Goal: Task Accomplishment & Management: Use online tool/utility

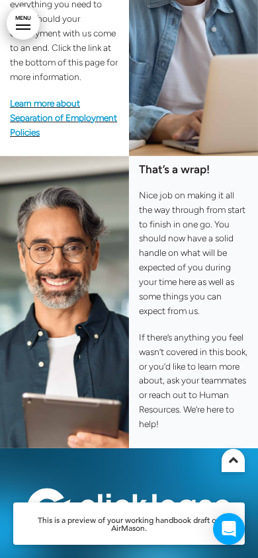
scroll to position [6625, 0]
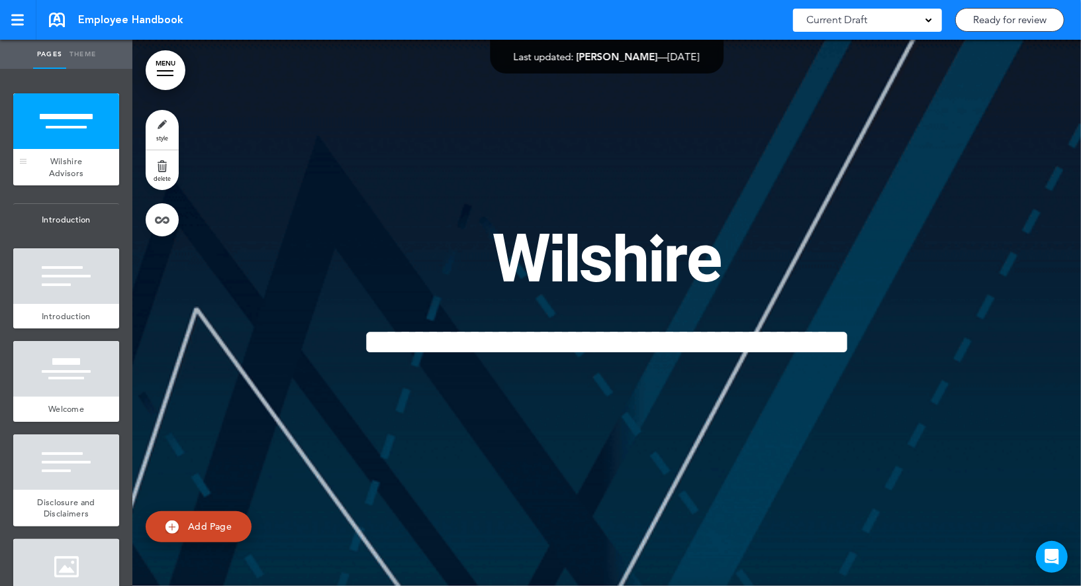
click at [97, 152] on div "Wilshire Advisors" at bounding box center [66, 167] width 106 height 36
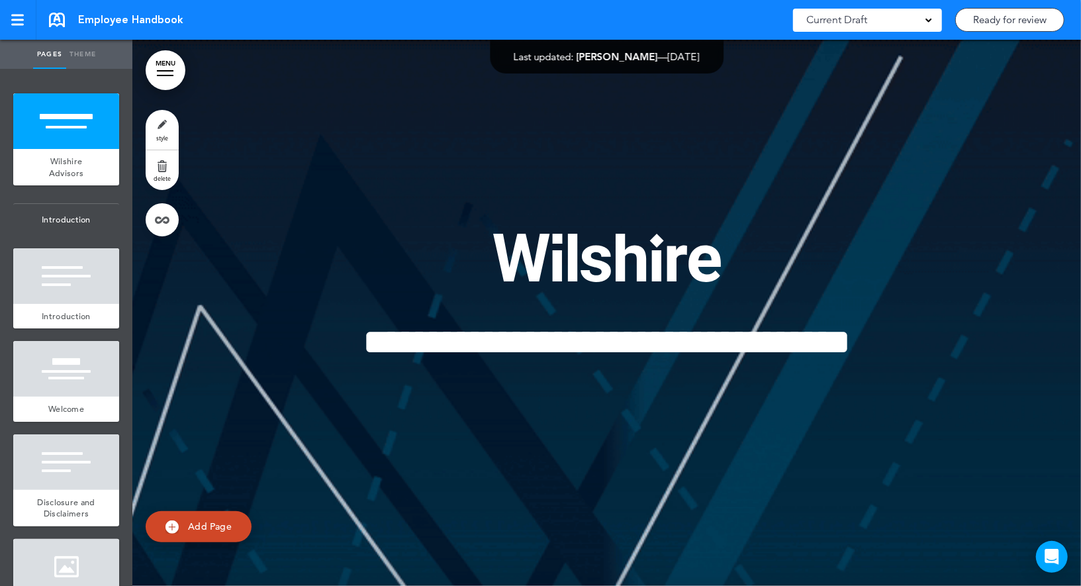
click at [163, 128] on link "style" at bounding box center [162, 130] width 33 height 40
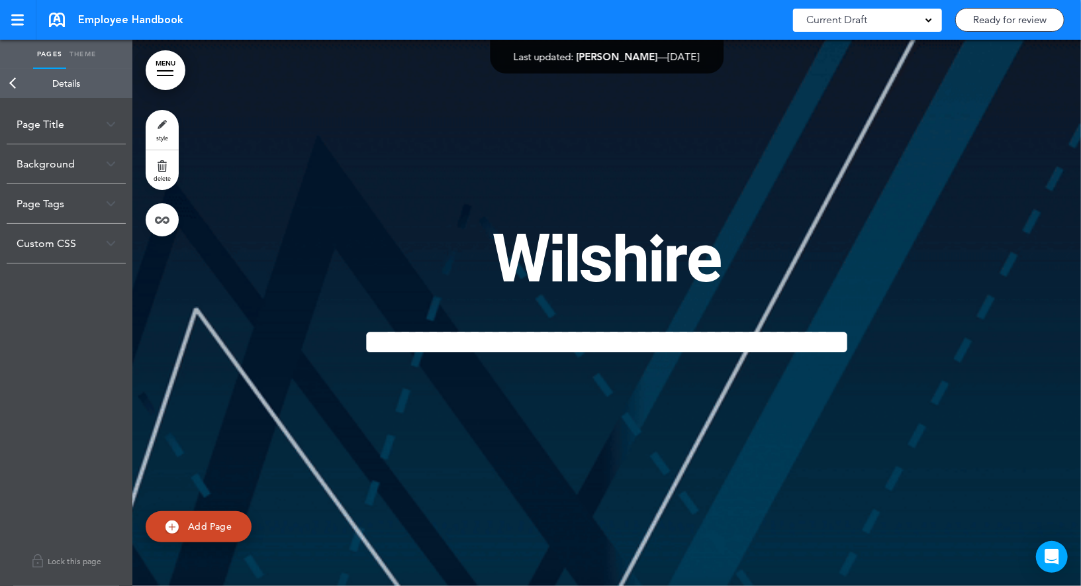
click at [13, 86] on link "Back" at bounding box center [13, 83] width 26 height 29
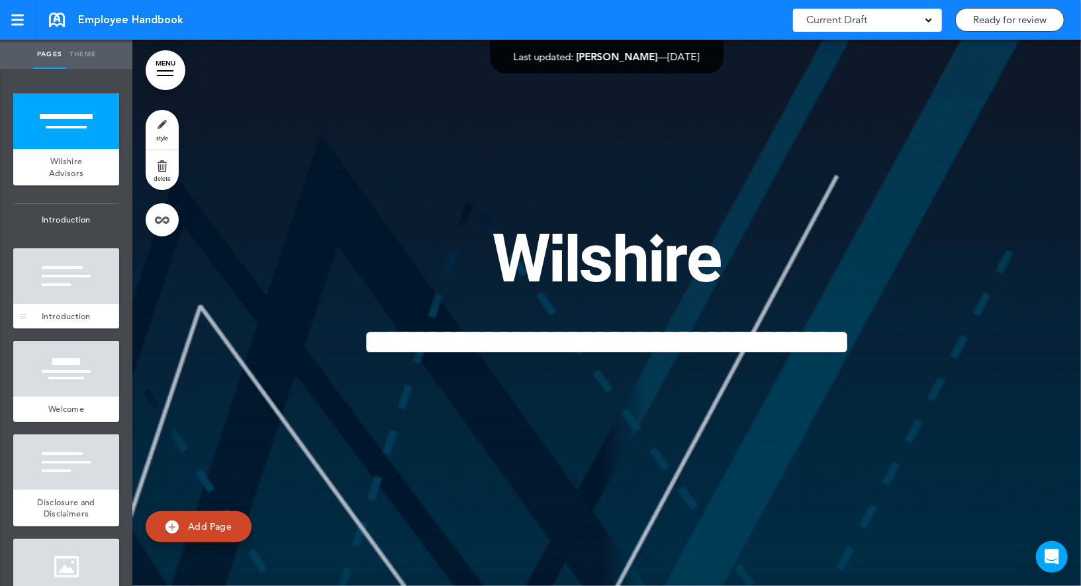
click at [58, 263] on div at bounding box center [66, 276] width 106 height 56
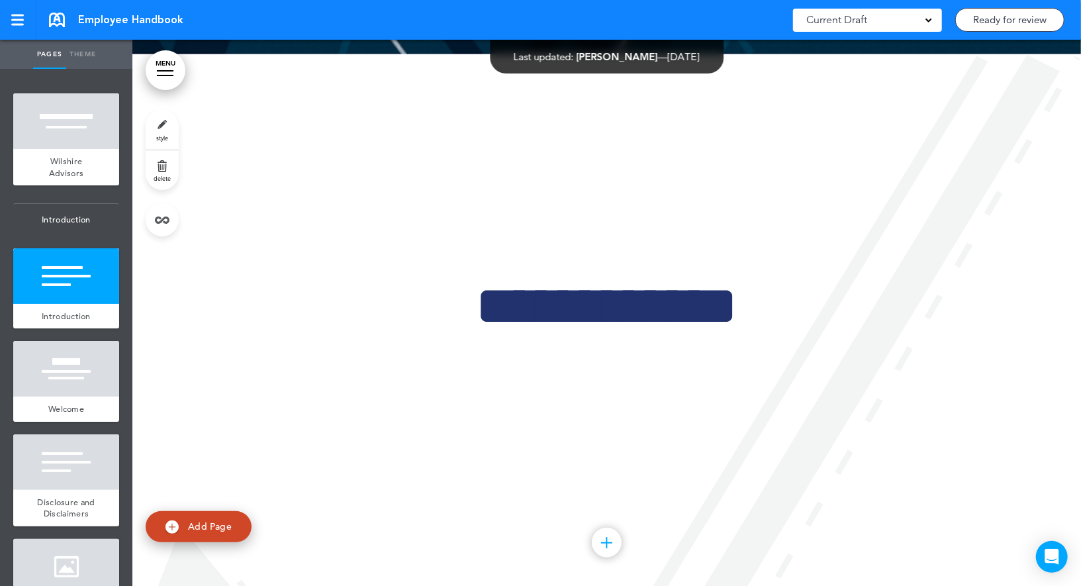
scroll to position [546, 0]
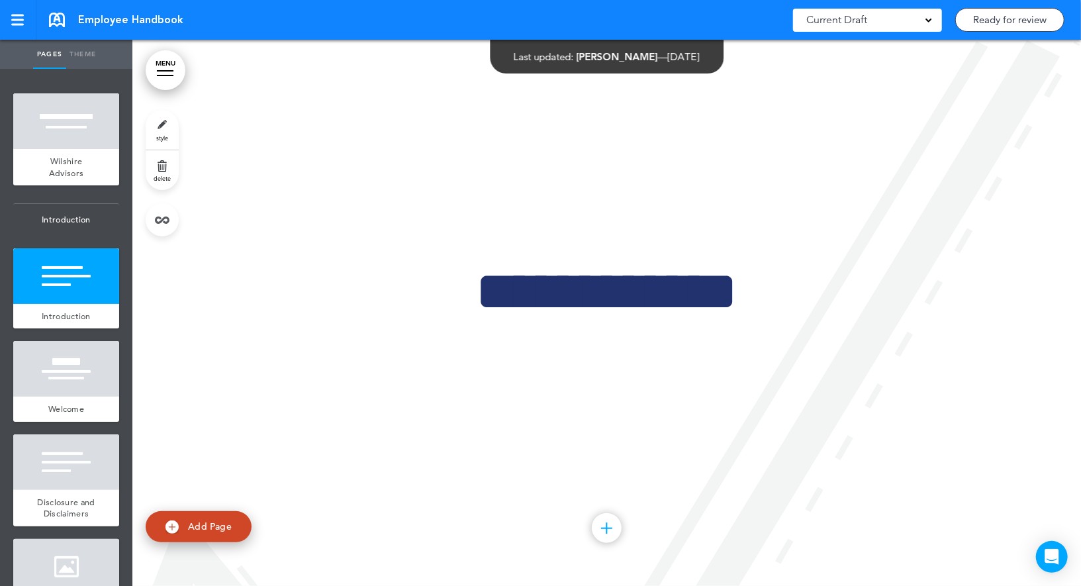
click at [164, 128] on link "style" at bounding box center [162, 130] width 33 height 40
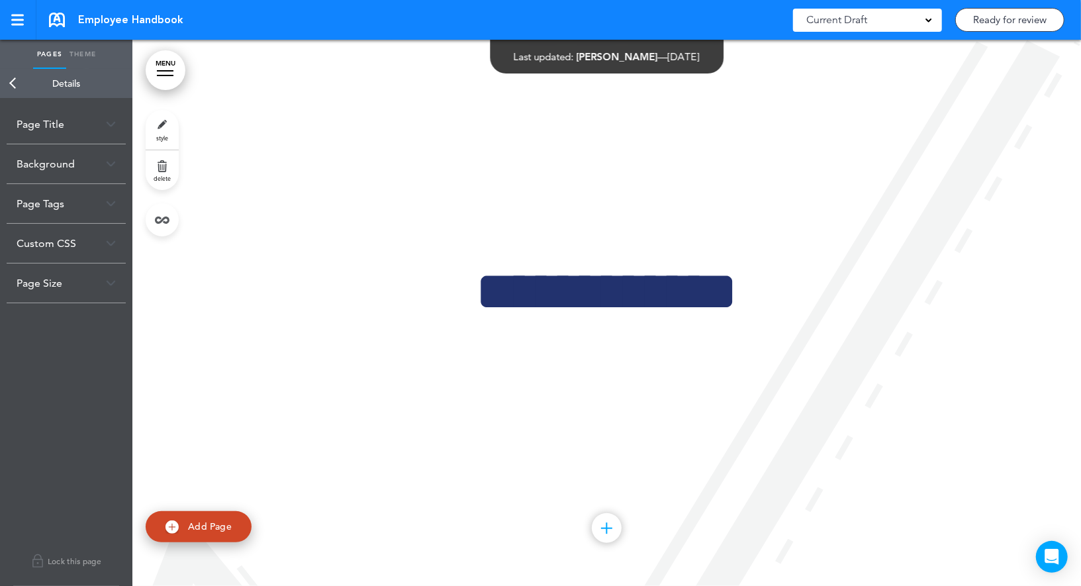
click at [57, 289] on div "Page Size" at bounding box center [66, 282] width 119 height 39
click at [11, 77] on link "Back" at bounding box center [13, 83] width 26 height 29
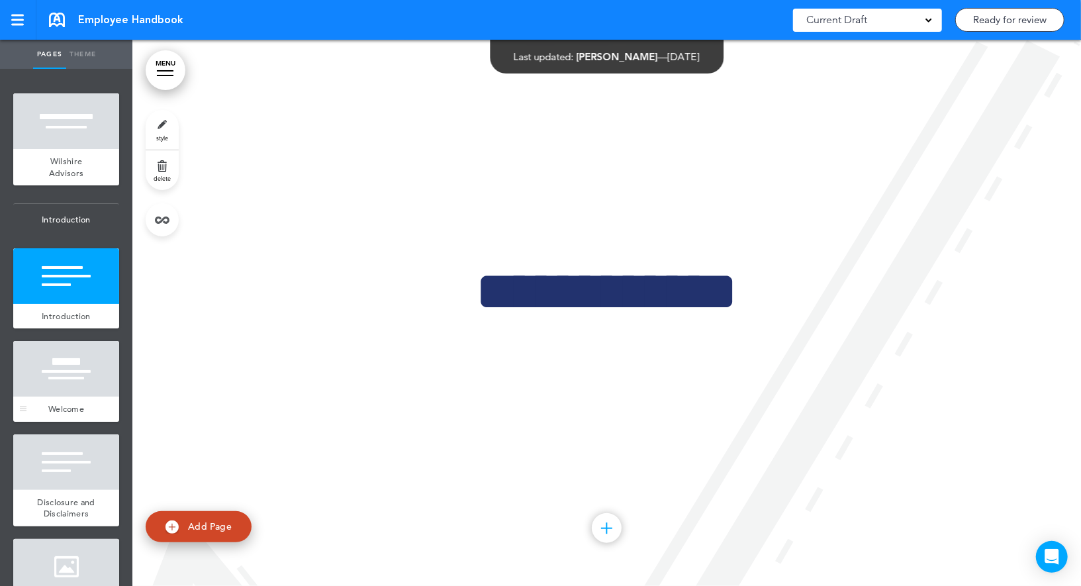
click at [69, 361] on div at bounding box center [66, 369] width 106 height 56
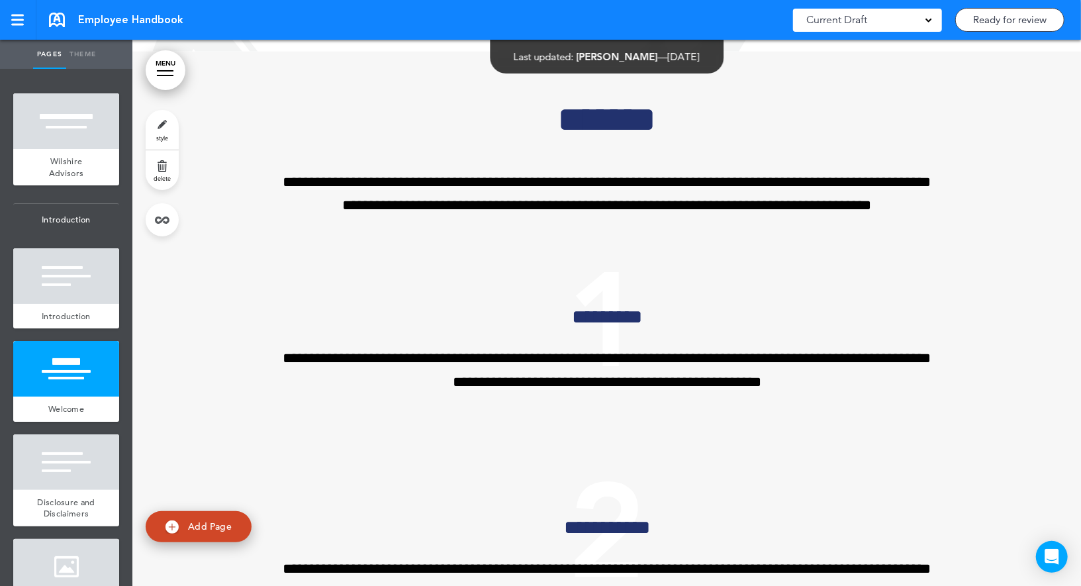
scroll to position [1092, 0]
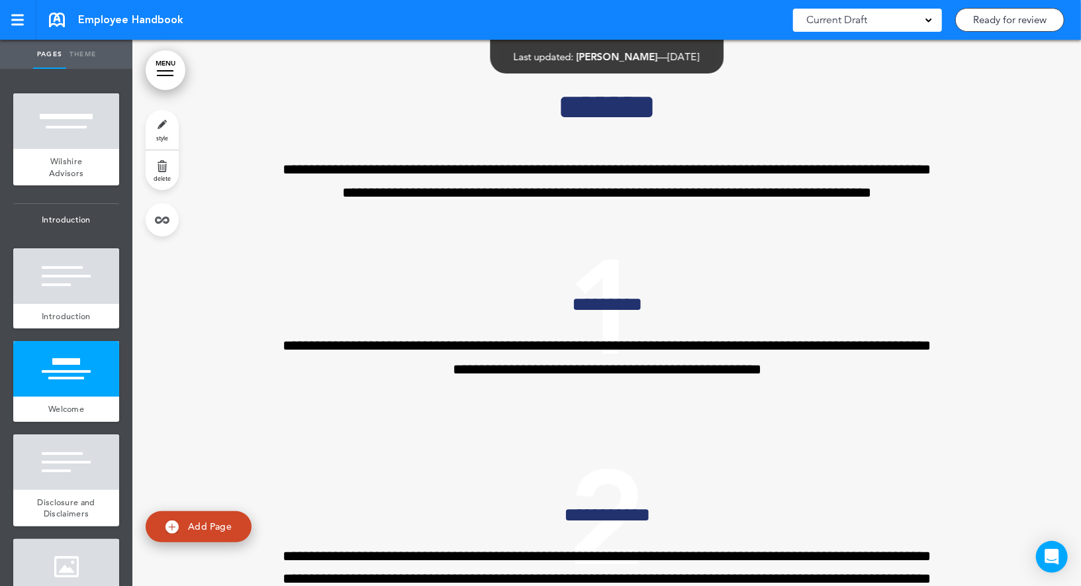
click at [155, 126] on link "style" at bounding box center [162, 130] width 33 height 40
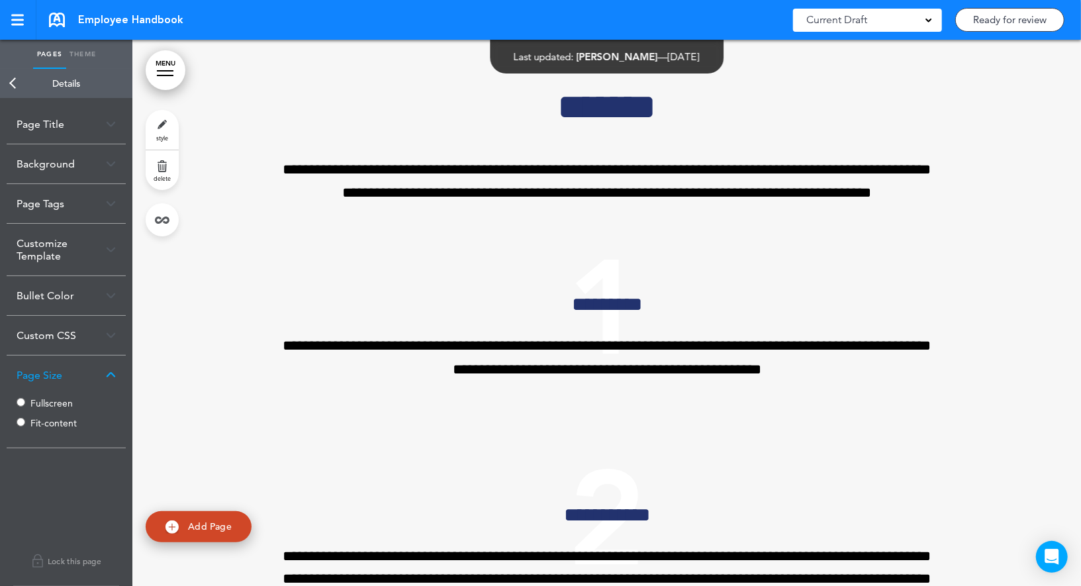
click at [52, 402] on label "Fullscreen" at bounding box center [69, 402] width 79 height 9
click at [7, 87] on link "Back" at bounding box center [13, 83] width 26 height 29
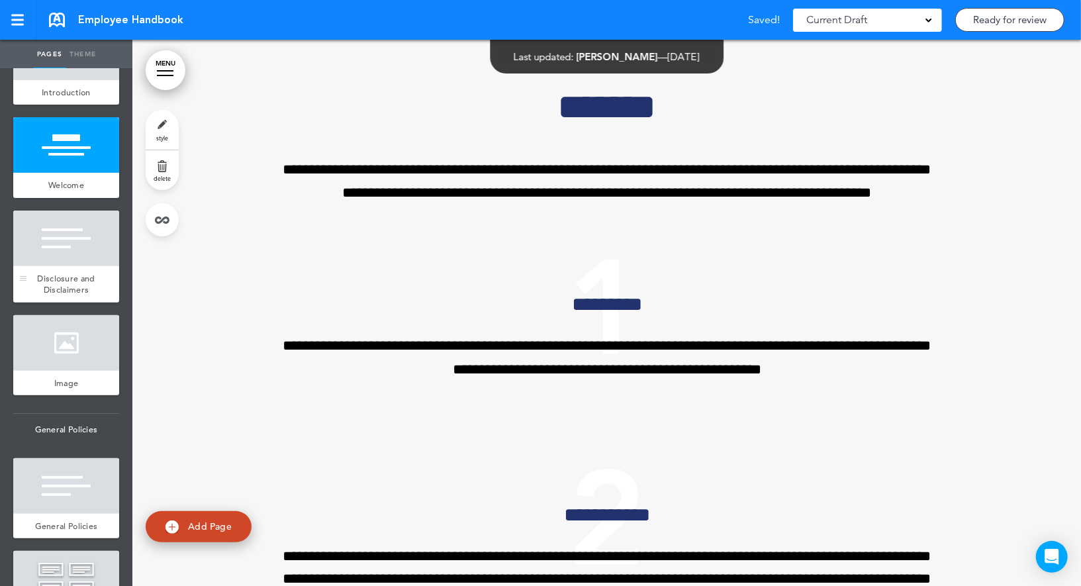
scroll to position [259, 0]
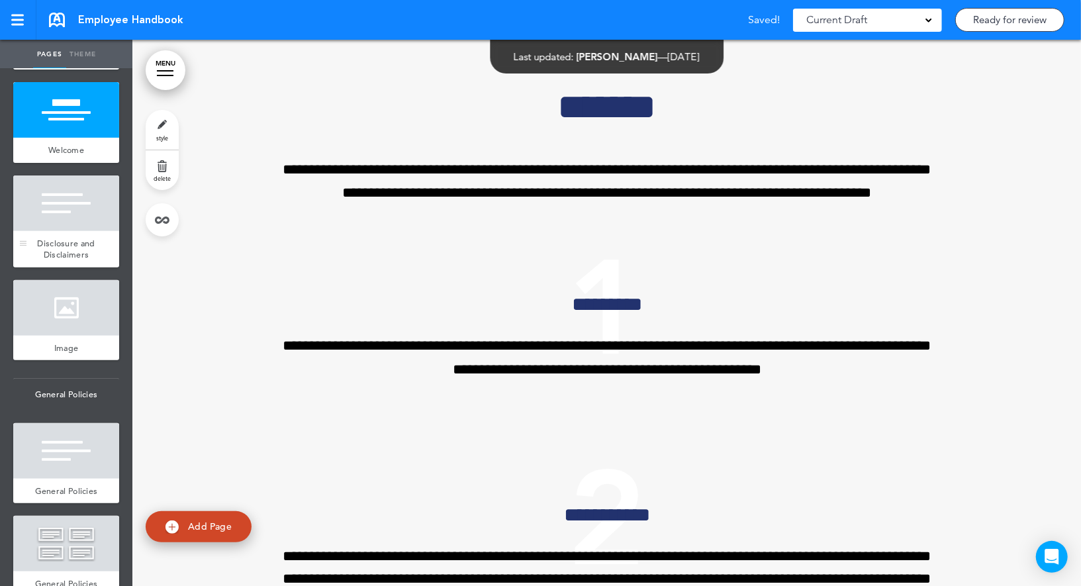
click at [78, 205] on div at bounding box center [66, 203] width 106 height 56
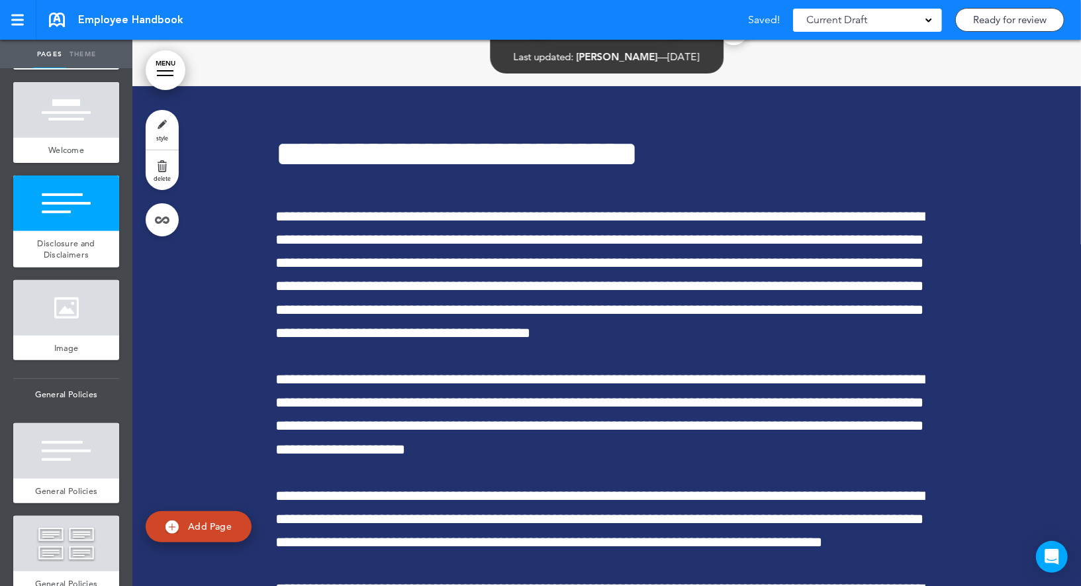
scroll to position [2866, 0]
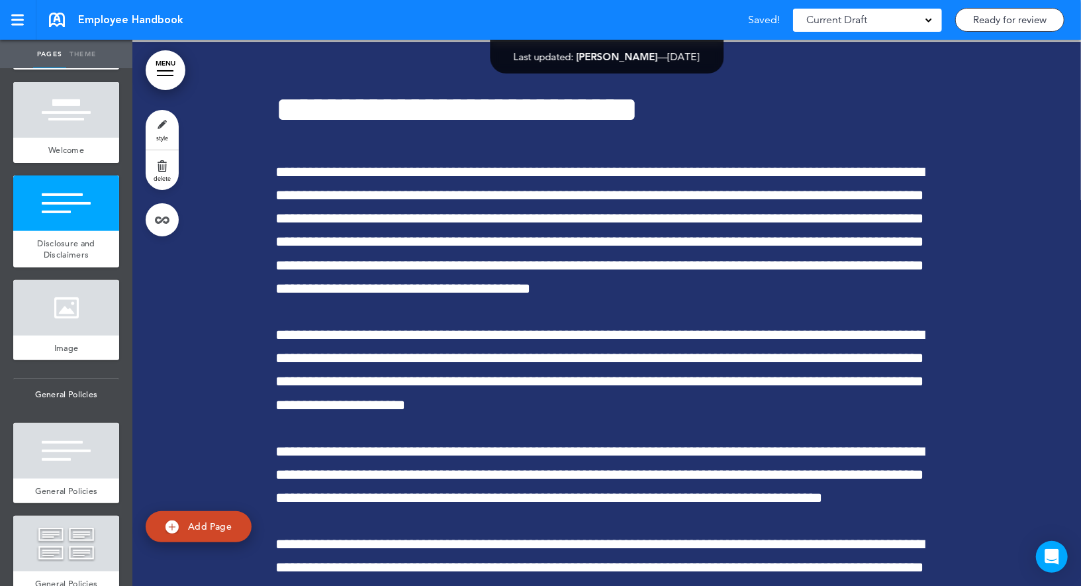
click at [163, 126] on link "style" at bounding box center [162, 130] width 33 height 40
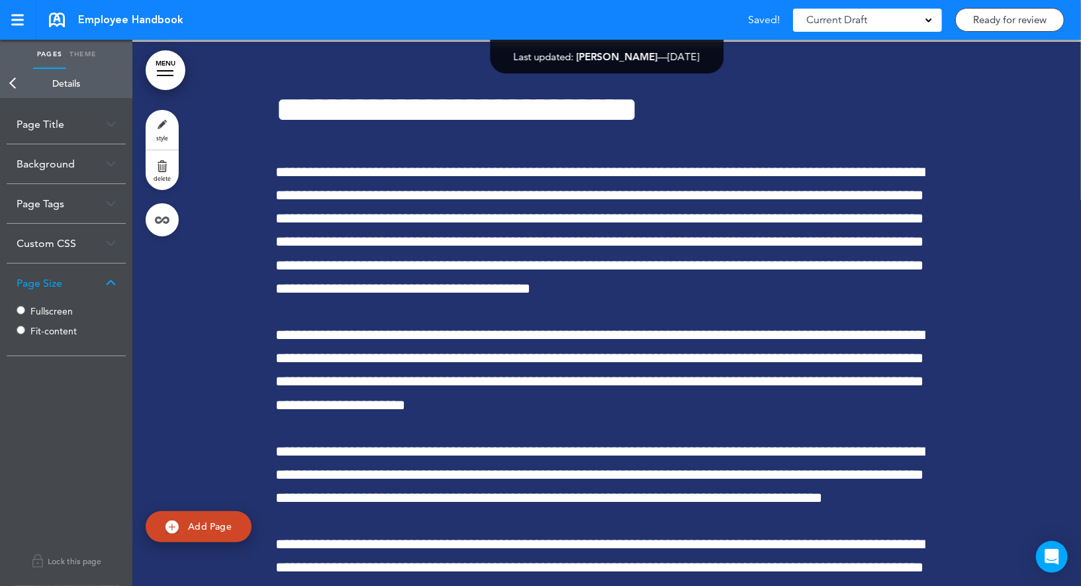
click at [40, 313] on label "Fullscreen" at bounding box center [69, 310] width 79 height 9
click at [15, 84] on link "Back" at bounding box center [13, 83] width 26 height 29
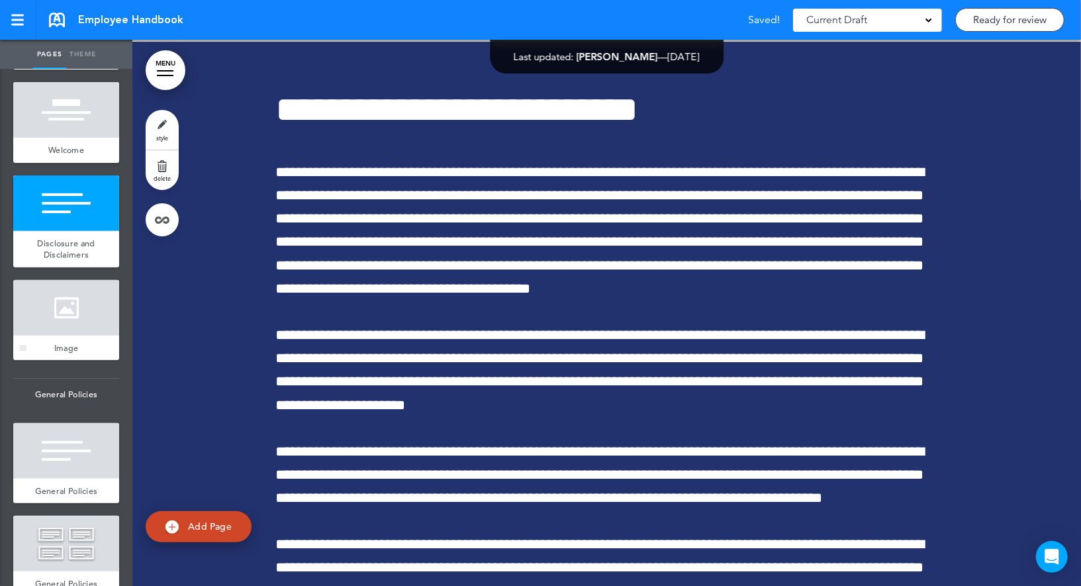
click at [93, 326] on div at bounding box center [66, 308] width 106 height 56
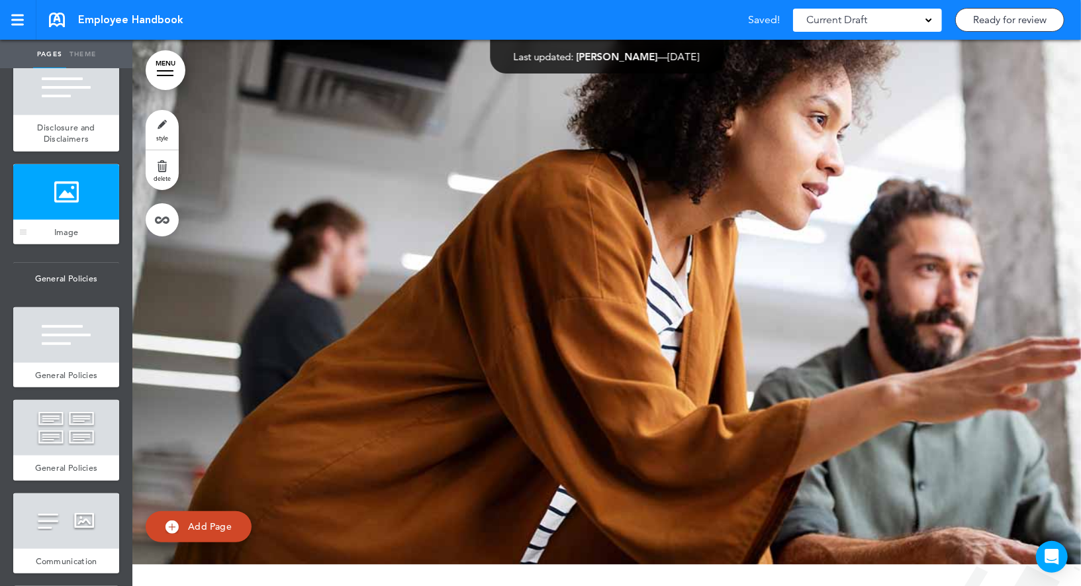
scroll to position [377, 0]
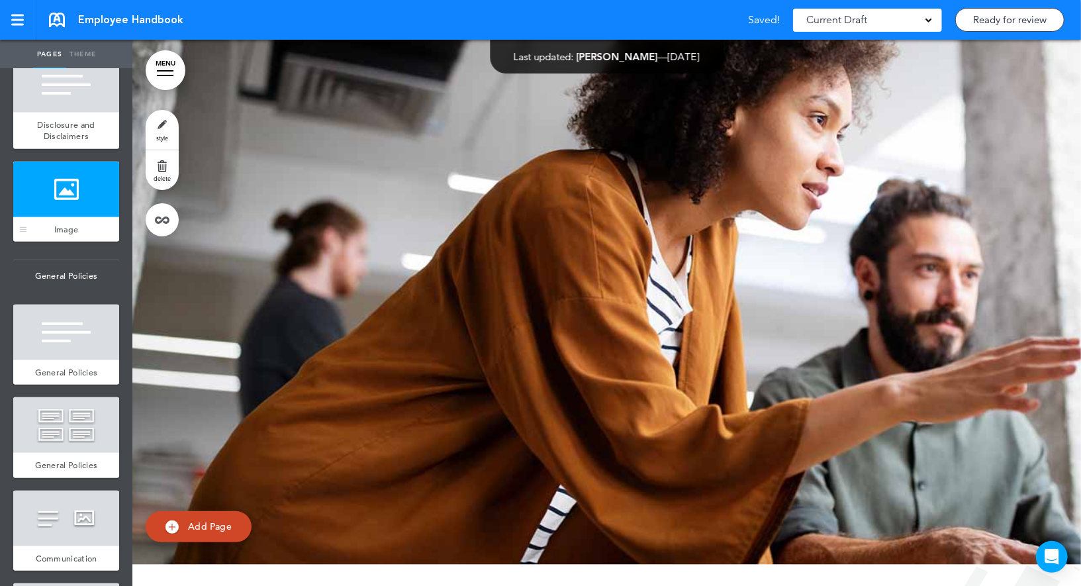
click at [93, 326] on div at bounding box center [66, 332] width 106 height 56
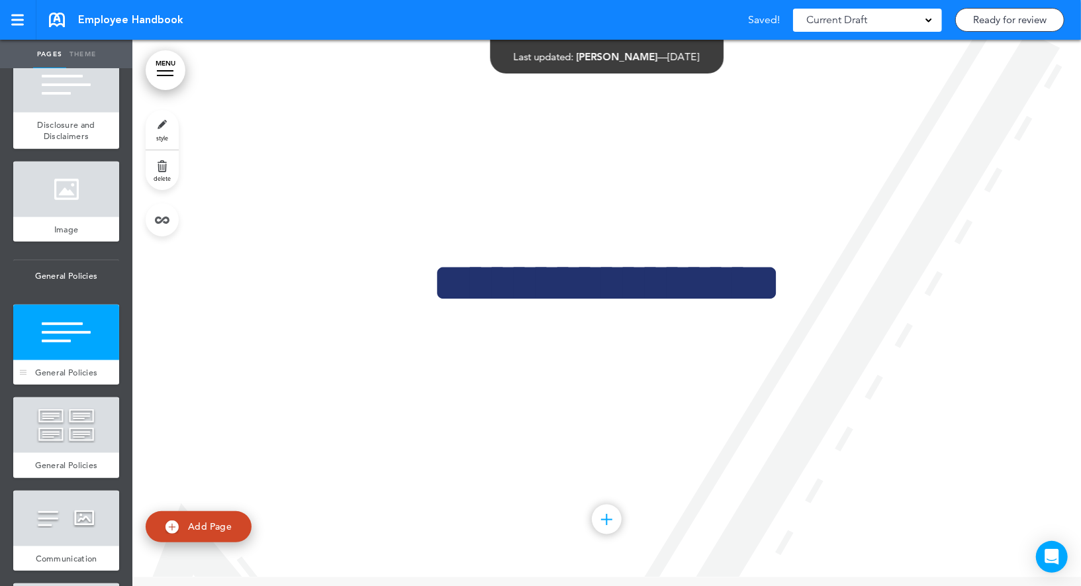
scroll to position [4429, 0]
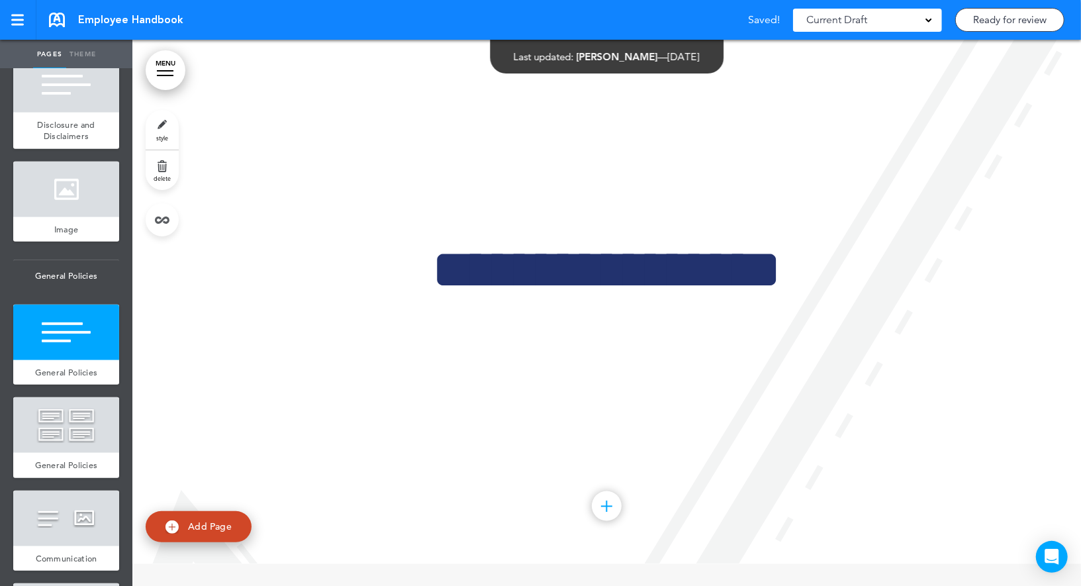
click at [158, 125] on link "style" at bounding box center [162, 130] width 33 height 40
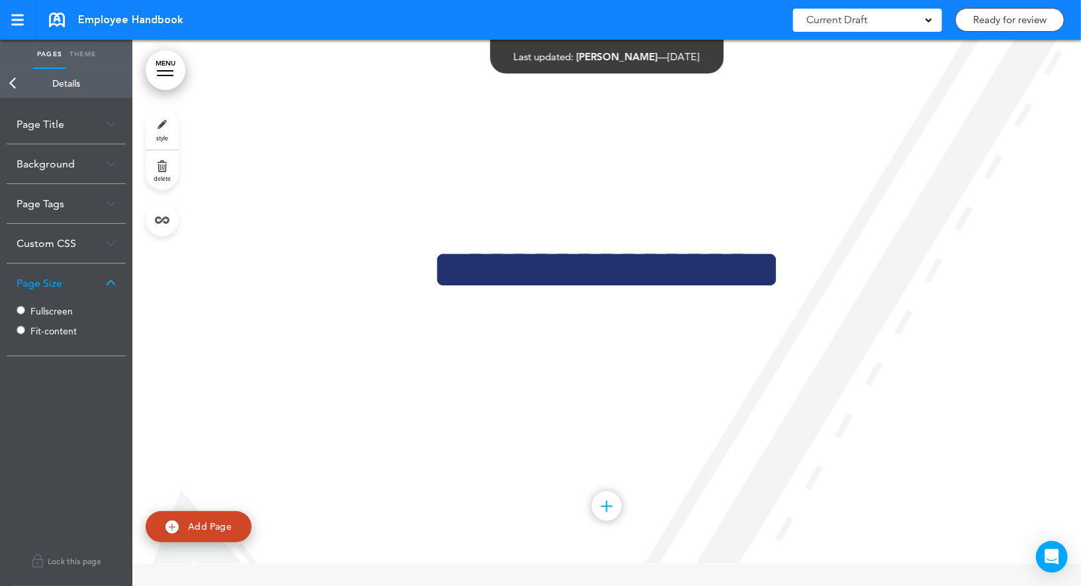
click at [15, 81] on link "Back" at bounding box center [13, 83] width 26 height 29
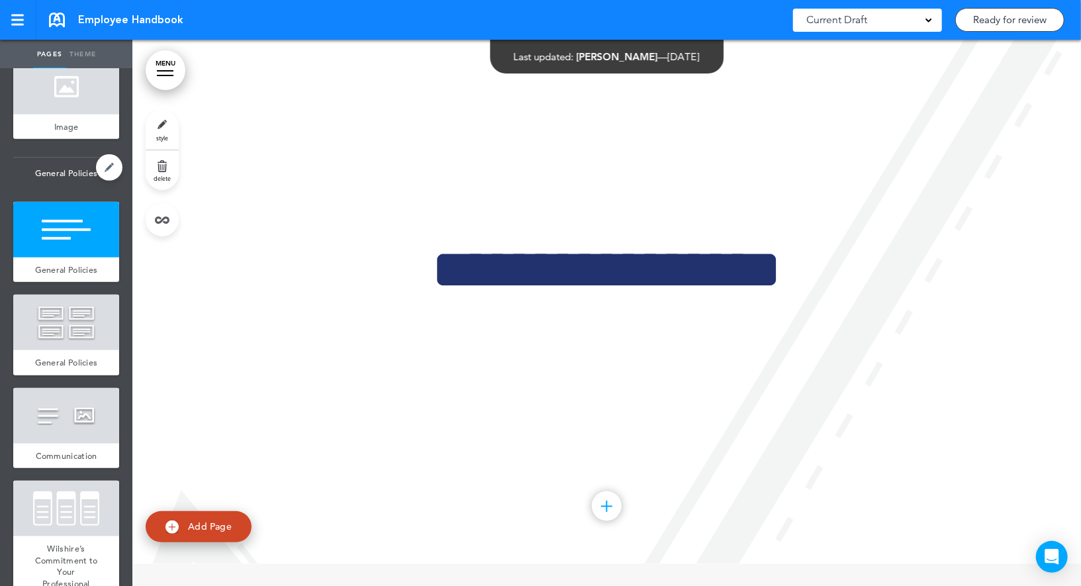
scroll to position [566, 0]
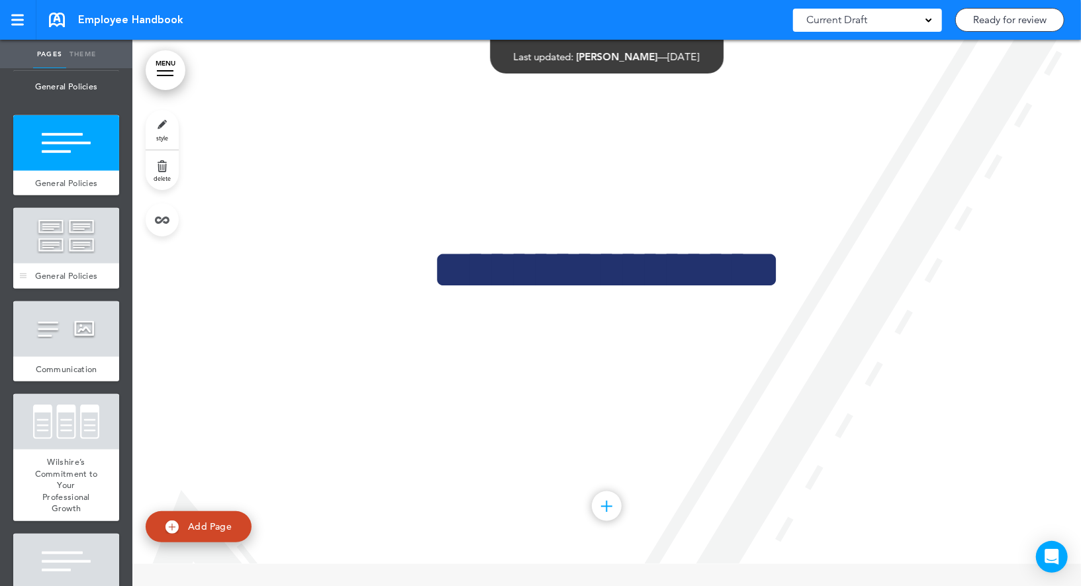
click at [77, 246] on div at bounding box center [66, 236] width 106 height 56
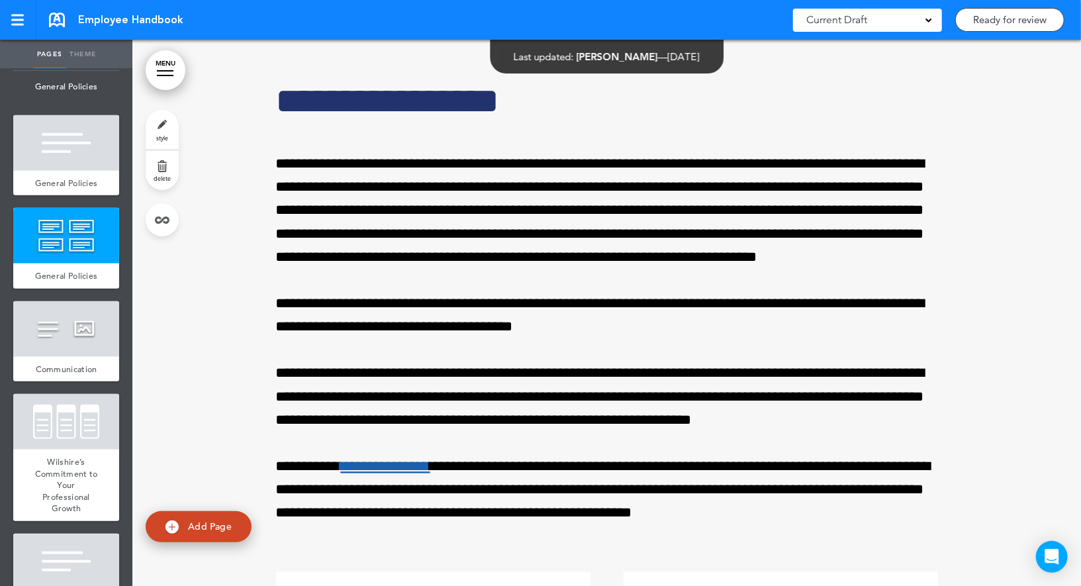
scroll to position [4975, 0]
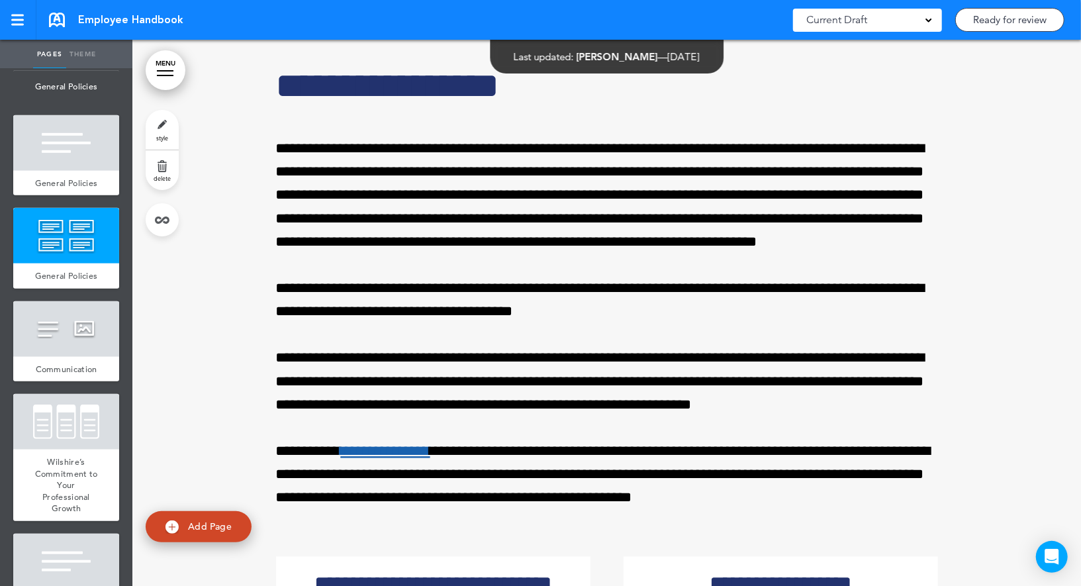
click at [154, 131] on link "style" at bounding box center [162, 130] width 33 height 40
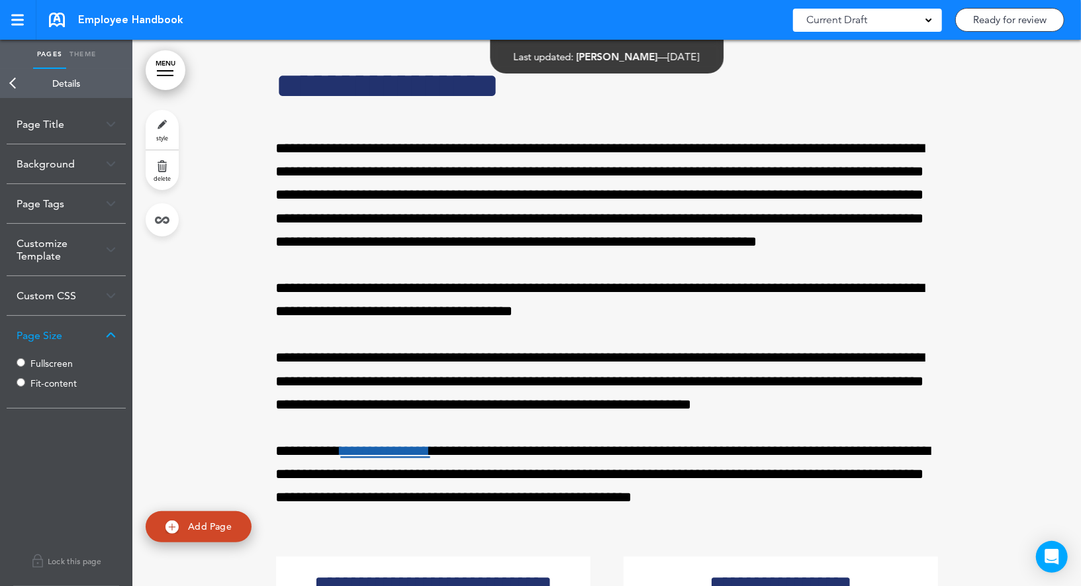
click at [44, 361] on label "Fullscreen" at bounding box center [69, 363] width 79 height 9
click at [17, 79] on link "Back" at bounding box center [13, 83] width 26 height 29
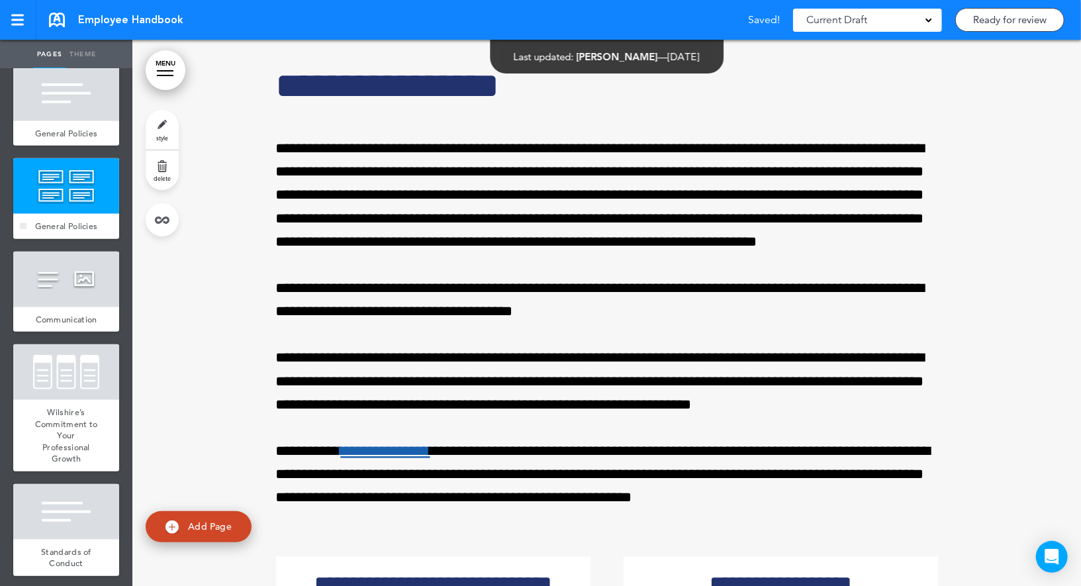
scroll to position [631, 0]
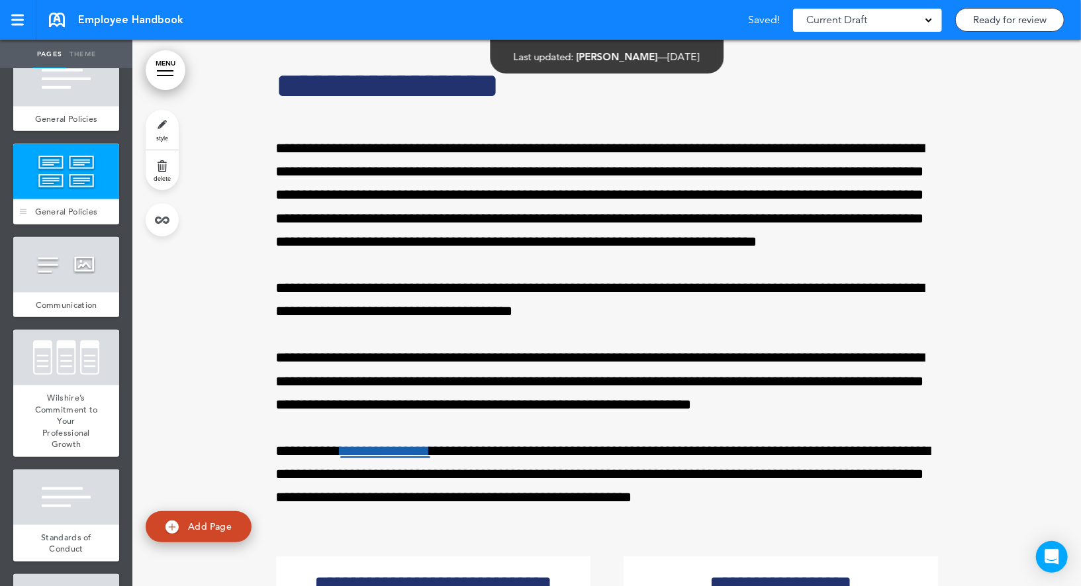
click at [99, 270] on div at bounding box center [66, 265] width 106 height 56
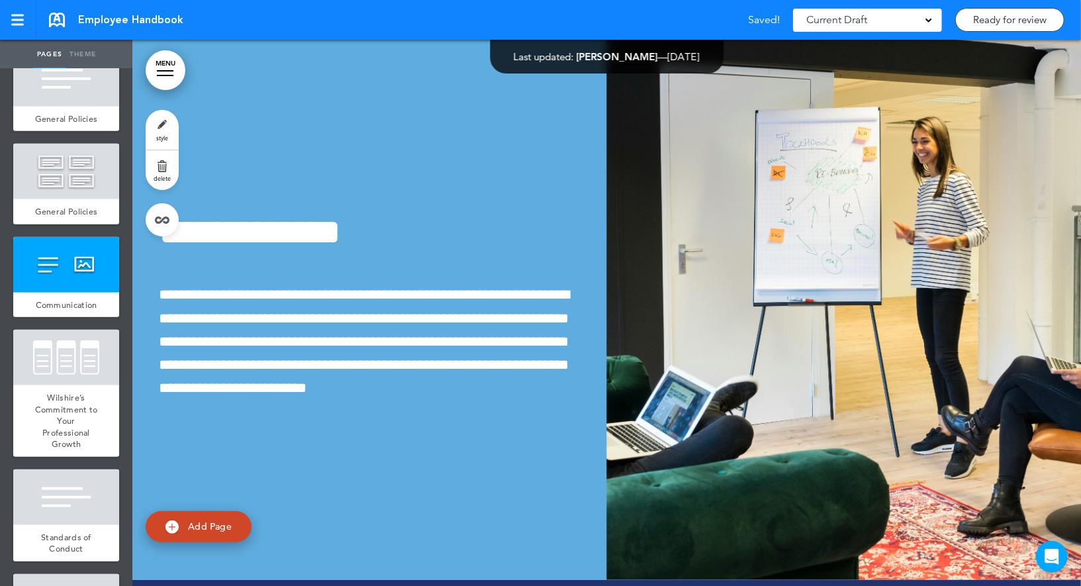
scroll to position [6138, 0]
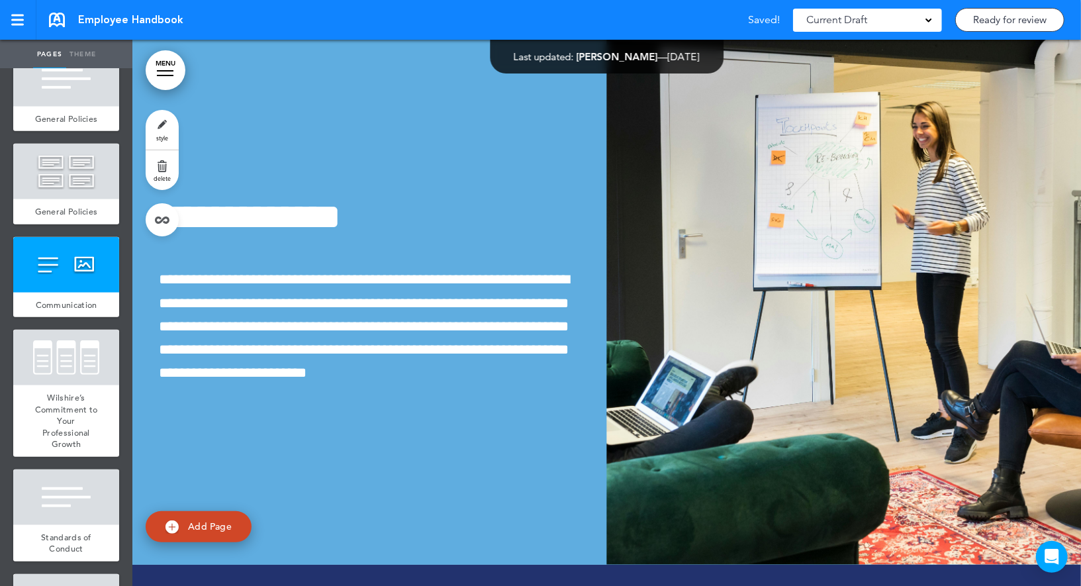
click at [154, 125] on link "style" at bounding box center [162, 130] width 33 height 40
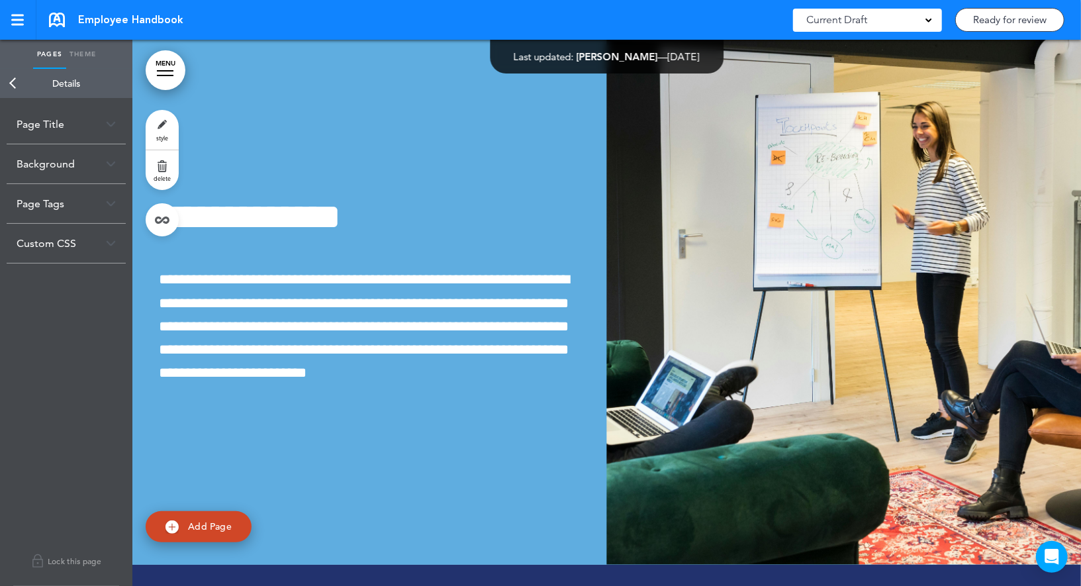
click at [15, 87] on link "Back" at bounding box center [13, 83] width 26 height 29
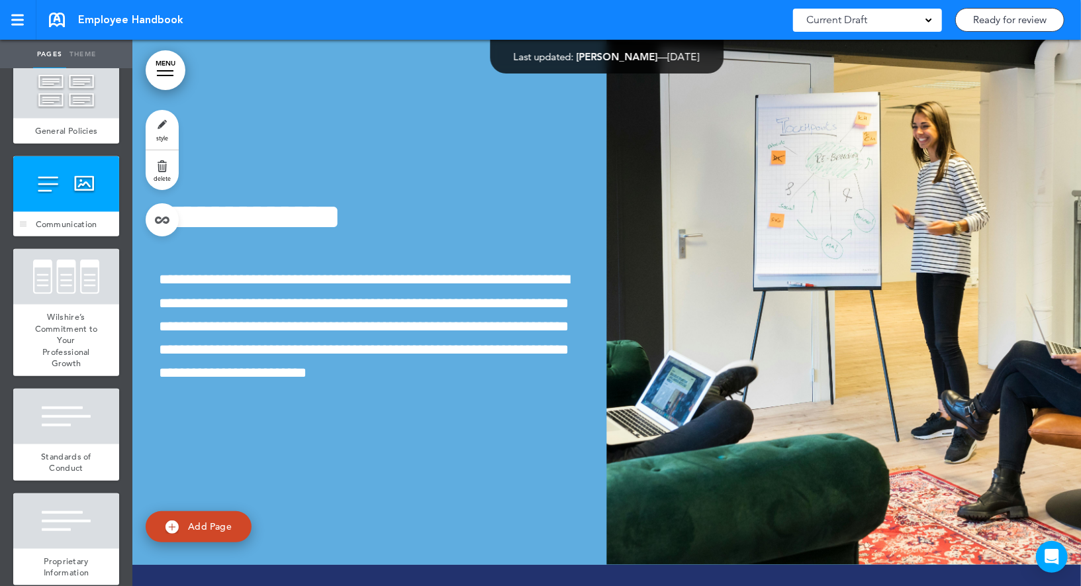
scroll to position [750, 0]
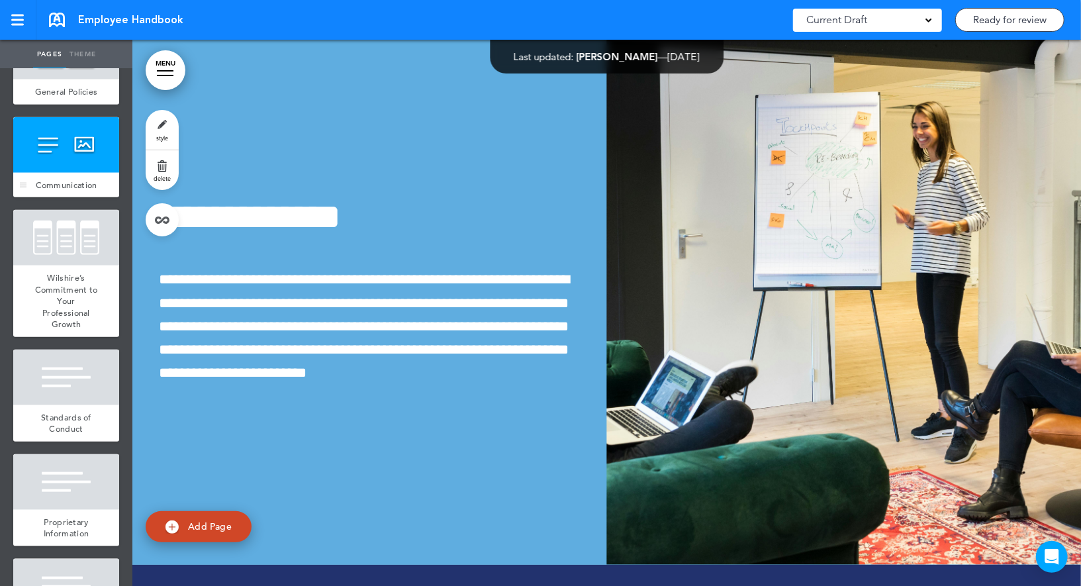
click at [62, 243] on div at bounding box center [66, 238] width 106 height 56
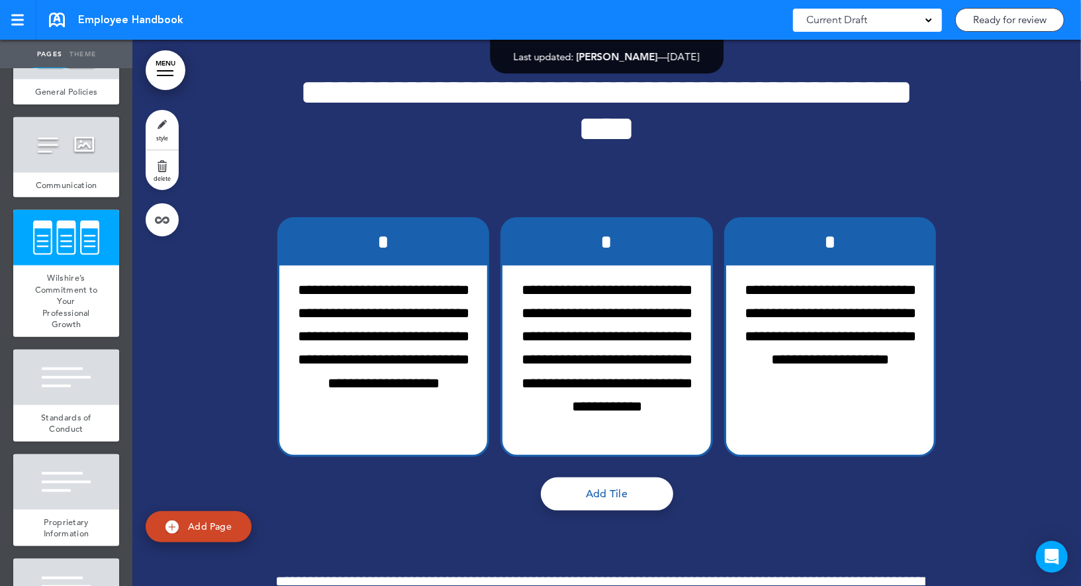
scroll to position [6684, 0]
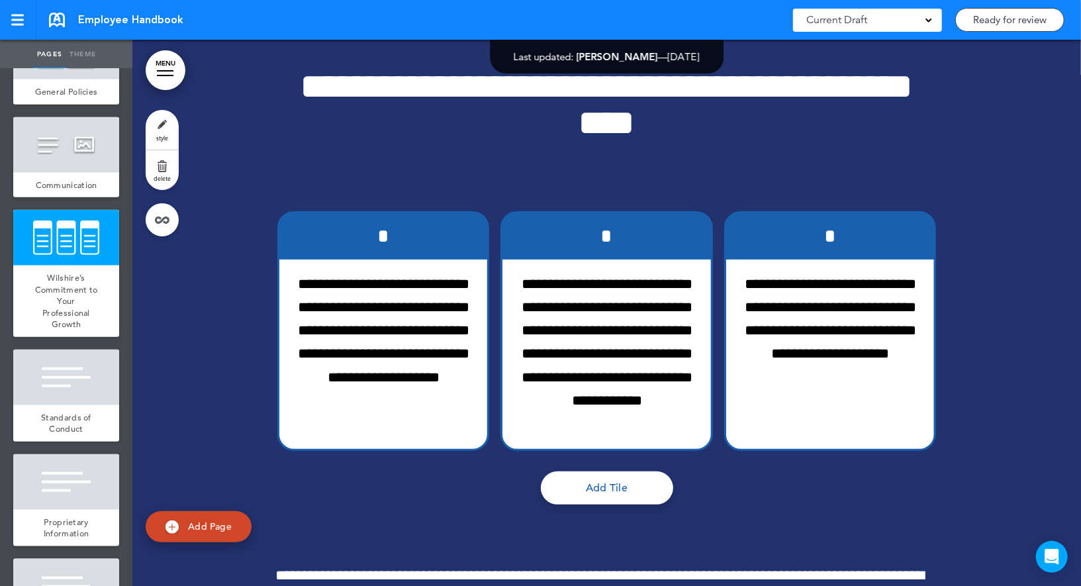
click at [156, 127] on link "style" at bounding box center [162, 130] width 33 height 40
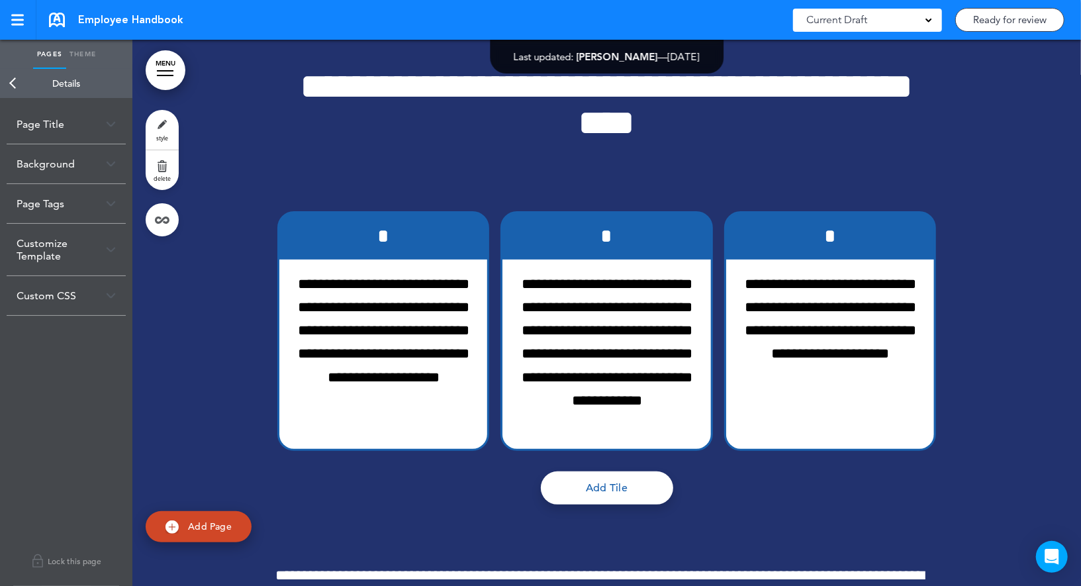
click at [17, 81] on link "Back" at bounding box center [13, 83] width 26 height 29
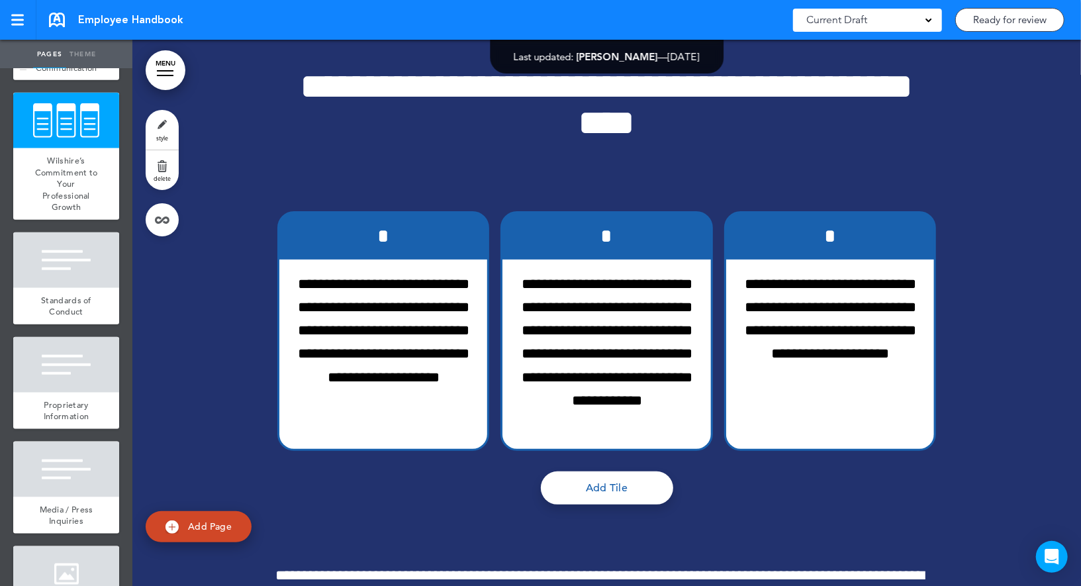
scroll to position [930, 0]
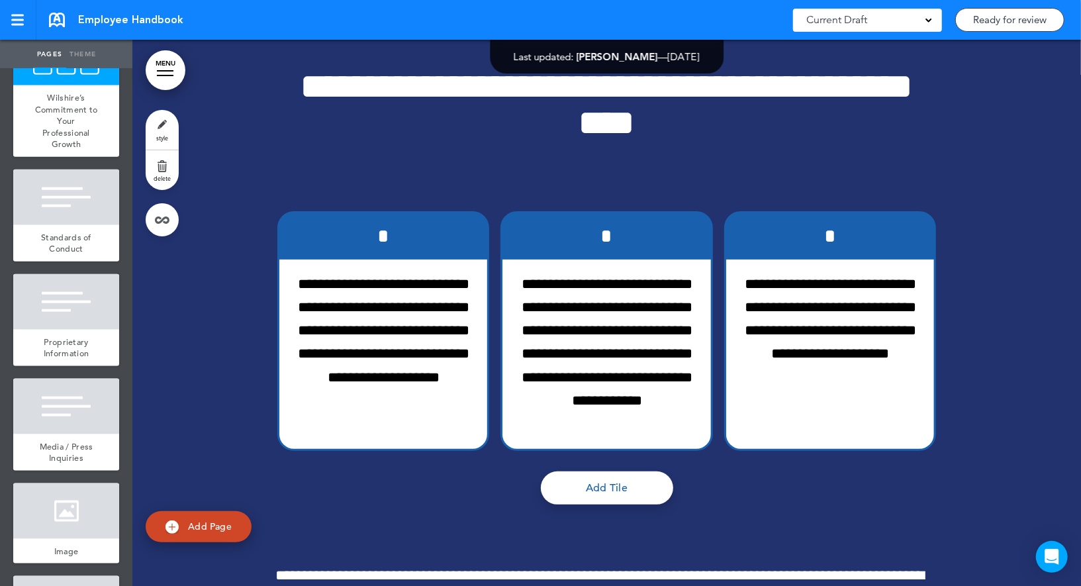
click at [60, 193] on div at bounding box center [66, 197] width 106 height 56
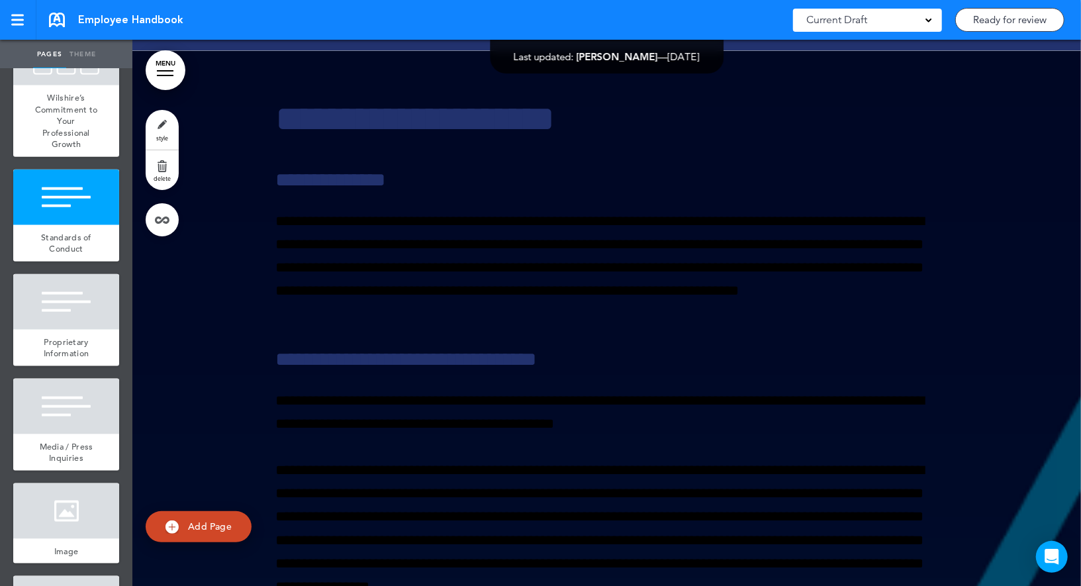
scroll to position [7511, 0]
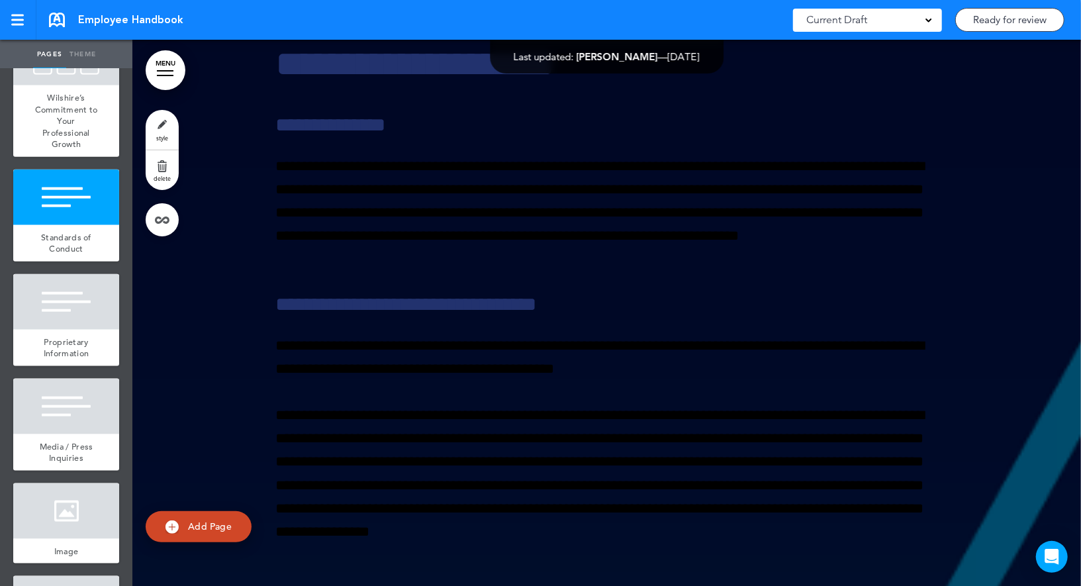
click at [165, 126] on link "style" at bounding box center [162, 130] width 33 height 40
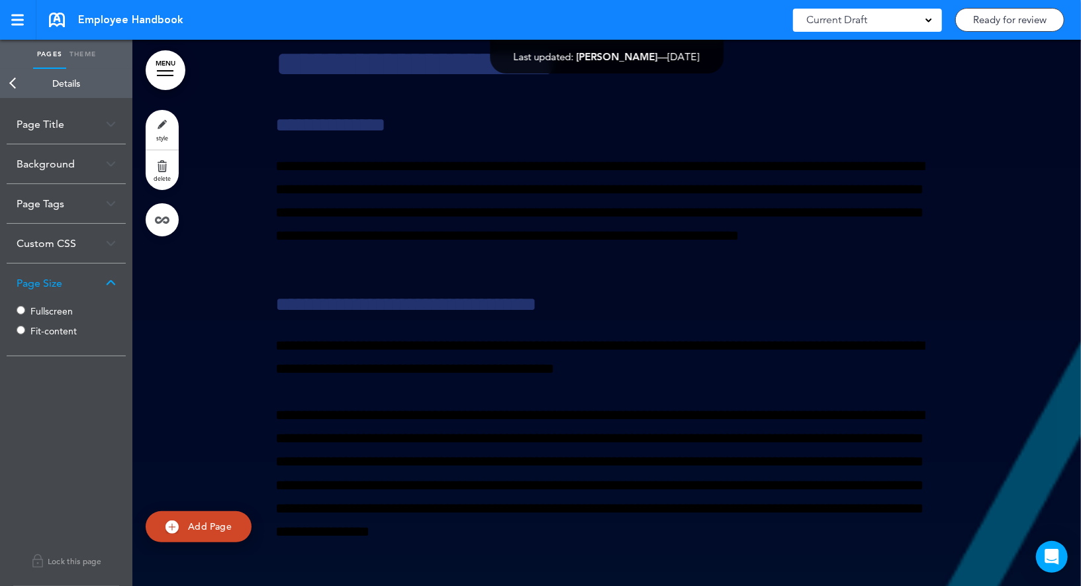
click at [48, 312] on label "Fullscreen" at bounding box center [69, 310] width 79 height 9
click at [13, 82] on link "Back" at bounding box center [13, 83] width 26 height 29
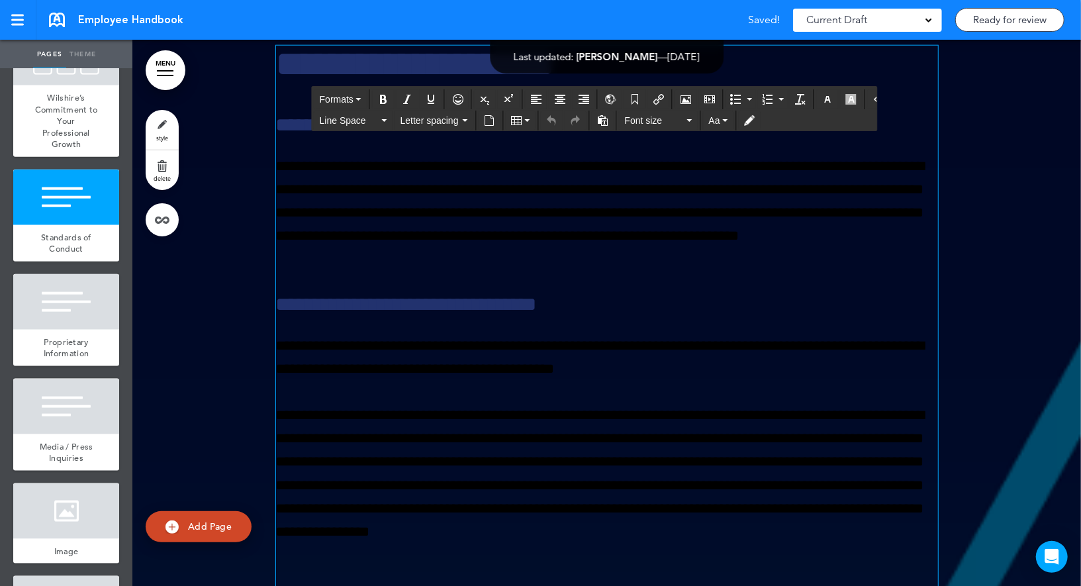
click at [391, 271] on p "**********" at bounding box center [607, 213] width 662 height 116
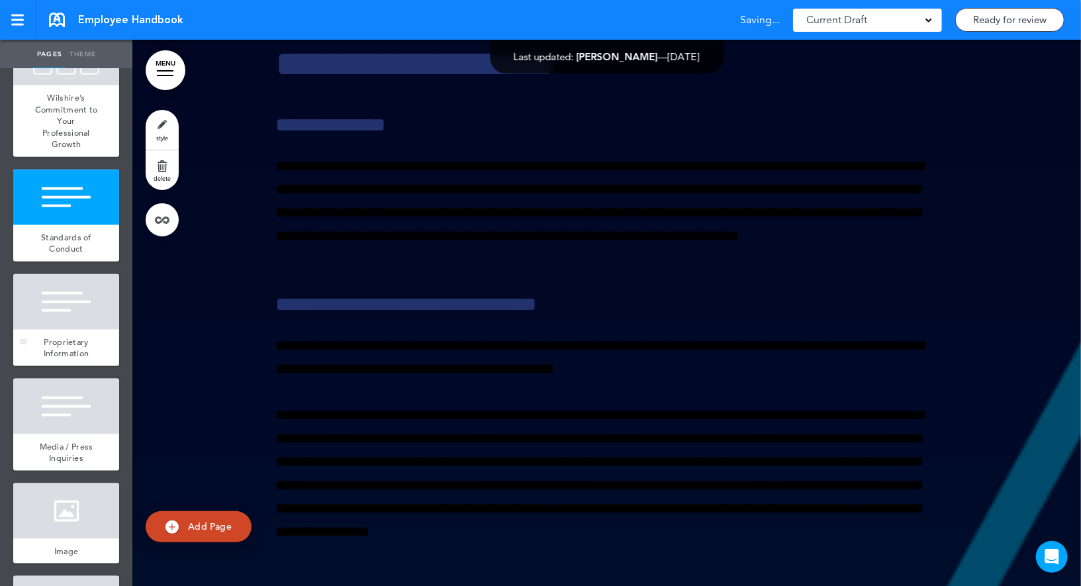
click at [91, 312] on div at bounding box center [66, 302] width 106 height 56
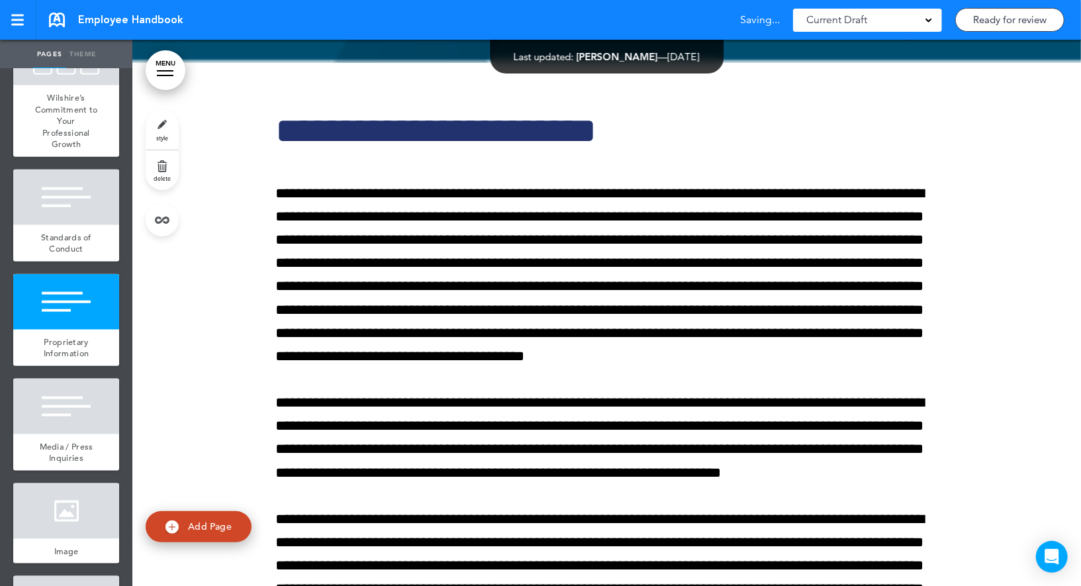
scroll to position [10051, 0]
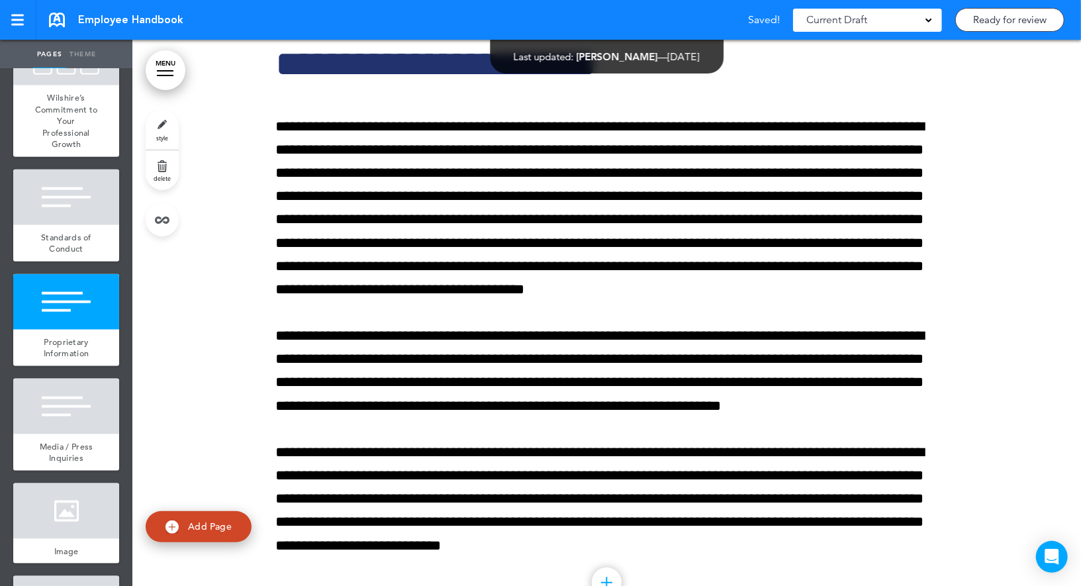
click at [159, 128] on link "style" at bounding box center [162, 130] width 33 height 40
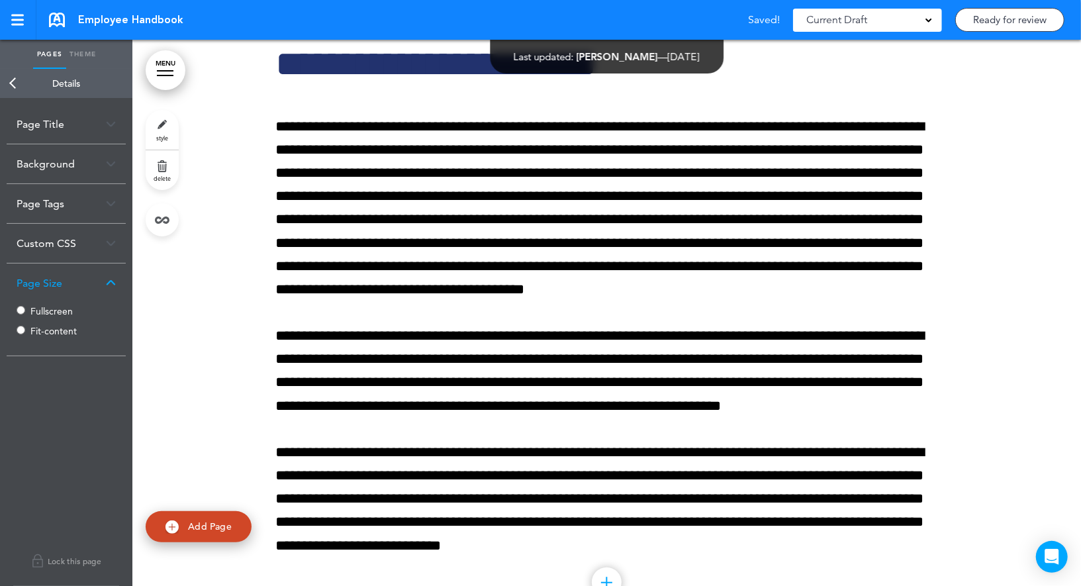
click at [52, 310] on label "Fullscreen" at bounding box center [69, 310] width 79 height 9
click at [16, 86] on link "Back" at bounding box center [13, 83] width 26 height 29
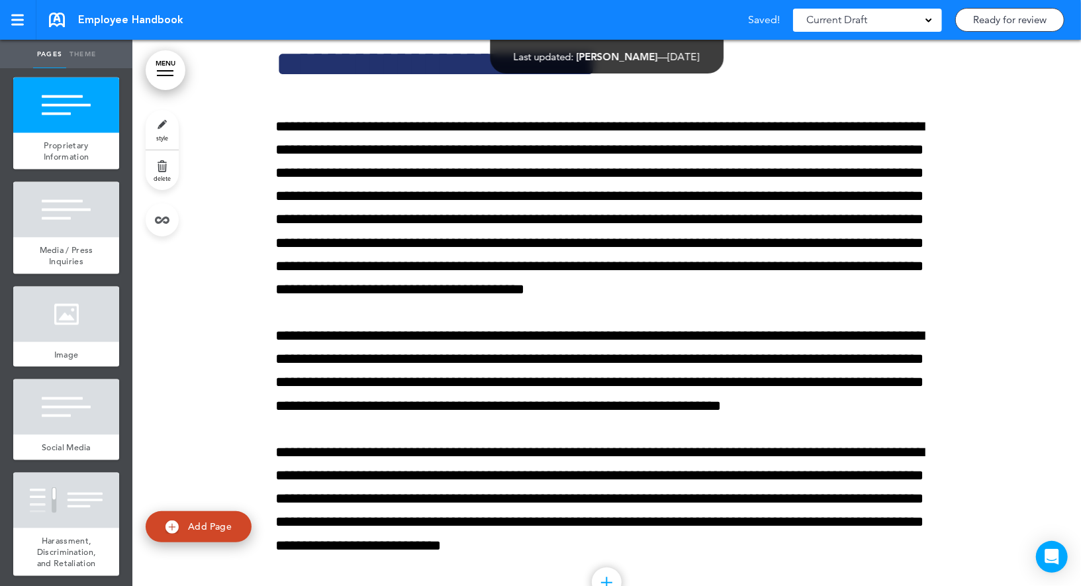
scroll to position [1160, 0]
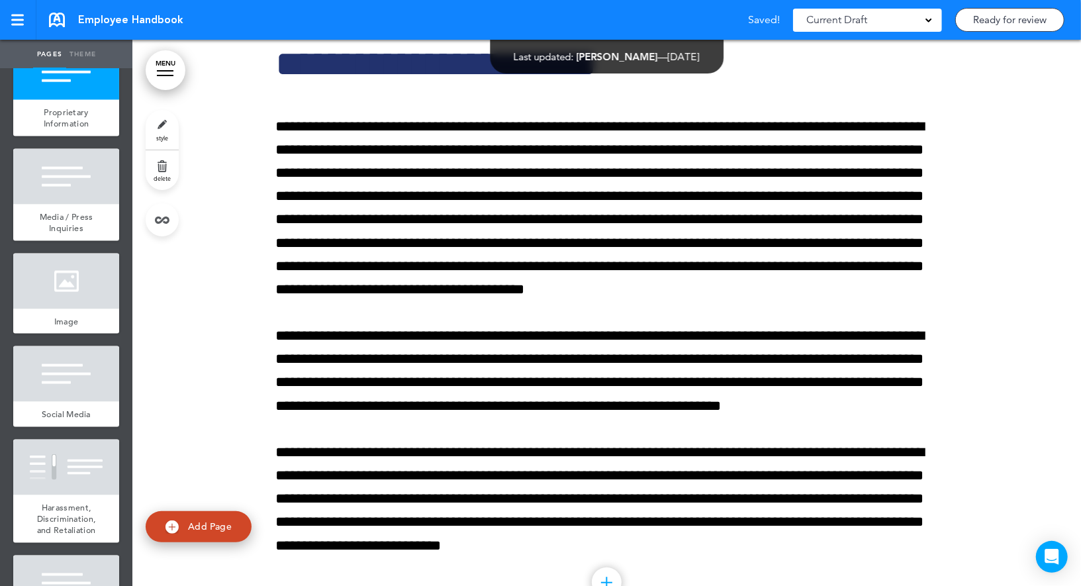
click at [35, 187] on div at bounding box center [66, 177] width 106 height 56
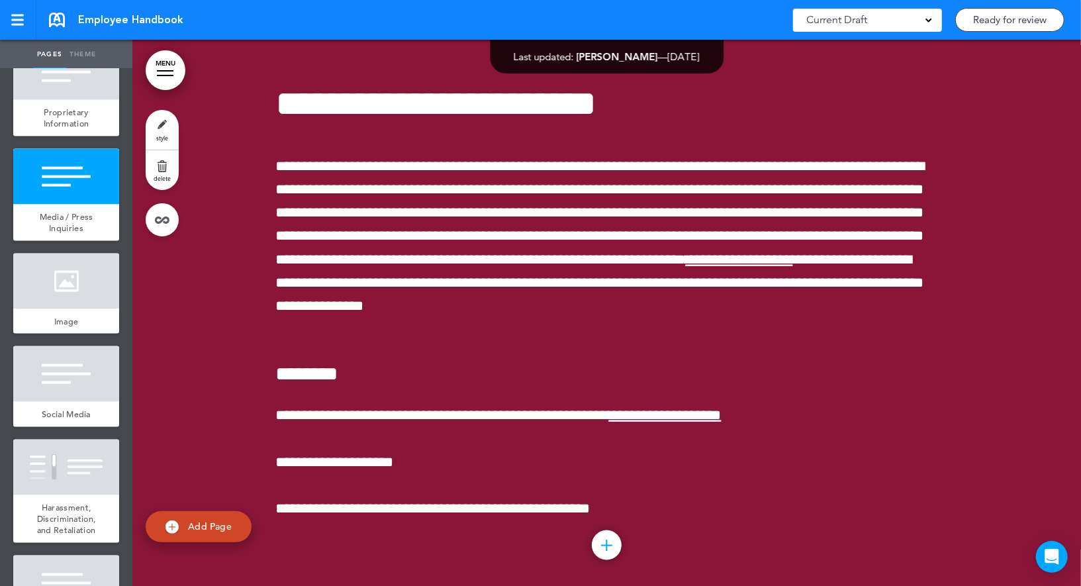
scroll to position [10695, 0]
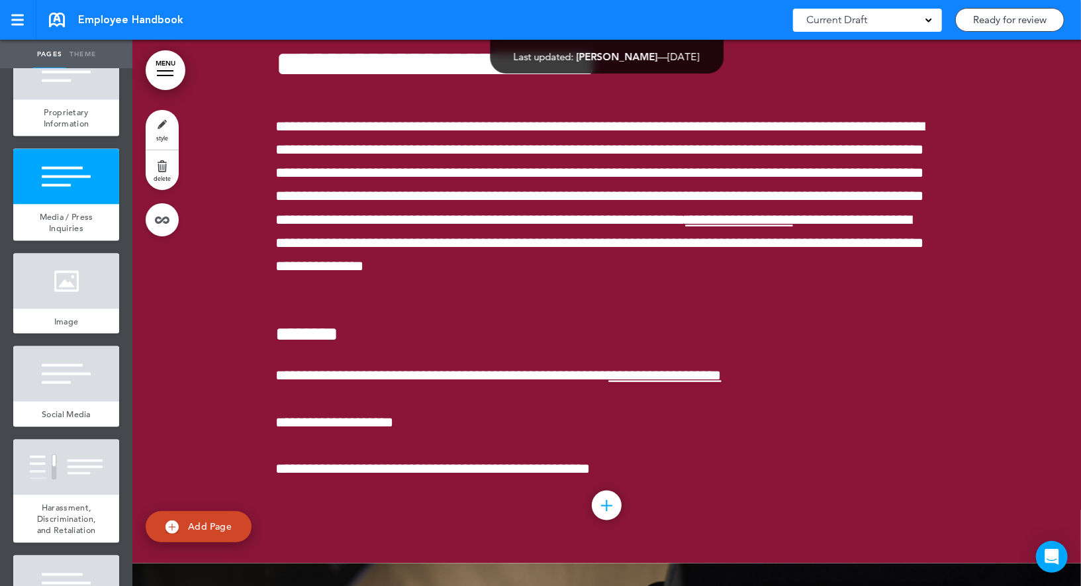
click at [166, 124] on link "style" at bounding box center [162, 130] width 33 height 40
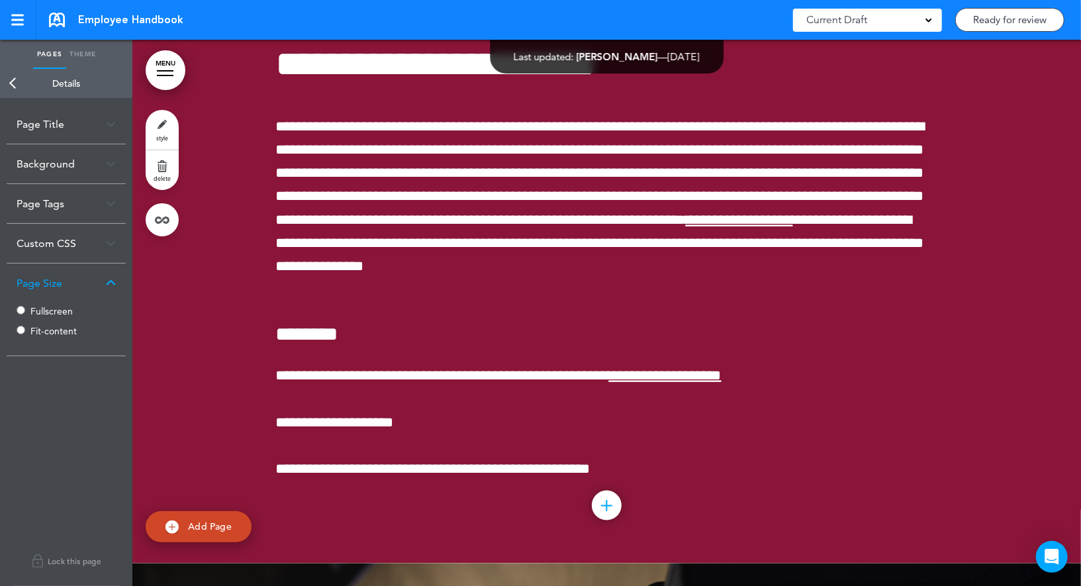
click at [40, 308] on label "Fullscreen" at bounding box center [69, 310] width 79 height 9
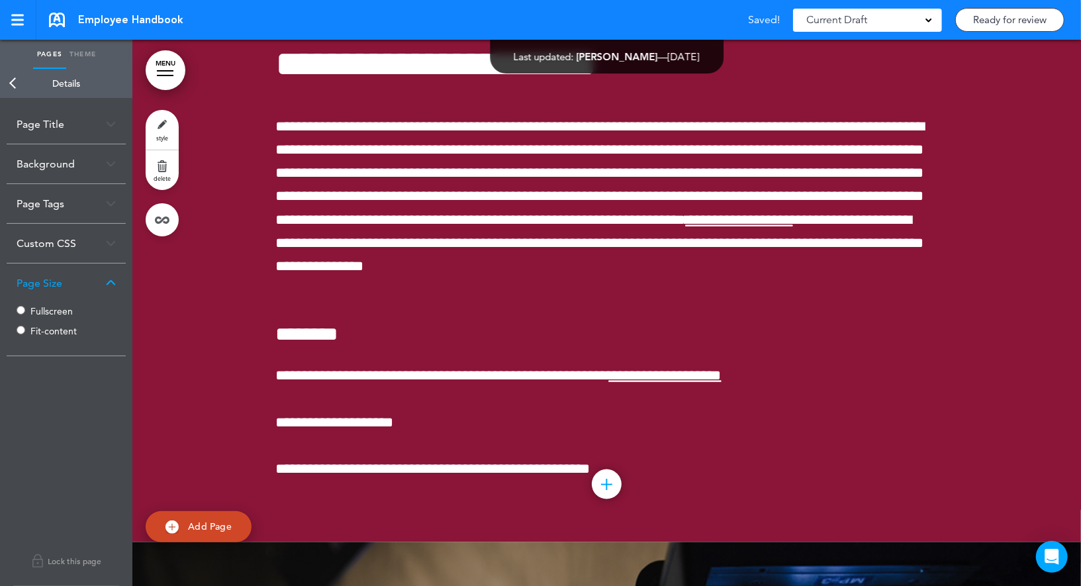
click at [19, 86] on link "Back" at bounding box center [13, 83] width 26 height 29
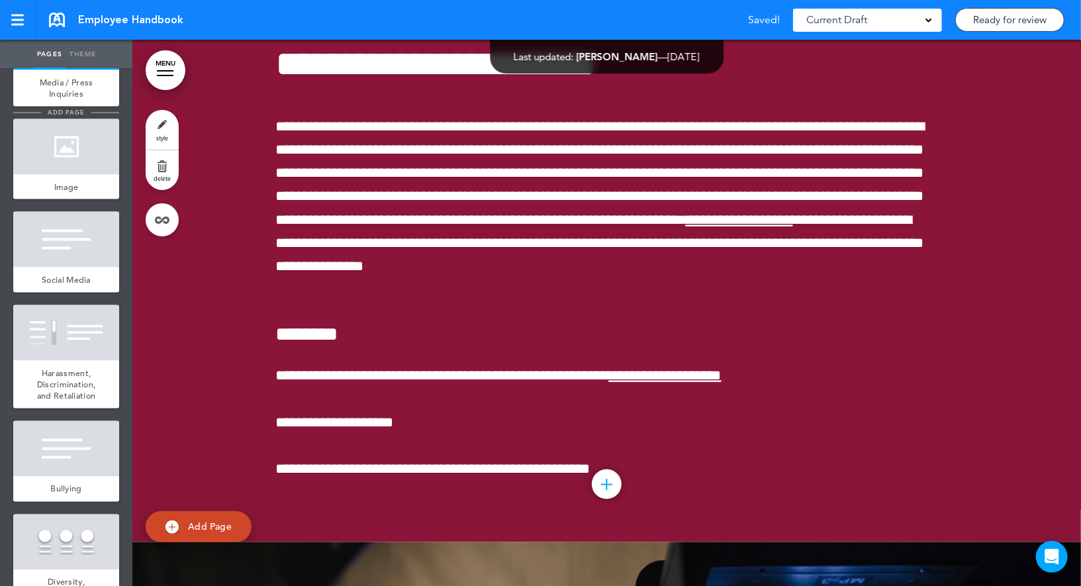
scroll to position [1313, 0]
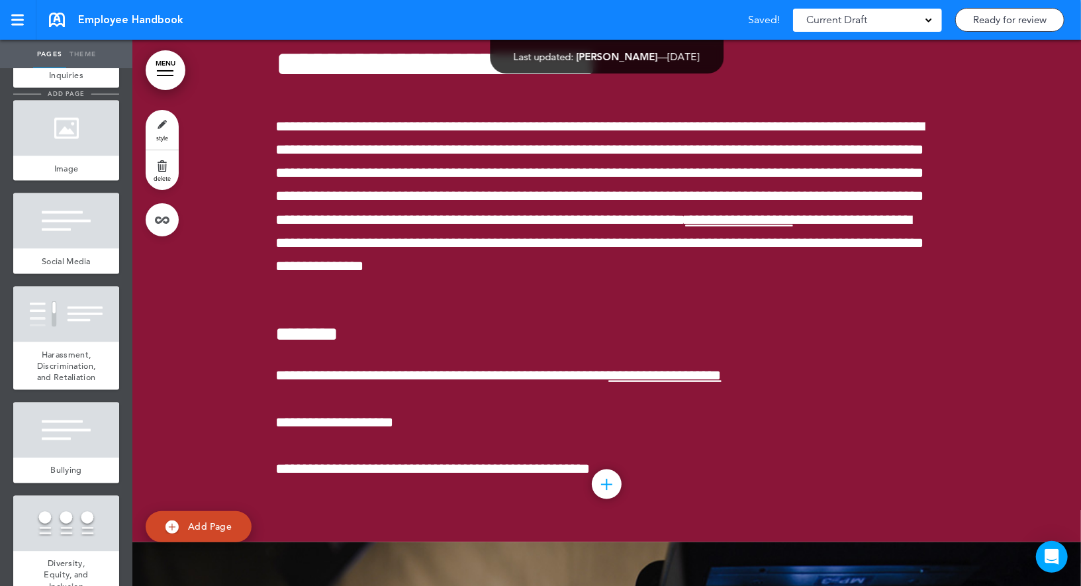
click at [93, 243] on div at bounding box center [66, 221] width 106 height 56
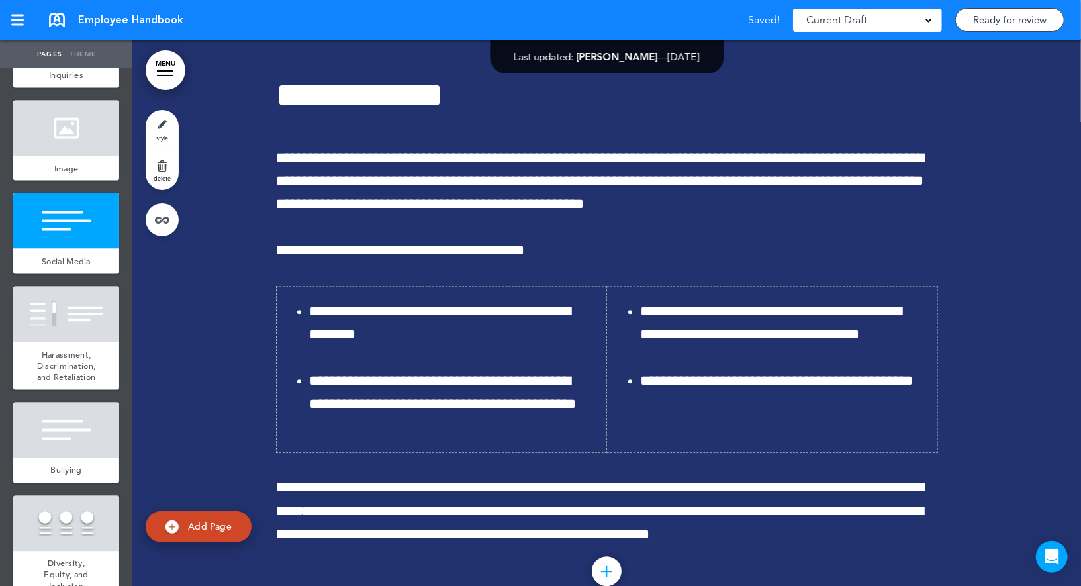
scroll to position [11788, 0]
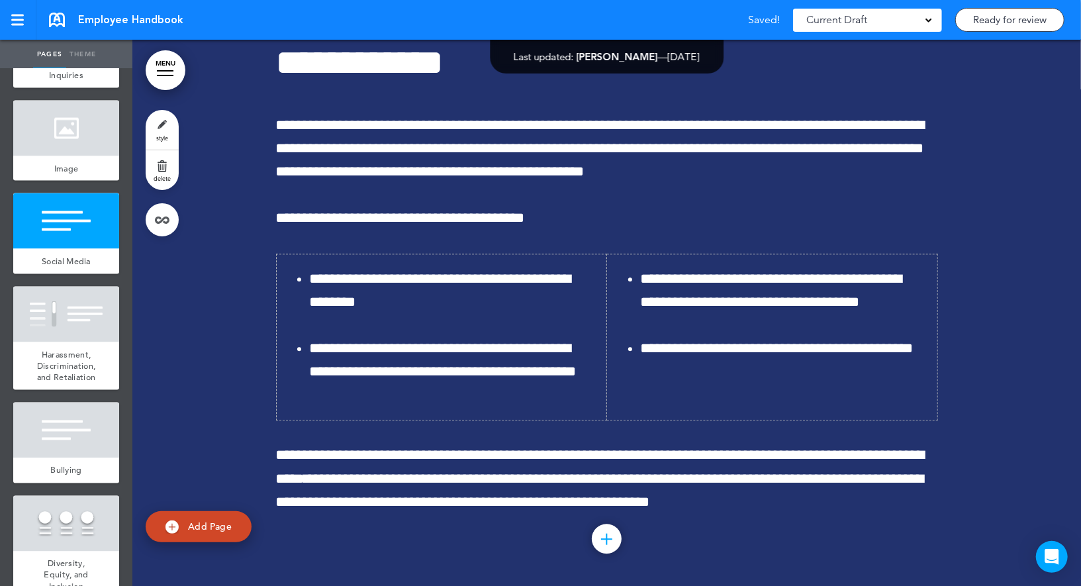
click at [163, 124] on link "style" at bounding box center [162, 130] width 33 height 40
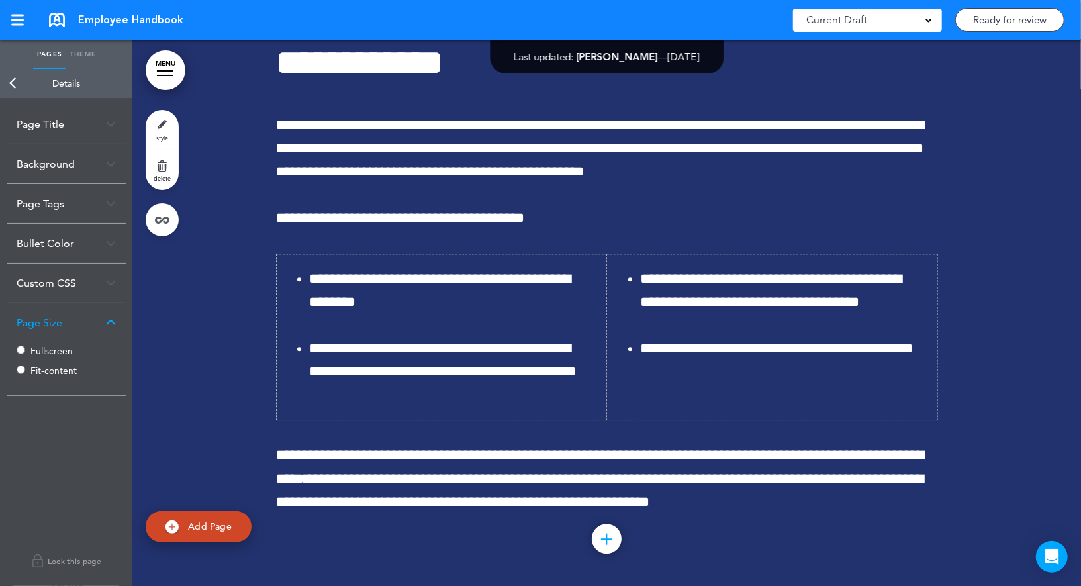
click at [34, 351] on label "Fullscreen" at bounding box center [69, 350] width 79 height 9
click at [15, 83] on link "Back" at bounding box center [13, 83] width 26 height 29
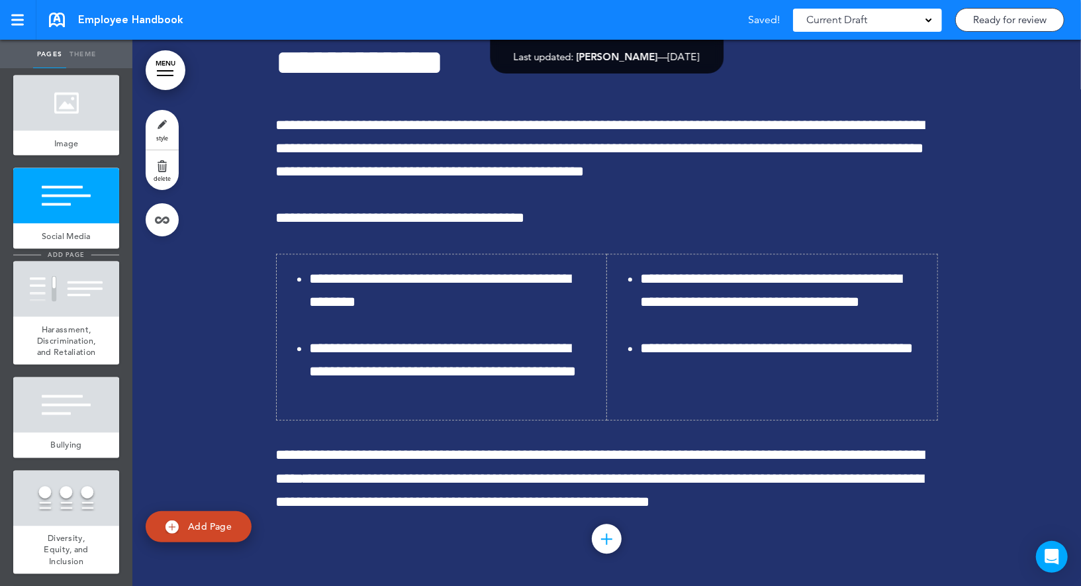
scroll to position [1353, 0]
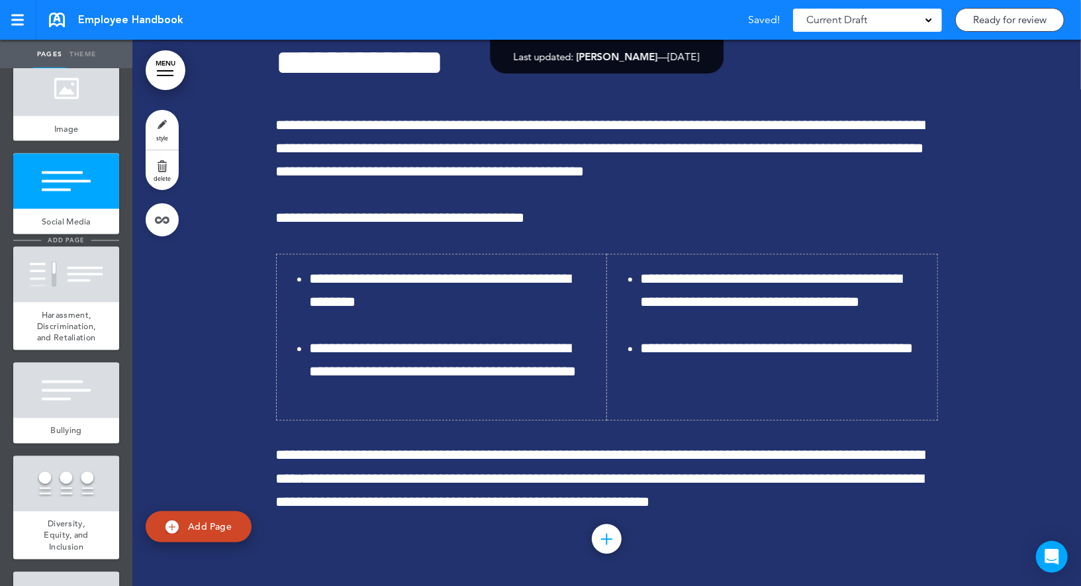
click at [64, 276] on div at bounding box center [66, 275] width 106 height 56
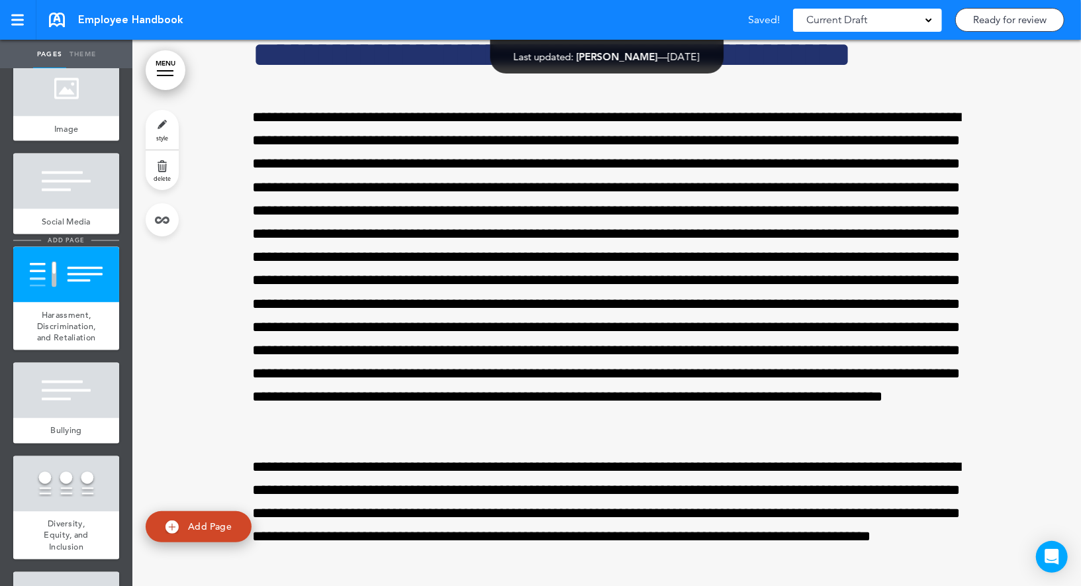
scroll to position [12412, 0]
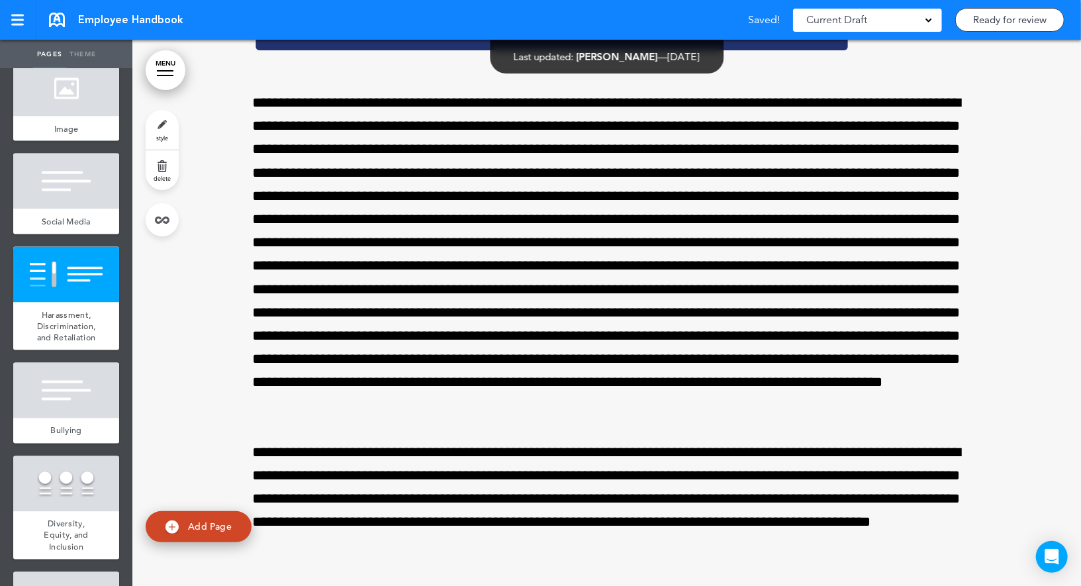
click at [148, 132] on link "style" at bounding box center [162, 130] width 33 height 40
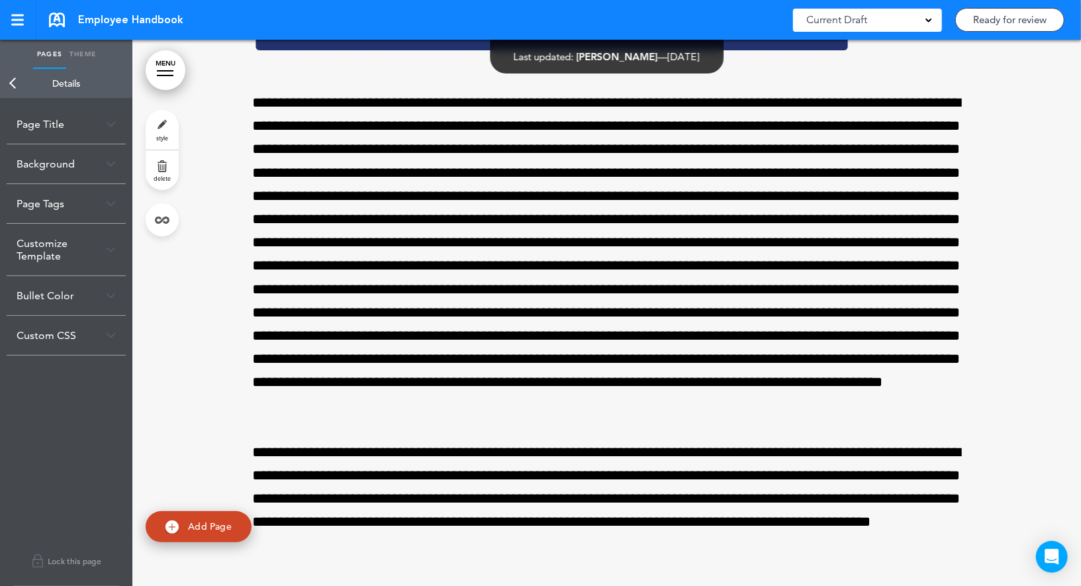
click at [19, 74] on link "Back" at bounding box center [13, 83] width 26 height 29
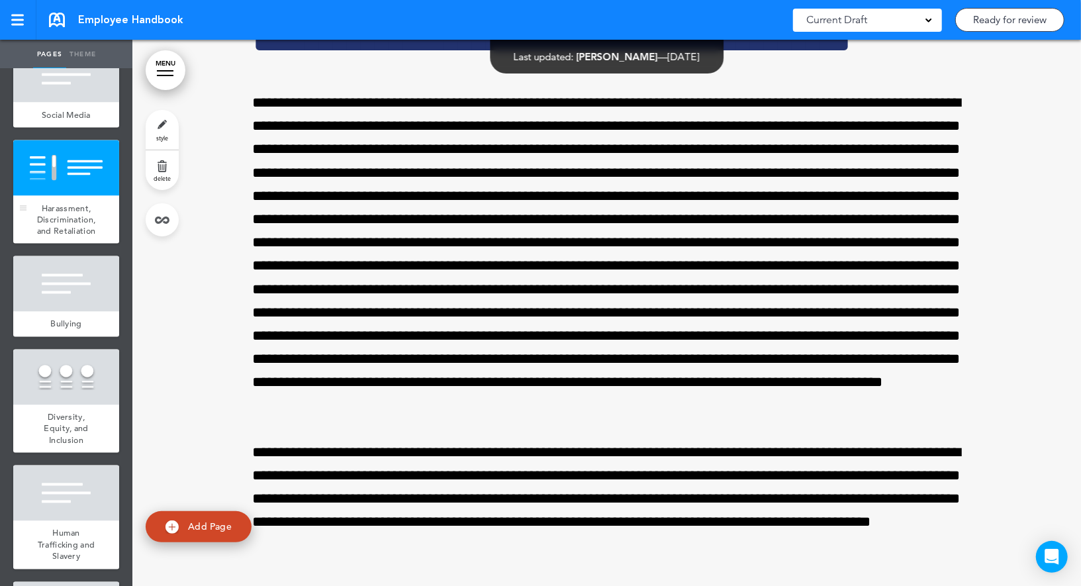
scroll to position [1479, 0]
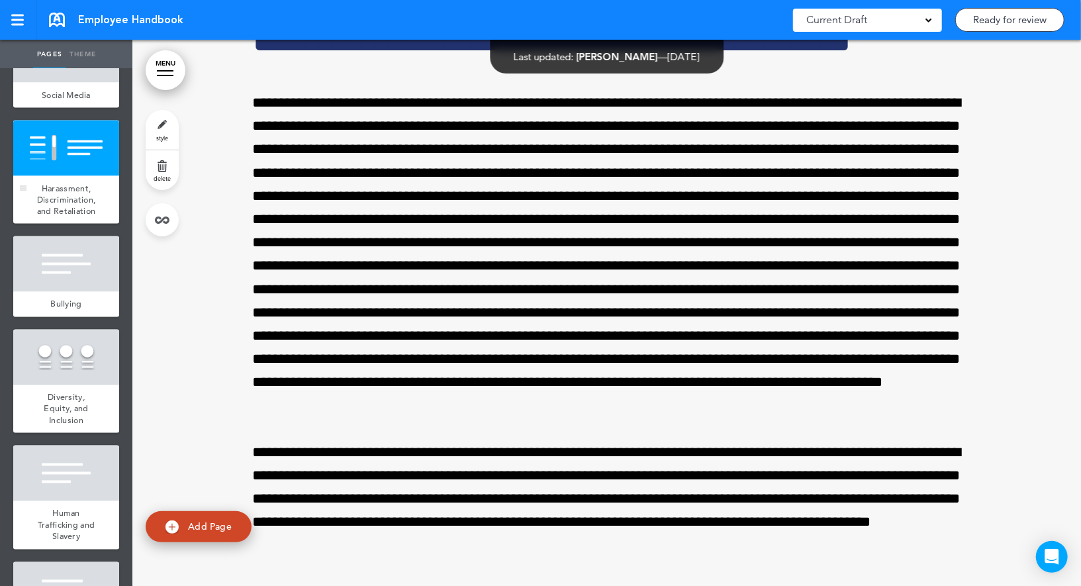
click at [76, 285] on div at bounding box center [66, 264] width 106 height 56
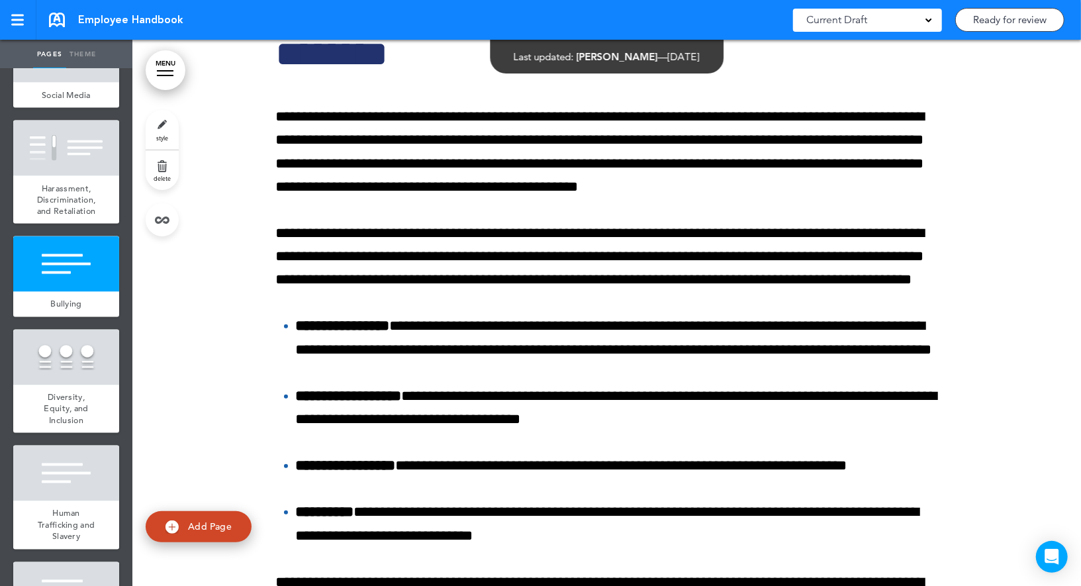
scroll to position [13616, 0]
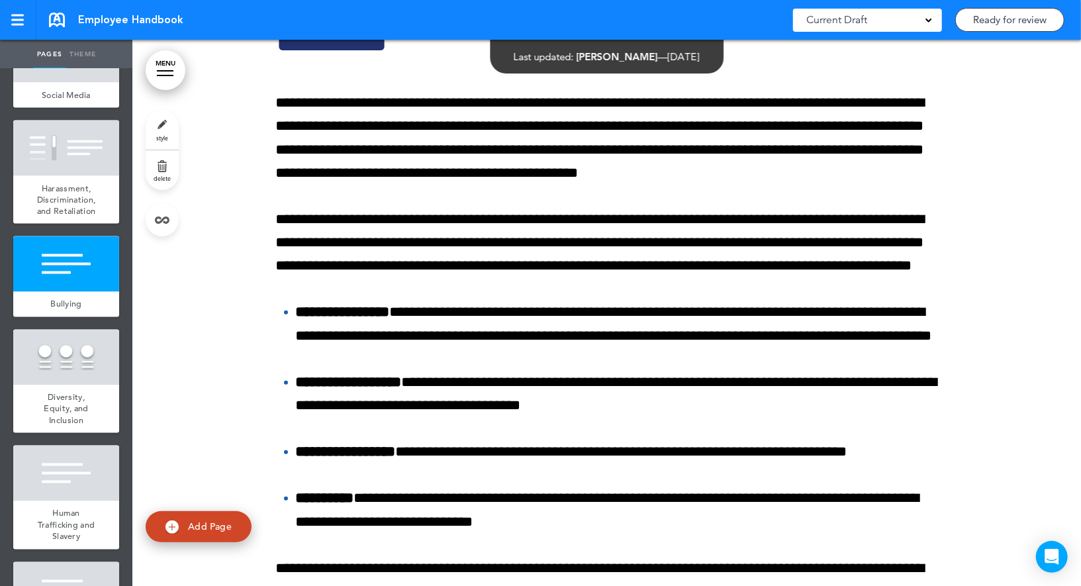
click at [165, 126] on link "style" at bounding box center [162, 130] width 33 height 40
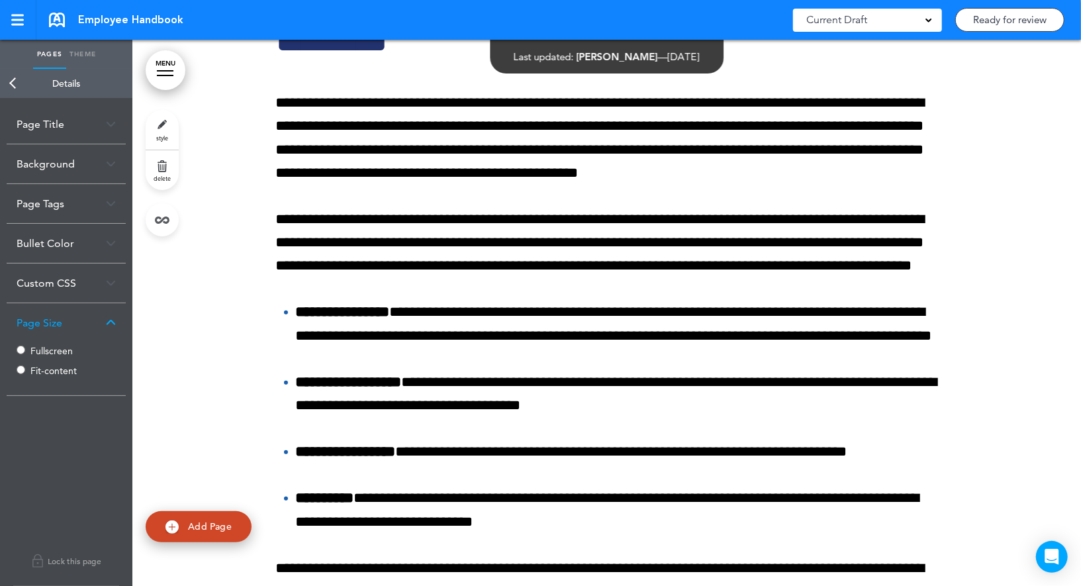
click at [49, 346] on label "Fullscreen" at bounding box center [69, 350] width 79 height 9
click at [16, 67] on ul "Pages Theme" at bounding box center [66, 54] width 132 height 29
click at [4, 83] on link "Back" at bounding box center [13, 83] width 26 height 29
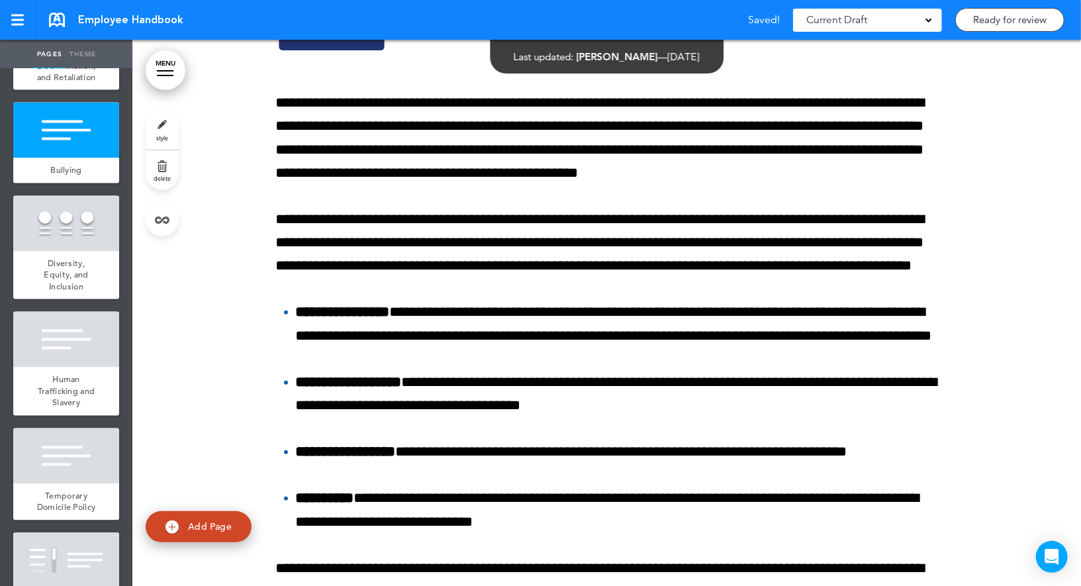
scroll to position [1669, 0]
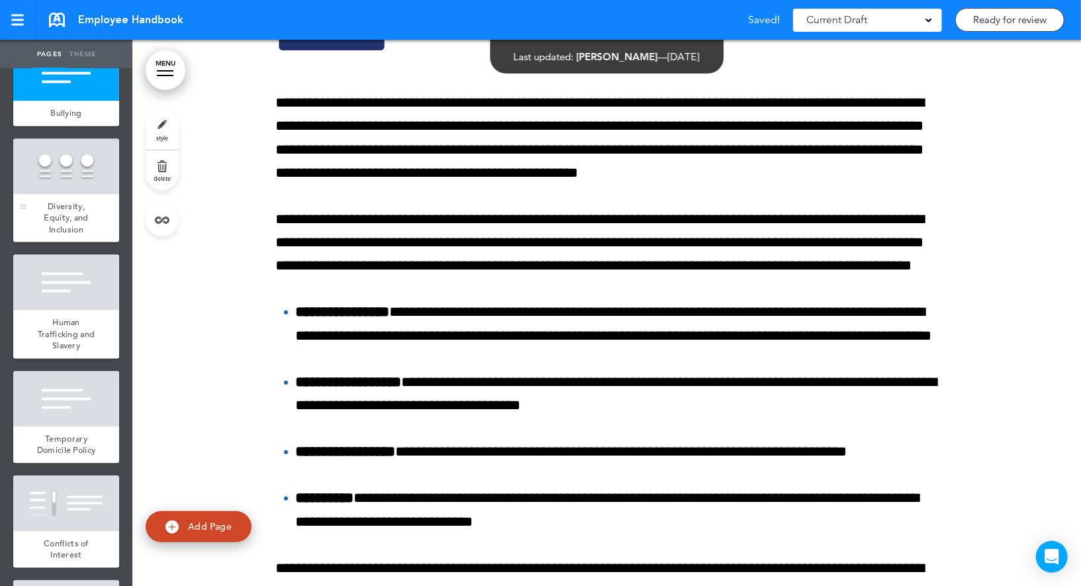
click at [64, 189] on div at bounding box center [66, 167] width 106 height 56
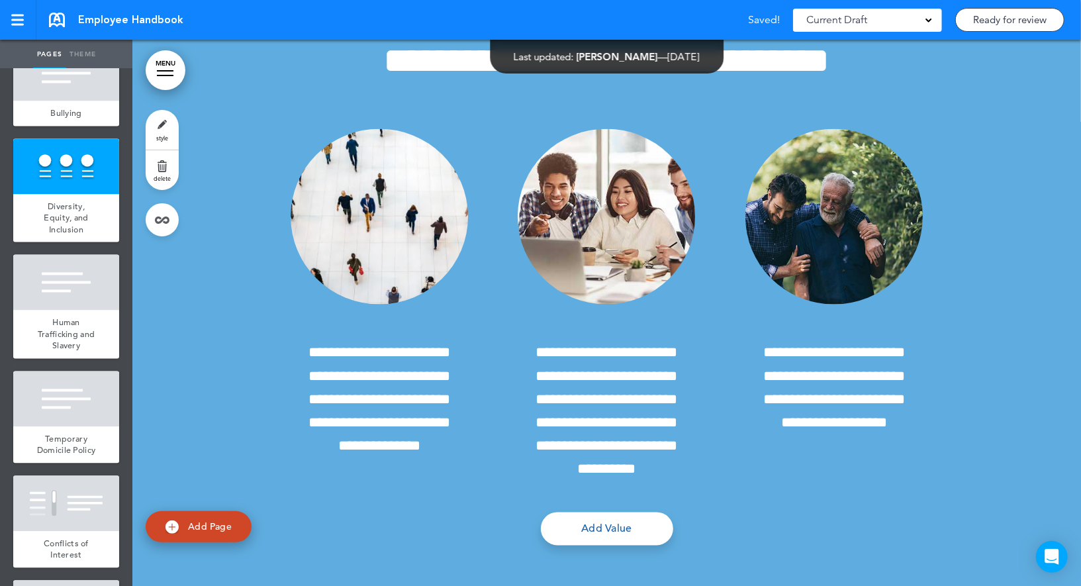
scroll to position [14329, 0]
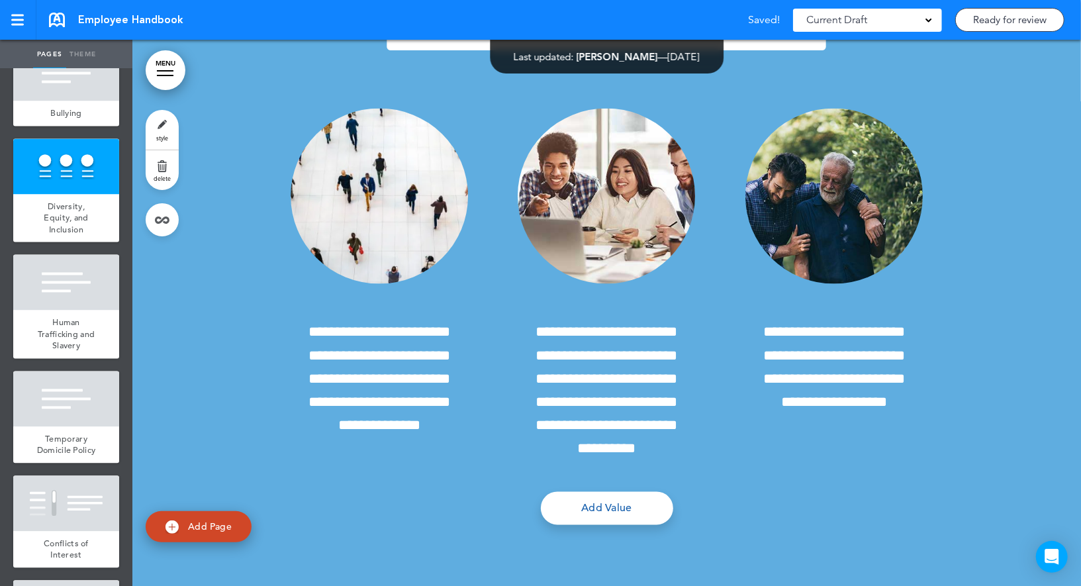
click at [159, 126] on link "style" at bounding box center [162, 130] width 33 height 40
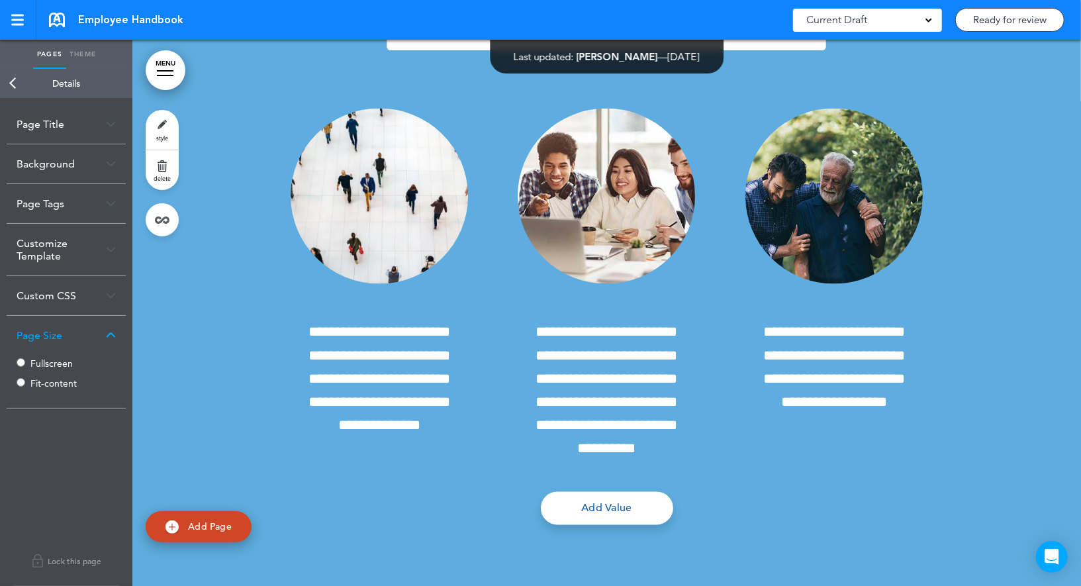
click at [36, 363] on label "Fullscreen" at bounding box center [69, 363] width 79 height 9
click at [17, 79] on link "Back" at bounding box center [13, 83] width 26 height 29
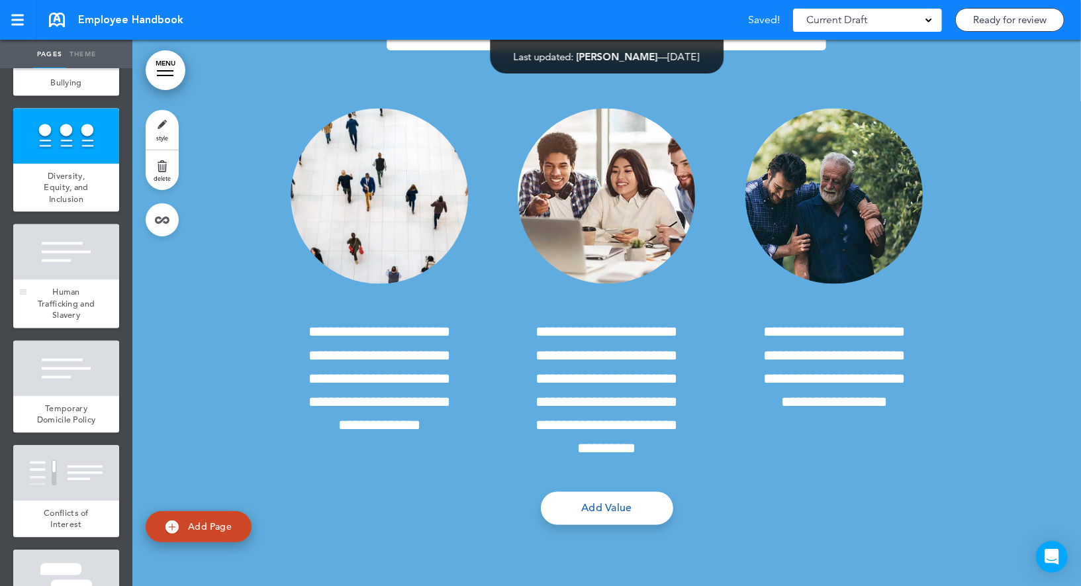
scroll to position [1701, 0]
click at [81, 263] on div at bounding box center [66, 251] width 106 height 56
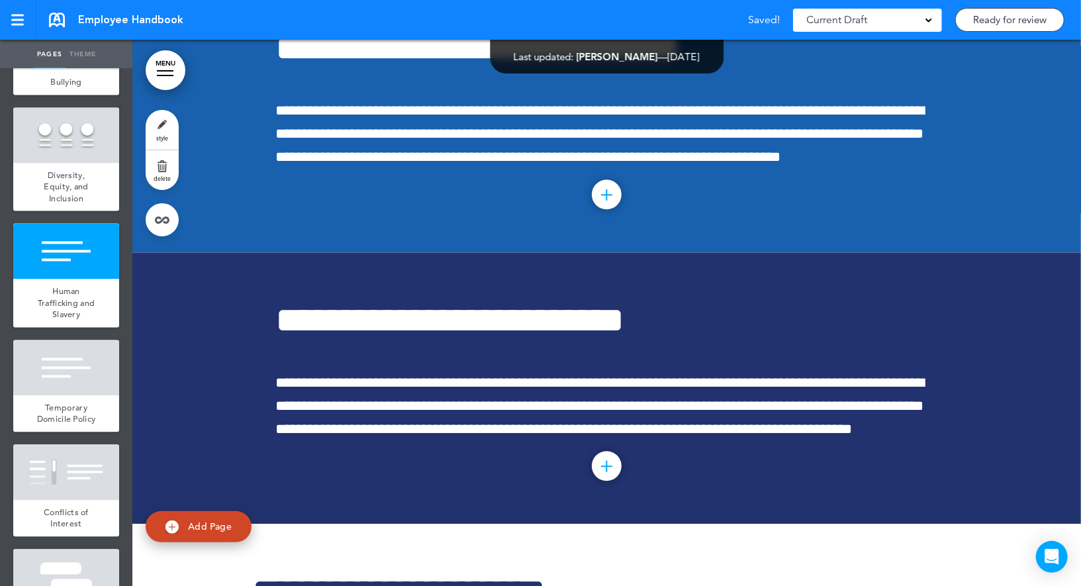
scroll to position [15037, 0]
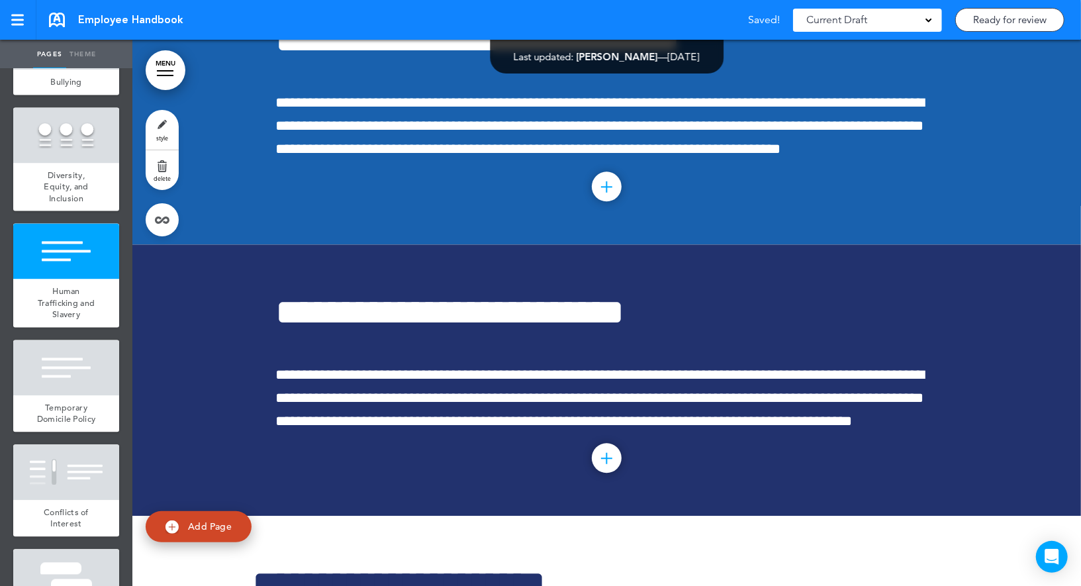
click at [167, 132] on link "style" at bounding box center [162, 130] width 33 height 40
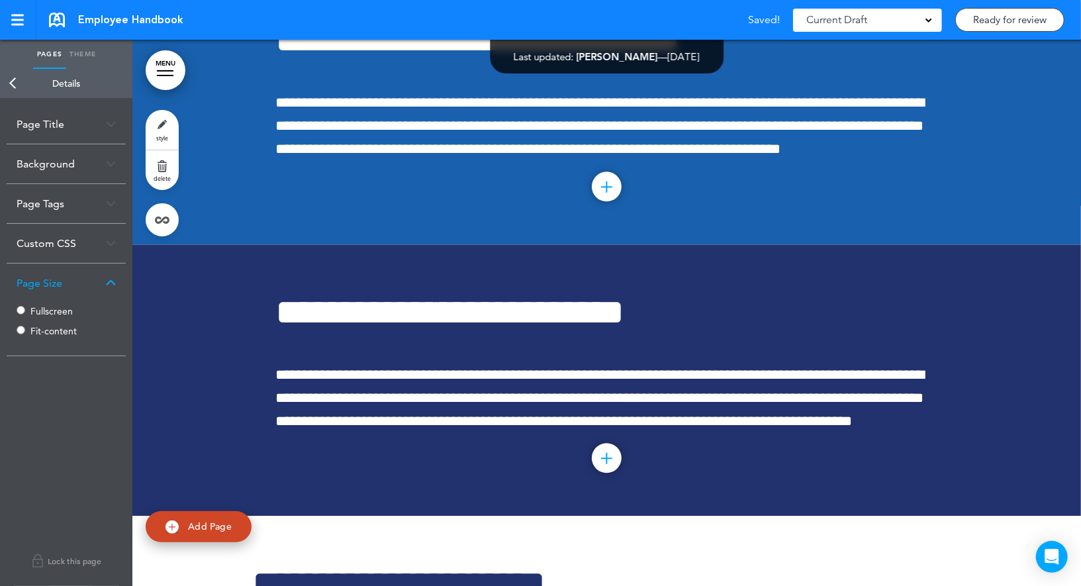
click at [45, 308] on label "Fullscreen" at bounding box center [69, 310] width 79 height 9
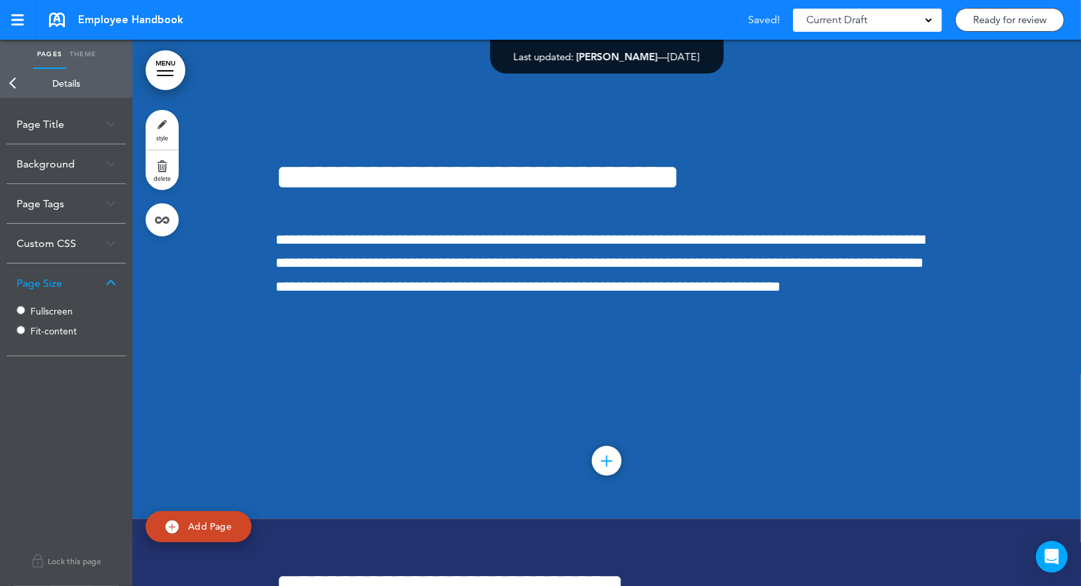
click at [13, 83] on link "Back" at bounding box center [13, 83] width 26 height 29
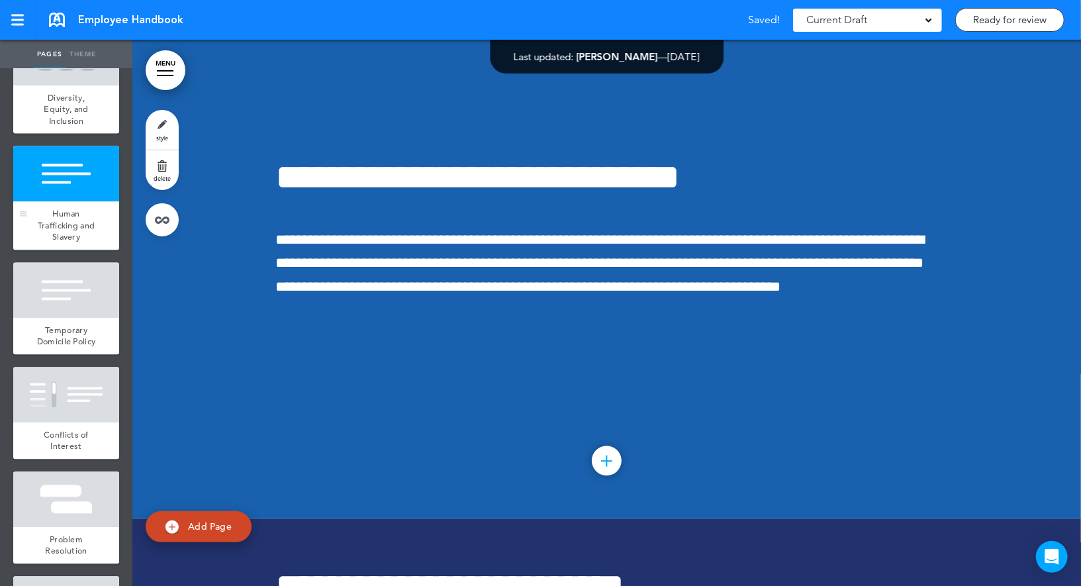
scroll to position [1814, 0]
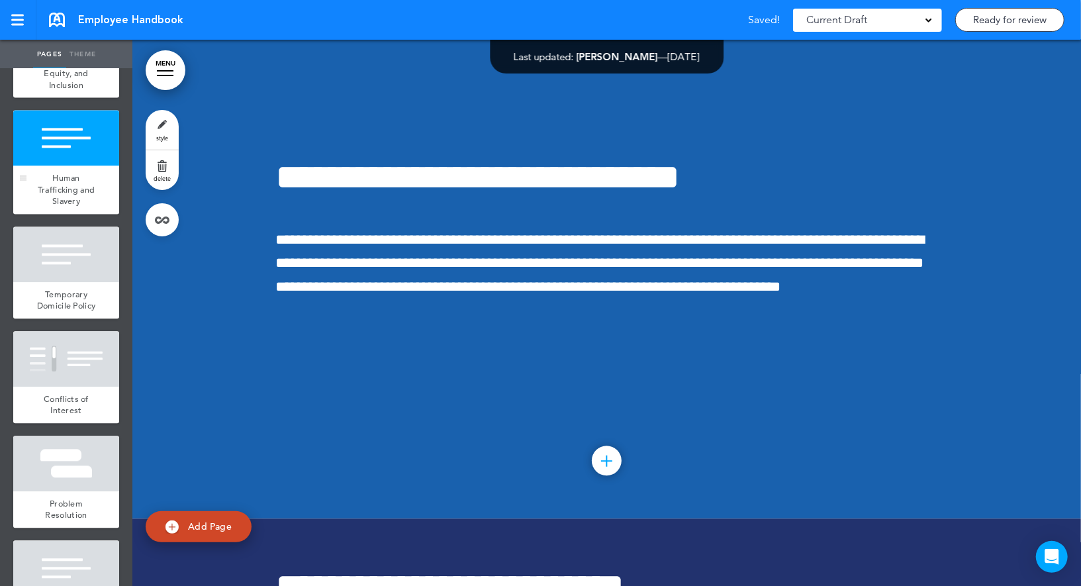
click at [62, 244] on div at bounding box center [66, 254] width 106 height 56
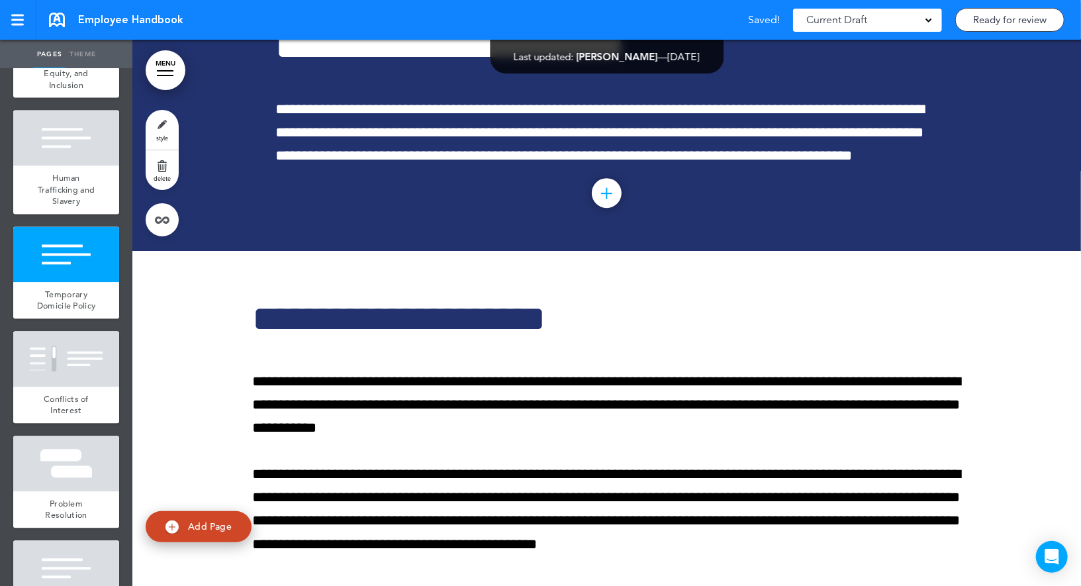
scroll to position [15584, 0]
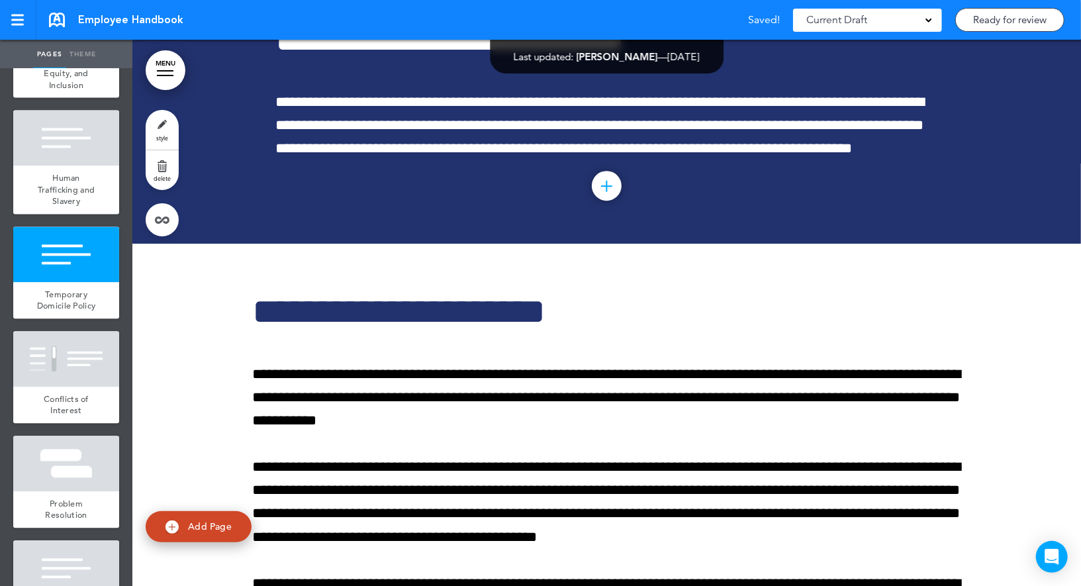
click at [163, 124] on link "style" at bounding box center [162, 130] width 33 height 40
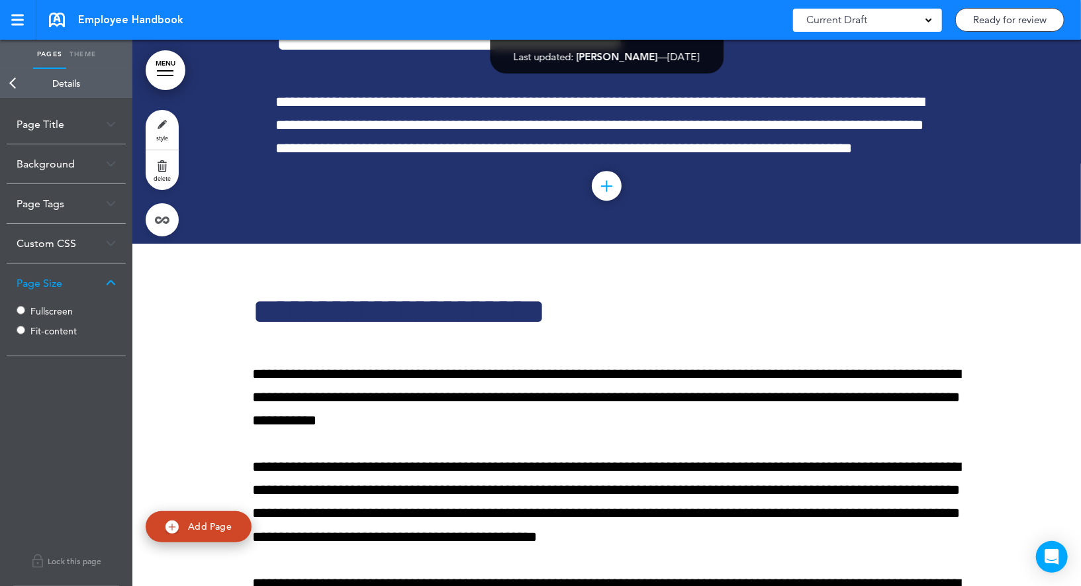
click at [40, 309] on label "Fullscreen" at bounding box center [69, 310] width 79 height 9
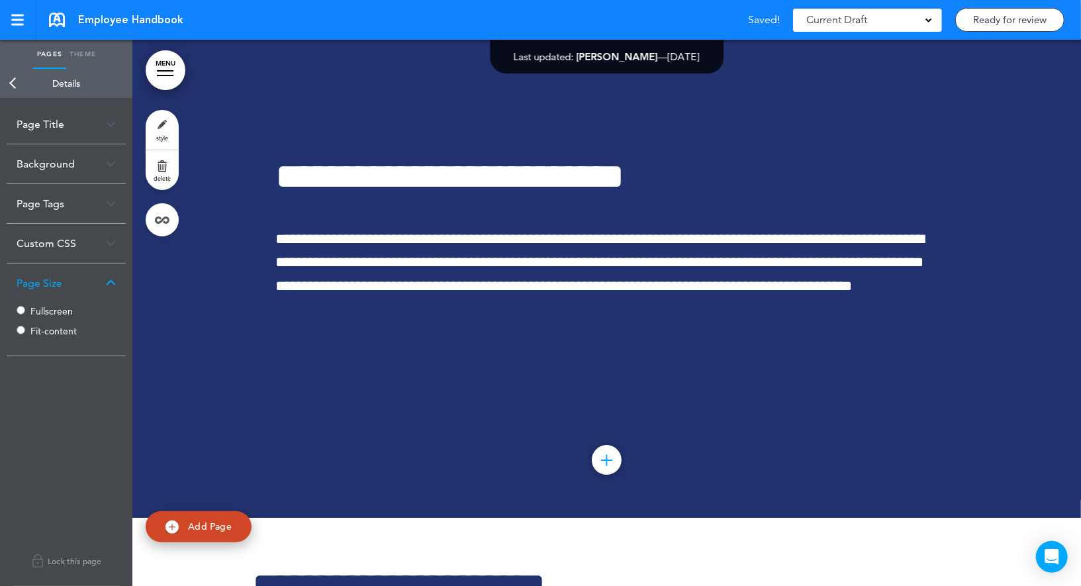
click at [15, 84] on link "Back" at bounding box center [13, 83] width 26 height 29
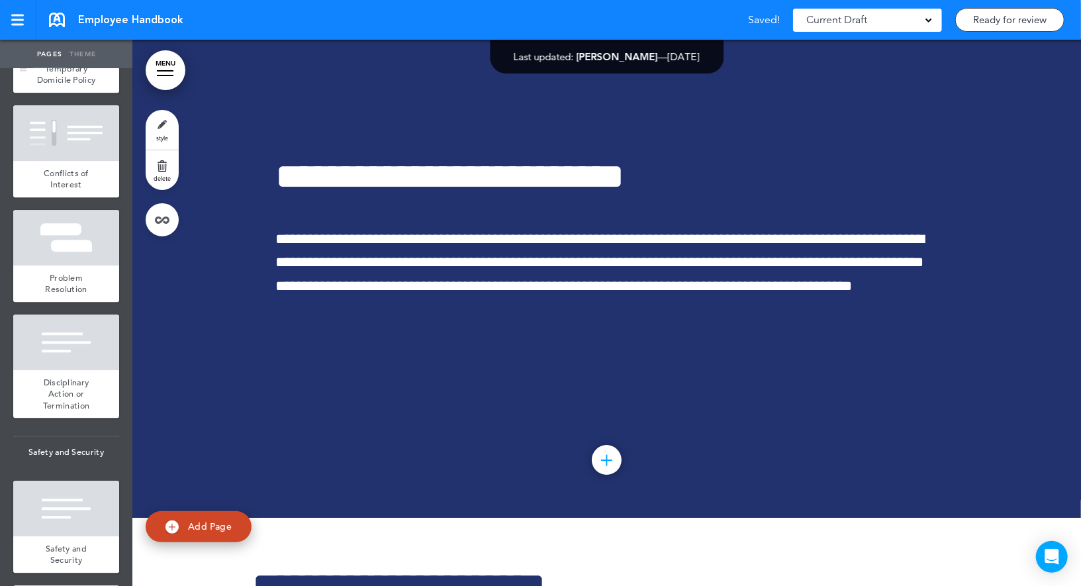
scroll to position [2041, 0]
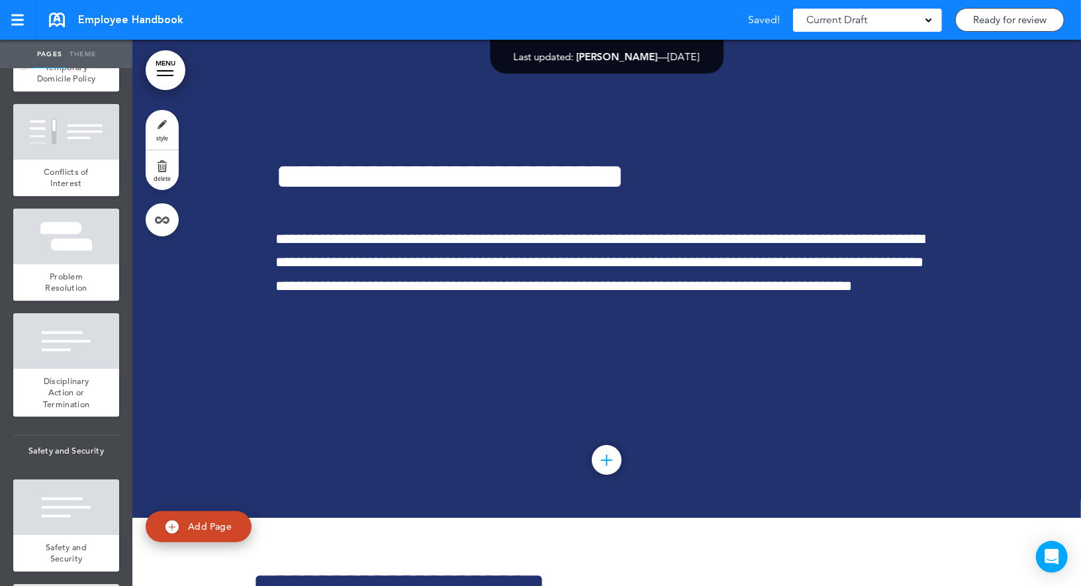
click at [79, 238] on div at bounding box center [66, 236] width 106 height 56
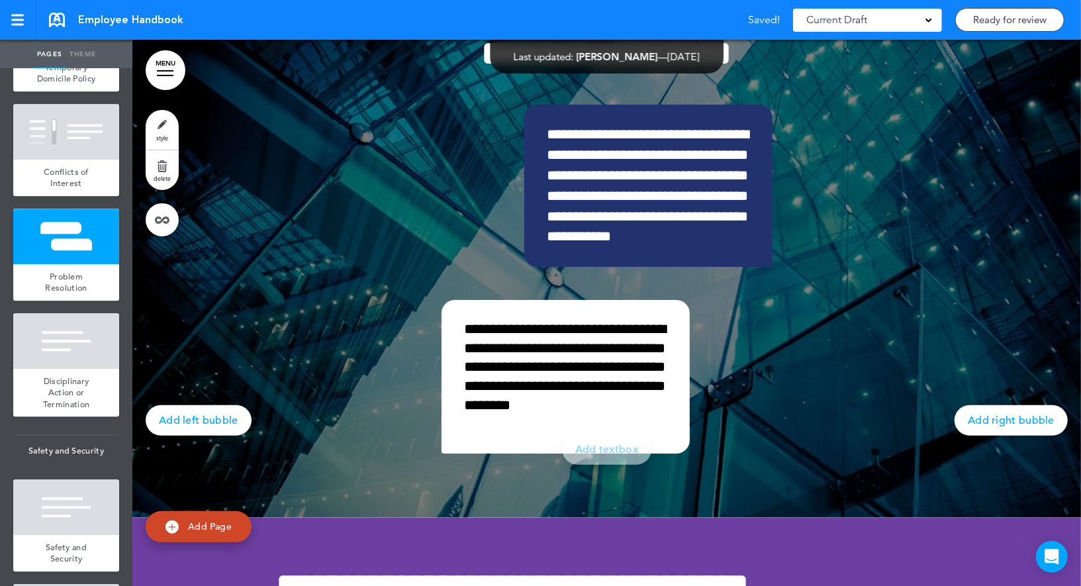
click at [168, 132] on link "style" at bounding box center [162, 130] width 33 height 40
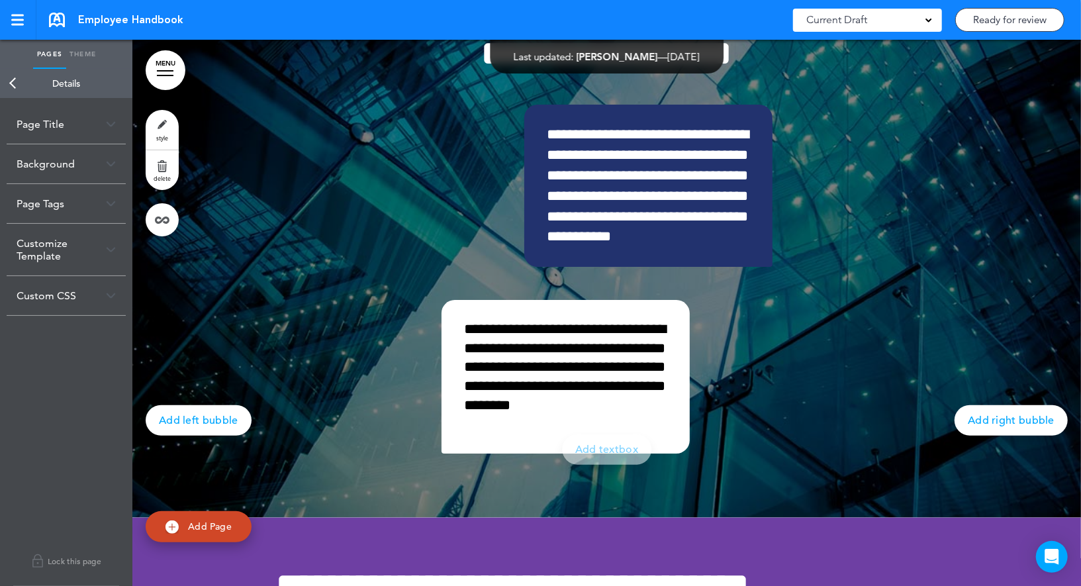
click at [17, 92] on link "Back" at bounding box center [13, 83] width 26 height 29
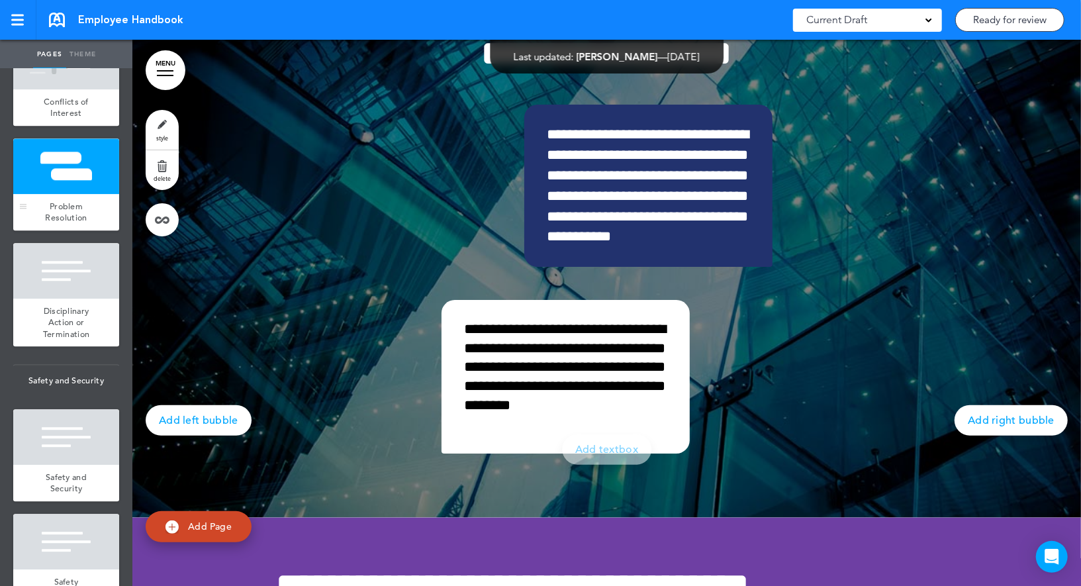
scroll to position [2115, 0]
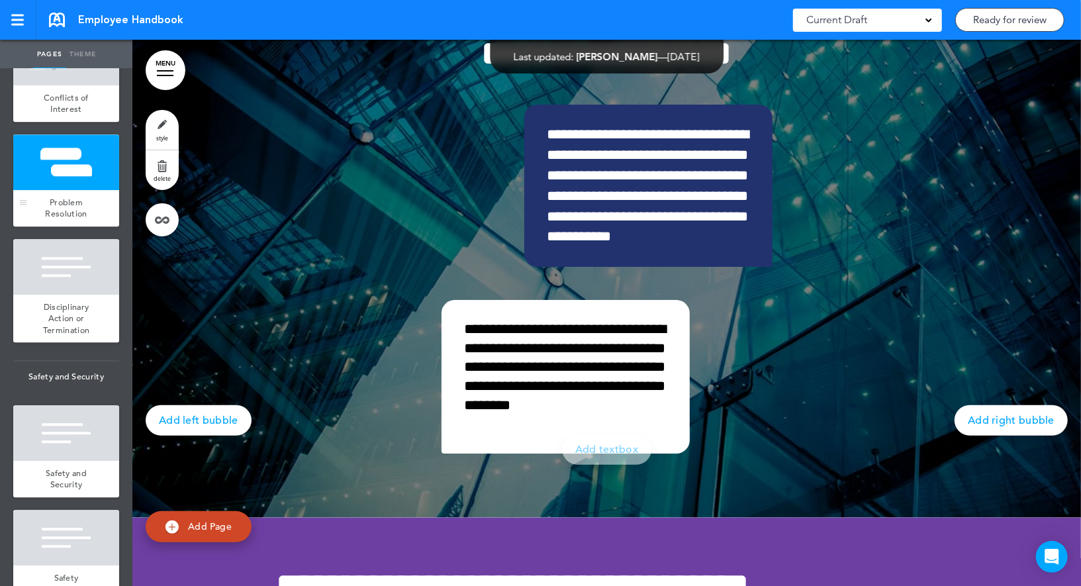
click at [85, 273] on div at bounding box center [66, 267] width 106 height 56
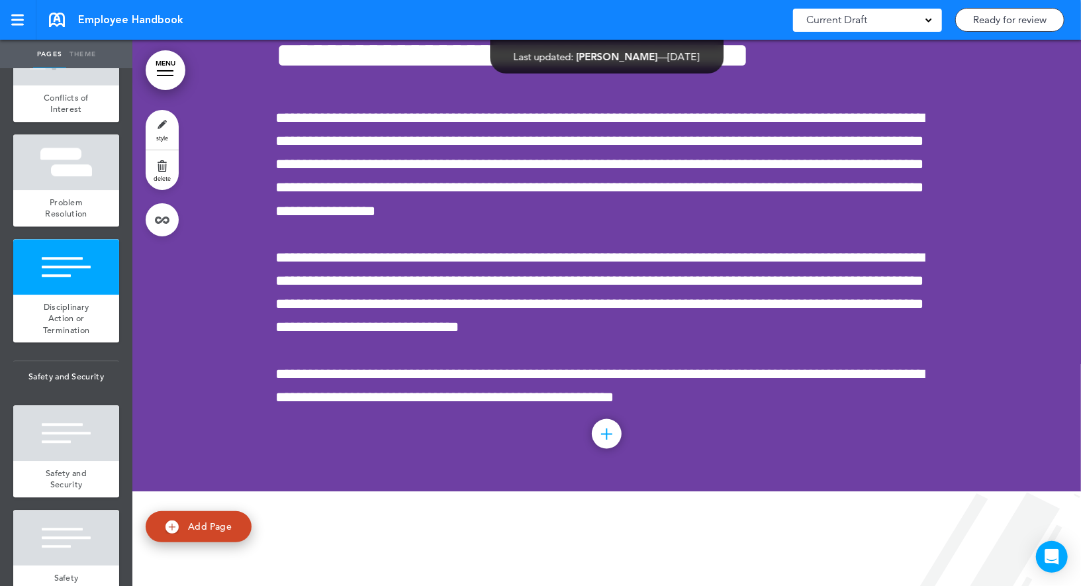
scroll to position [17484, 0]
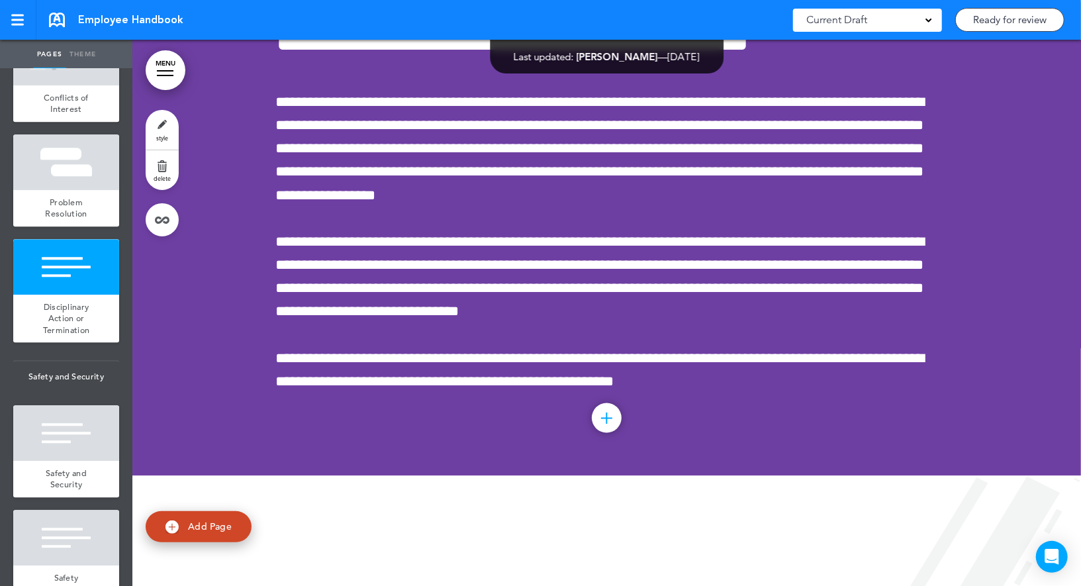
click at [170, 122] on link "style" at bounding box center [162, 130] width 33 height 40
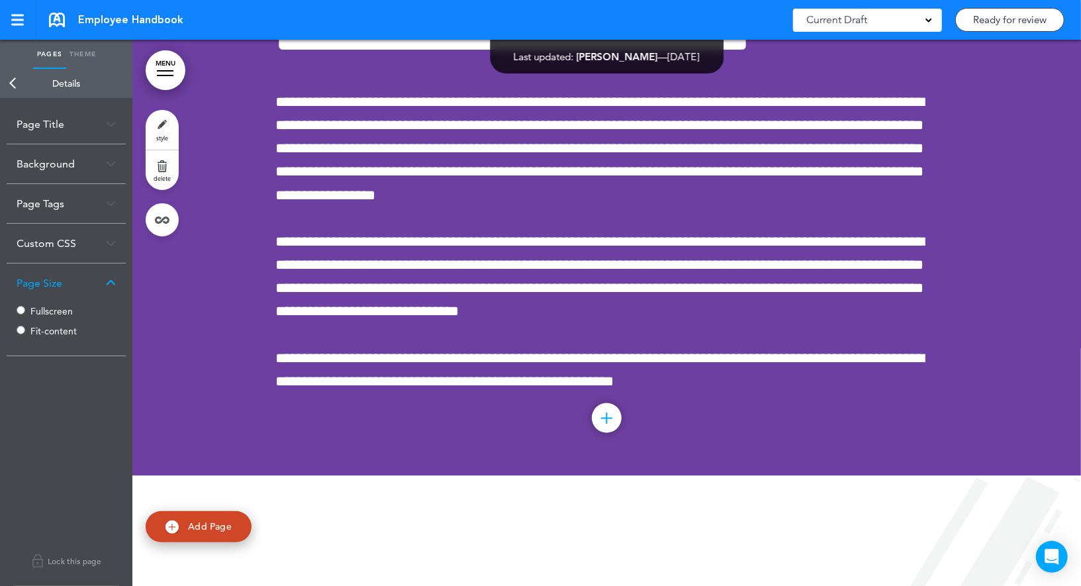
click at [53, 308] on label "Fullscreen" at bounding box center [69, 310] width 79 height 9
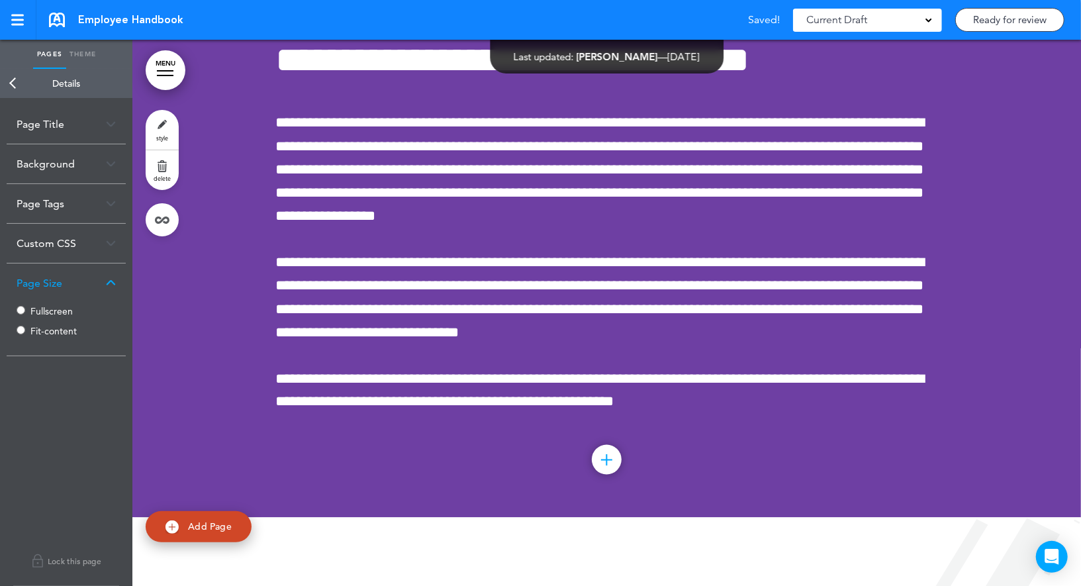
click at [16, 85] on link "Back" at bounding box center [13, 83] width 26 height 29
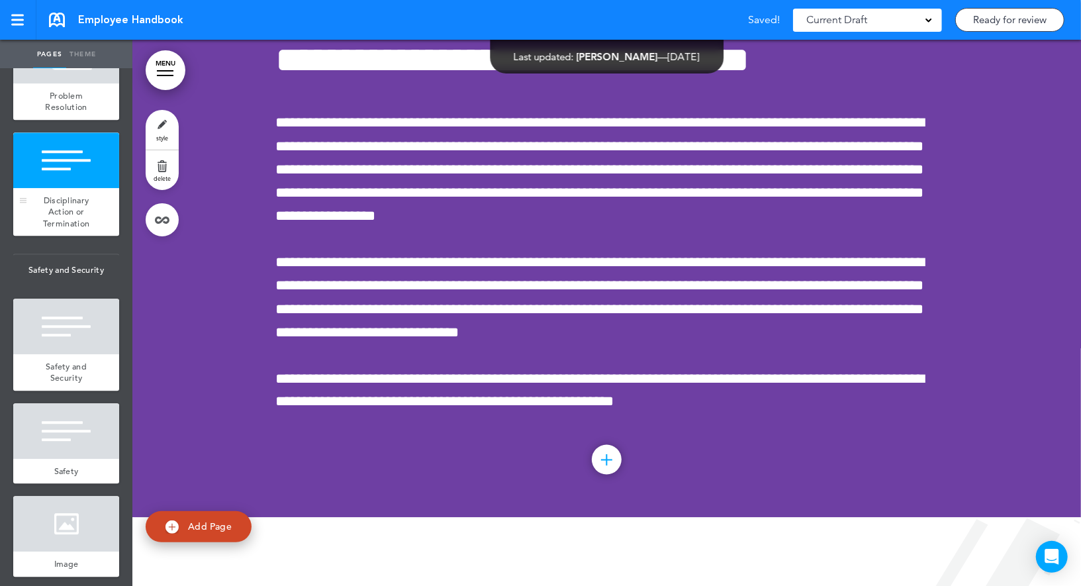
scroll to position [2274, 0]
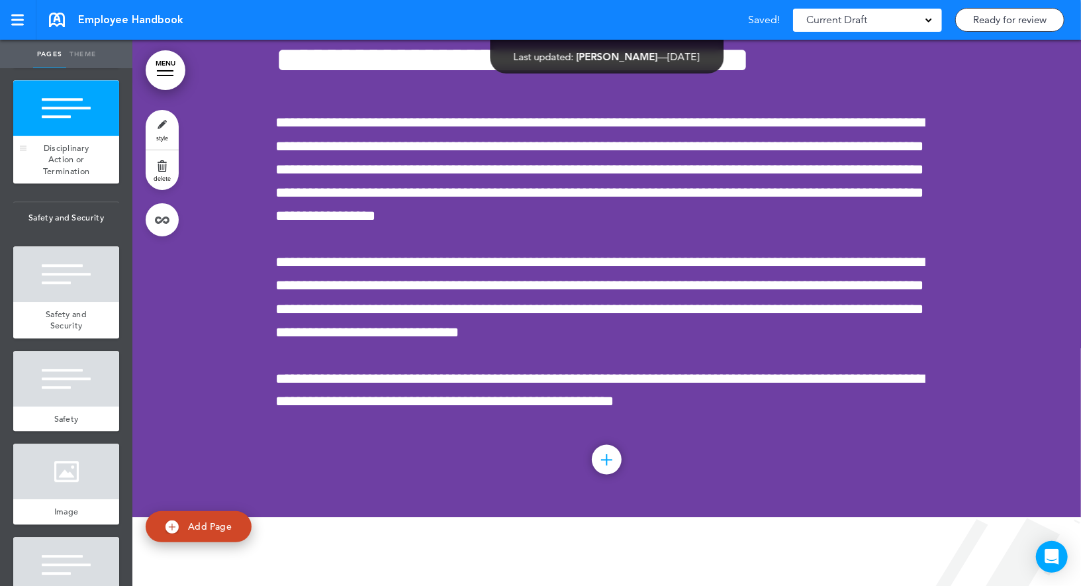
click at [80, 286] on div at bounding box center [66, 274] width 106 height 56
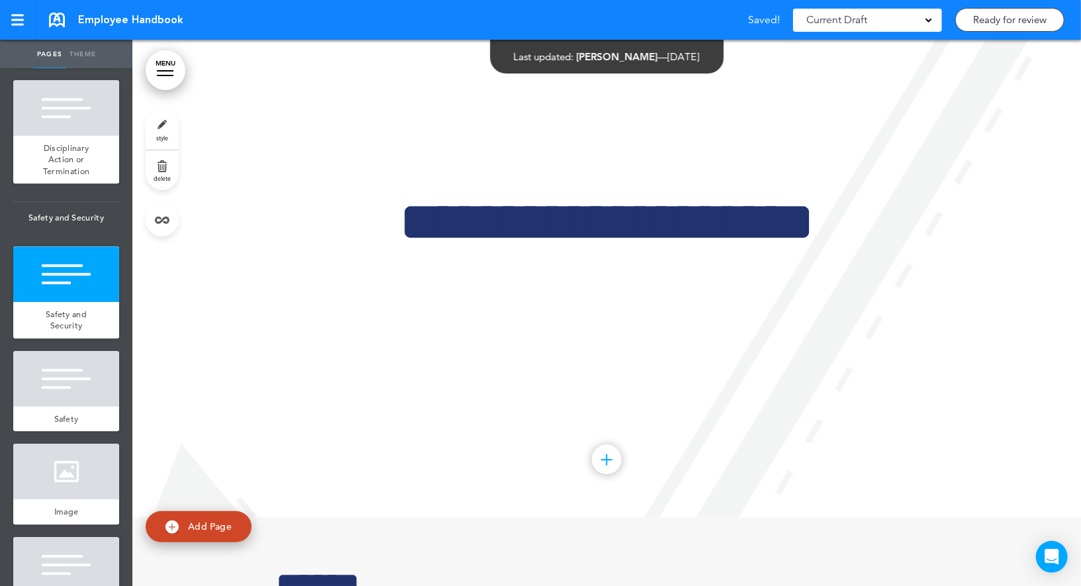
click at [169, 123] on link "style" at bounding box center [162, 130] width 33 height 40
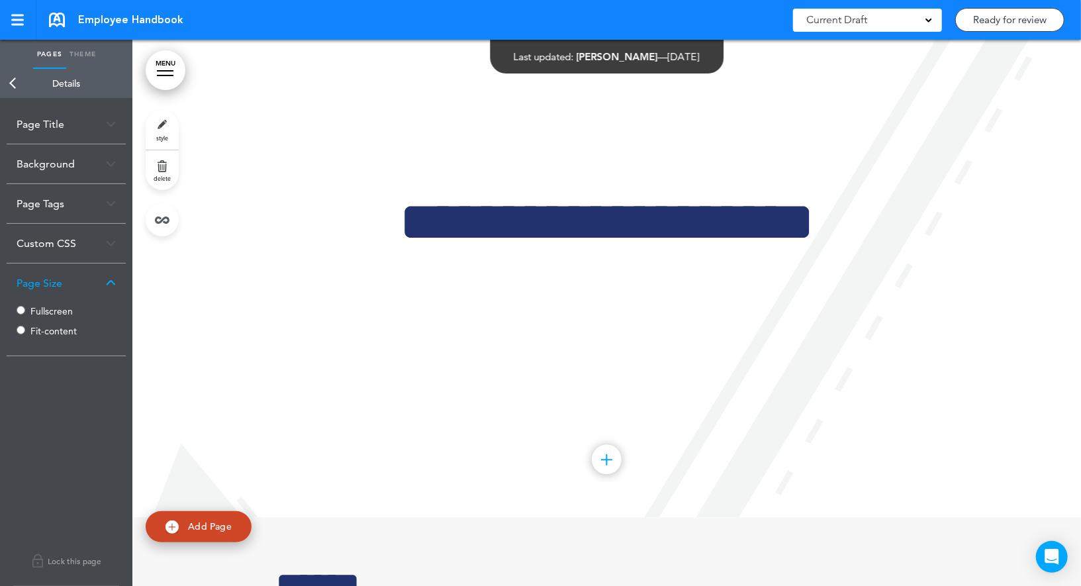
click at [18, 87] on link "Back" at bounding box center [13, 83] width 26 height 29
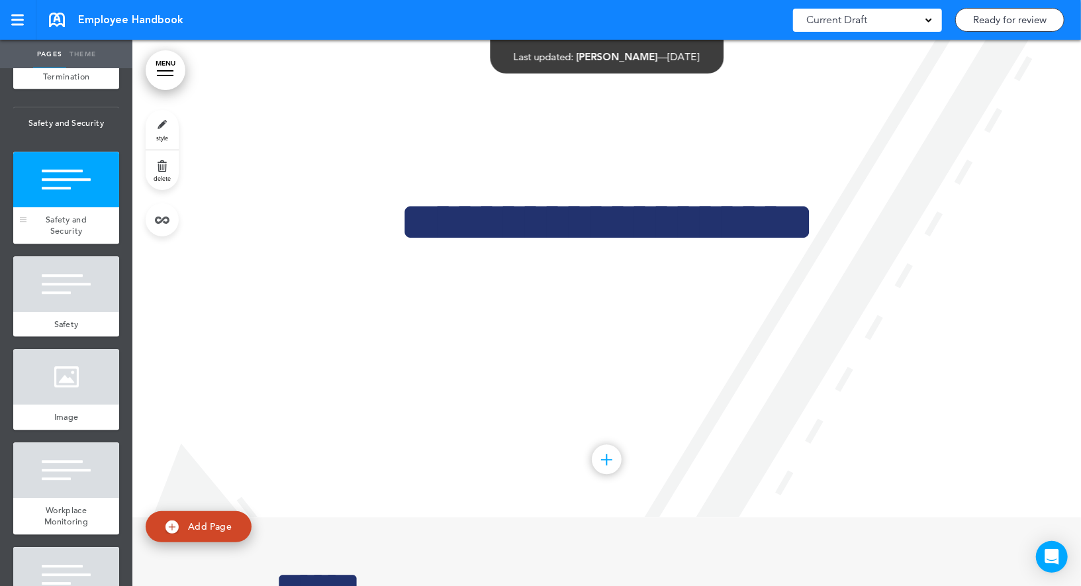
scroll to position [2399, 0]
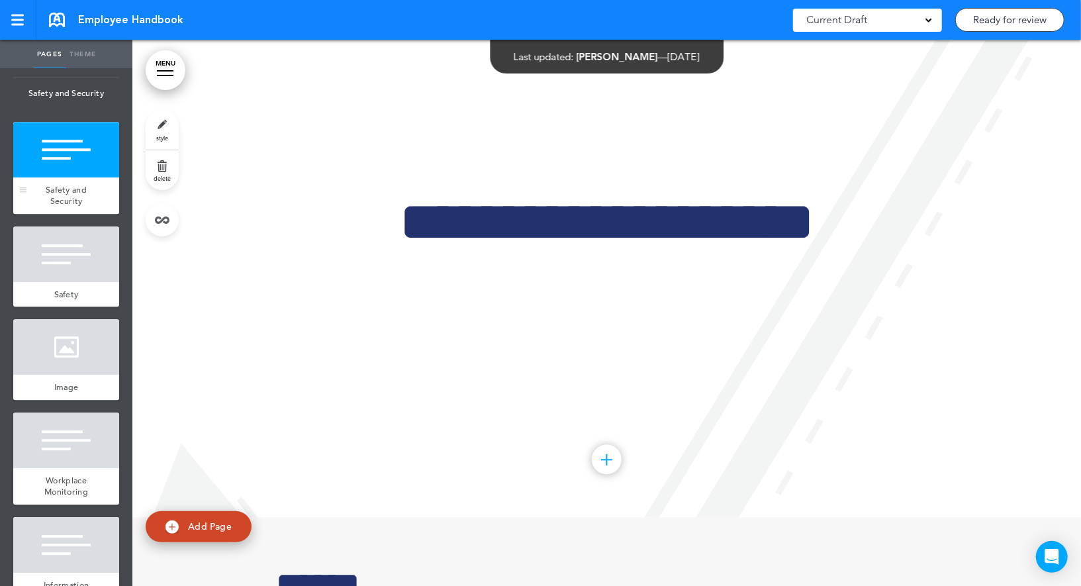
click at [49, 245] on div at bounding box center [66, 254] width 106 height 56
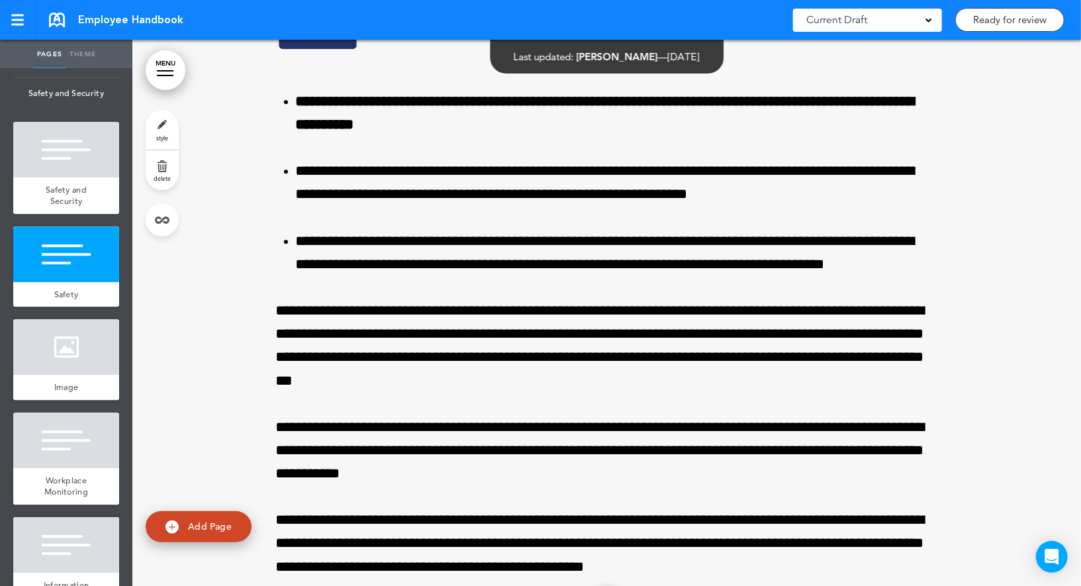
click at [156, 138] on span "style" at bounding box center [162, 138] width 12 height 8
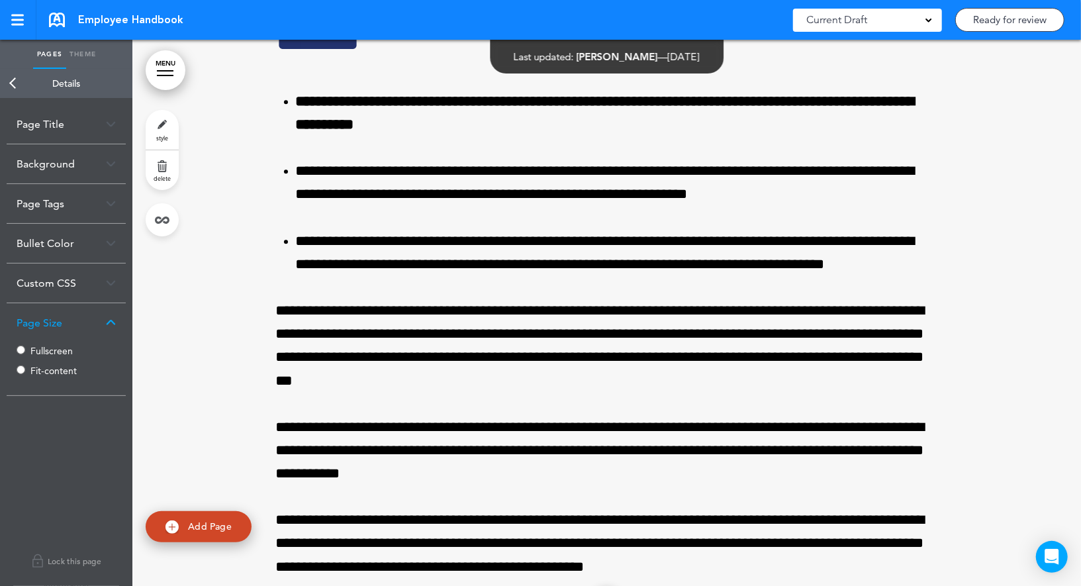
click at [40, 347] on label "Fullscreen" at bounding box center [69, 350] width 79 height 9
click at [19, 82] on link "Back" at bounding box center [13, 83] width 26 height 29
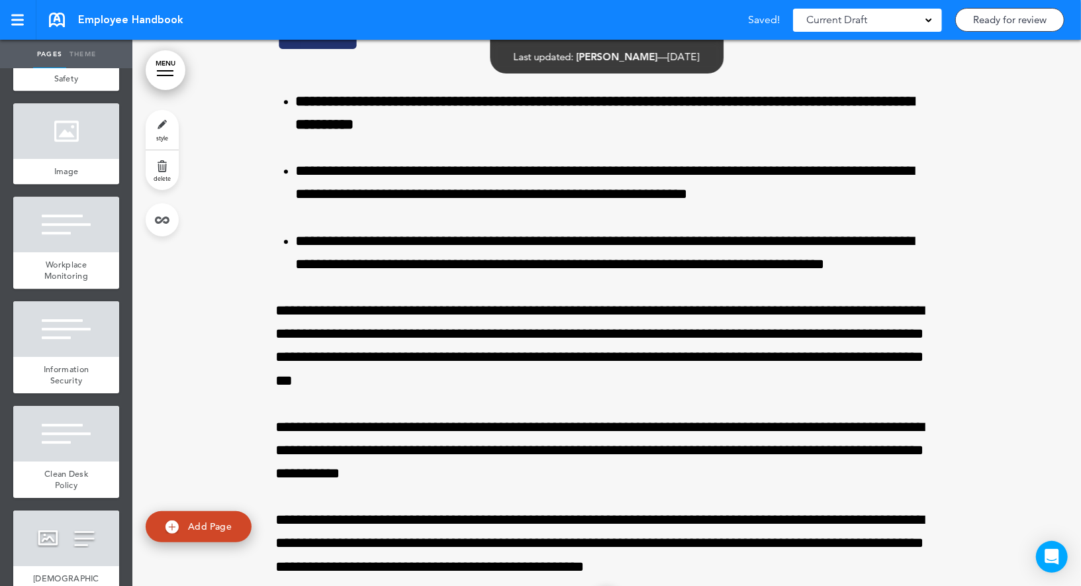
scroll to position [2618, 0]
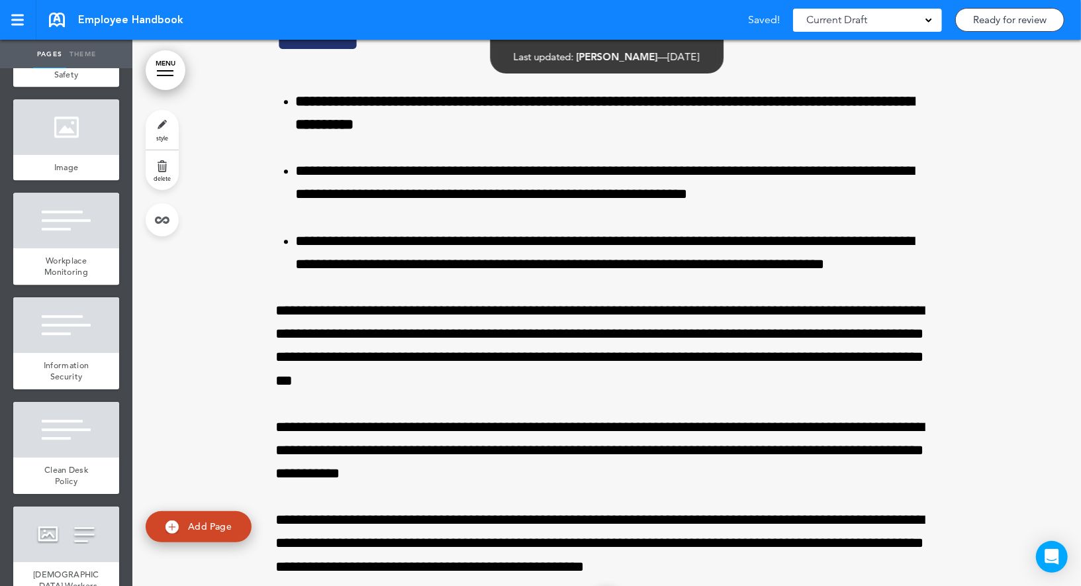
click at [83, 220] on div at bounding box center [66, 221] width 106 height 56
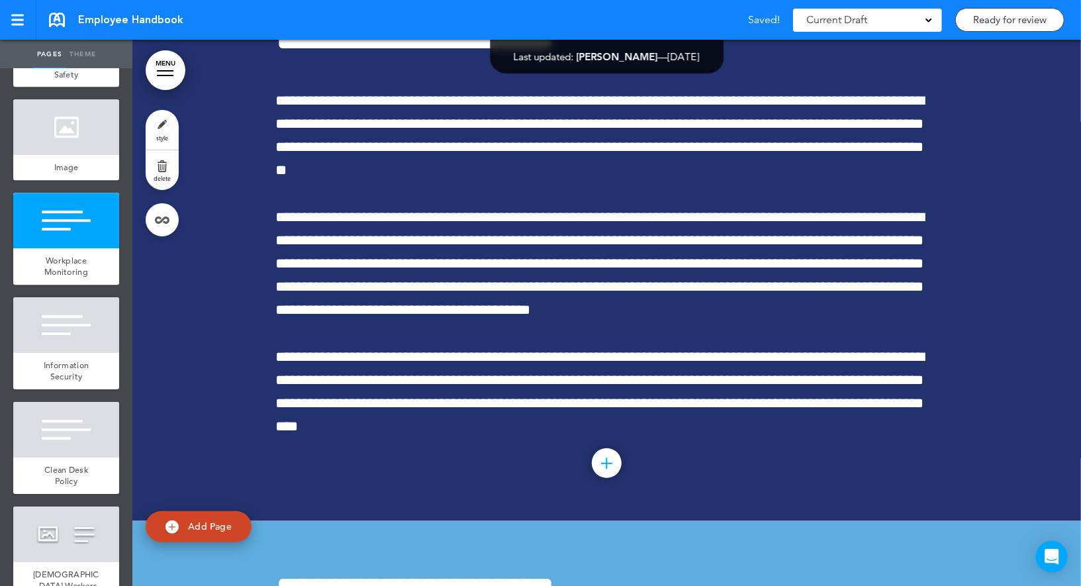
click at [156, 124] on link "style" at bounding box center [162, 130] width 33 height 40
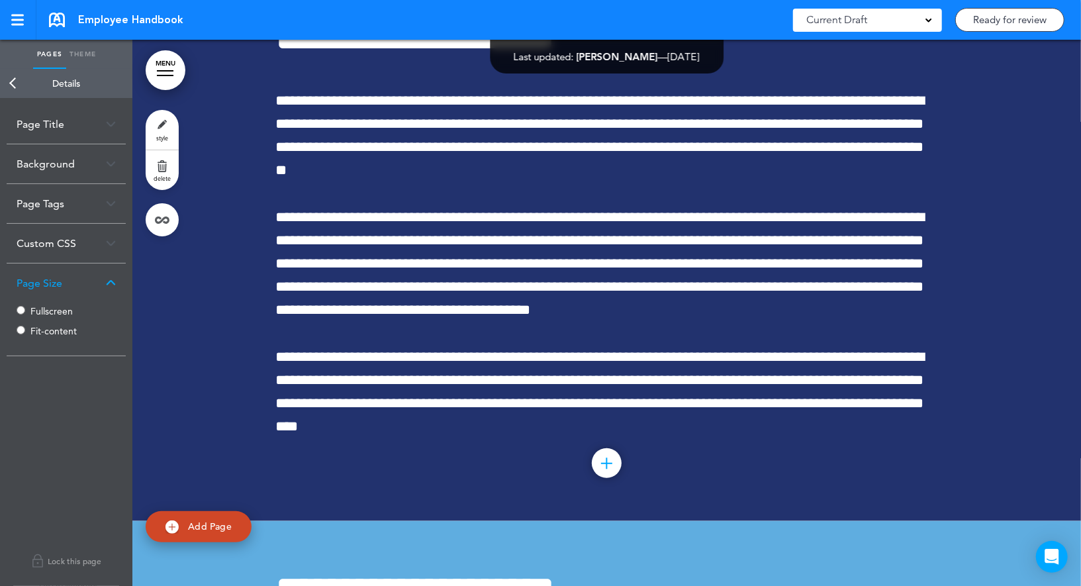
click at [36, 308] on label "Fullscreen" at bounding box center [69, 310] width 79 height 9
click at [12, 87] on link "Back" at bounding box center [13, 83] width 26 height 29
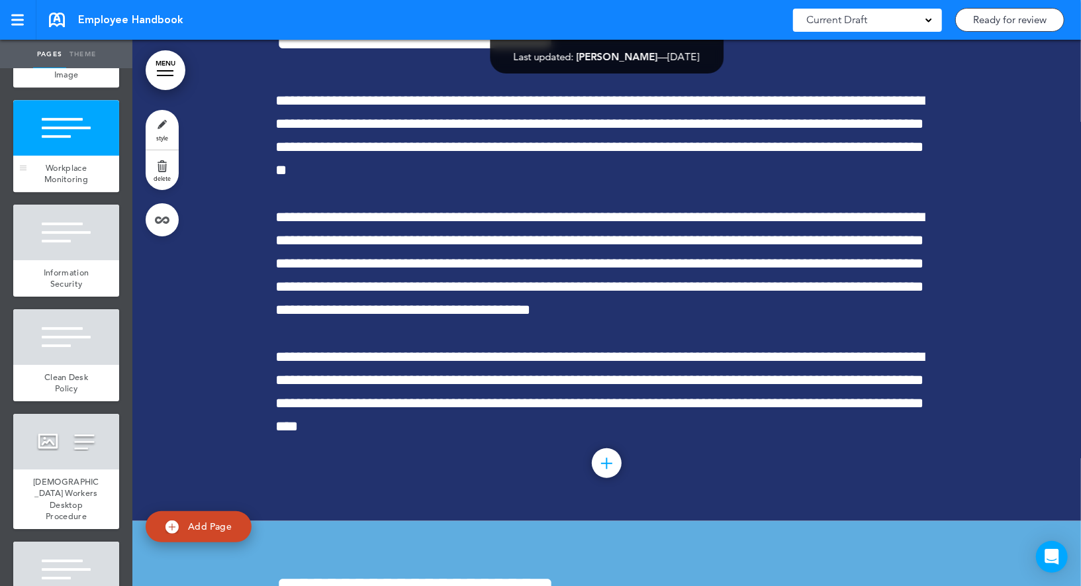
scroll to position [2716, 0]
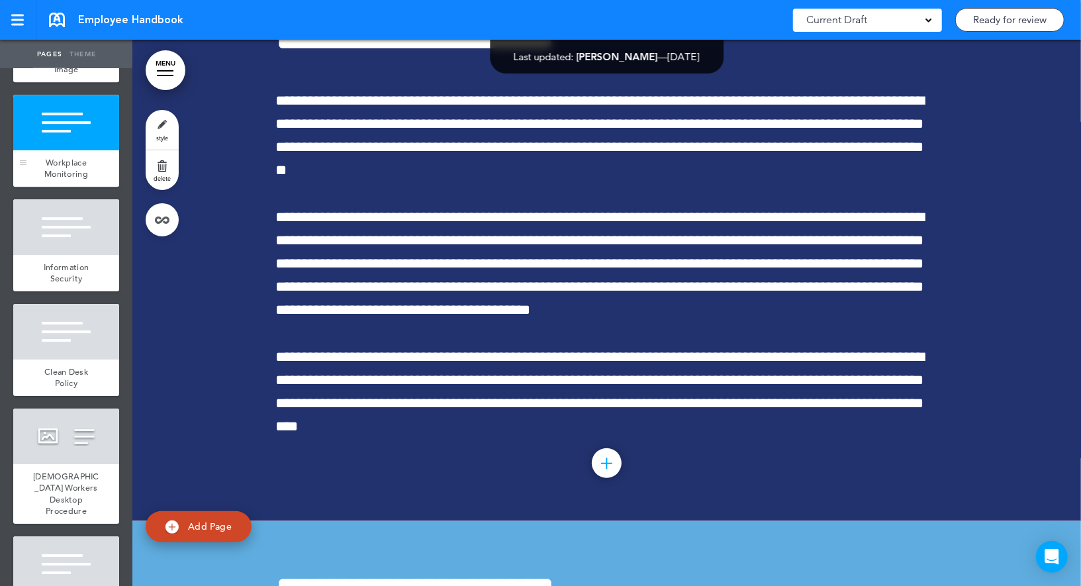
click at [76, 242] on div at bounding box center [66, 227] width 106 height 56
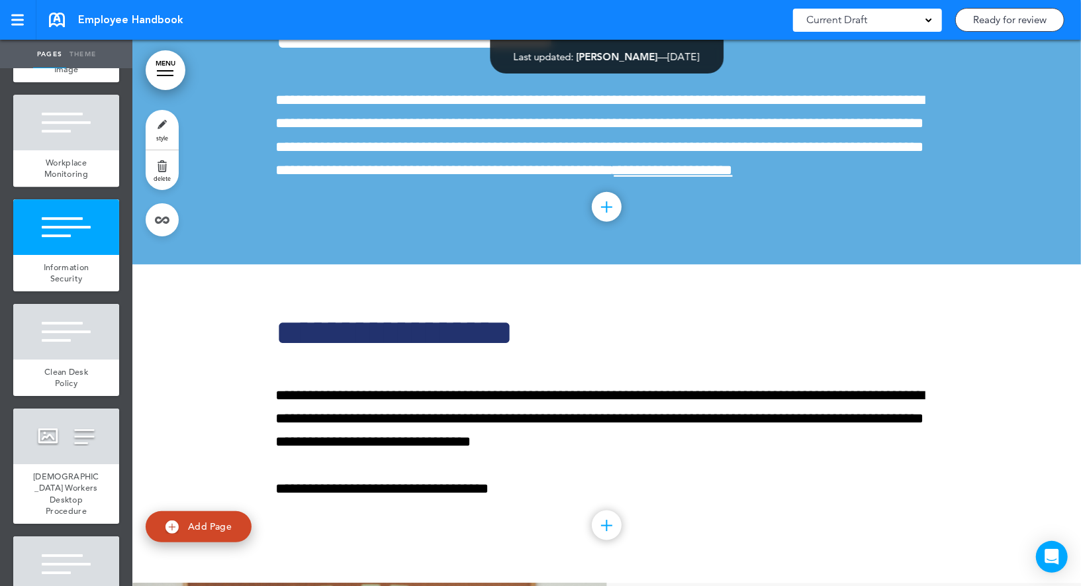
click at [173, 129] on link "style" at bounding box center [162, 130] width 33 height 40
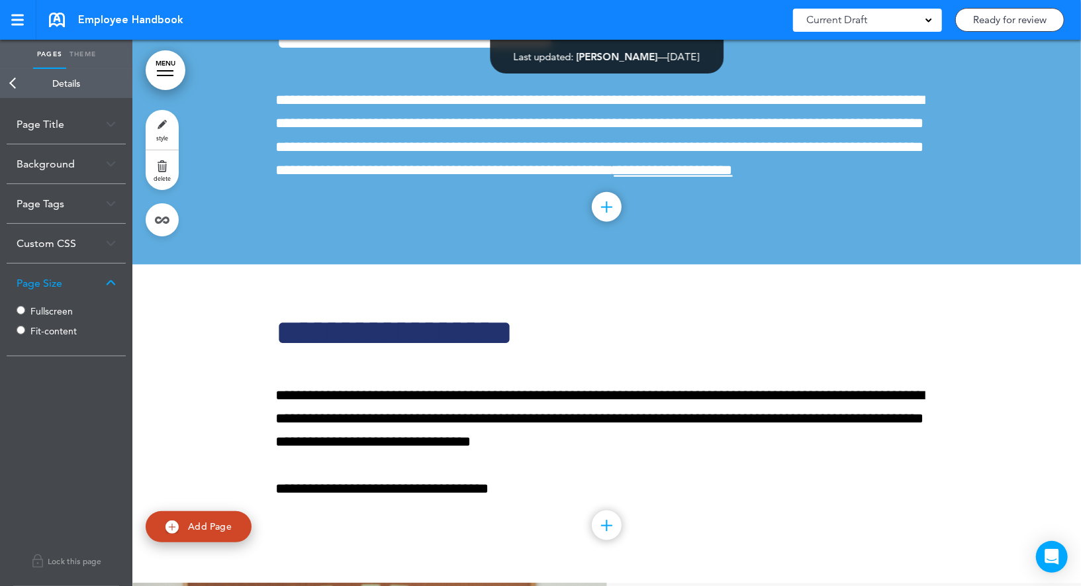
click at [56, 313] on label "Fullscreen" at bounding box center [69, 310] width 79 height 9
click at [10, 82] on link "Back" at bounding box center [13, 83] width 26 height 29
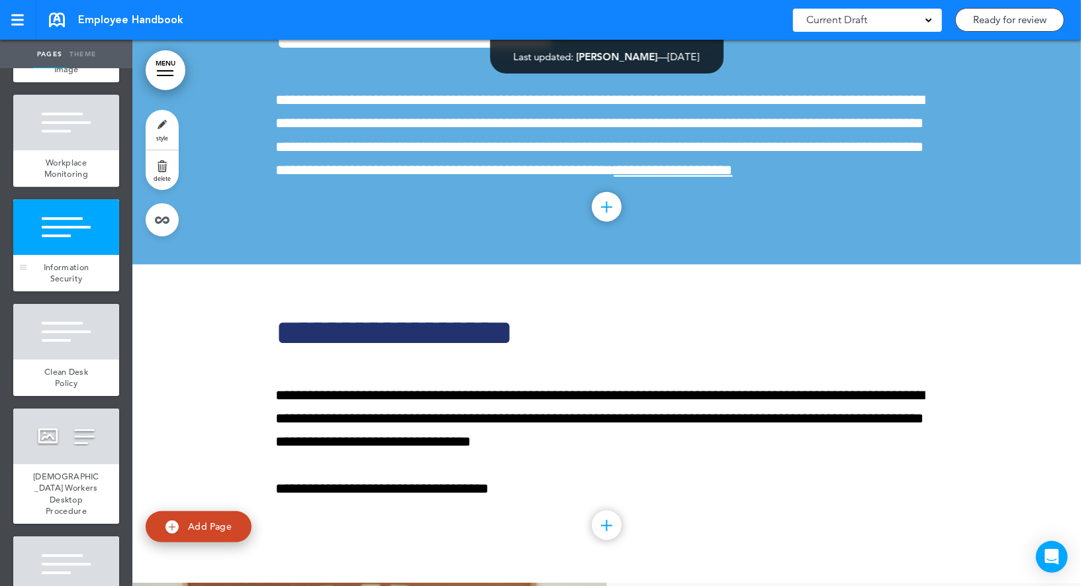
click at [60, 252] on div at bounding box center [66, 227] width 106 height 56
click at [84, 147] on div at bounding box center [66, 123] width 106 height 56
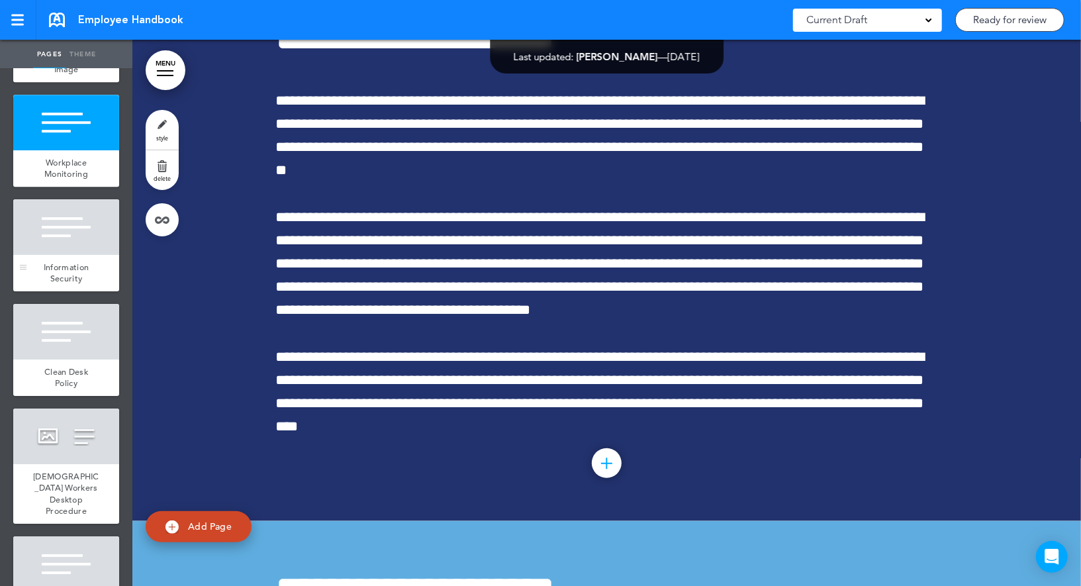
click at [69, 243] on div at bounding box center [66, 227] width 106 height 56
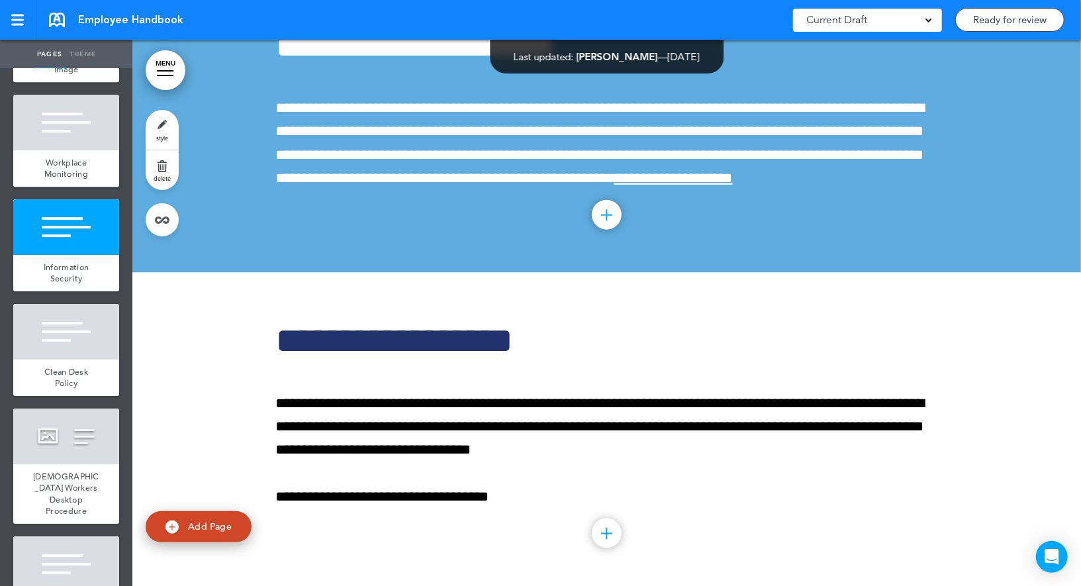
scroll to position [20364, 0]
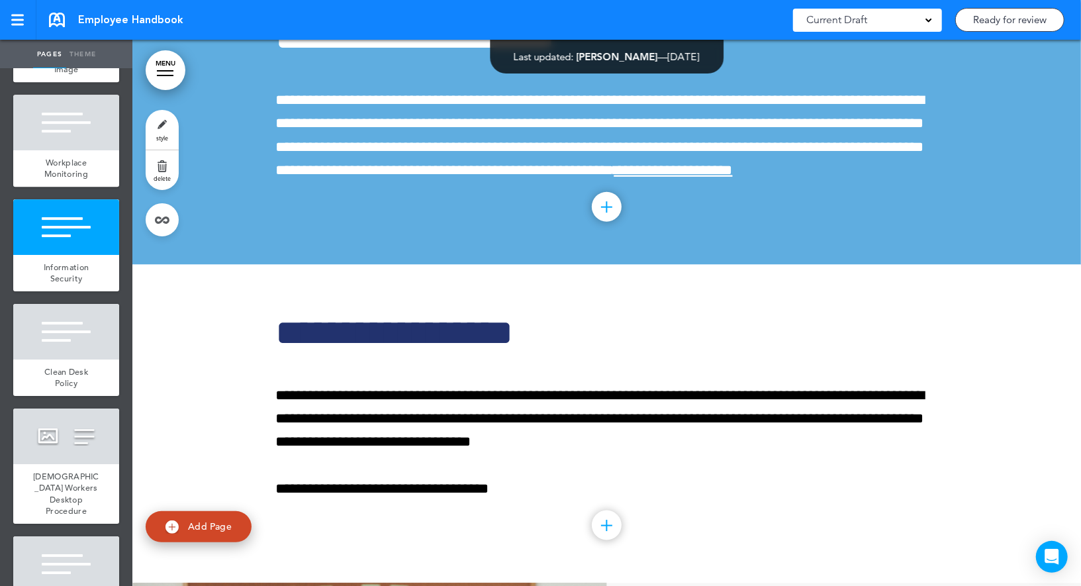
click at [160, 122] on link "style" at bounding box center [162, 130] width 33 height 40
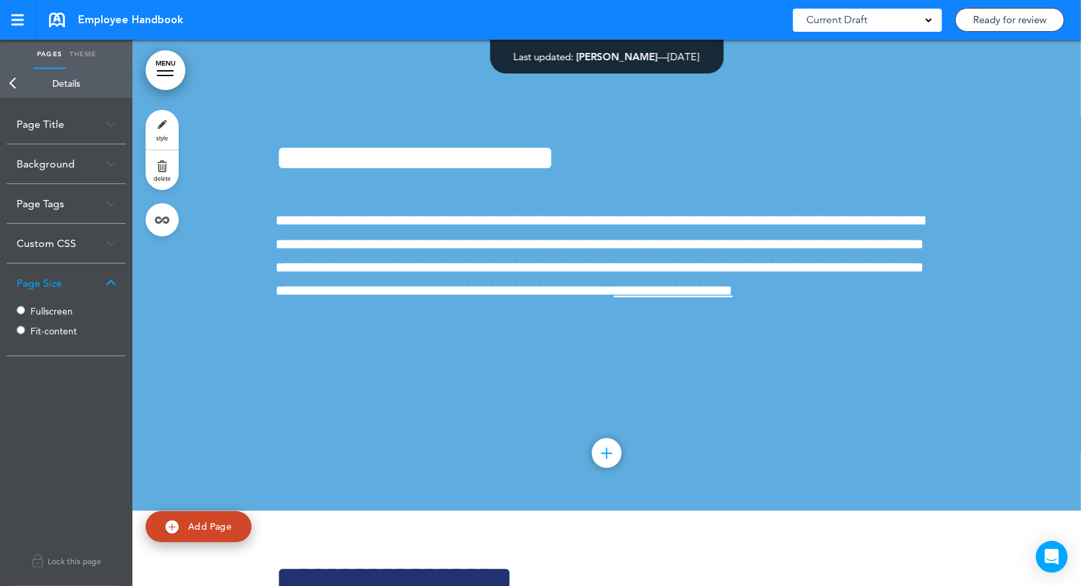
click at [20, 79] on link "Back" at bounding box center [13, 83] width 26 height 29
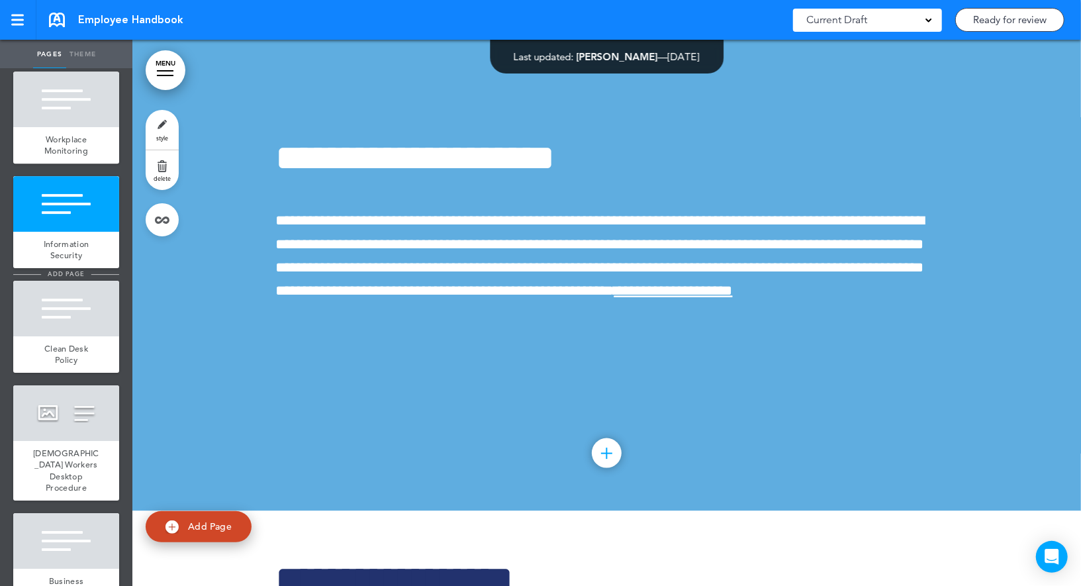
scroll to position [2749, 0]
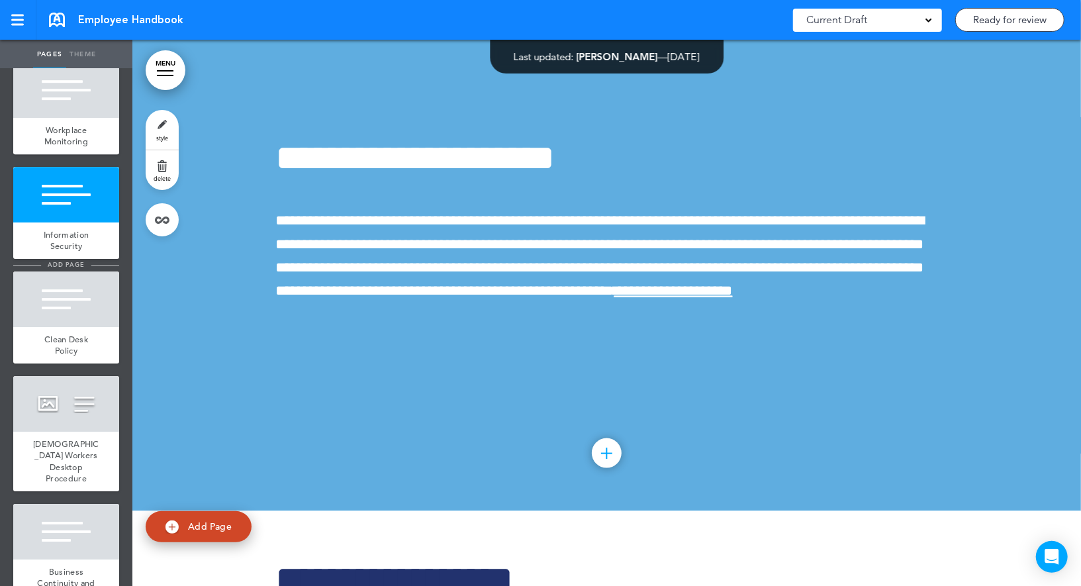
click at [70, 298] on div at bounding box center [66, 299] width 106 height 56
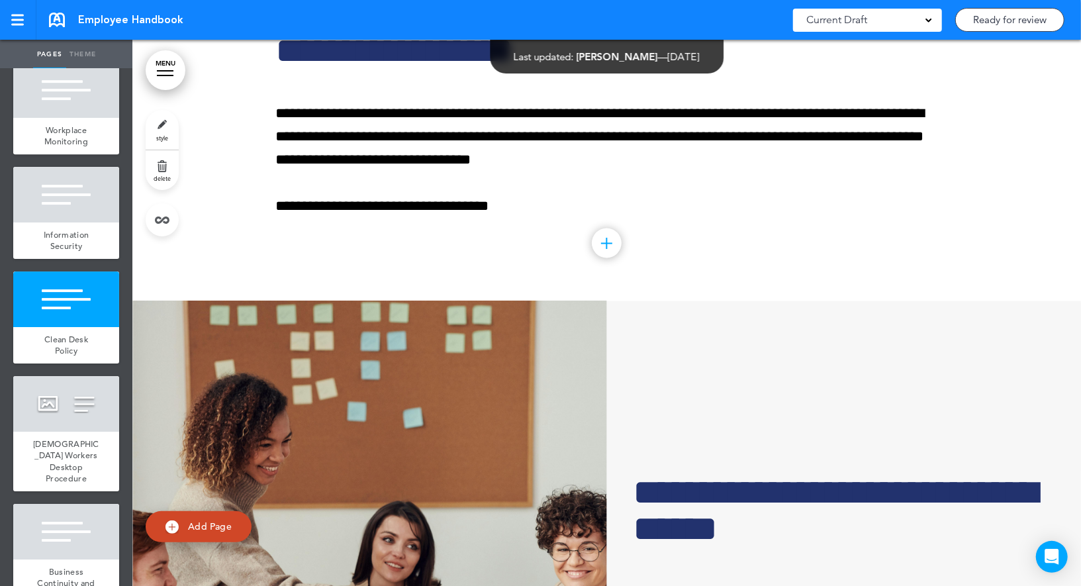
scroll to position [20905, 0]
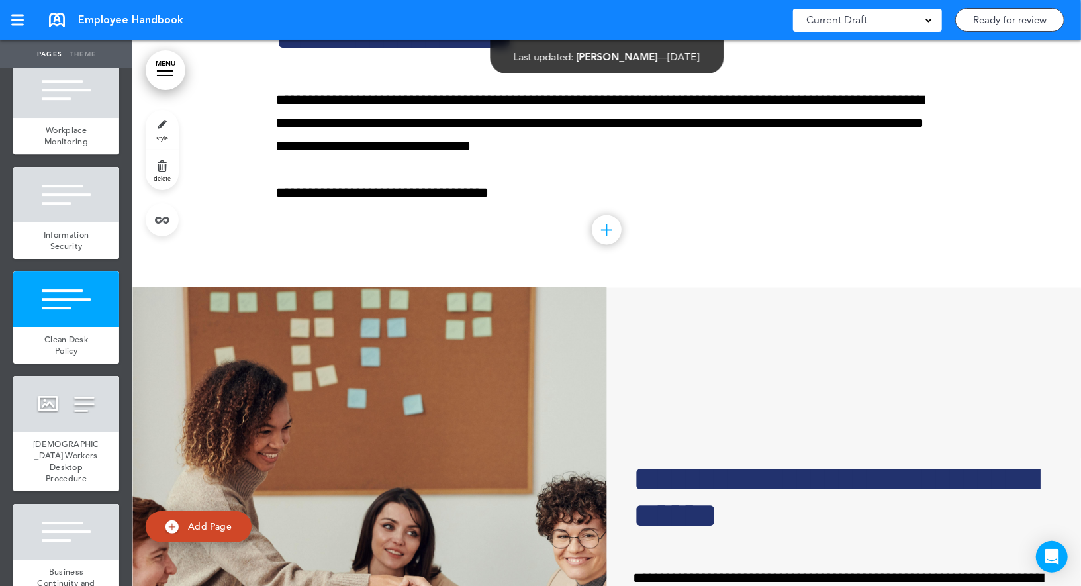
click at [155, 136] on link "style" at bounding box center [162, 130] width 33 height 40
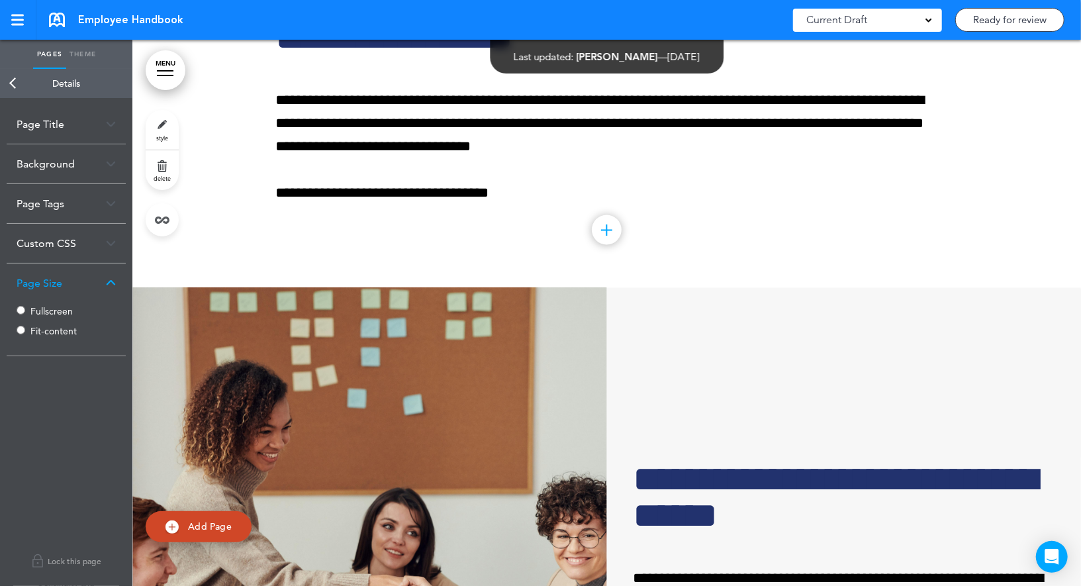
click at [56, 310] on label "Fullscreen" at bounding box center [69, 310] width 79 height 9
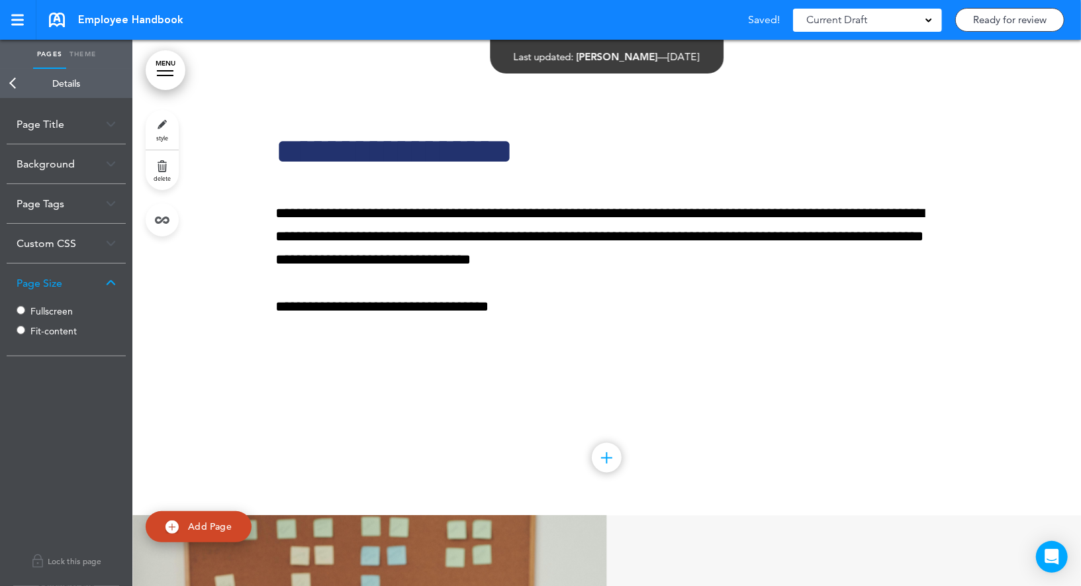
click at [16, 83] on link "Back" at bounding box center [13, 83] width 26 height 29
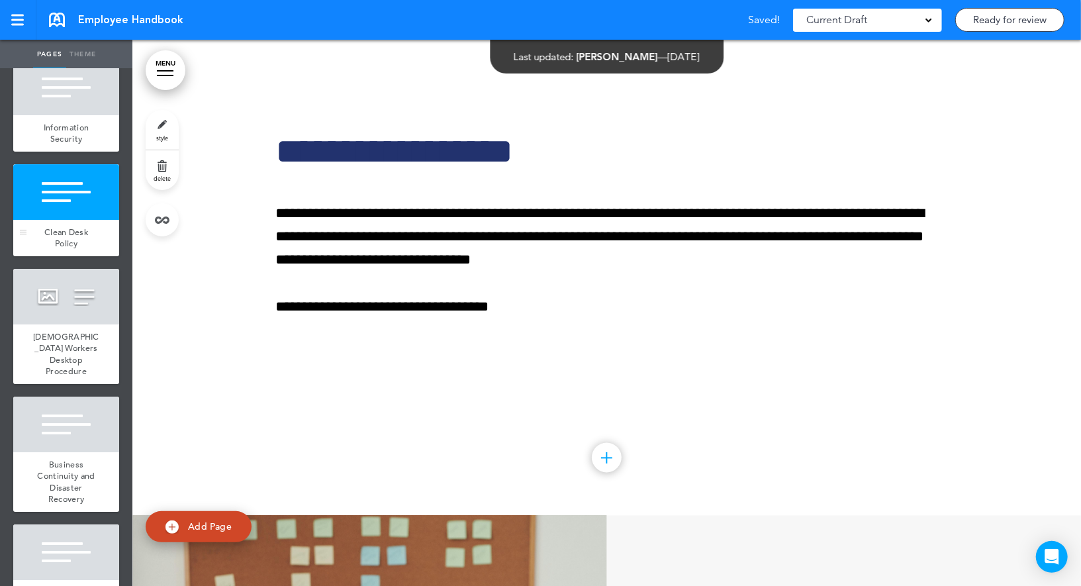
scroll to position [2869, 0]
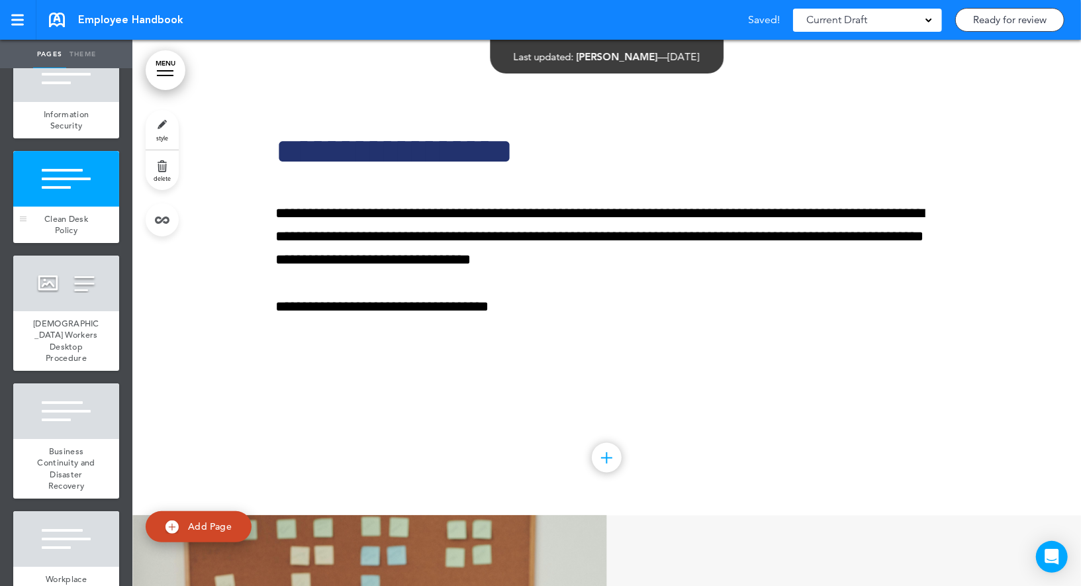
click at [50, 276] on div at bounding box center [66, 283] width 106 height 56
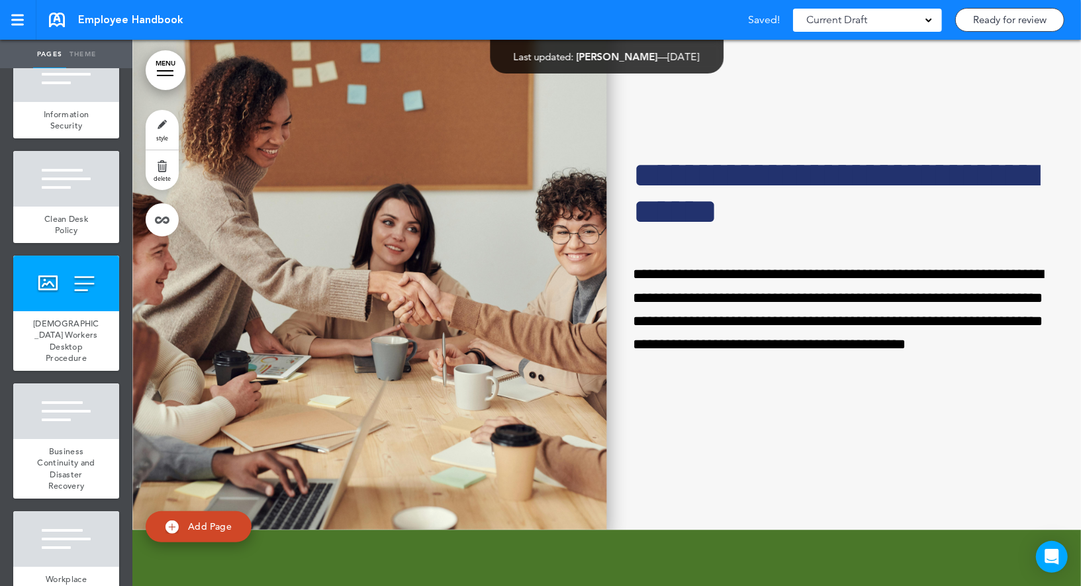
scroll to position [21452, 0]
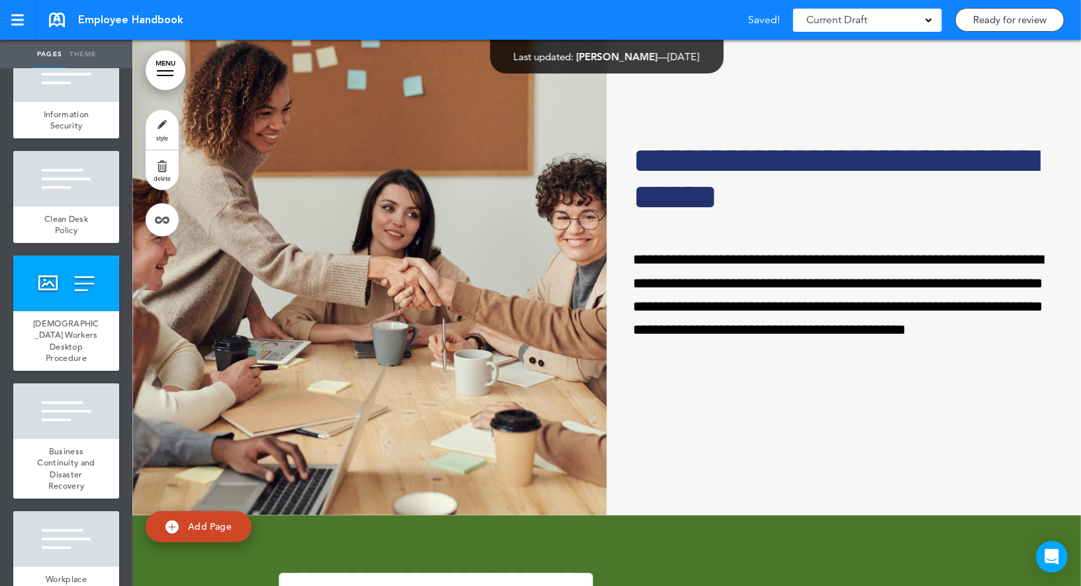
click at [167, 126] on link "style" at bounding box center [162, 130] width 33 height 40
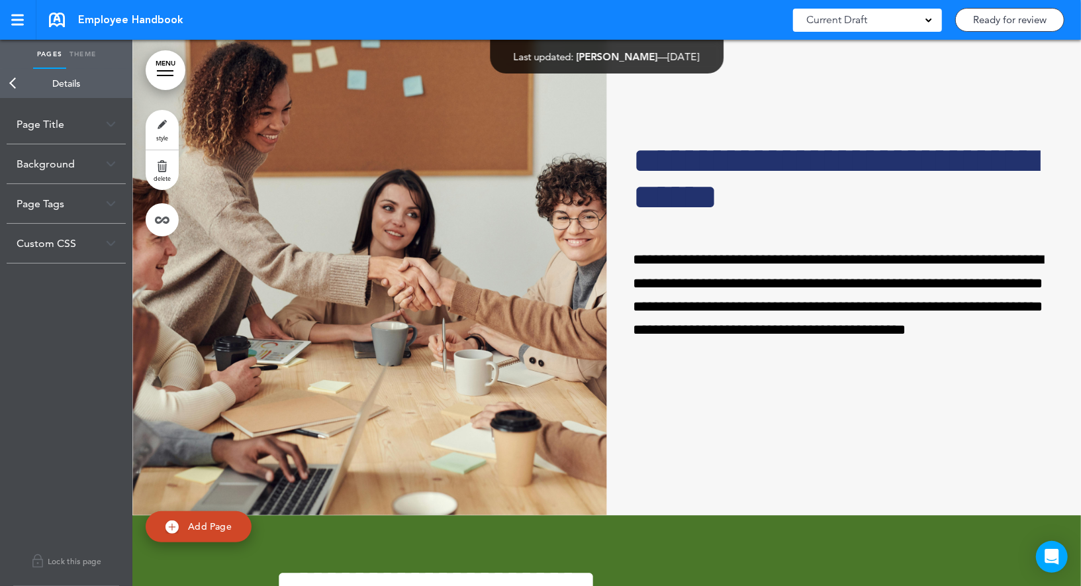
click at [14, 81] on link "Back" at bounding box center [13, 83] width 26 height 29
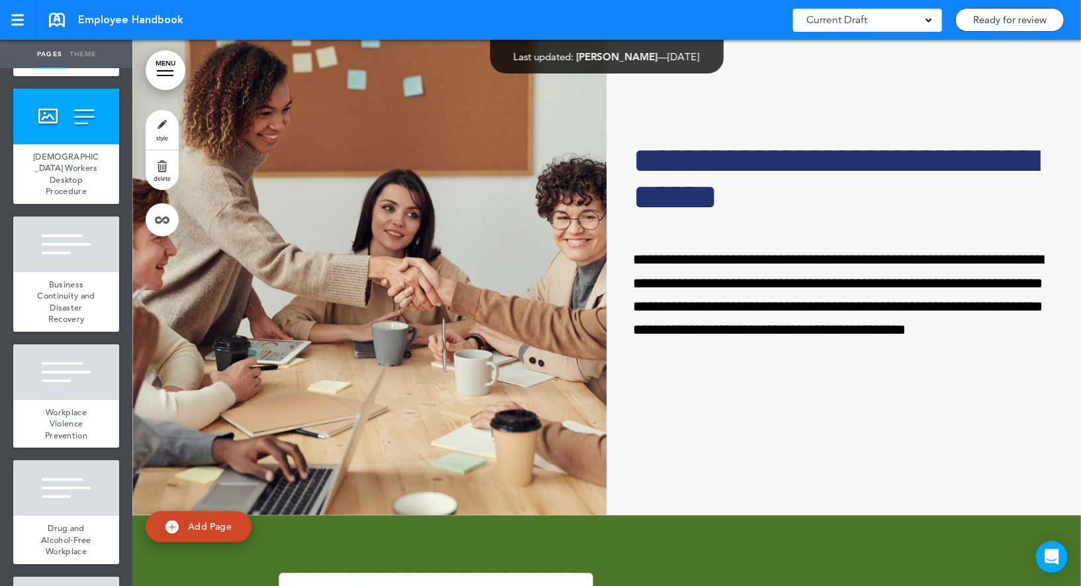
scroll to position [3046, 0]
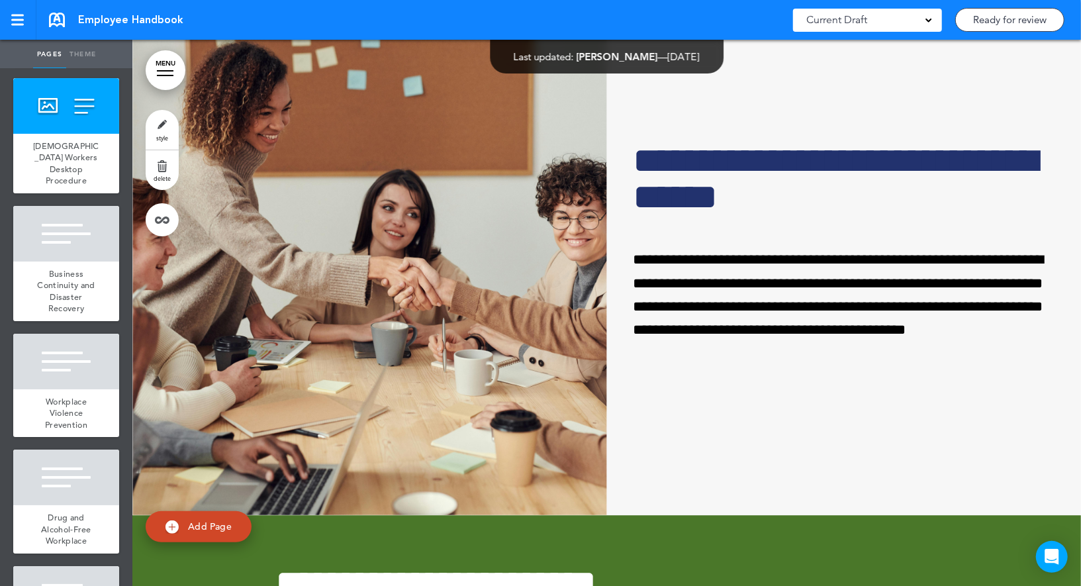
click at [73, 218] on div at bounding box center [66, 234] width 106 height 56
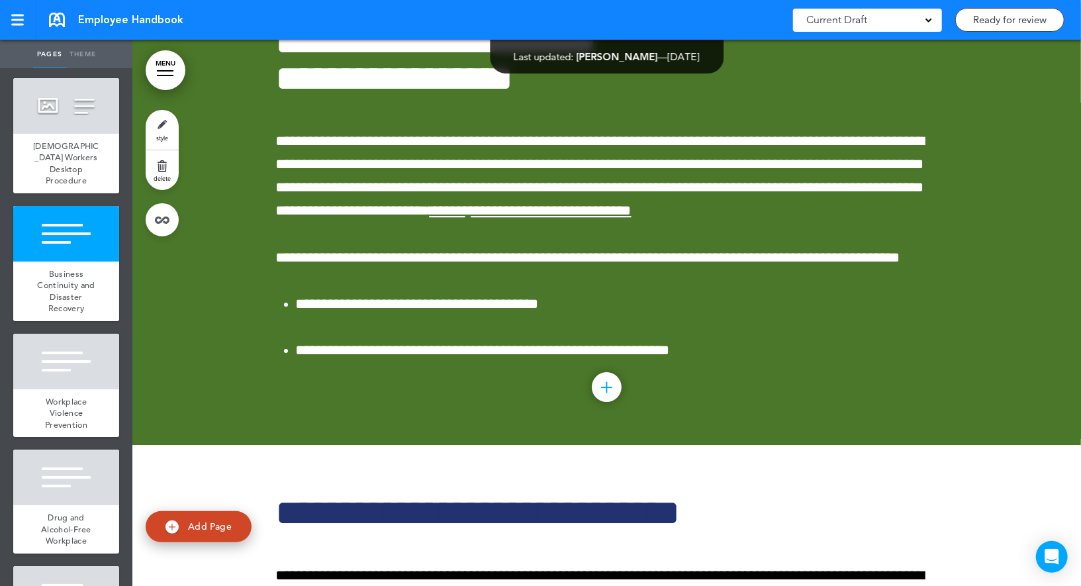
scroll to position [21998, 0]
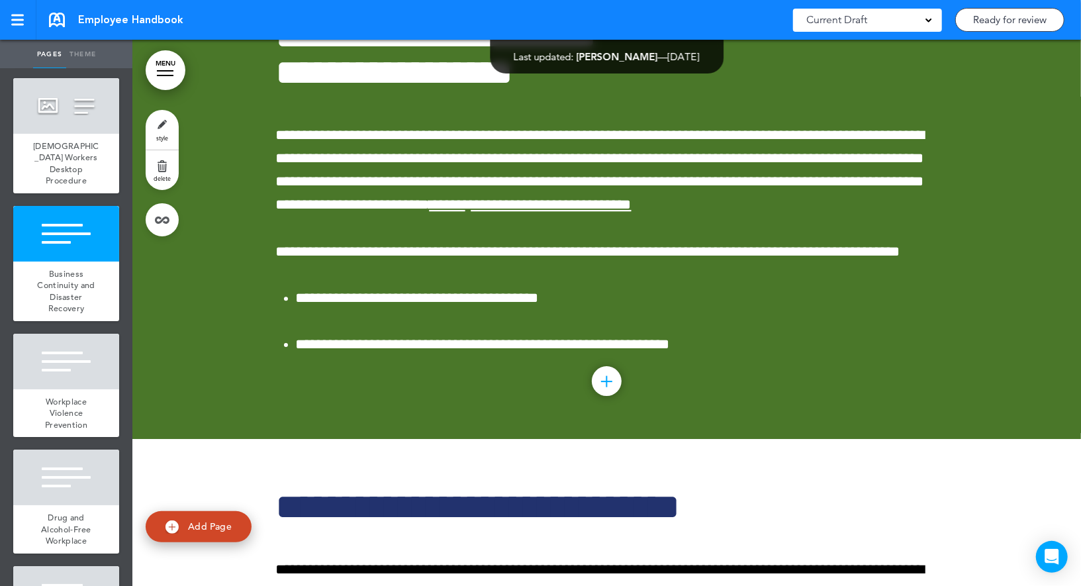
click at [163, 127] on link "style" at bounding box center [162, 130] width 33 height 40
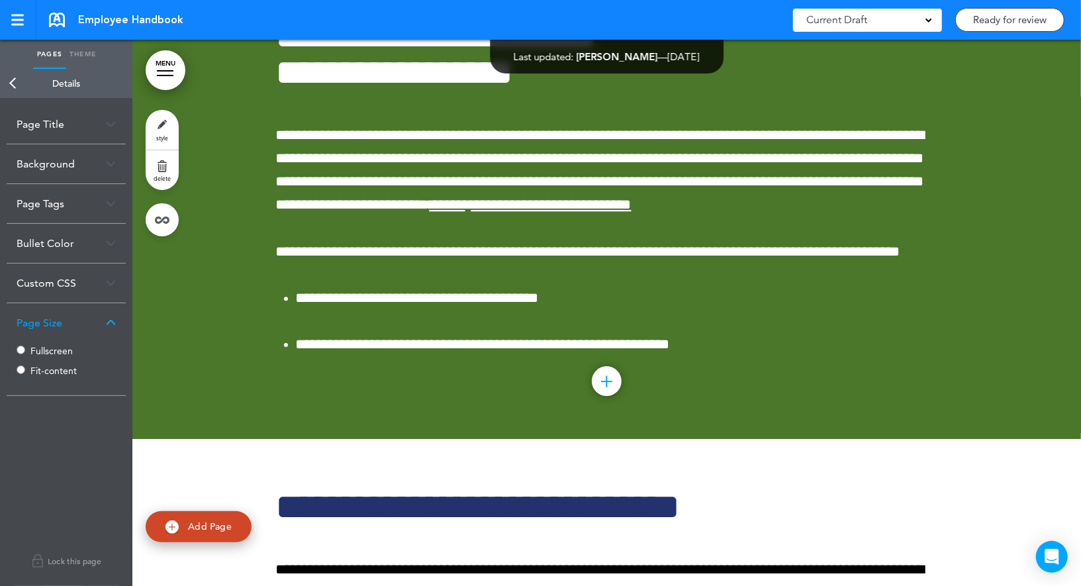
click at [42, 351] on label "Fullscreen" at bounding box center [69, 350] width 79 height 9
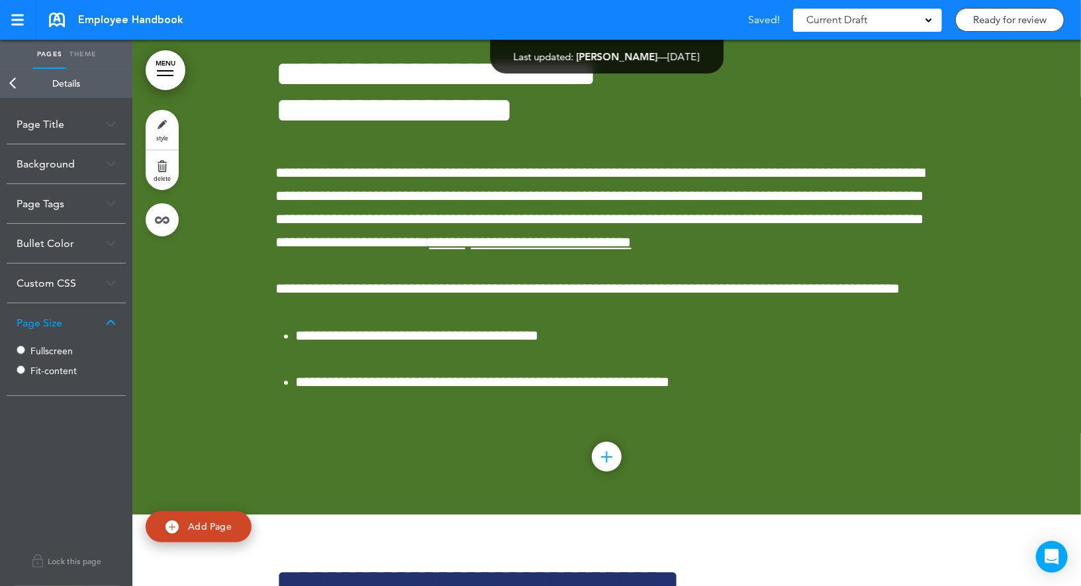
click at [10, 83] on link "Back" at bounding box center [13, 83] width 26 height 29
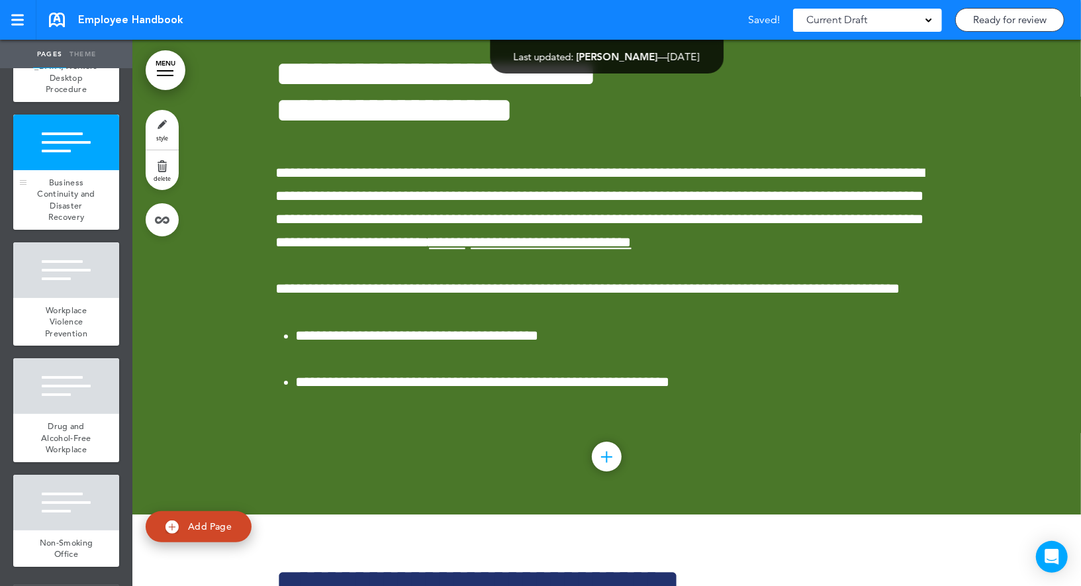
scroll to position [3168, 0]
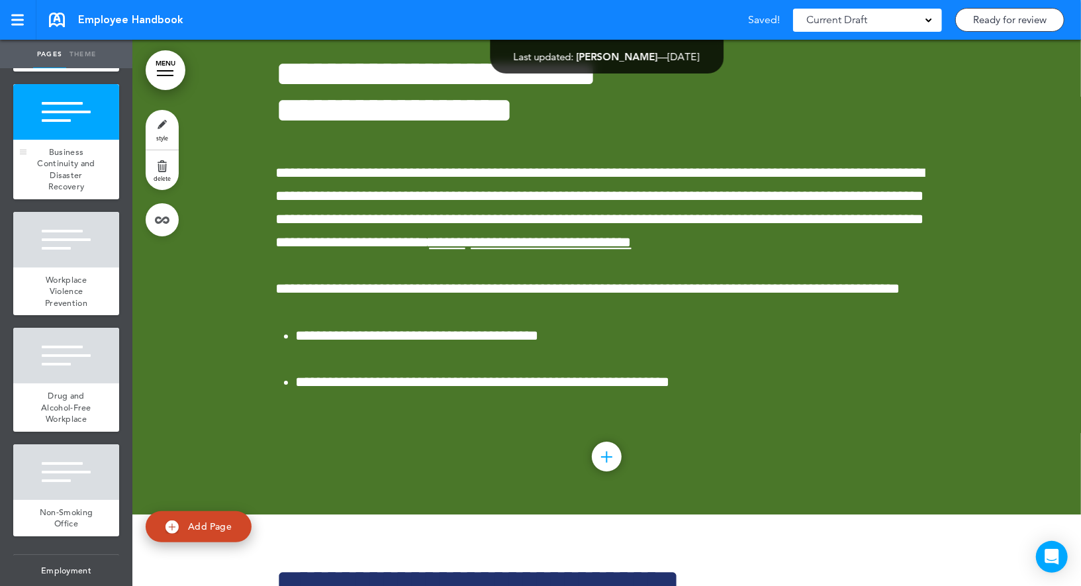
click at [73, 271] on div "Workplace Violence Prevention" at bounding box center [66, 291] width 106 height 48
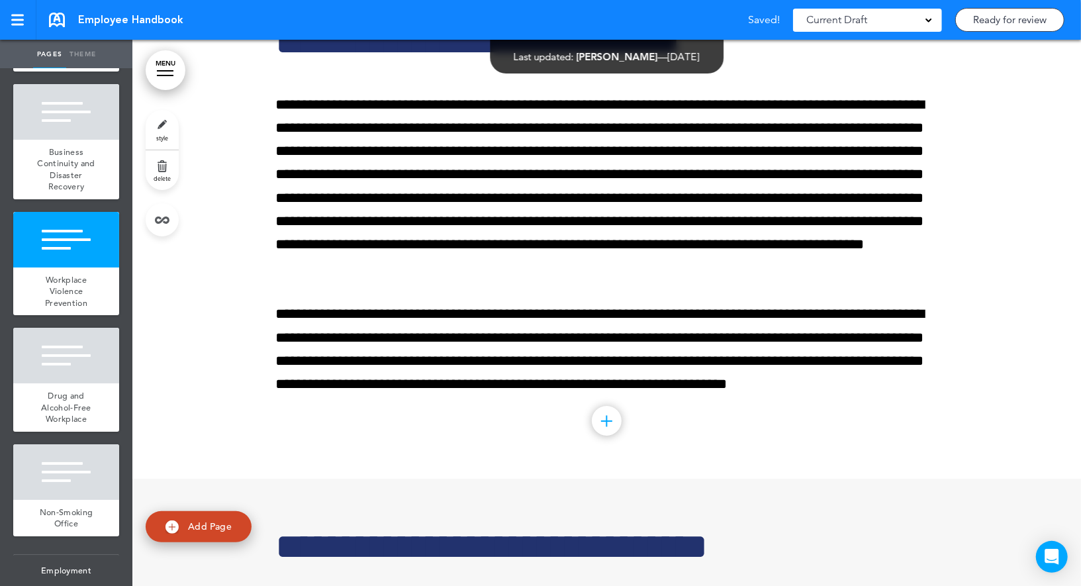
scroll to position [22544, 0]
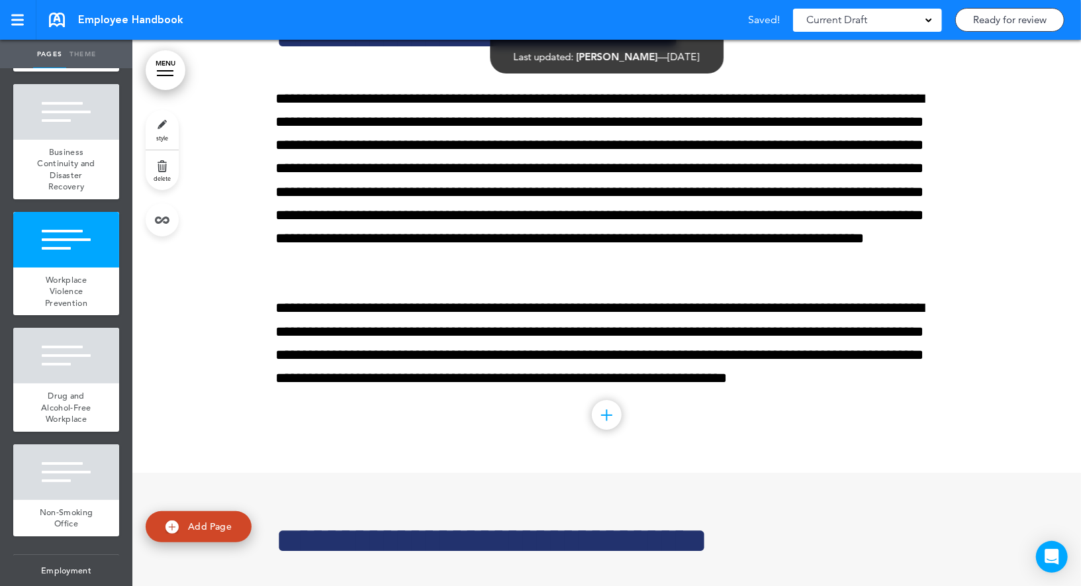
click at [173, 118] on link "style" at bounding box center [162, 130] width 33 height 40
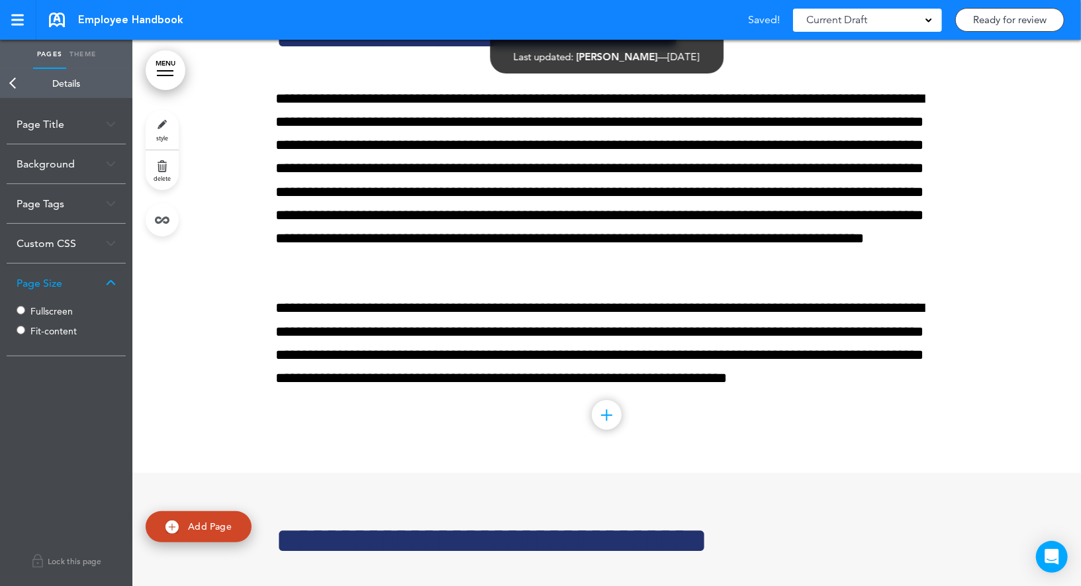
click at [59, 308] on label "Fullscreen" at bounding box center [69, 310] width 79 height 9
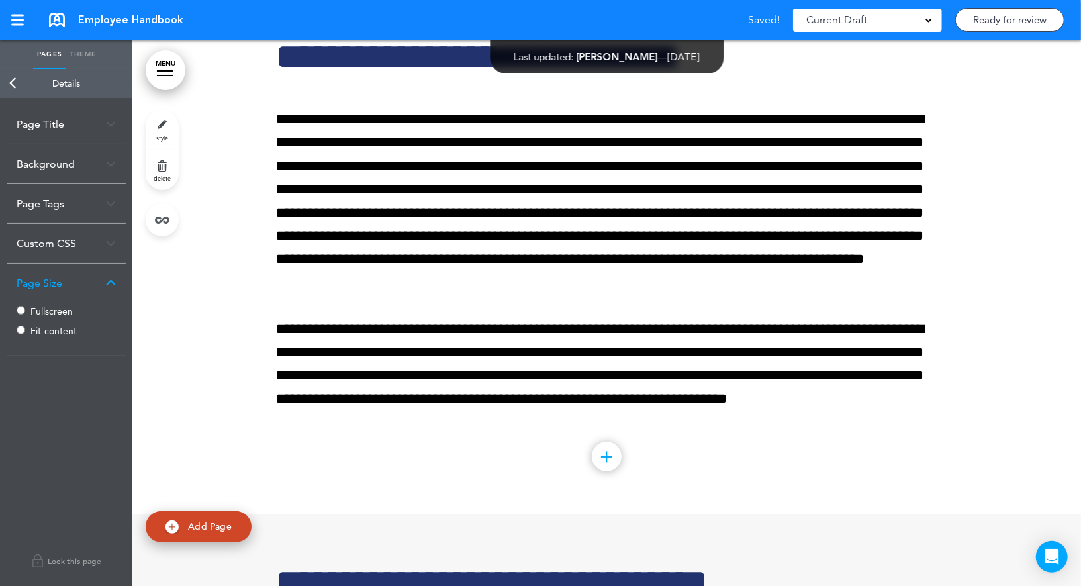
click at [13, 92] on link "Back" at bounding box center [13, 83] width 26 height 29
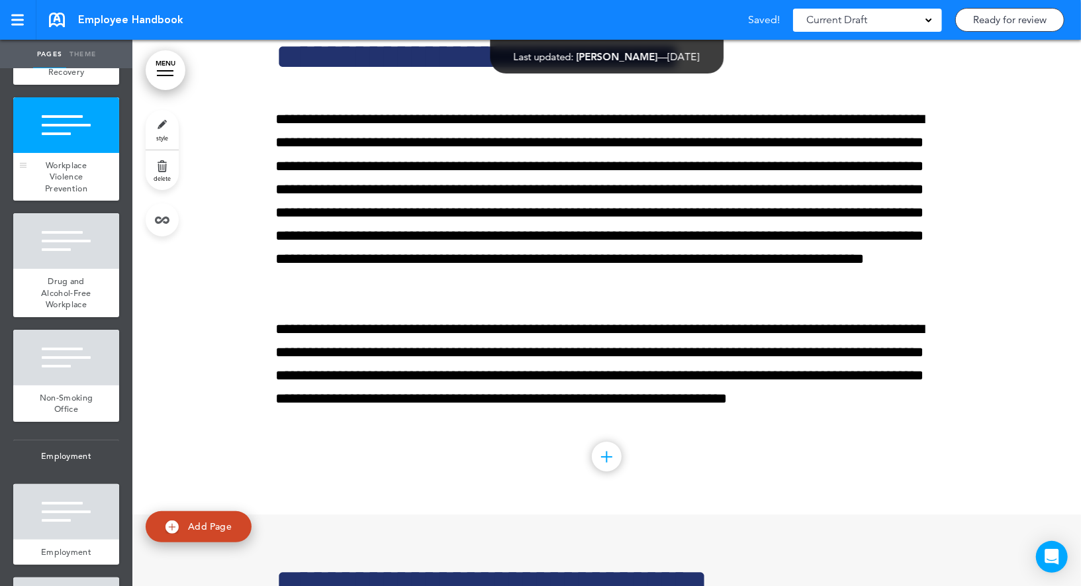
scroll to position [3292, 0]
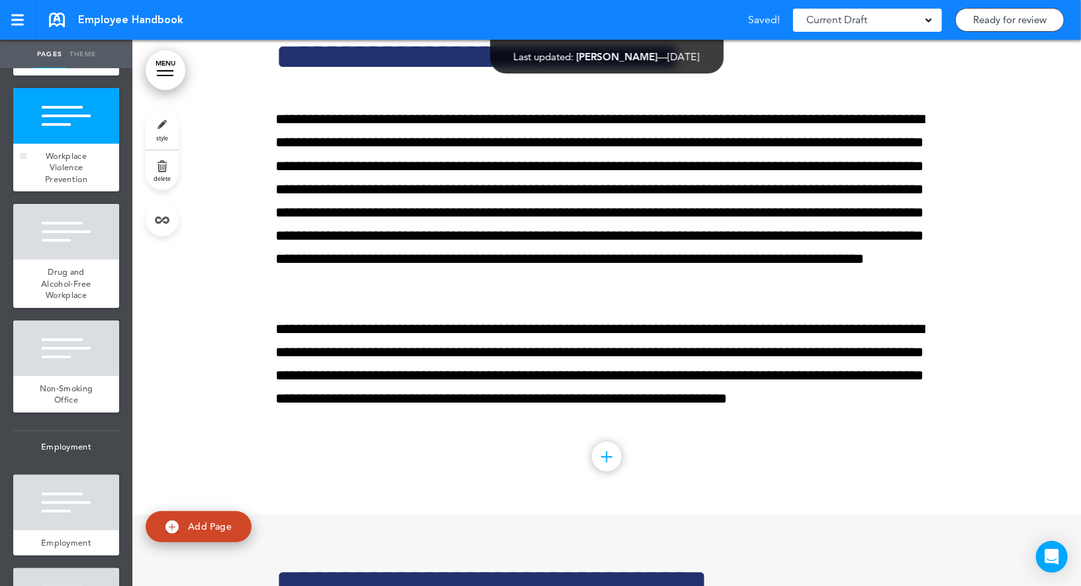
click at [37, 222] on div at bounding box center [66, 232] width 106 height 56
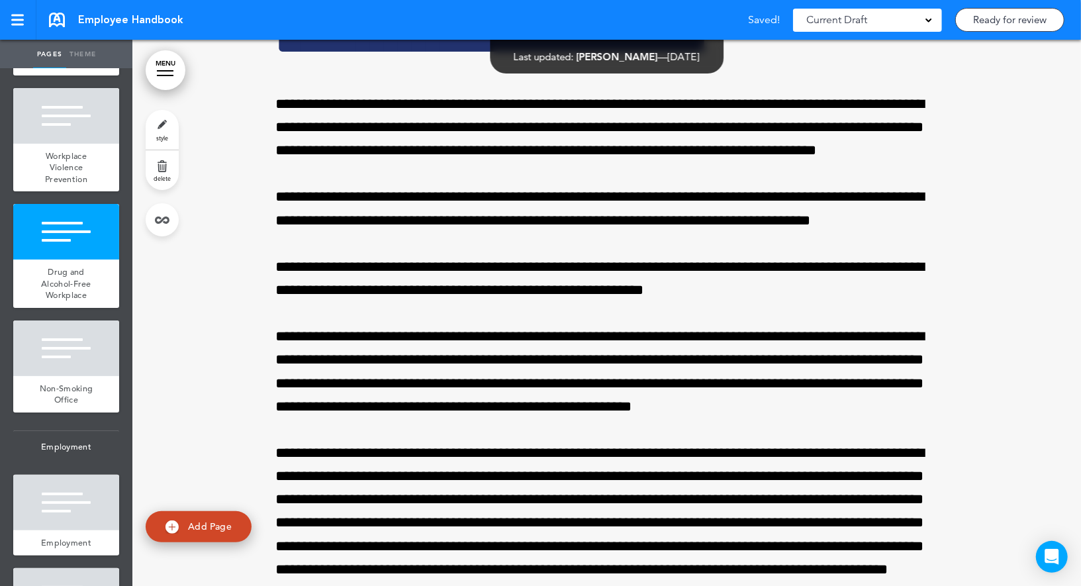
scroll to position [23091, 0]
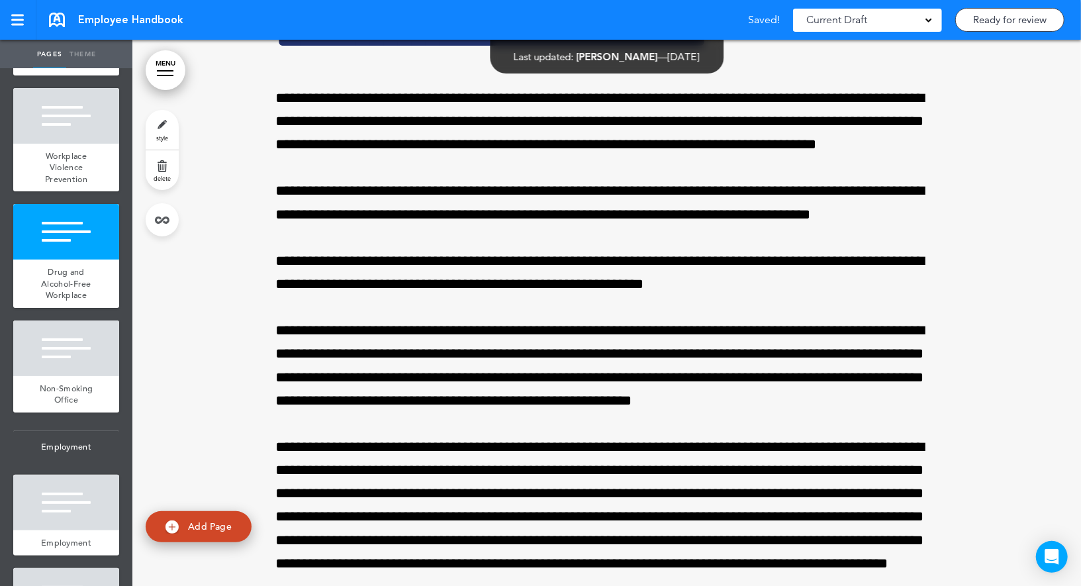
click at [167, 126] on link "style" at bounding box center [162, 130] width 33 height 40
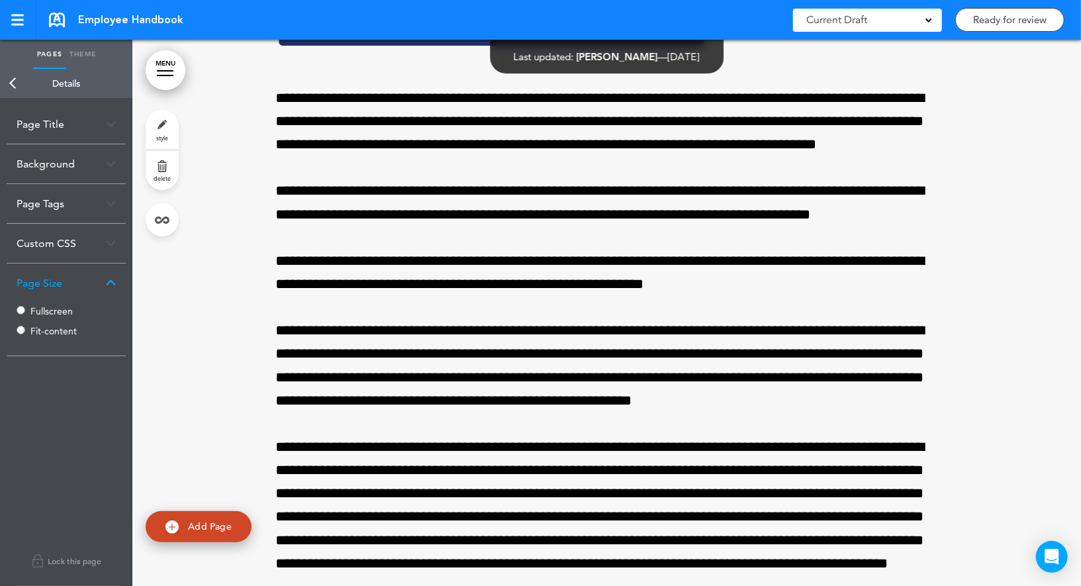
click at [46, 310] on label "Fullscreen" at bounding box center [69, 310] width 79 height 9
click at [18, 83] on link "Back" at bounding box center [13, 83] width 26 height 29
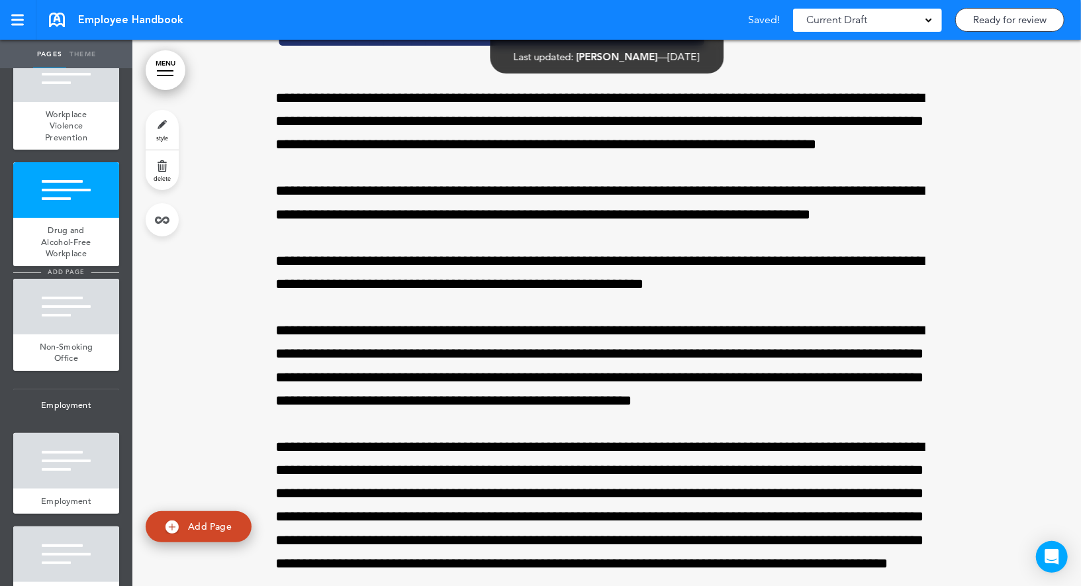
scroll to position [3338, 0]
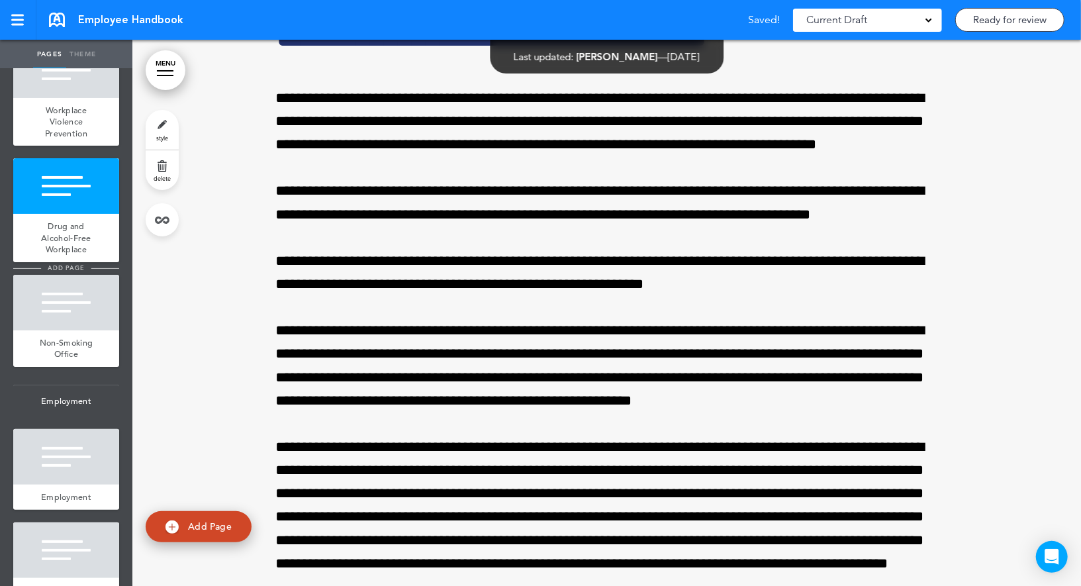
click at [73, 310] on div at bounding box center [66, 303] width 106 height 56
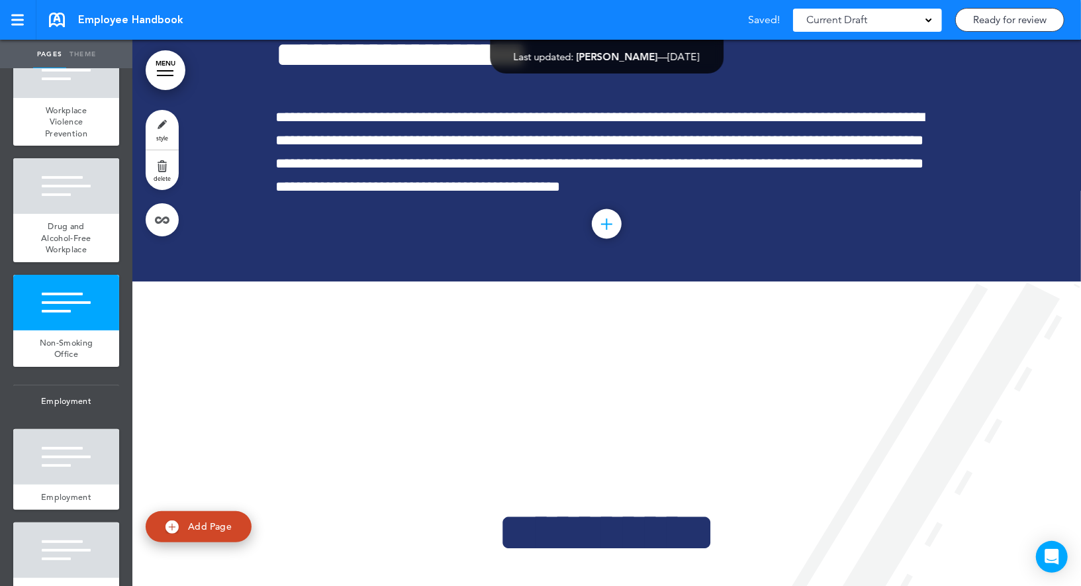
scroll to position [24106, 0]
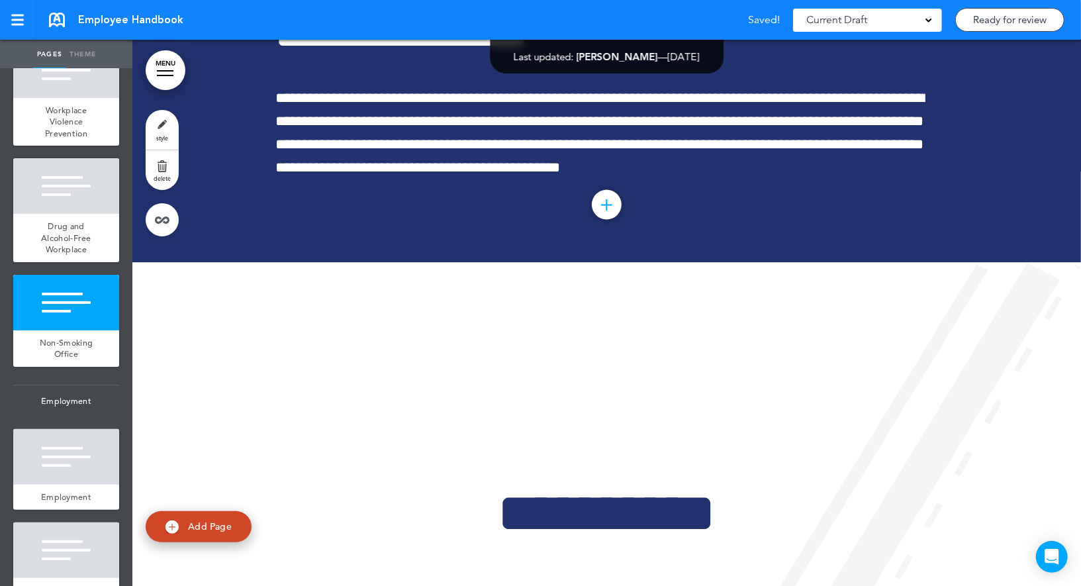
click at [159, 122] on link "style" at bounding box center [162, 130] width 33 height 40
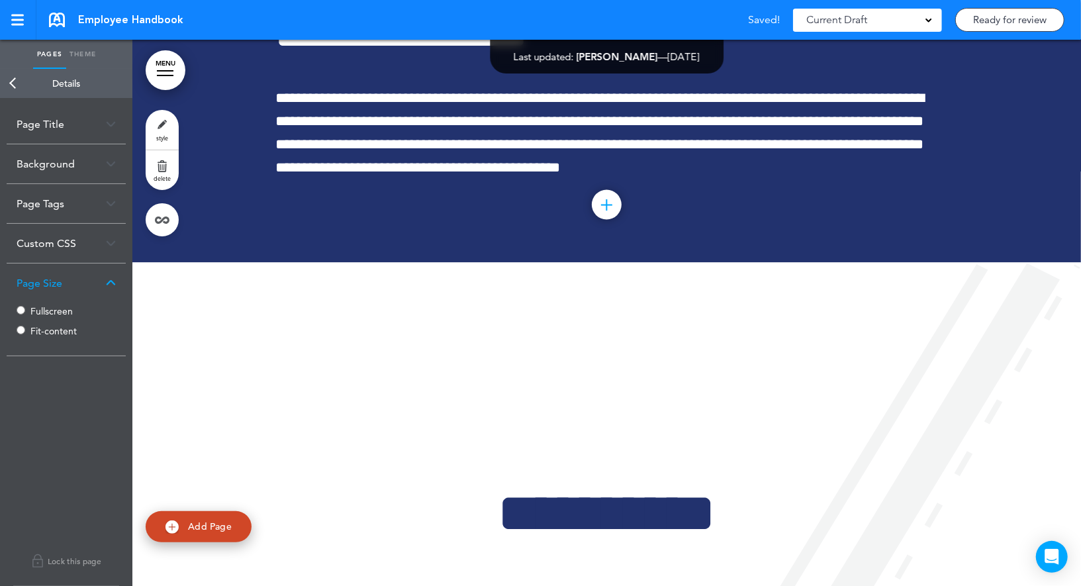
click at [42, 308] on label "Fullscreen" at bounding box center [69, 310] width 79 height 9
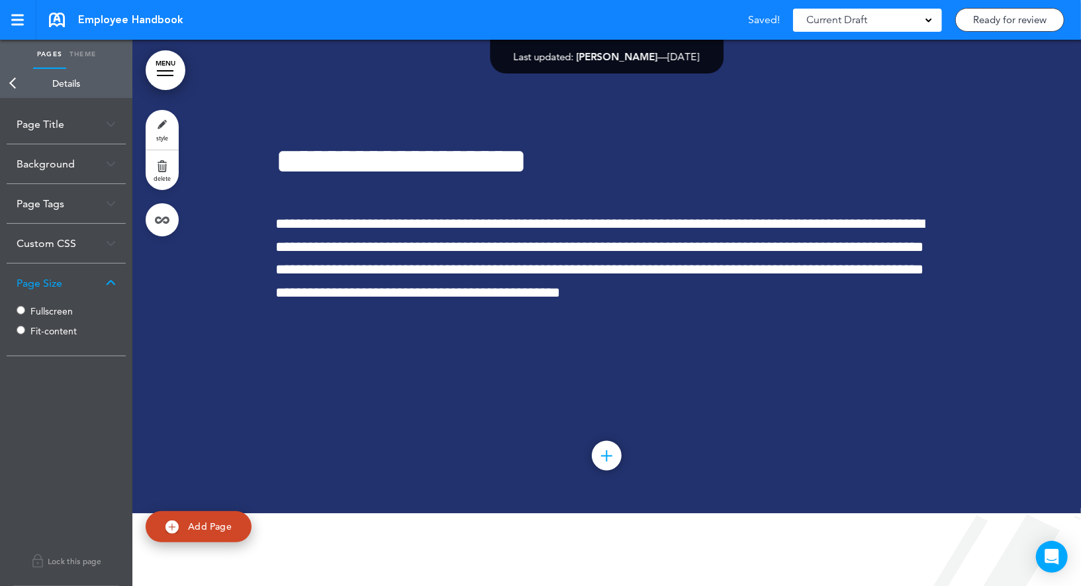
click at [16, 83] on link "Back" at bounding box center [13, 83] width 26 height 29
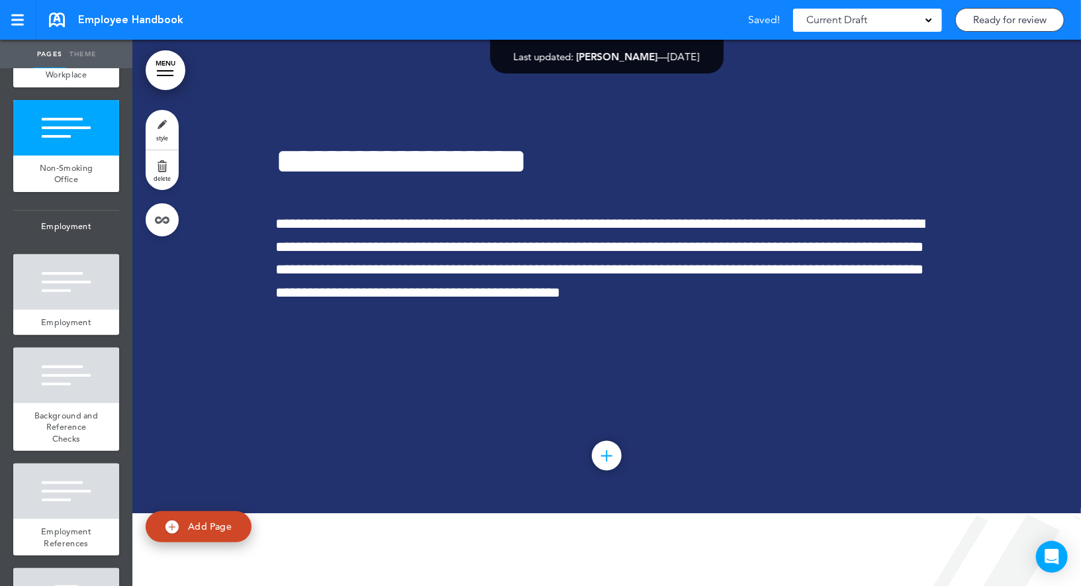
scroll to position [3540, 0]
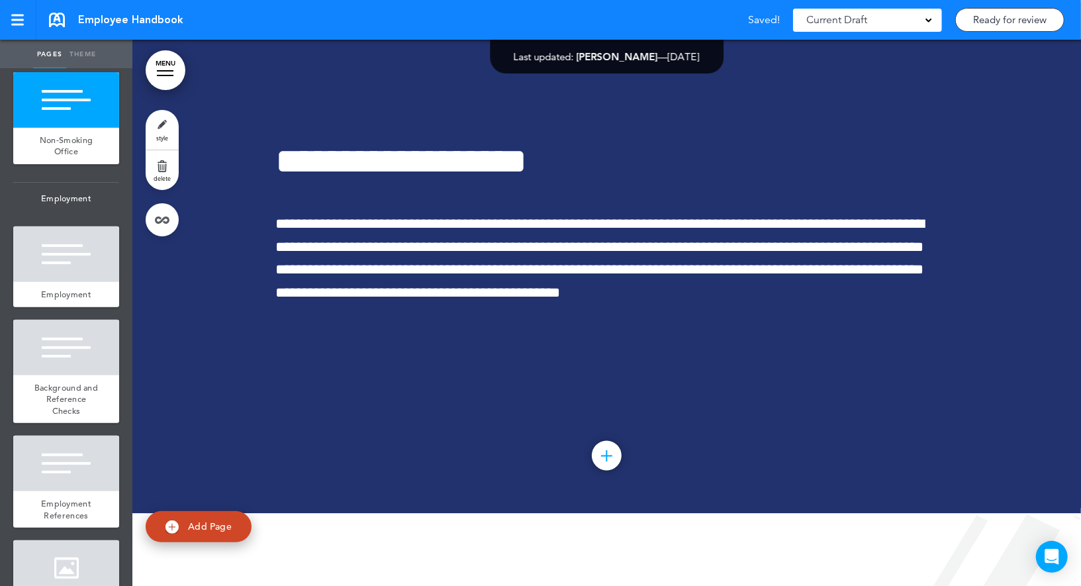
click at [66, 247] on div at bounding box center [66, 254] width 106 height 56
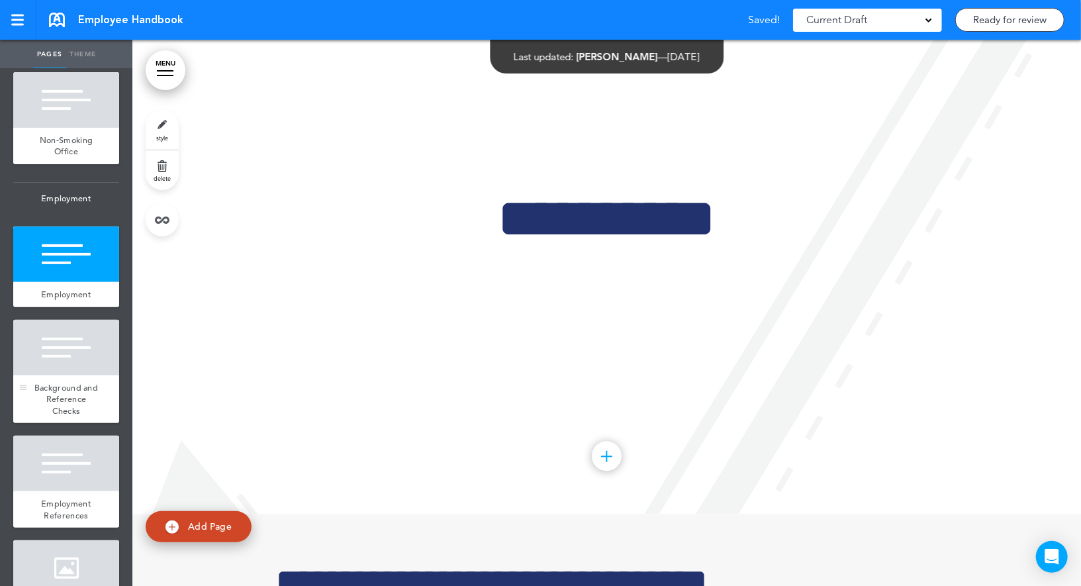
click at [53, 375] on div "Background and Reference Checks" at bounding box center [66, 399] width 106 height 48
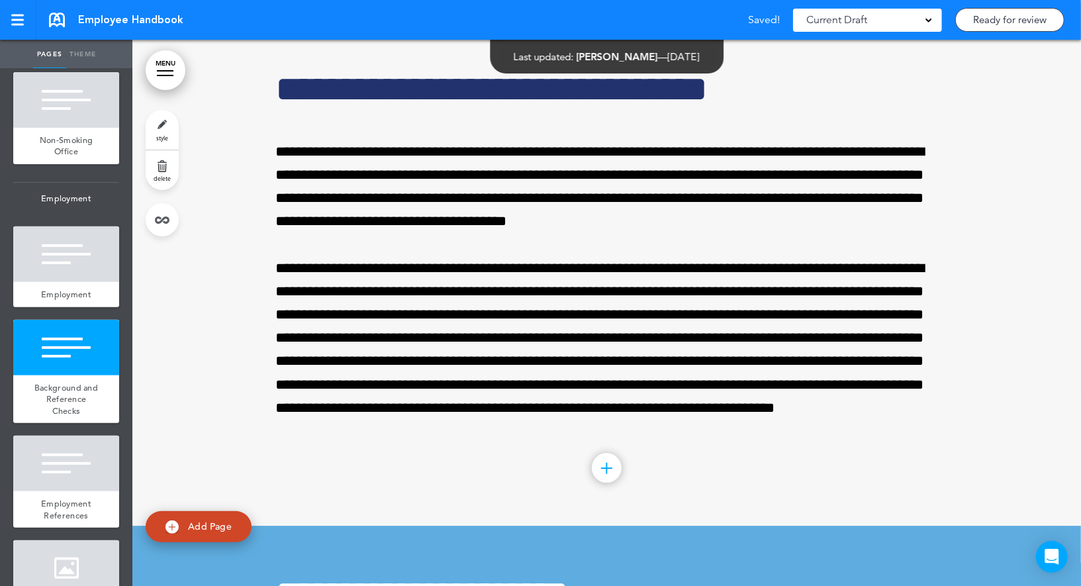
scroll to position [25199, 0]
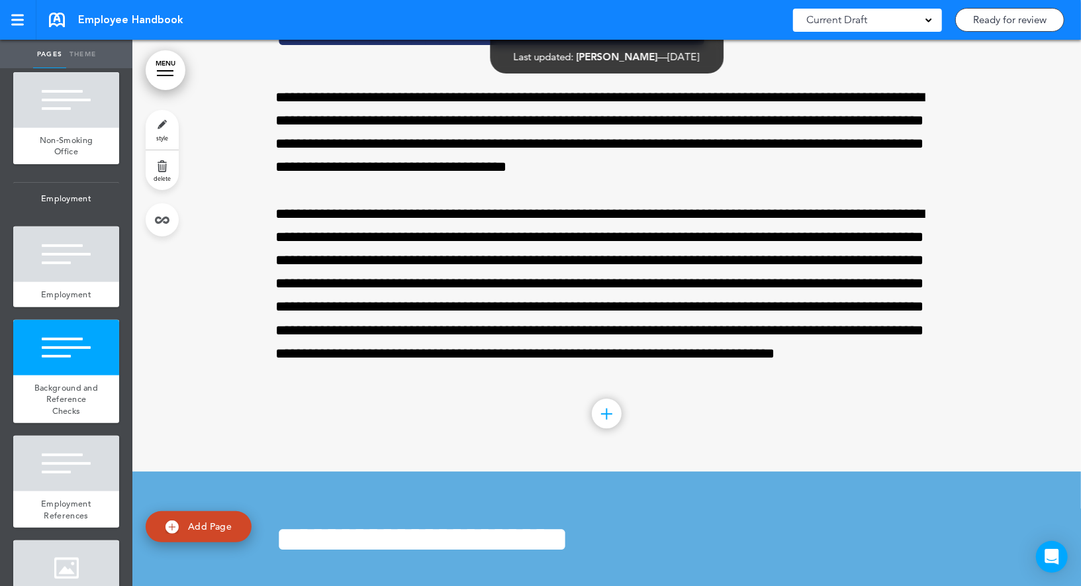
click at [156, 127] on link "style" at bounding box center [162, 130] width 33 height 40
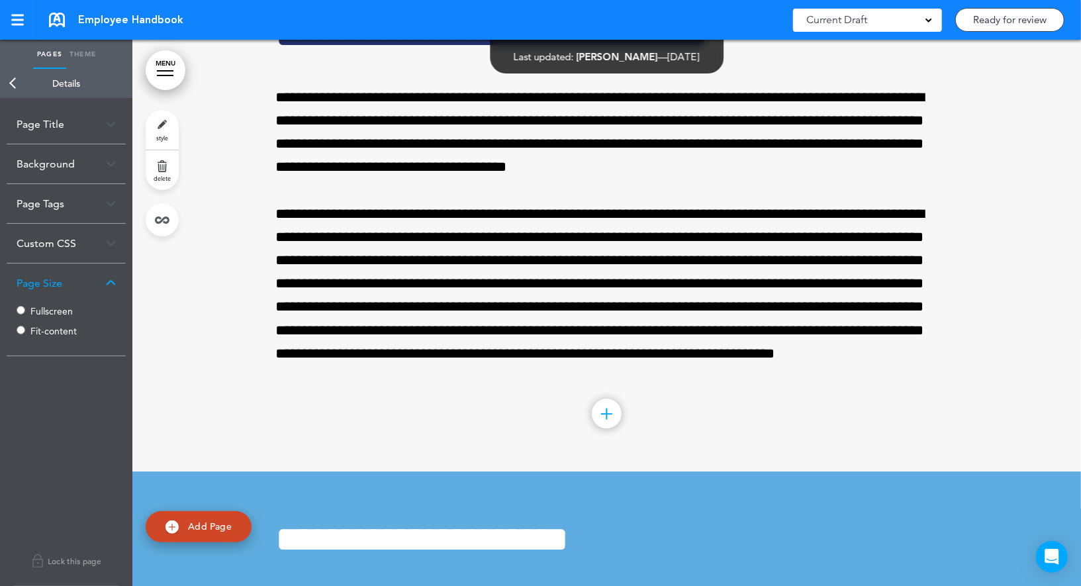
click at [50, 309] on label "Fullscreen" at bounding box center [69, 310] width 79 height 9
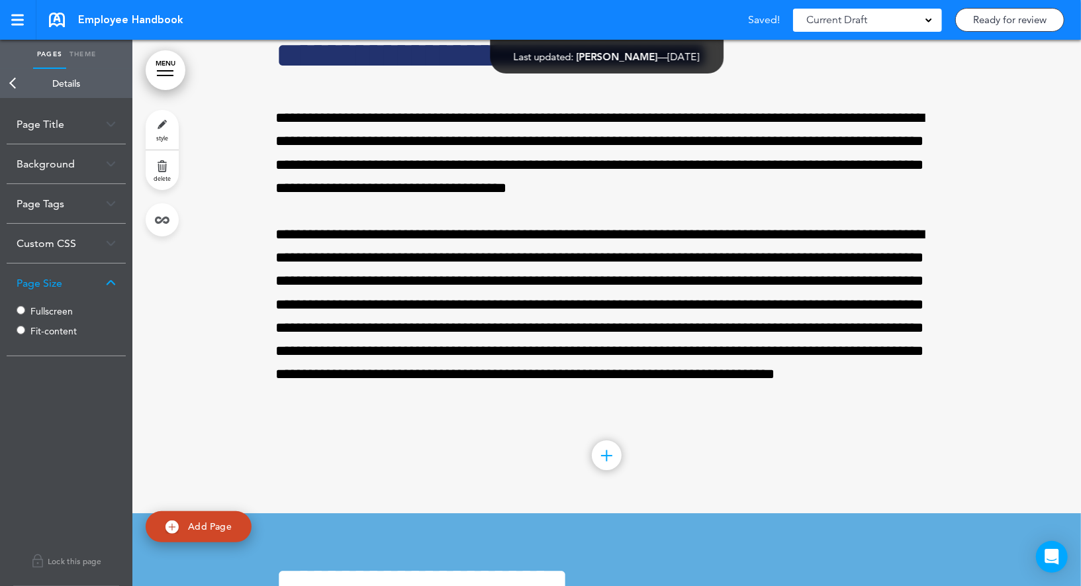
click at [15, 80] on link "Back" at bounding box center [13, 83] width 26 height 29
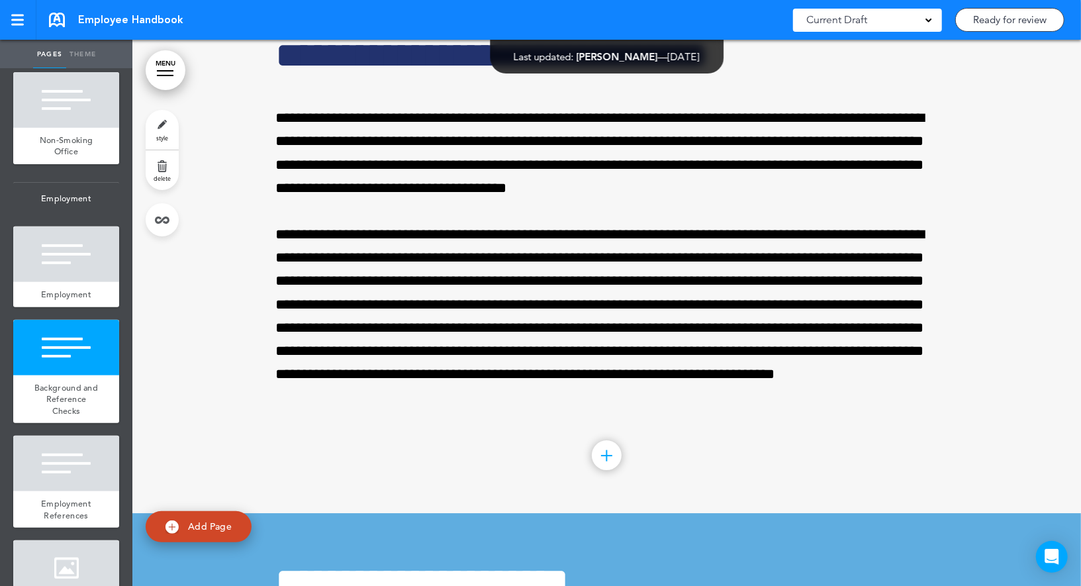
click at [156, 133] on link "style" at bounding box center [162, 130] width 33 height 40
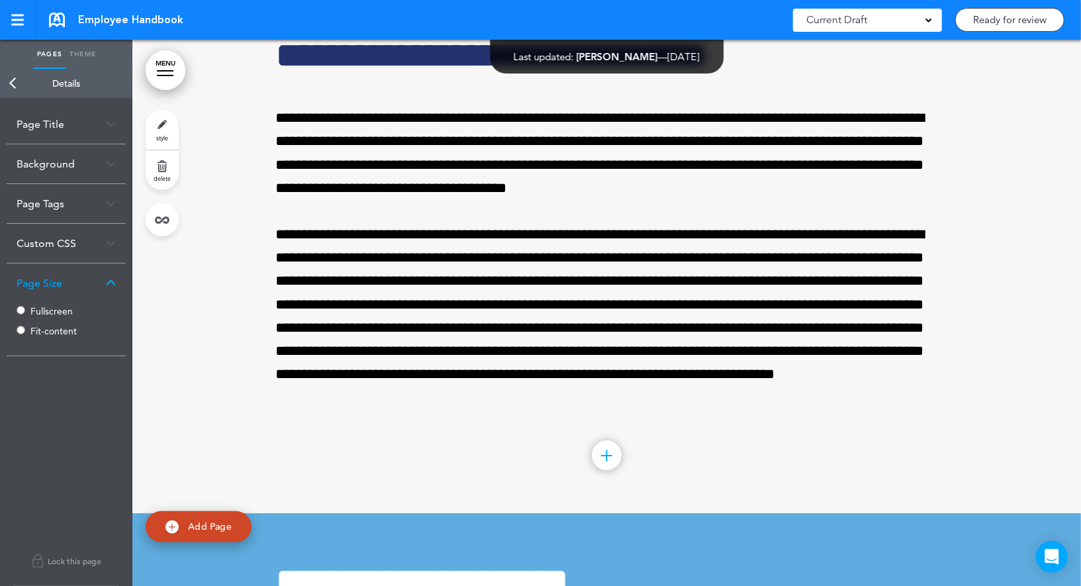
click at [13, 80] on link "Back" at bounding box center [13, 83] width 26 height 29
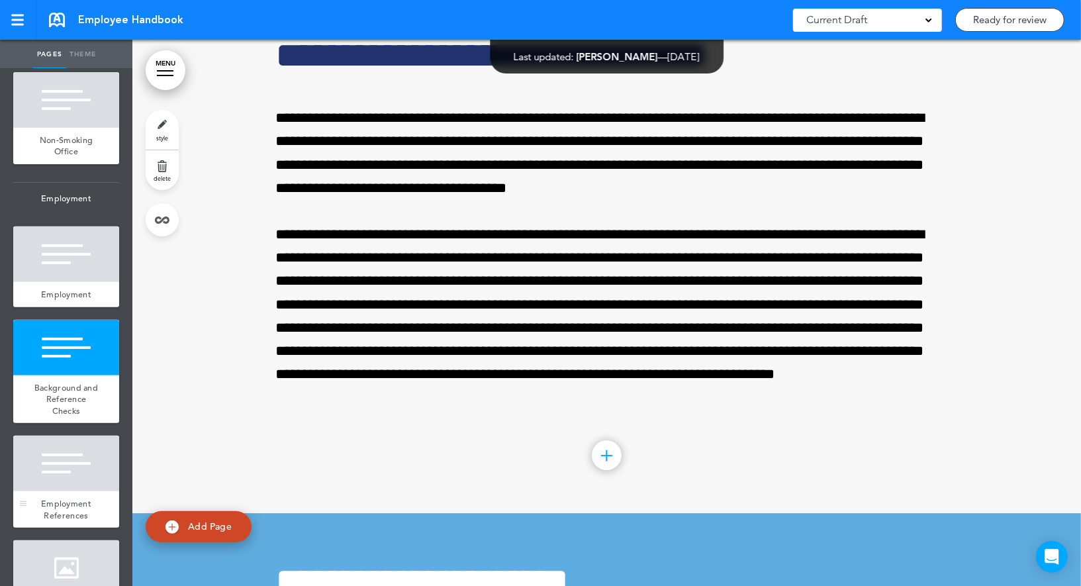
click at [97, 461] on div at bounding box center [66, 463] width 106 height 56
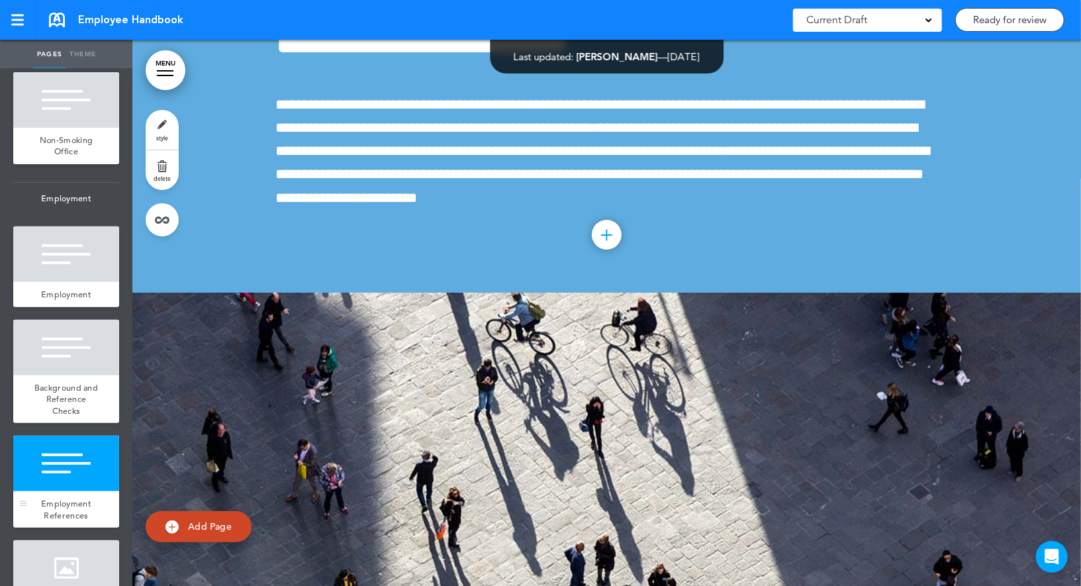
scroll to position [25745, 0]
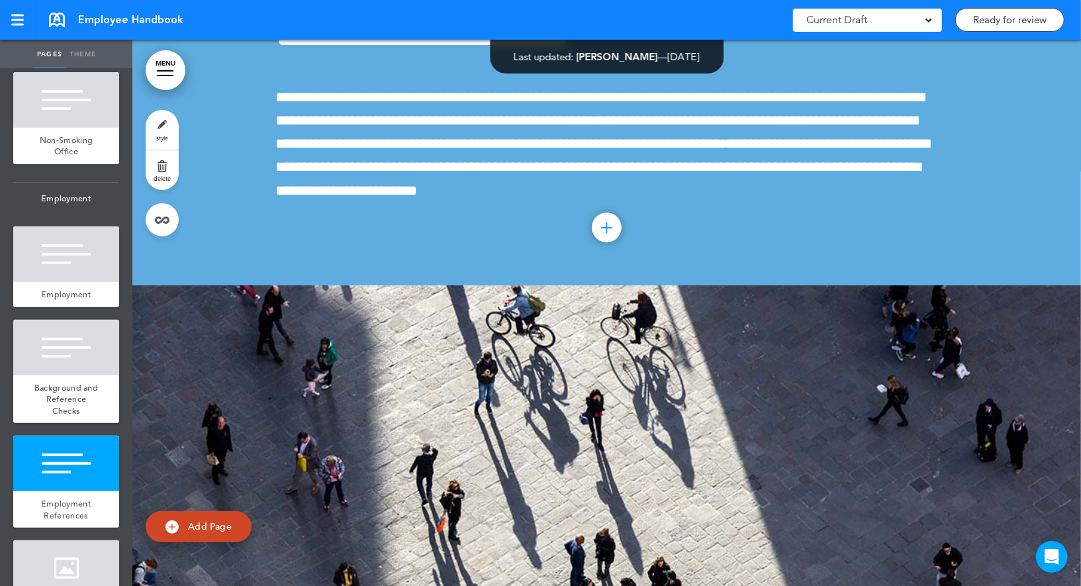
click at [167, 114] on link "style" at bounding box center [162, 130] width 33 height 40
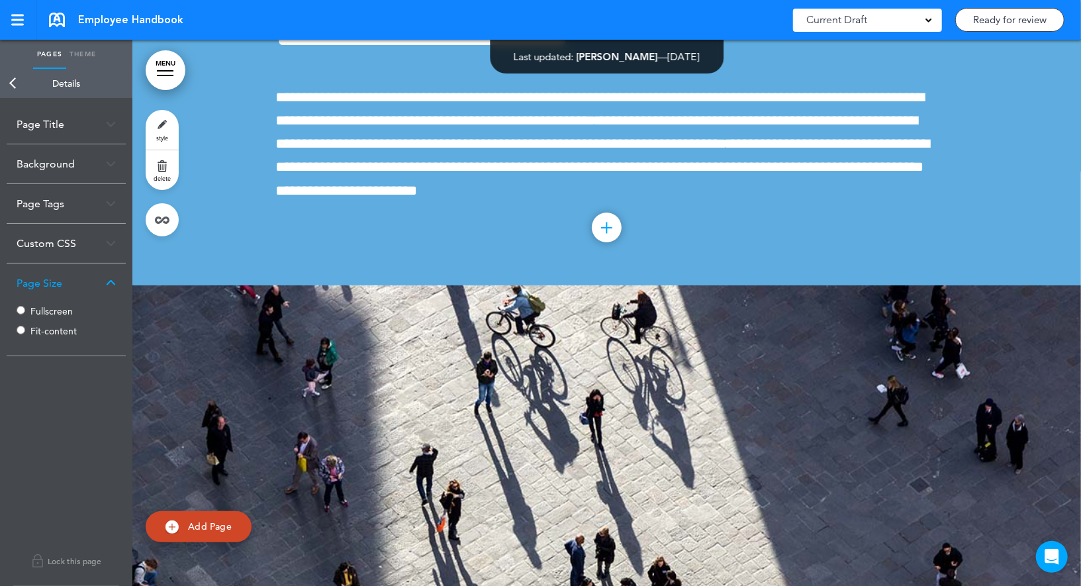
click at [56, 312] on label "Fullscreen" at bounding box center [69, 310] width 79 height 9
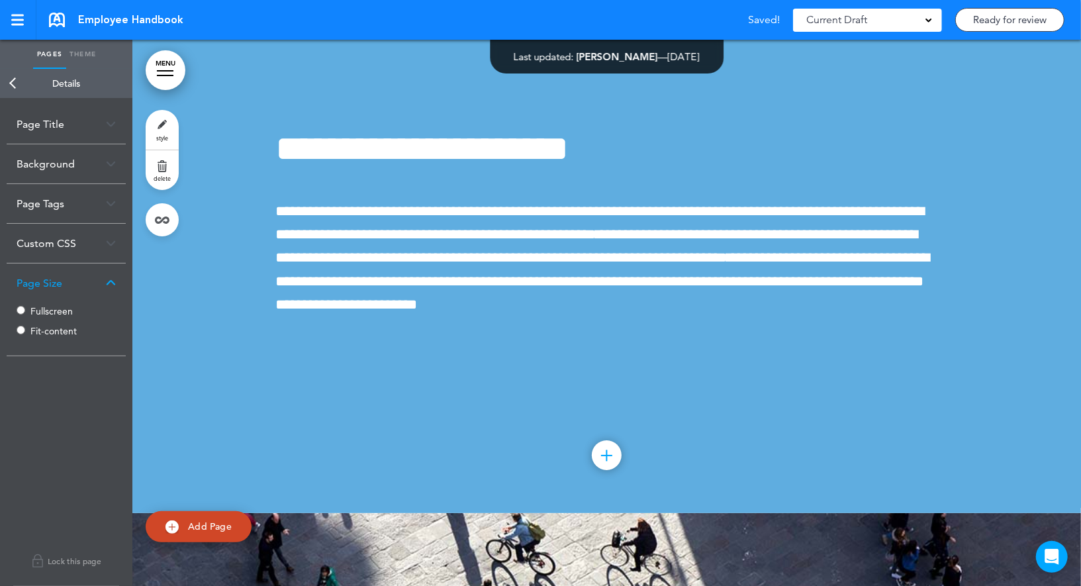
click at [15, 77] on link "Back" at bounding box center [13, 83] width 26 height 29
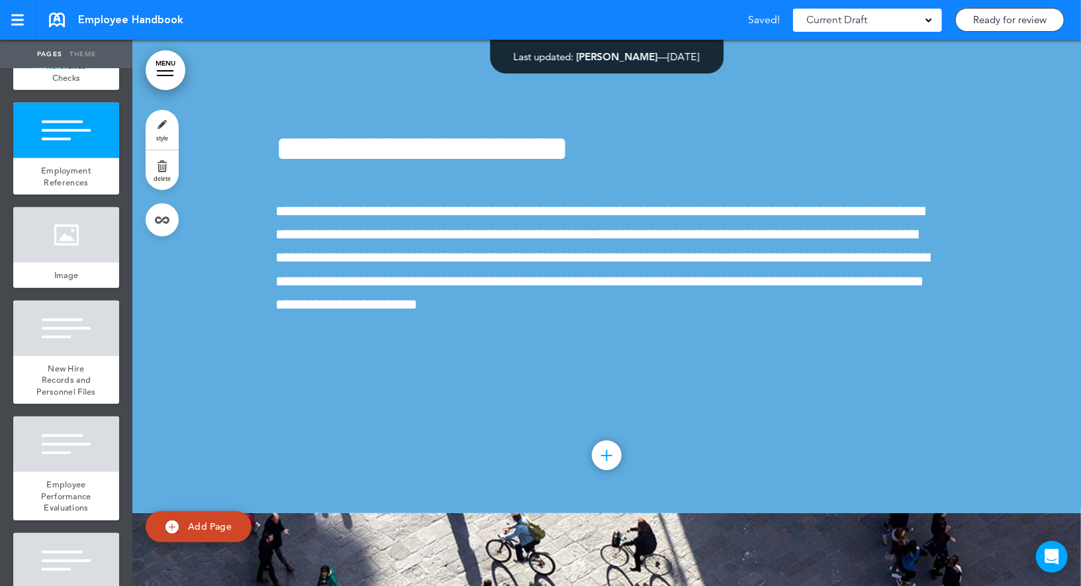
scroll to position [3892, 0]
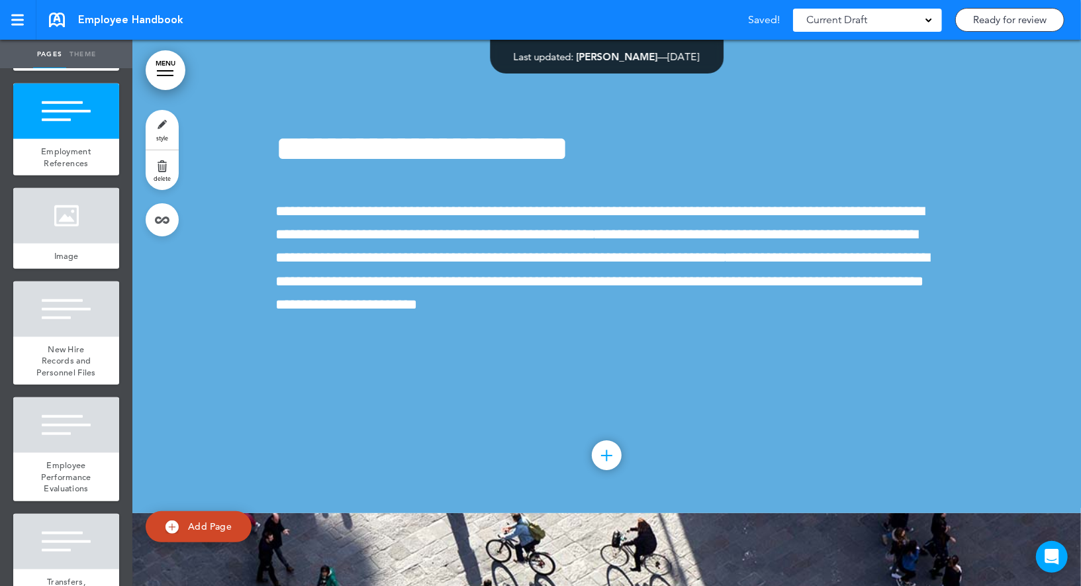
click at [67, 310] on div at bounding box center [66, 309] width 106 height 56
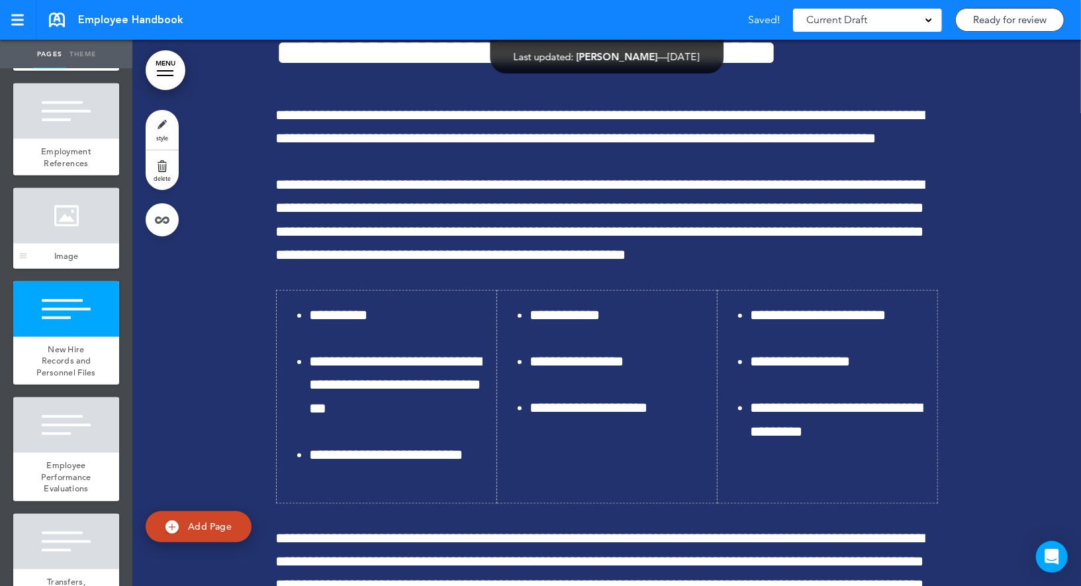
scroll to position [26837, 0]
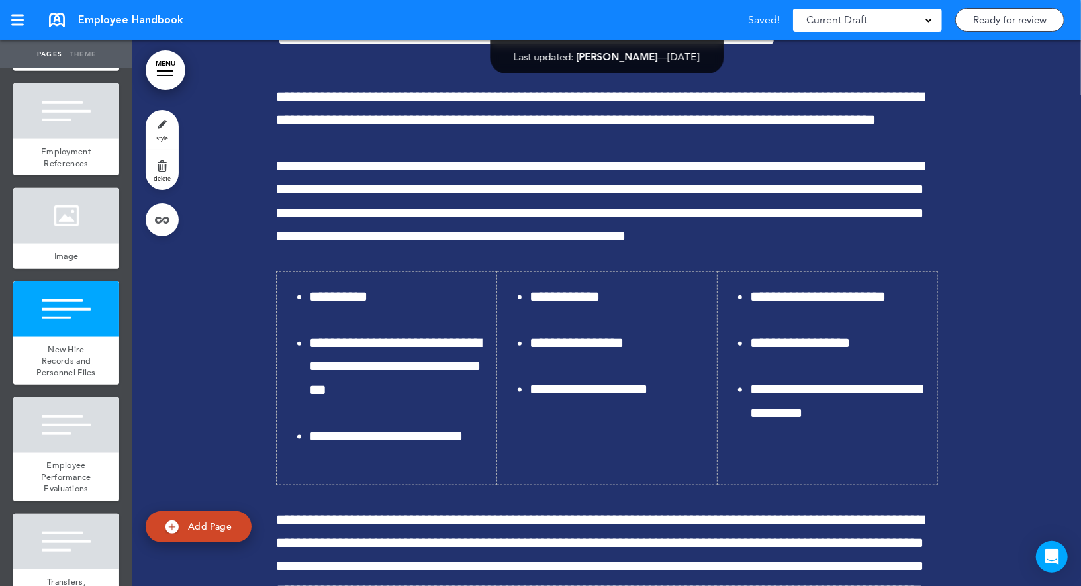
click at [157, 128] on link "style" at bounding box center [162, 130] width 33 height 40
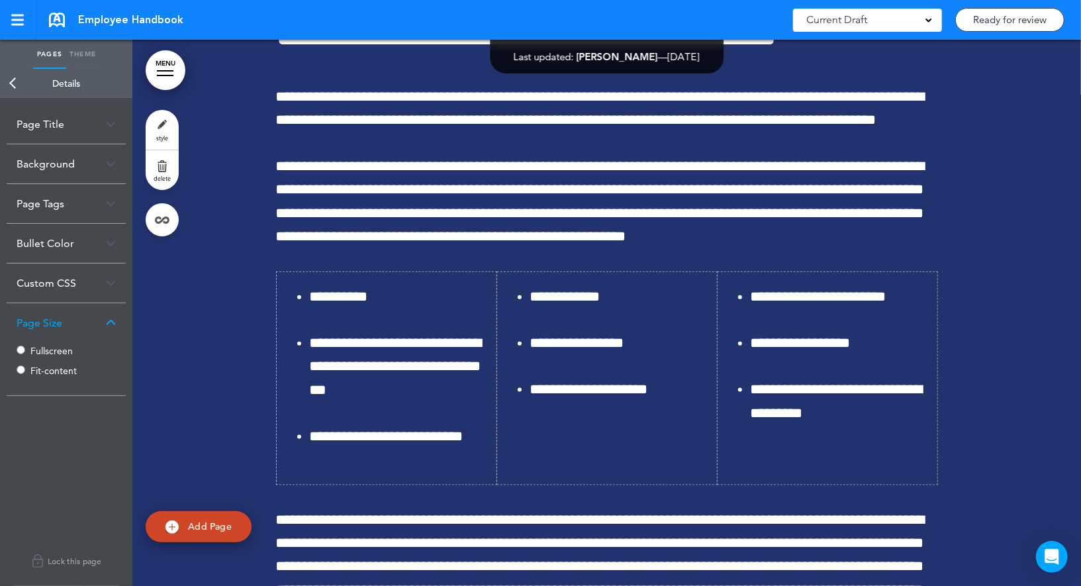
click at [34, 349] on label "Fullscreen" at bounding box center [69, 350] width 79 height 9
click at [15, 74] on link "Back" at bounding box center [13, 83] width 26 height 29
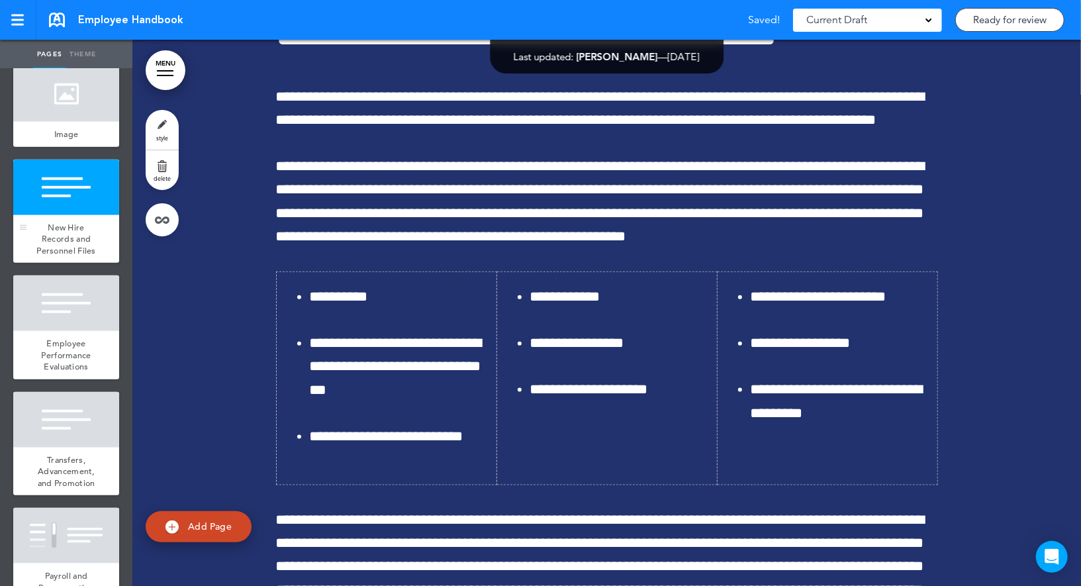
scroll to position [4036, 0]
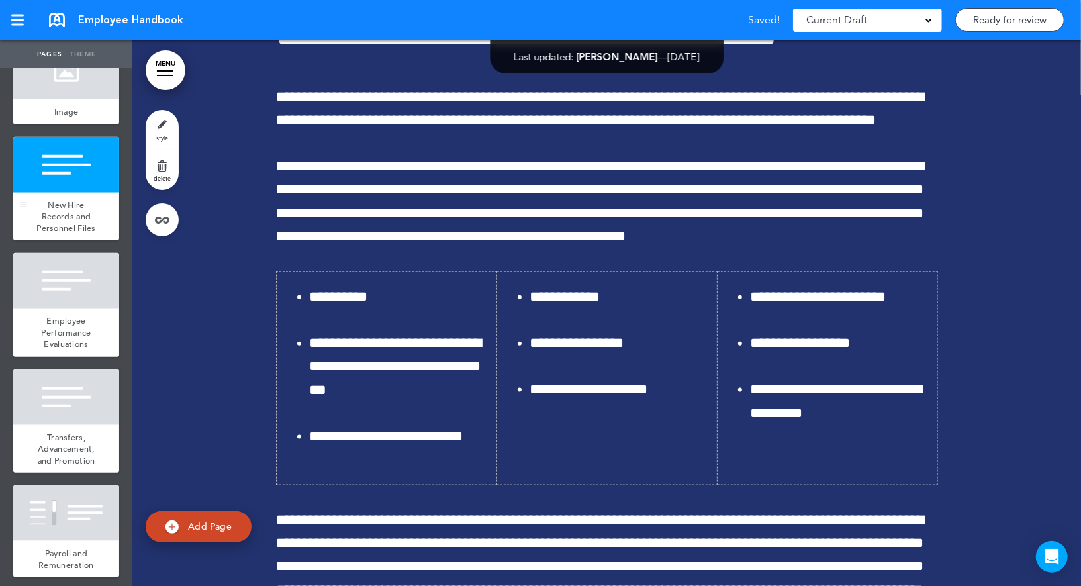
click at [50, 299] on div at bounding box center [66, 281] width 106 height 56
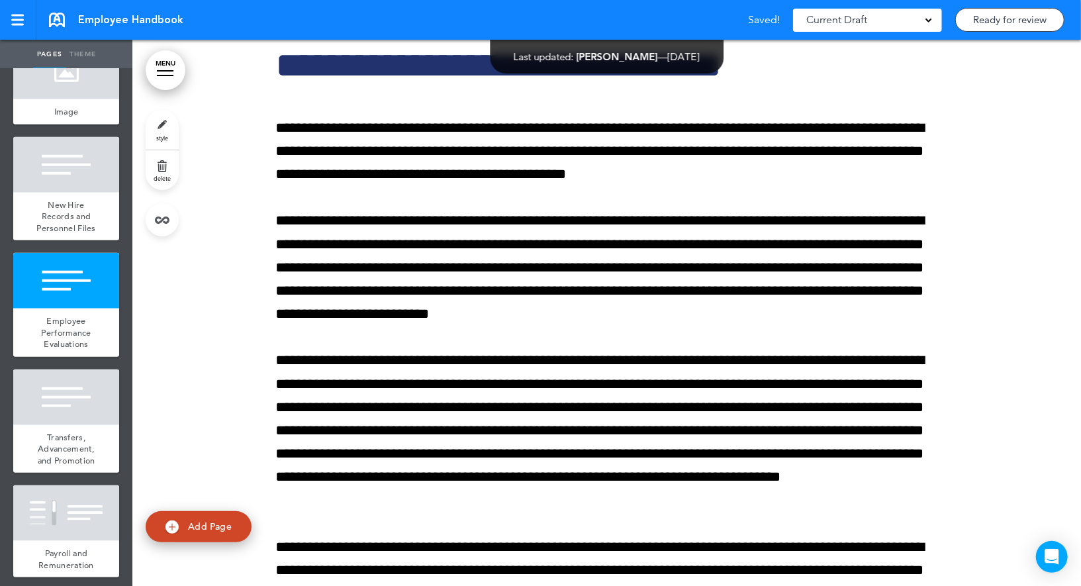
scroll to position [28020, 0]
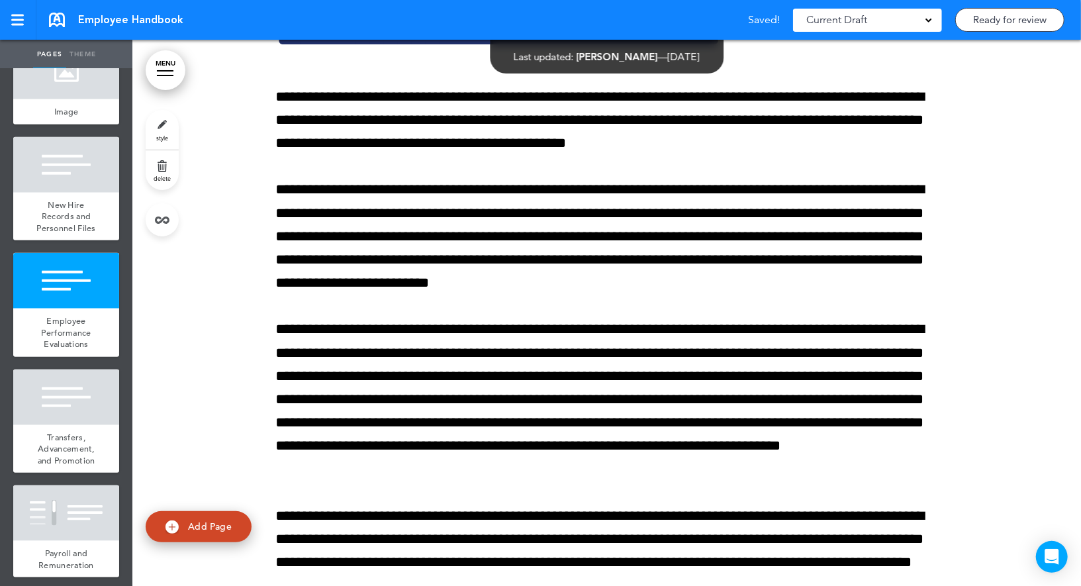
click at [165, 130] on link "style" at bounding box center [162, 130] width 33 height 40
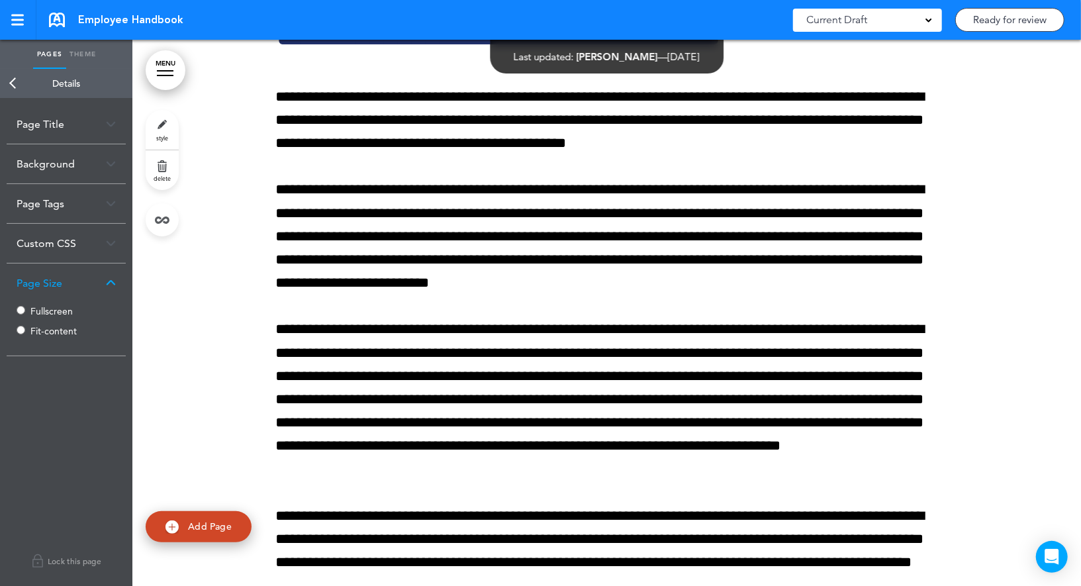
click at [54, 310] on label "Fullscreen" at bounding box center [69, 310] width 79 height 9
click at [15, 88] on link "Back" at bounding box center [13, 83] width 26 height 29
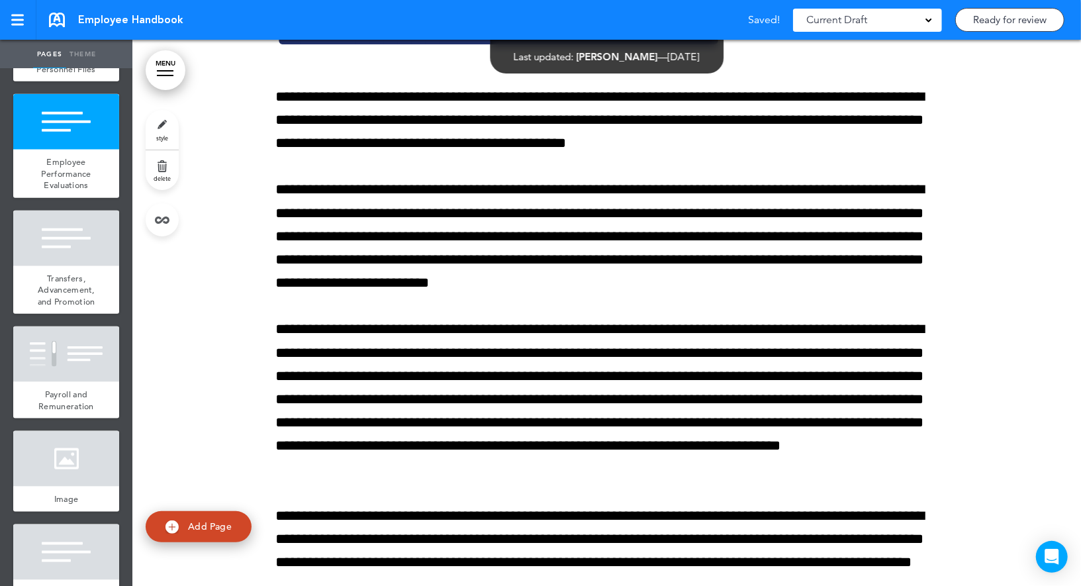
scroll to position [4197, 0]
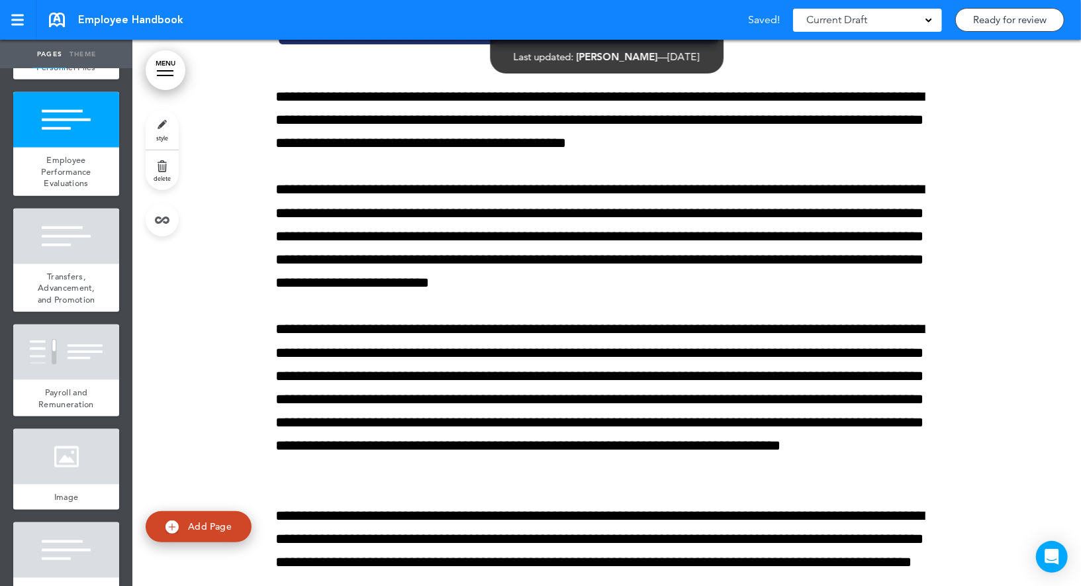
click at [55, 219] on div at bounding box center [66, 236] width 106 height 56
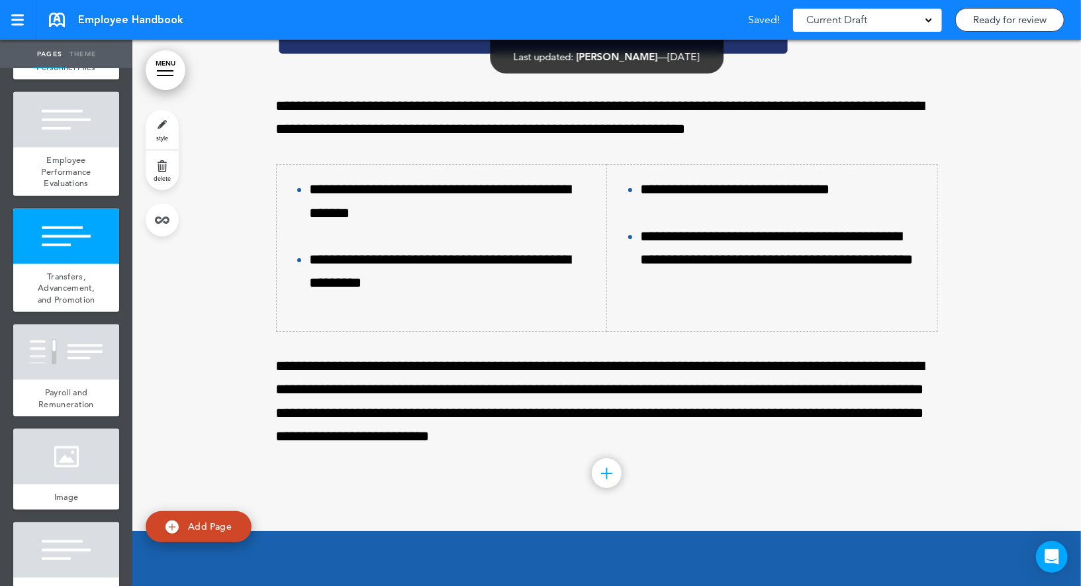
scroll to position [28827, 0]
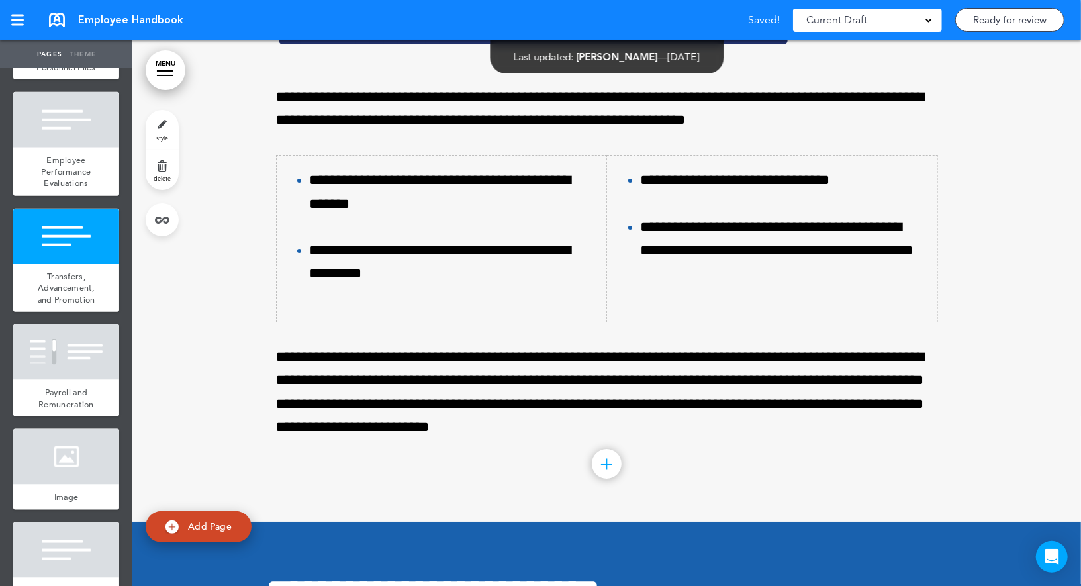
click at [167, 128] on link "style" at bounding box center [162, 130] width 33 height 40
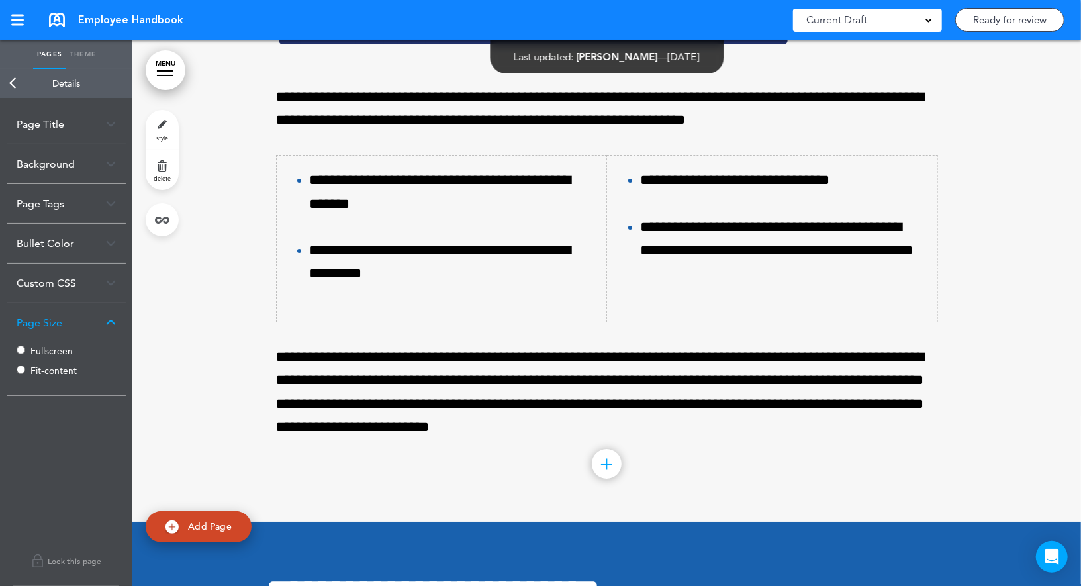
click at [38, 349] on label "Fullscreen" at bounding box center [69, 350] width 79 height 9
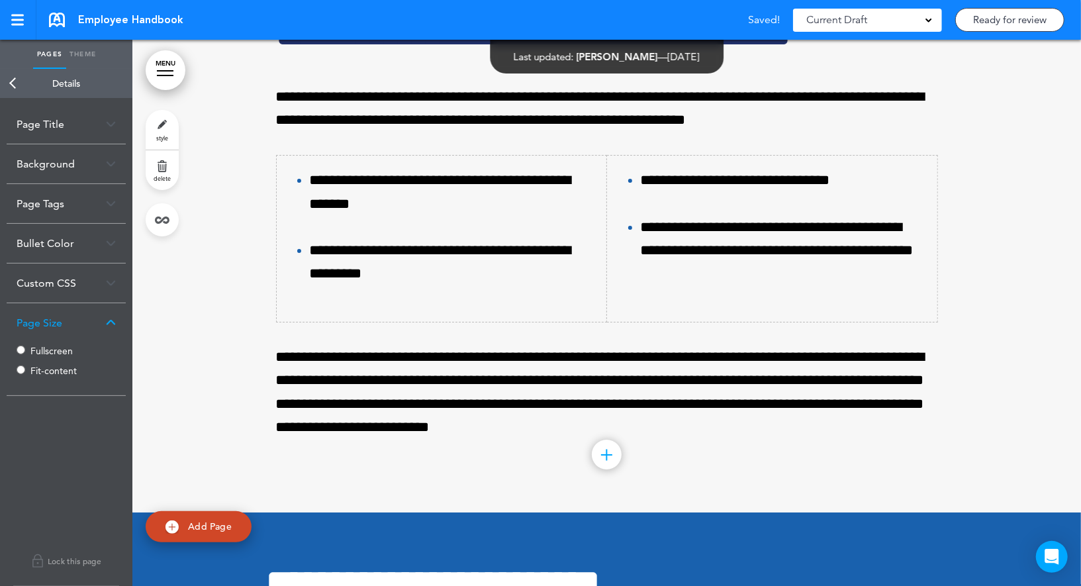
click at [14, 92] on link "Back" at bounding box center [13, 83] width 26 height 29
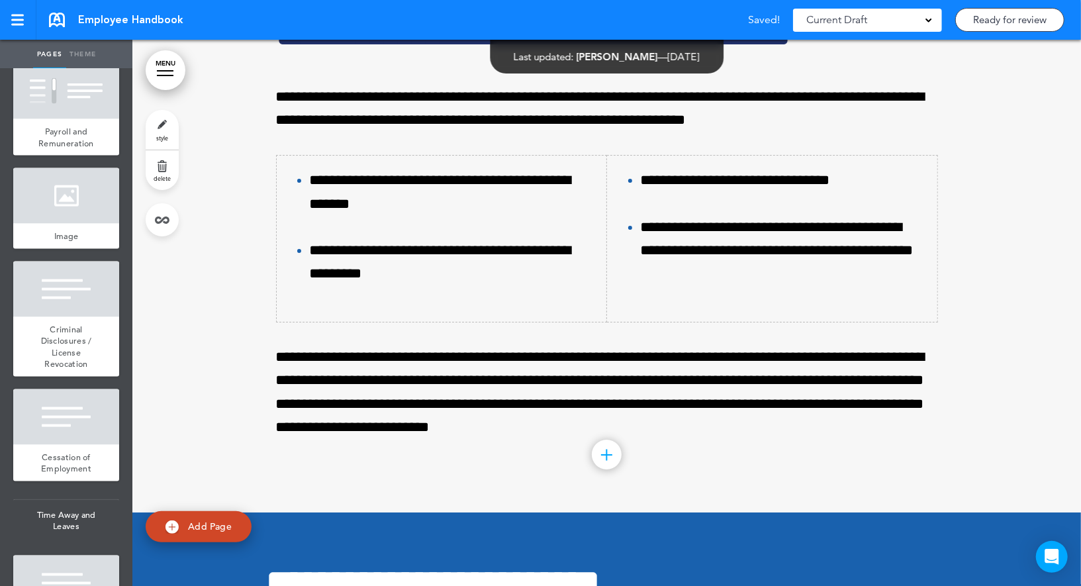
scroll to position [4490, 0]
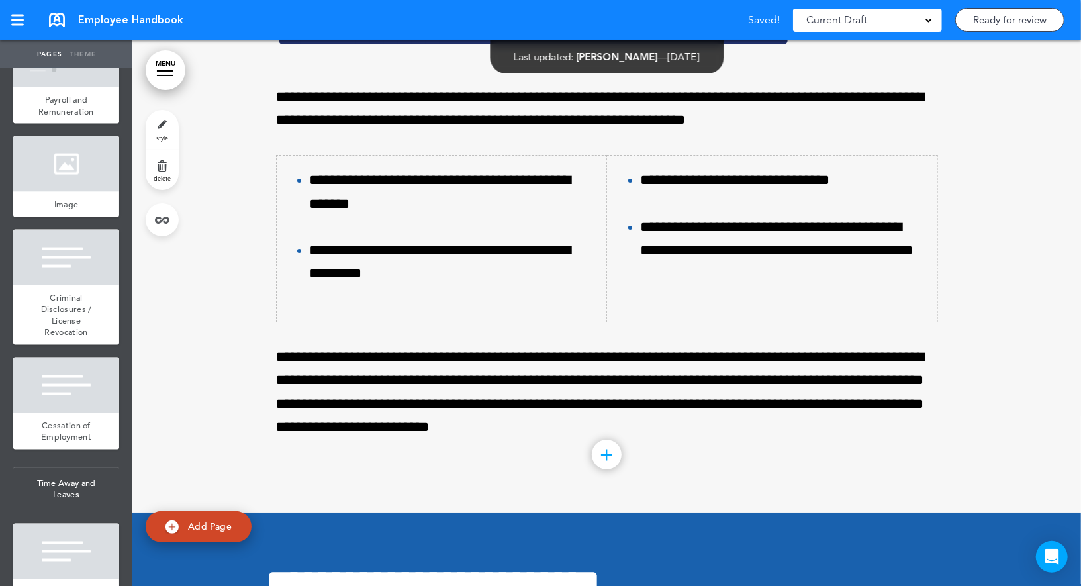
click at [84, 256] on div at bounding box center [66, 258] width 106 height 56
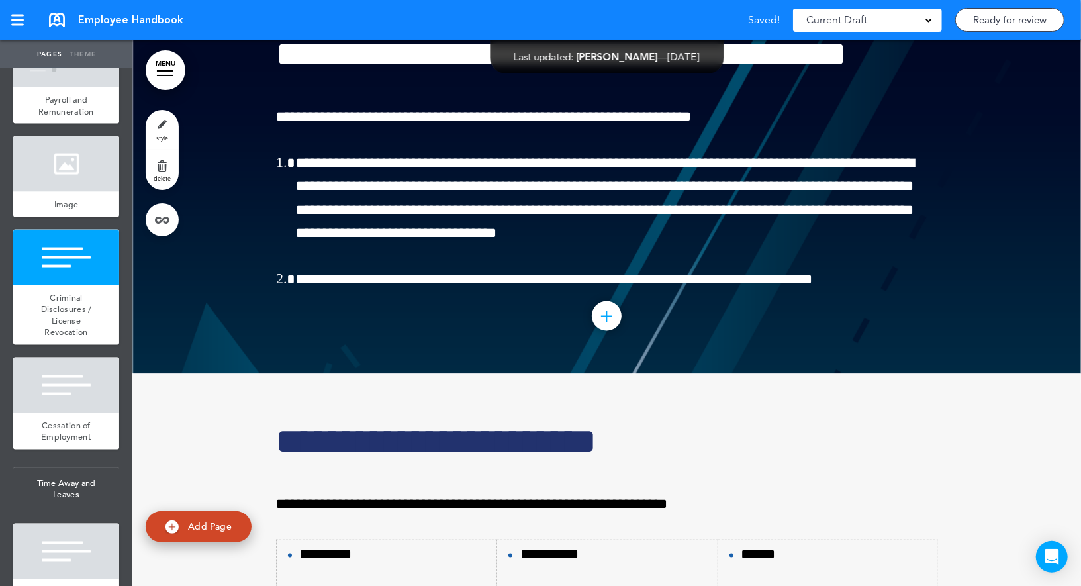
scroll to position [30466, 0]
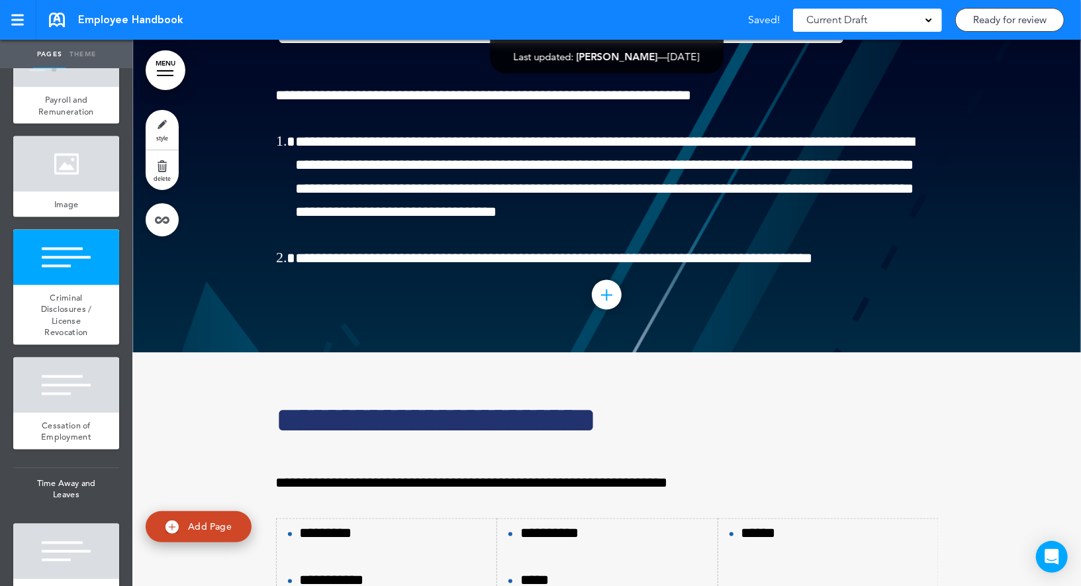
click at [159, 126] on link "style" at bounding box center [162, 130] width 33 height 40
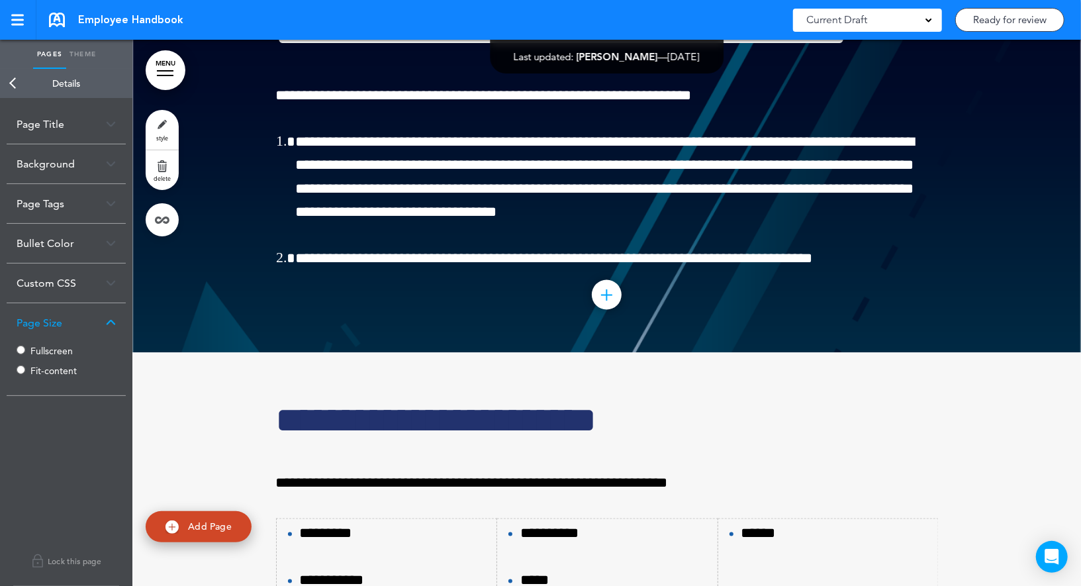
click at [39, 353] on label "Fullscreen" at bounding box center [69, 350] width 79 height 9
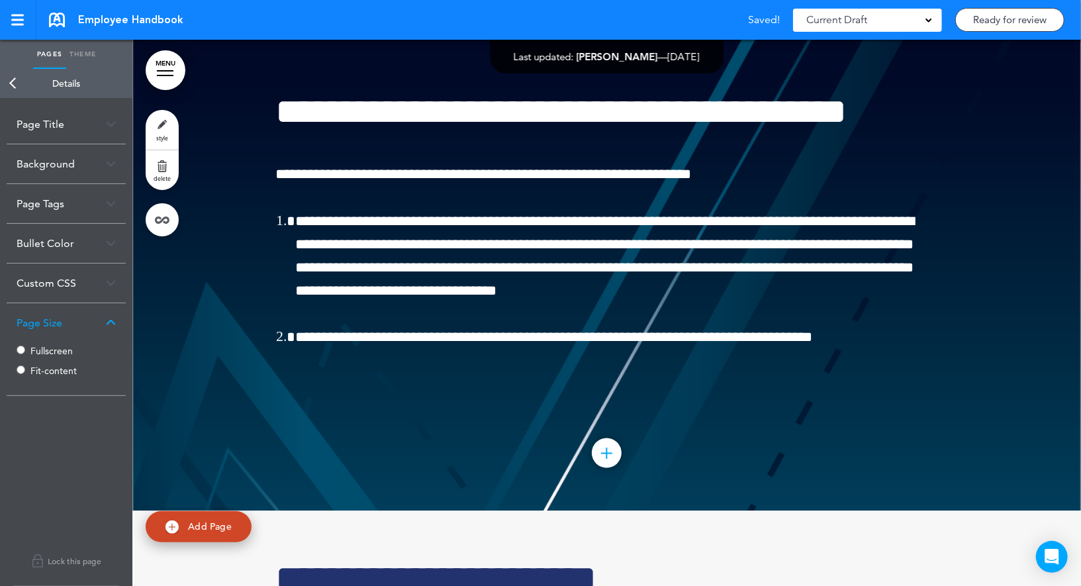
click at [17, 87] on link "Back" at bounding box center [13, 83] width 26 height 29
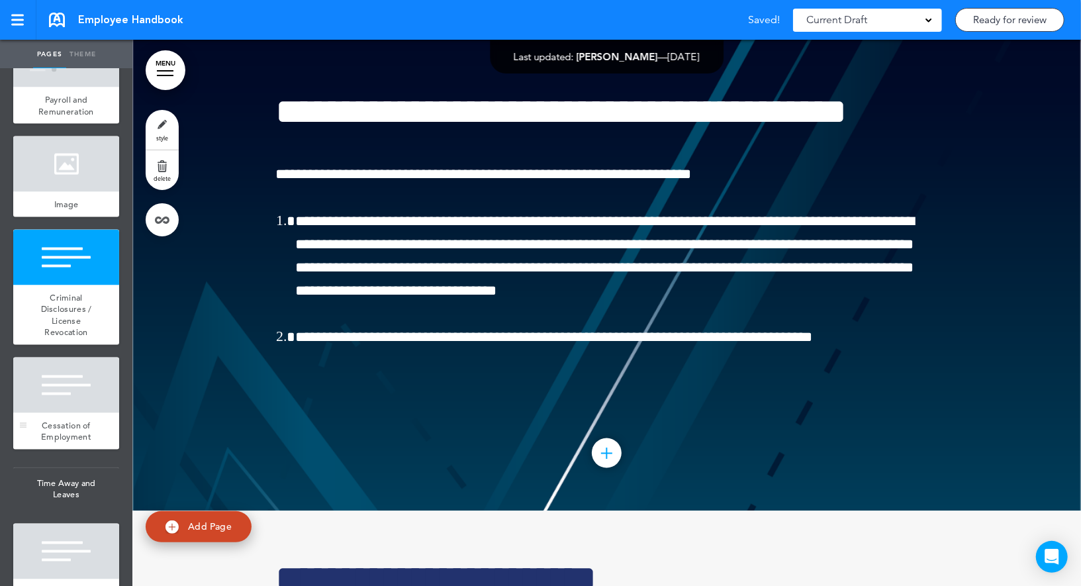
click at [62, 383] on div at bounding box center [66, 385] width 106 height 56
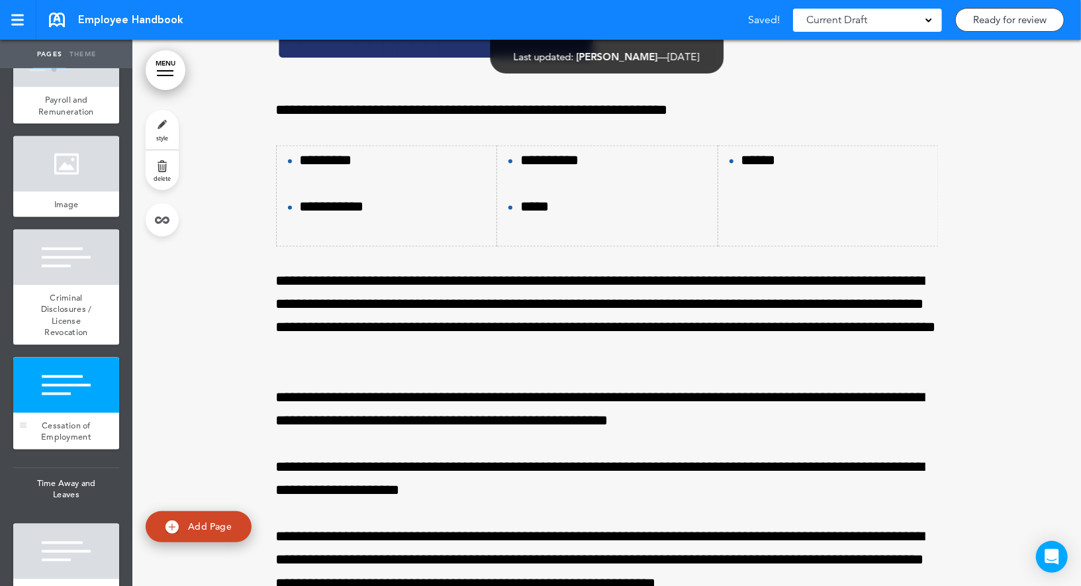
scroll to position [31012, 0]
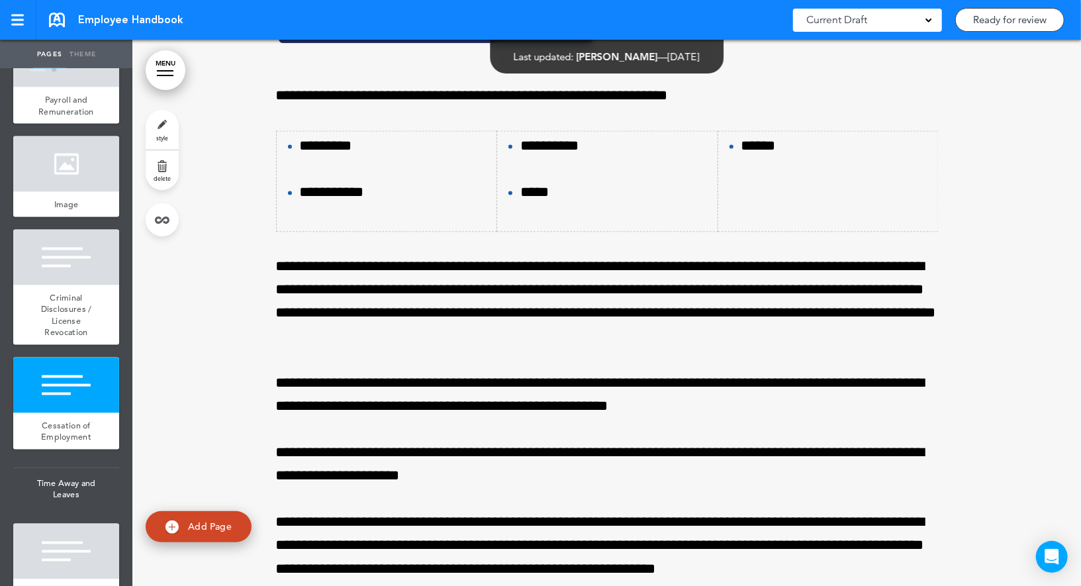
click at [163, 116] on link "style" at bounding box center [162, 130] width 33 height 40
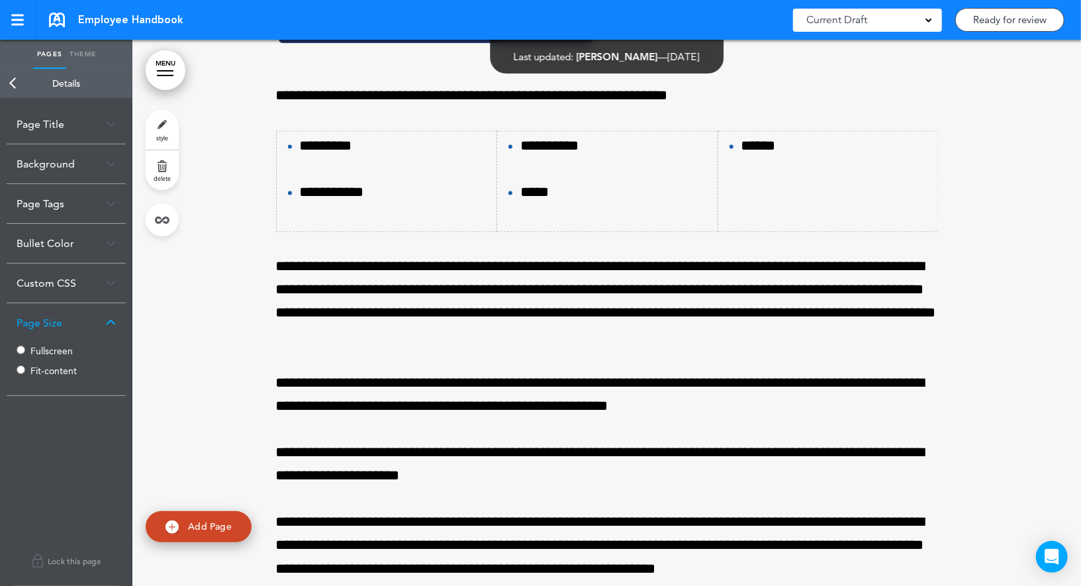
click at [36, 351] on label "Fullscreen" at bounding box center [69, 350] width 79 height 9
click at [23, 89] on link "Back" at bounding box center [13, 83] width 26 height 29
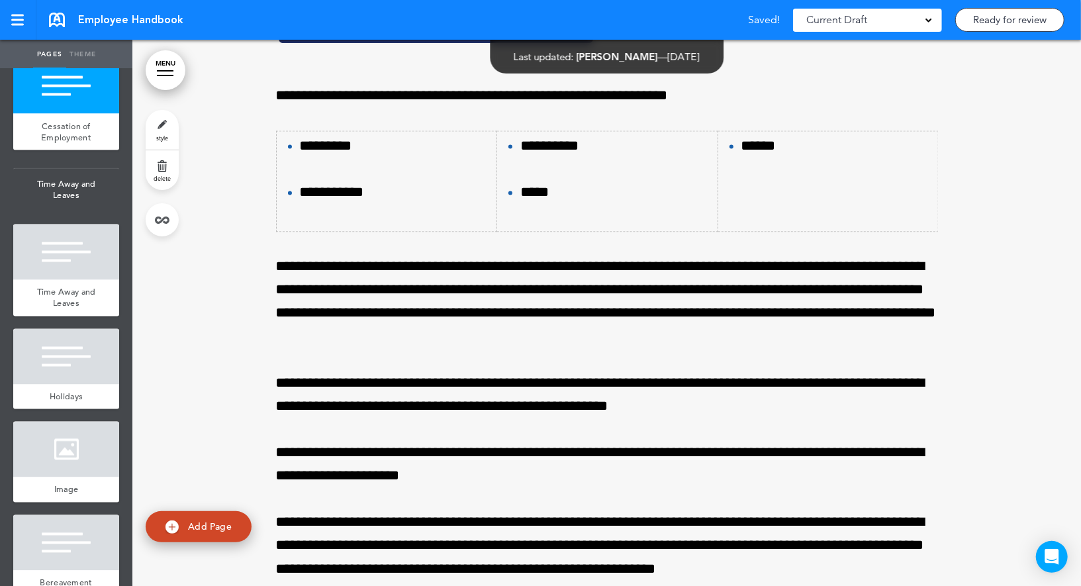
scroll to position [4795, 0]
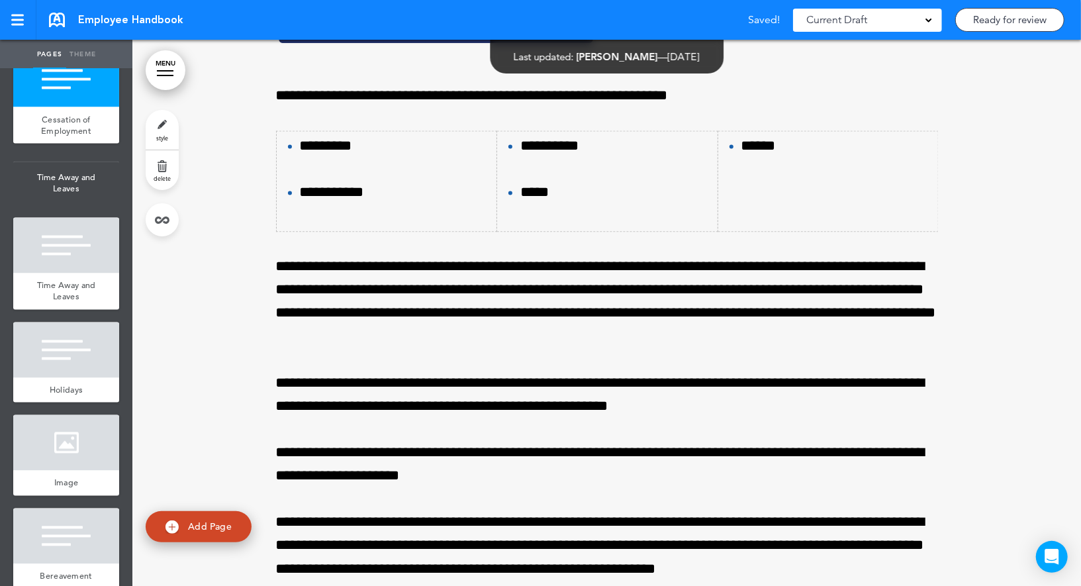
click at [61, 261] on div at bounding box center [66, 246] width 106 height 56
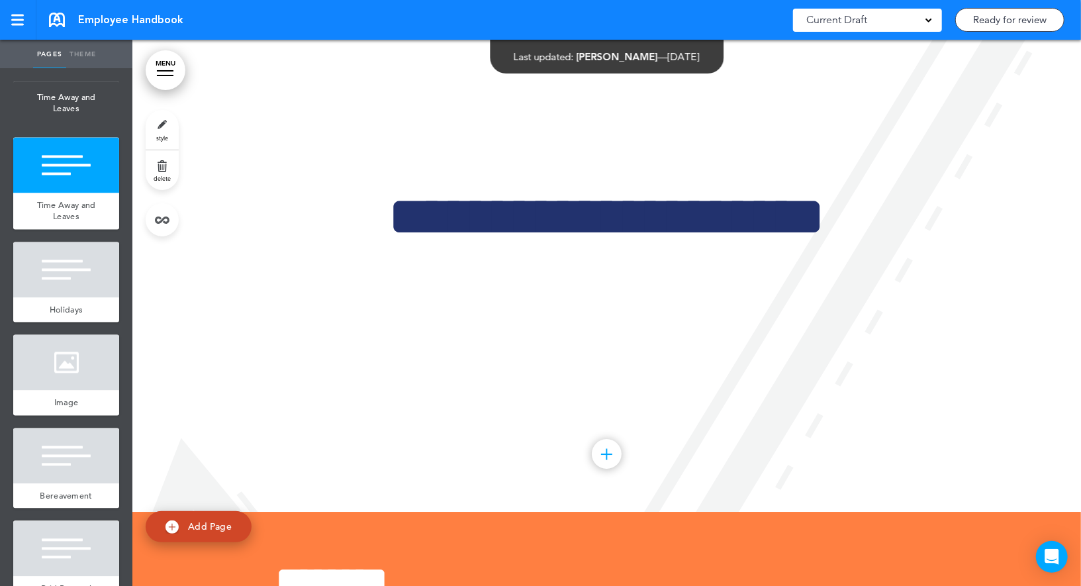
scroll to position [4884, 0]
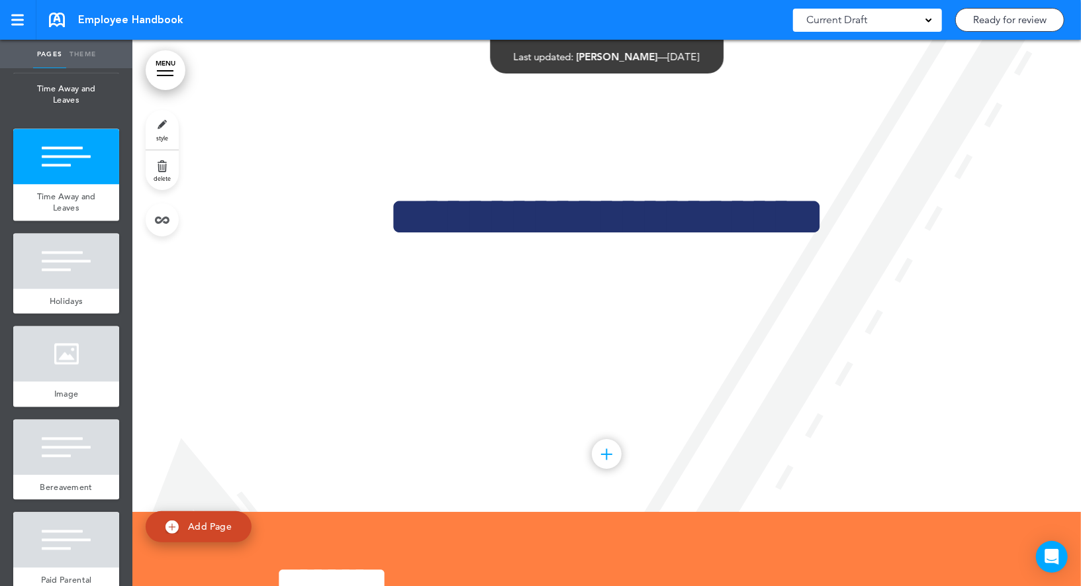
click at [61, 261] on div at bounding box center [66, 262] width 106 height 56
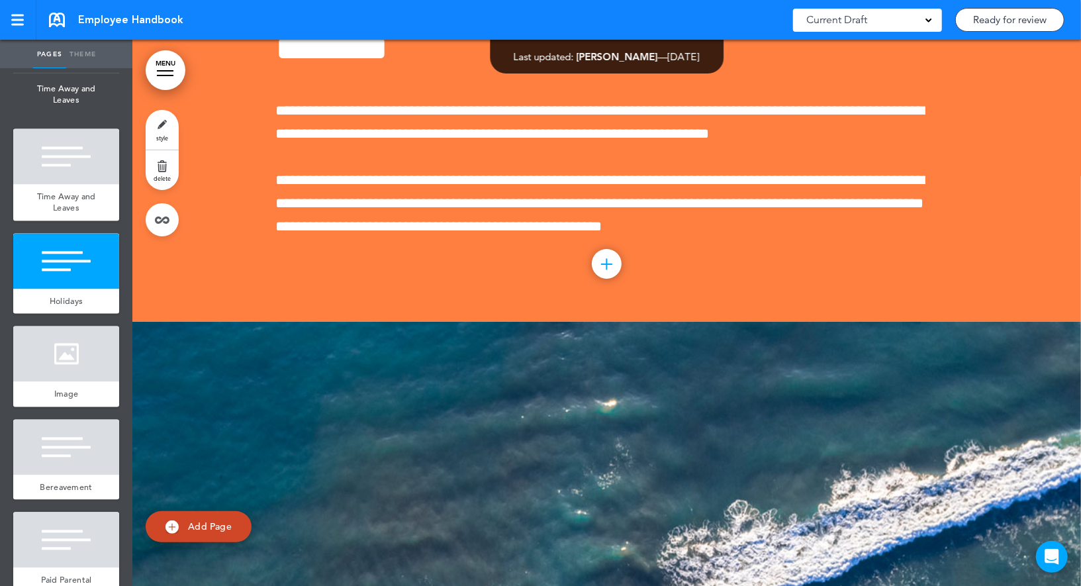
scroll to position [32372, 0]
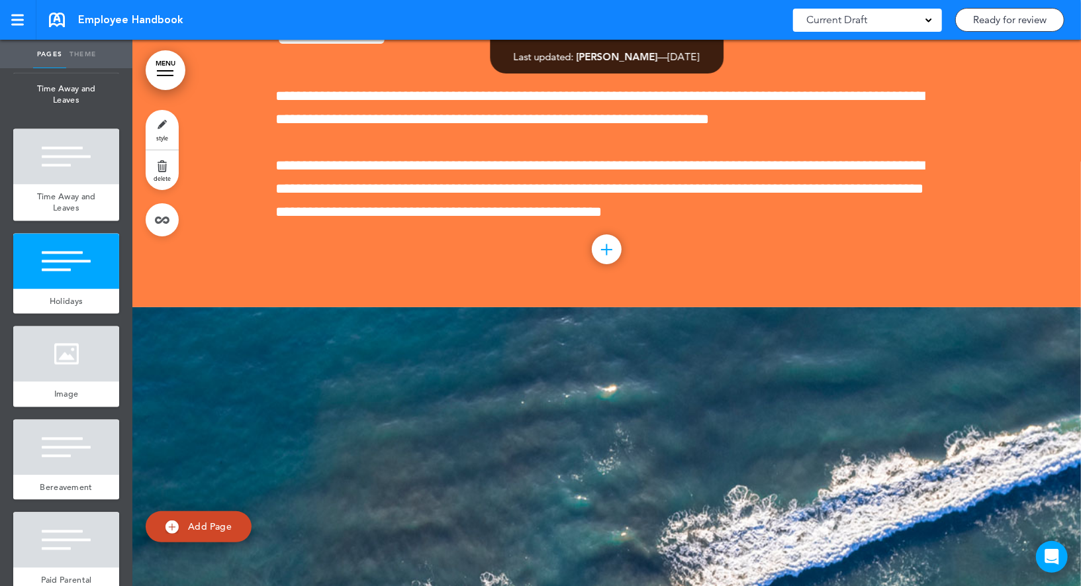
click at [166, 120] on link "style" at bounding box center [162, 130] width 33 height 40
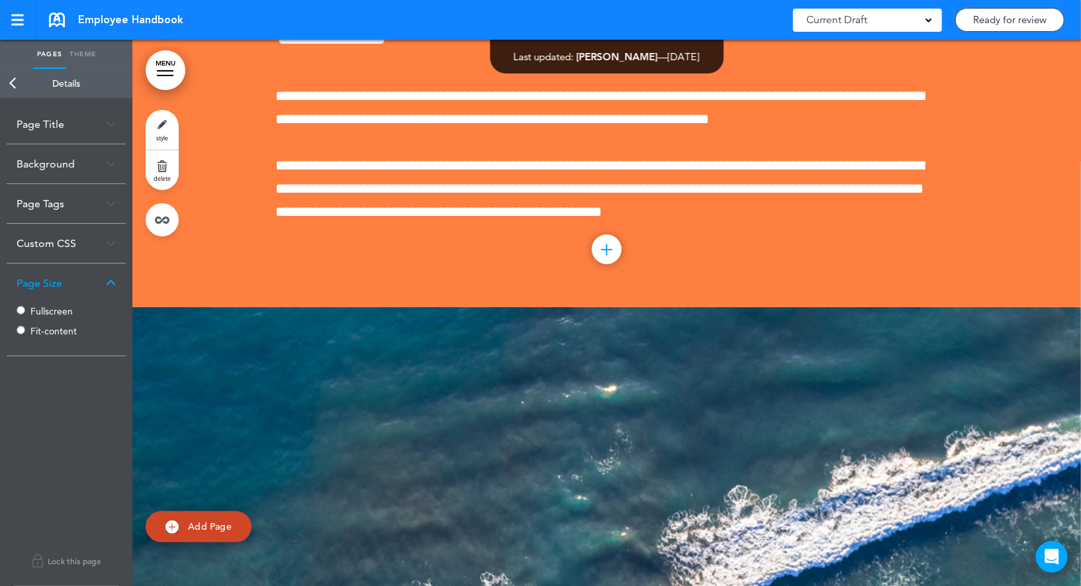
click at [42, 309] on label "Fullscreen" at bounding box center [69, 310] width 79 height 9
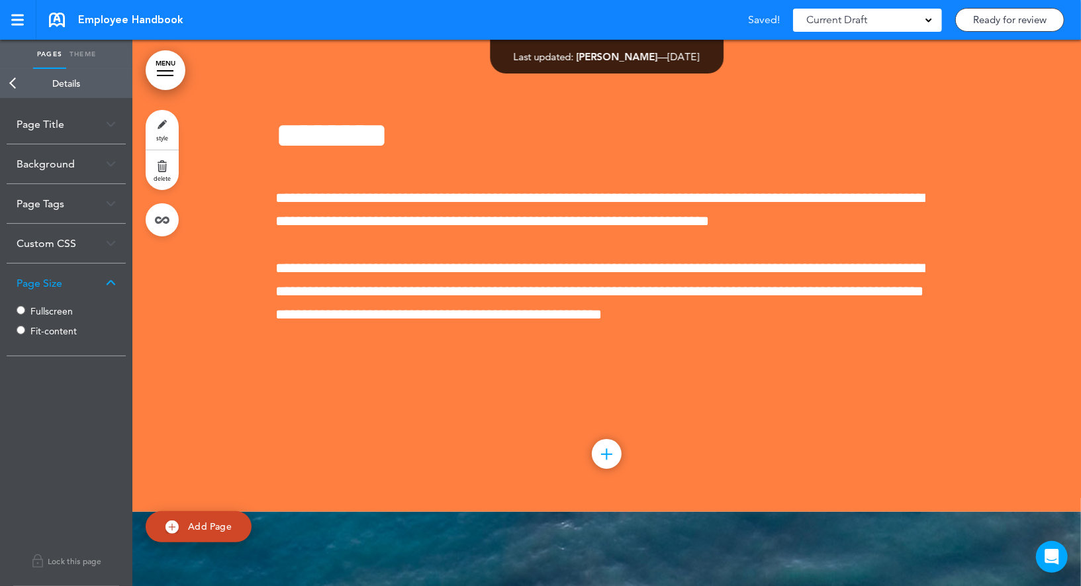
click at [13, 83] on link "Back" at bounding box center [13, 83] width 26 height 29
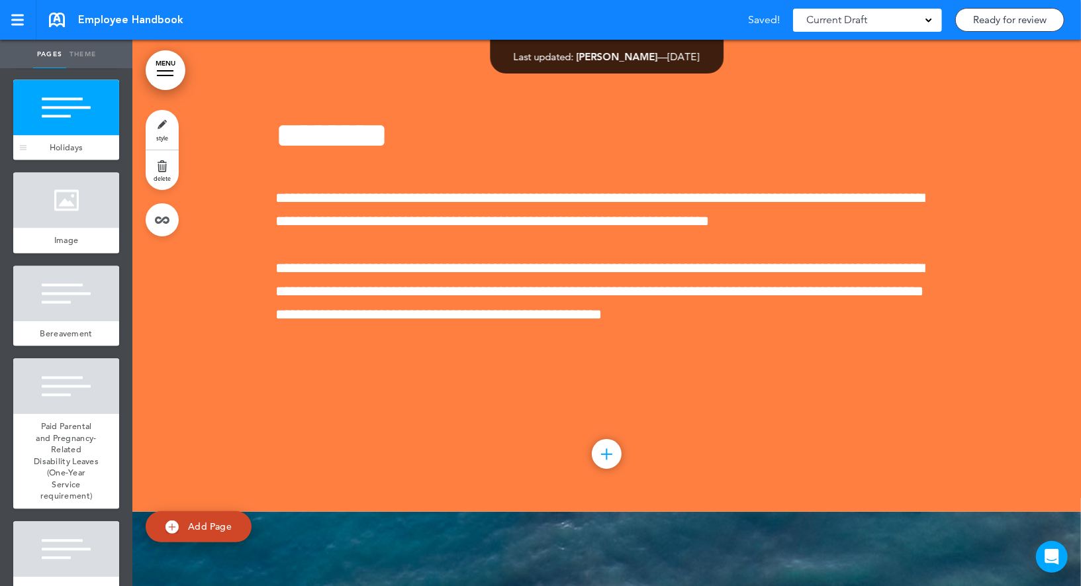
scroll to position [5039, 0]
click at [75, 307] on div at bounding box center [66, 293] width 106 height 56
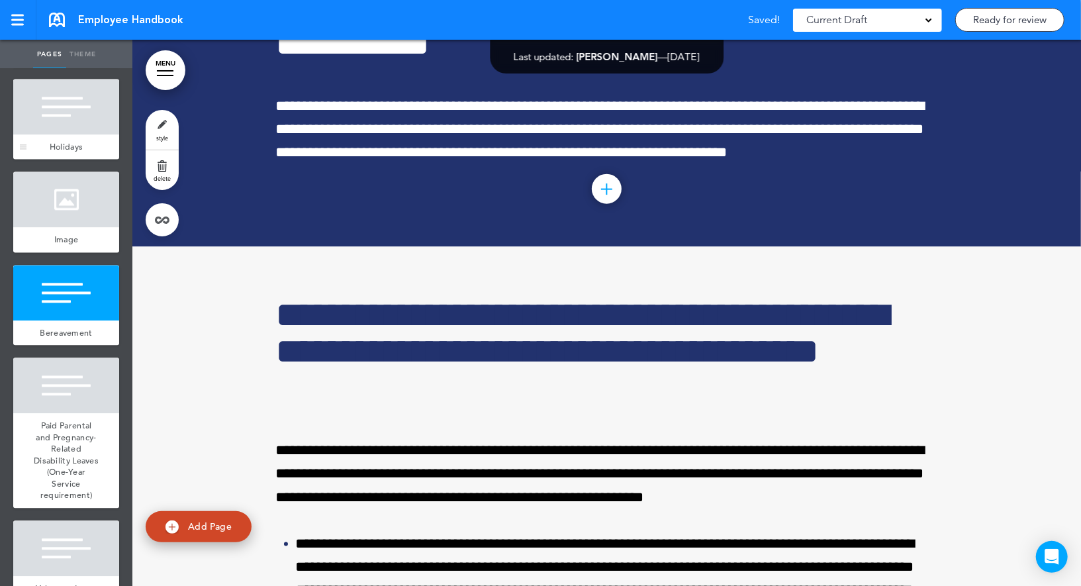
scroll to position [33464, 0]
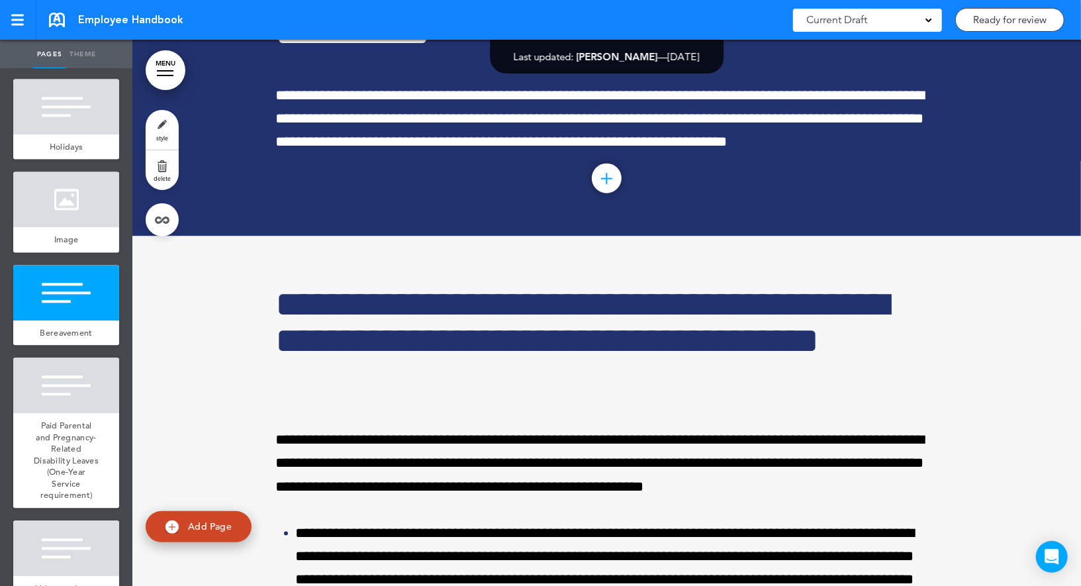
click at [161, 127] on link "style" at bounding box center [162, 130] width 33 height 40
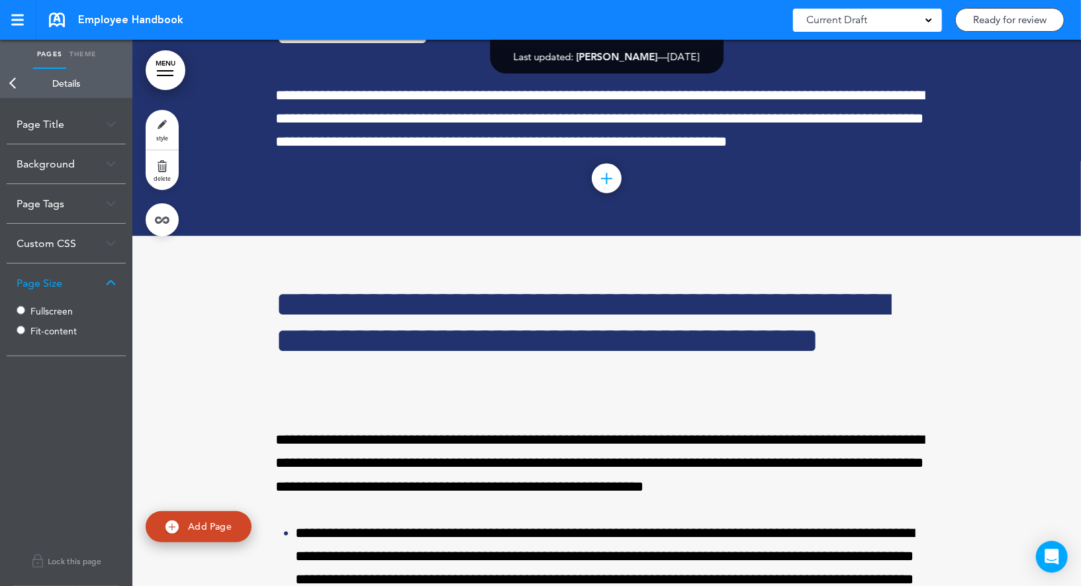
click at [45, 307] on label "Fullscreen" at bounding box center [69, 310] width 79 height 9
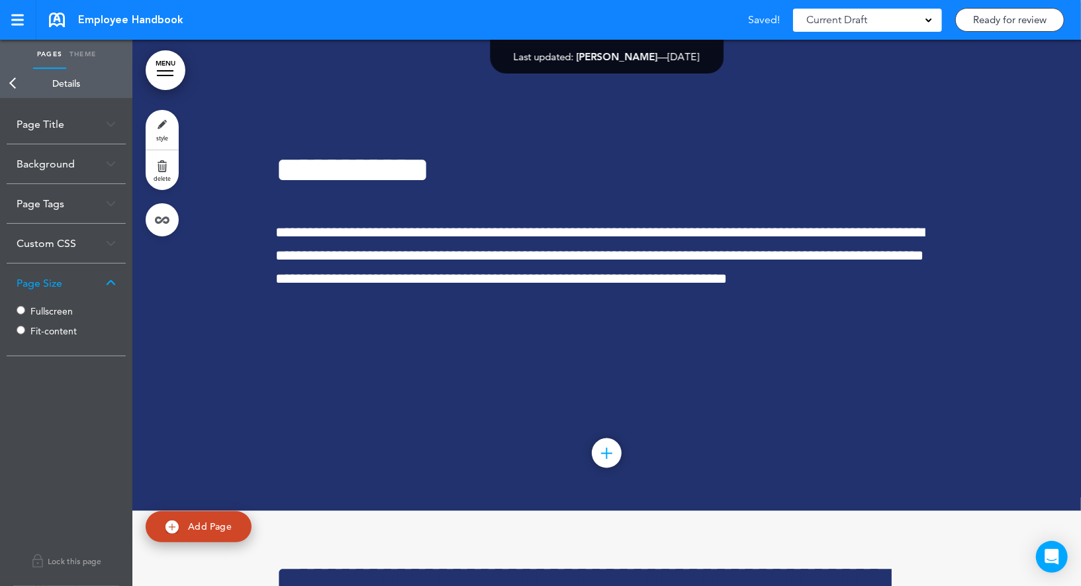
click at [19, 87] on link "Back" at bounding box center [13, 83] width 26 height 29
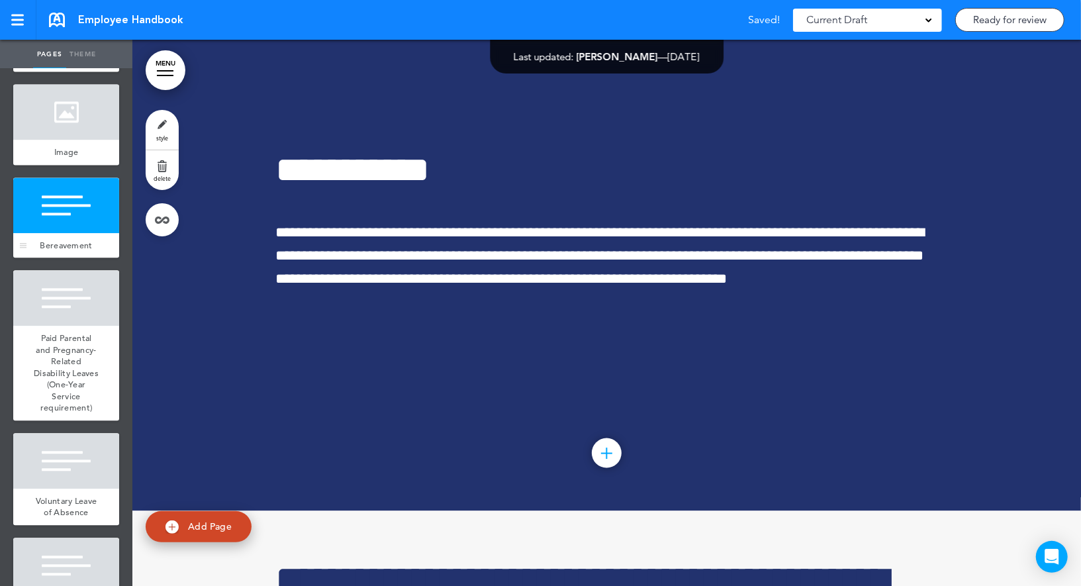
scroll to position [5141, 0]
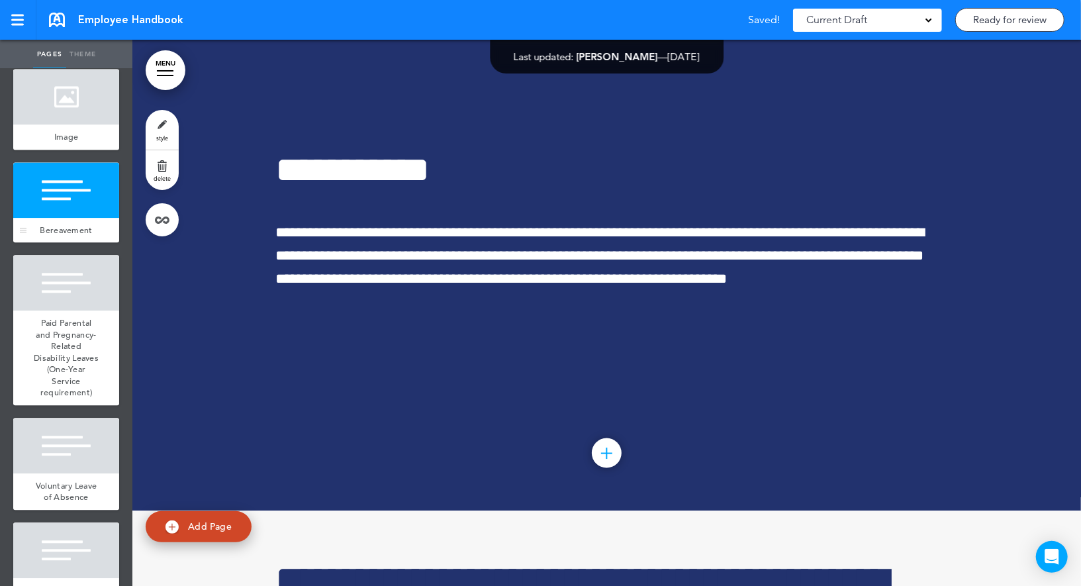
click at [64, 310] on div "Paid Parental and Pregnancy-Related Disability Leaves (One-Year Service require…" at bounding box center [66, 357] width 106 height 95
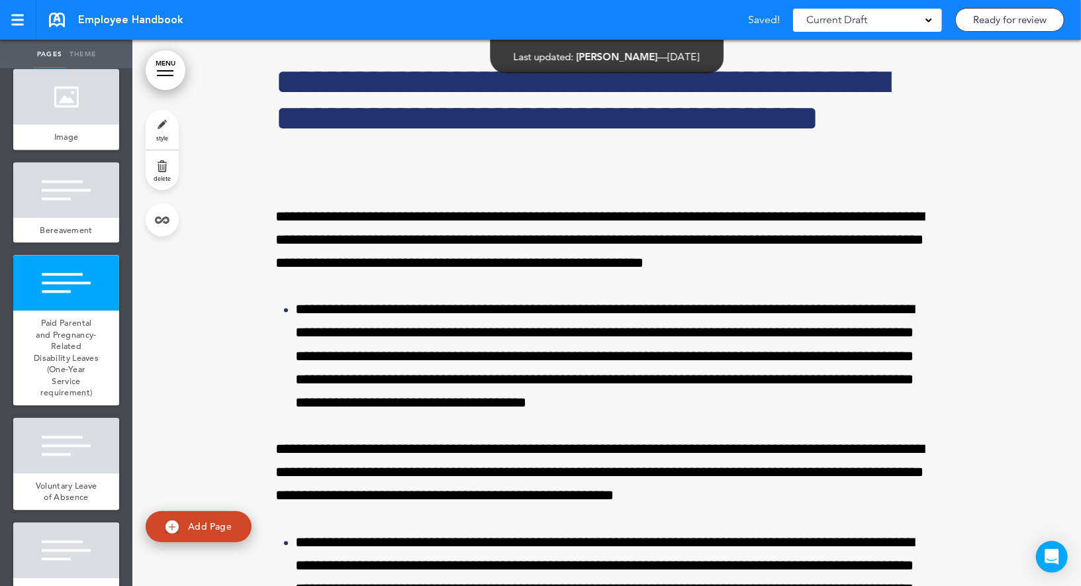
scroll to position [34011, 0]
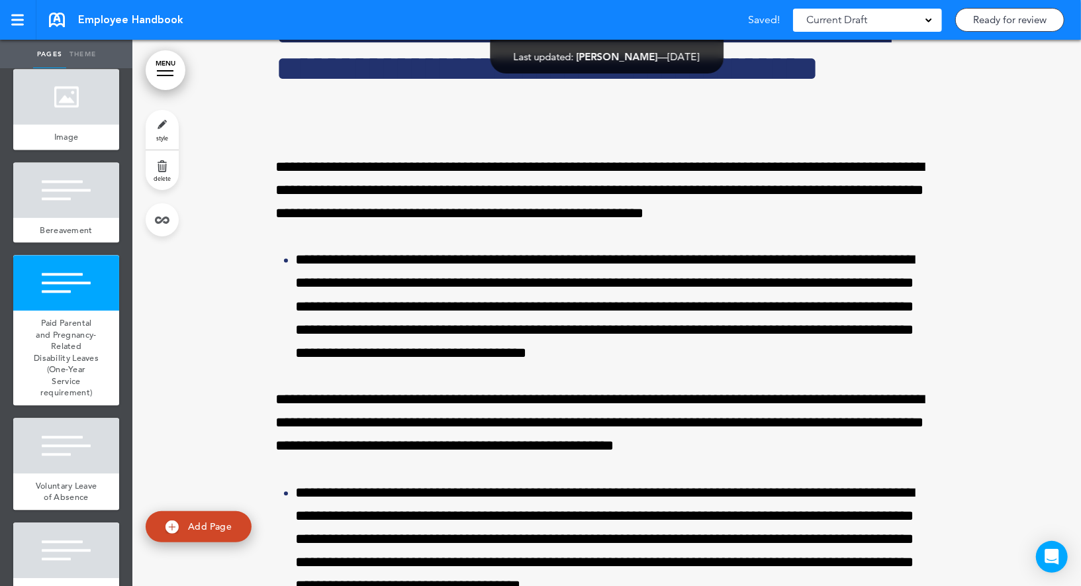
click at [160, 124] on link "style" at bounding box center [162, 130] width 33 height 40
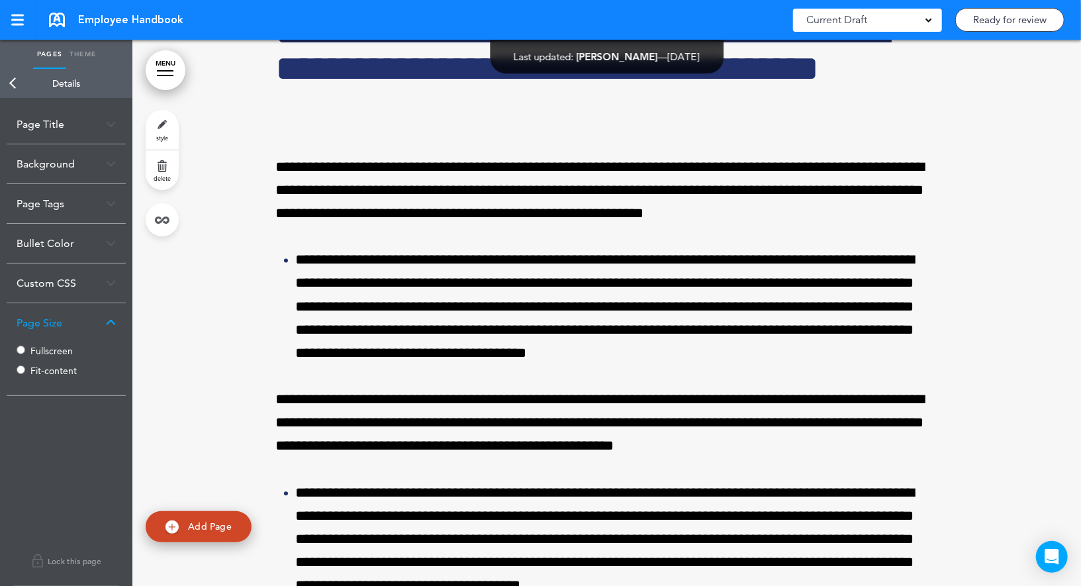
click at [34, 349] on label "Fullscreen" at bounding box center [69, 350] width 79 height 9
click at [15, 89] on link "Back" at bounding box center [13, 83] width 26 height 29
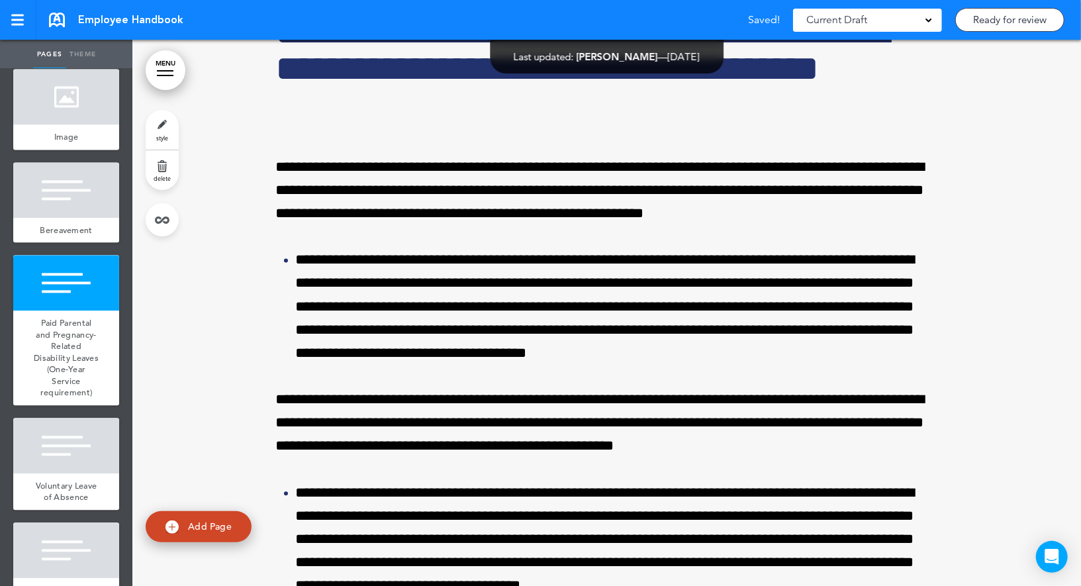
click at [161, 132] on link "style" at bounding box center [162, 130] width 33 height 40
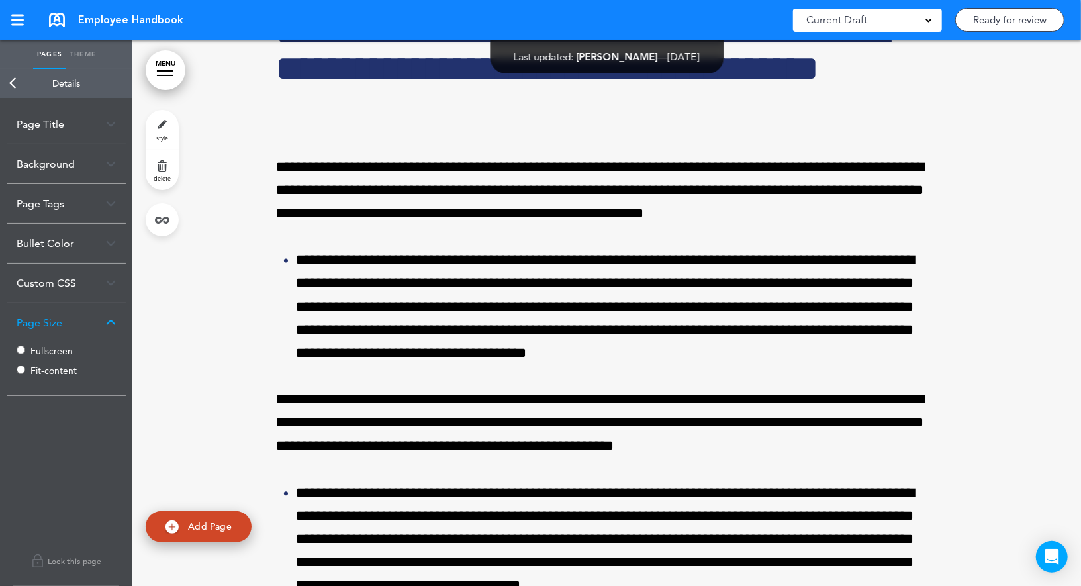
click at [11, 83] on link "Back" at bounding box center [13, 83] width 26 height 29
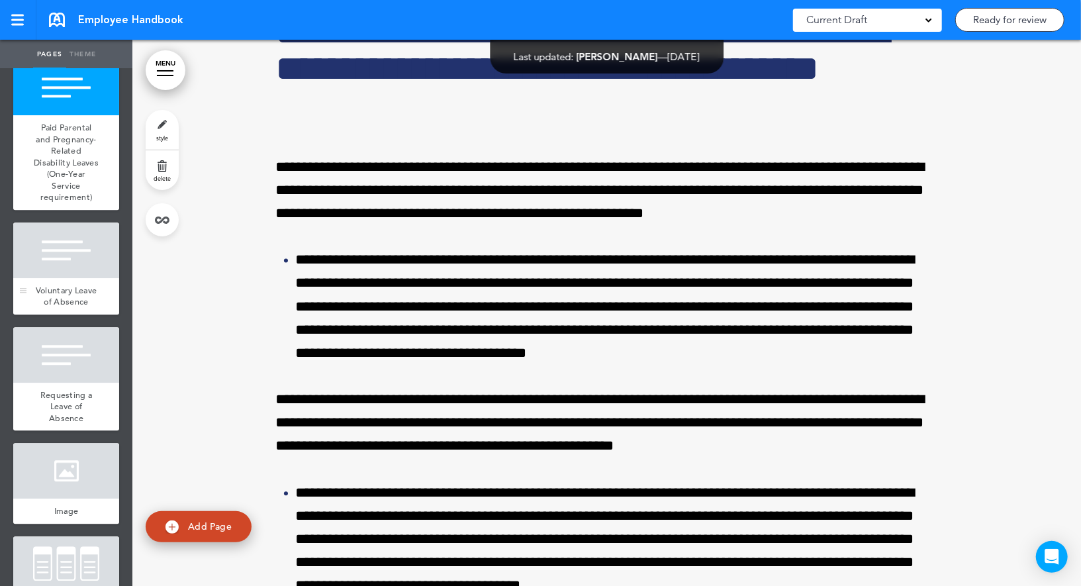
scroll to position [5390, 0]
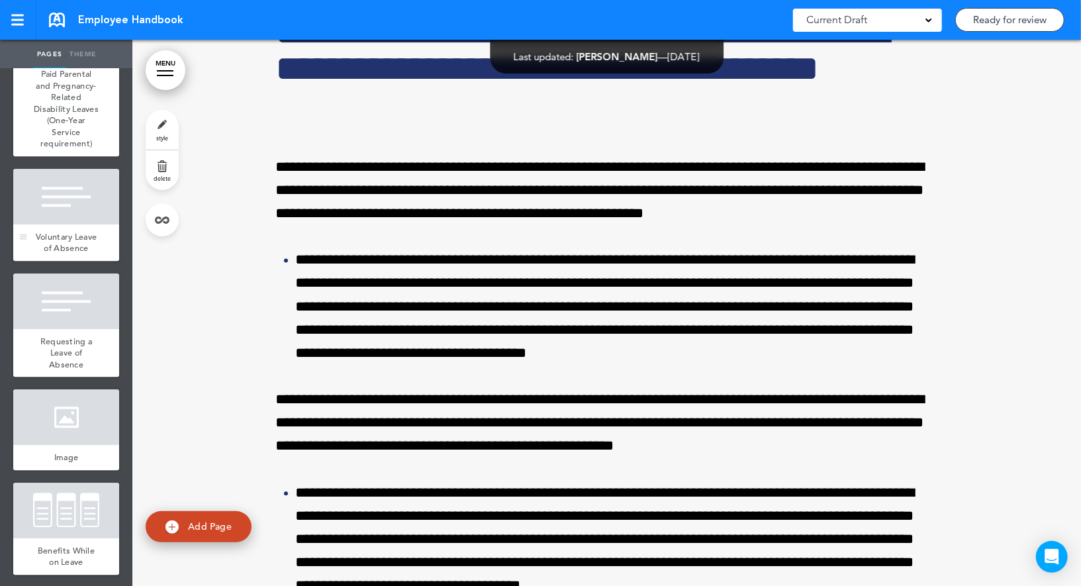
click at [77, 192] on div at bounding box center [66, 197] width 106 height 56
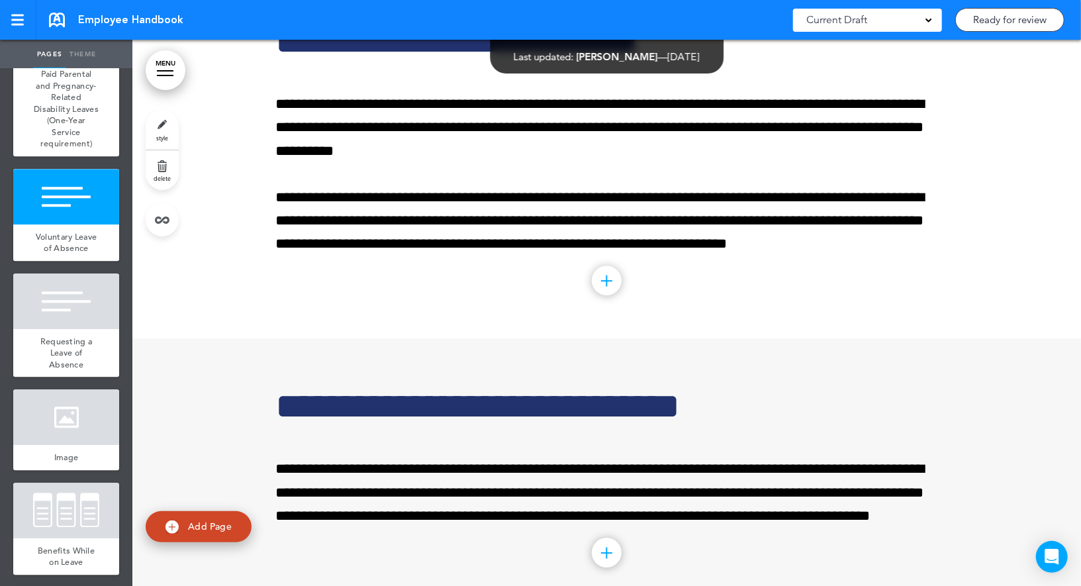
scroll to position [34821, 0]
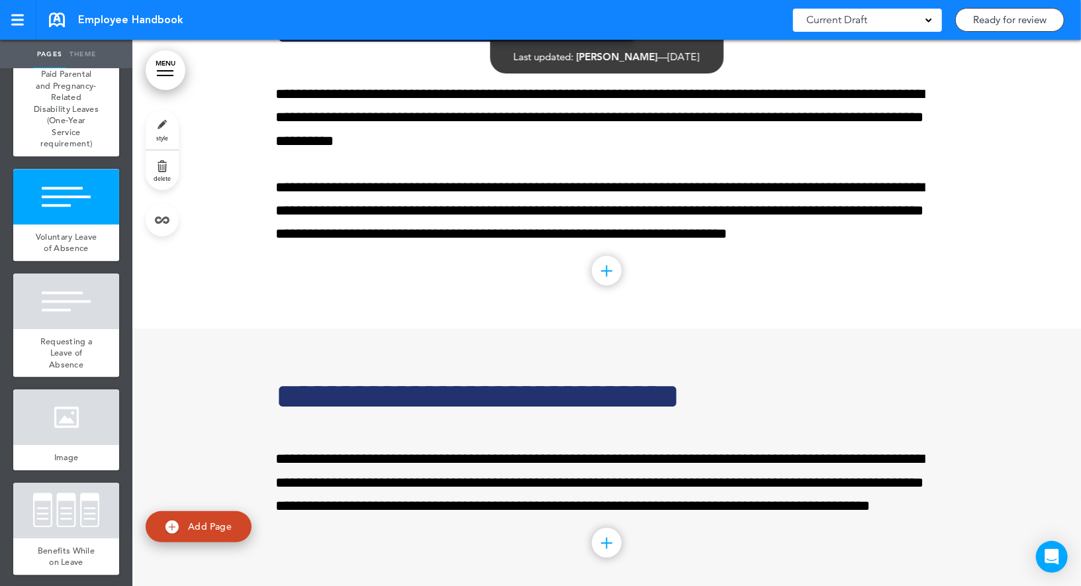
click at [156, 127] on link "style" at bounding box center [162, 130] width 33 height 40
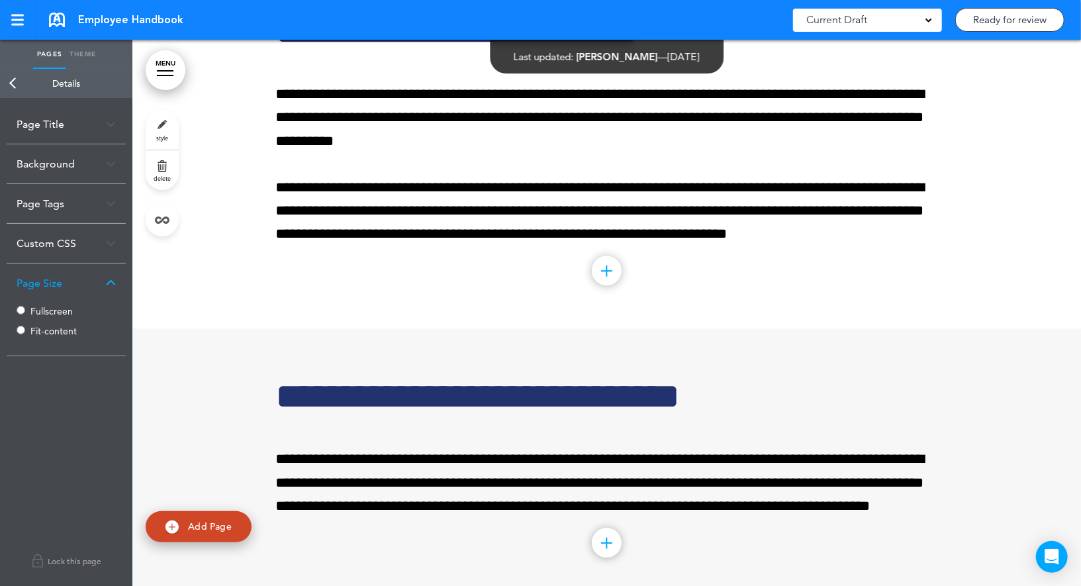
click at [35, 308] on label "Fullscreen" at bounding box center [69, 310] width 79 height 9
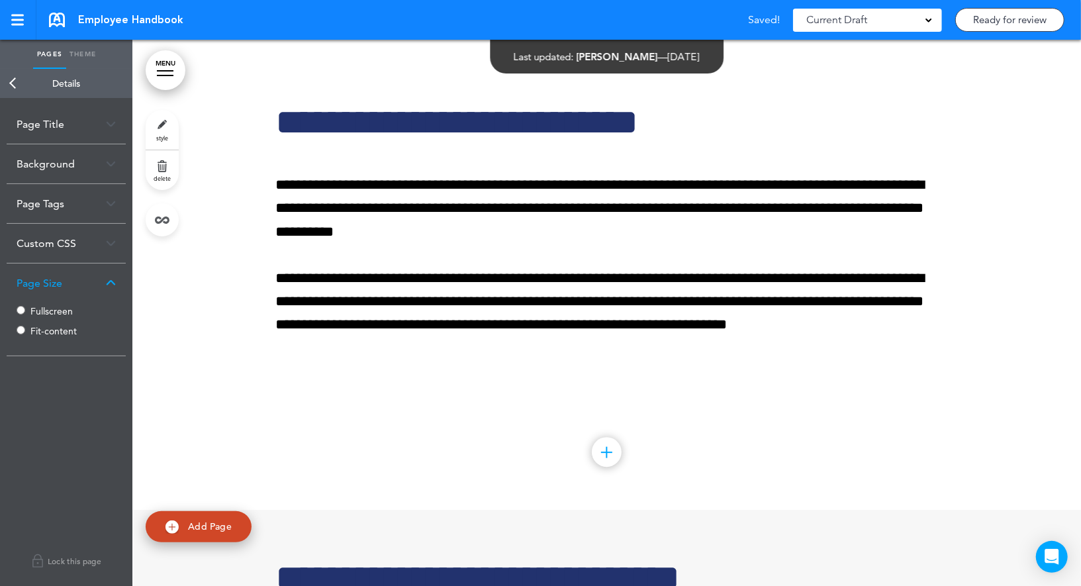
click at [16, 81] on link "Back" at bounding box center [13, 83] width 26 height 29
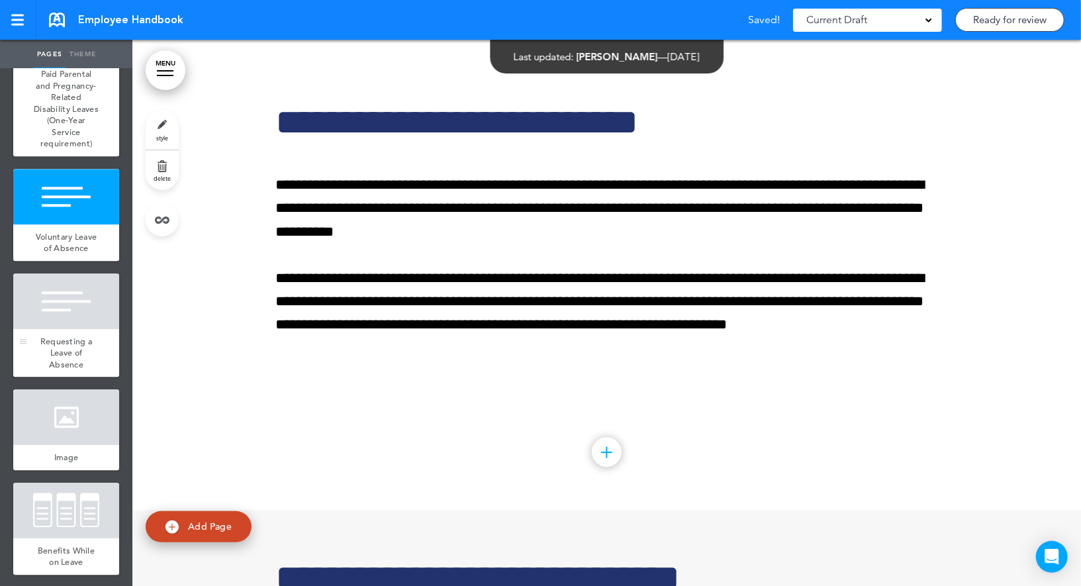
click at [91, 306] on div at bounding box center [66, 301] width 106 height 56
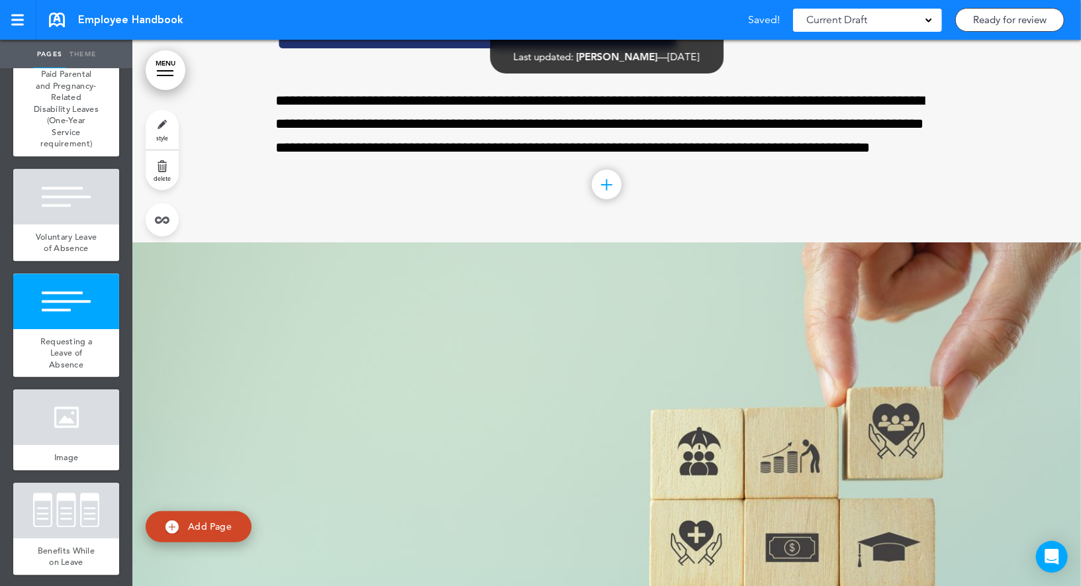
scroll to position [35367, 0]
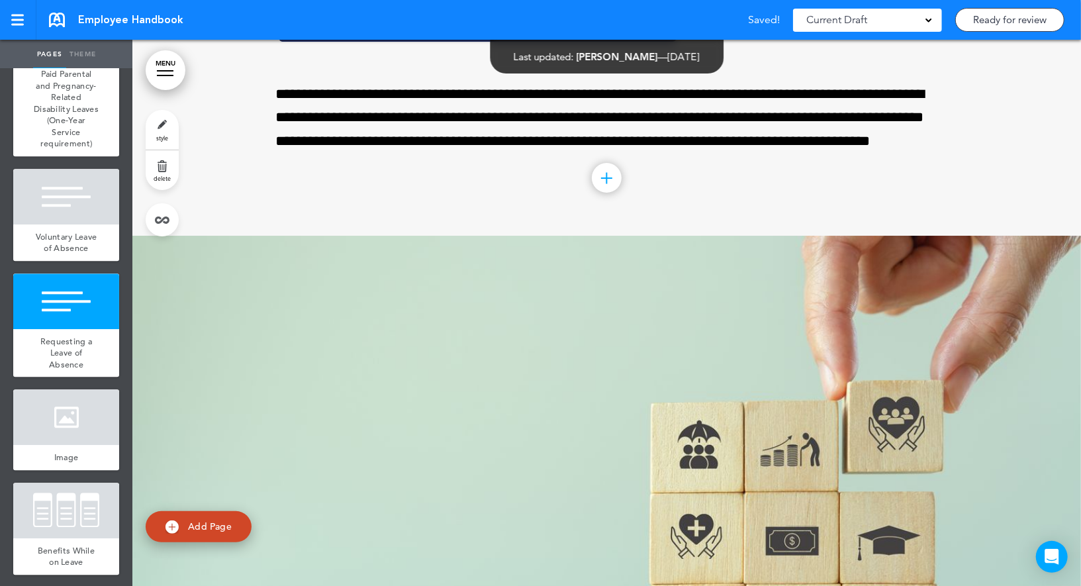
click at [161, 126] on link "style" at bounding box center [162, 130] width 33 height 40
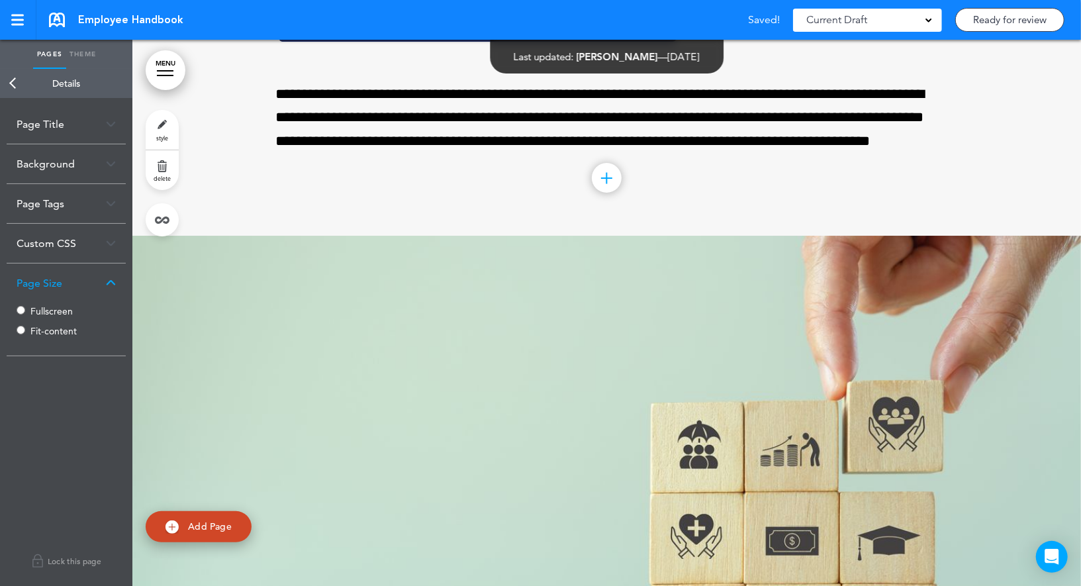
click at [43, 310] on label "Fullscreen" at bounding box center [69, 310] width 79 height 9
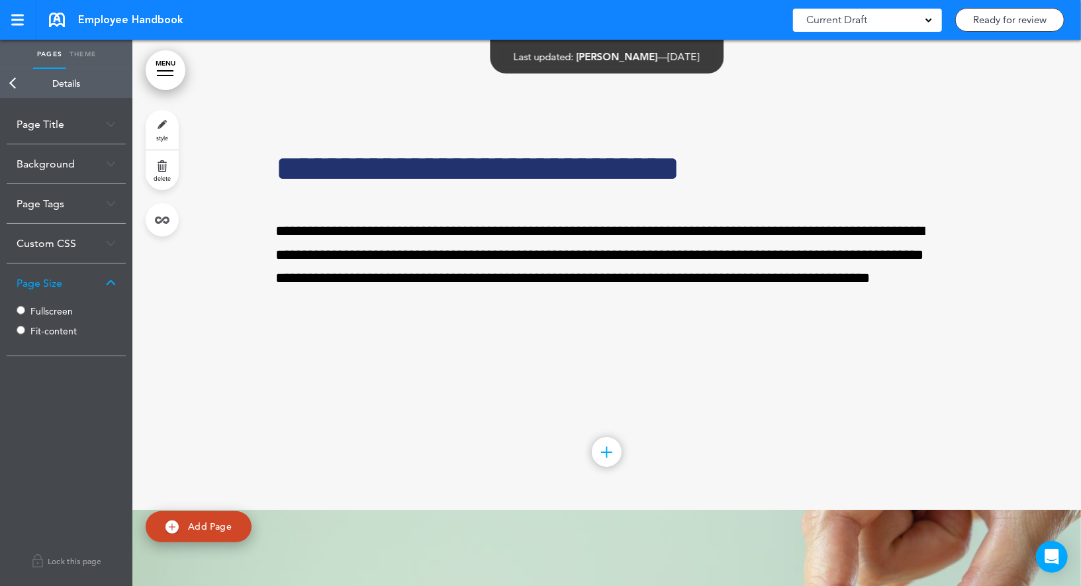
click at [10, 80] on link "Back" at bounding box center [13, 83] width 26 height 29
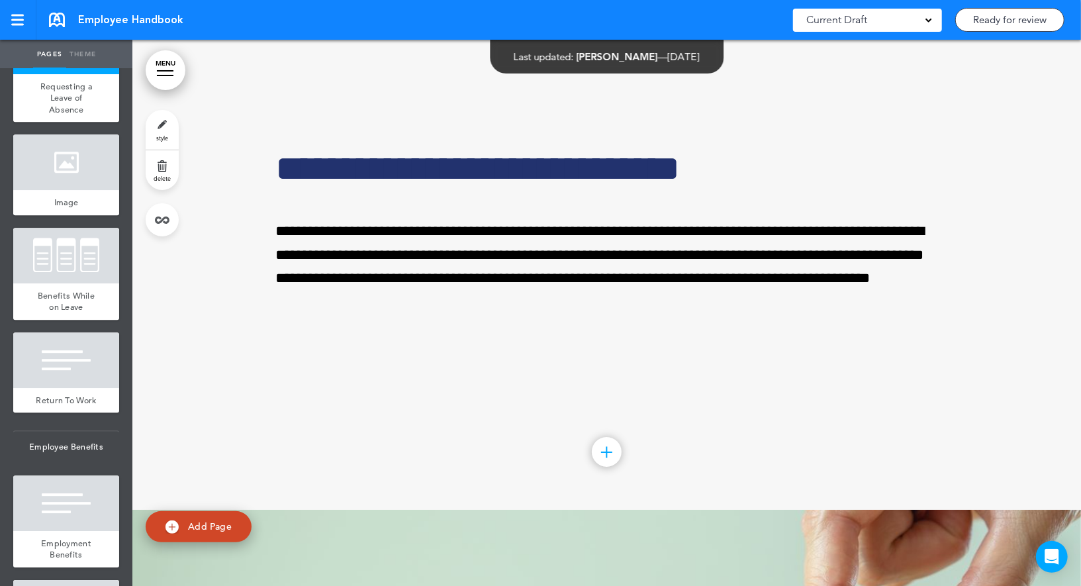
scroll to position [5682, 0]
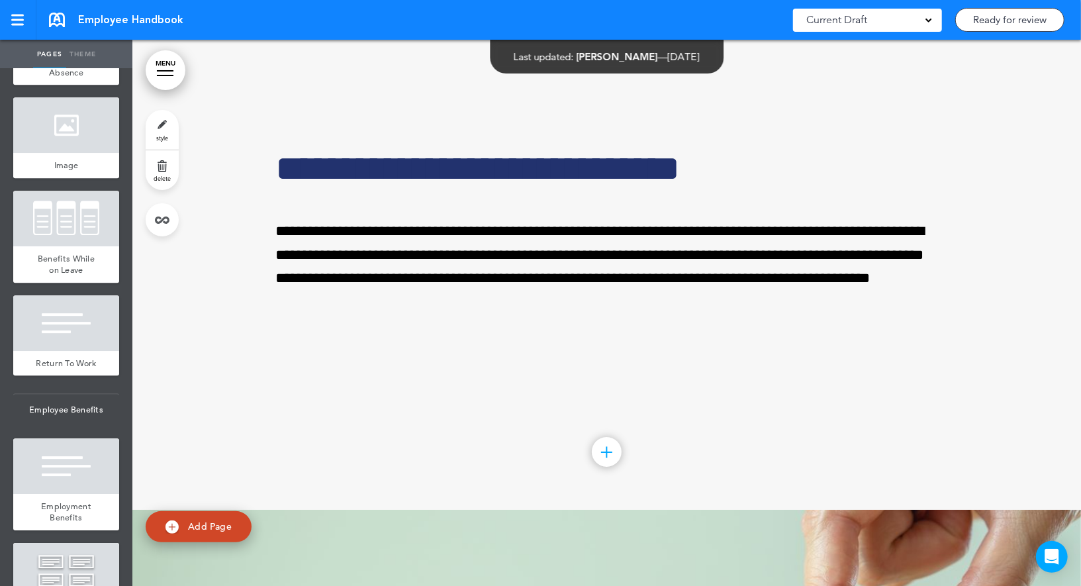
click at [74, 240] on div at bounding box center [66, 219] width 106 height 56
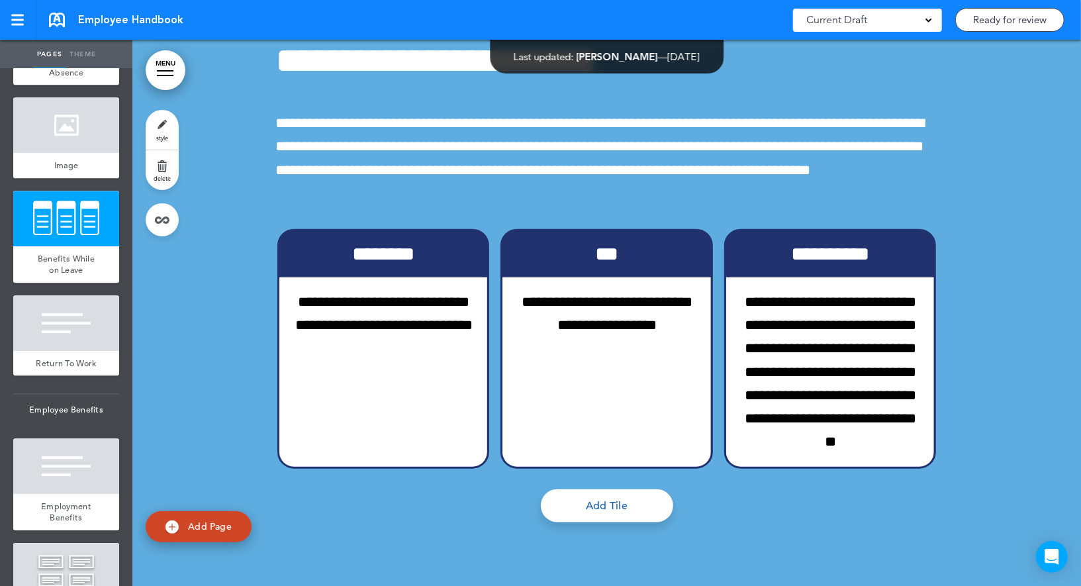
scroll to position [36460, 0]
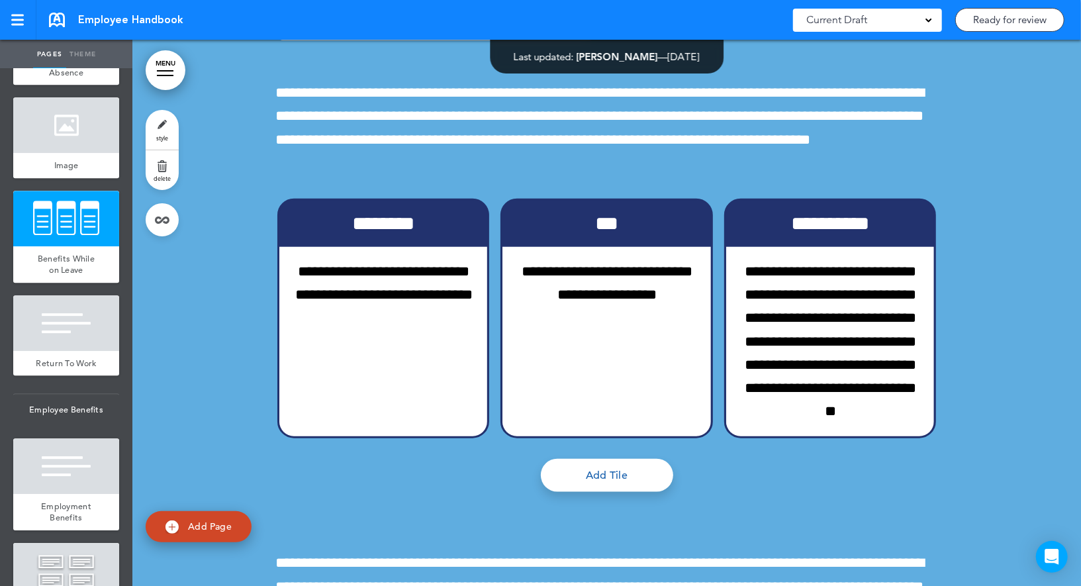
click at [153, 124] on link "style" at bounding box center [162, 130] width 33 height 40
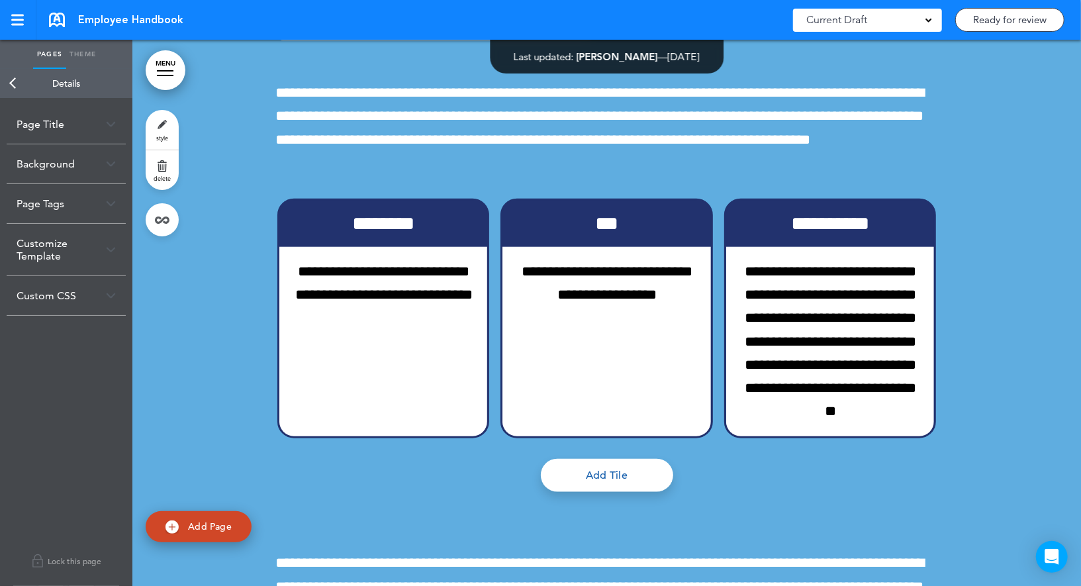
click at [17, 72] on link "Back" at bounding box center [13, 83] width 26 height 29
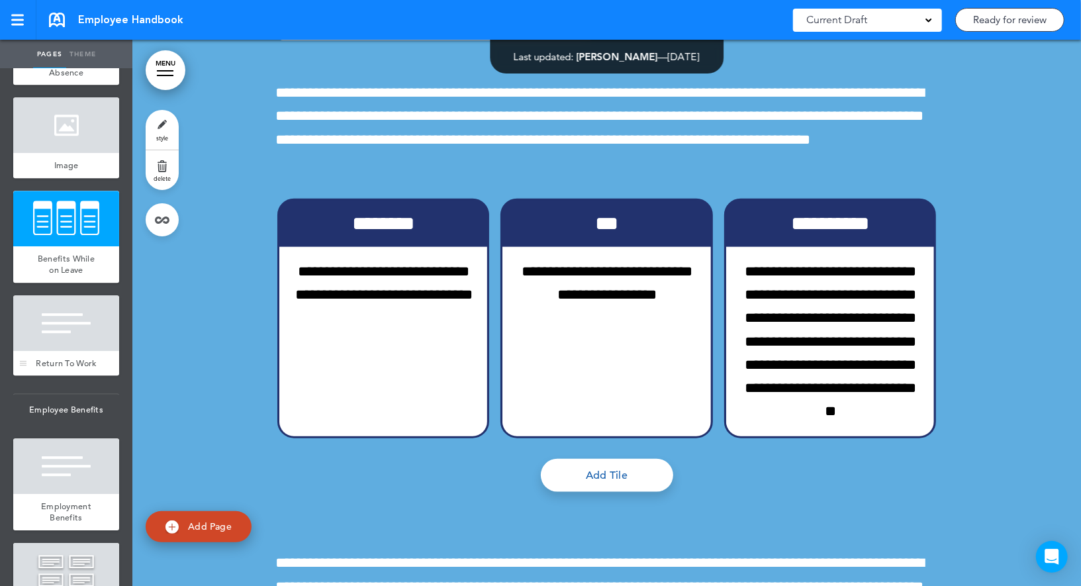
click at [80, 351] on div "Return To Work" at bounding box center [66, 363] width 106 height 25
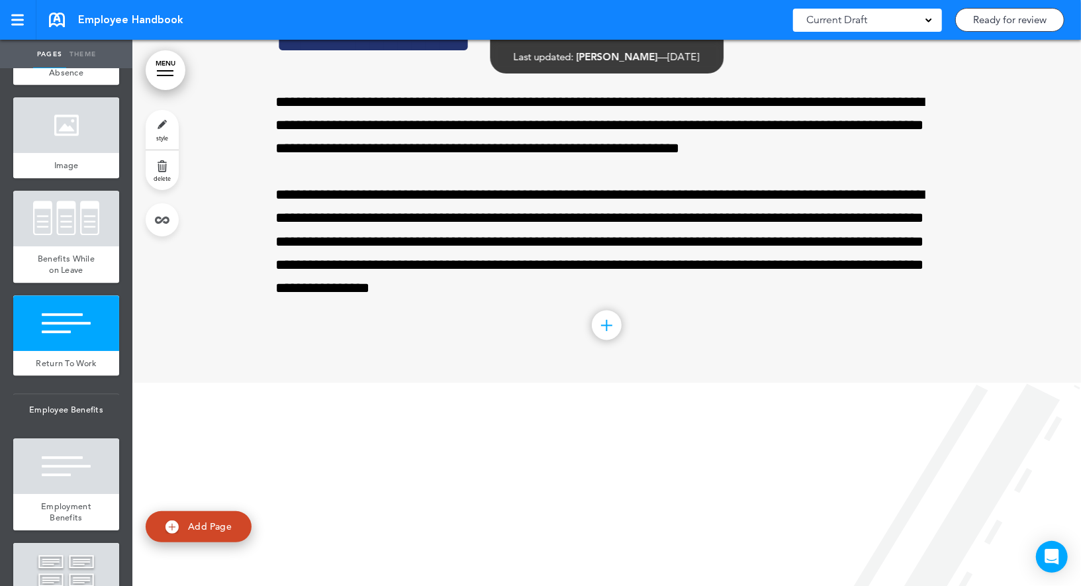
scroll to position [37284, 0]
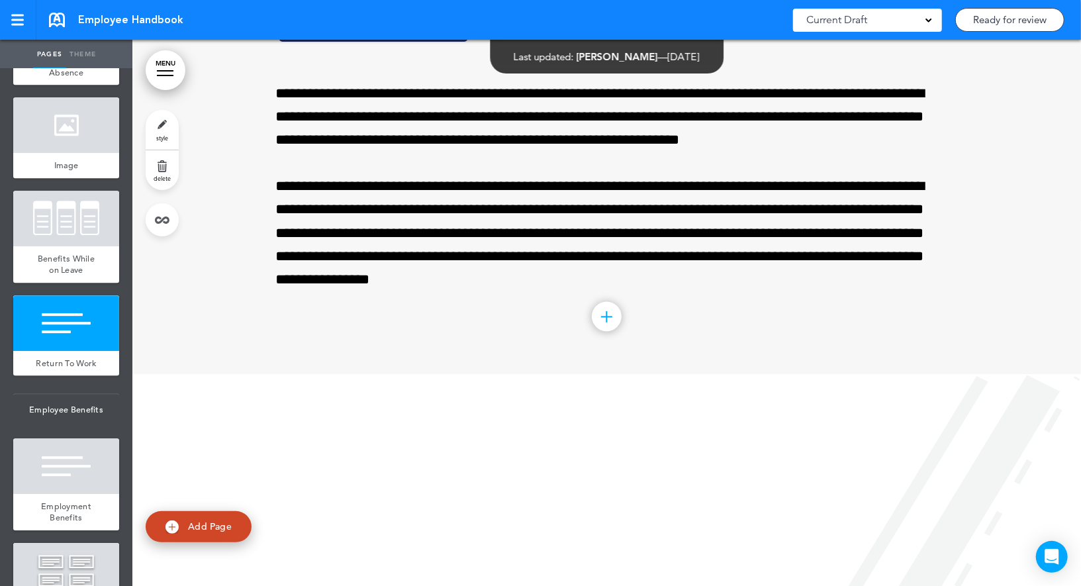
click at [156, 131] on link "style" at bounding box center [162, 130] width 33 height 40
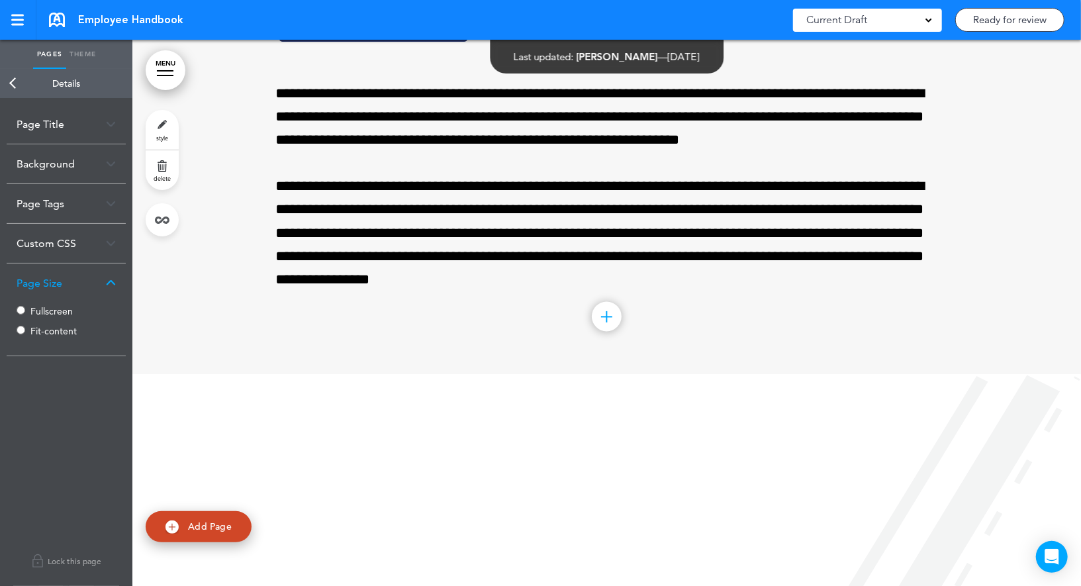
click at [40, 311] on label "Fullscreen" at bounding box center [69, 310] width 79 height 9
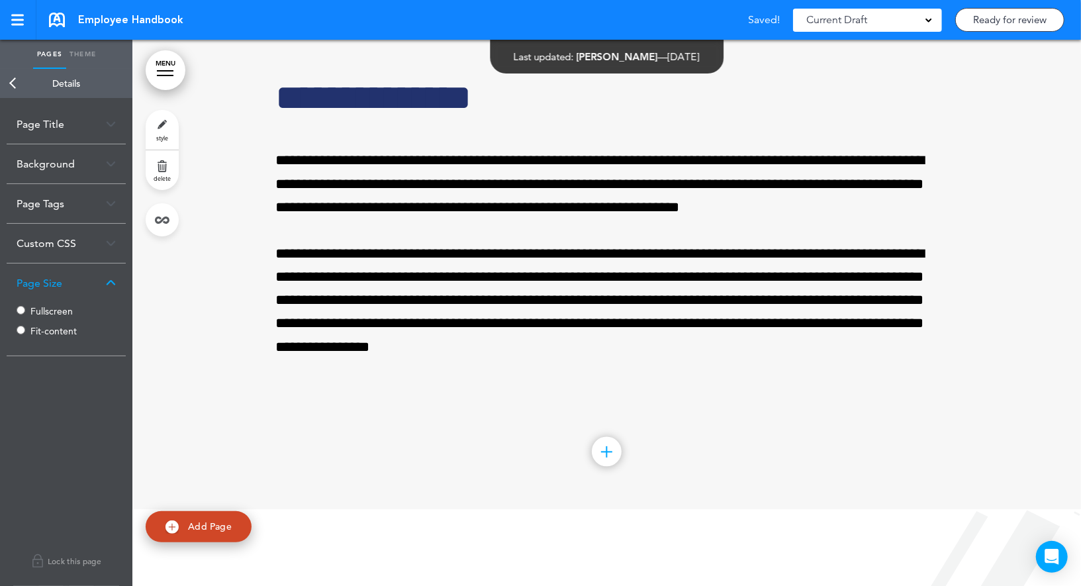
click at [15, 87] on link "Back" at bounding box center [13, 83] width 26 height 29
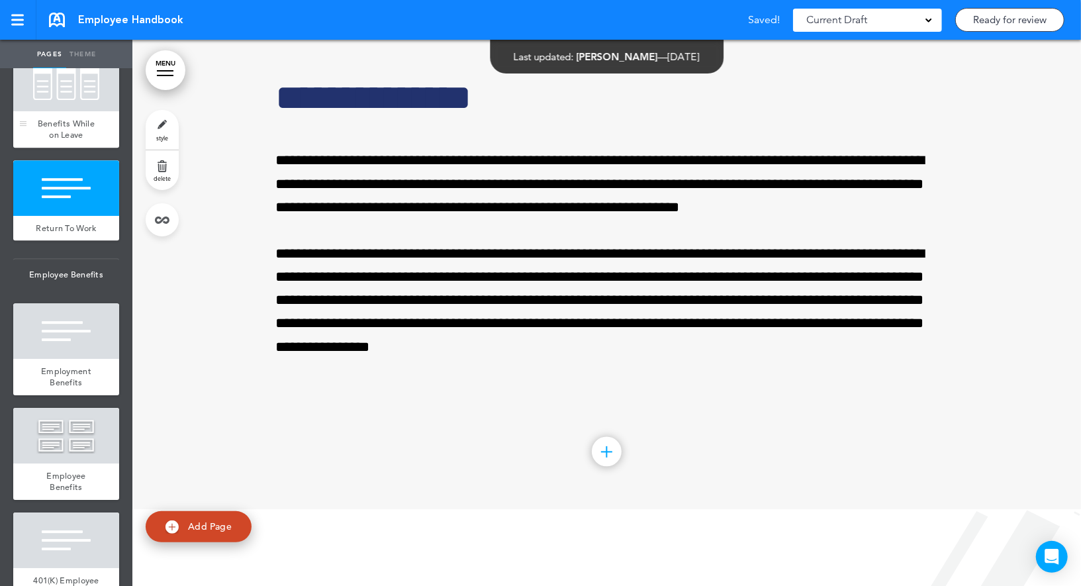
scroll to position [5939, 0]
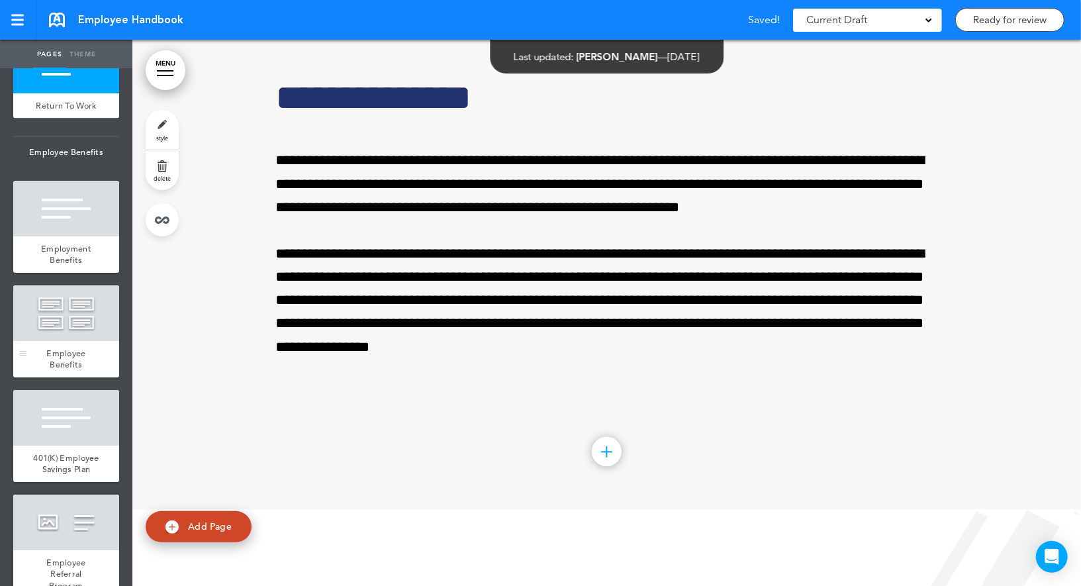
click at [71, 320] on div at bounding box center [66, 313] width 106 height 56
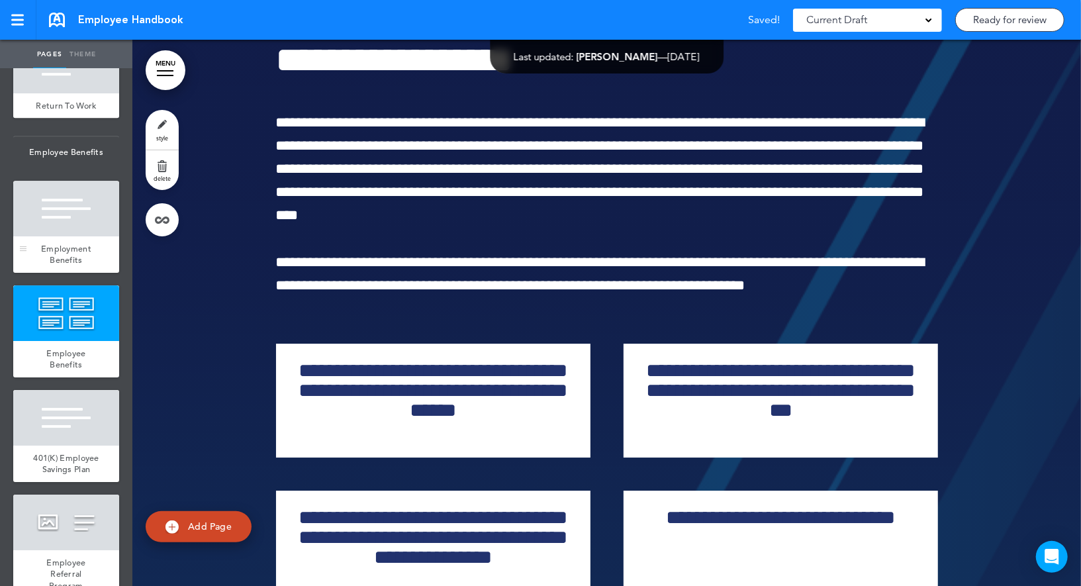
scroll to position [38376, 0]
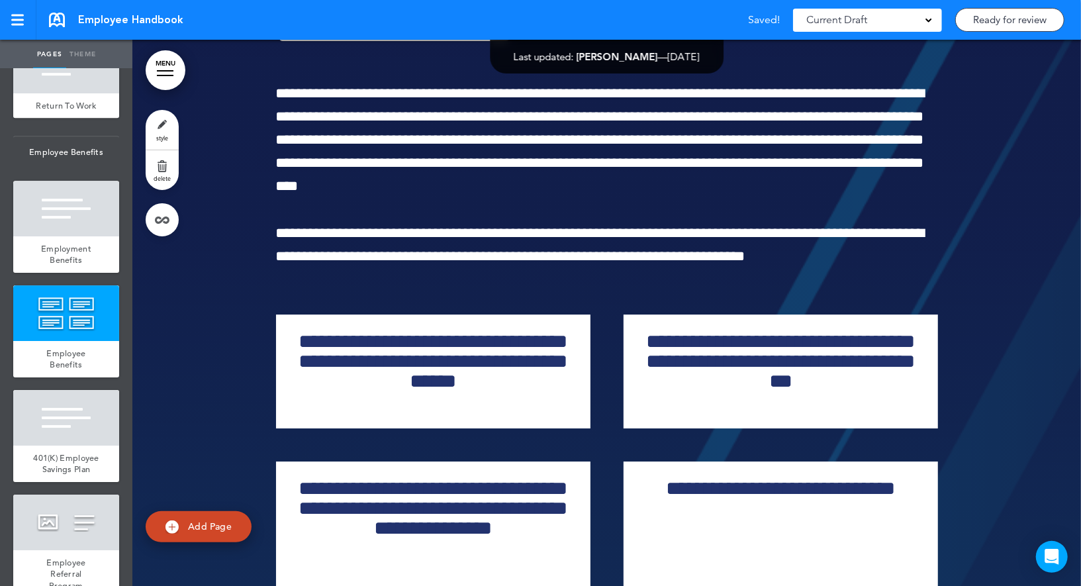
click at [166, 125] on link "style" at bounding box center [162, 130] width 33 height 40
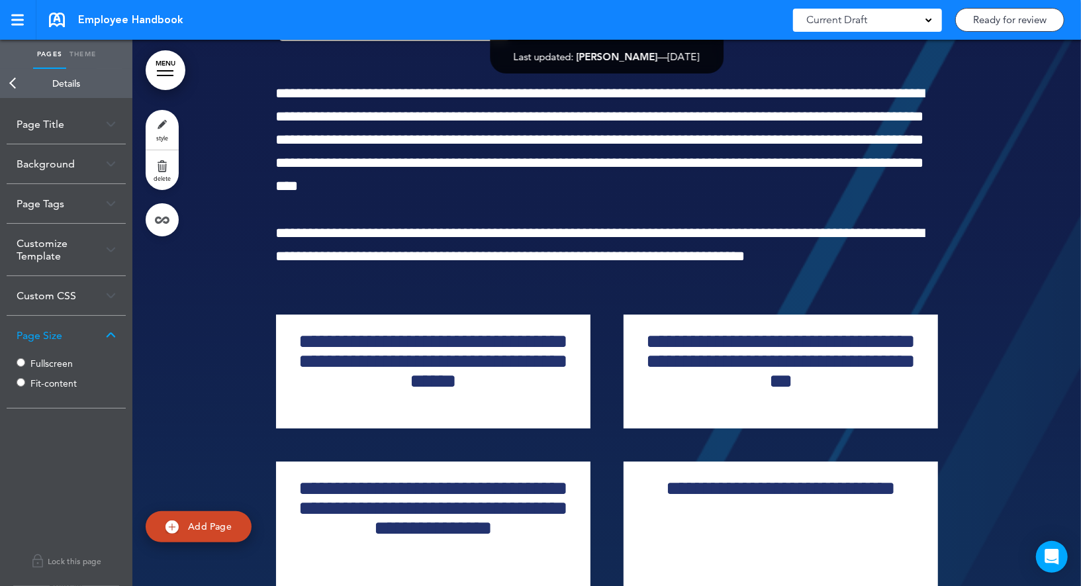
click at [50, 364] on label "Fullscreen" at bounding box center [69, 363] width 79 height 9
click at [15, 79] on link "Back" at bounding box center [13, 83] width 26 height 29
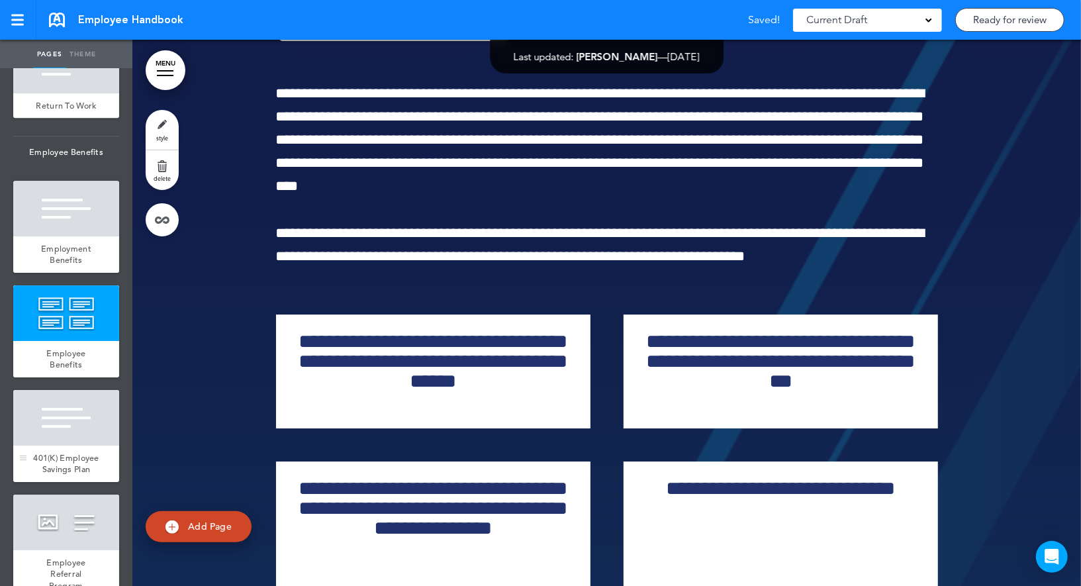
click at [62, 407] on div at bounding box center [66, 418] width 106 height 56
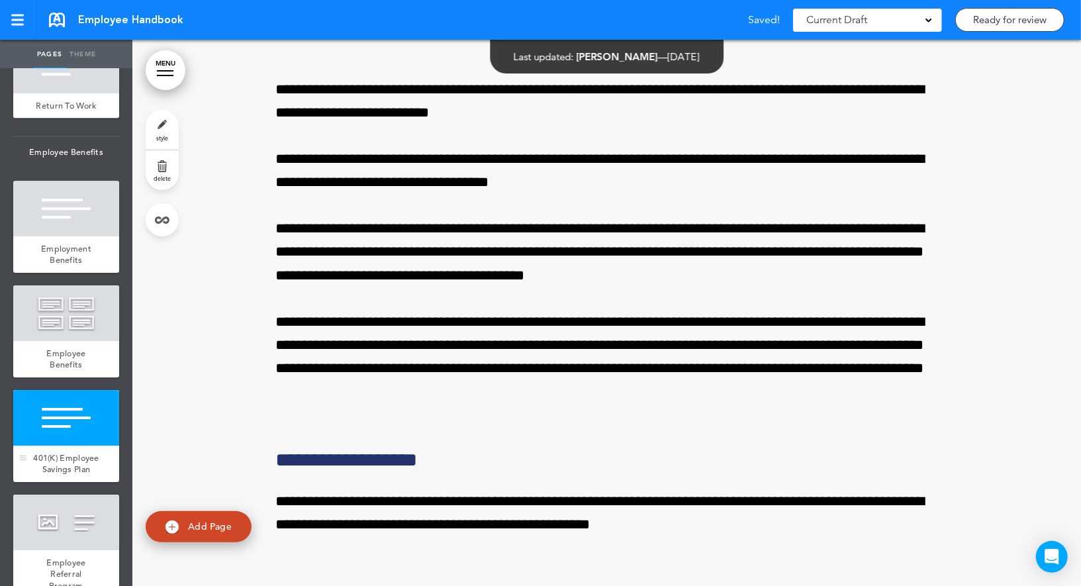
scroll to position [39785, 0]
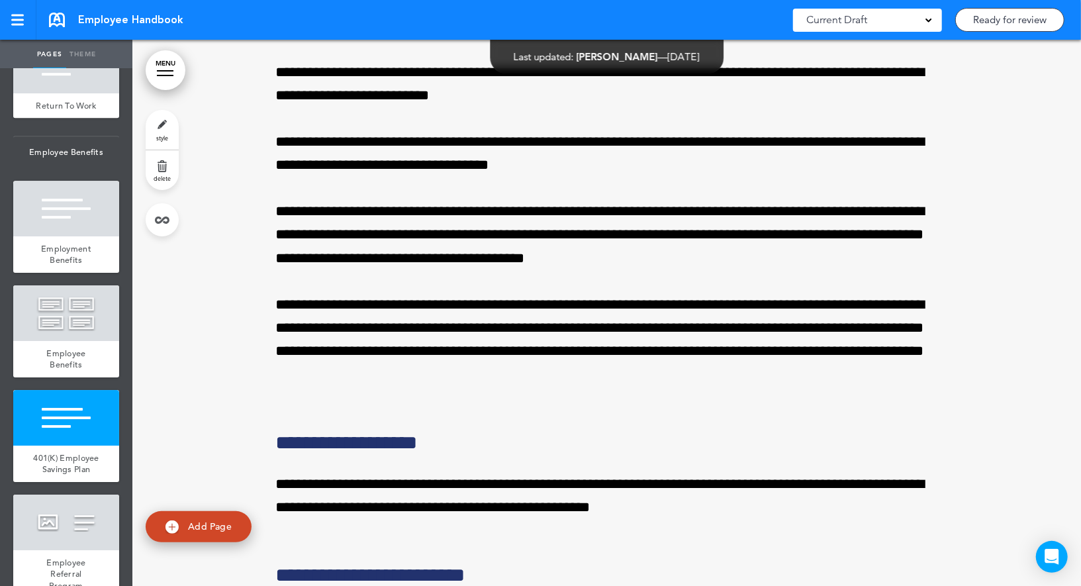
click at [164, 122] on link "style" at bounding box center [162, 130] width 33 height 40
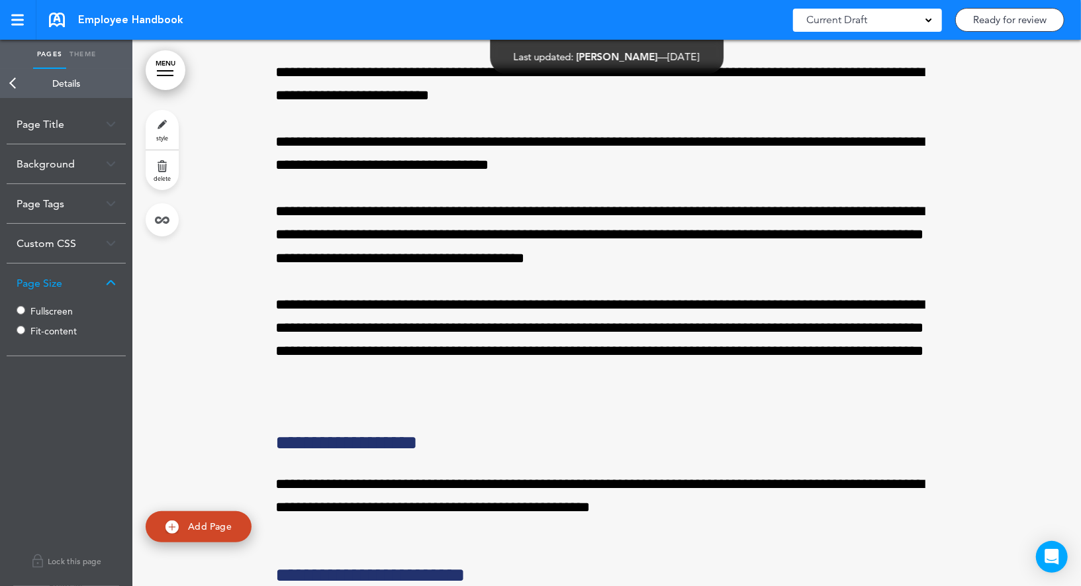
click at [42, 312] on label "Fullscreen" at bounding box center [69, 310] width 79 height 9
click at [18, 83] on link "Back" at bounding box center [13, 83] width 26 height 29
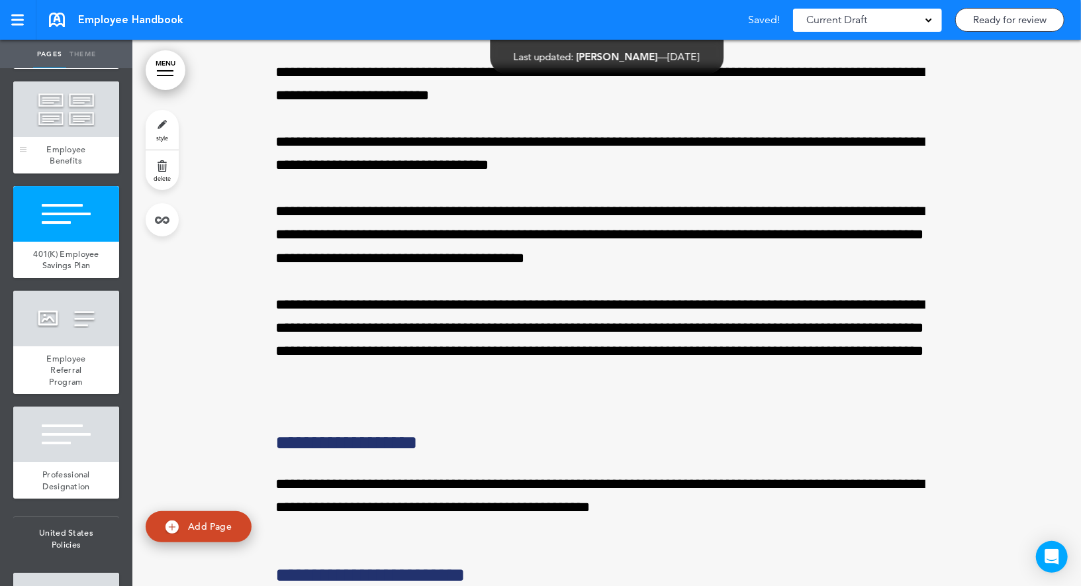
scroll to position [6155, 0]
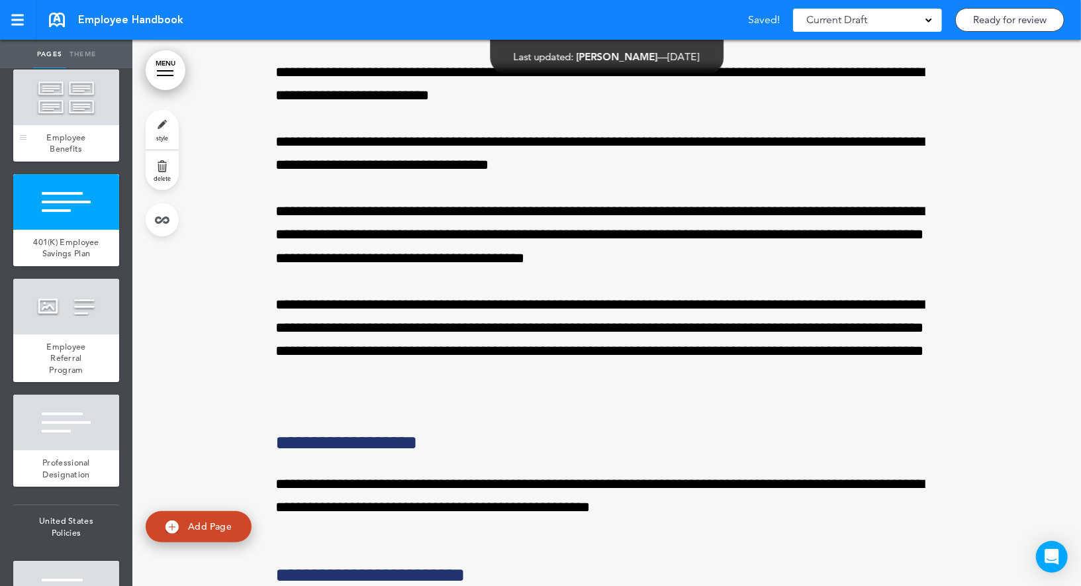
click at [79, 332] on div at bounding box center [66, 307] width 106 height 56
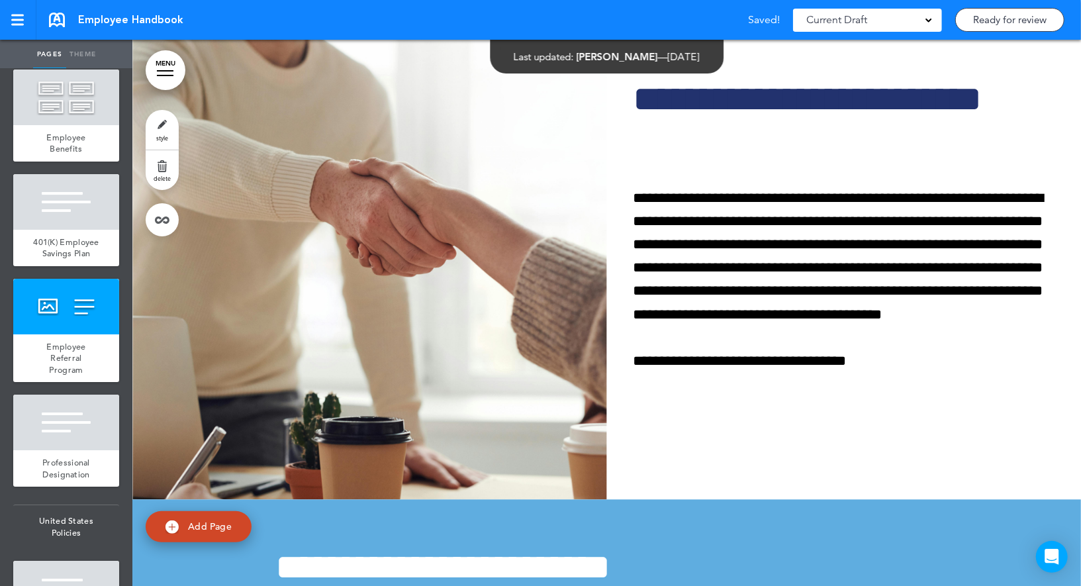
scroll to position [40670, 0]
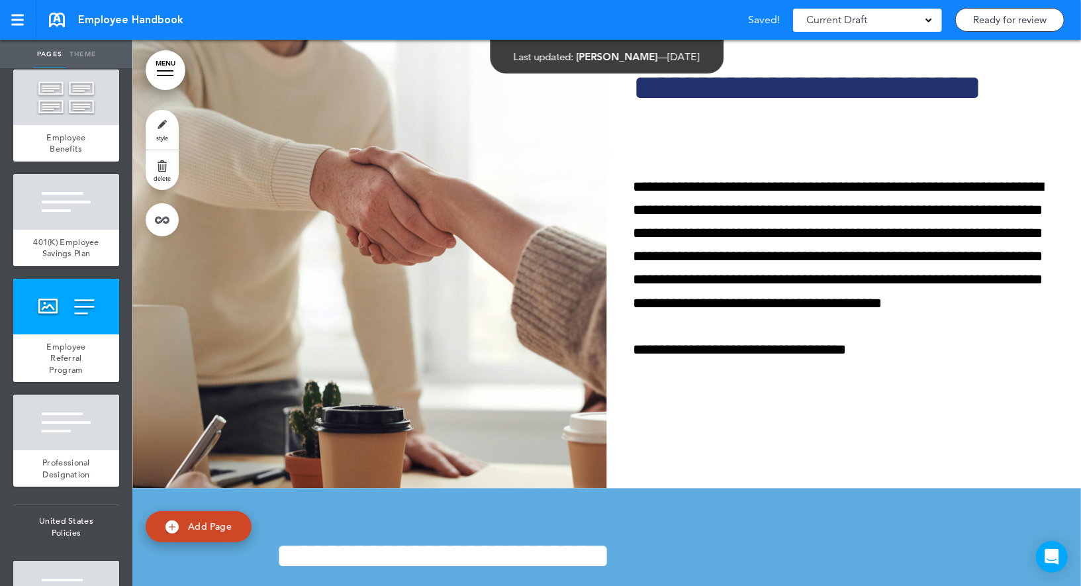
click at [163, 130] on link "style" at bounding box center [162, 130] width 33 height 40
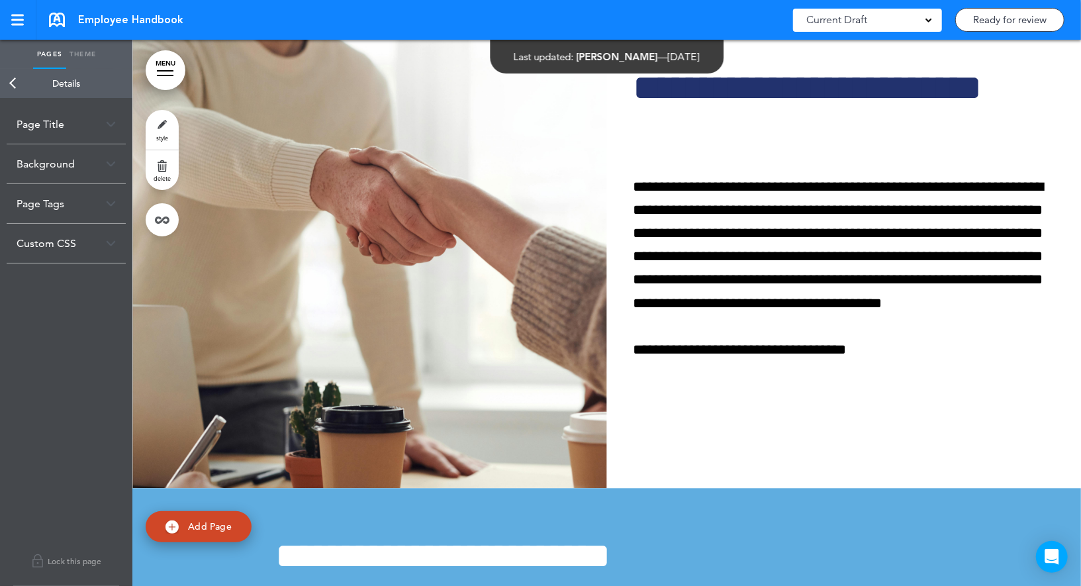
click at [16, 81] on link "Back" at bounding box center [13, 83] width 26 height 29
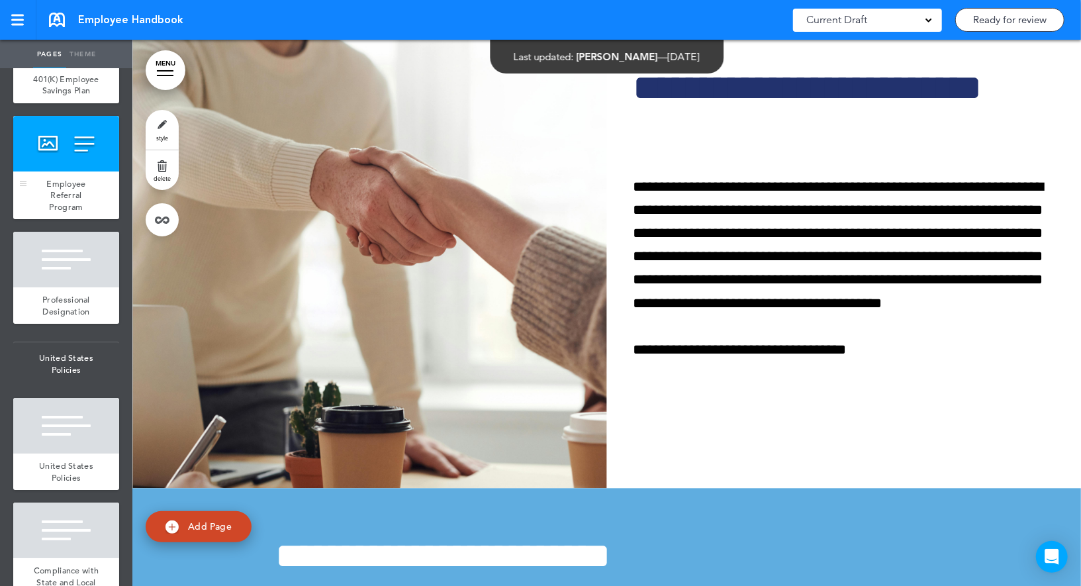
scroll to position [6327, 0]
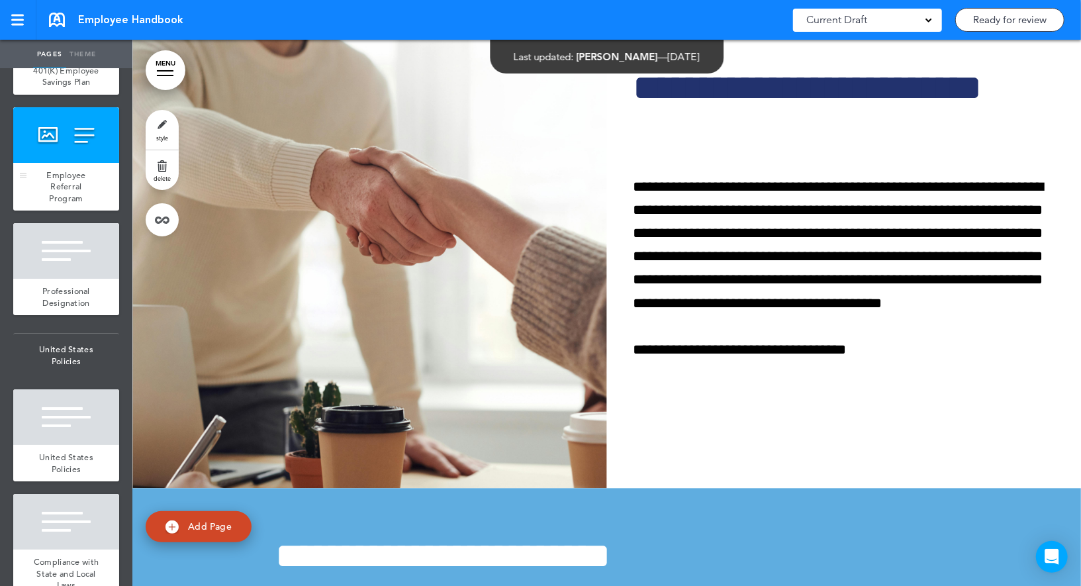
click at [61, 291] on div "Professional Designation" at bounding box center [66, 297] width 106 height 36
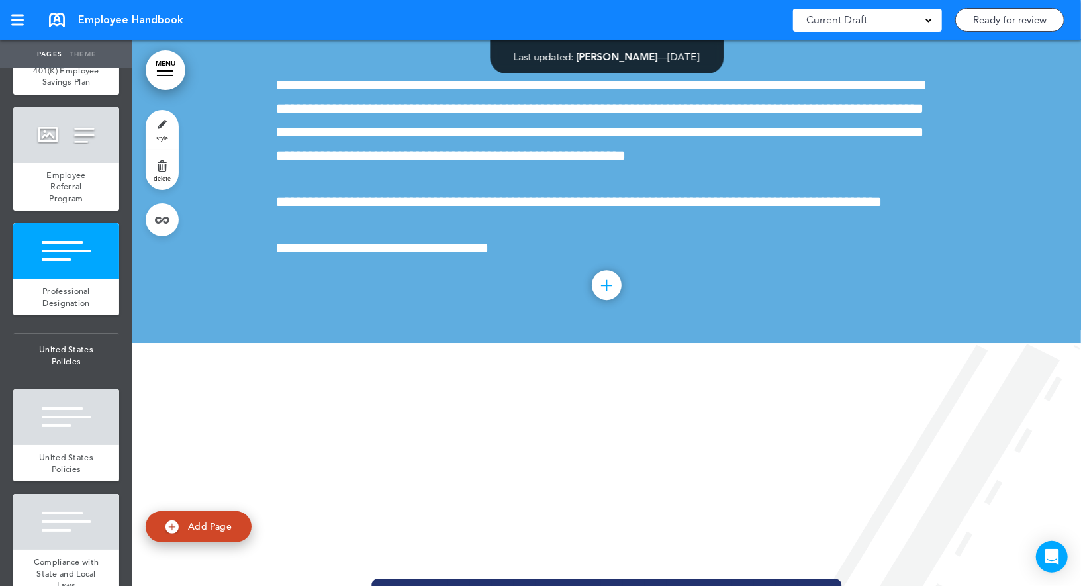
scroll to position [41216, 0]
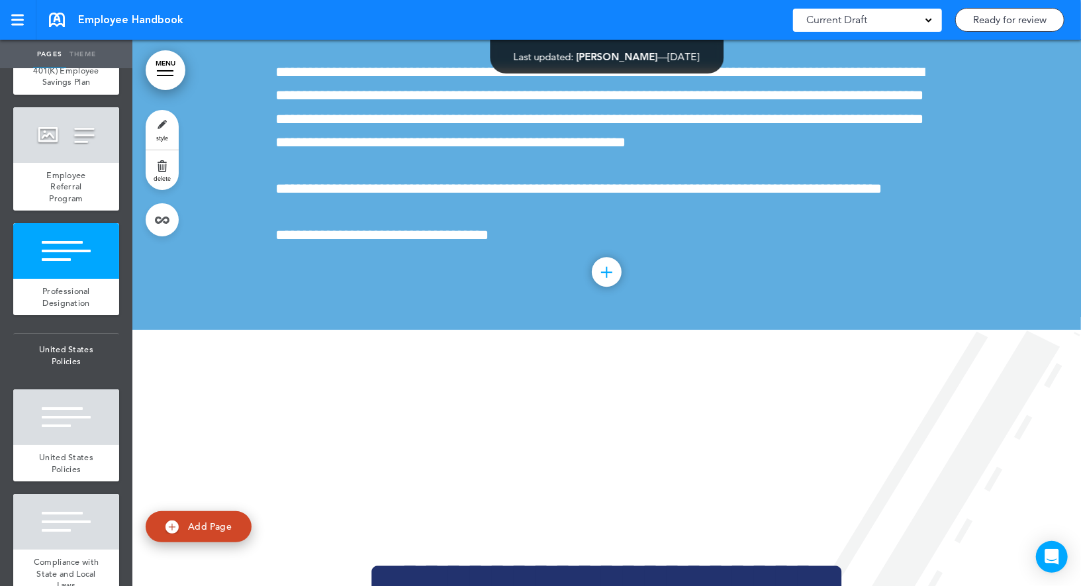
click at [163, 129] on link "style" at bounding box center [162, 130] width 33 height 40
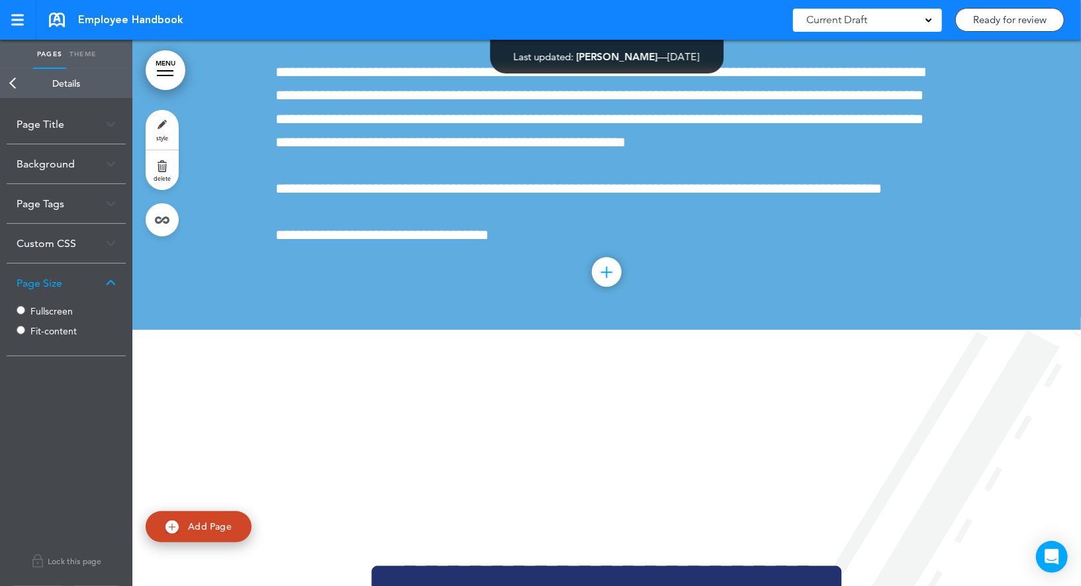
click at [58, 302] on div "Fullscreen Fit-content" at bounding box center [66, 322] width 99 height 40
click at [47, 315] on label "Fullscreen" at bounding box center [69, 310] width 79 height 9
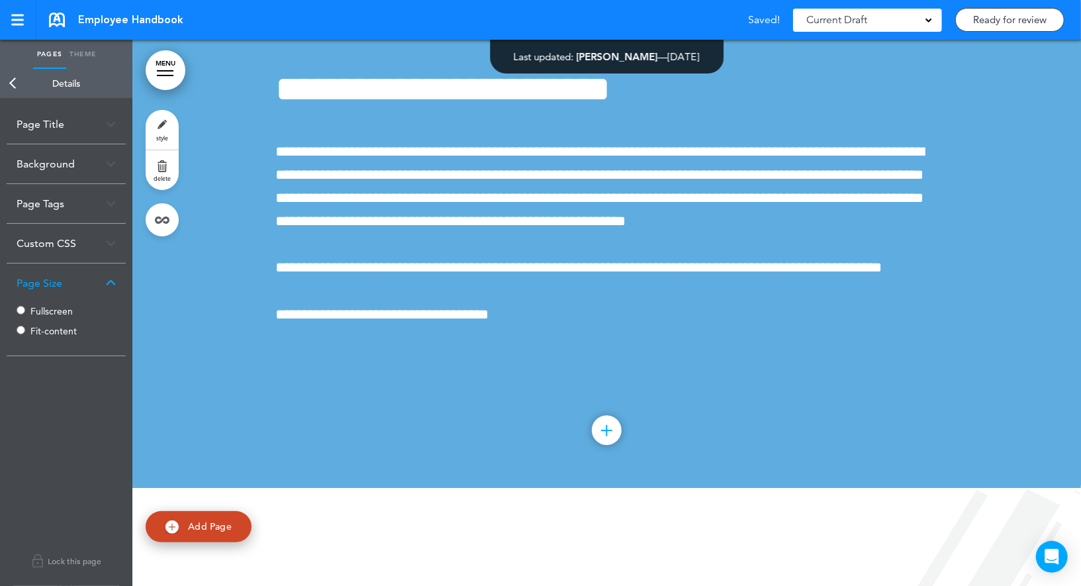
click at [18, 82] on link "Back" at bounding box center [13, 83] width 26 height 29
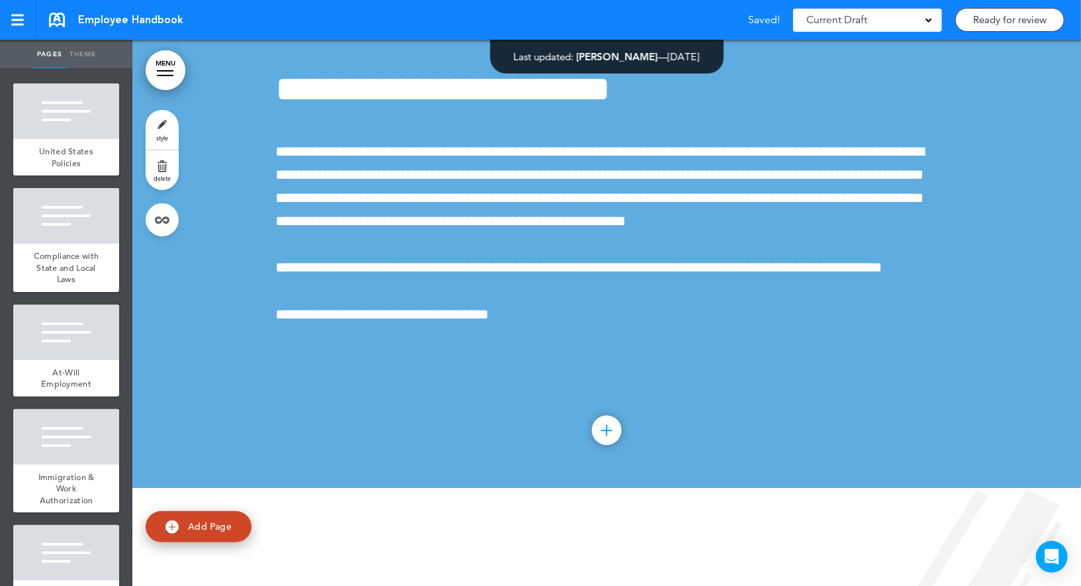
scroll to position [6637, 0]
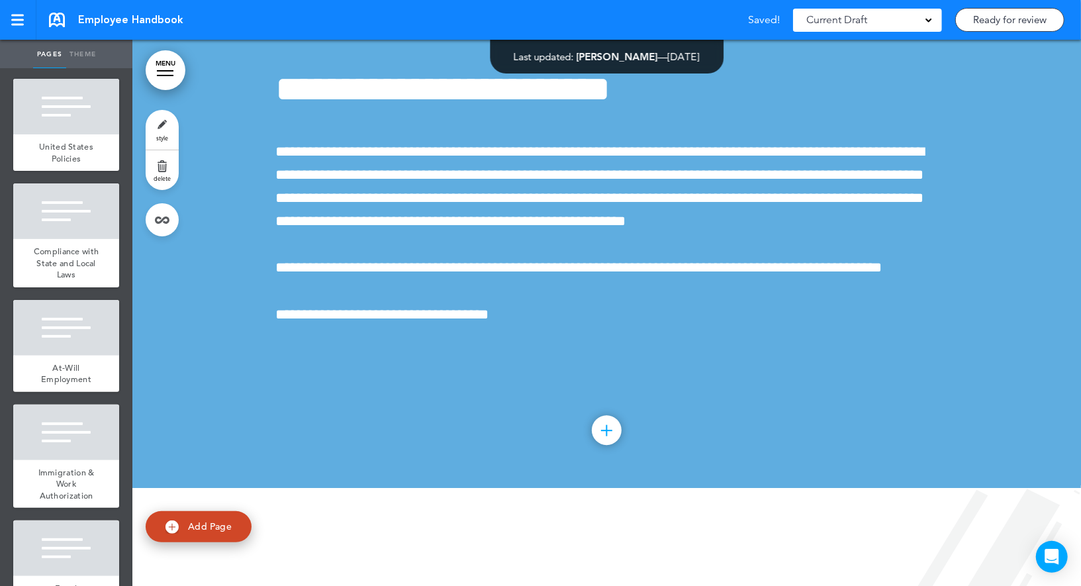
click at [74, 225] on div at bounding box center [66, 211] width 106 height 56
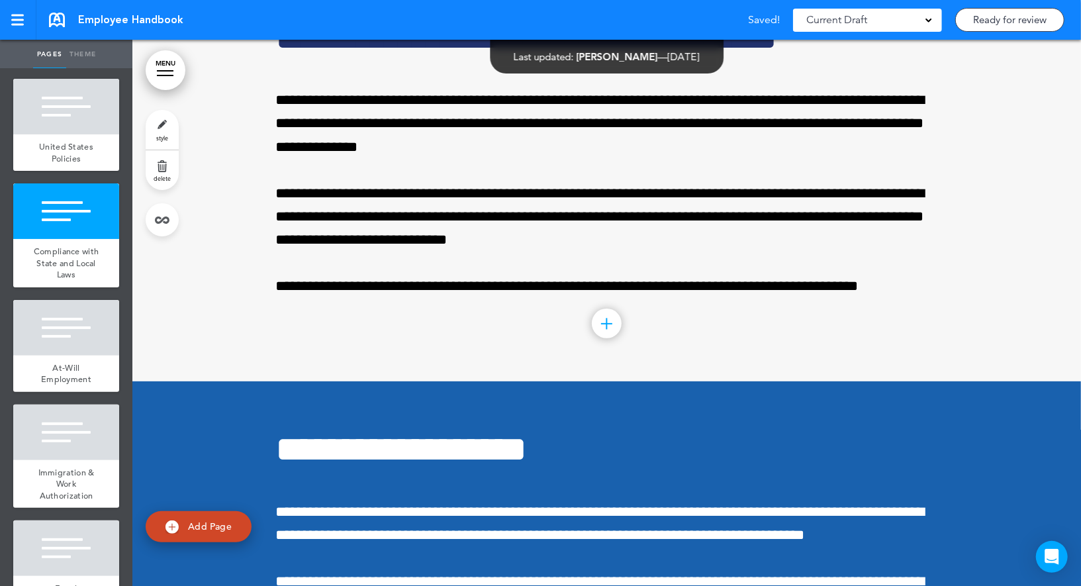
scroll to position [42309, 0]
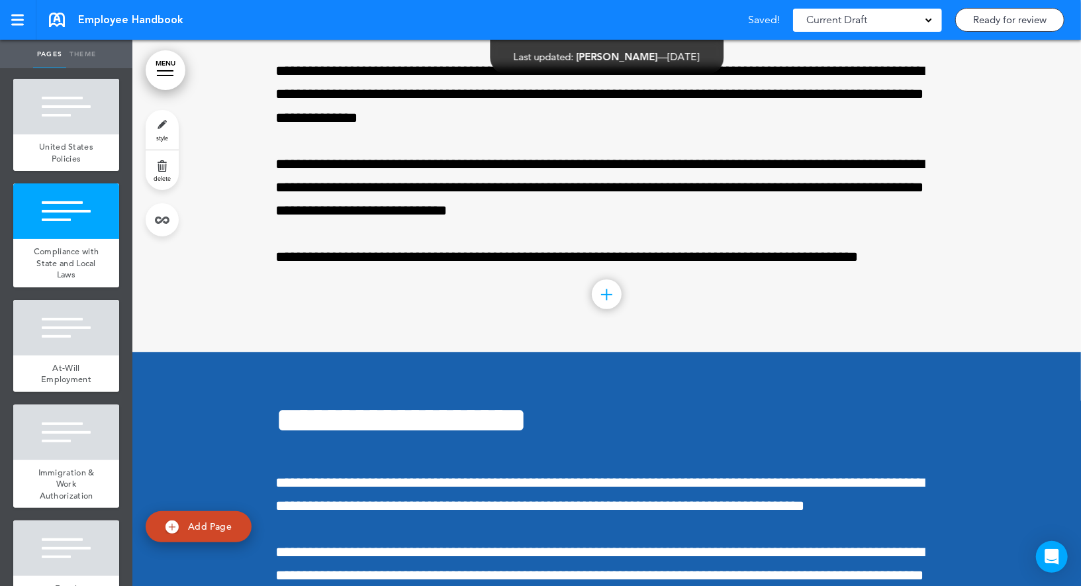
click at [168, 122] on link "style" at bounding box center [162, 130] width 33 height 40
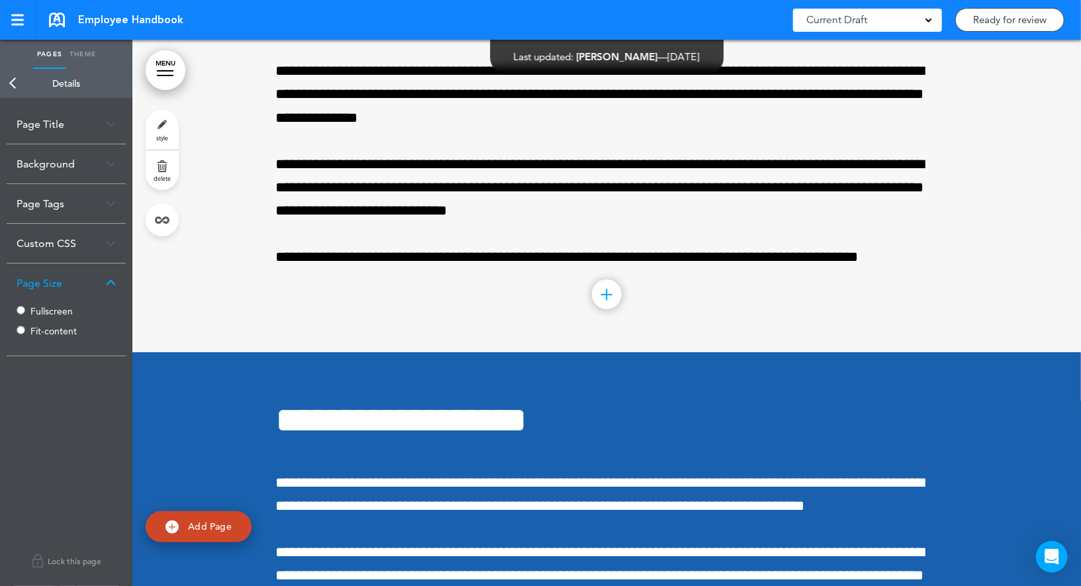
click at [46, 308] on label "Fullscreen" at bounding box center [69, 310] width 79 height 9
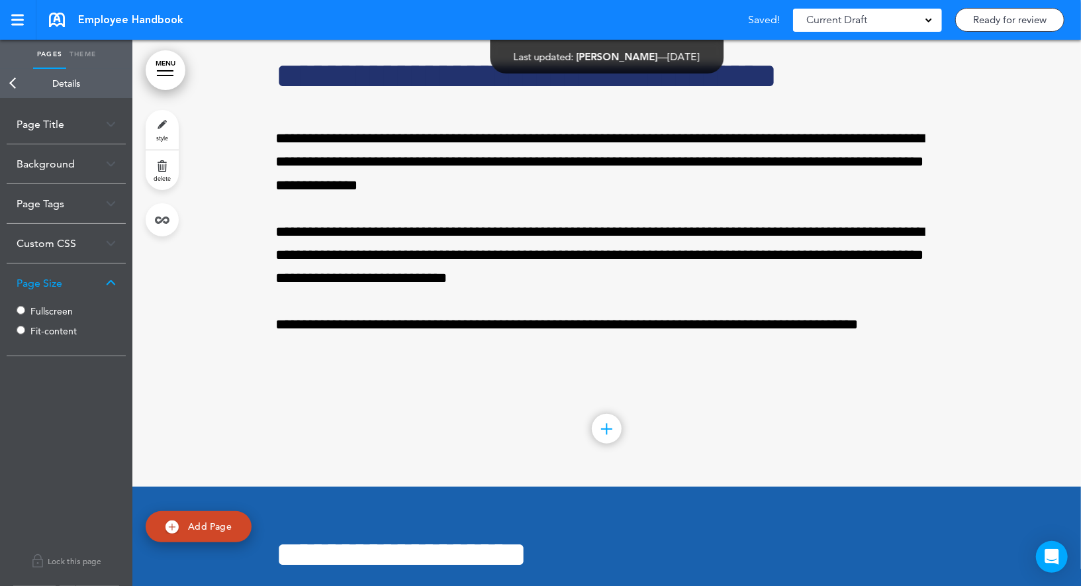
click at [18, 80] on link "Back" at bounding box center [13, 83] width 26 height 29
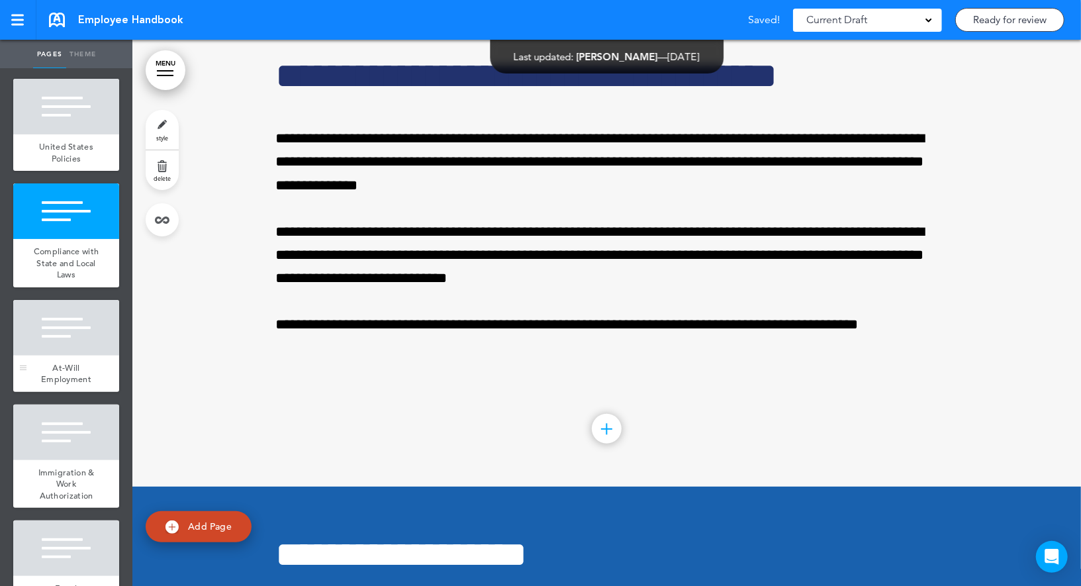
click at [50, 355] on div at bounding box center [66, 328] width 106 height 56
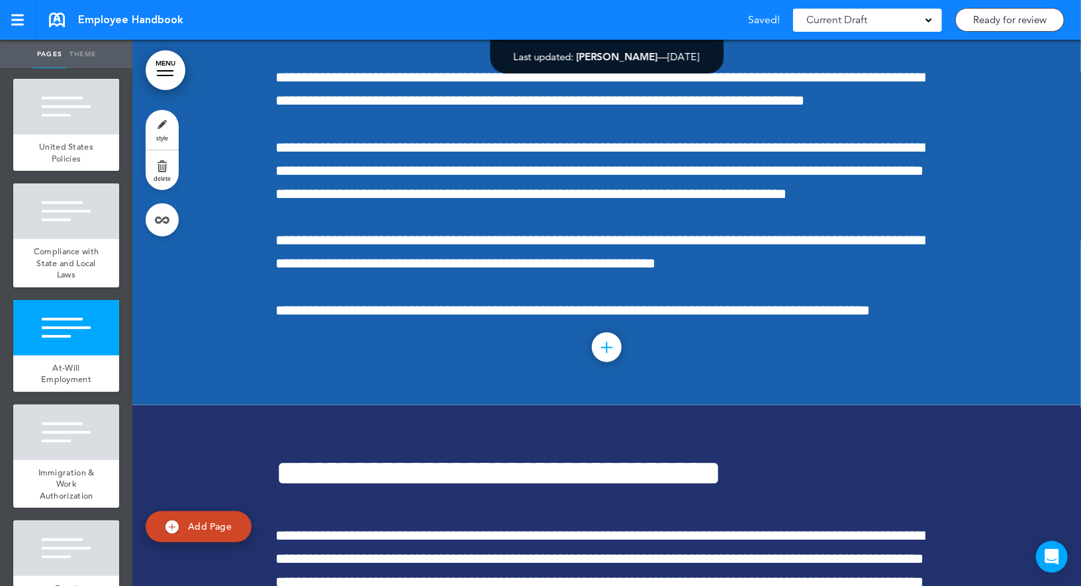
scroll to position [42855, 0]
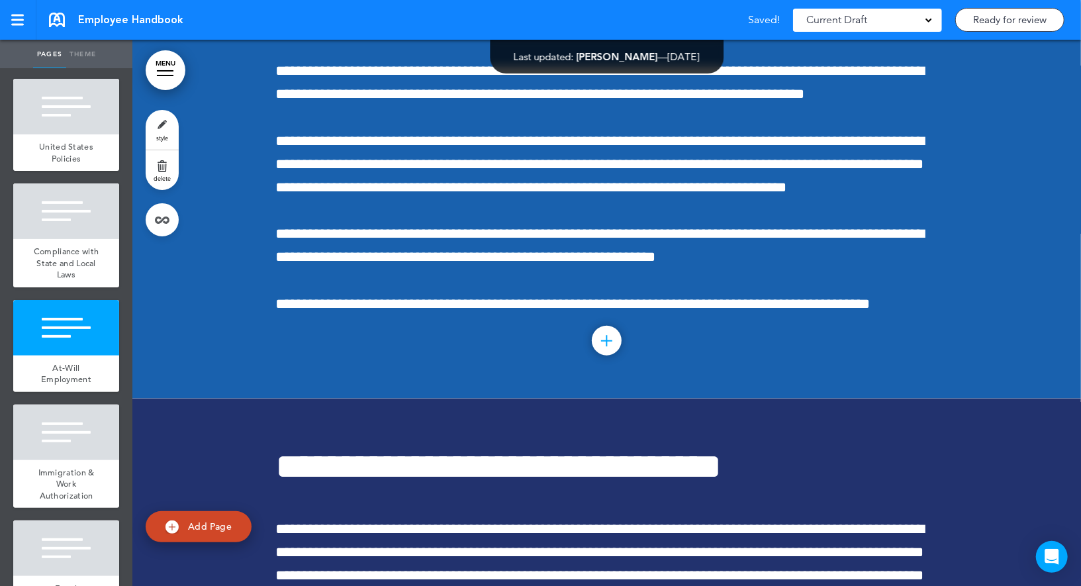
click at [168, 134] on link "style" at bounding box center [162, 130] width 33 height 40
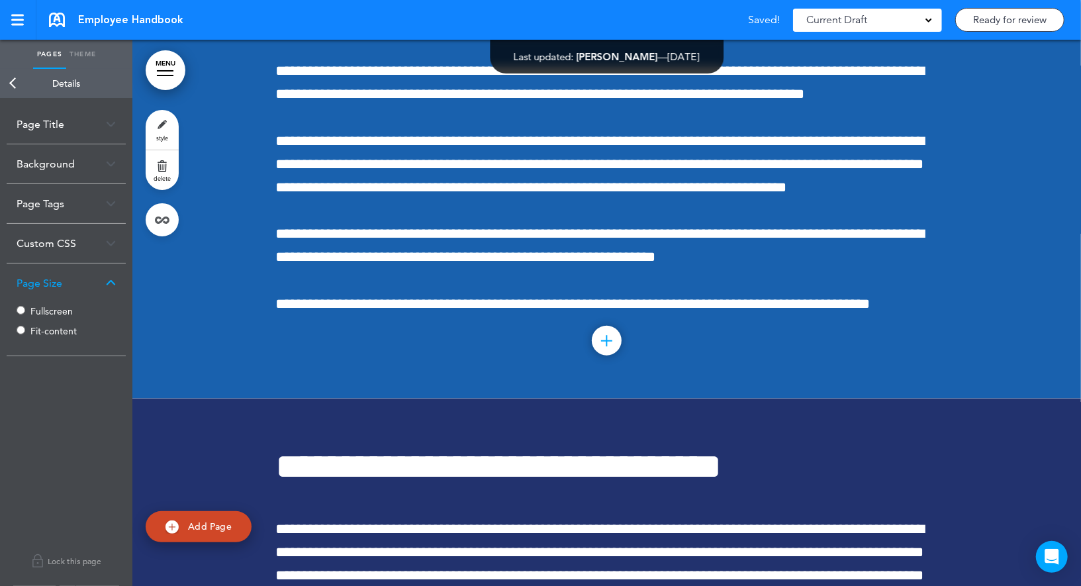
click at [60, 306] on label "Fullscreen" at bounding box center [69, 310] width 79 height 9
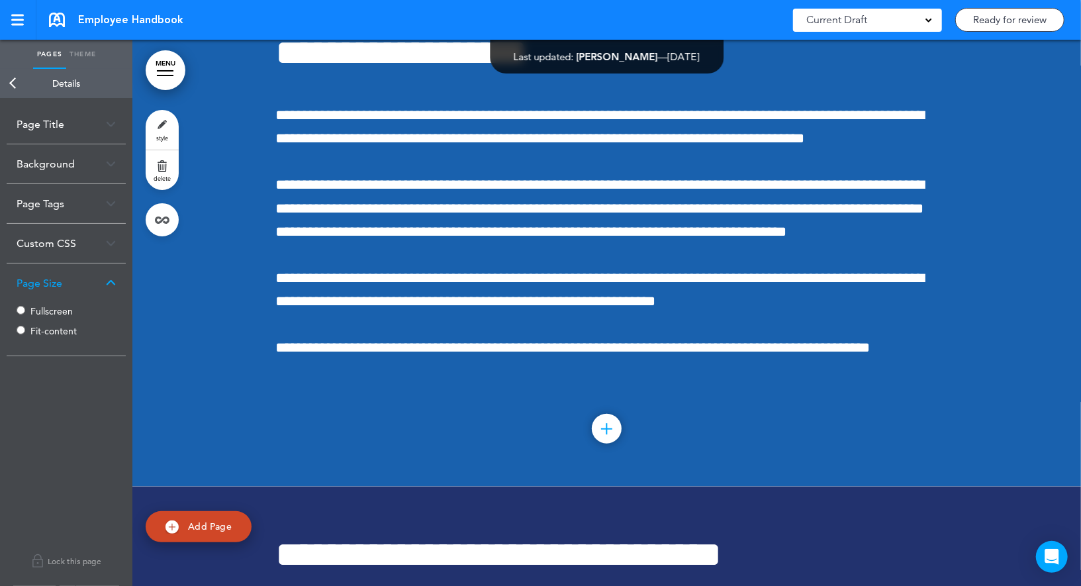
click at [13, 80] on link "Back" at bounding box center [13, 83] width 26 height 29
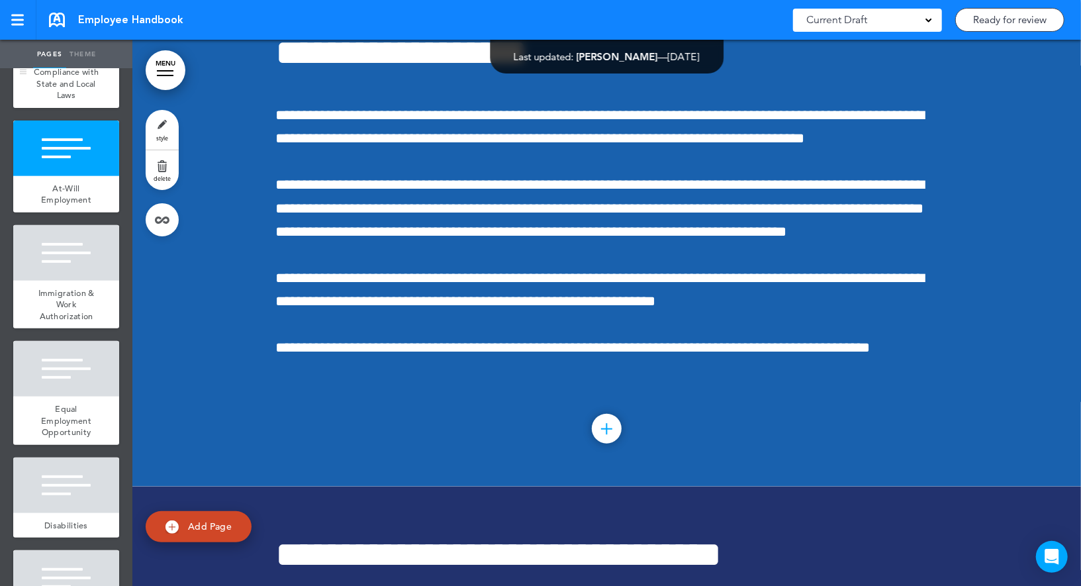
scroll to position [6829, 0]
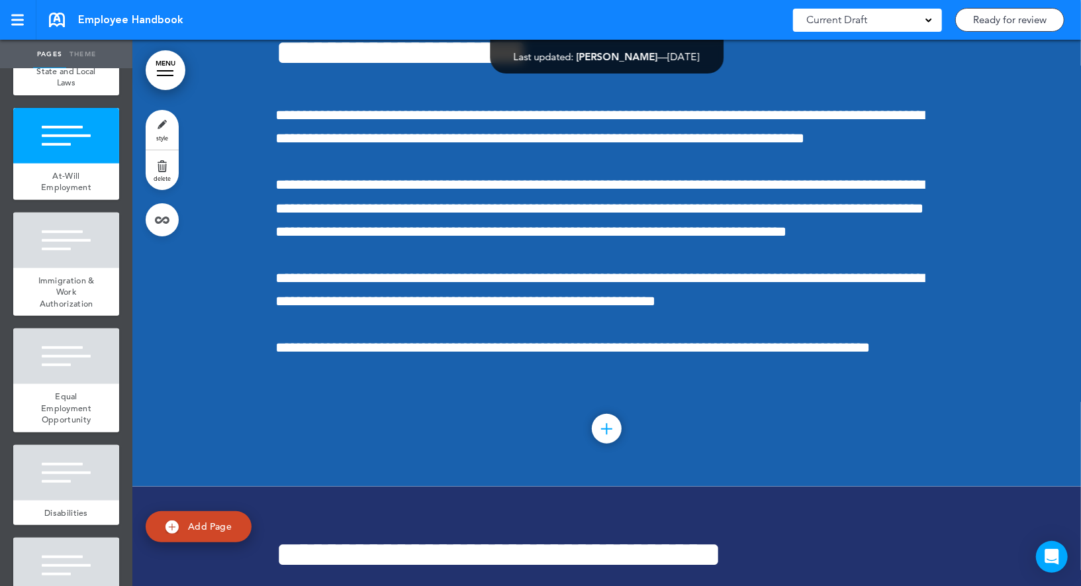
click at [75, 252] on div at bounding box center [66, 240] width 106 height 56
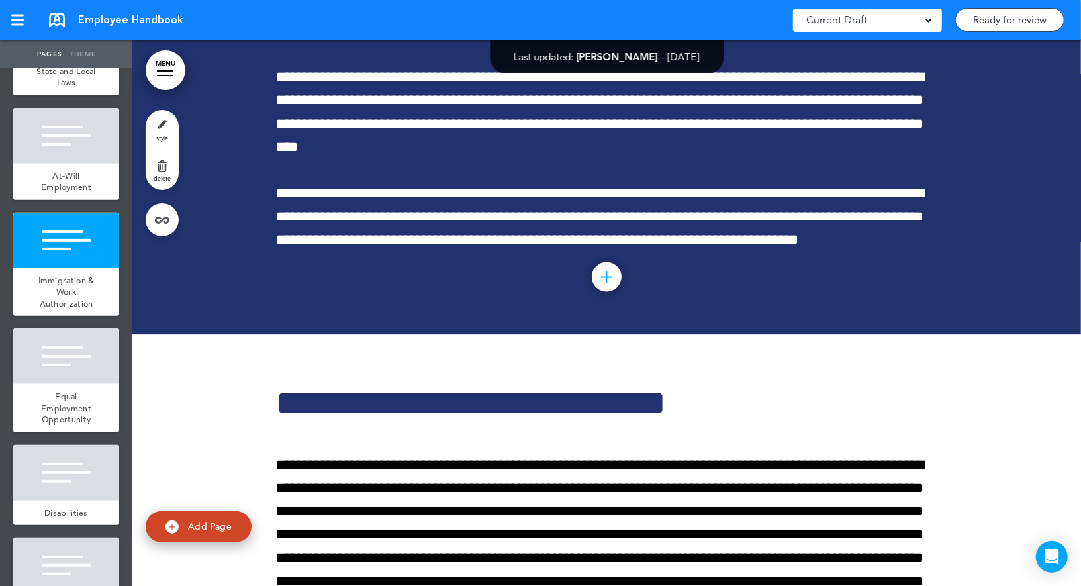
scroll to position [43402, 0]
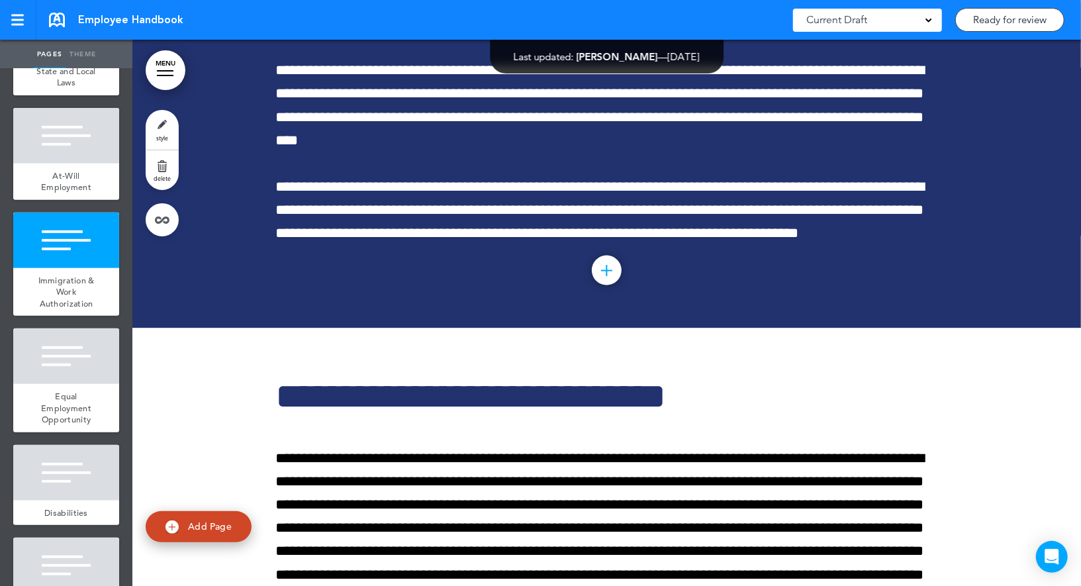
click at [152, 131] on link "style" at bounding box center [162, 130] width 33 height 40
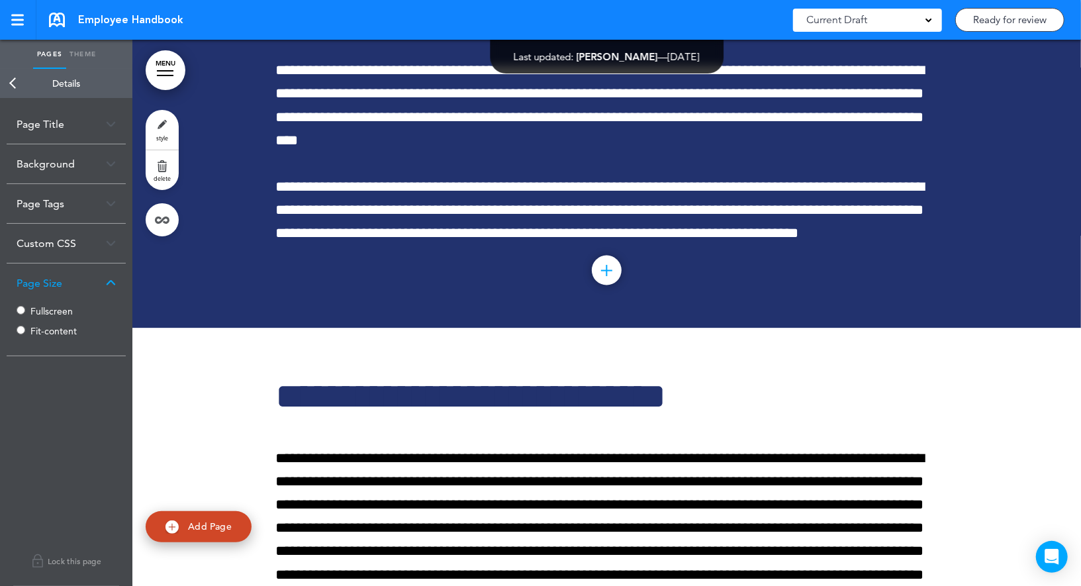
click at [50, 316] on div "Fullscreen Fit-content" at bounding box center [66, 322] width 99 height 40
click at [49, 307] on label "Fullscreen" at bounding box center [69, 310] width 79 height 9
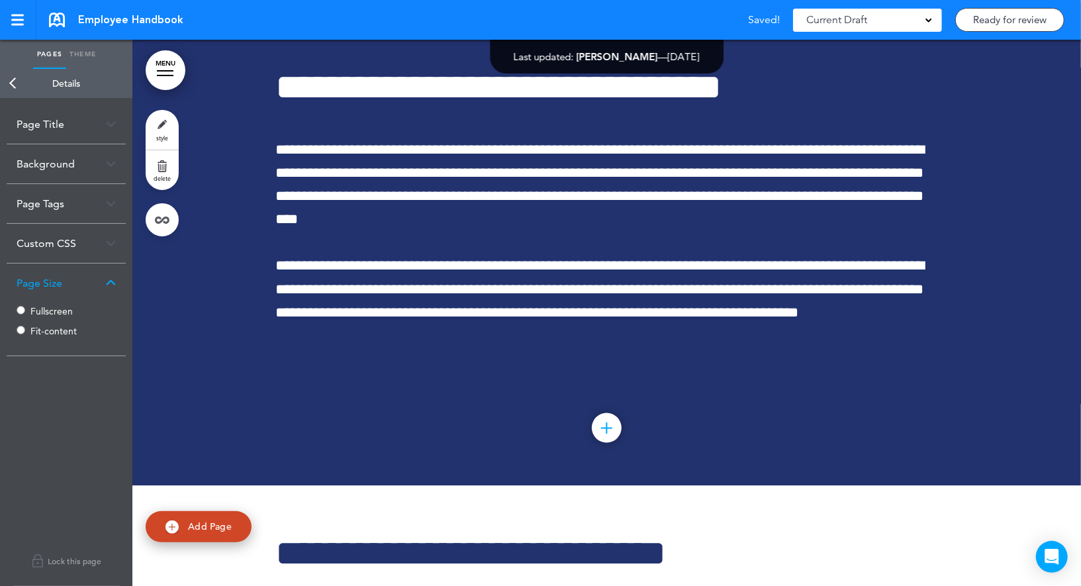
click at [19, 86] on link "Back" at bounding box center [13, 83] width 26 height 29
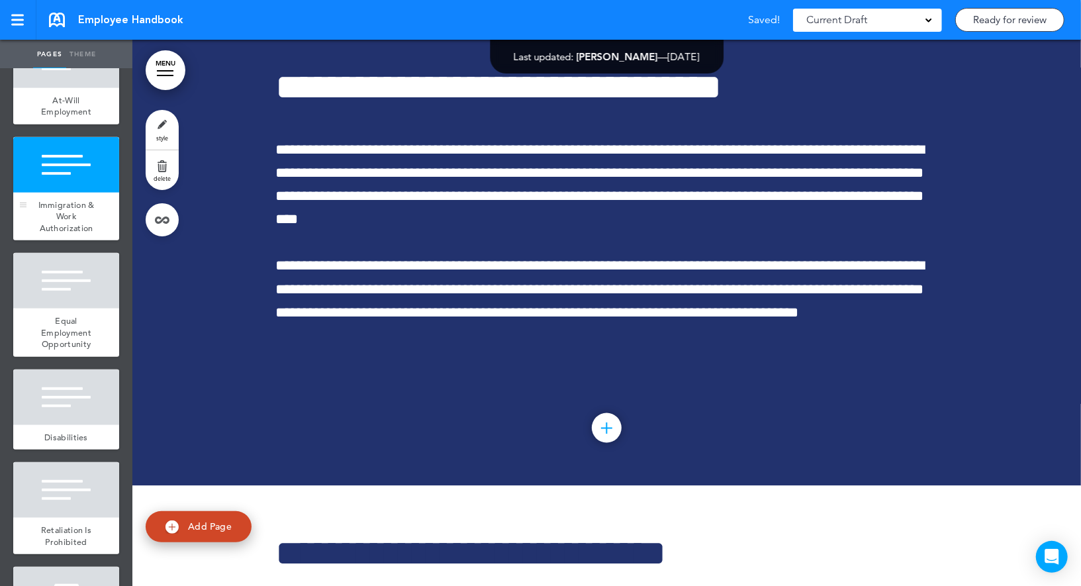
scroll to position [6905, 0]
click at [80, 296] on div at bounding box center [66, 280] width 106 height 56
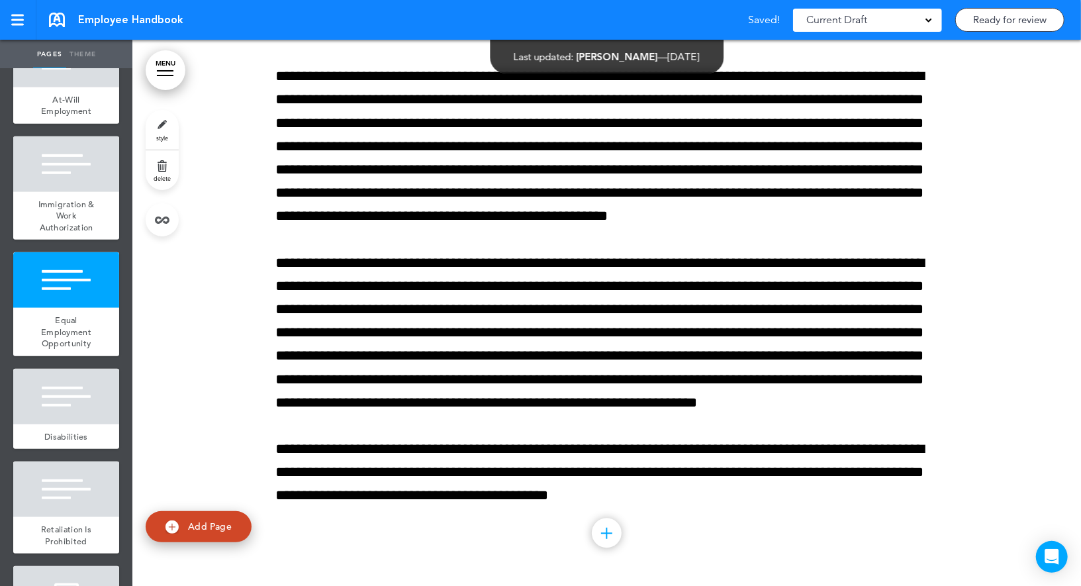
scroll to position [43948, 0]
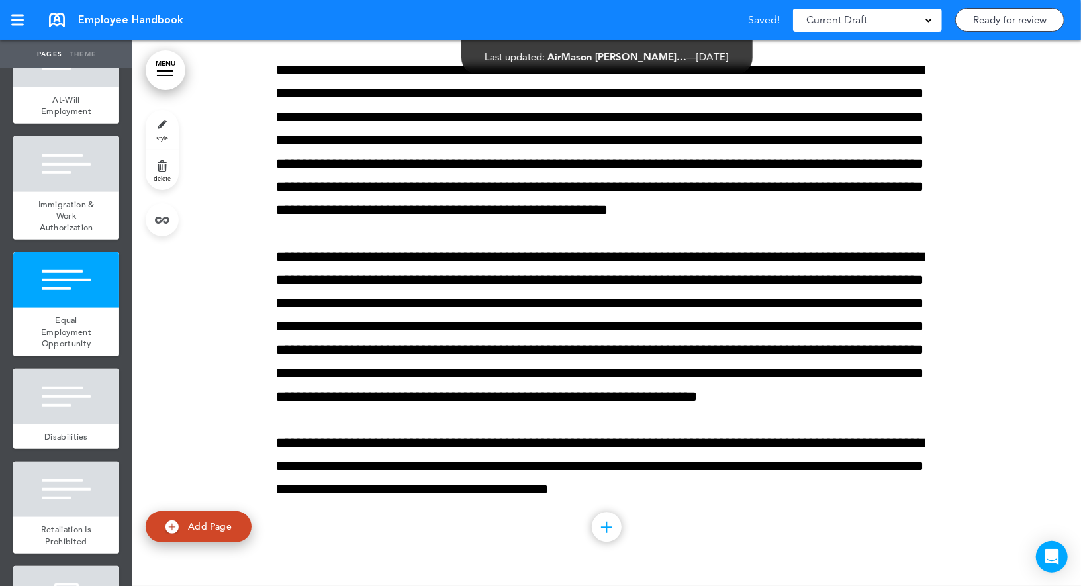
click at [163, 128] on link "style" at bounding box center [162, 130] width 33 height 40
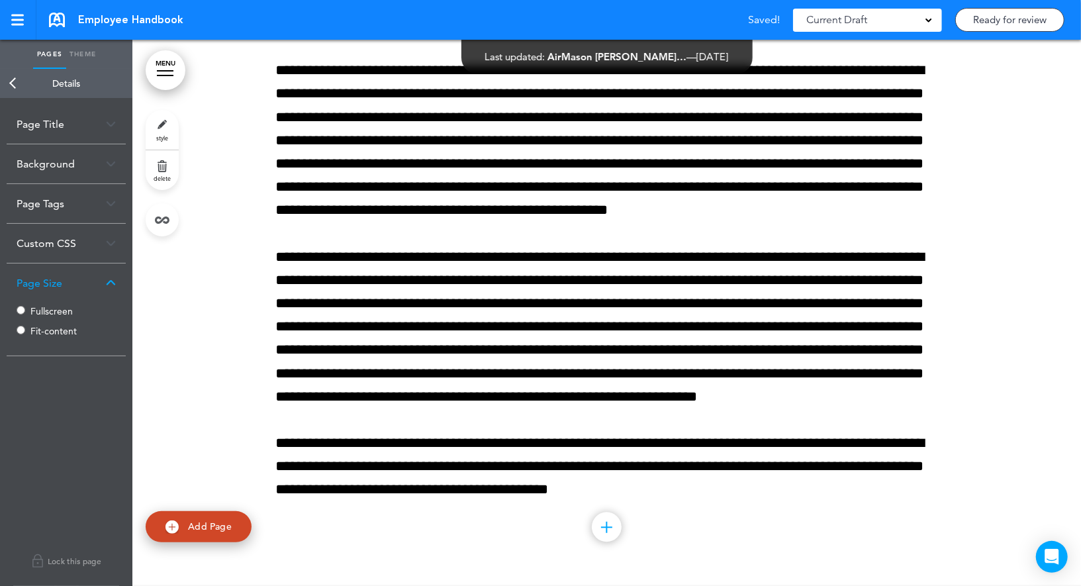
click at [51, 306] on label "Fullscreen" at bounding box center [69, 310] width 79 height 9
click at [19, 80] on link "Back" at bounding box center [13, 83] width 26 height 29
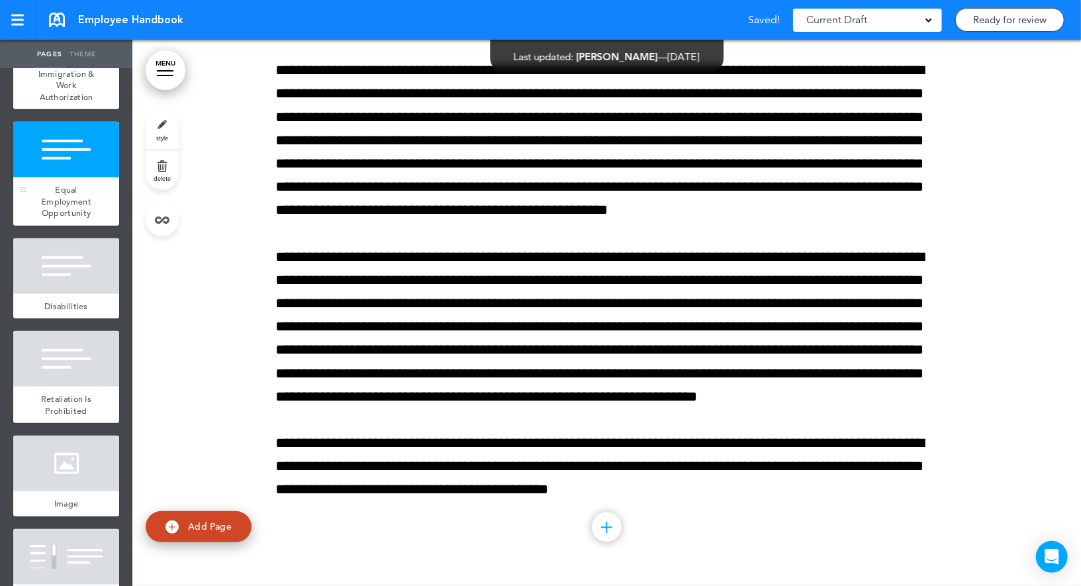
scroll to position [7041, 0]
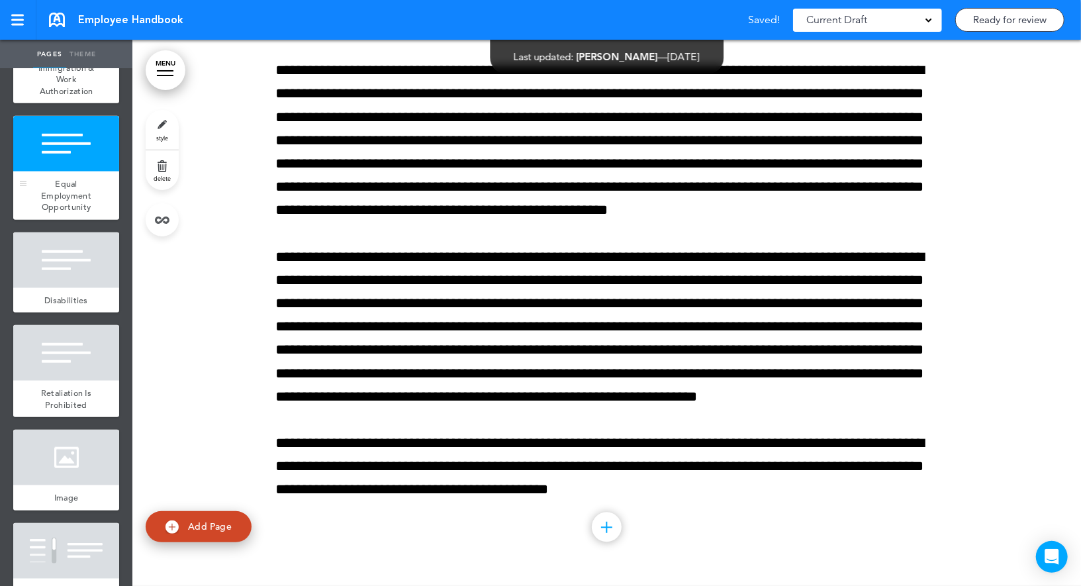
click at [72, 264] on div at bounding box center [66, 260] width 106 height 56
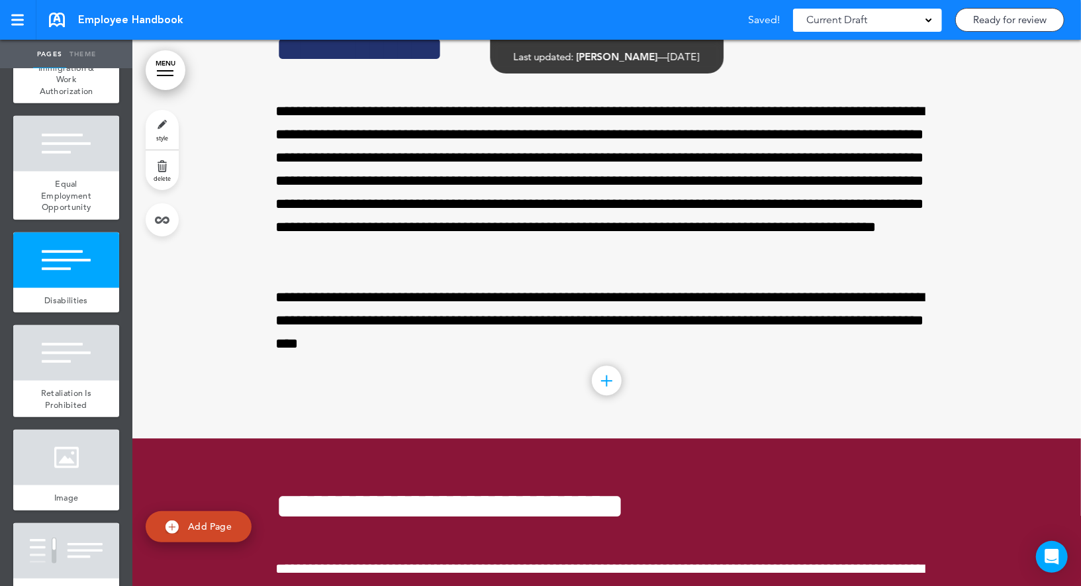
scroll to position [44592, 0]
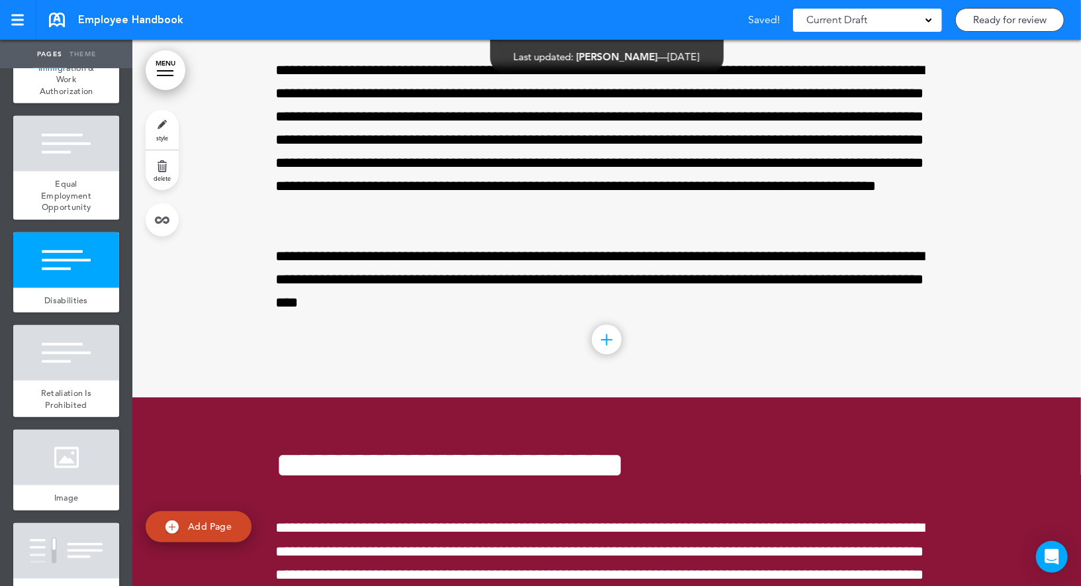
click at [158, 127] on link "style" at bounding box center [162, 130] width 33 height 40
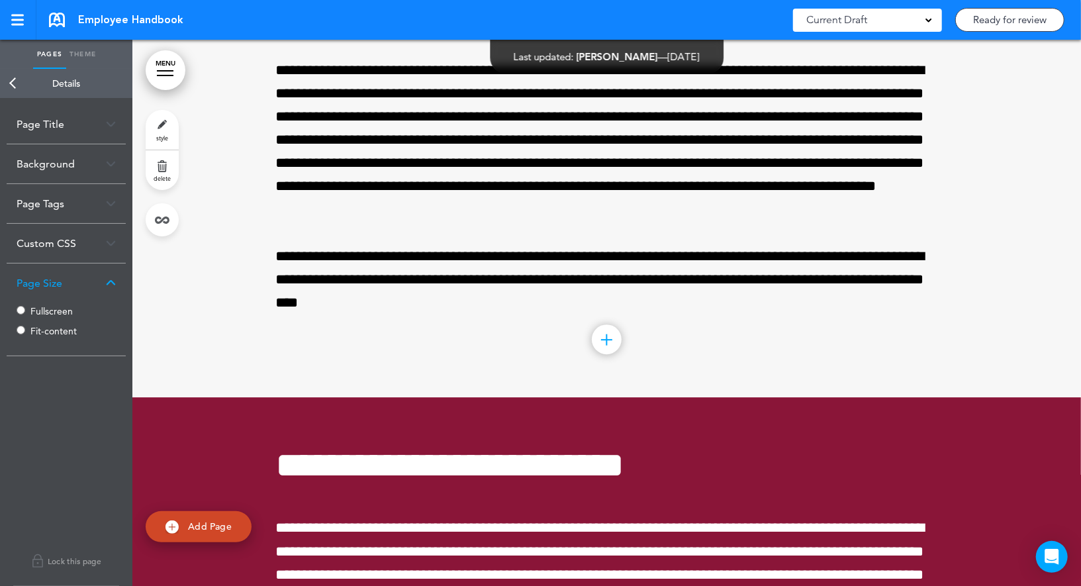
click at [40, 312] on label "Fullscreen" at bounding box center [69, 310] width 79 height 9
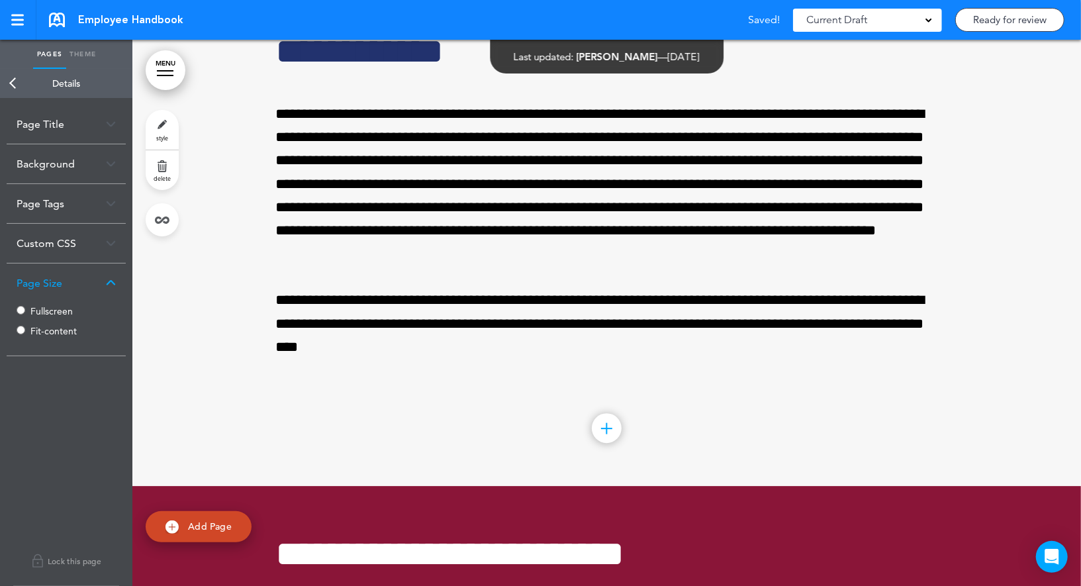
click at [17, 87] on link "Back" at bounding box center [13, 83] width 26 height 29
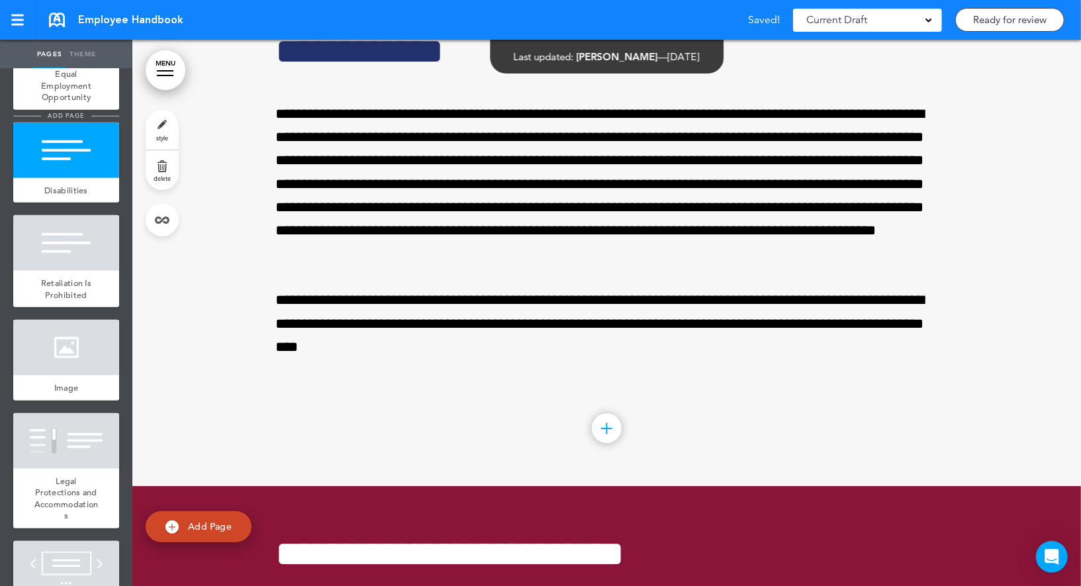
scroll to position [7165, 0]
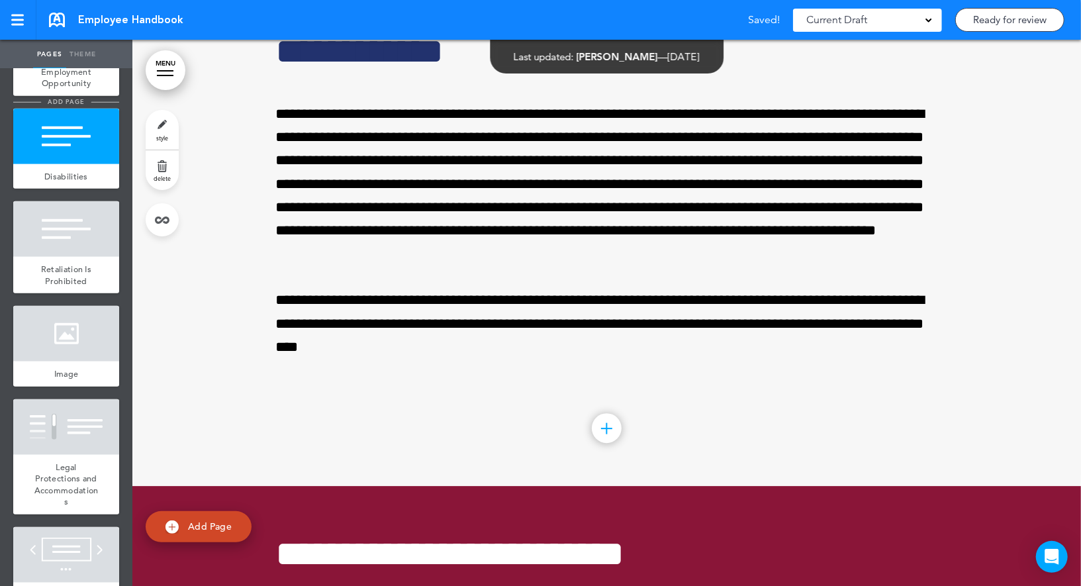
click at [77, 238] on div at bounding box center [66, 229] width 106 height 56
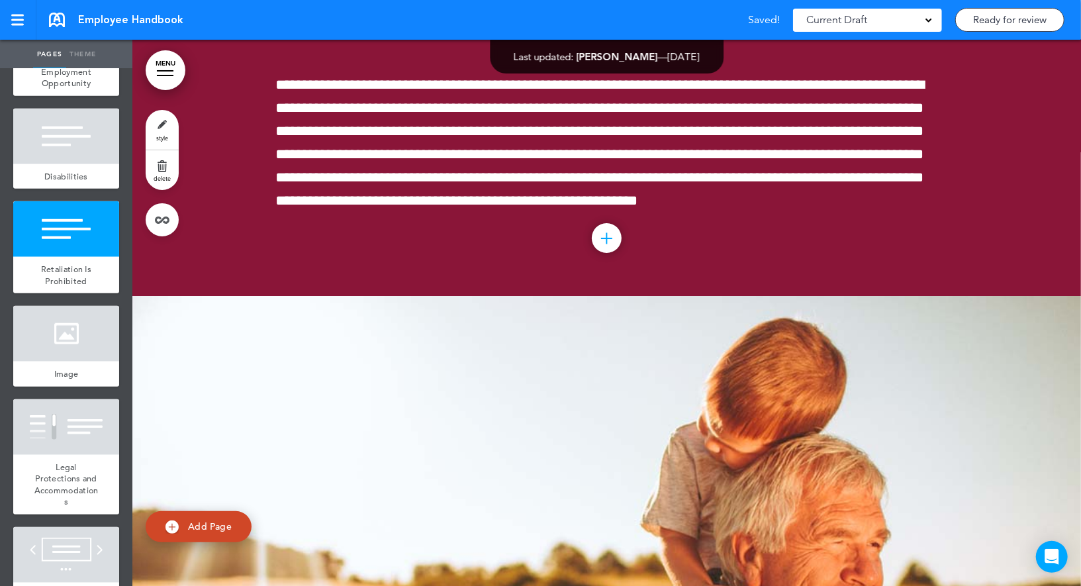
scroll to position [45138, 0]
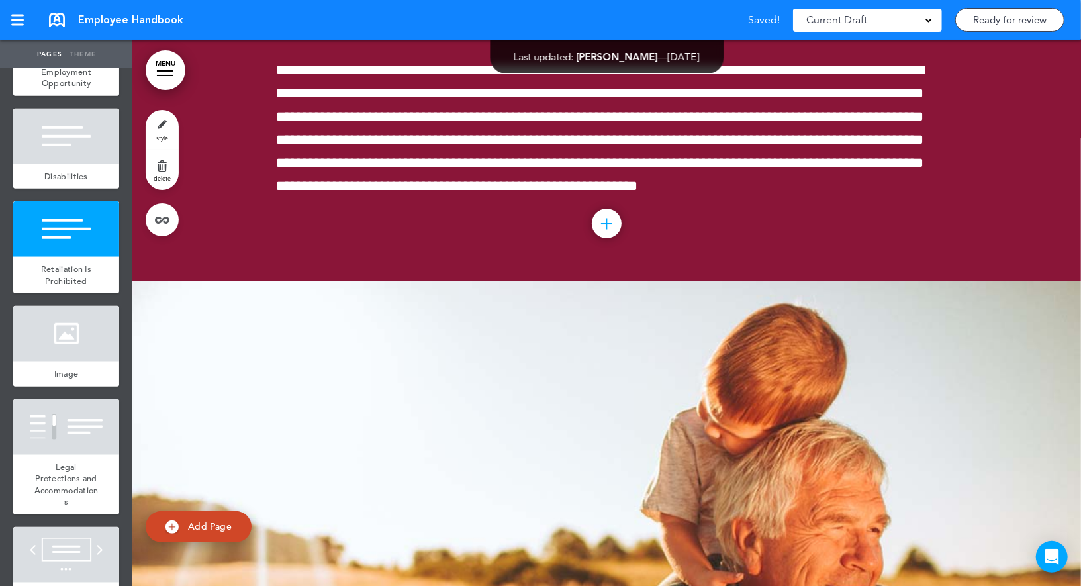
click at [160, 126] on link "style" at bounding box center [162, 130] width 33 height 40
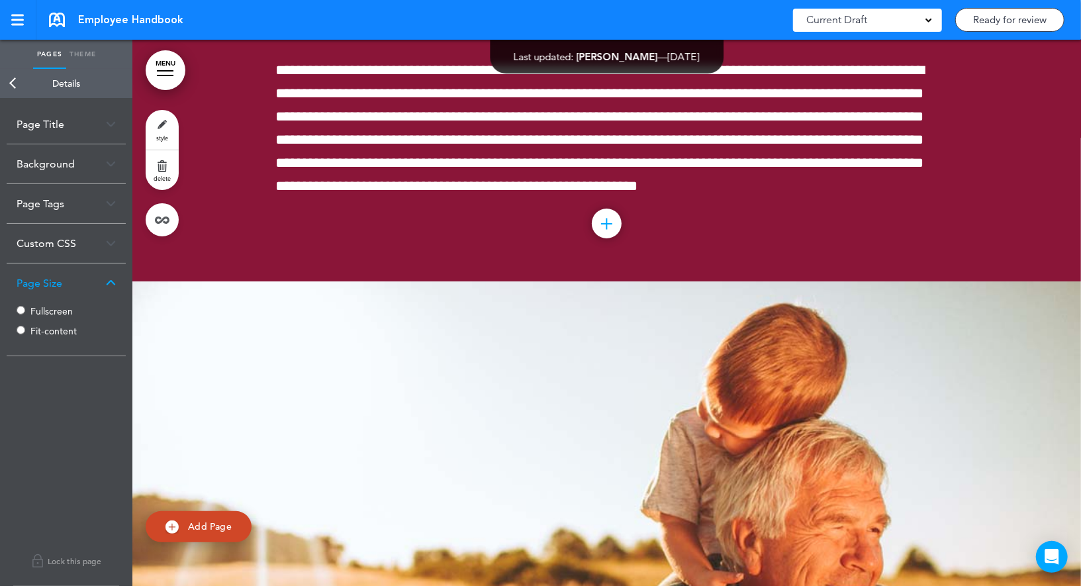
click at [47, 314] on label "Fullscreen" at bounding box center [69, 310] width 79 height 9
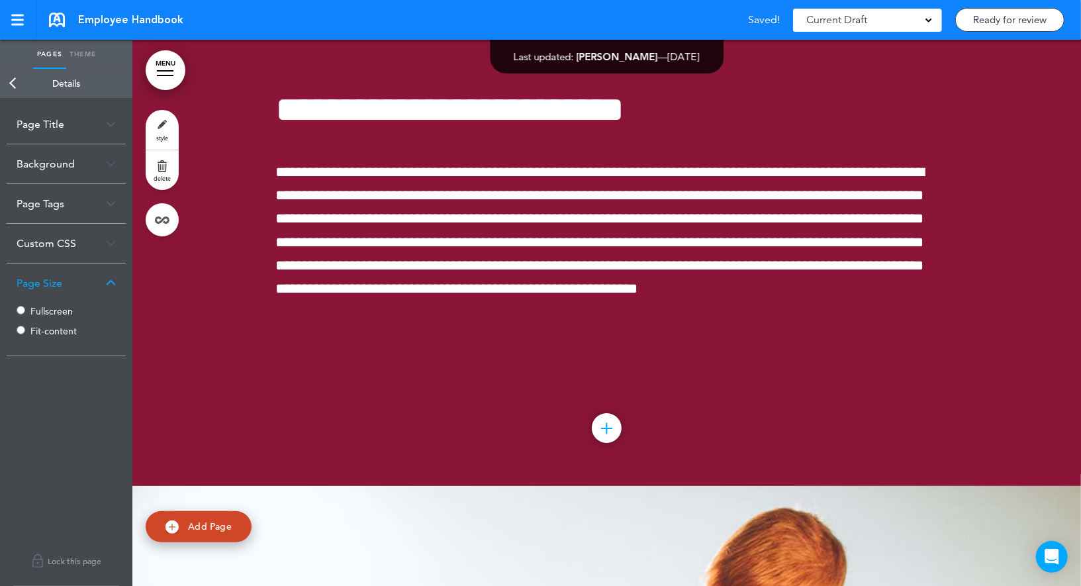
click at [19, 77] on link "Back" at bounding box center [13, 83] width 26 height 29
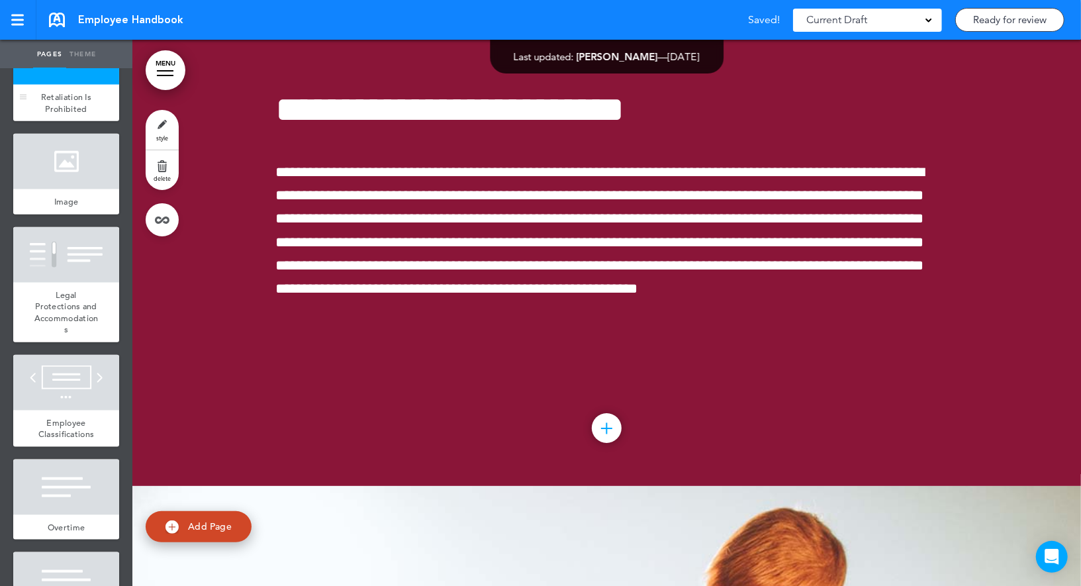
scroll to position [7350, 0]
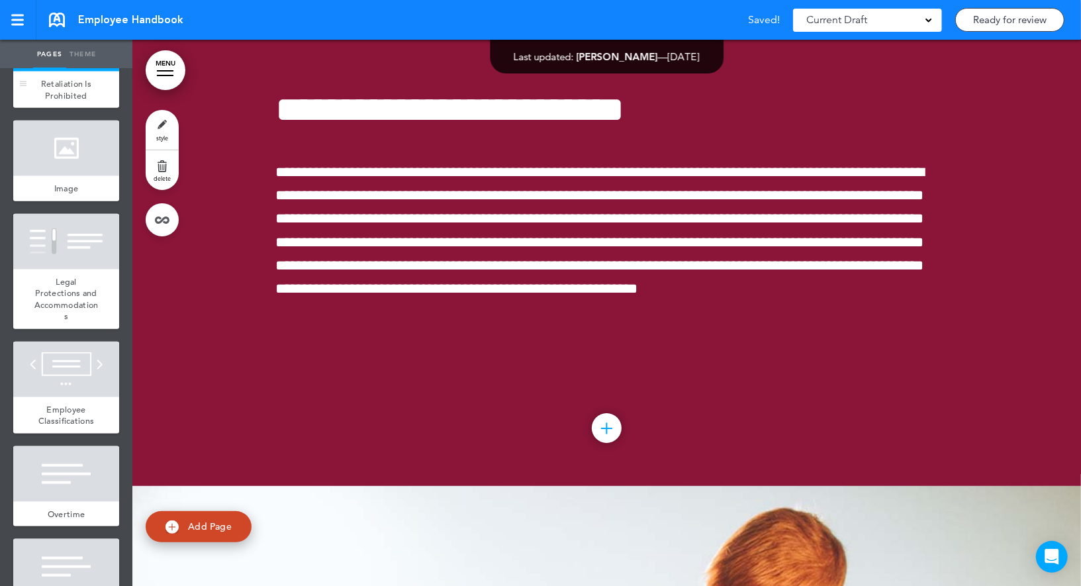
click at [101, 269] on div at bounding box center [66, 242] width 106 height 56
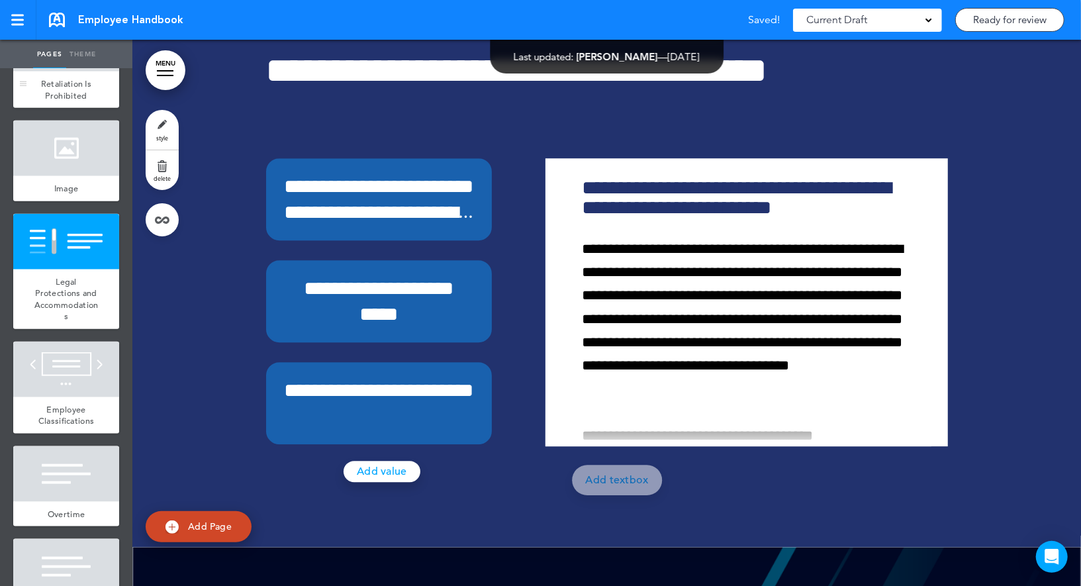
scroll to position [46231, 0]
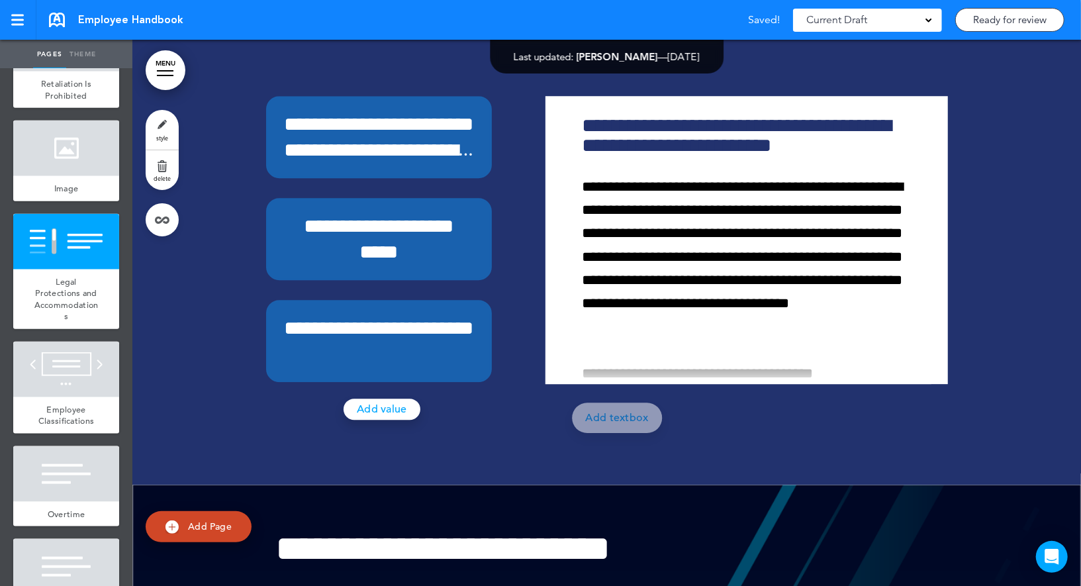
click at [172, 125] on link "style" at bounding box center [162, 130] width 33 height 40
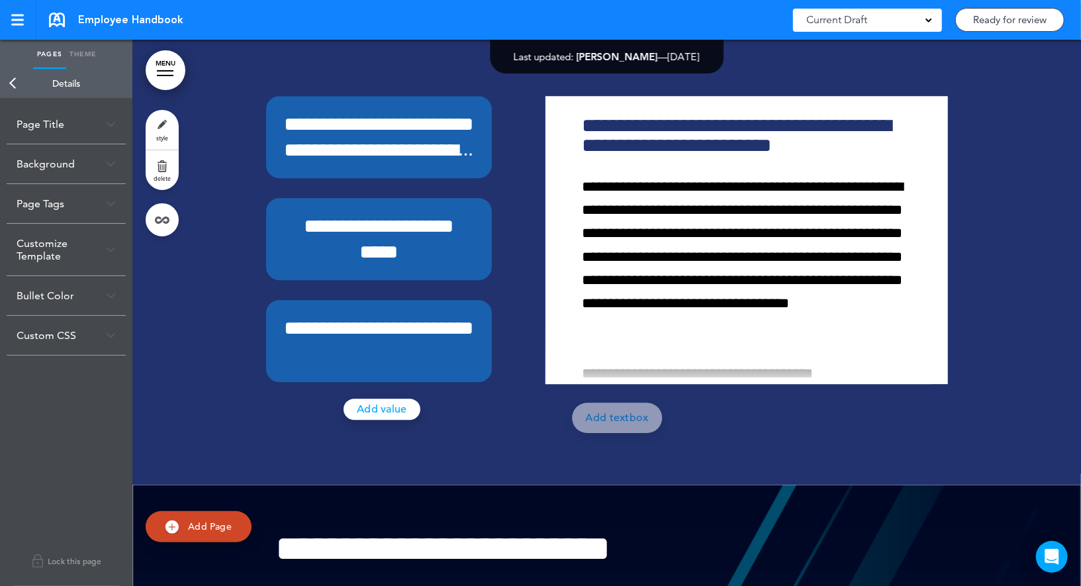
click at [10, 81] on link "Back" at bounding box center [13, 83] width 26 height 29
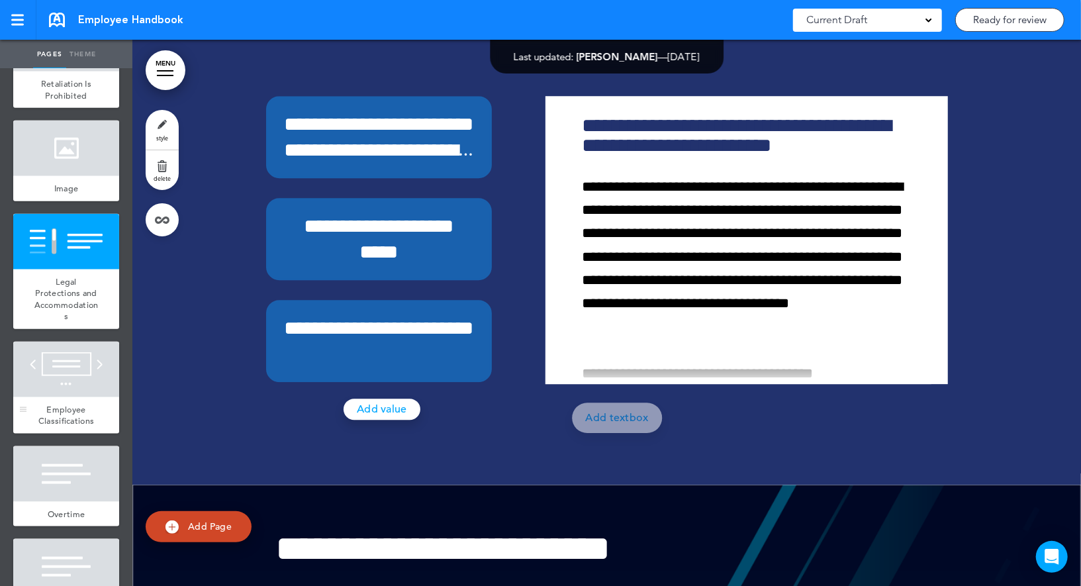
click at [48, 368] on div at bounding box center [66, 369] width 106 height 56
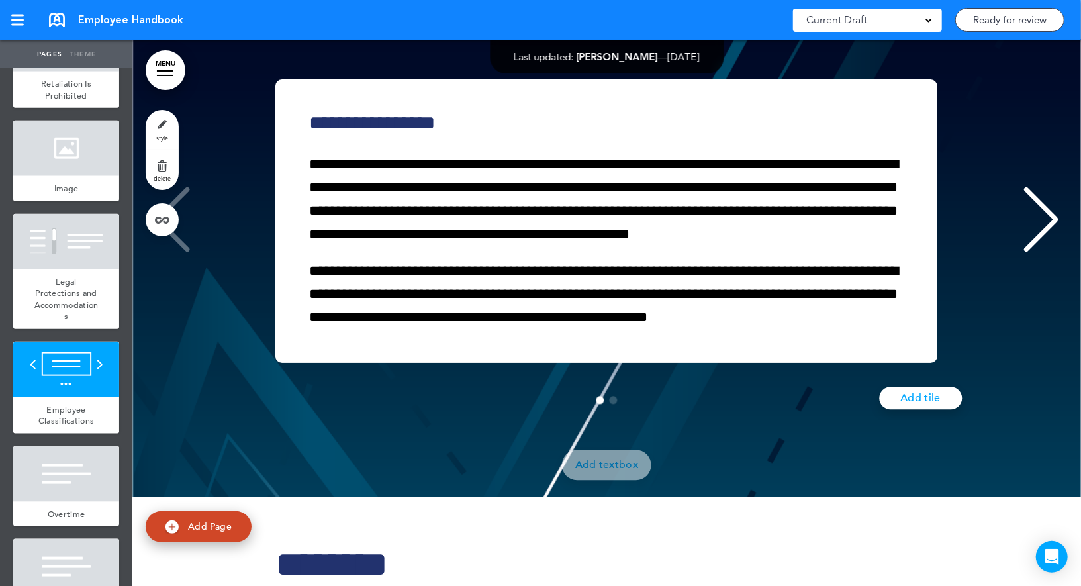
scroll to position [46777, 0]
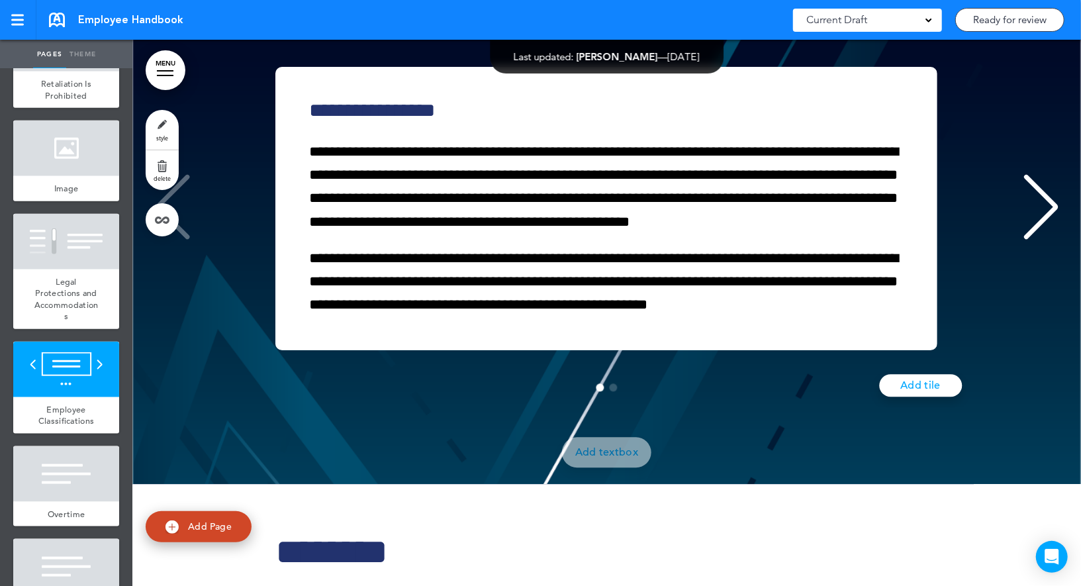
click at [168, 116] on link "style" at bounding box center [162, 130] width 33 height 40
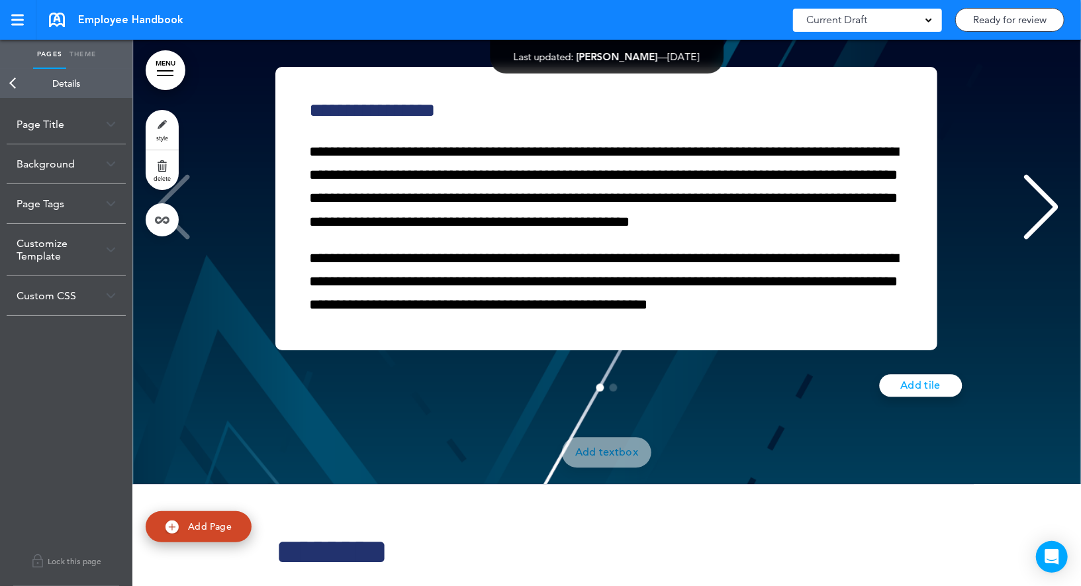
click at [12, 85] on link "Back" at bounding box center [13, 83] width 26 height 29
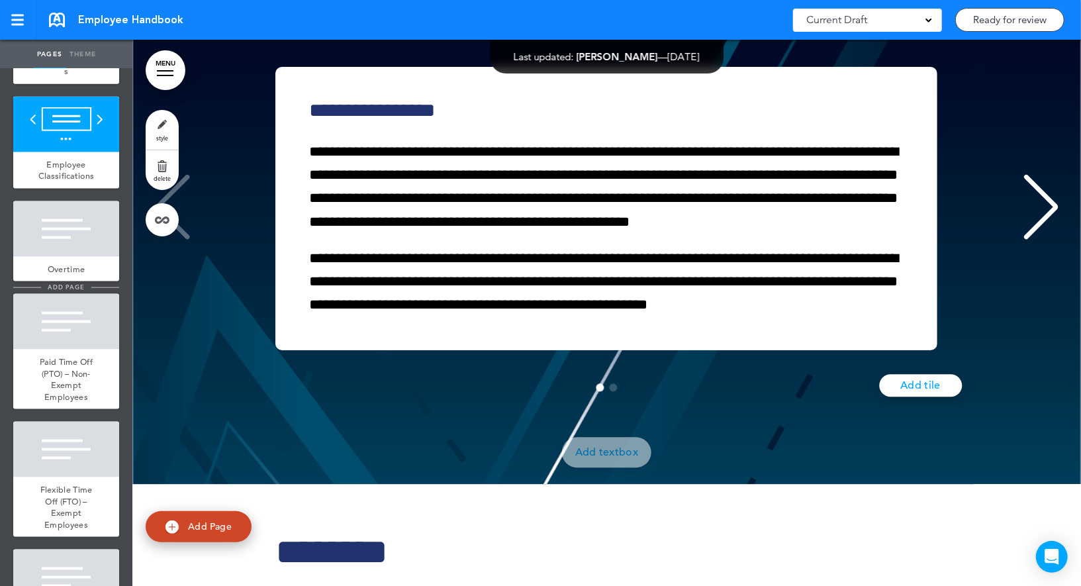
scroll to position [7608, 0]
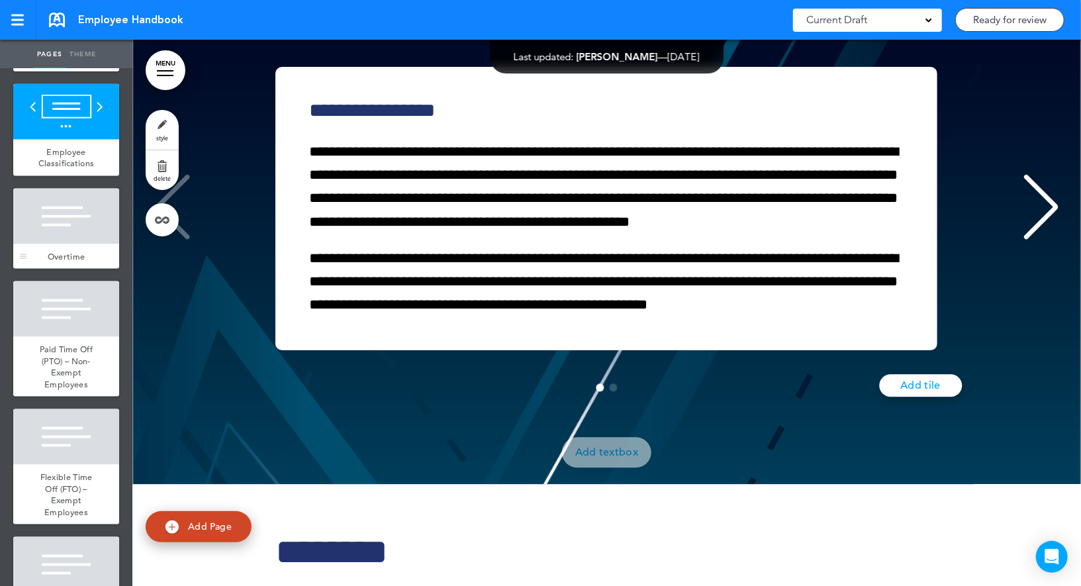
click at [80, 227] on div at bounding box center [66, 217] width 106 height 56
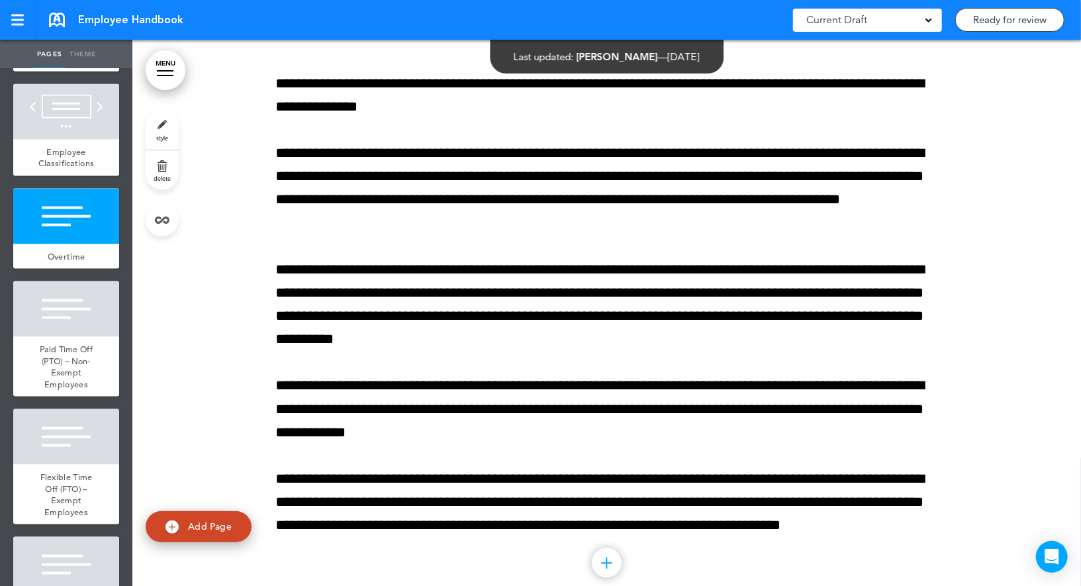
scroll to position [47323, 0]
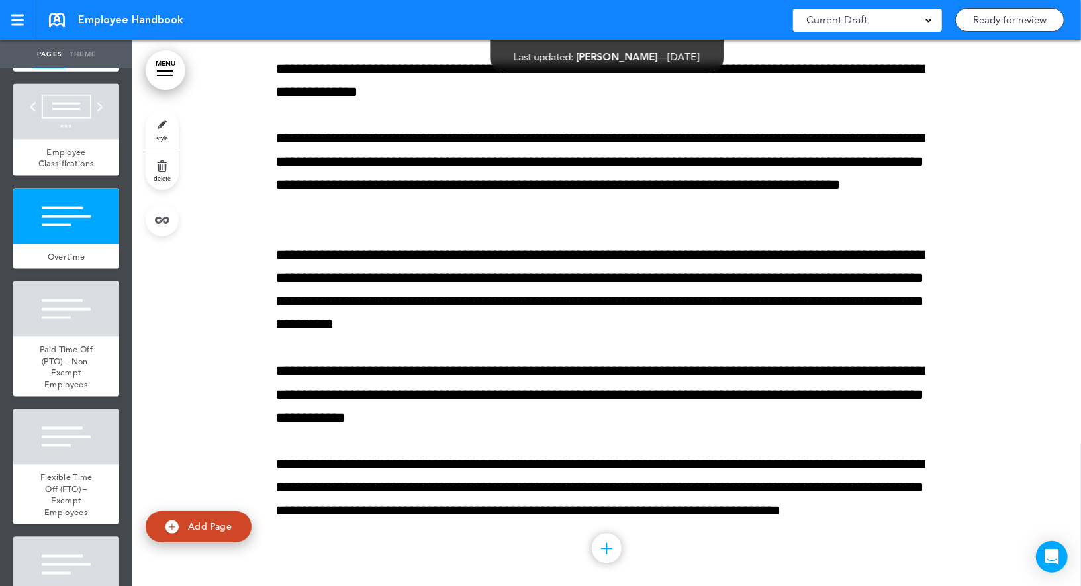
click at [159, 119] on link "style" at bounding box center [162, 130] width 33 height 40
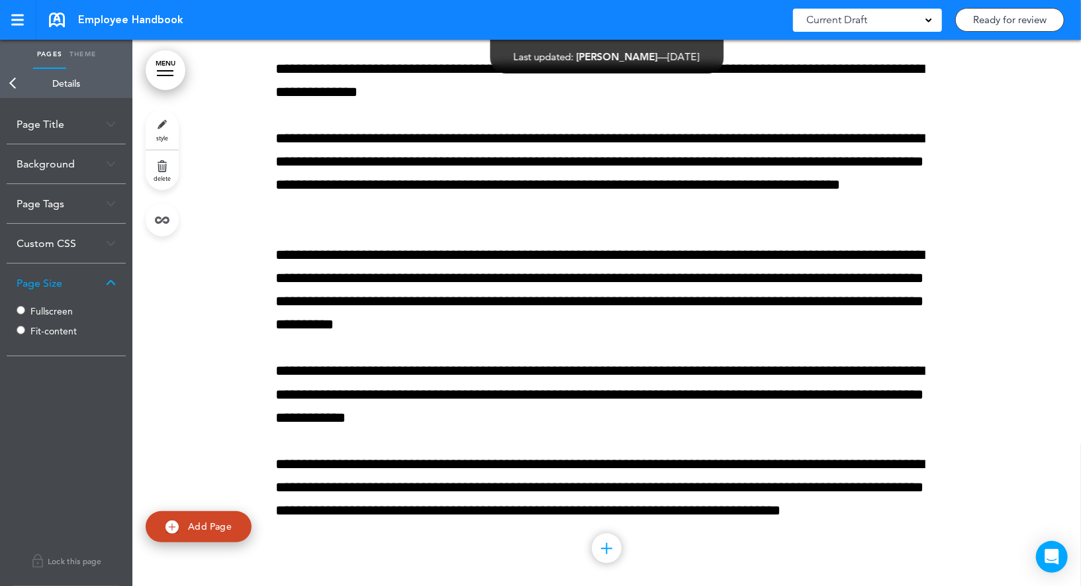
click at [43, 308] on label "Fullscreen" at bounding box center [69, 310] width 79 height 9
click at [12, 81] on link "Back" at bounding box center [13, 83] width 26 height 29
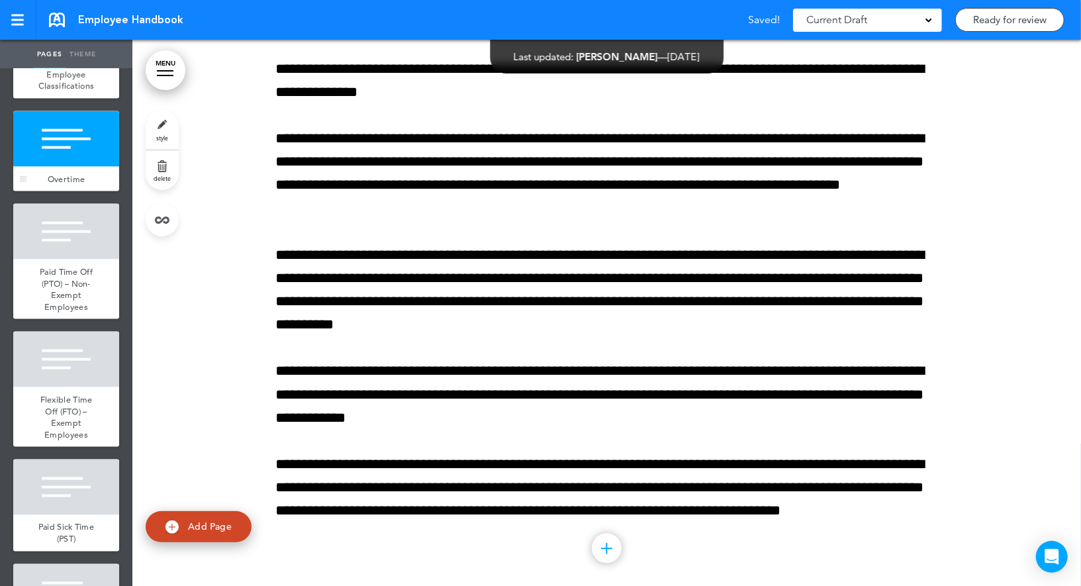
scroll to position [7722, 0]
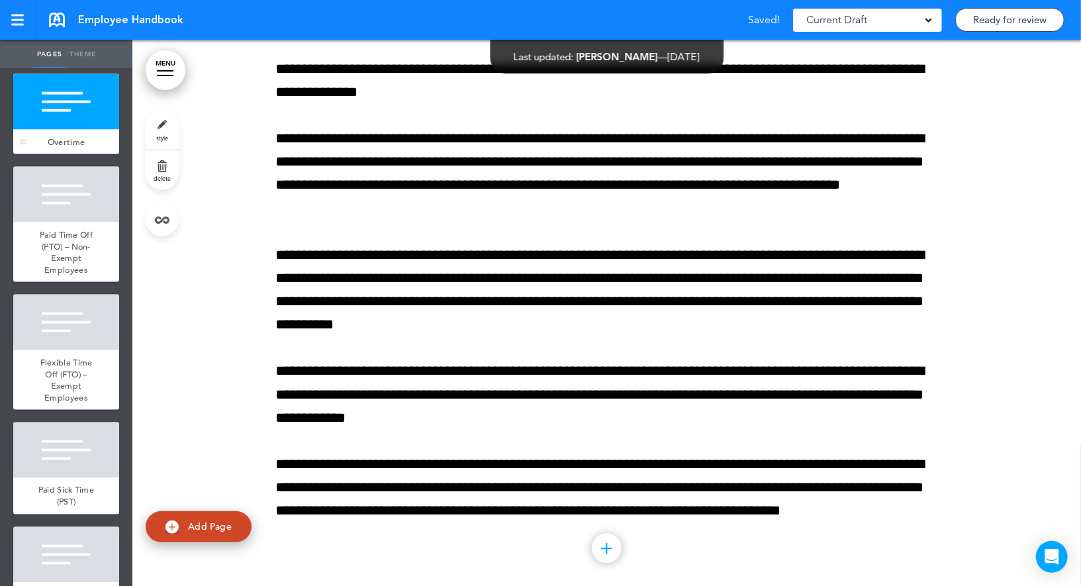
click at [71, 222] on div at bounding box center [66, 195] width 106 height 56
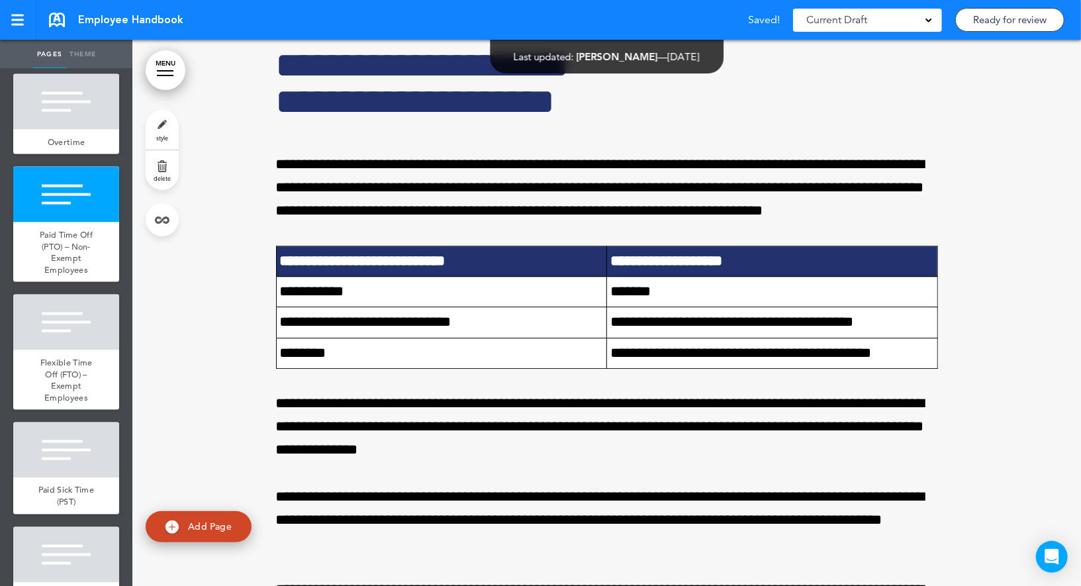
scroll to position [47991, 0]
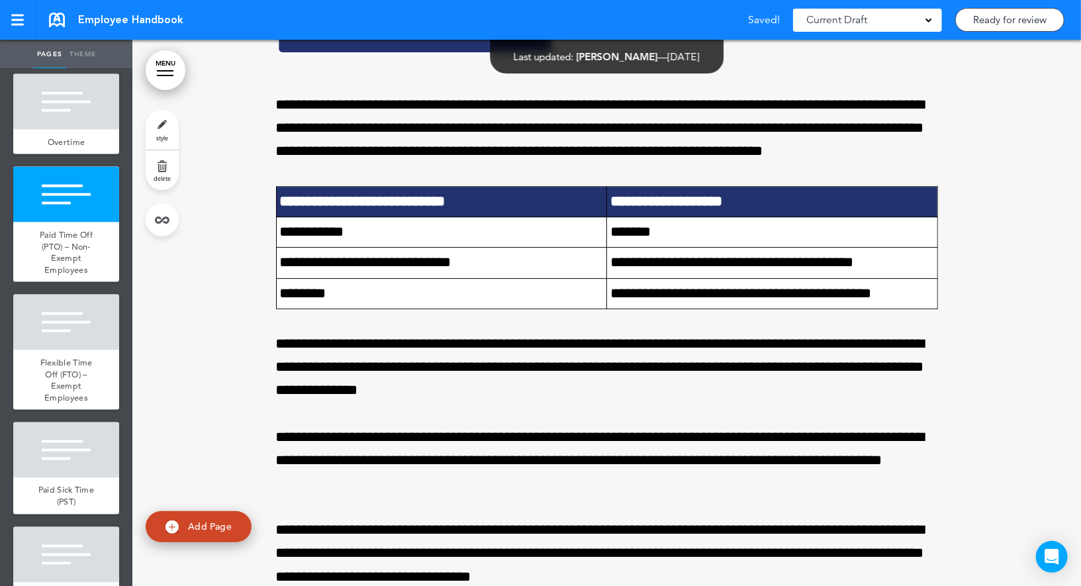
click at [163, 132] on link "style" at bounding box center [162, 130] width 33 height 40
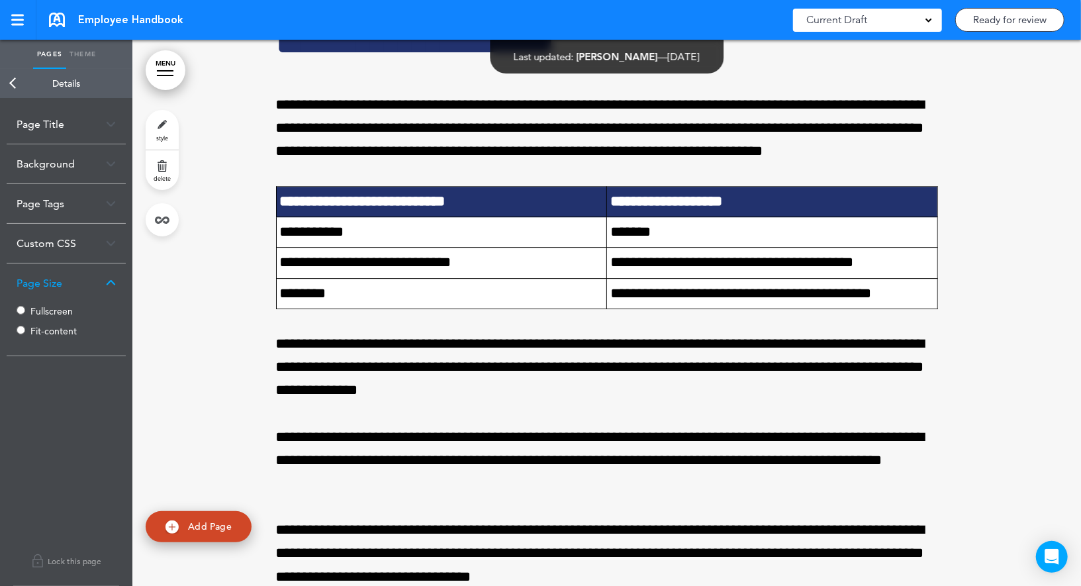
click at [38, 314] on label "Fullscreen" at bounding box center [69, 310] width 79 height 9
click at [11, 89] on link "Back" at bounding box center [13, 83] width 26 height 29
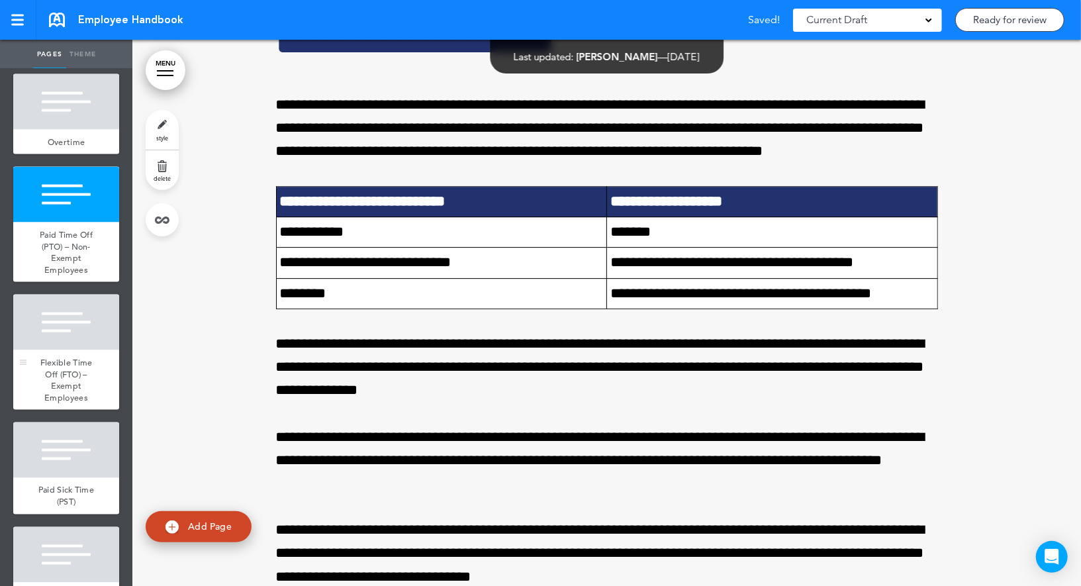
click at [69, 350] on div at bounding box center [66, 322] width 106 height 56
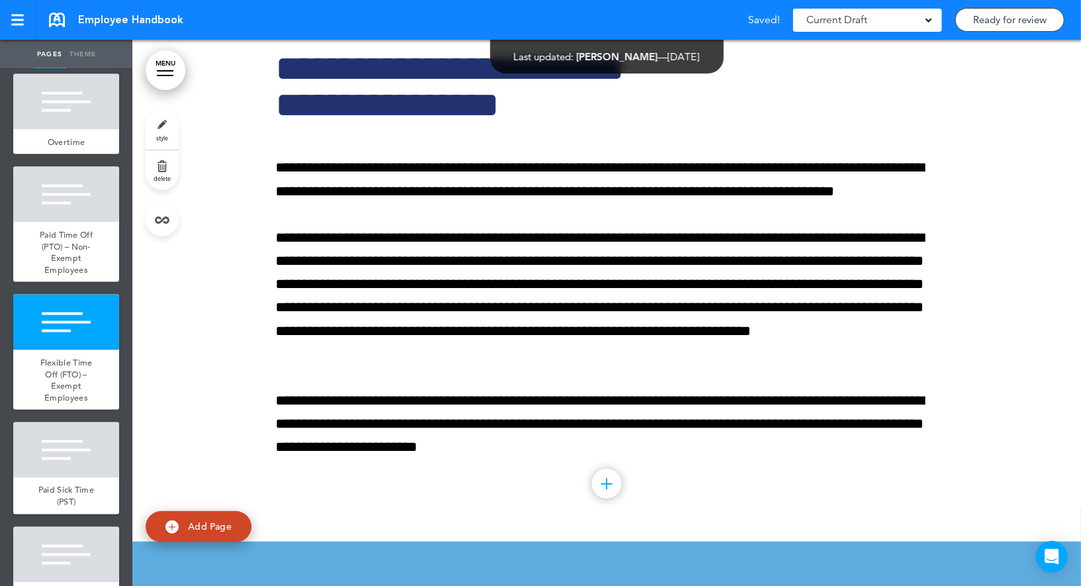
scroll to position [49001, 0]
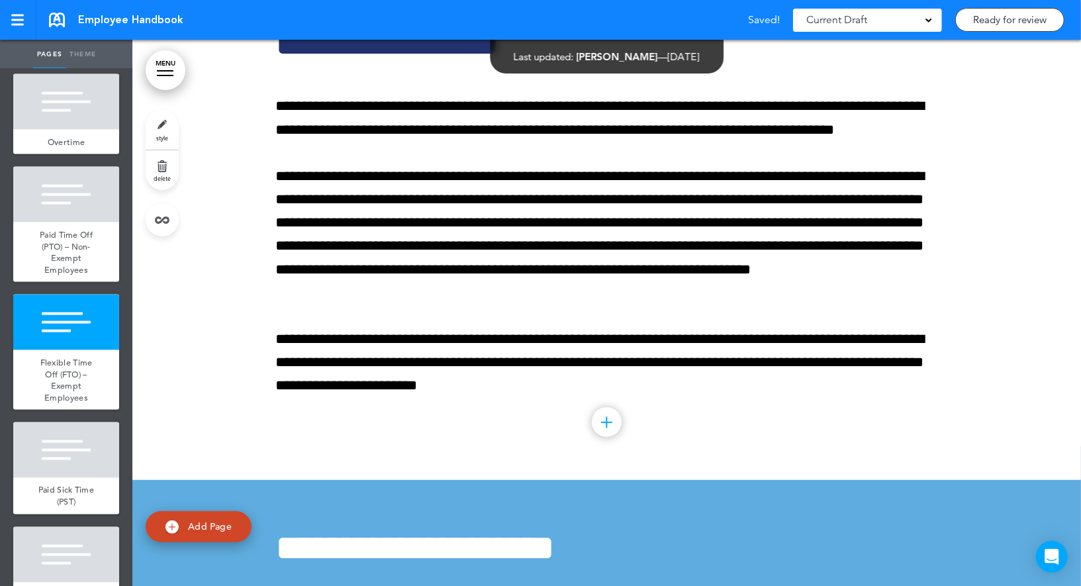
click at [163, 138] on span "style" at bounding box center [162, 138] width 12 height 8
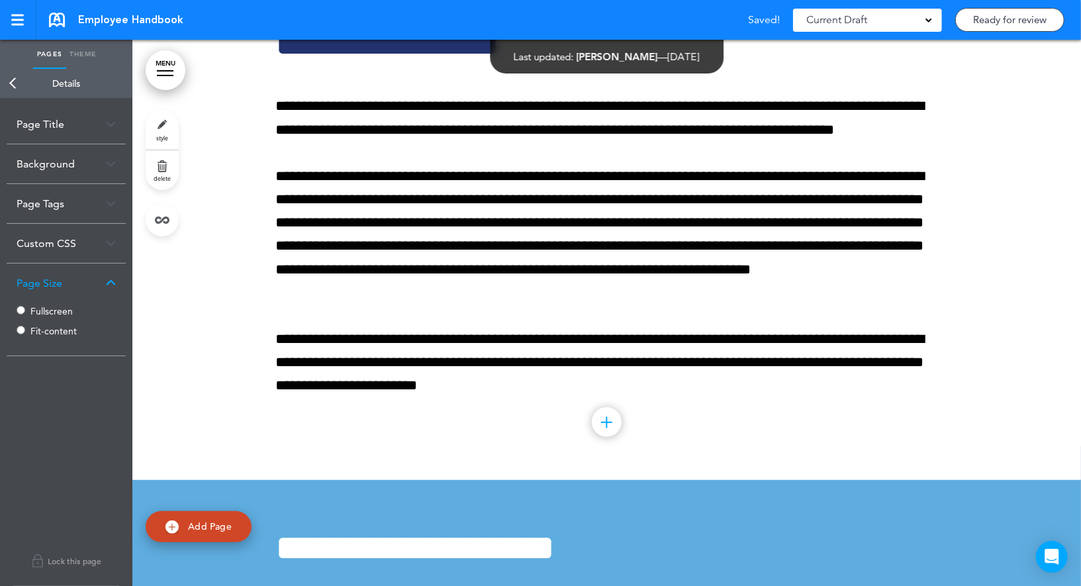
click at [51, 312] on label "Fullscreen" at bounding box center [69, 310] width 79 height 9
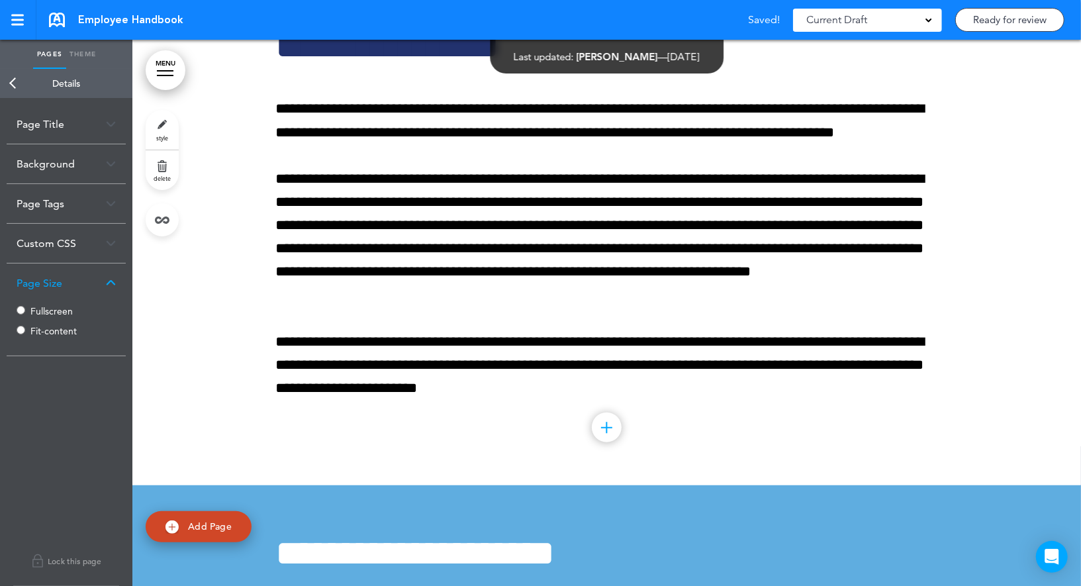
click at [24, 71] on link "Back" at bounding box center [13, 83] width 26 height 29
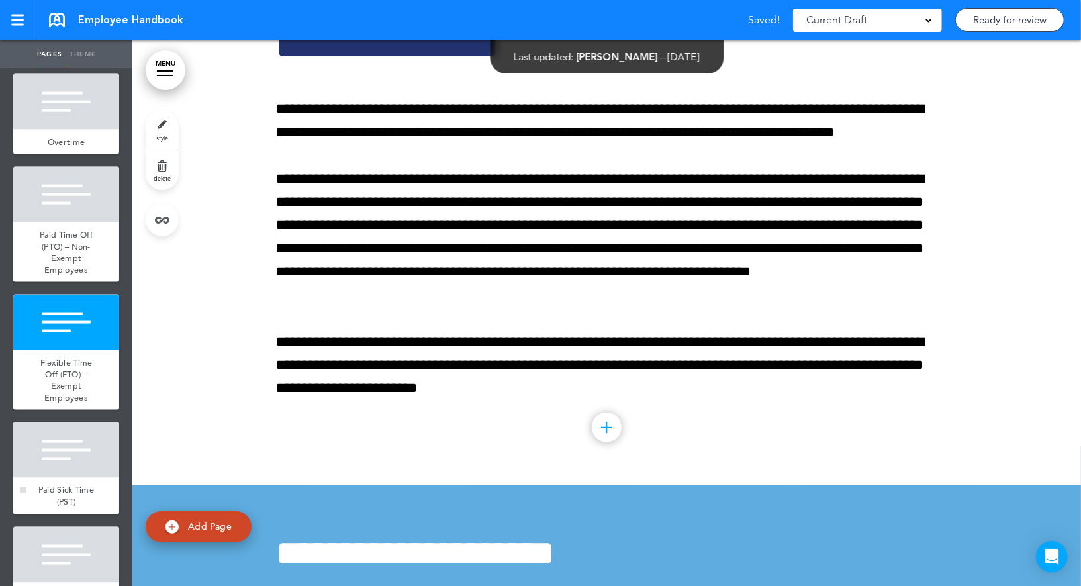
click at [62, 437] on div at bounding box center [66, 450] width 106 height 56
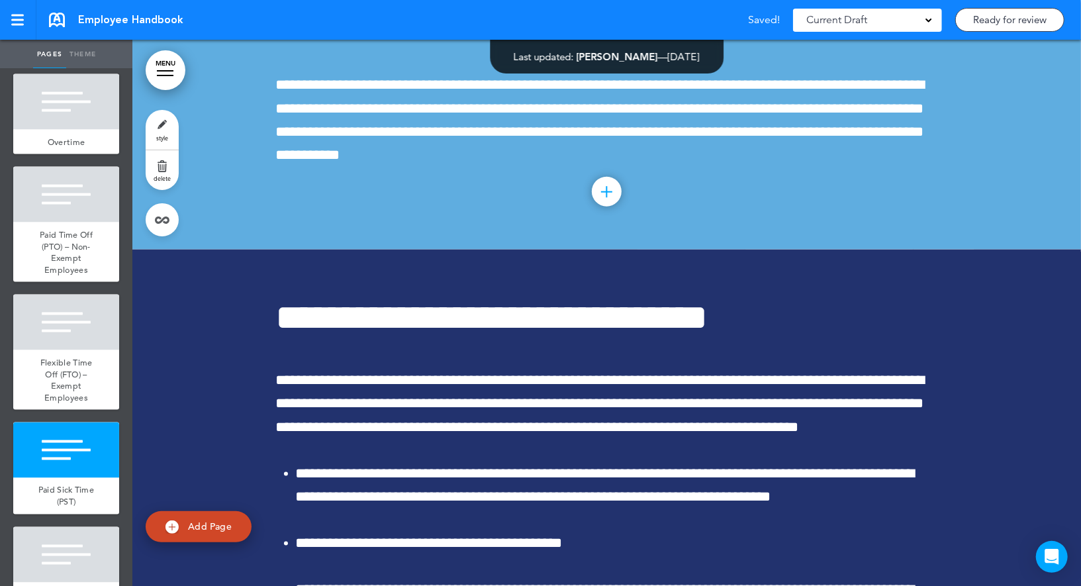
scroll to position [49548, 0]
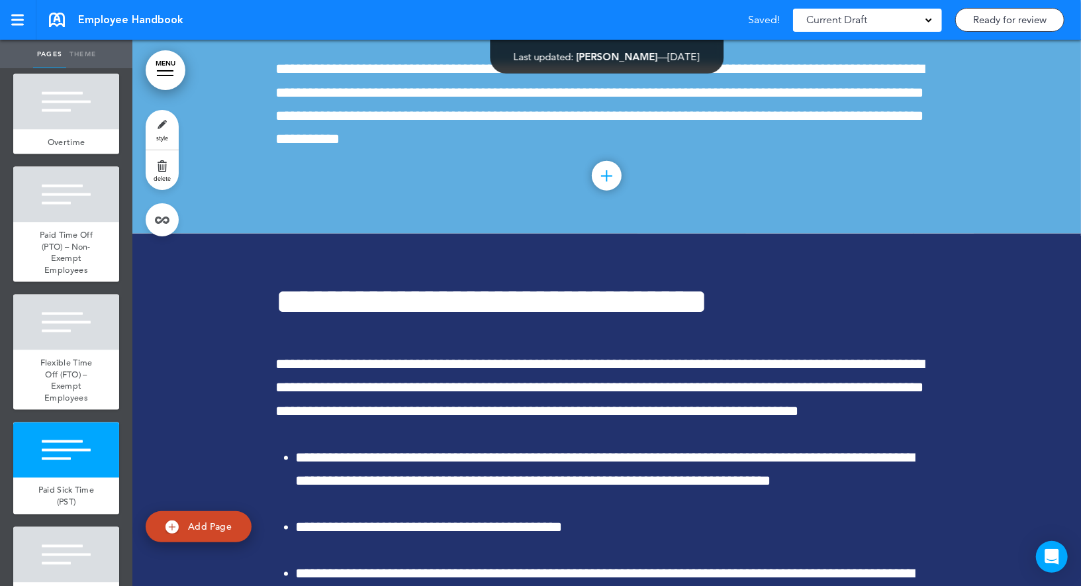
click at [171, 120] on link "style" at bounding box center [162, 130] width 33 height 40
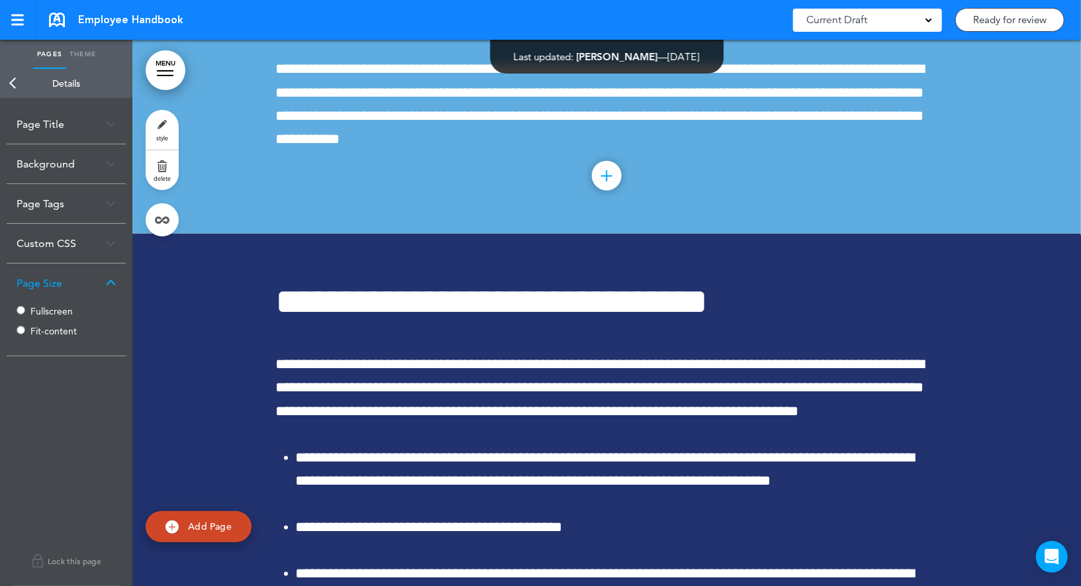
click at [54, 309] on label "Fullscreen" at bounding box center [69, 310] width 79 height 9
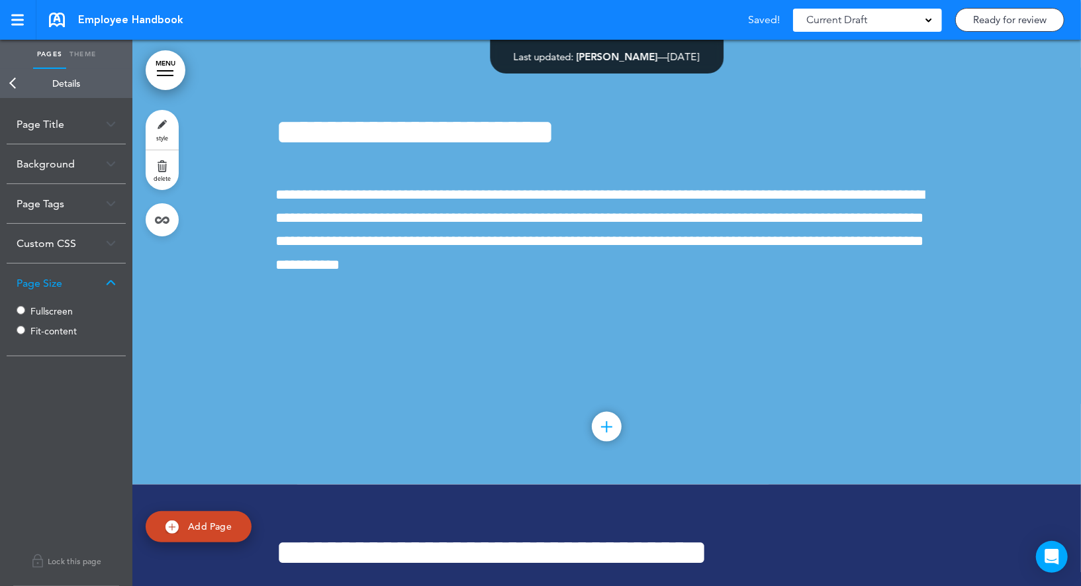
click at [13, 84] on link "Back" at bounding box center [13, 83] width 26 height 29
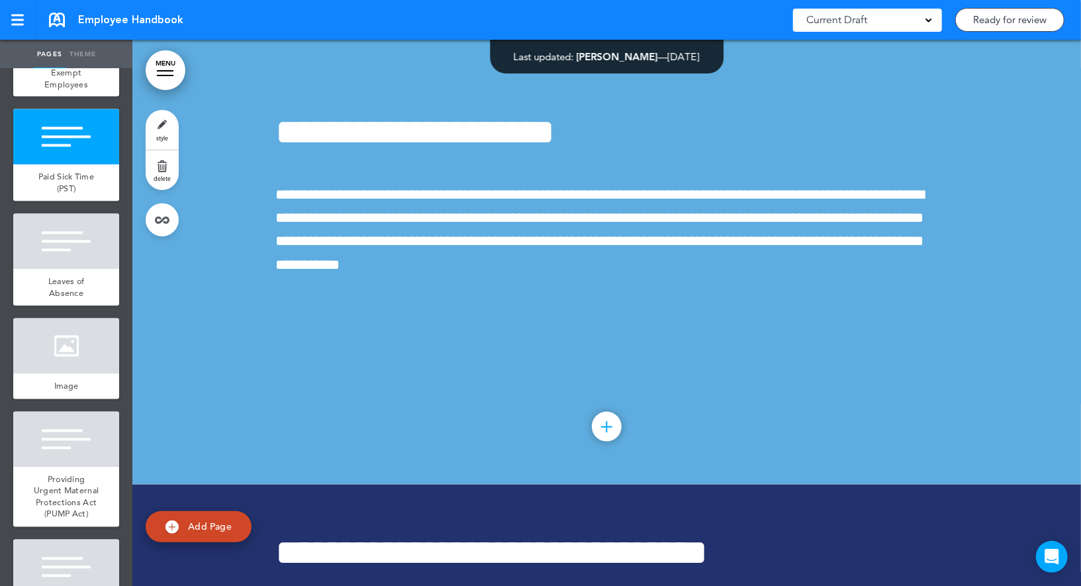
scroll to position [8049, 0]
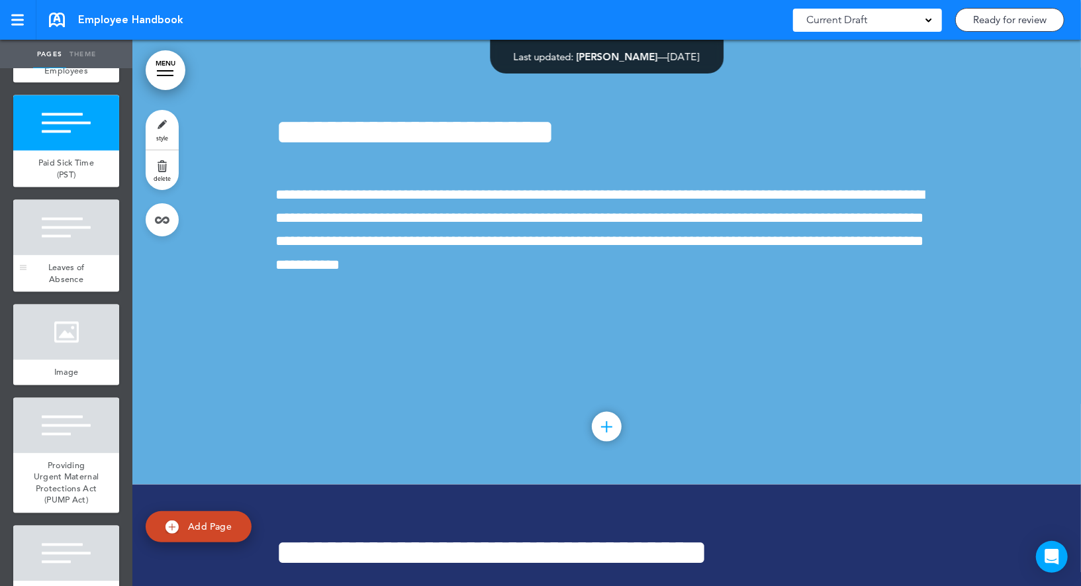
click at [78, 248] on div at bounding box center [66, 228] width 106 height 56
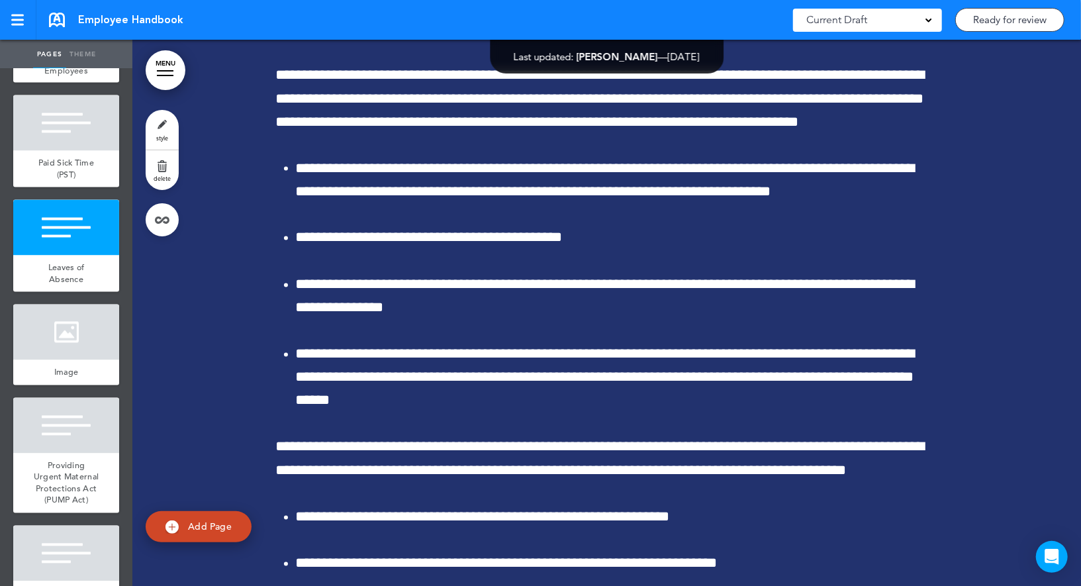
scroll to position [50094, 0]
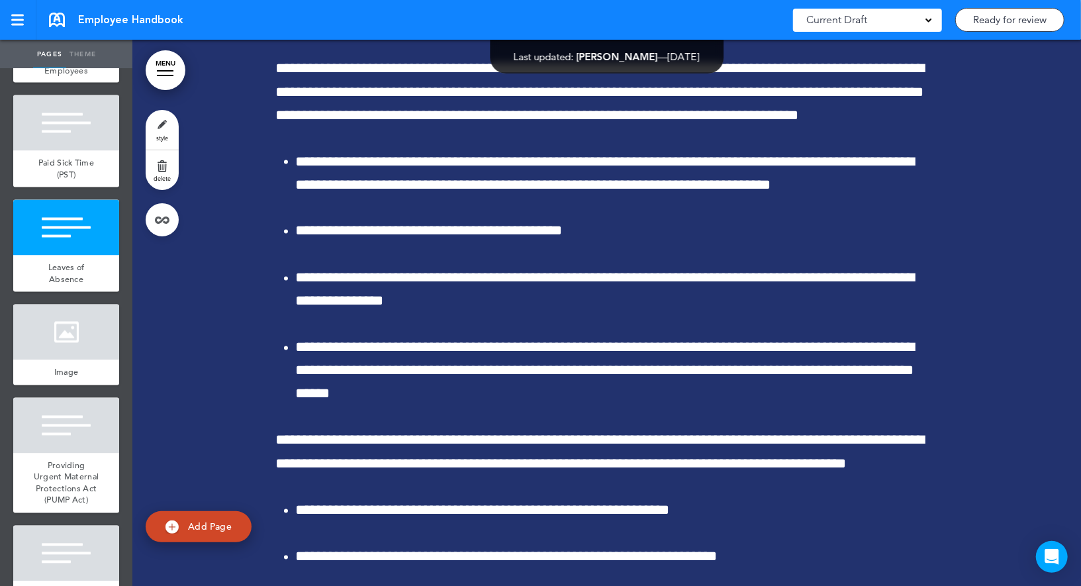
click at [156, 130] on link "style" at bounding box center [162, 130] width 33 height 40
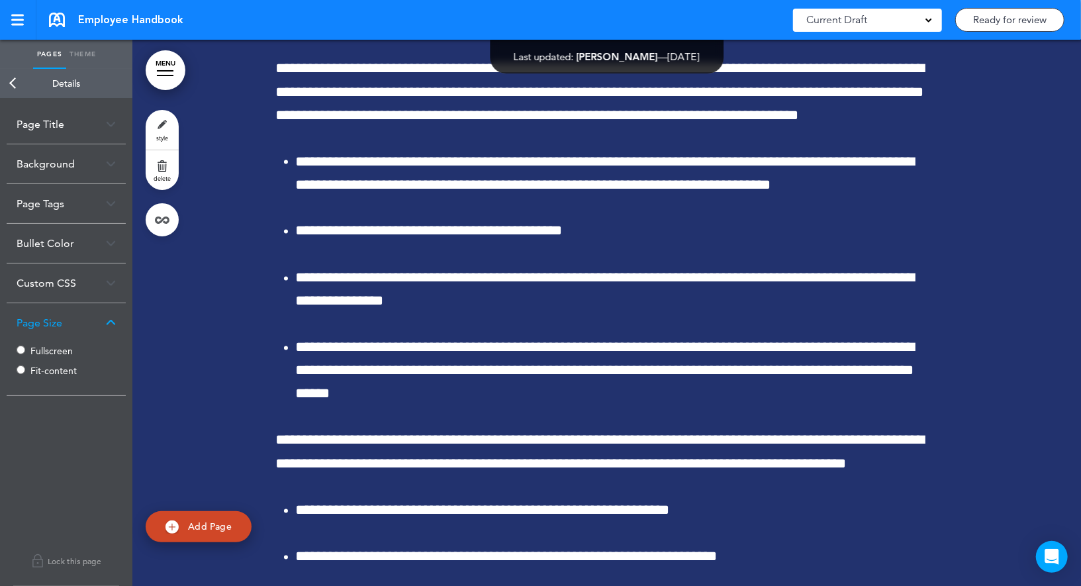
click at [39, 351] on label "Fullscreen" at bounding box center [69, 350] width 79 height 9
click at [12, 84] on link "Back" at bounding box center [13, 83] width 26 height 29
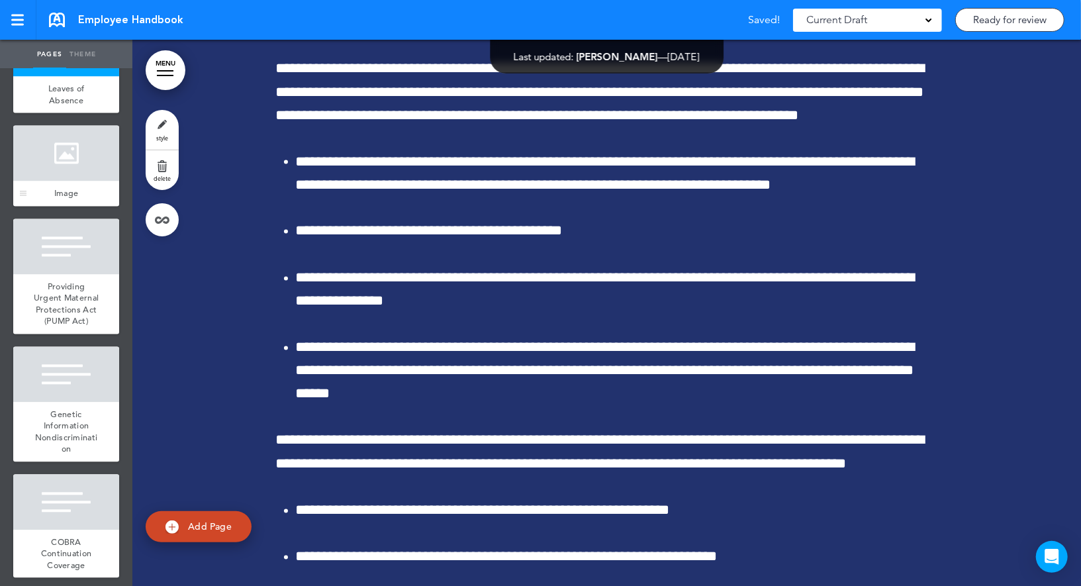
scroll to position [8230, 0]
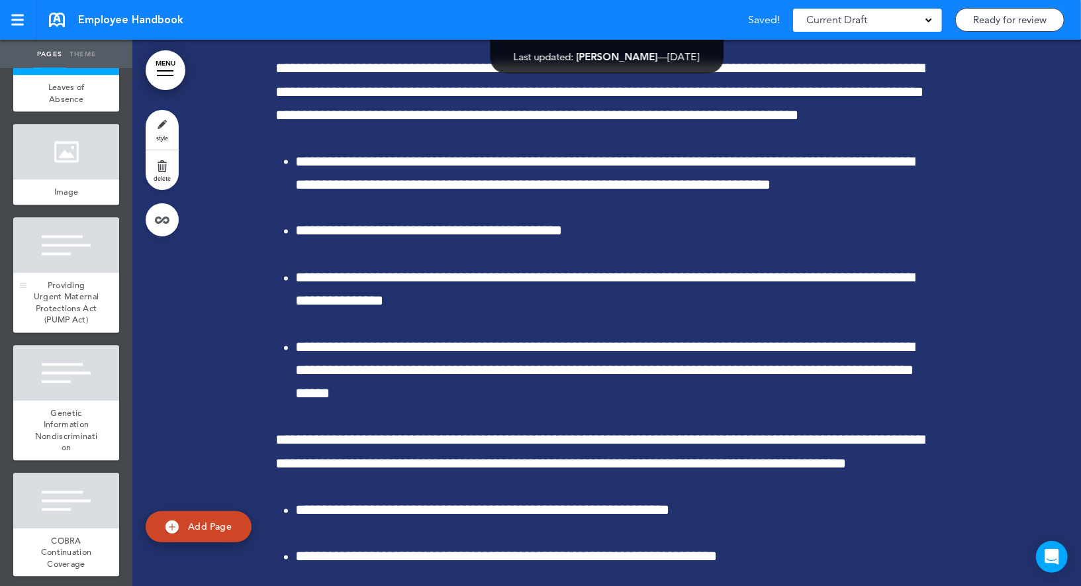
click at [82, 250] on div at bounding box center [66, 245] width 106 height 56
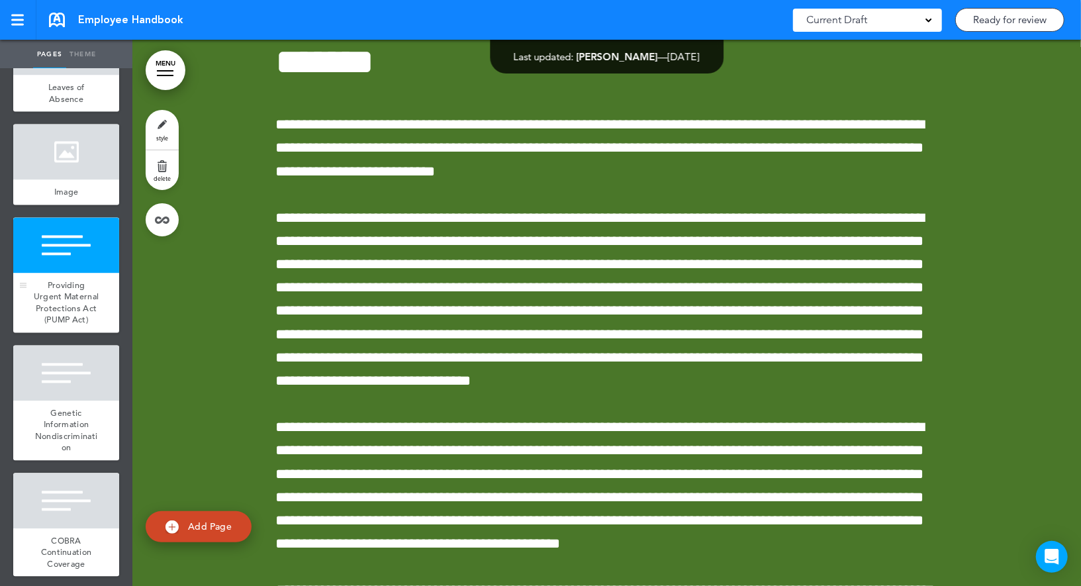
scroll to position [53559, 0]
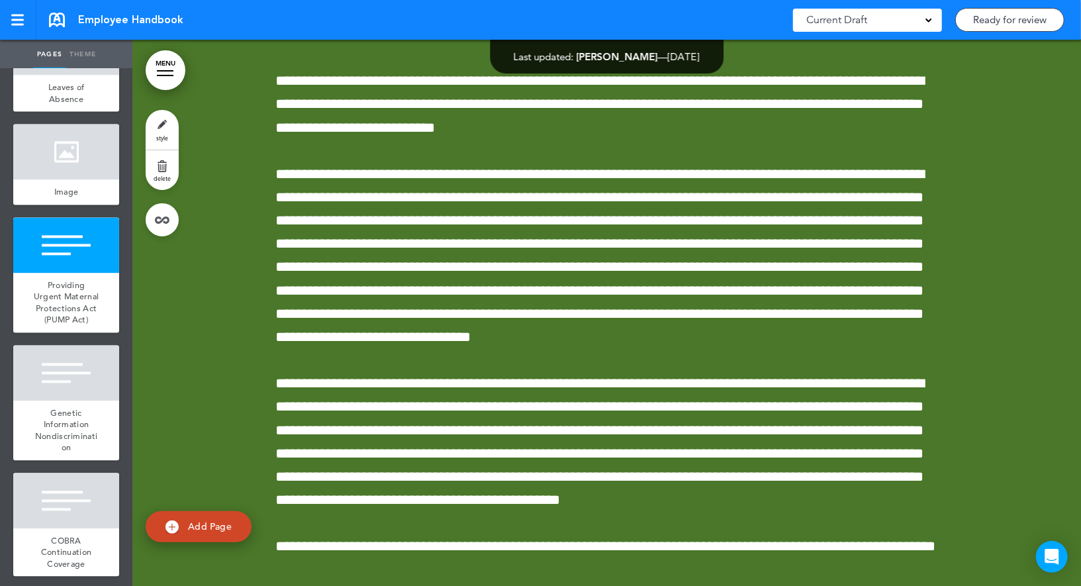
click at [165, 140] on span "style" at bounding box center [162, 138] width 12 height 8
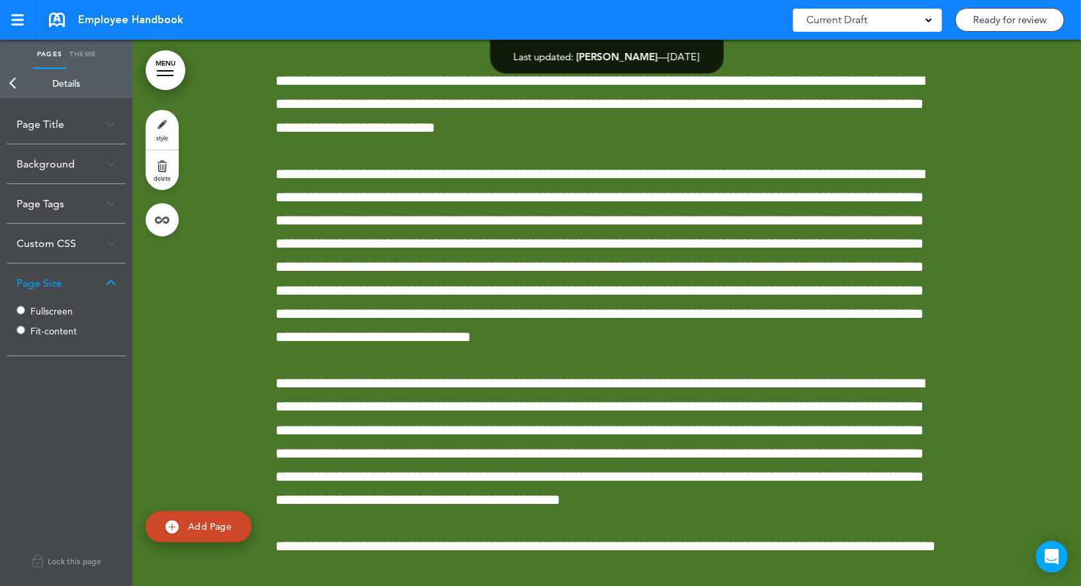
click at [63, 309] on label "Fullscreen" at bounding box center [69, 310] width 79 height 9
click at [12, 87] on link "Back" at bounding box center [13, 83] width 26 height 29
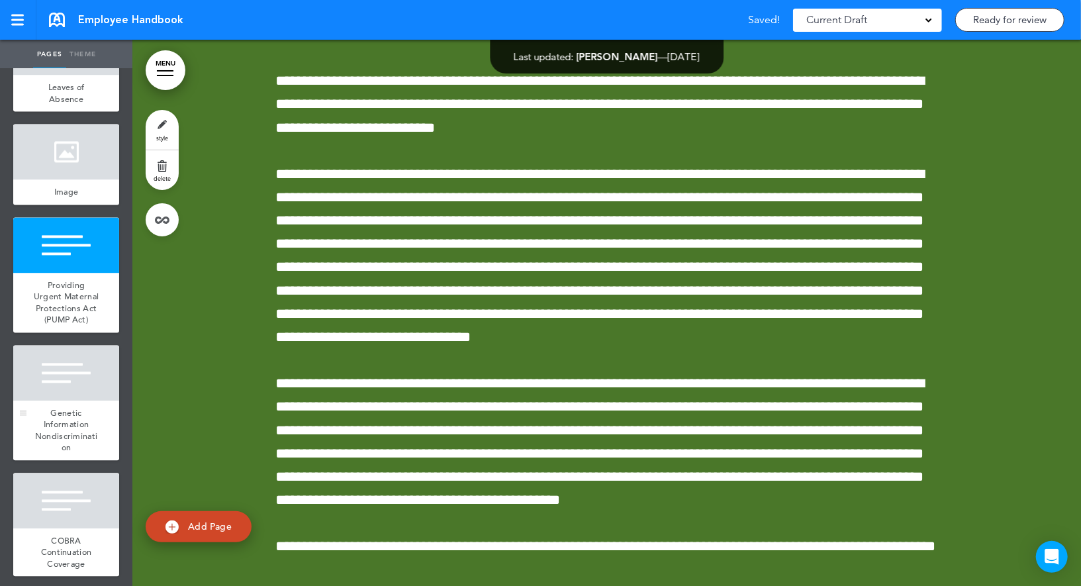
click at [66, 395] on div at bounding box center [66, 373] width 106 height 56
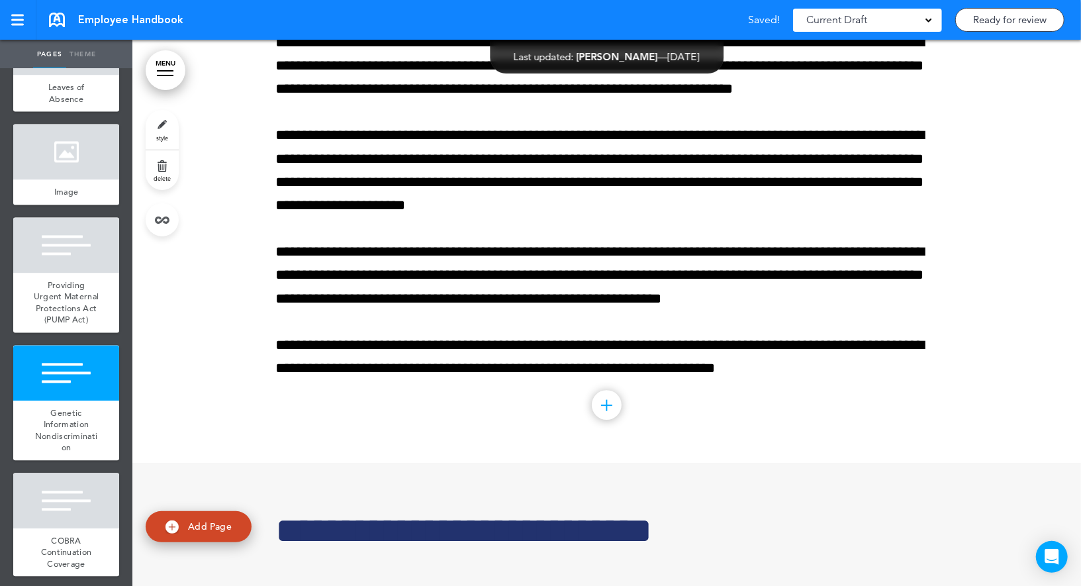
scroll to position [54379, 0]
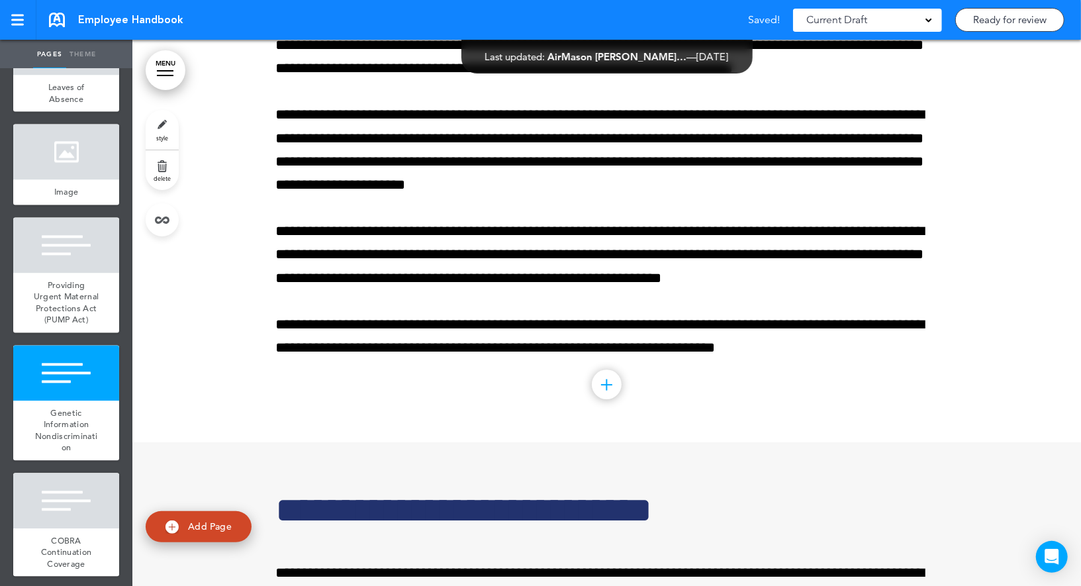
click at [167, 126] on link "style" at bounding box center [162, 130] width 33 height 40
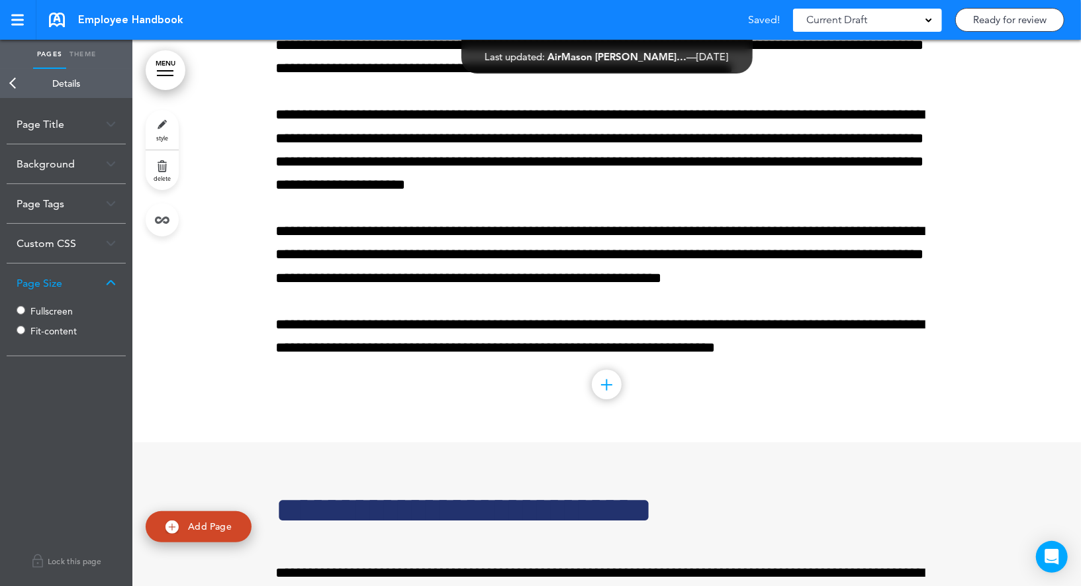
click at [56, 313] on label "Fullscreen" at bounding box center [69, 310] width 79 height 9
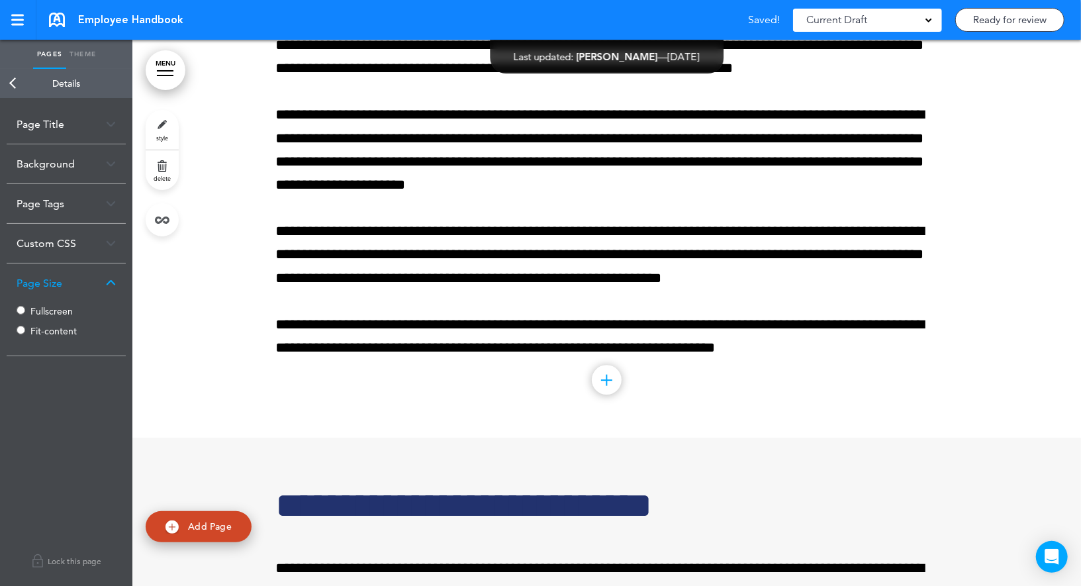
click at [20, 69] on link "Back" at bounding box center [13, 83] width 26 height 29
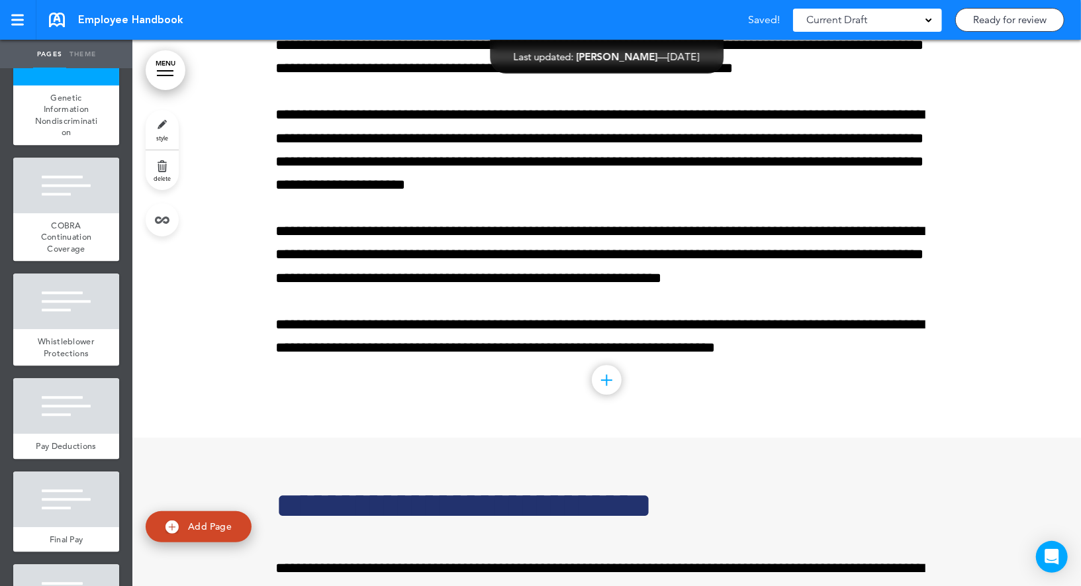
scroll to position [8580, 0]
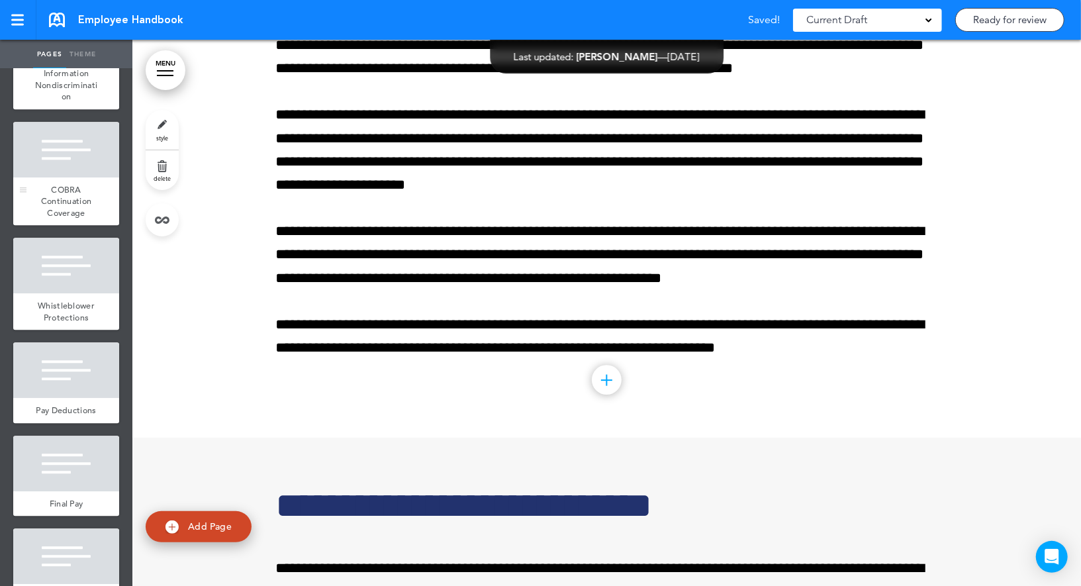
click at [86, 152] on div at bounding box center [66, 150] width 106 height 56
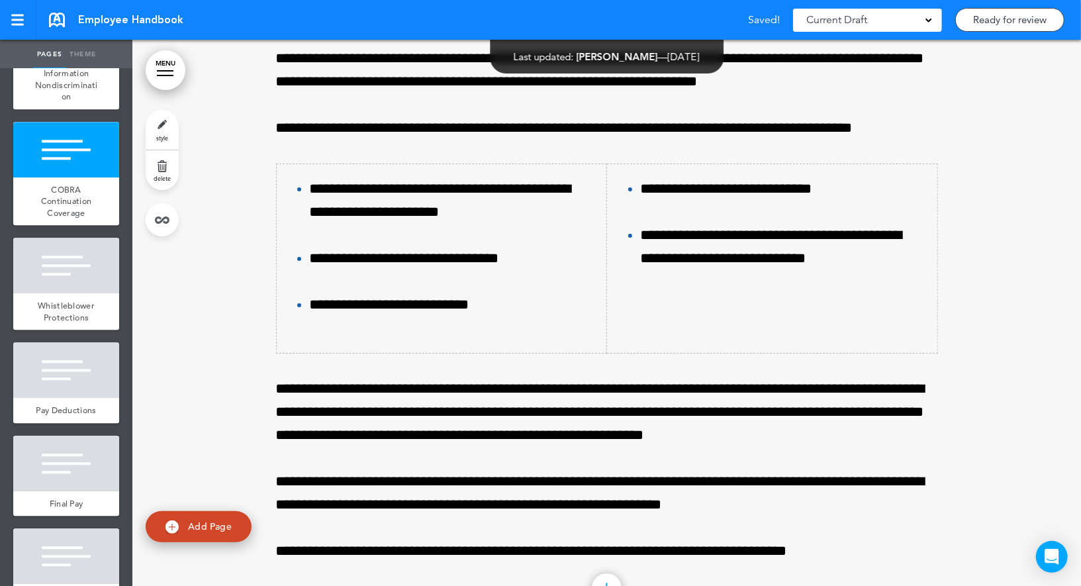
scroll to position [54925, 0]
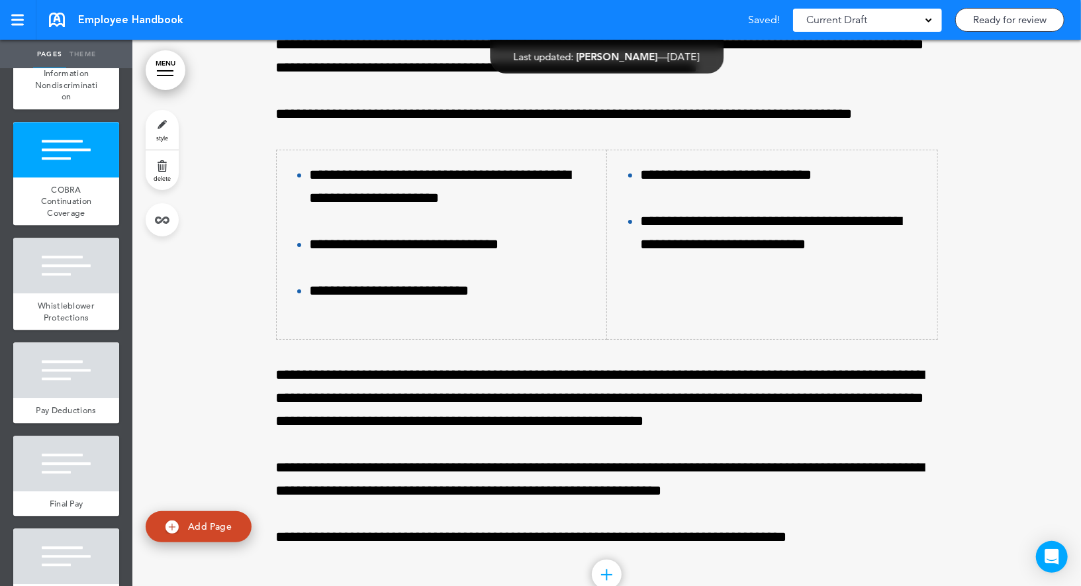
click at [157, 129] on link "style" at bounding box center [162, 130] width 33 height 40
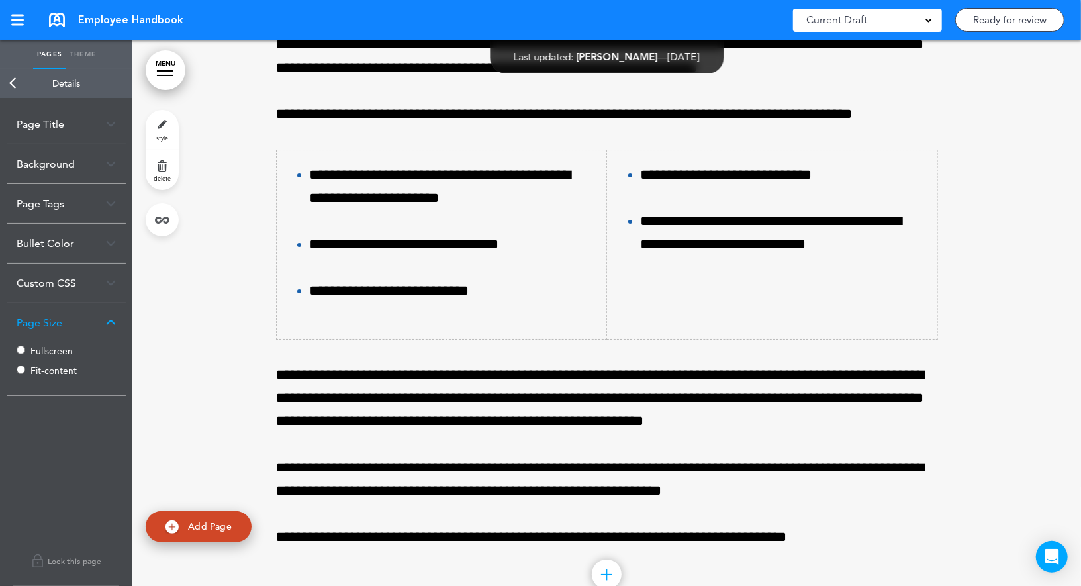
click at [33, 350] on label "Fullscreen" at bounding box center [69, 350] width 79 height 9
click at [20, 85] on link "Back" at bounding box center [13, 83] width 26 height 29
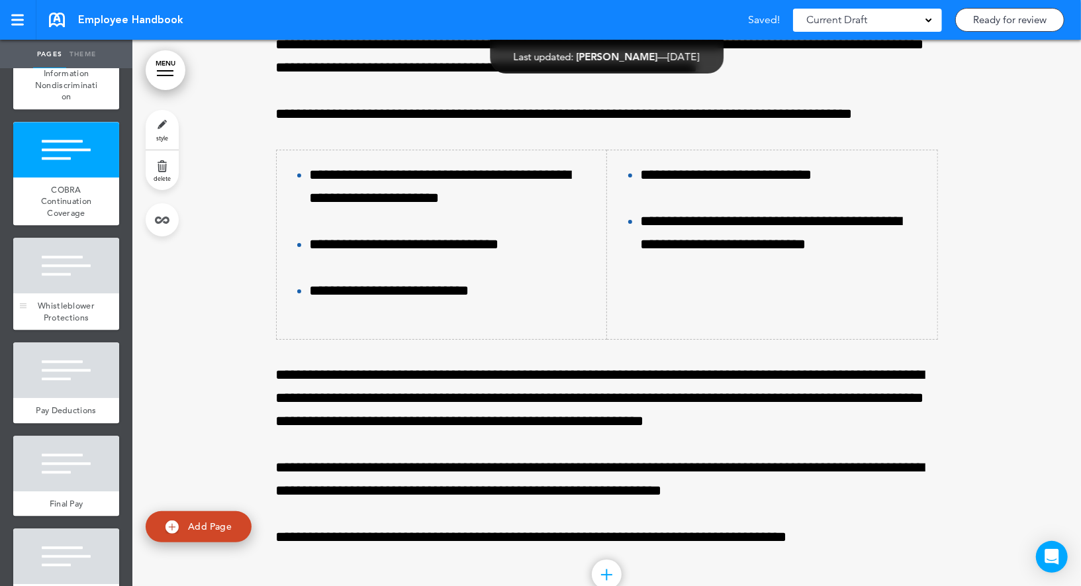
click at [65, 293] on div at bounding box center [66, 266] width 106 height 56
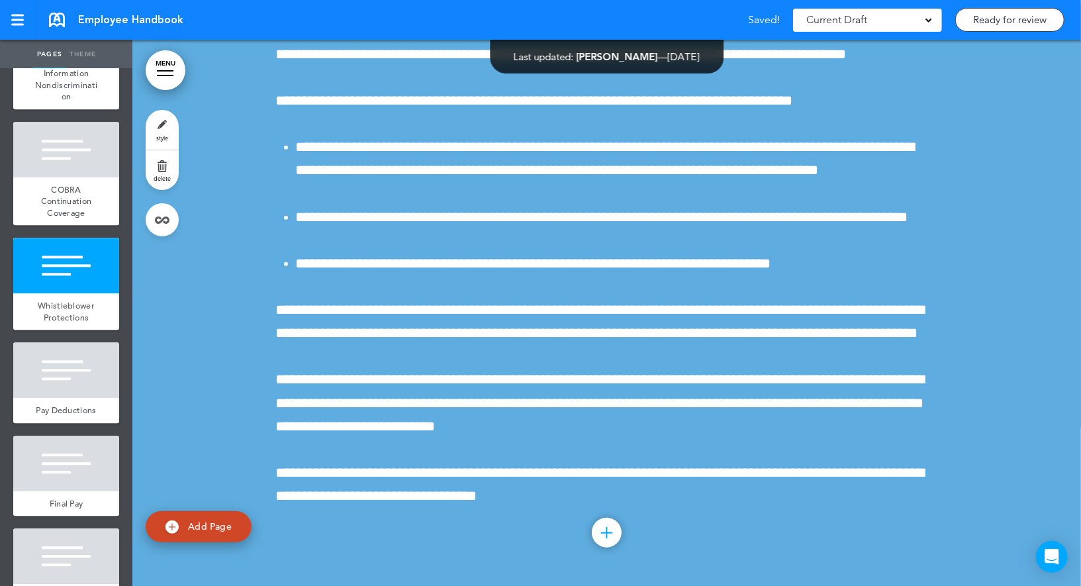
scroll to position [55666, 0]
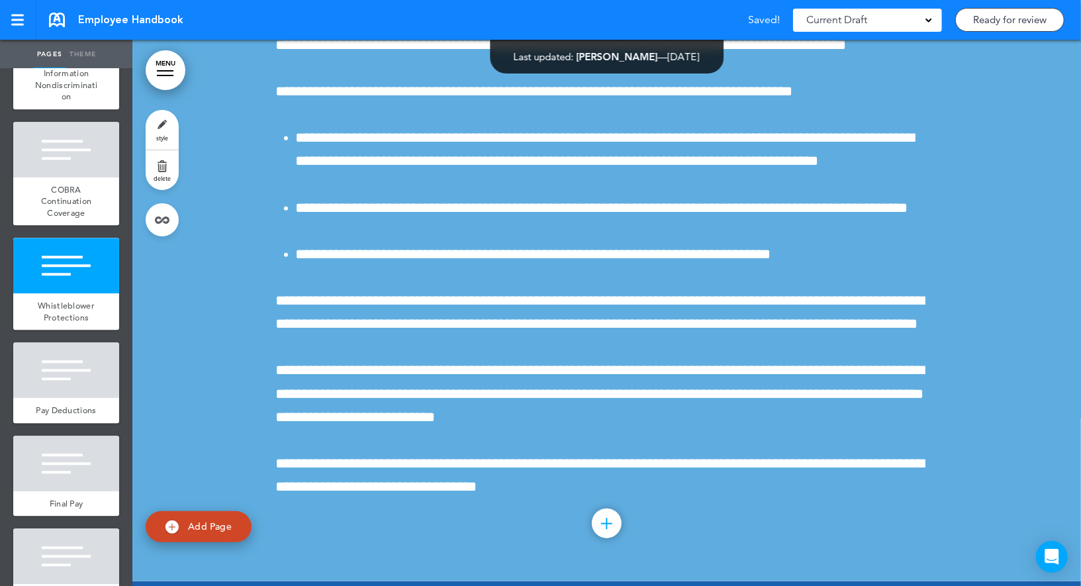
click at [160, 125] on link "style" at bounding box center [162, 130] width 33 height 40
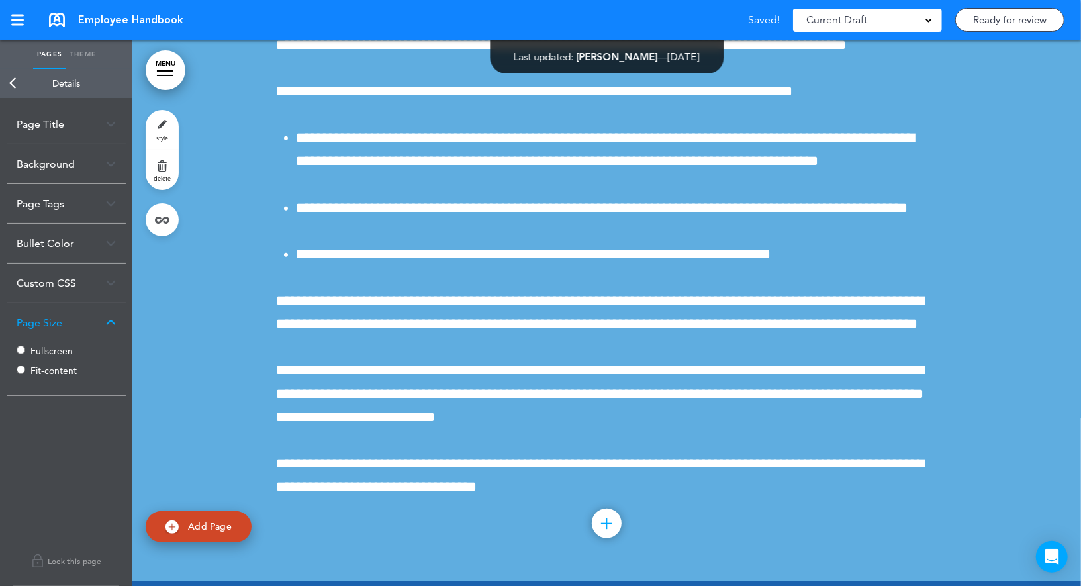
click at [41, 349] on label "Fullscreen" at bounding box center [69, 350] width 79 height 9
click at [12, 83] on link "Back" at bounding box center [13, 83] width 26 height 29
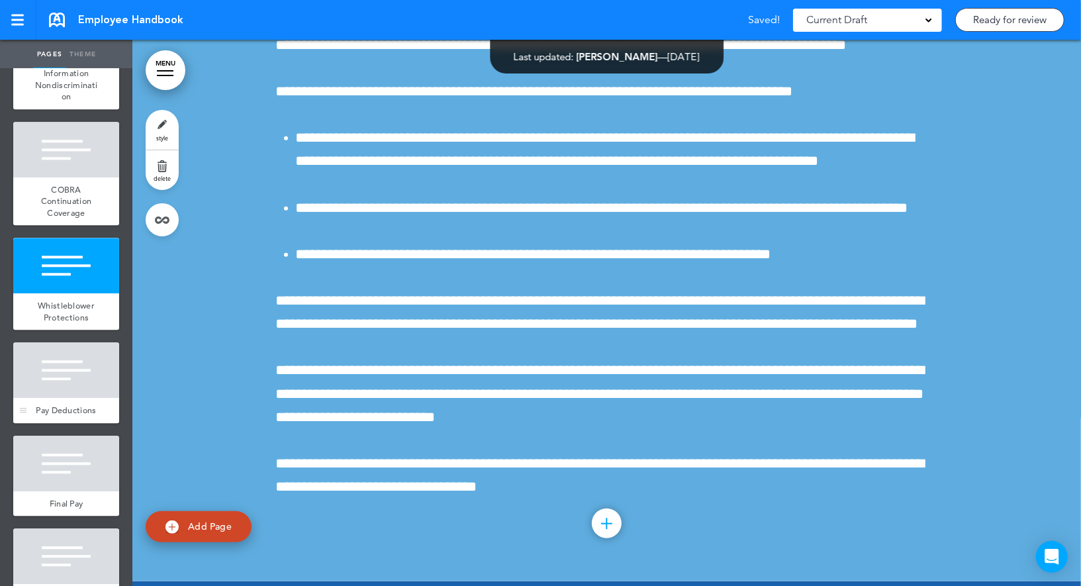
click at [73, 378] on div at bounding box center [66, 370] width 106 height 56
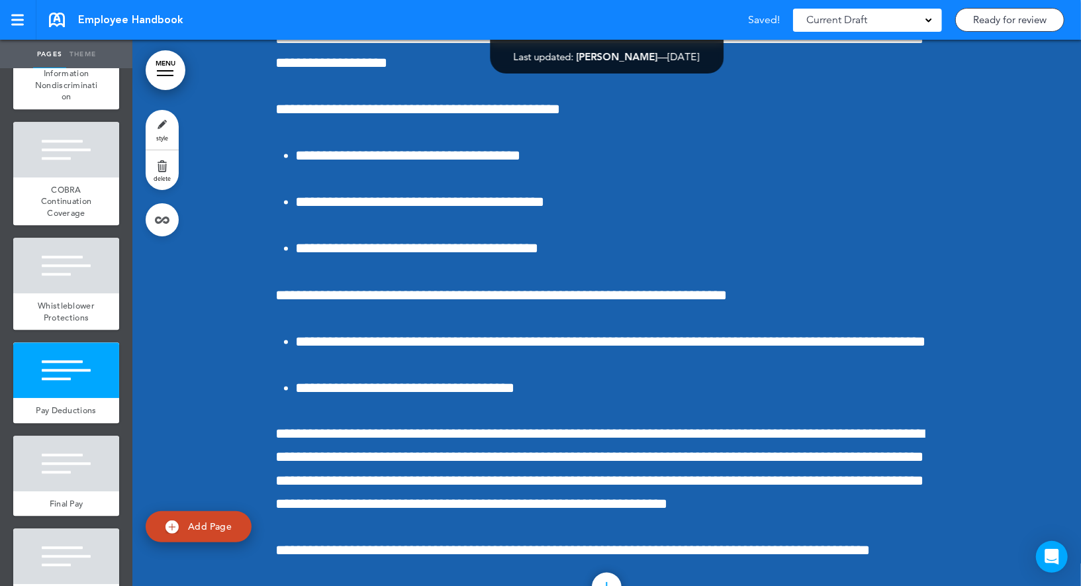
scroll to position [56378, 0]
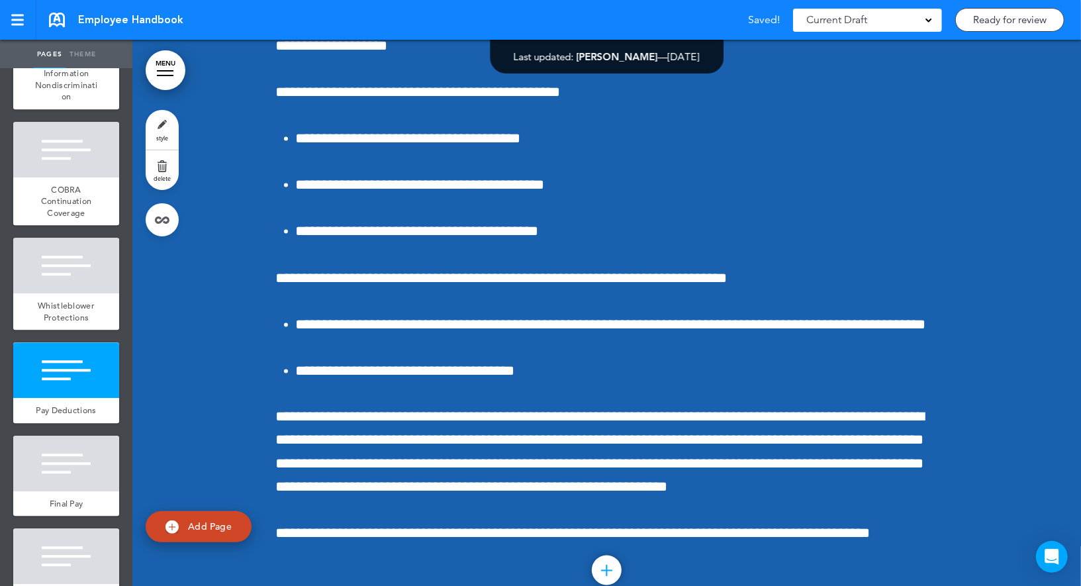
click at [161, 134] on span "style" at bounding box center [162, 138] width 12 height 8
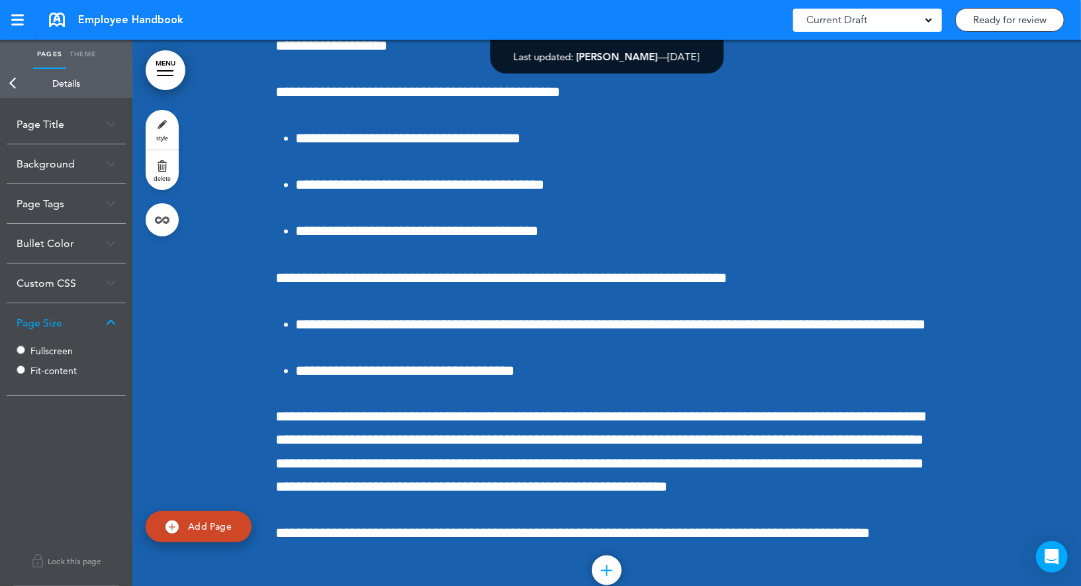
click at [37, 347] on label "Fullscreen" at bounding box center [69, 350] width 79 height 9
click at [19, 86] on link "Back" at bounding box center [13, 83] width 26 height 29
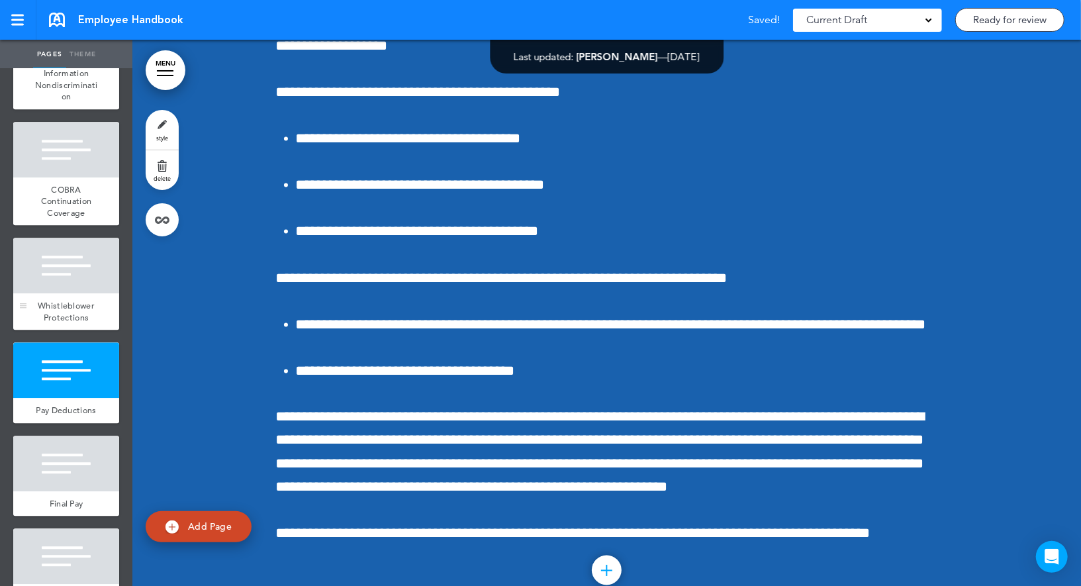
scroll to position [8626, 0]
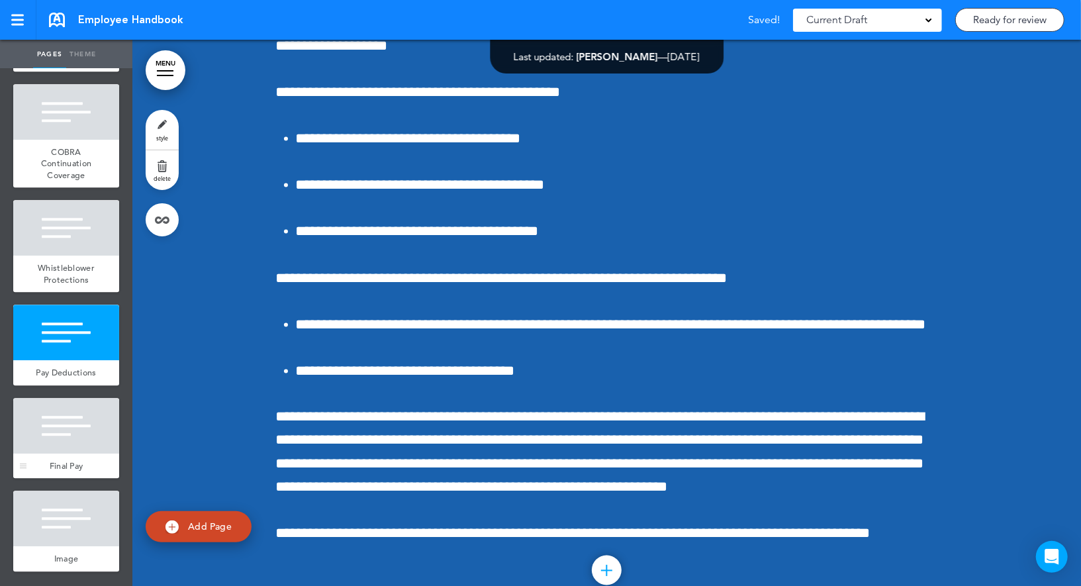
click at [60, 421] on div at bounding box center [66, 426] width 106 height 56
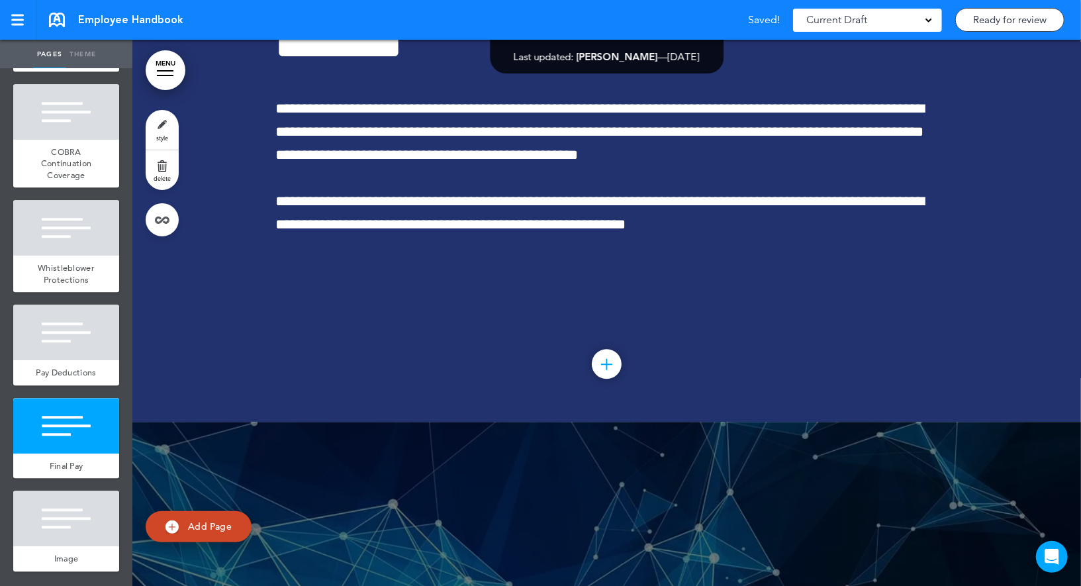
scroll to position [57139, 0]
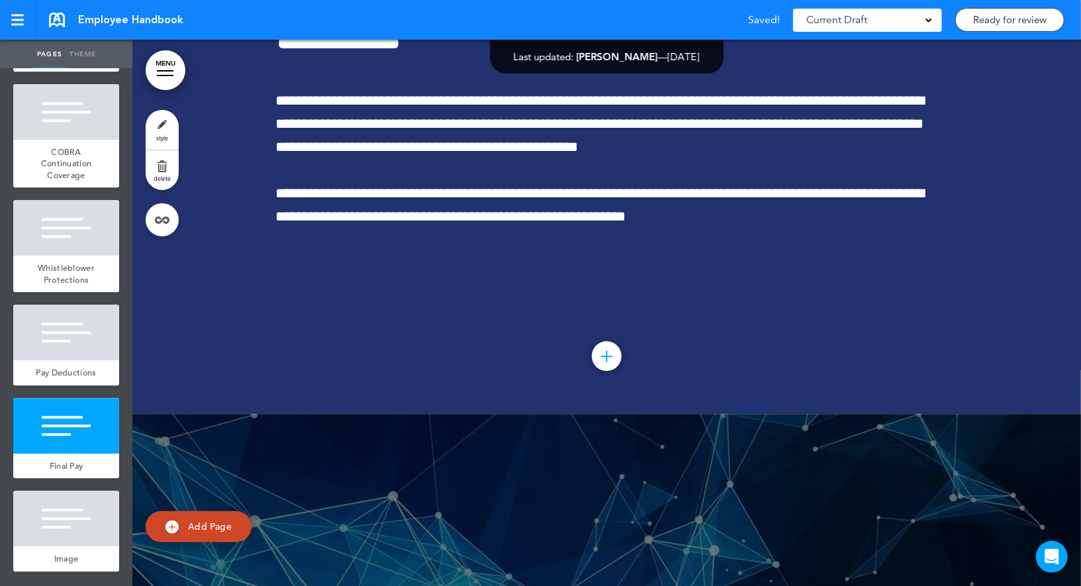
click at [163, 124] on link "style" at bounding box center [162, 130] width 33 height 40
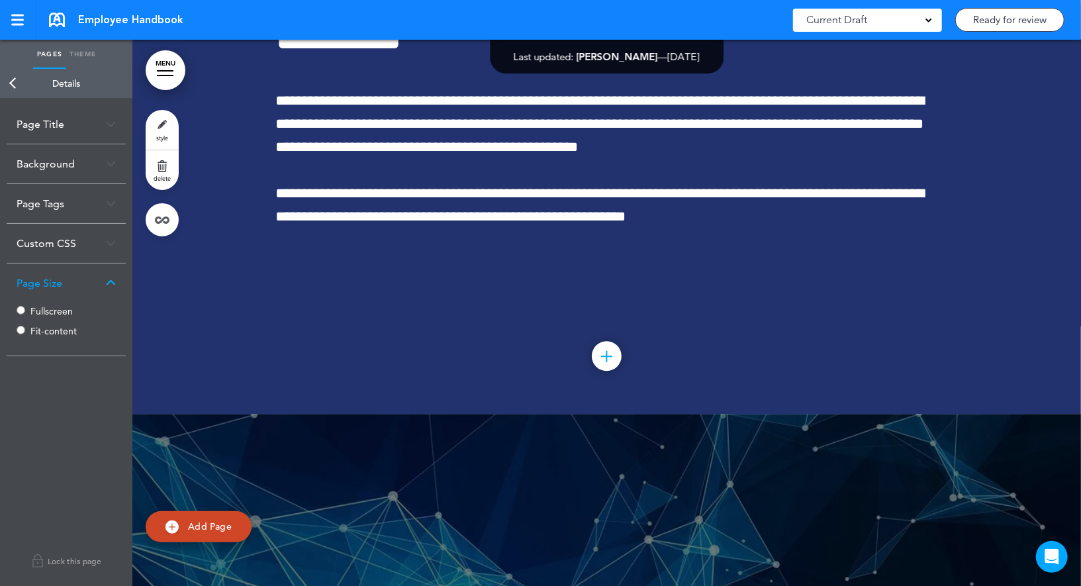
click at [9, 74] on link "Back" at bounding box center [13, 83] width 26 height 29
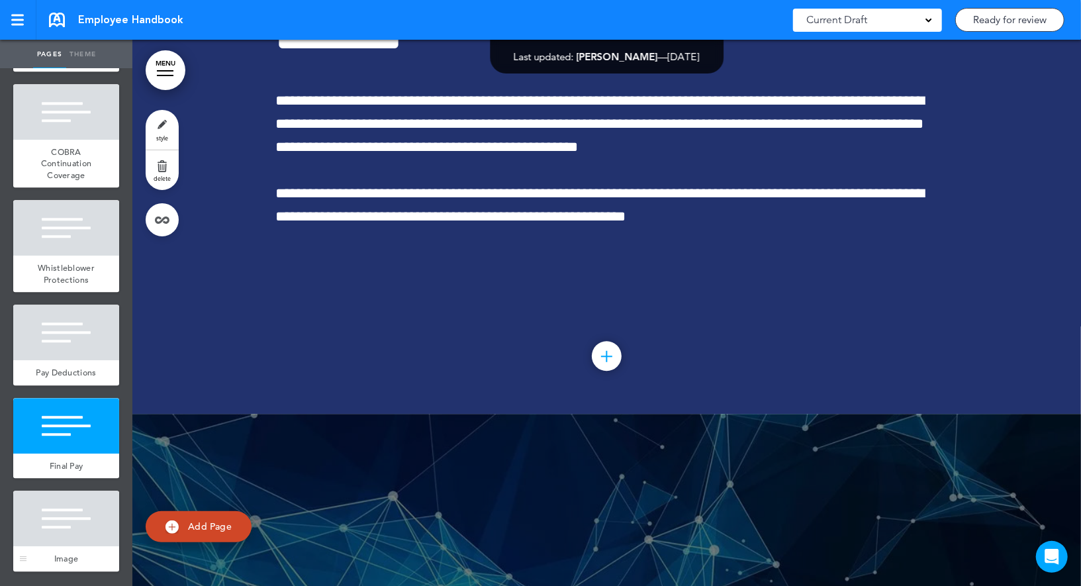
click at [64, 534] on div at bounding box center [66, 518] width 106 height 56
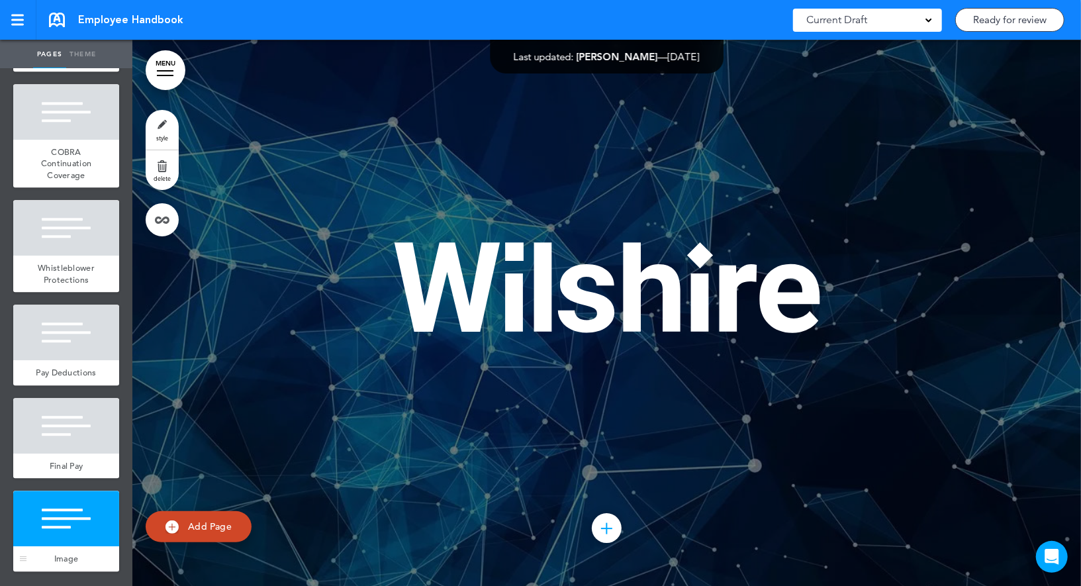
scroll to position [57685, 0]
click at [169, 138] on link "style" at bounding box center [162, 130] width 33 height 40
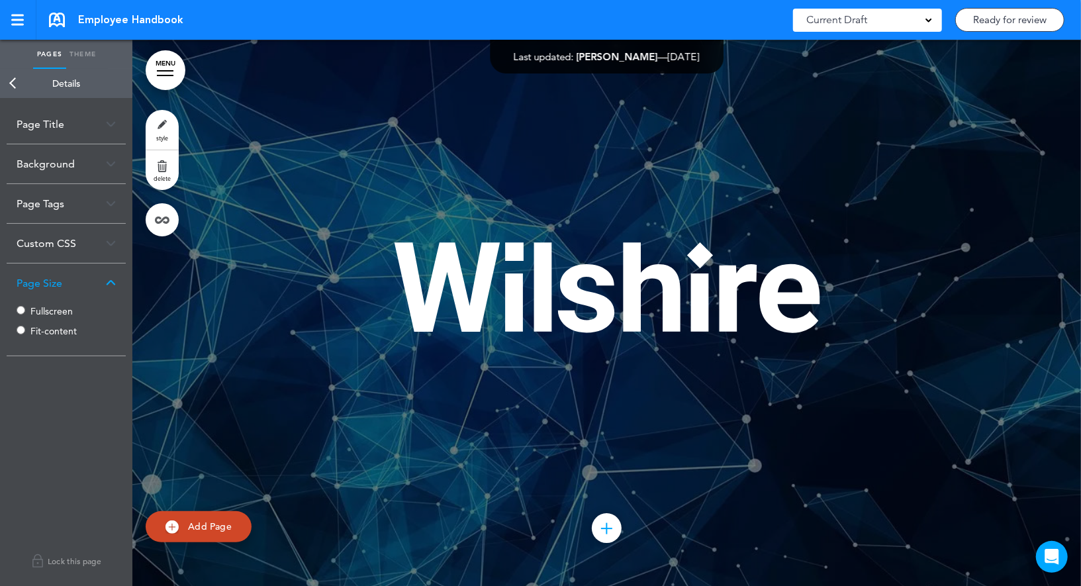
click at [13, 71] on link "Back" at bounding box center [13, 83] width 26 height 29
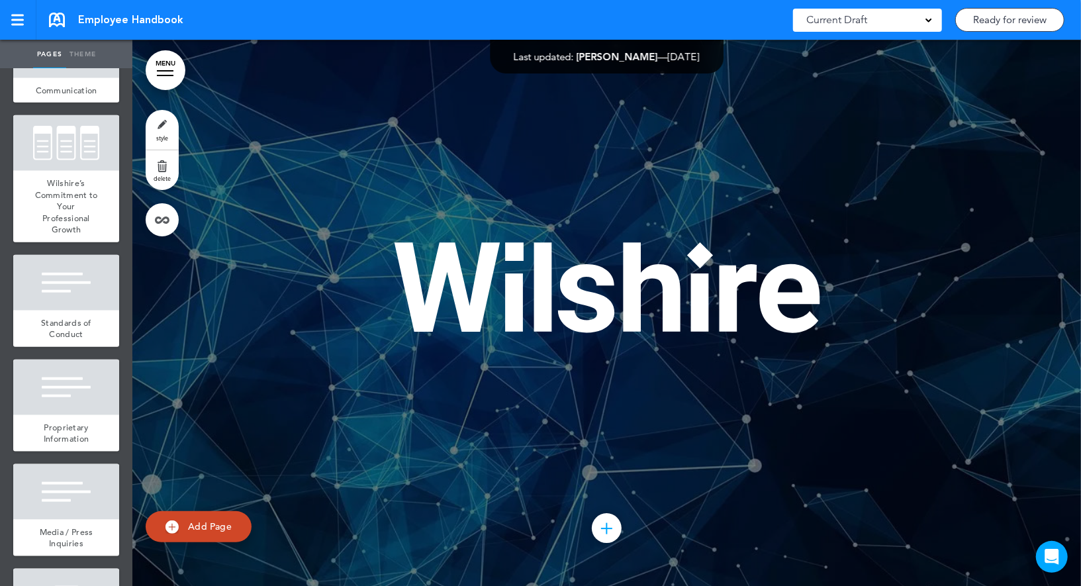
scroll to position [7306, 0]
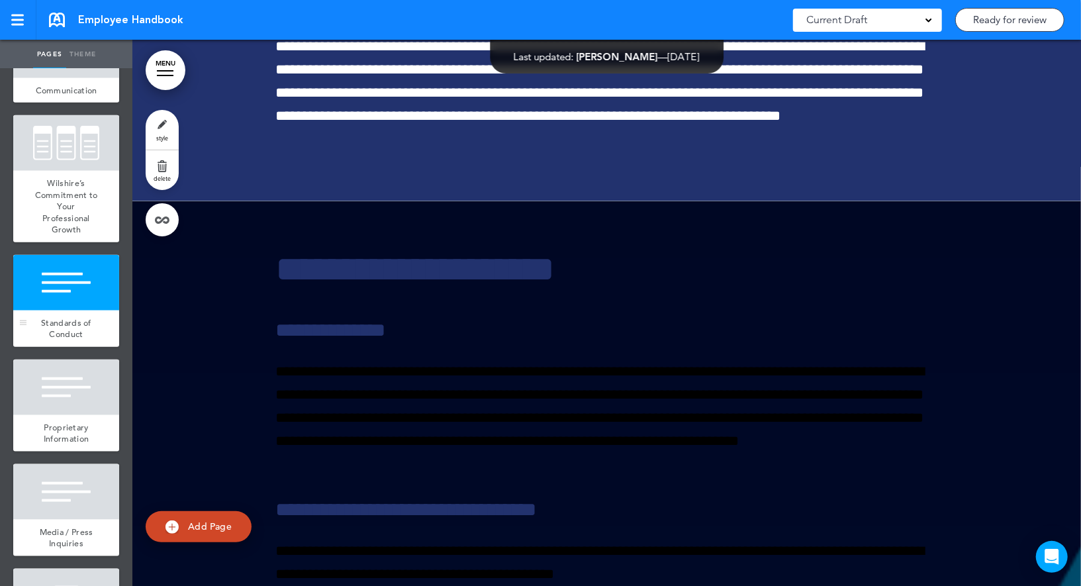
click at [88, 290] on div at bounding box center [66, 283] width 106 height 56
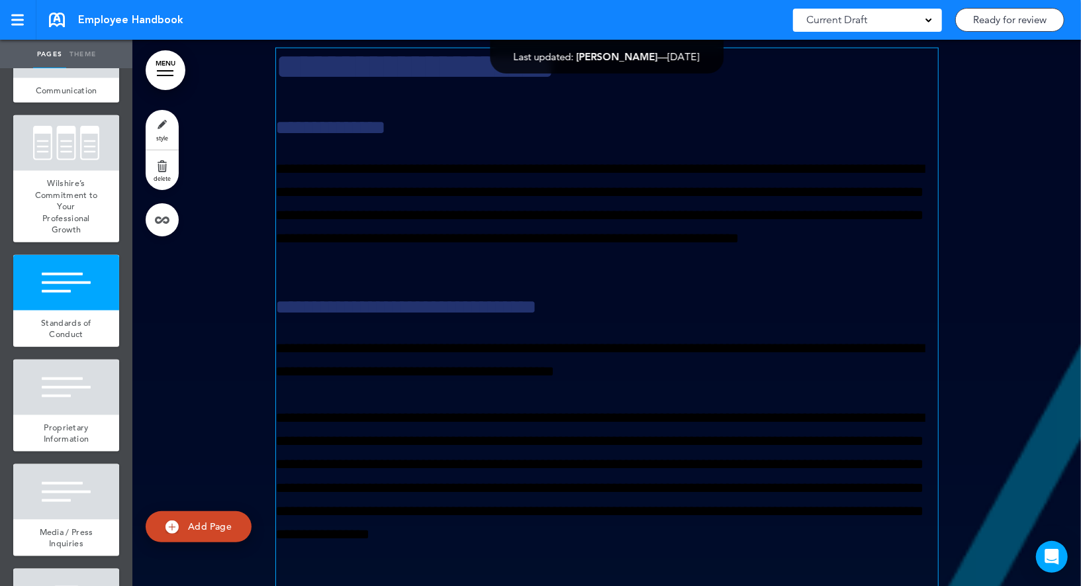
scroll to position [7511, 0]
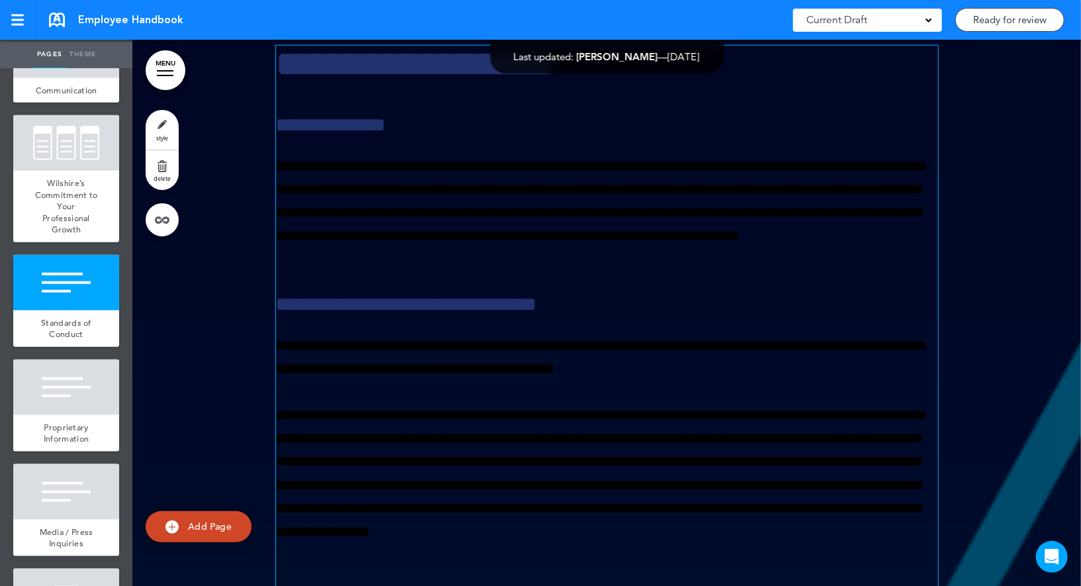
click at [437, 271] on p "**********" at bounding box center [607, 213] width 662 height 116
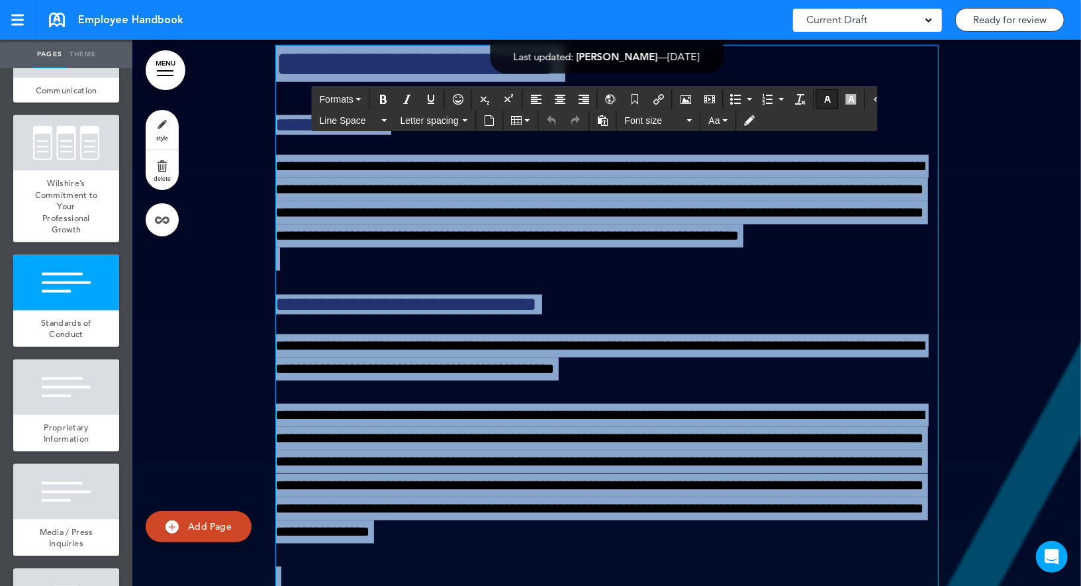
click at [824, 99] on button "button" at bounding box center [827, 99] width 21 height 19
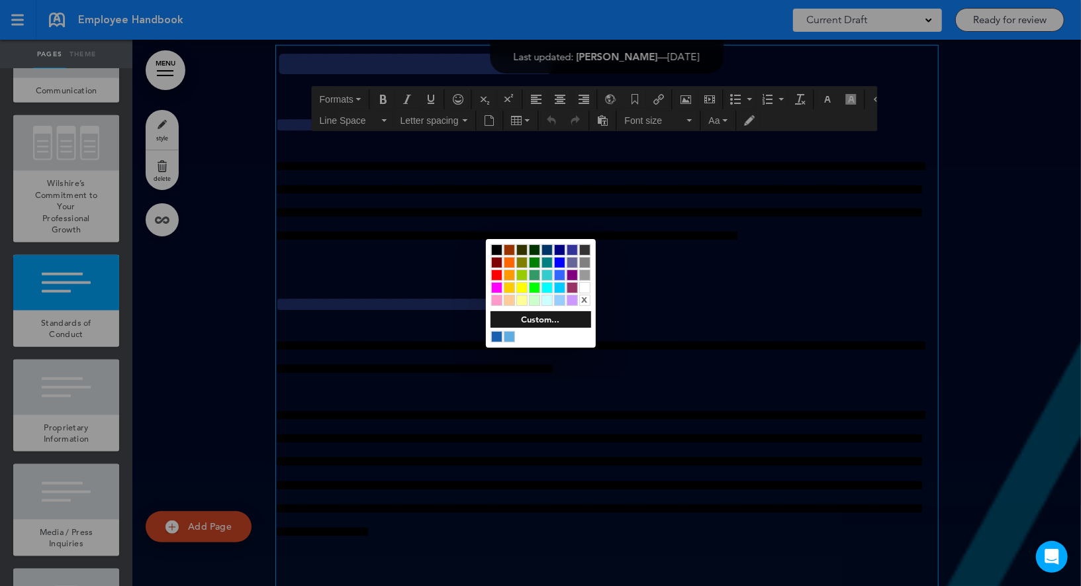
click at [583, 287] on div at bounding box center [584, 287] width 11 height 11
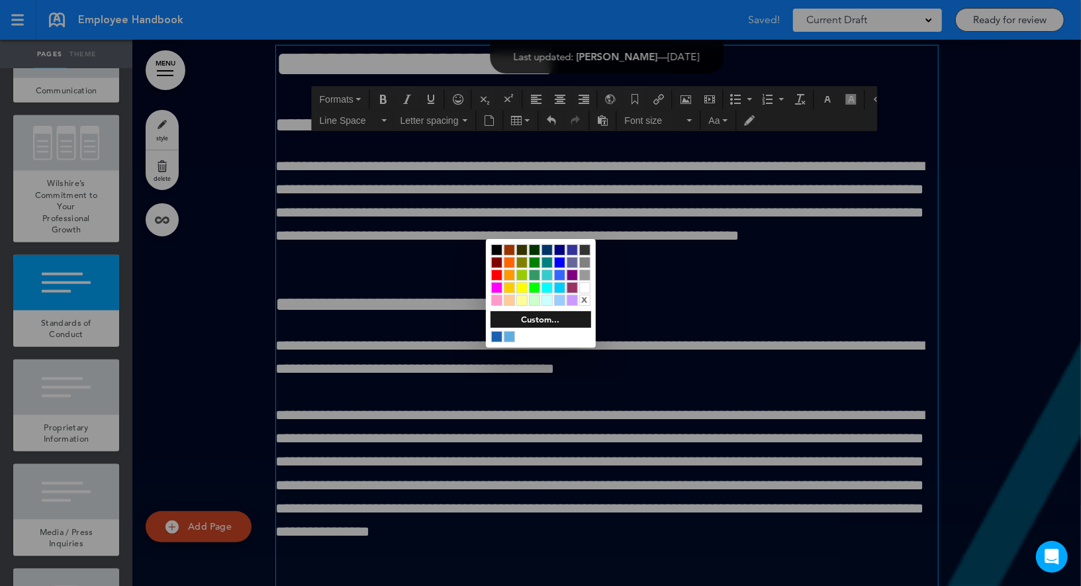
click at [641, 275] on div at bounding box center [540, 293] width 1081 height 586
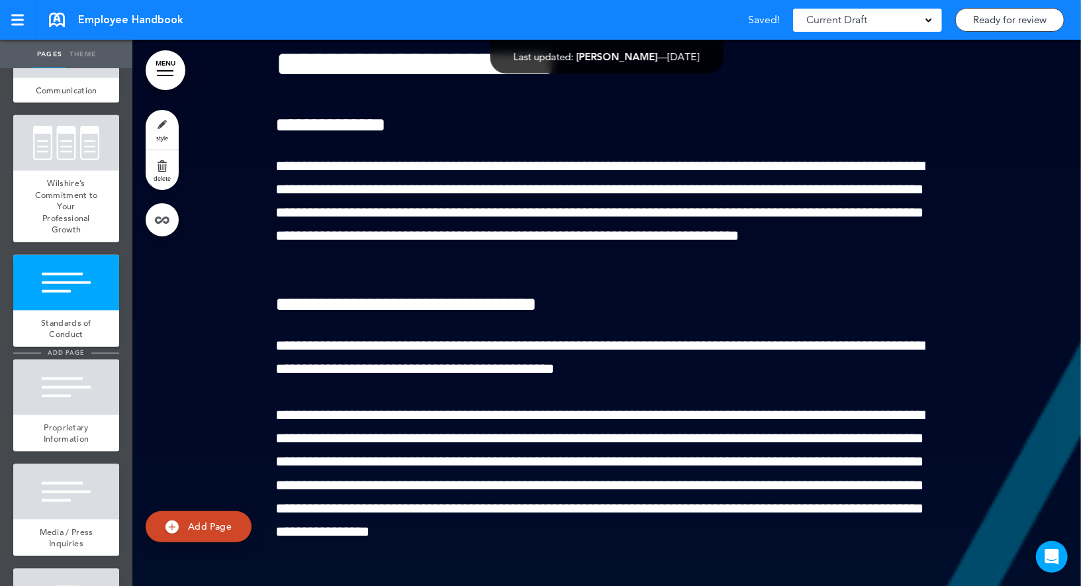
click at [98, 348] on li "add page" at bounding box center [66, 353] width 106 height 10
type input "********"
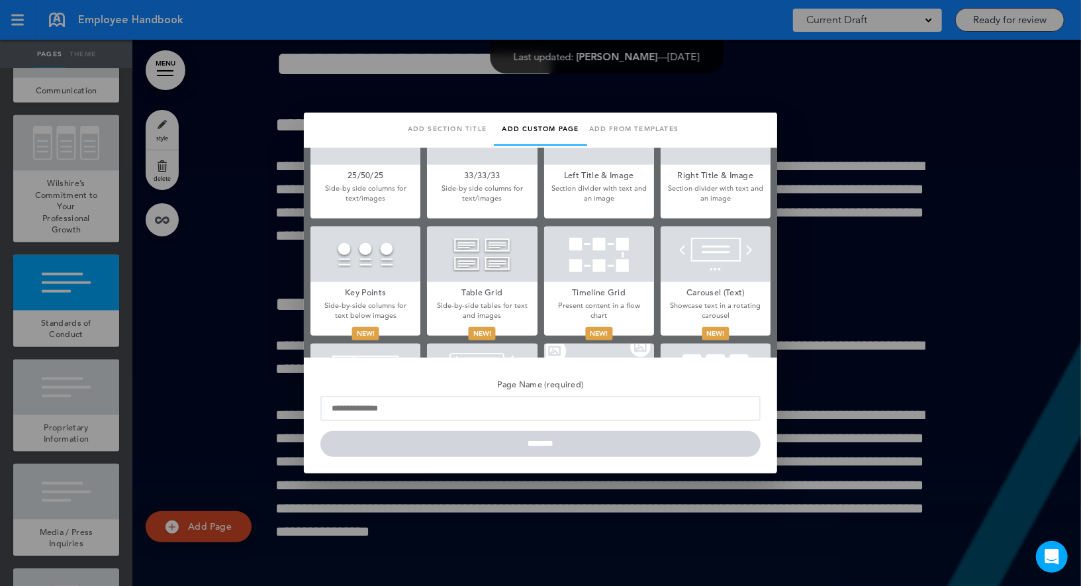
scroll to position [394, 0]
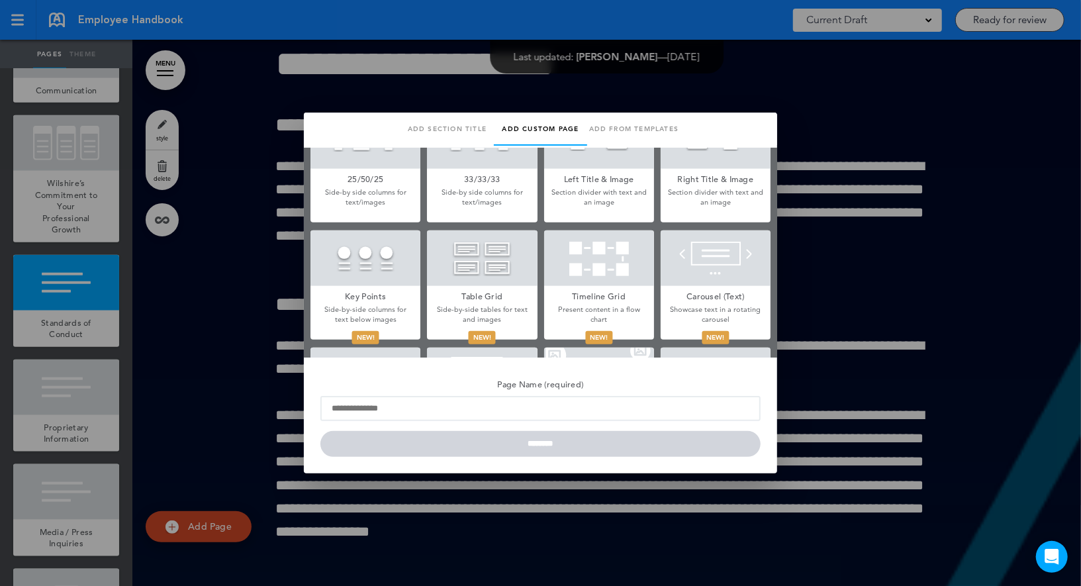
click at [703, 244] on div at bounding box center [715, 258] width 110 height 56
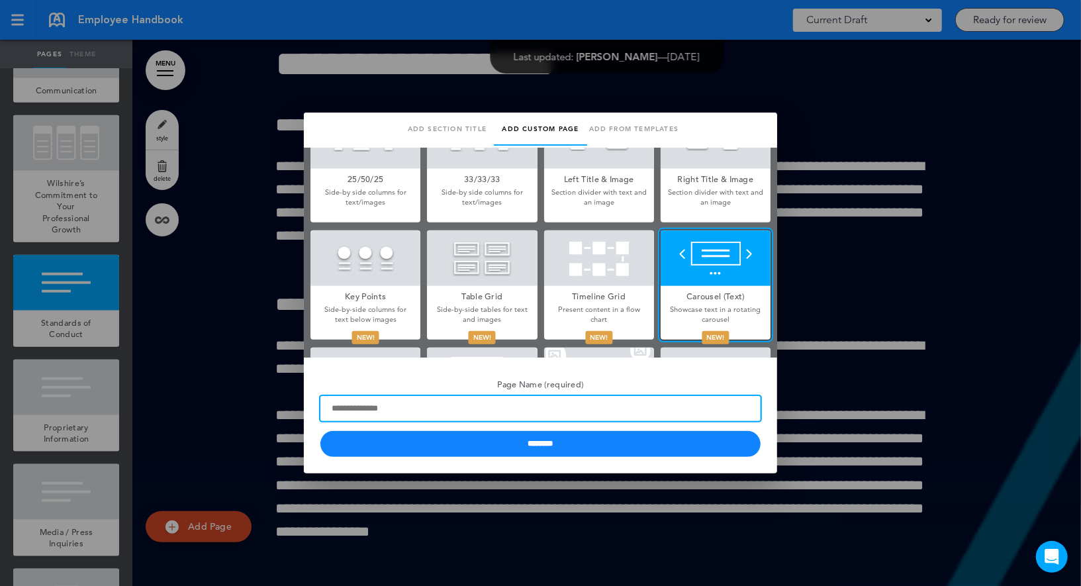
click at [490, 409] on input "Page Name (required)" at bounding box center [540, 408] width 440 height 25
paste input "**********"
type input "**********"
click at [320, 431] on input "********" at bounding box center [540, 444] width 440 height 26
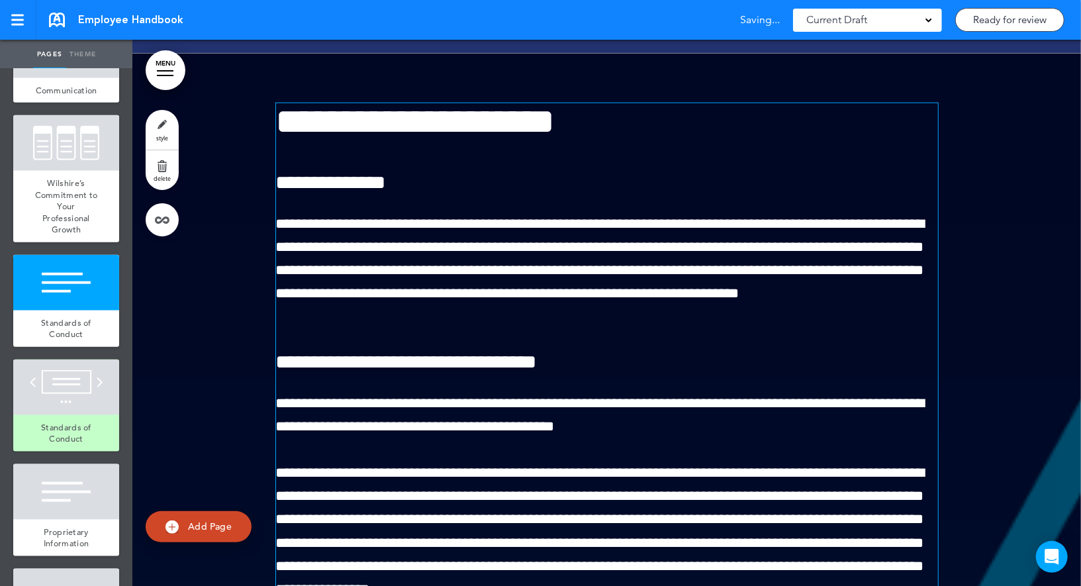
scroll to position [7428, 0]
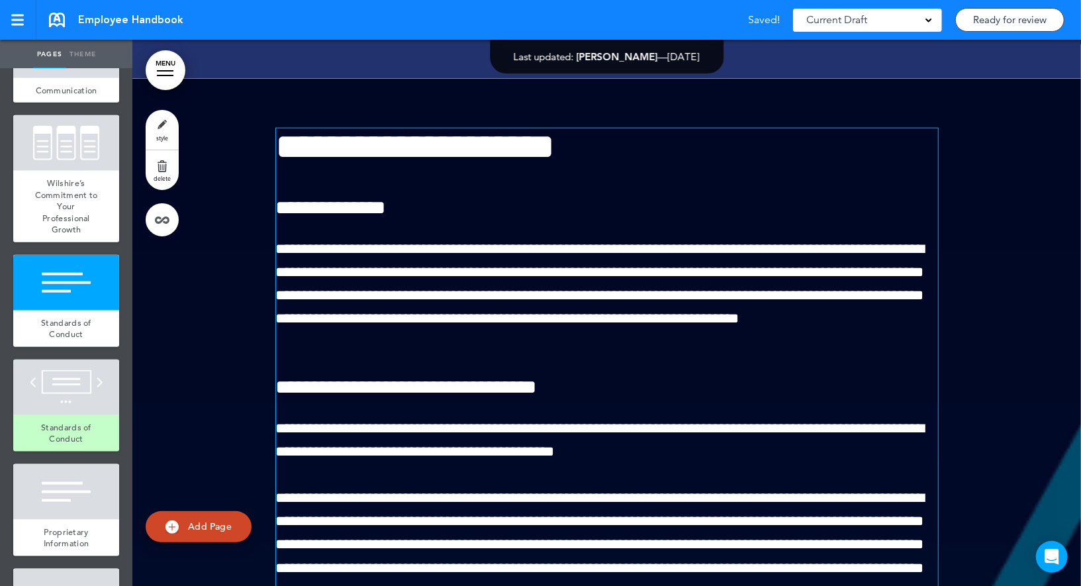
click at [420, 165] on span "**********" at bounding box center [415, 146] width 279 height 36
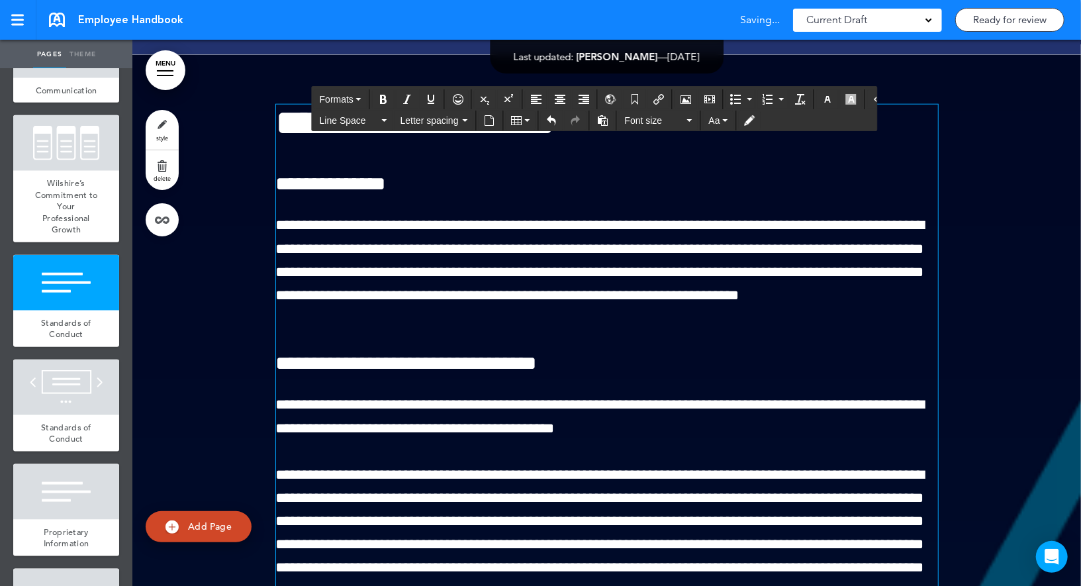
click at [420, 141] on span "**********" at bounding box center [415, 123] width 279 height 36
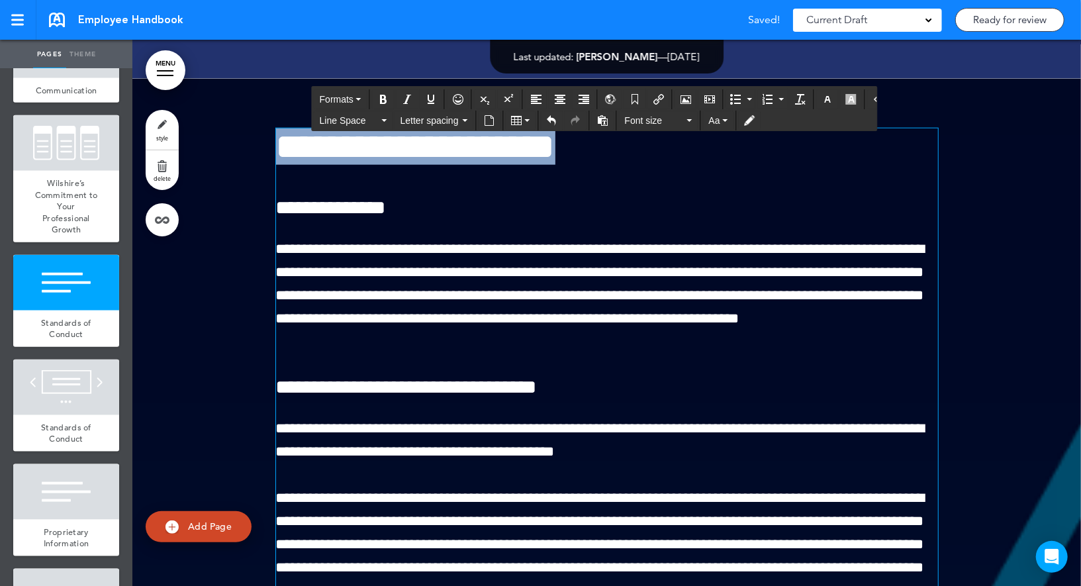
copy span "**********"
click at [101, 406] on div at bounding box center [66, 387] width 106 height 56
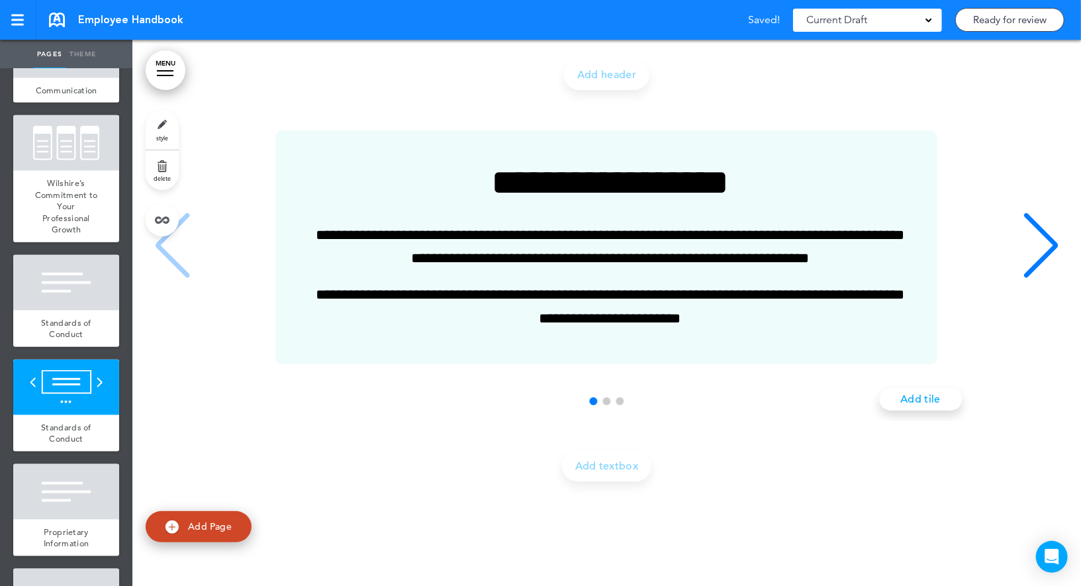
scroll to position [10009, 0]
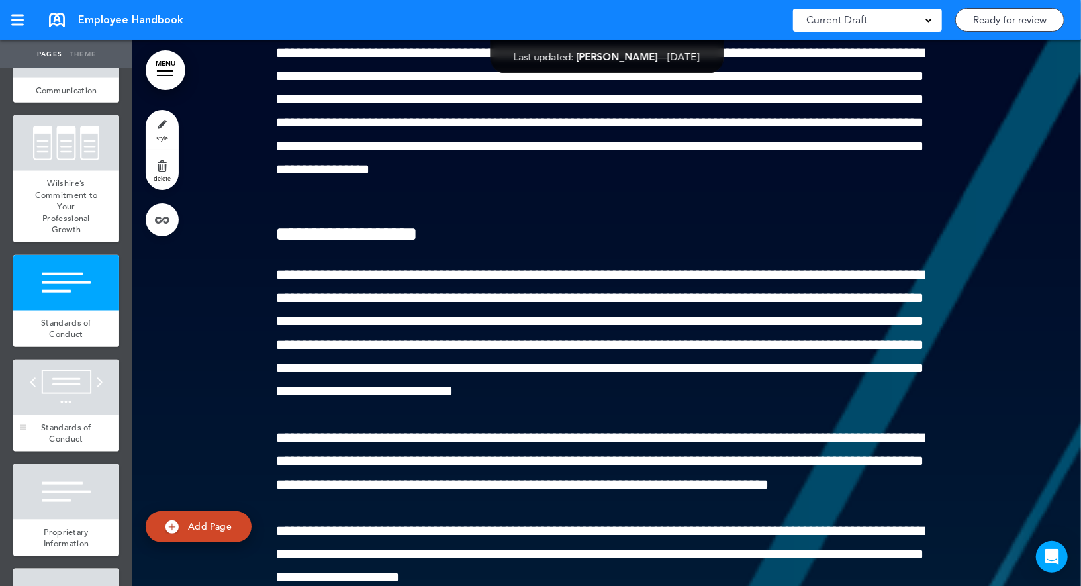
click at [89, 379] on div at bounding box center [66, 387] width 106 height 56
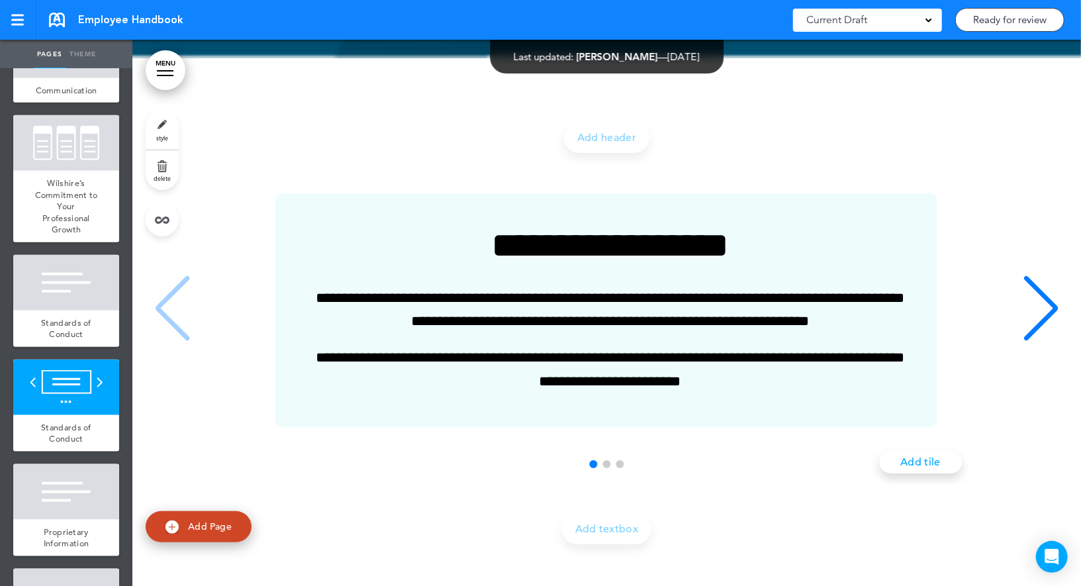
scroll to position [10051, 0]
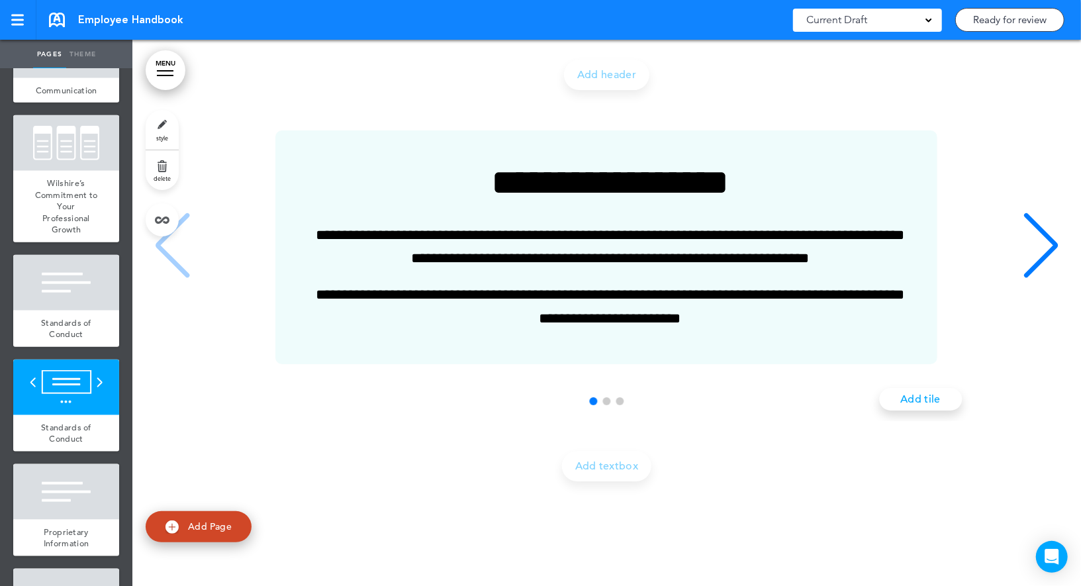
click at [152, 128] on link "style" at bounding box center [162, 130] width 33 height 40
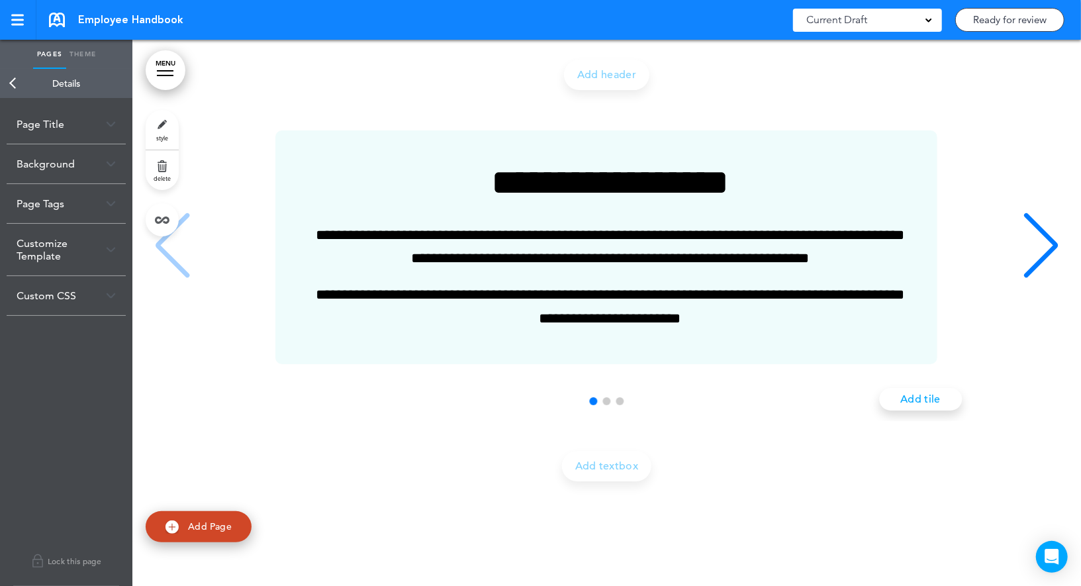
click at [89, 161] on div "Background" at bounding box center [66, 163] width 119 height 39
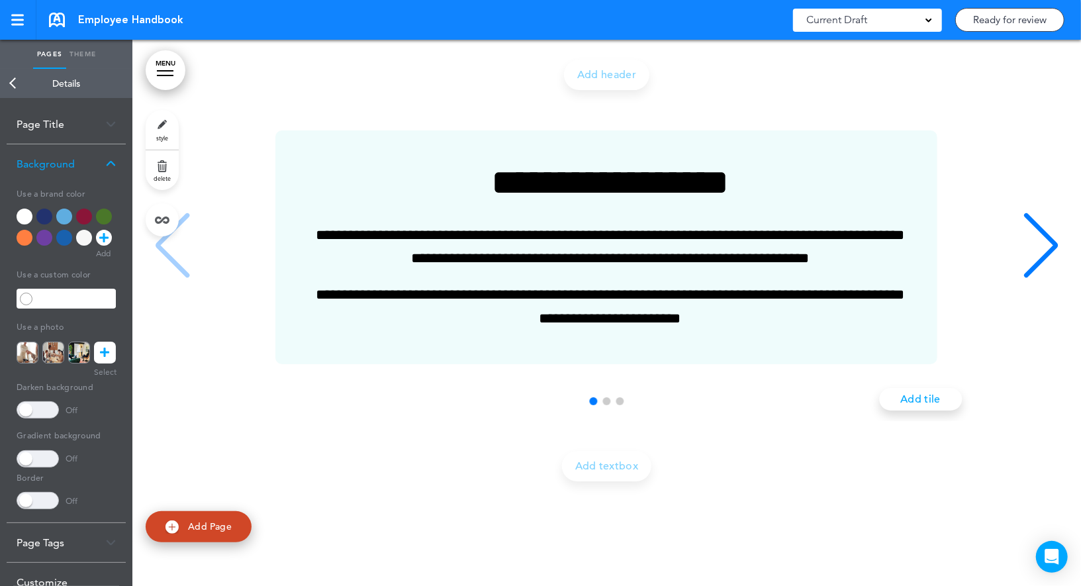
click at [111, 357] on link at bounding box center [105, 352] width 22 height 22
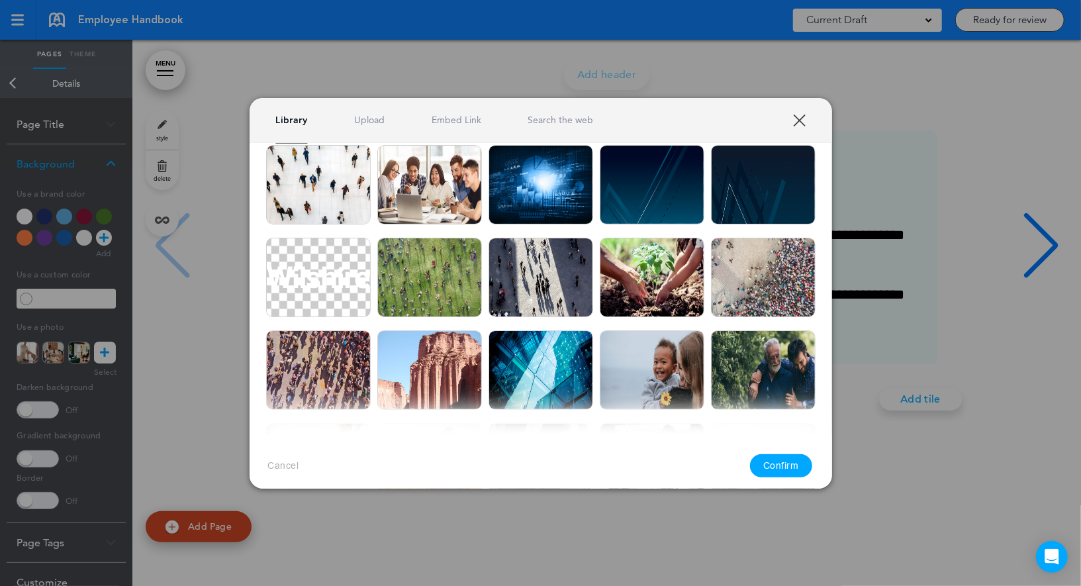
scroll to position [0, 0]
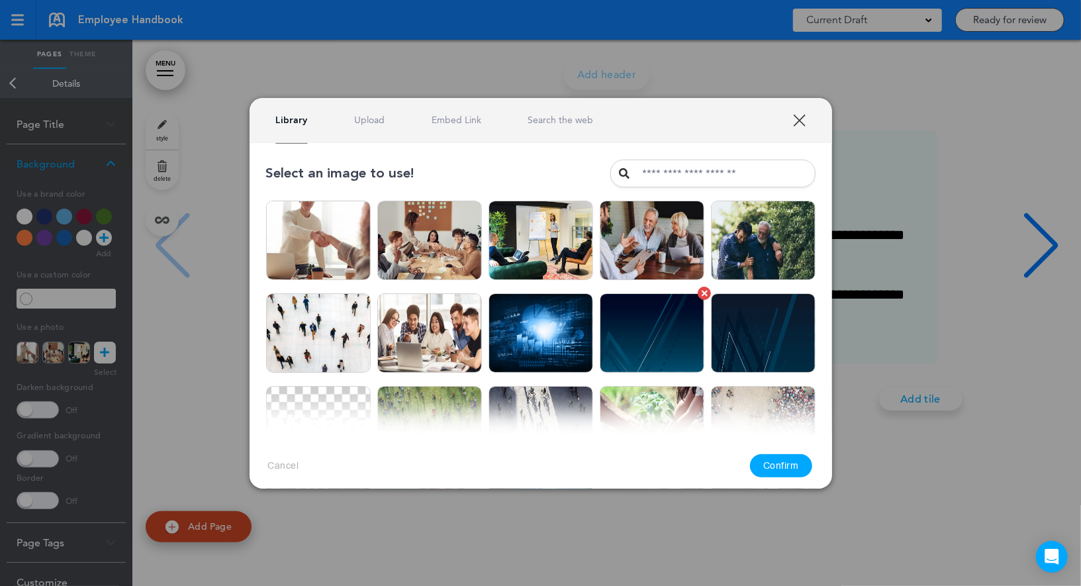
click at [658, 310] on img at bounding box center [652, 332] width 105 height 79
click at [794, 464] on button "Confirm" at bounding box center [781, 465] width 62 height 23
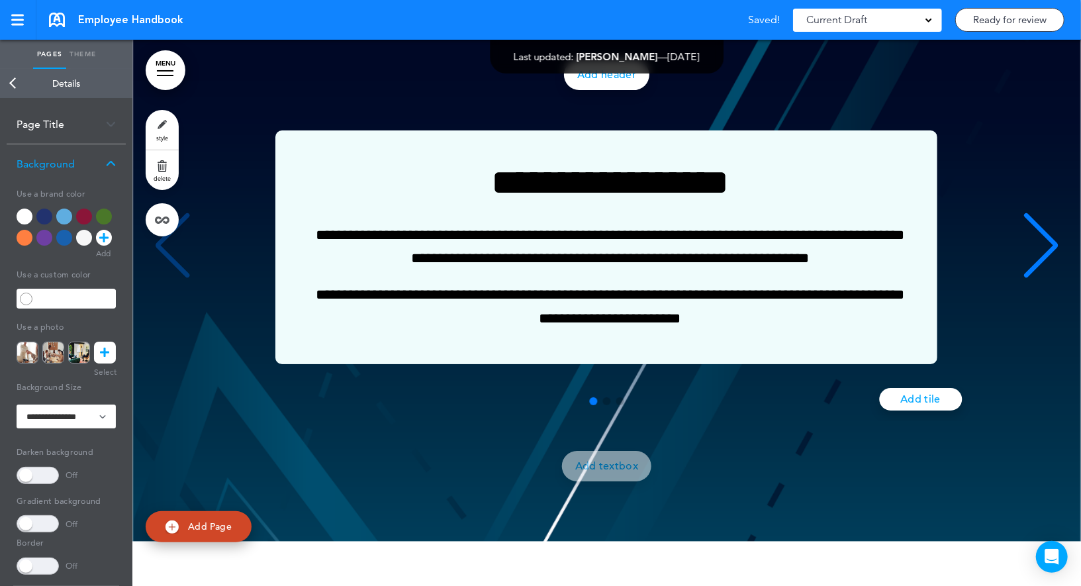
click at [621, 90] on link "Add header" at bounding box center [606, 75] width 85 height 30
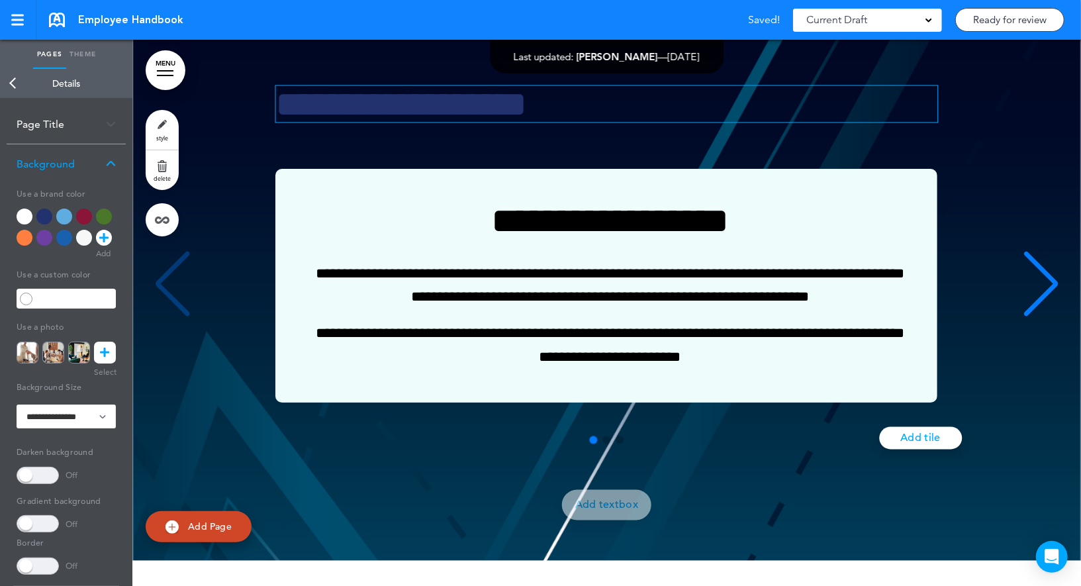
click at [574, 122] on h1 "**********" at bounding box center [607, 104] width 662 height 36
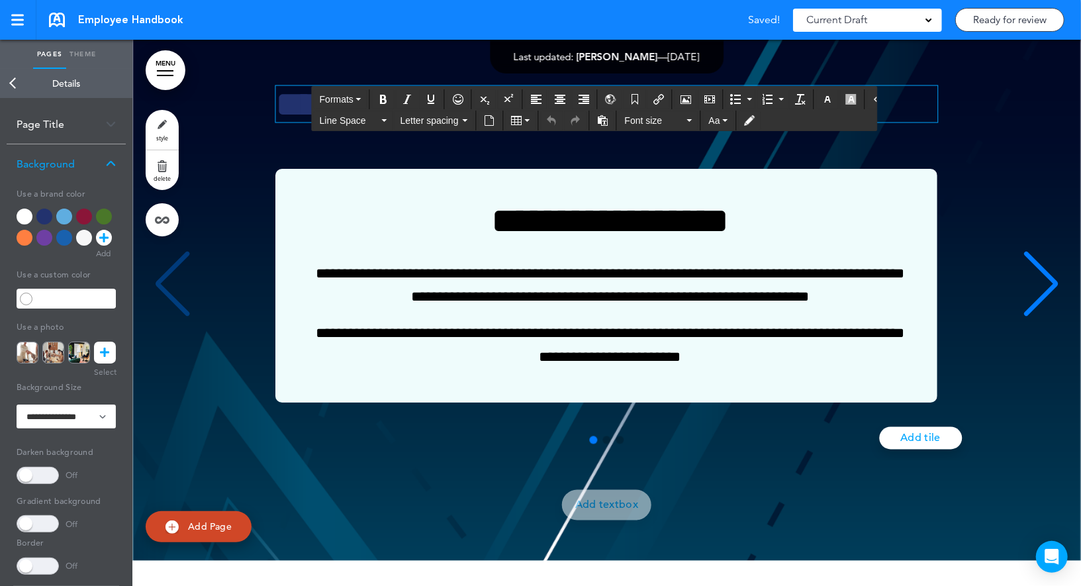
paste div
click at [19, 87] on link "Back" at bounding box center [13, 83] width 26 height 29
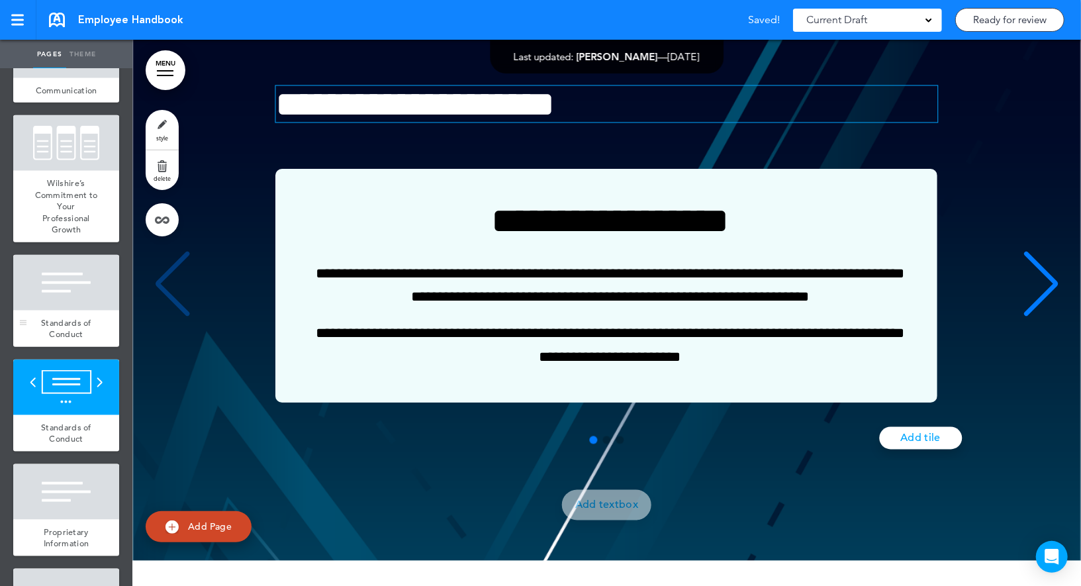
click at [54, 283] on div at bounding box center [66, 283] width 106 height 56
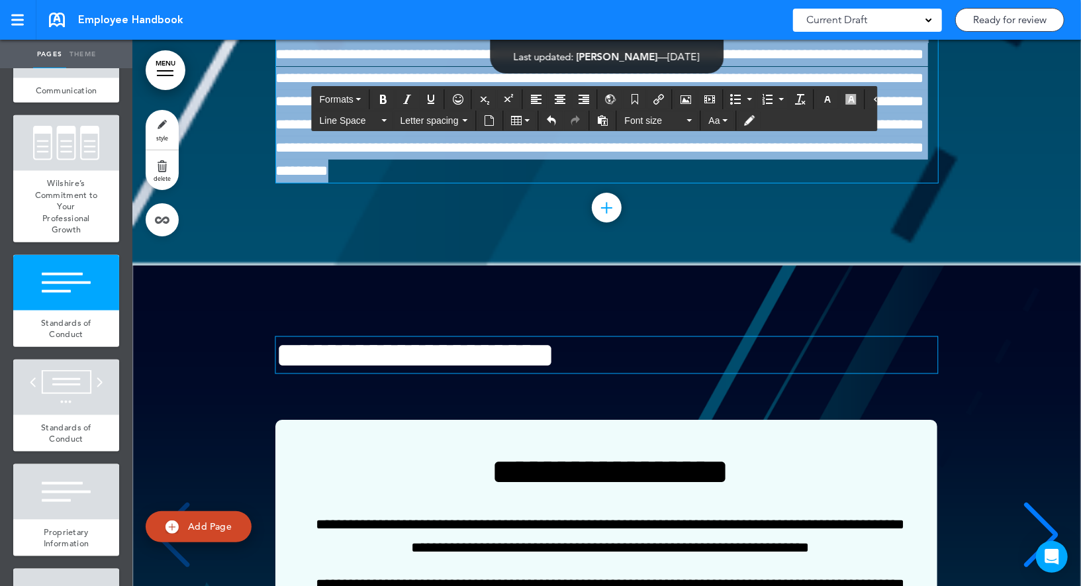
scroll to position [9798, 0]
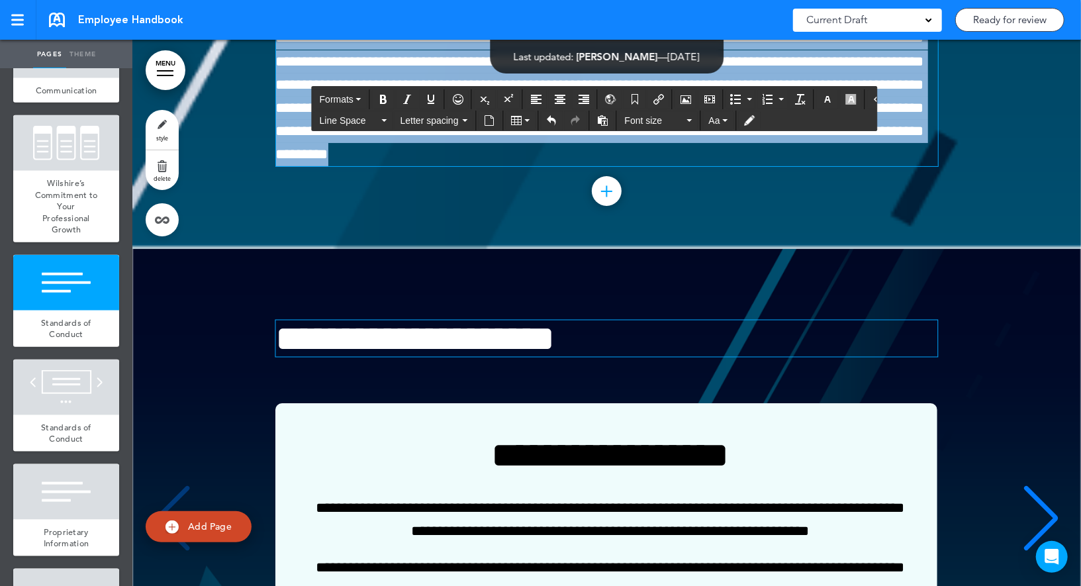
drag, startPoint x: 279, startPoint y: 169, endPoint x: 421, endPoint y: 279, distance: 179.7
copy div "**********"
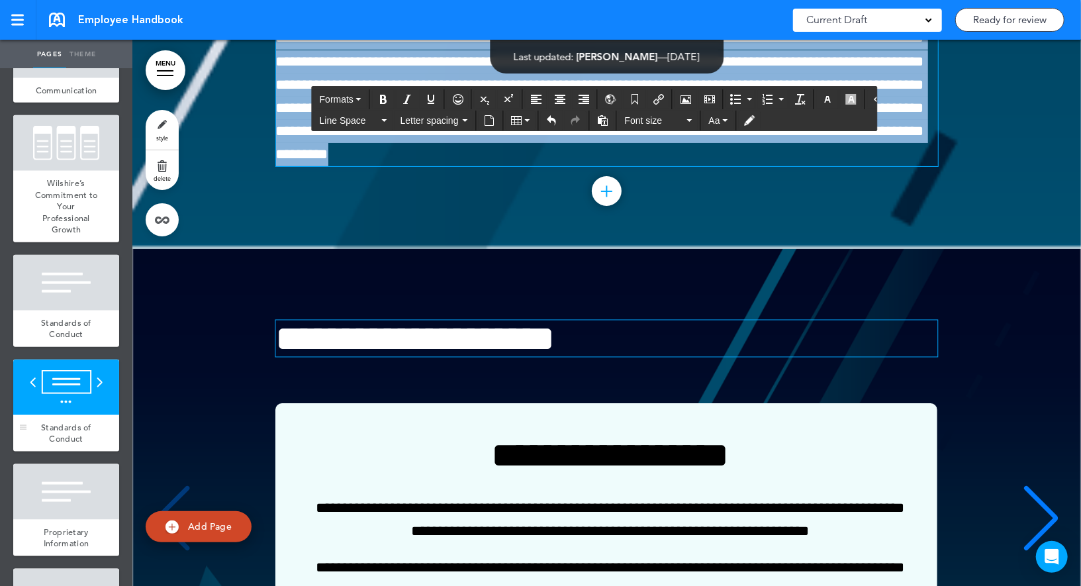
click at [83, 393] on div at bounding box center [66, 387] width 106 height 56
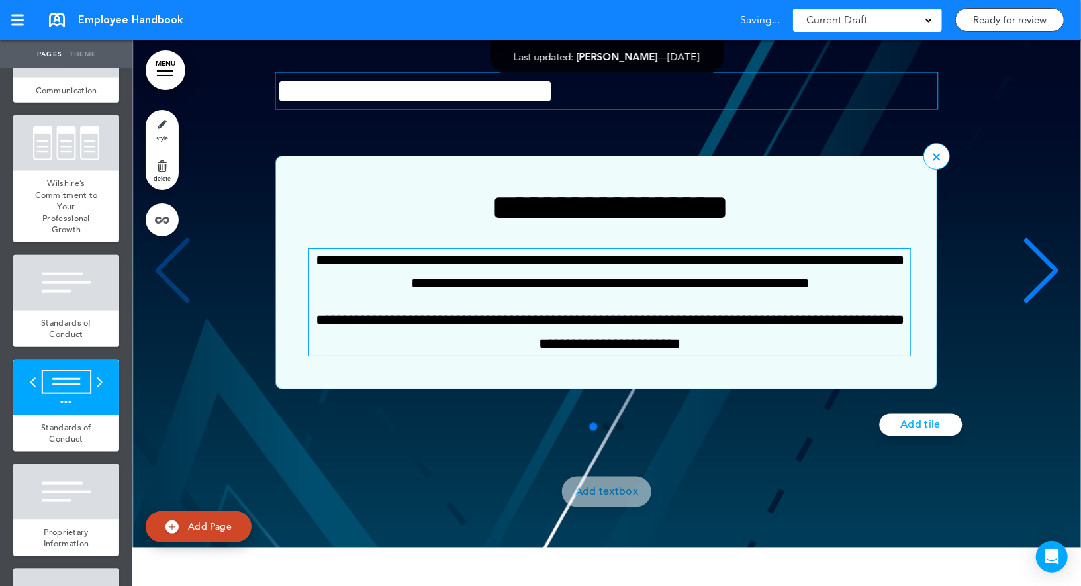
scroll to position [10051, 0]
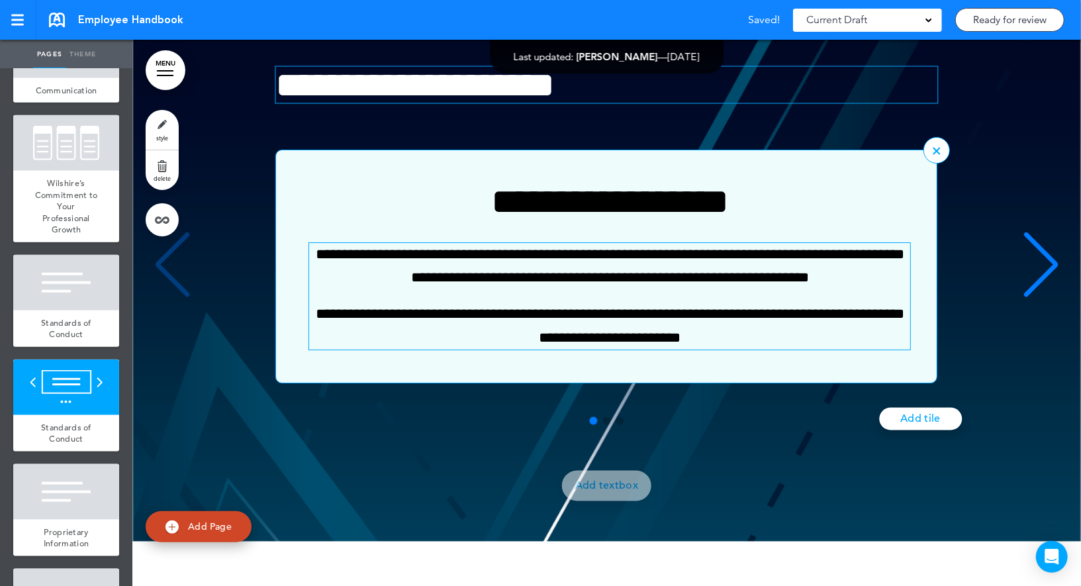
click at [427, 290] on p "**********" at bounding box center [610, 267] width 601 height 46
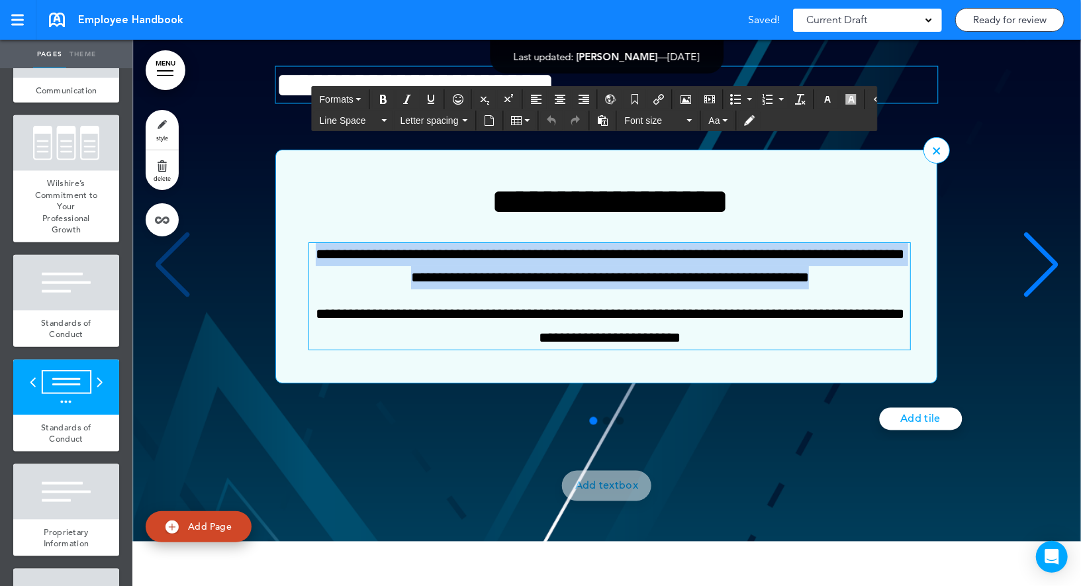
paste div "1 / 3"
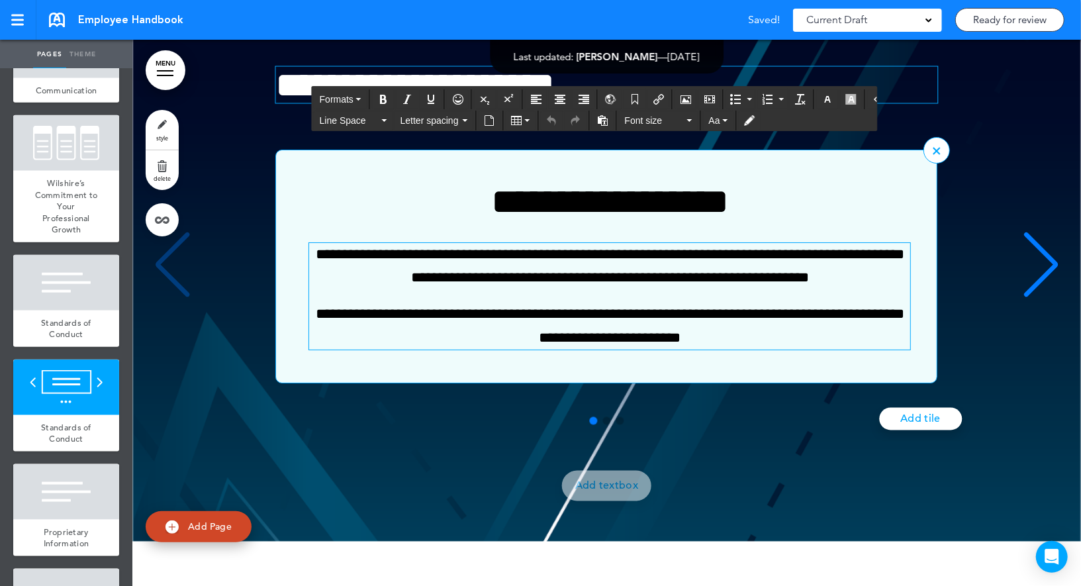
scroll to position [10088, 0]
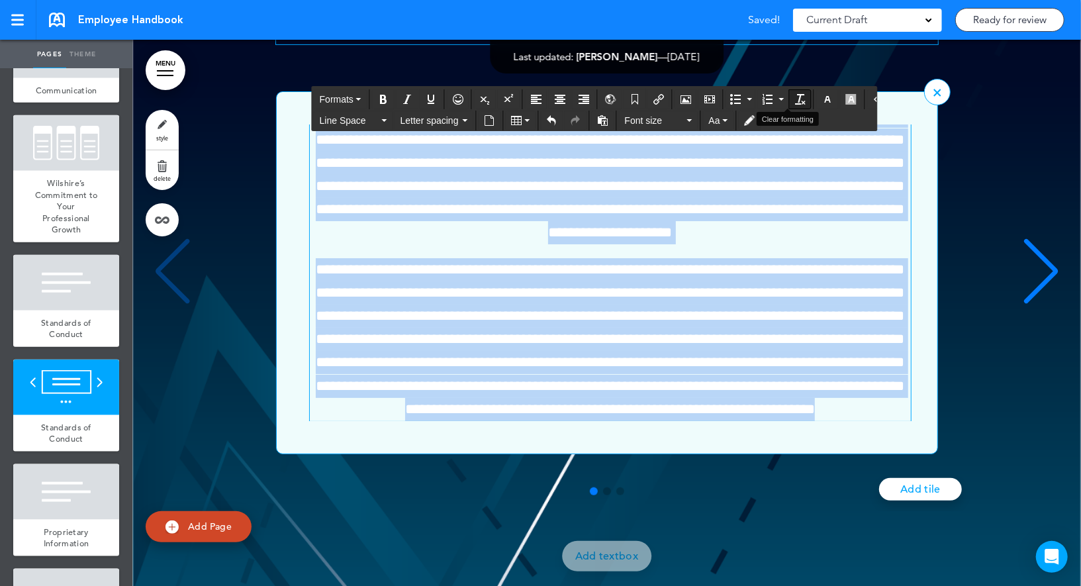
click at [795, 98] on icon "Clear formatting" at bounding box center [800, 99] width 11 height 11
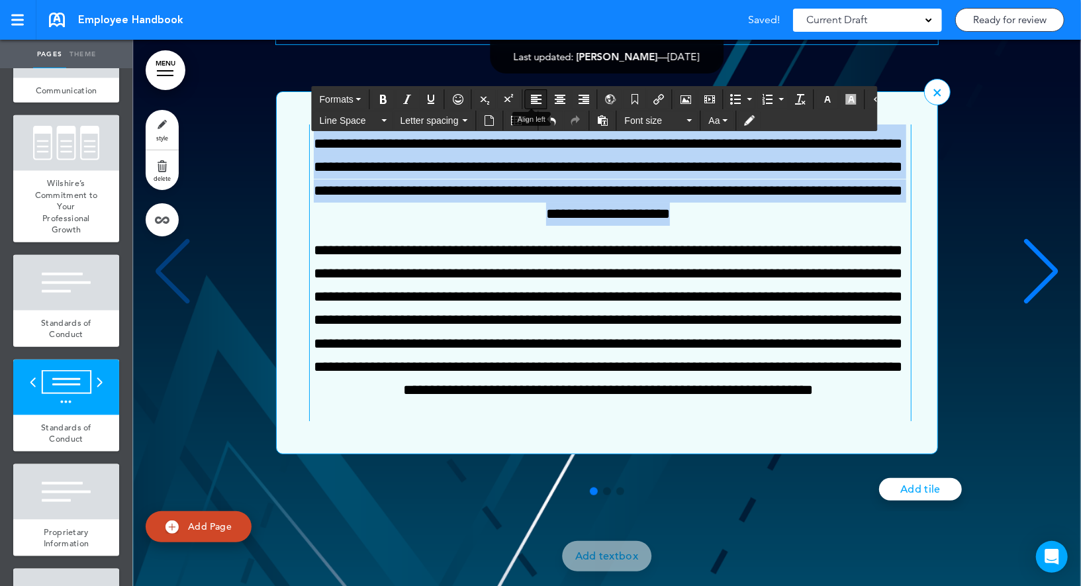
click at [533, 95] on icon "Align left" at bounding box center [536, 99] width 11 height 11
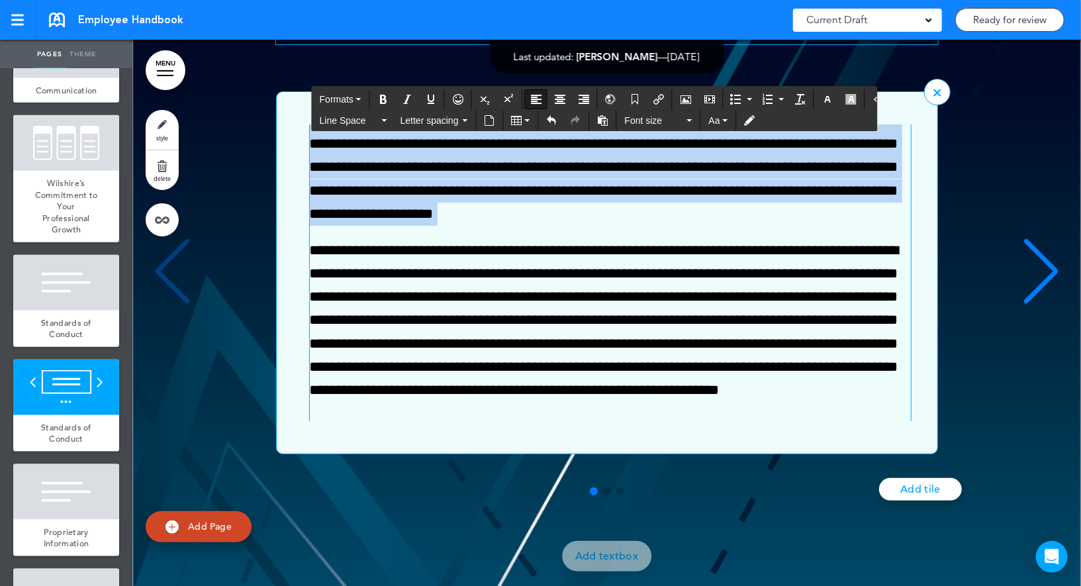
click at [443, 316] on p "**********" at bounding box center [608, 332] width 597 height 187
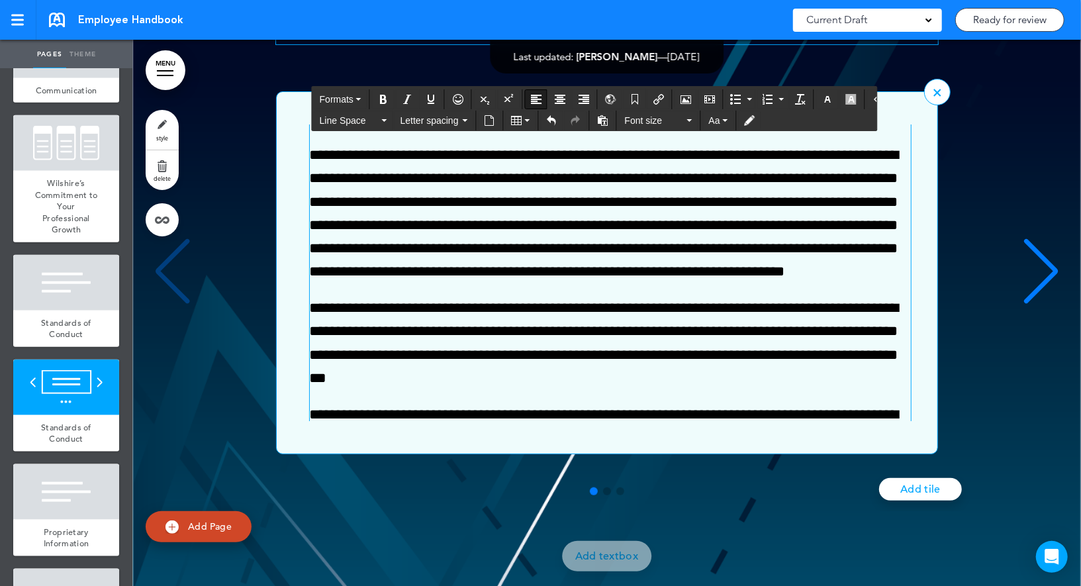
scroll to position [0, 0]
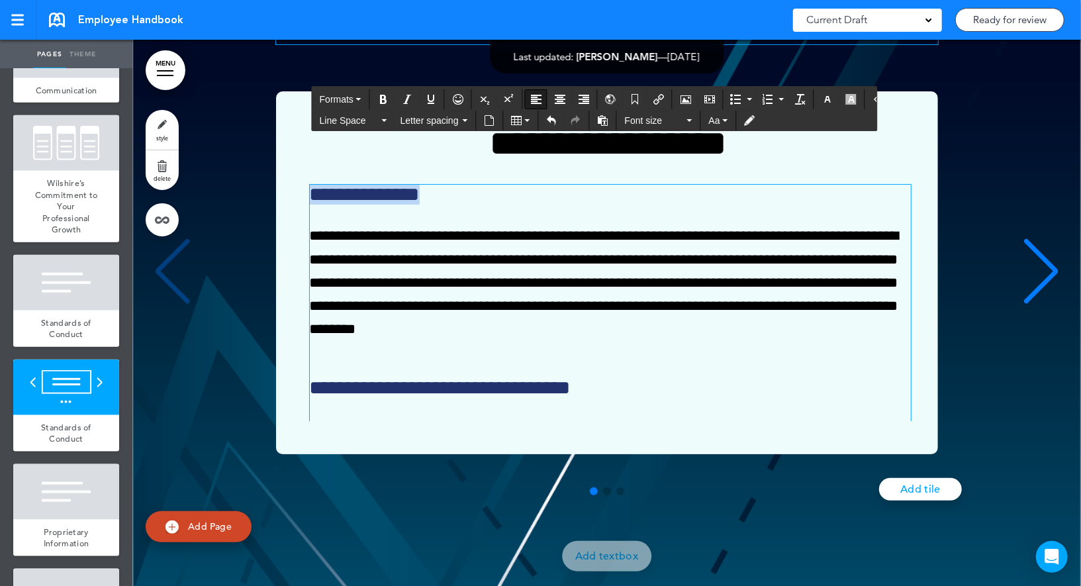
drag, startPoint x: 457, startPoint y: 236, endPoint x: 257, endPoint y: 236, distance: 199.8
click at [257, 236] on div "**********" at bounding box center [607, 272] width 922 height 363
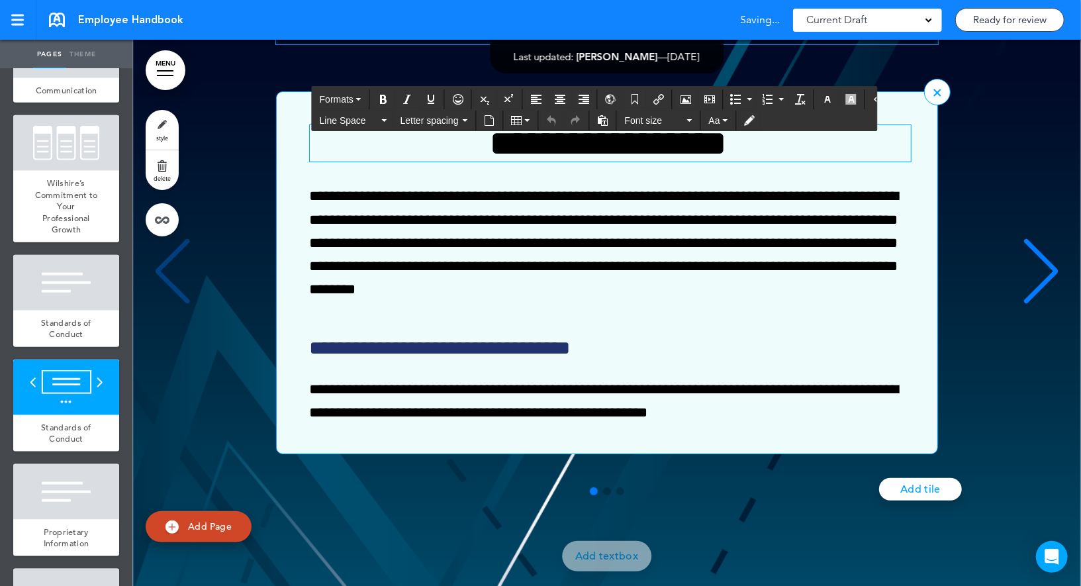
click at [384, 161] on h3 "**********" at bounding box center [608, 143] width 597 height 36
paste div "1 / 3"
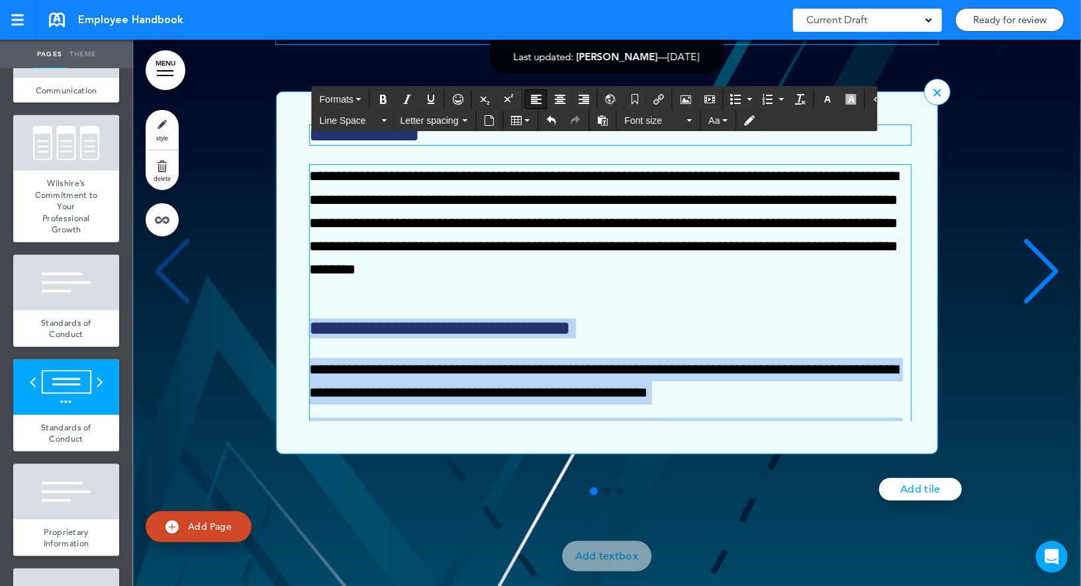
drag, startPoint x: 392, startPoint y: 456, endPoint x: 310, endPoint y: 366, distance: 121.3
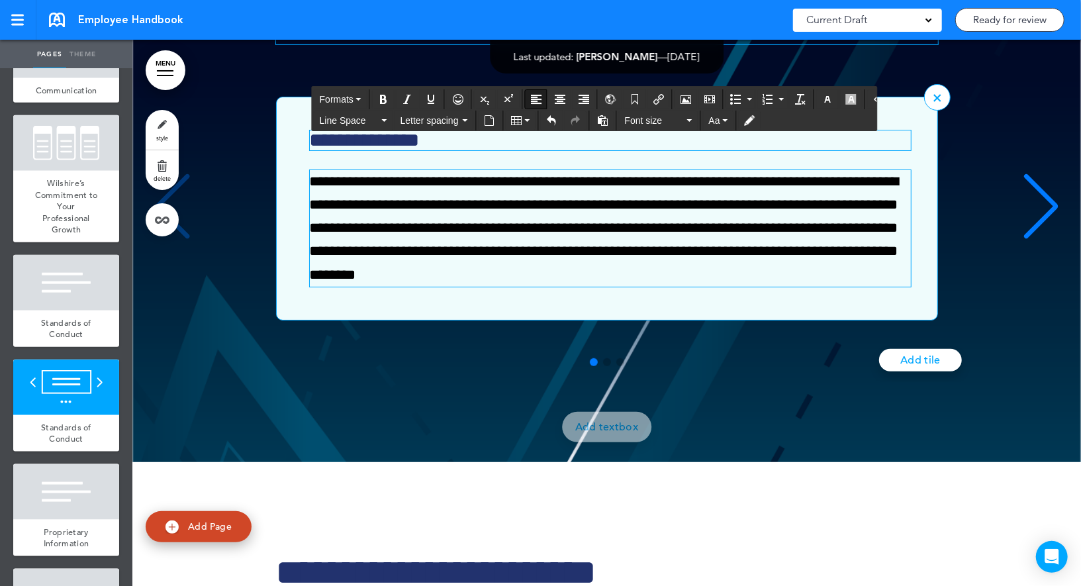
scroll to position [10093, 0]
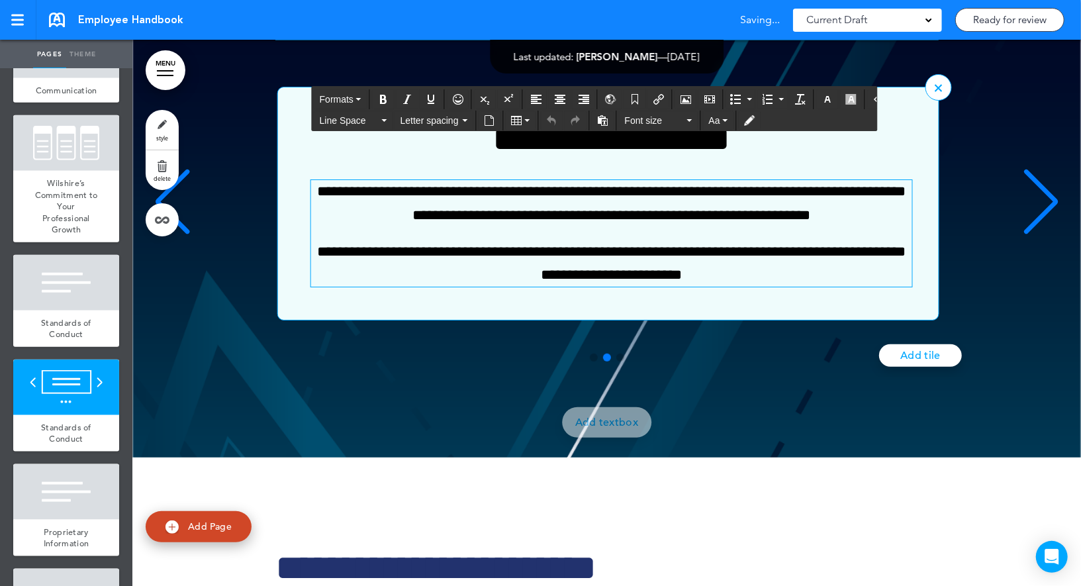
click at [467, 226] on p "**********" at bounding box center [611, 203] width 601 height 46
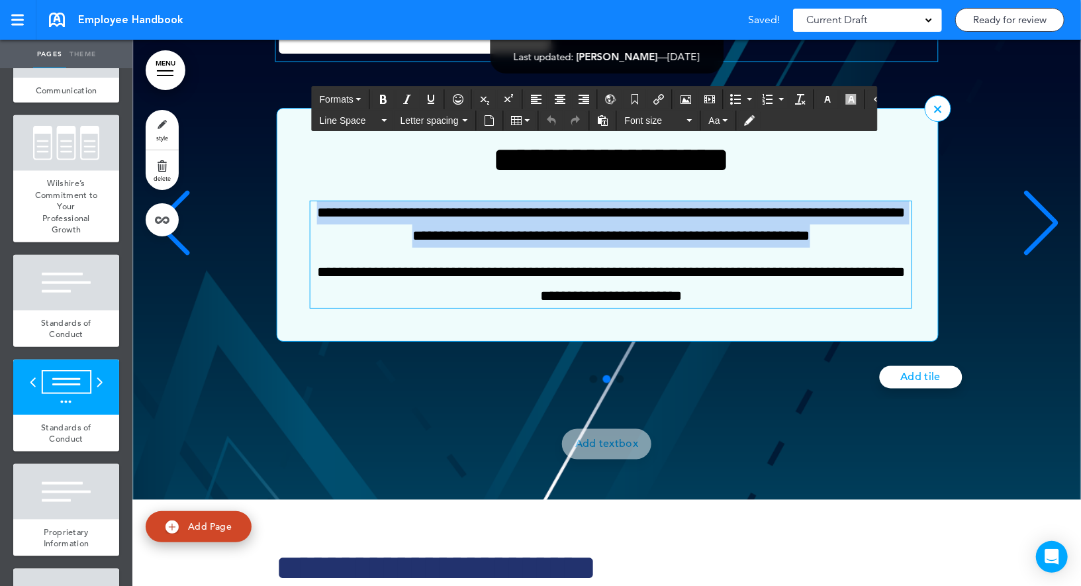
paste div "2 / 3"
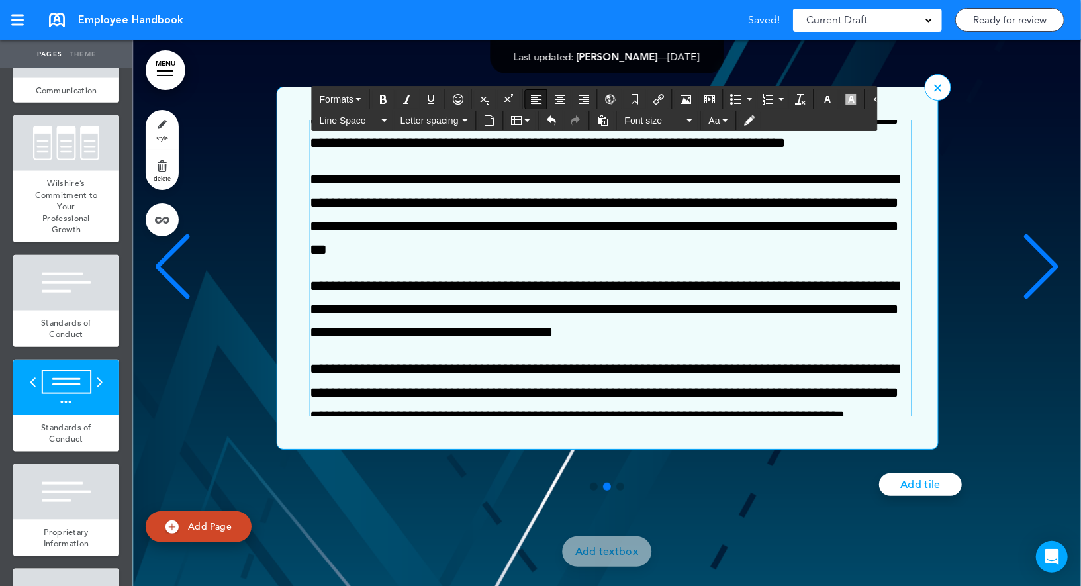
scroll to position [0, 0]
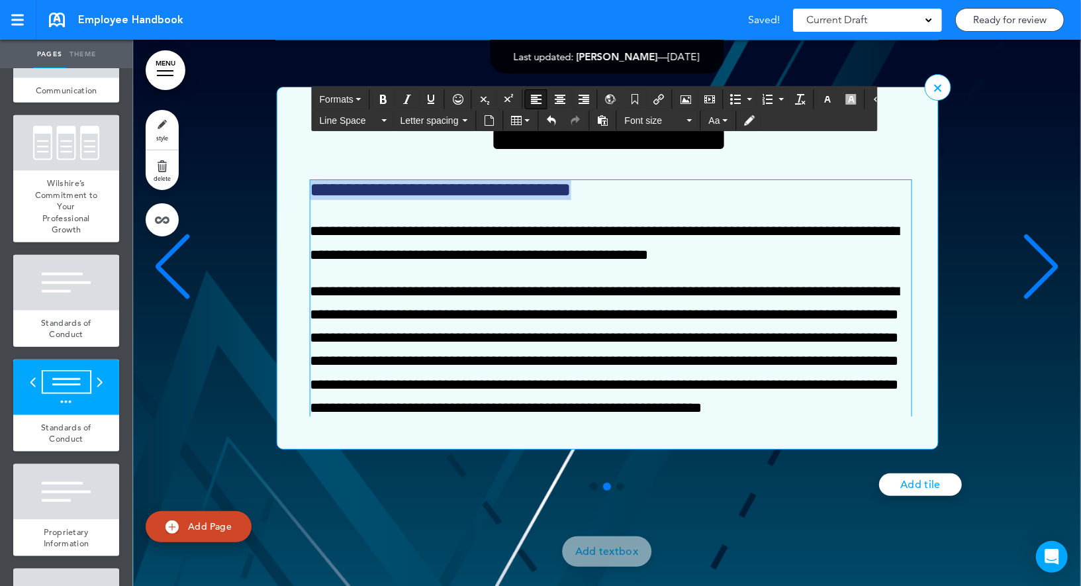
drag, startPoint x: 667, startPoint y: 234, endPoint x: 187, endPoint y: 227, distance: 479.8
click at [187, 227] on div "**********" at bounding box center [607, 268] width 922 height 363
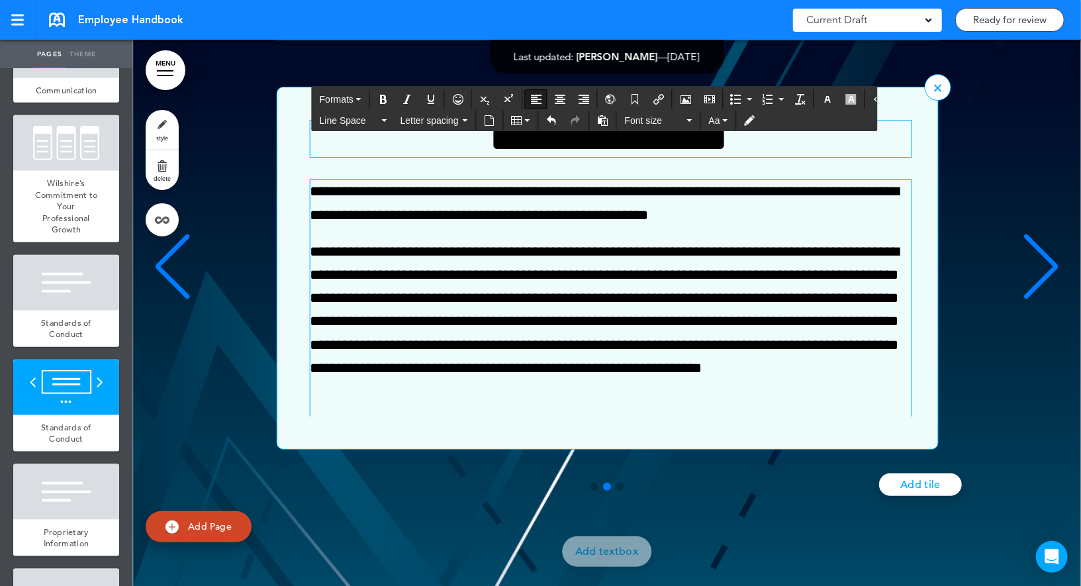
click at [373, 157] on h3 "**********" at bounding box center [608, 138] width 597 height 36
paste div "2 / 3"
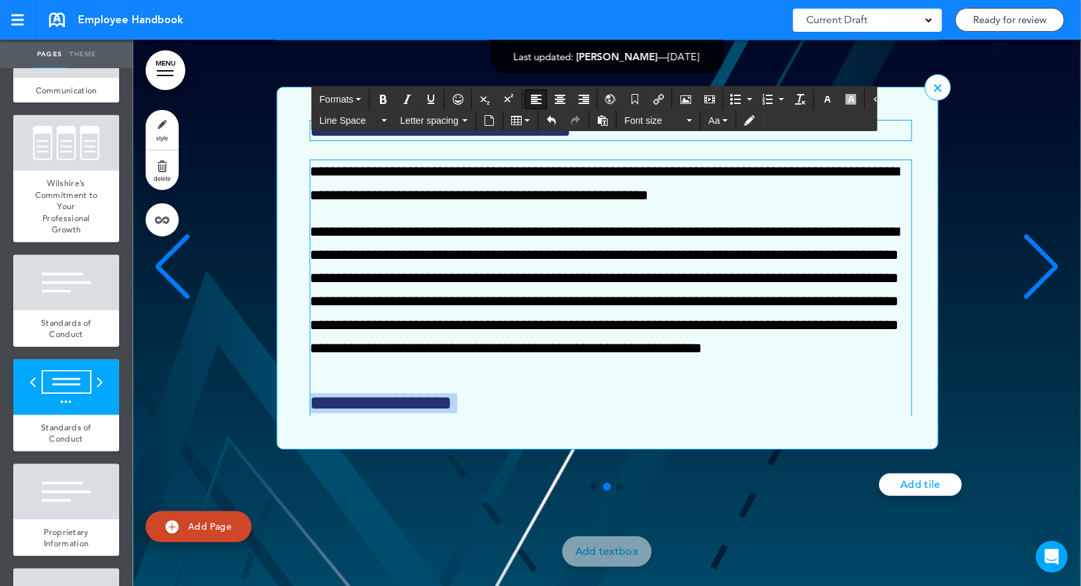
drag, startPoint x: 405, startPoint y: 455, endPoint x: 304, endPoint y: 439, distance: 101.7
click at [304, 416] on div "**********" at bounding box center [600, 268] width 647 height 296
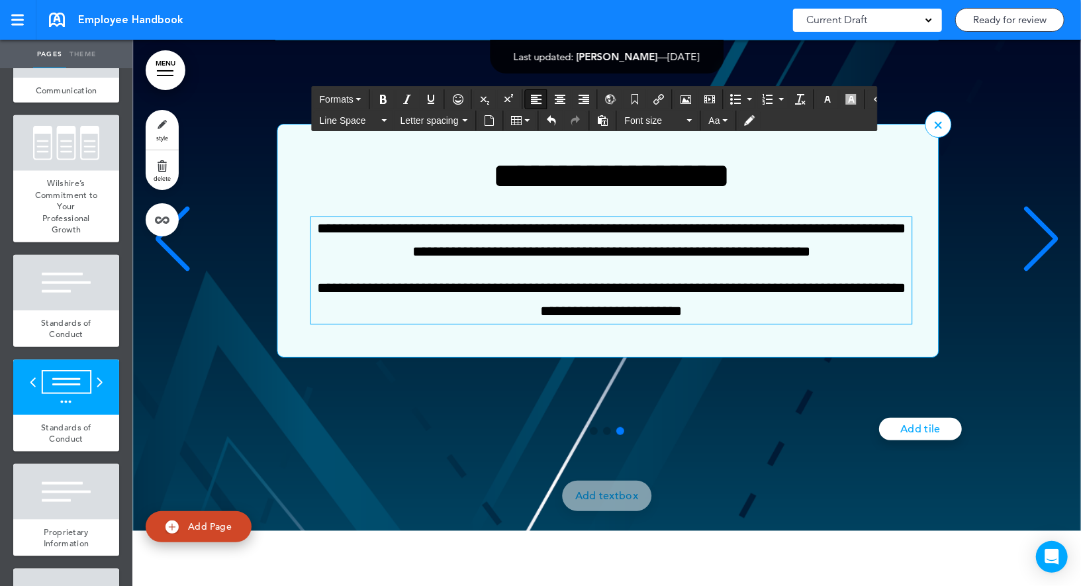
scroll to position [0, 1856]
click at [486, 263] on p "**********" at bounding box center [610, 240] width 601 height 46
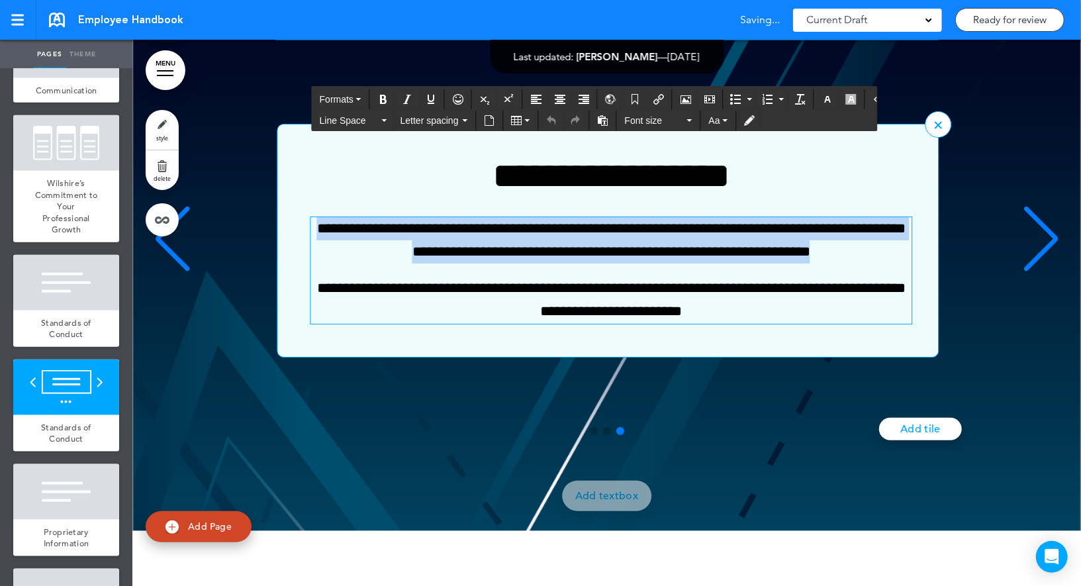
paste div "3 / 3"
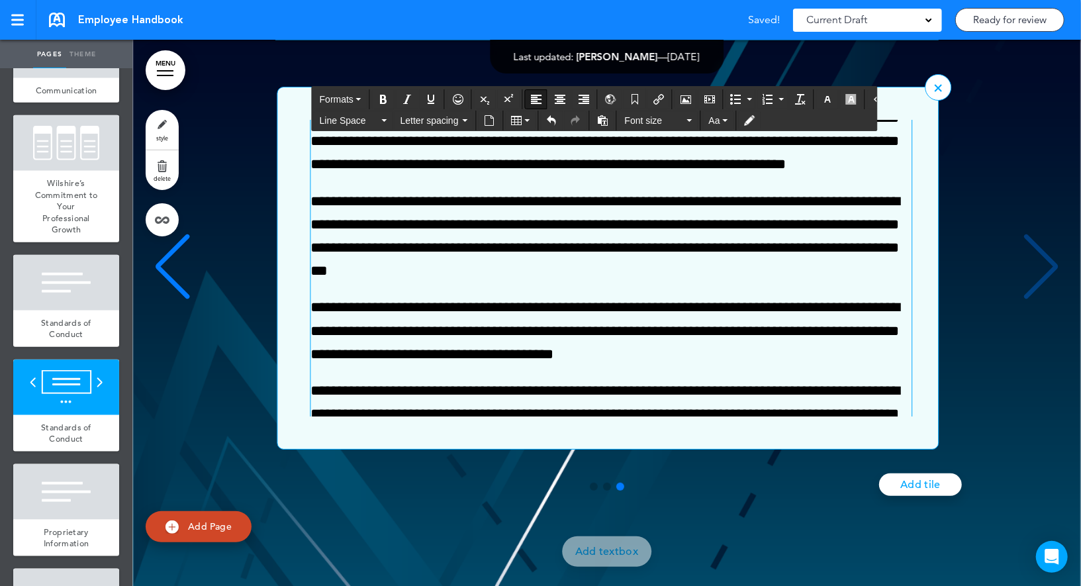
scroll to position [0, 0]
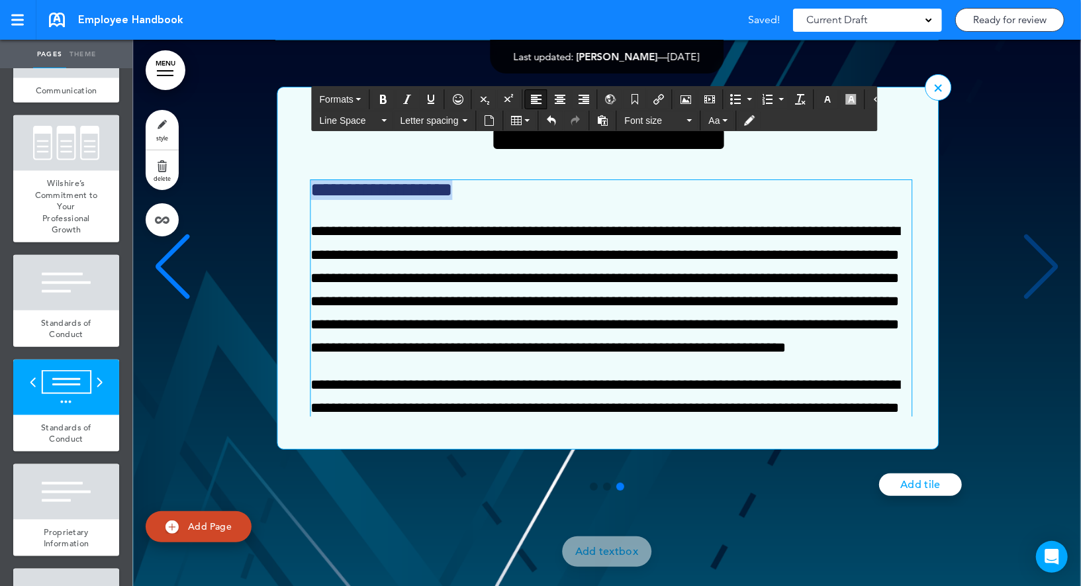
drag, startPoint x: 494, startPoint y: 235, endPoint x: 273, endPoint y: 235, distance: 221.0
click at [273, 235] on div "**********" at bounding box center [607, 268] width 922 height 363
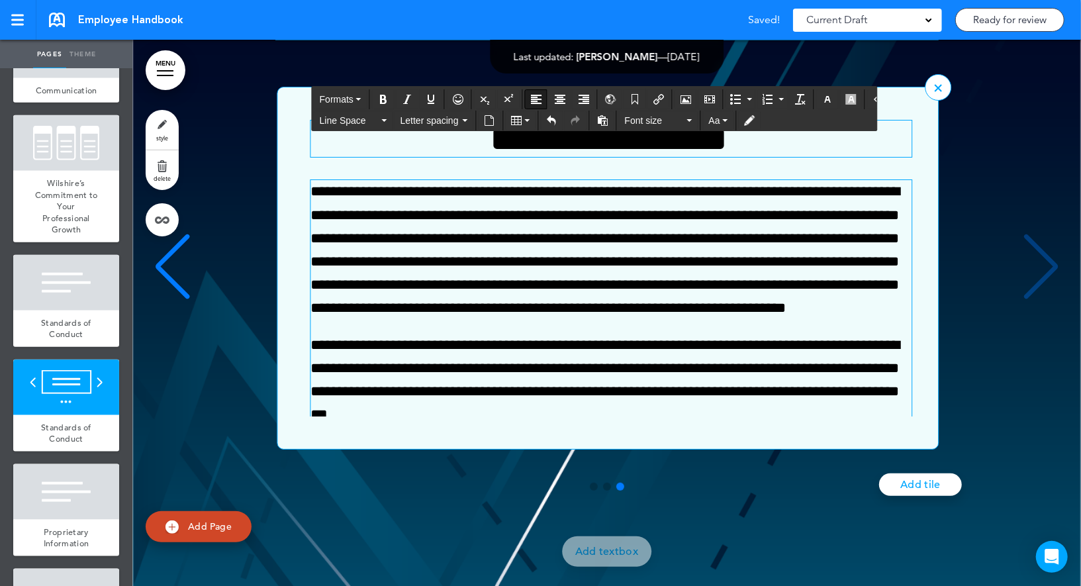
click at [393, 157] on h3 "**********" at bounding box center [608, 138] width 597 height 36
paste div "3 / 3"
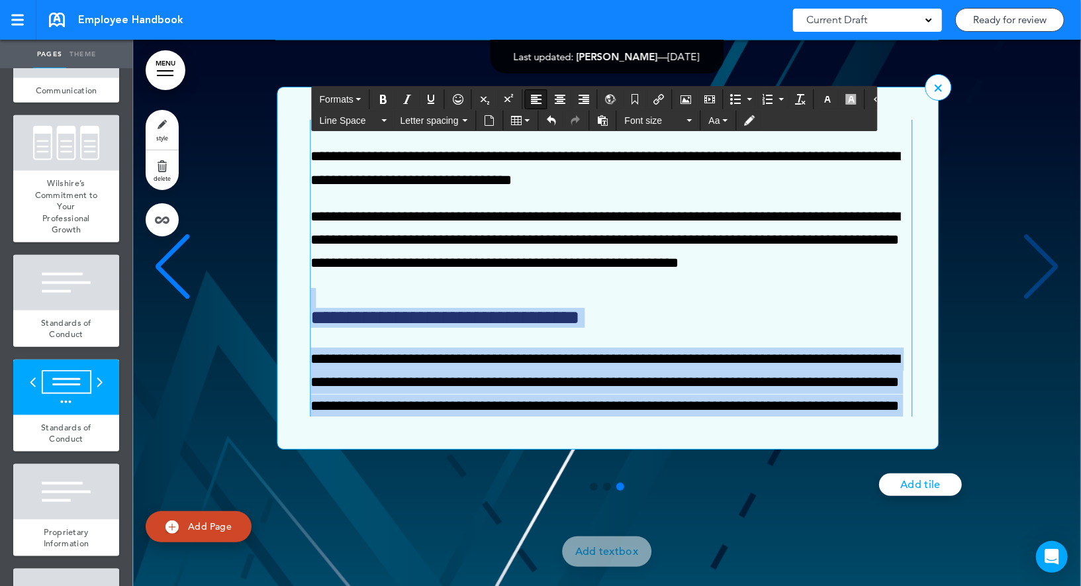
scroll to position [890, 0]
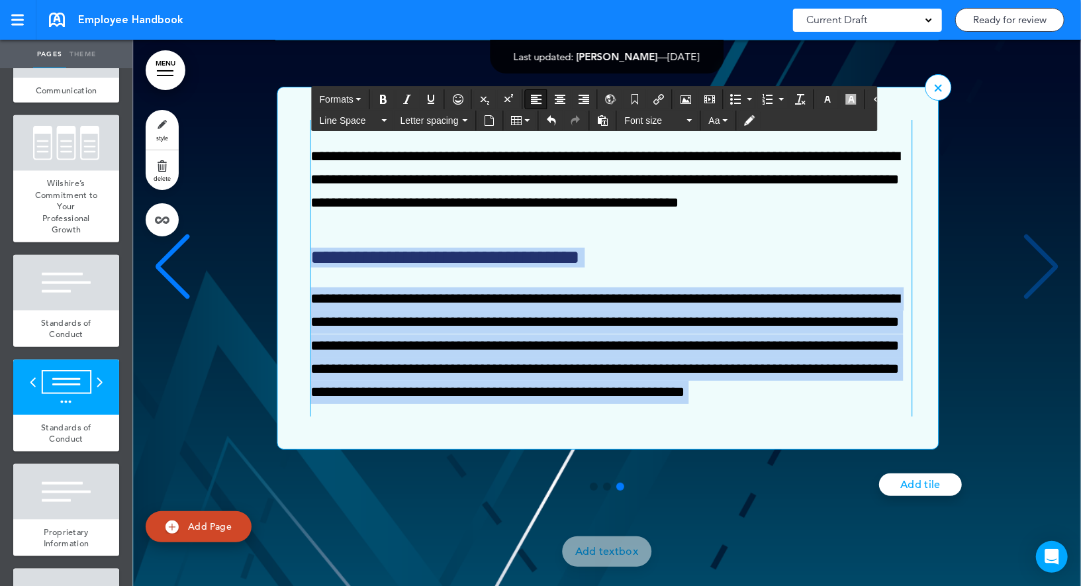
drag, startPoint x: 407, startPoint y: 453, endPoint x: 308, endPoint y: 296, distance: 185.2
click at [308, 296] on div "**********" at bounding box center [600, 268] width 647 height 296
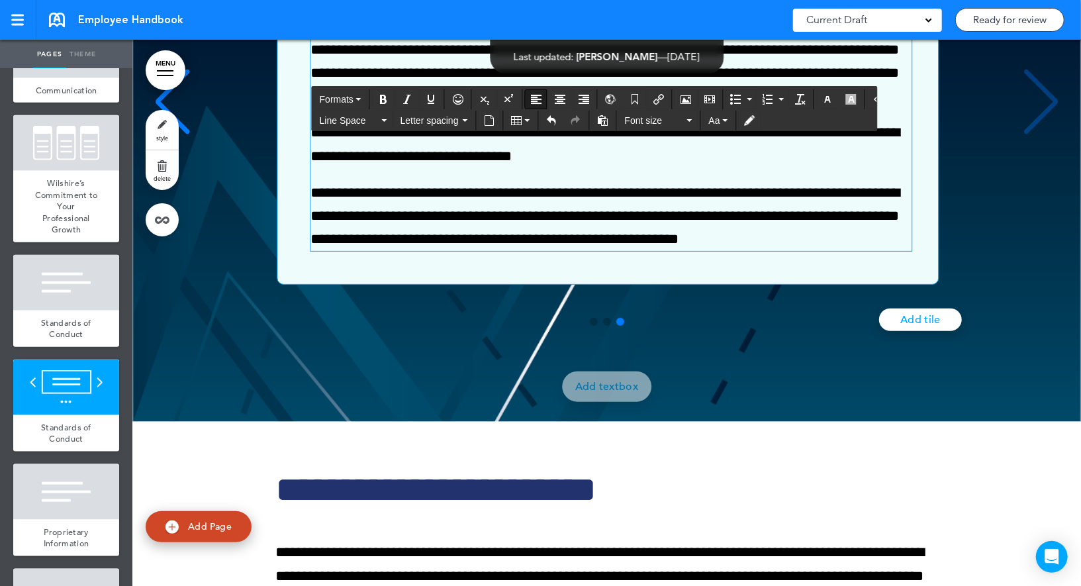
scroll to position [689, 0]
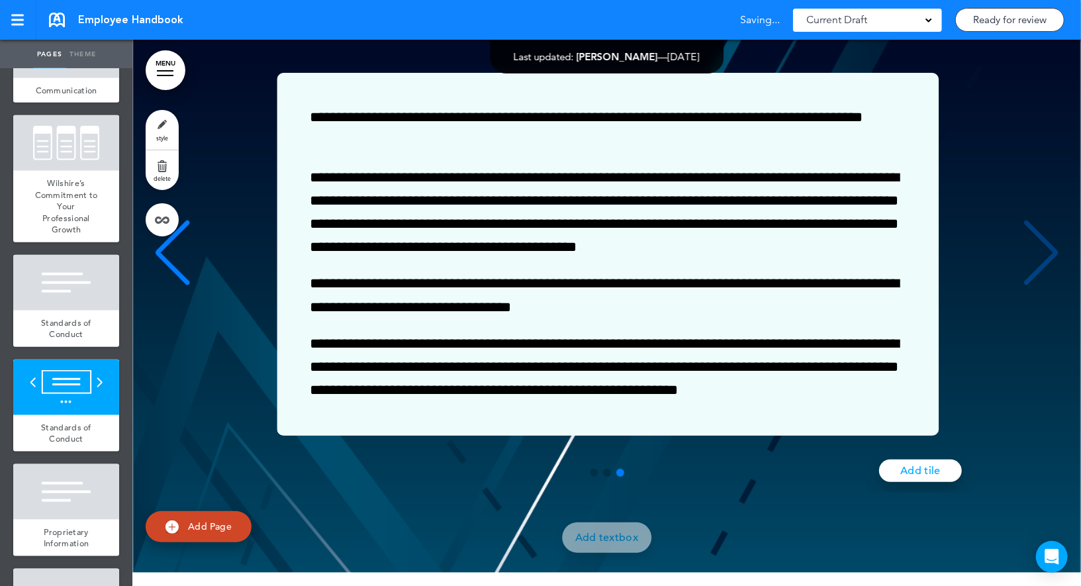
click at [919, 482] on link "Add tile" at bounding box center [920, 470] width 83 height 22
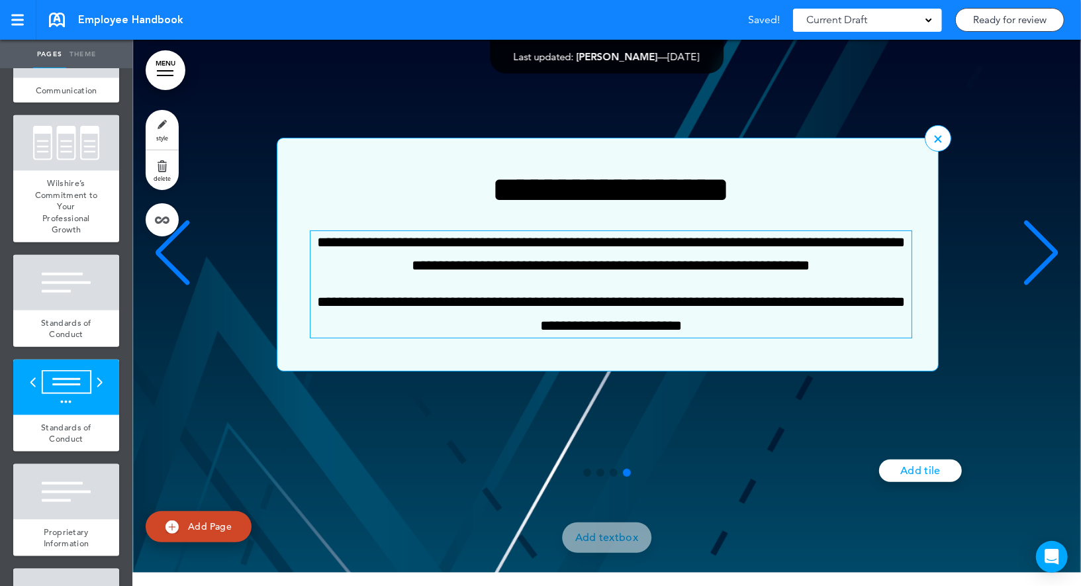
click at [531, 329] on div "**********" at bounding box center [610, 284] width 601 height 107
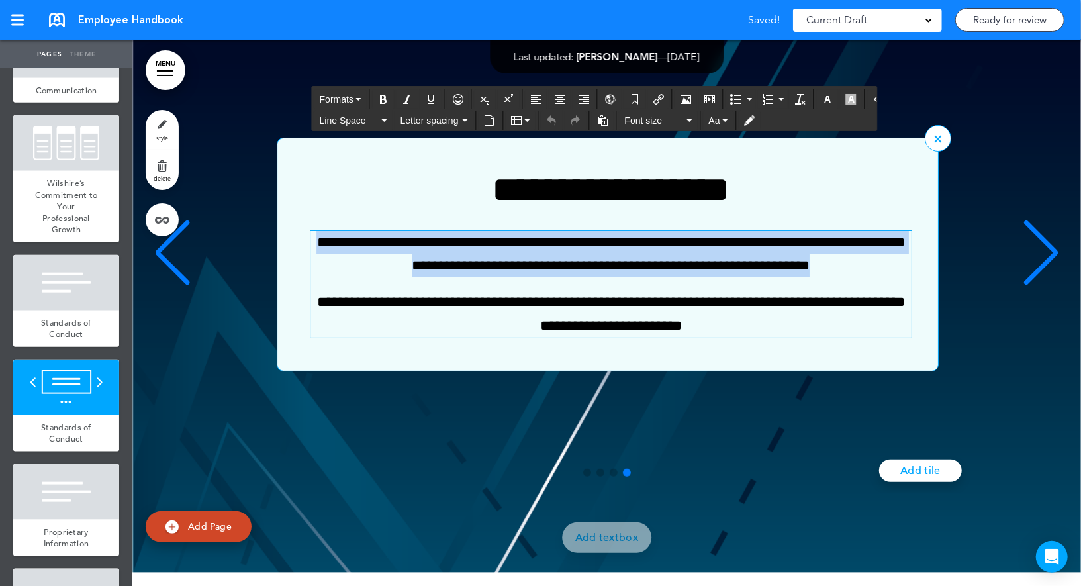
paste div "4 / 4"
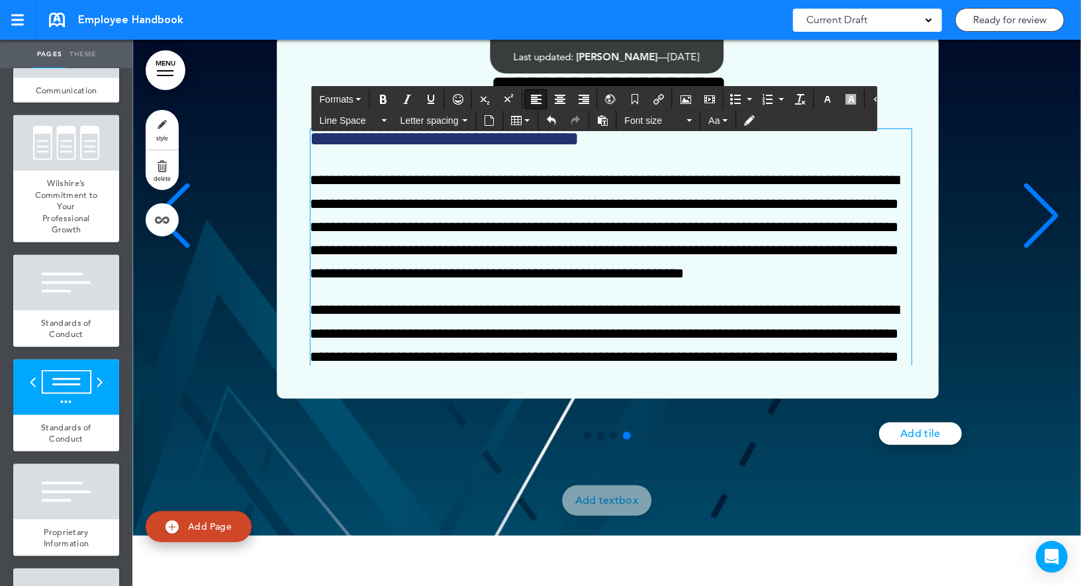
drag, startPoint x: 660, startPoint y: 184, endPoint x: 229, endPoint y: 193, distance: 430.9
click at [229, 193] on div "**********" at bounding box center [607, 217] width 922 height 363
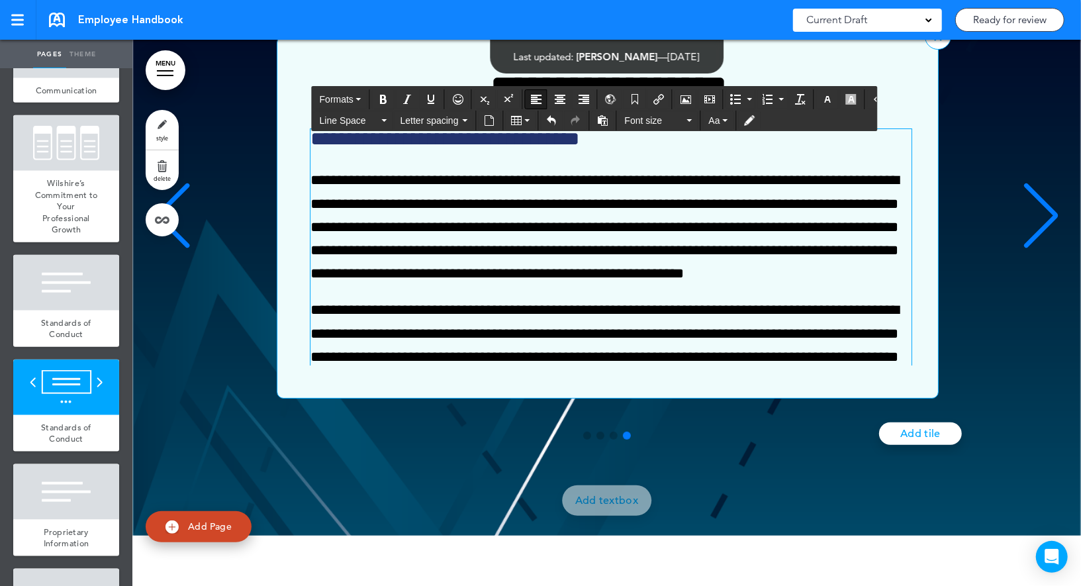
click at [320, 149] on h6 "**********" at bounding box center [608, 139] width 597 height 20
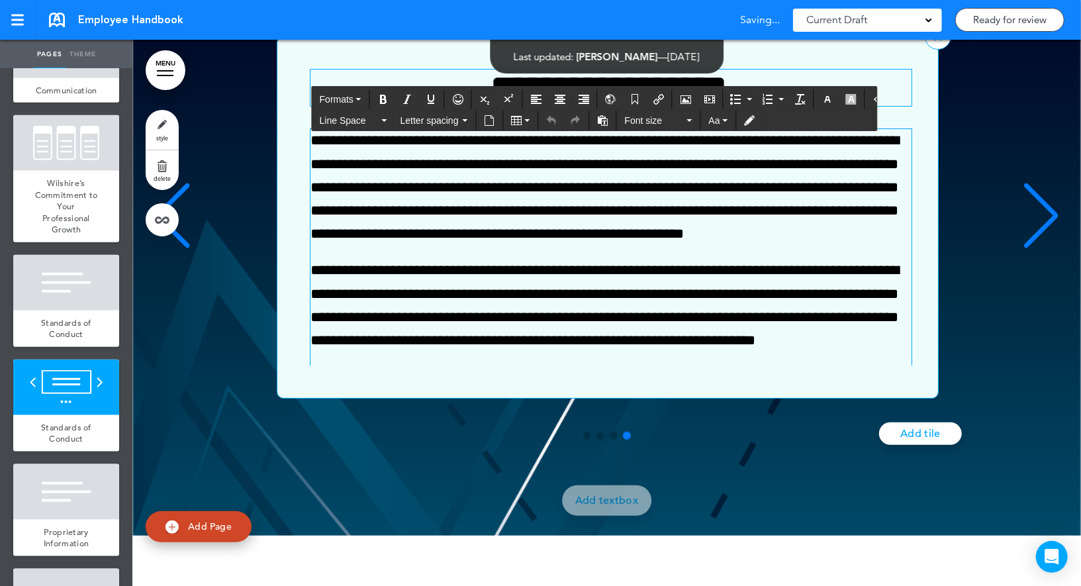
click at [439, 106] on h3 "**********" at bounding box center [608, 87] width 597 height 36
paste div "4 / 4"
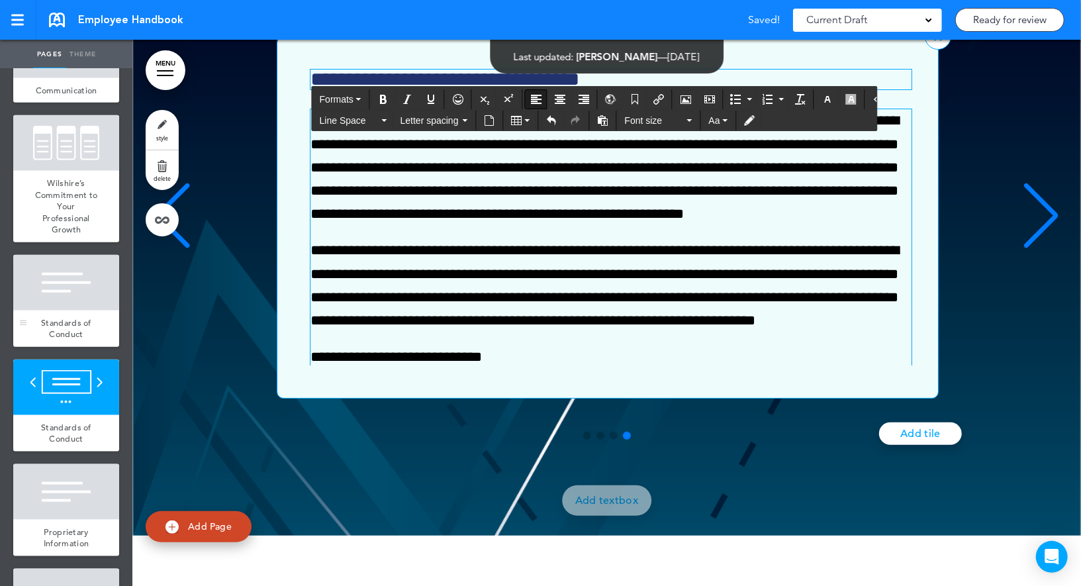
click at [43, 289] on div at bounding box center [66, 283] width 106 height 56
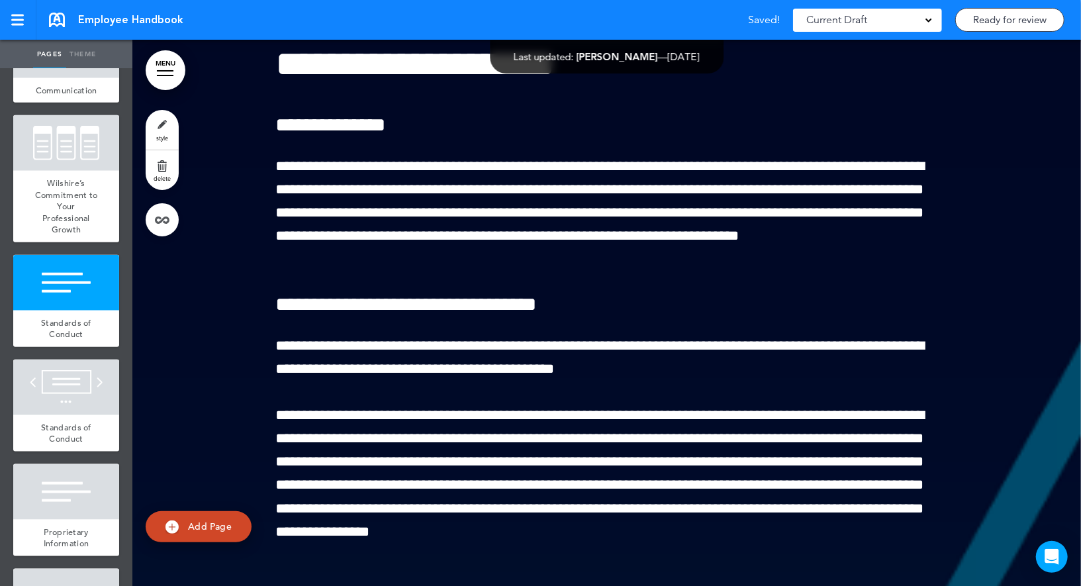
click at [171, 165] on link "delete" at bounding box center [162, 170] width 33 height 40
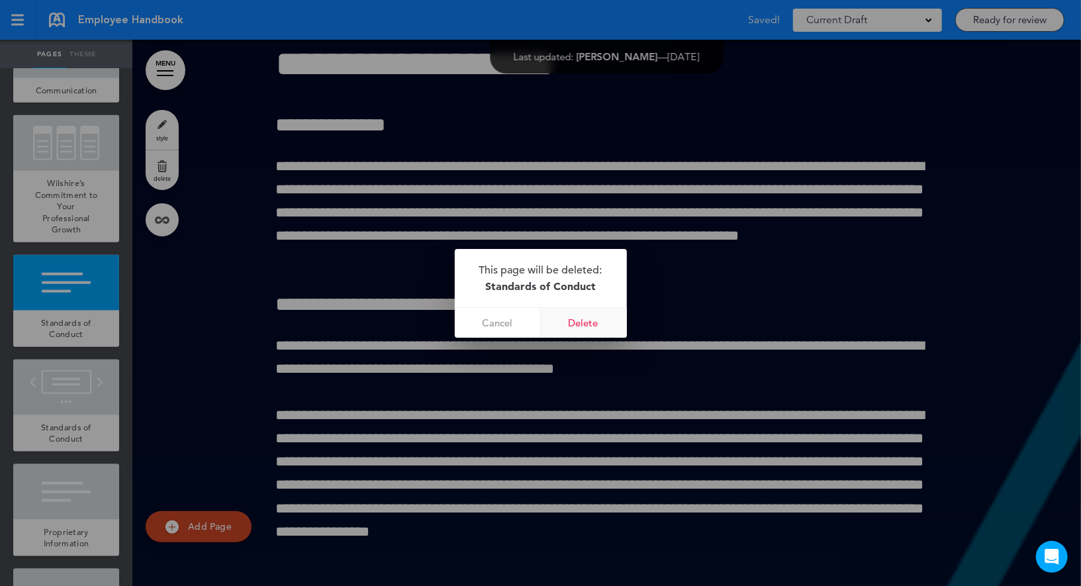
click at [588, 320] on link "Delete" at bounding box center [584, 323] width 86 height 30
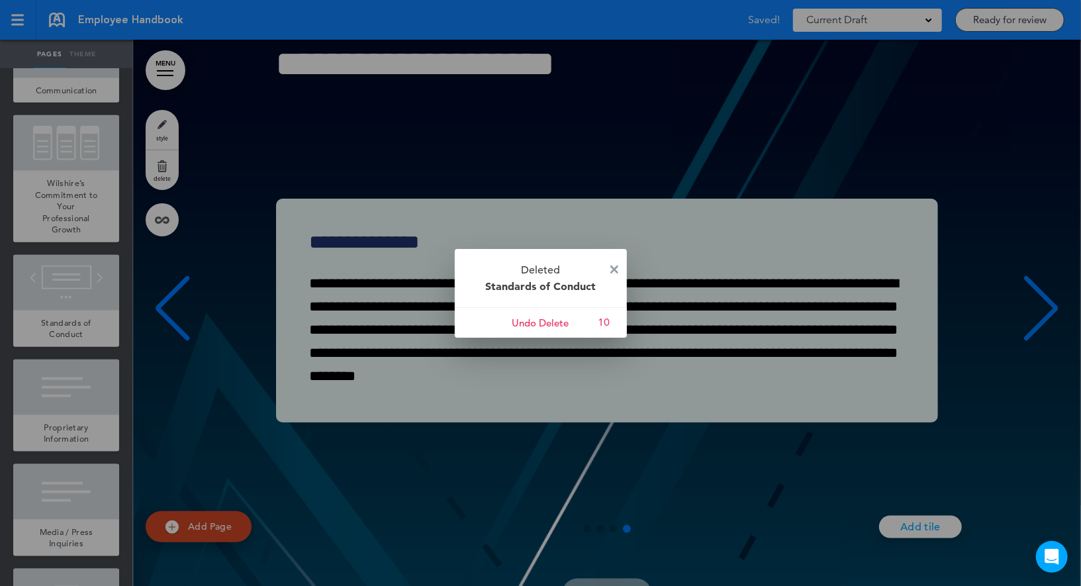
click at [613, 266] on img at bounding box center [614, 269] width 8 height 8
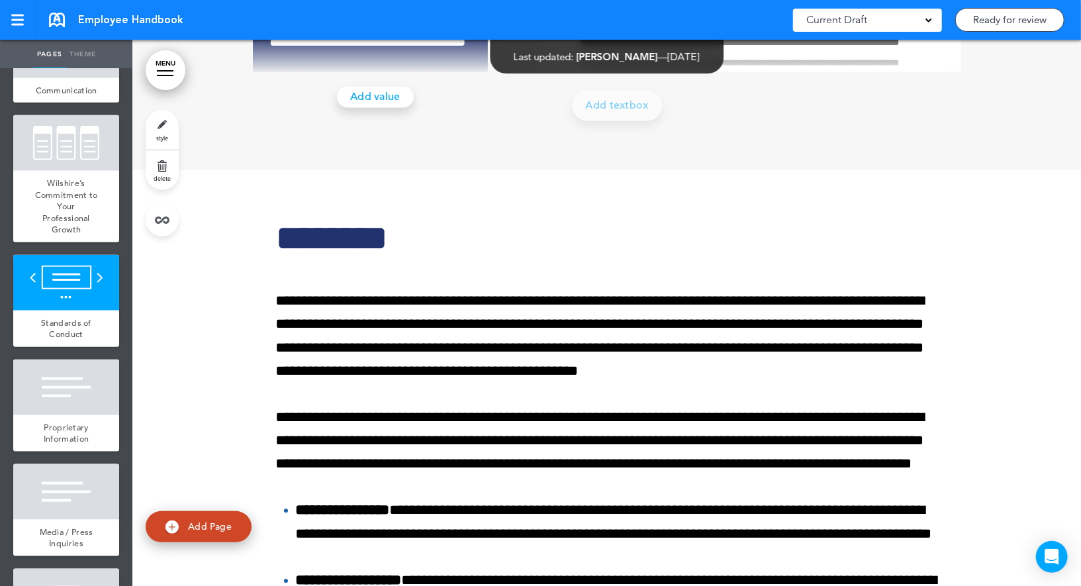
scroll to position [11844, 0]
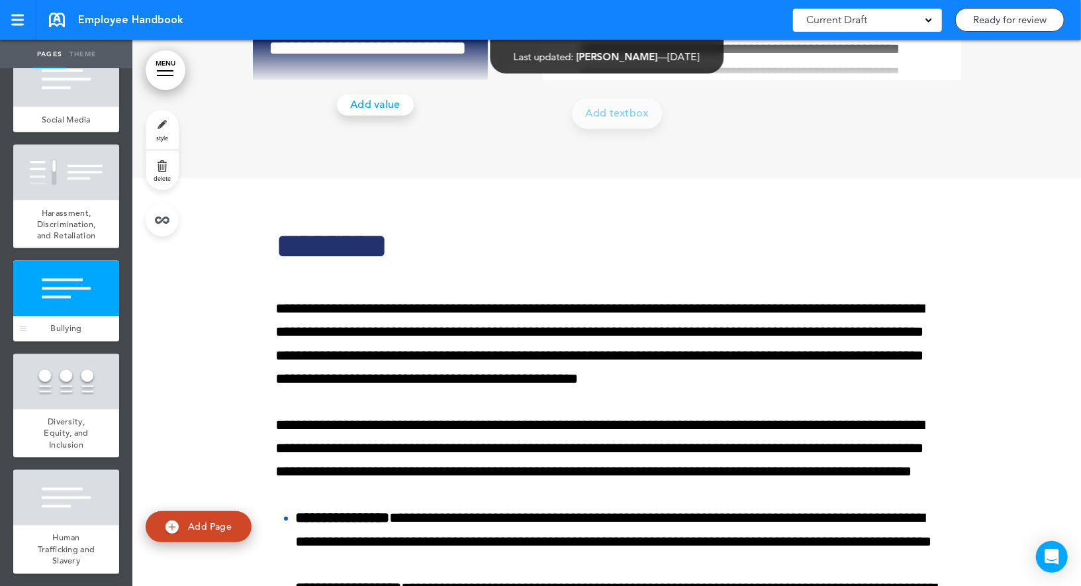
click at [115, 296] on div at bounding box center [66, 289] width 106 height 56
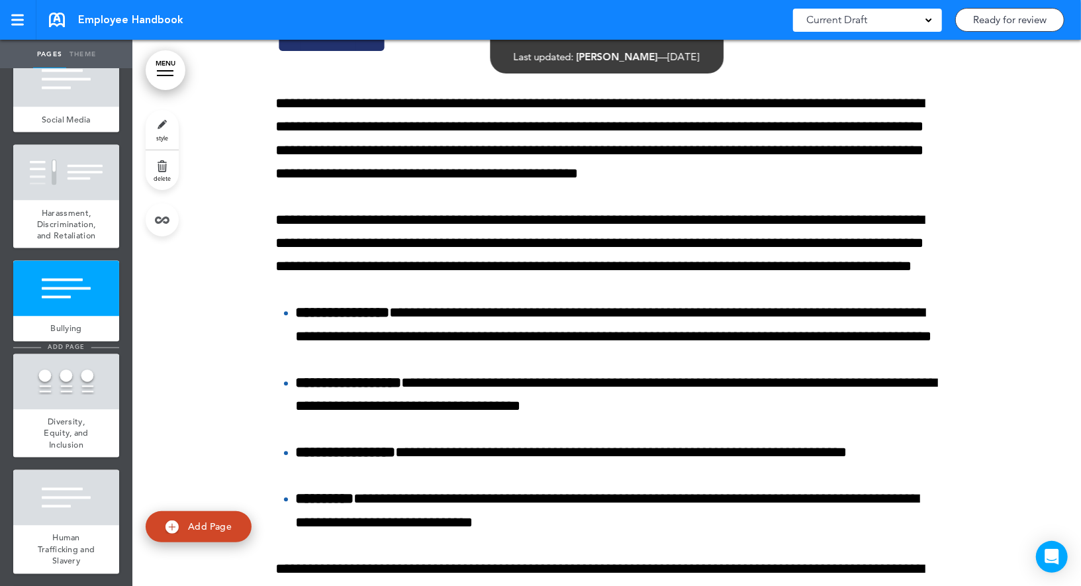
click at [94, 347] on li "add page" at bounding box center [66, 348] width 106 height 10
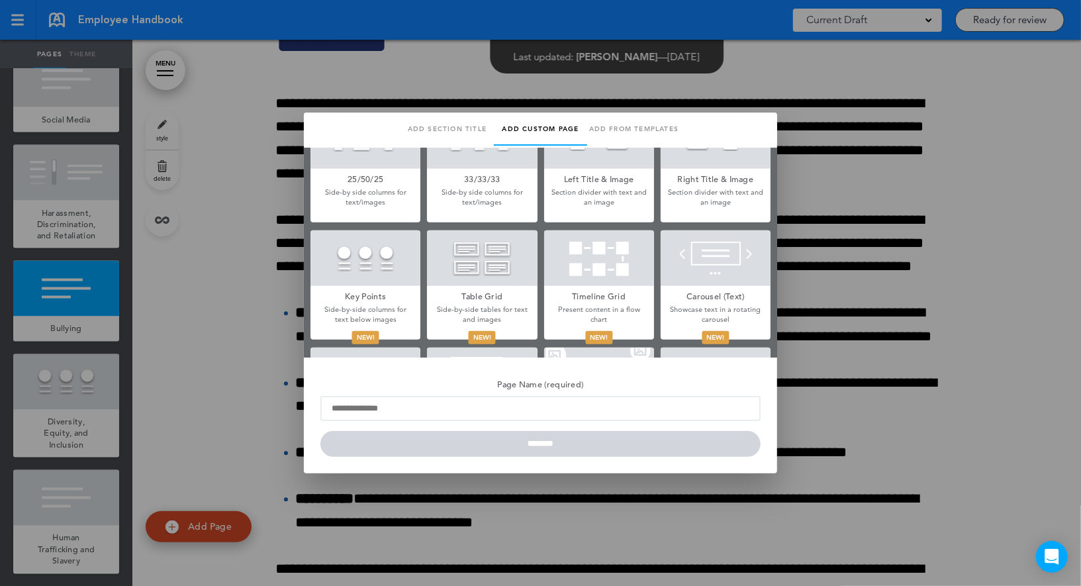
click at [502, 268] on div at bounding box center [482, 258] width 110 height 56
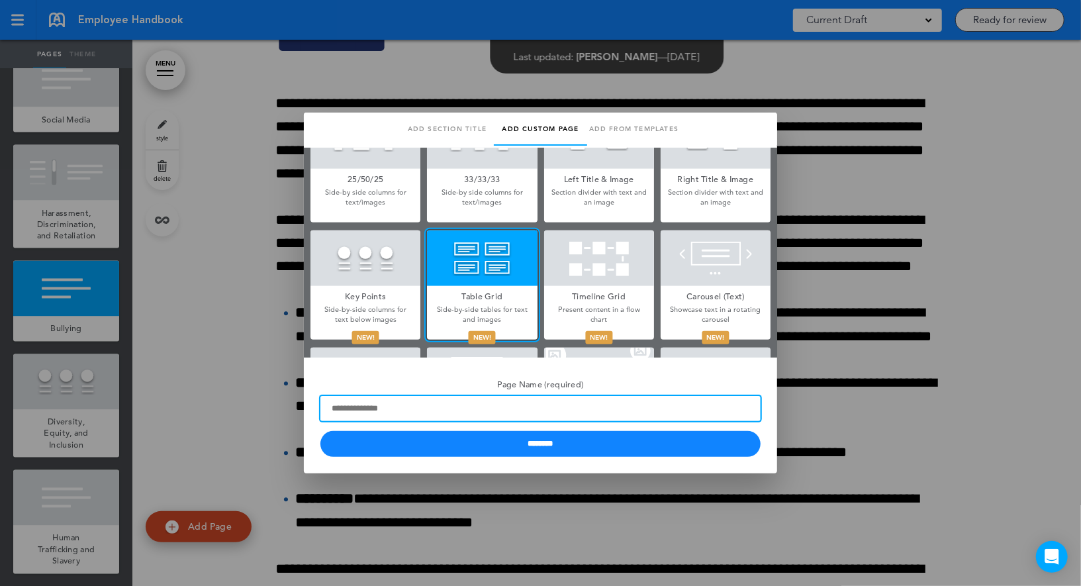
click at [405, 417] on input "Page Name (required)" at bounding box center [540, 408] width 440 height 25
paste input "********"
type input "********"
click at [320, 431] on input "********" at bounding box center [540, 444] width 440 height 26
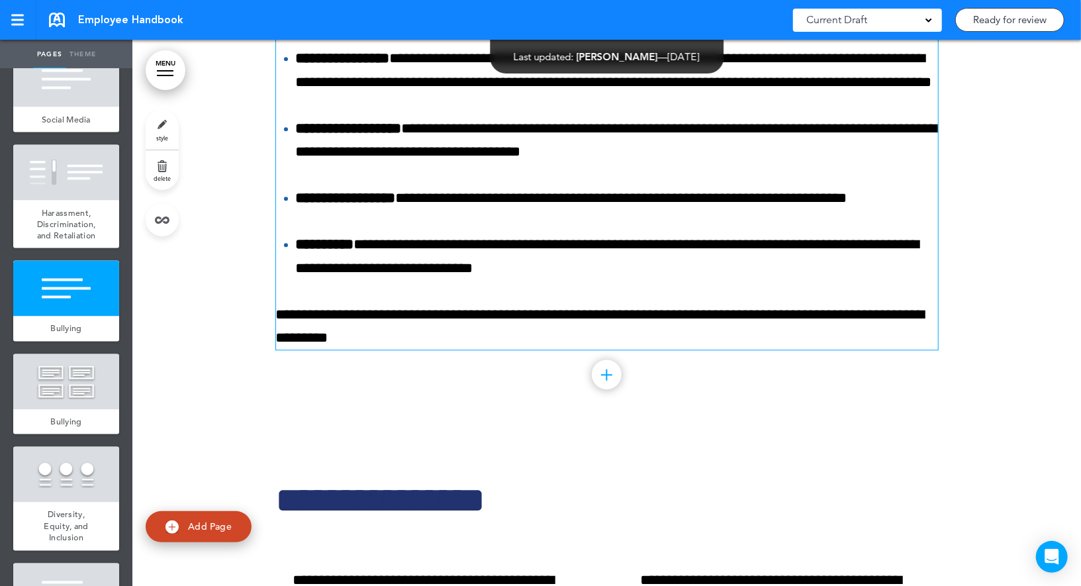
scroll to position [11726, 0]
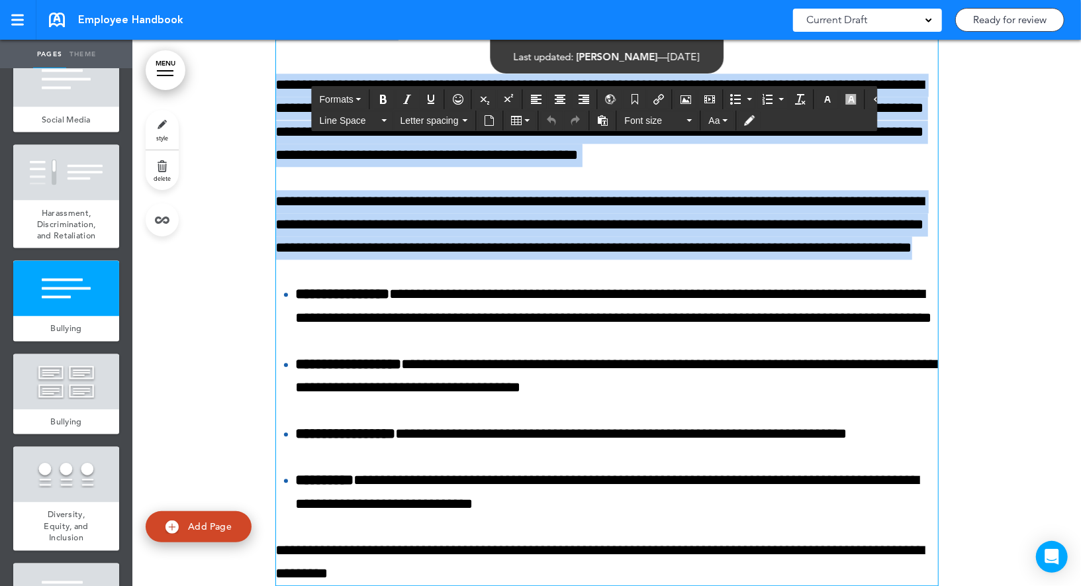
drag, startPoint x: 936, startPoint y: 320, endPoint x: 277, endPoint y: 103, distance: 694.5
click at [277, 103] on div "**********" at bounding box center [607, 294] width 662 height 581
copy div "**********"
click at [94, 366] on div at bounding box center [66, 382] width 106 height 56
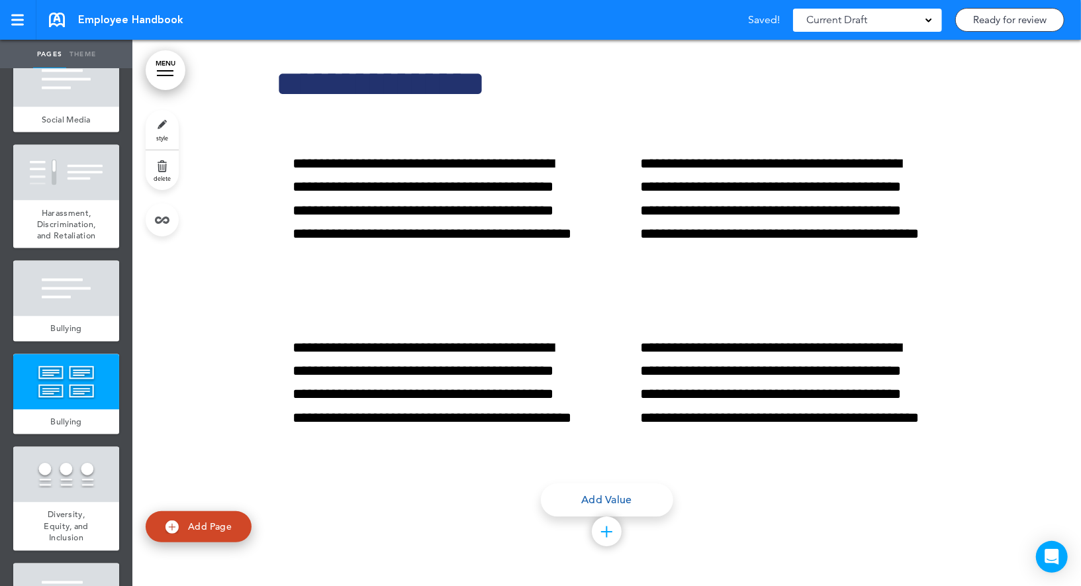
scroll to position [12361, 0]
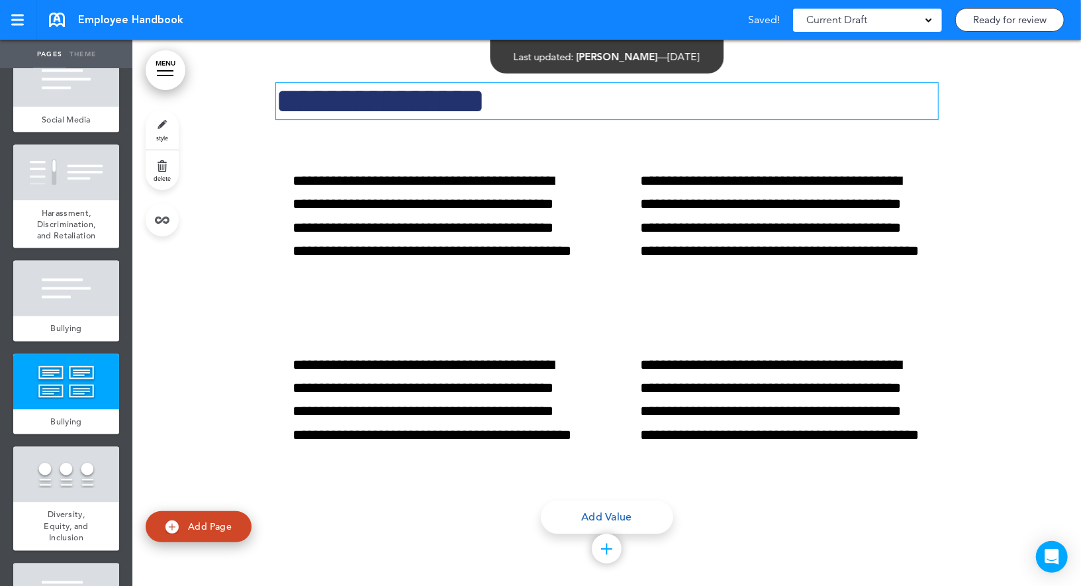
click at [322, 119] on h1 "**********" at bounding box center [607, 101] width 662 height 36
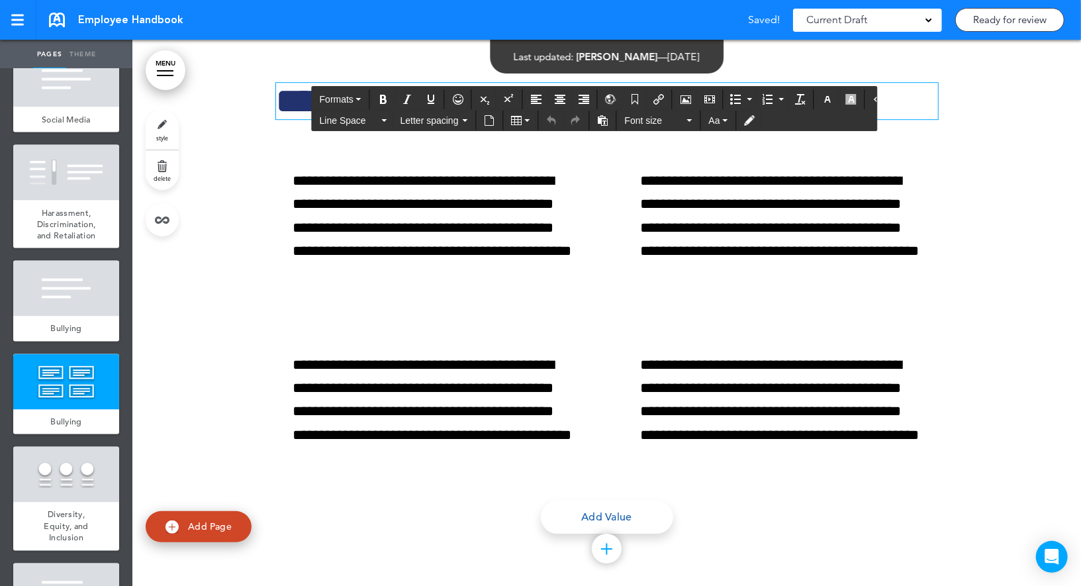
paste div
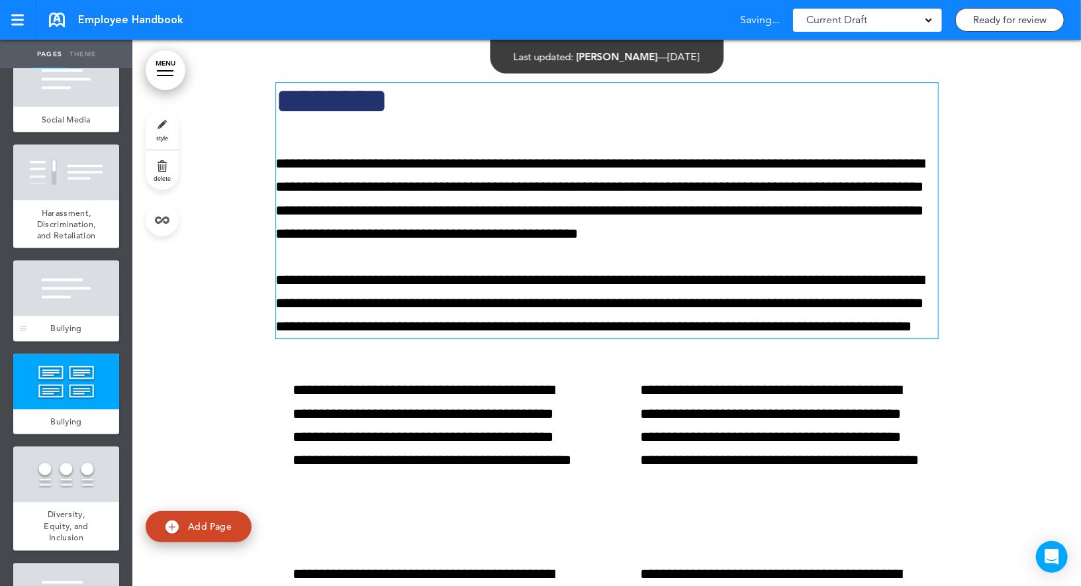
click at [58, 302] on div at bounding box center [66, 289] width 106 height 56
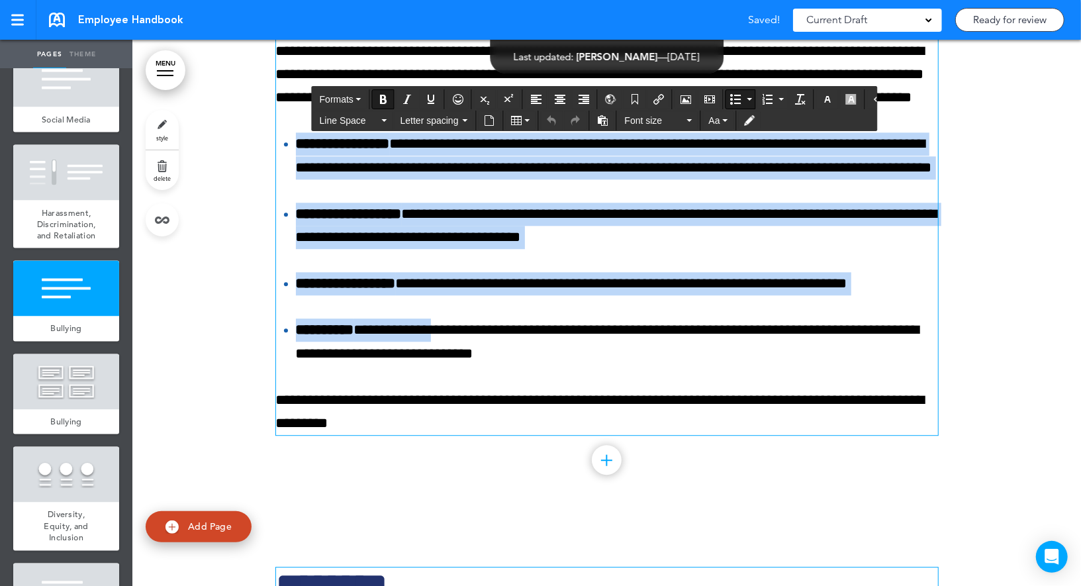
scroll to position [11881, 0]
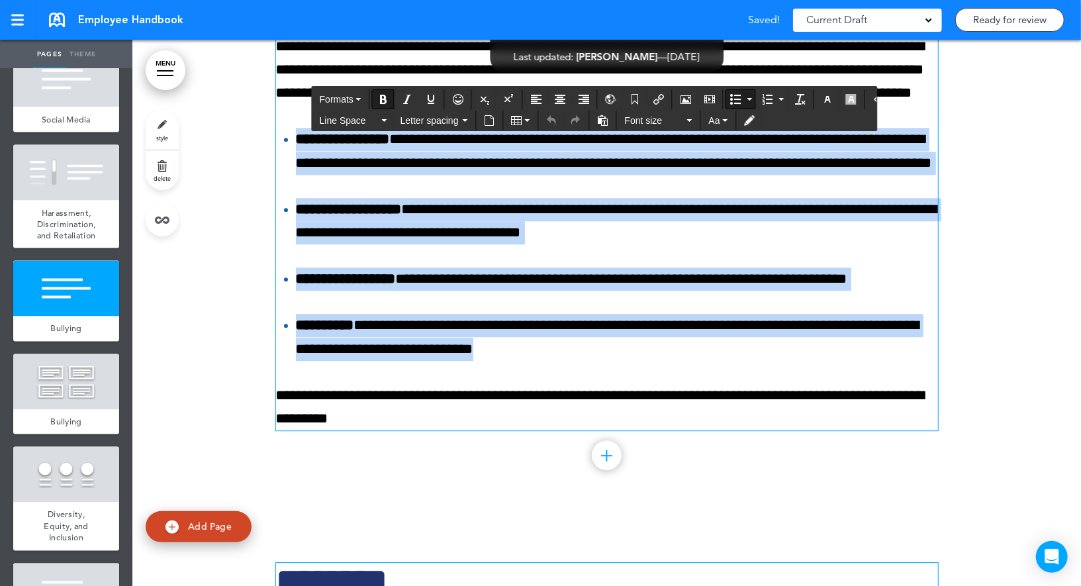
drag, startPoint x: 296, startPoint y: 373, endPoint x: 495, endPoint y: 416, distance: 203.1
click at [495, 360] on ul "**********" at bounding box center [607, 244] width 662 height 232
copy ul "**********"
click at [101, 380] on div at bounding box center [66, 382] width 106 height 56
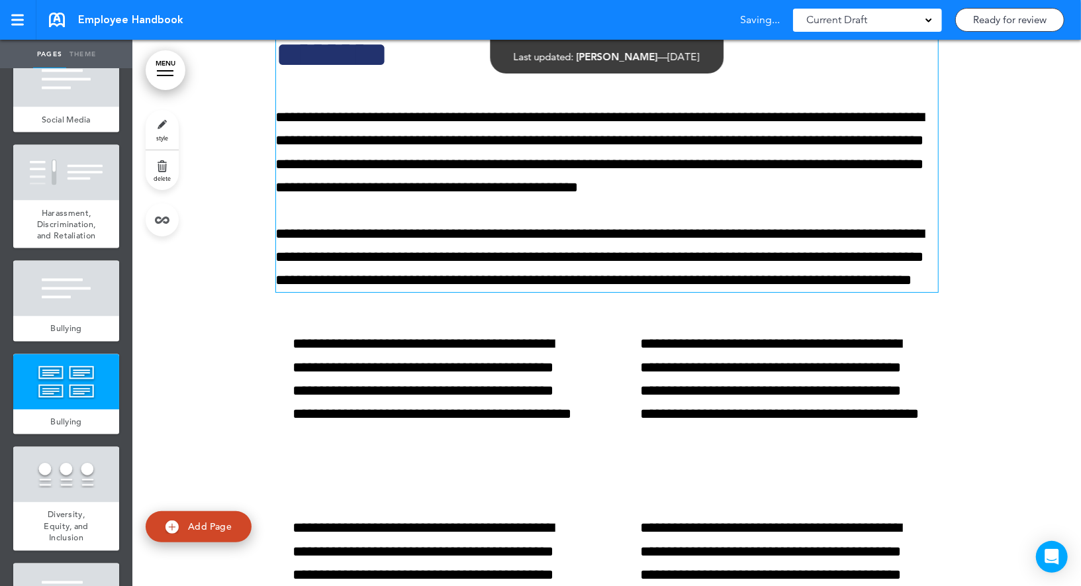
scroll to position [12421, 0]
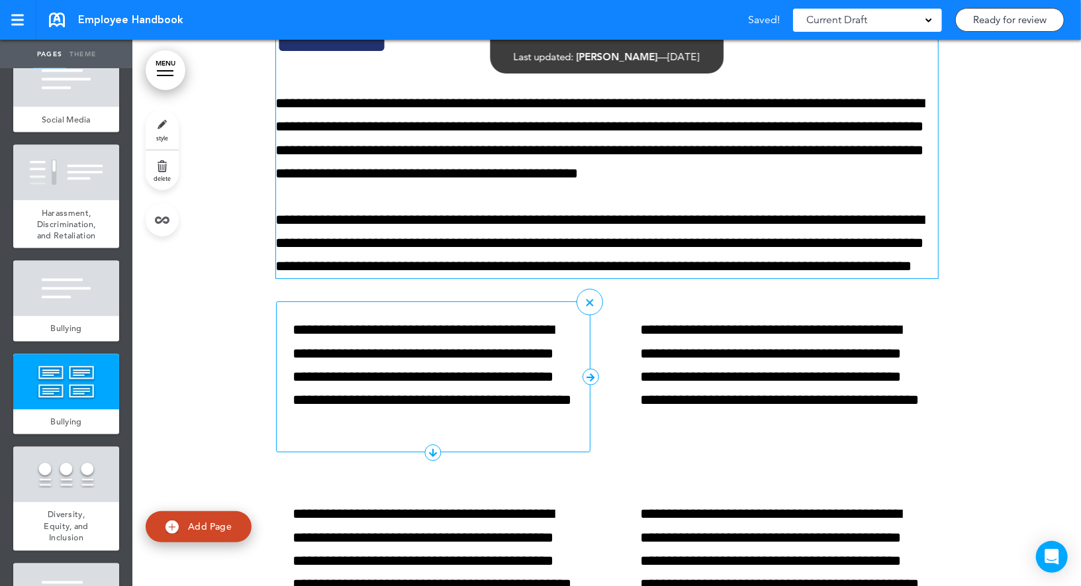
click at [361, 412] on p "**********" at bounding box center [433, 376] width 281 height 116
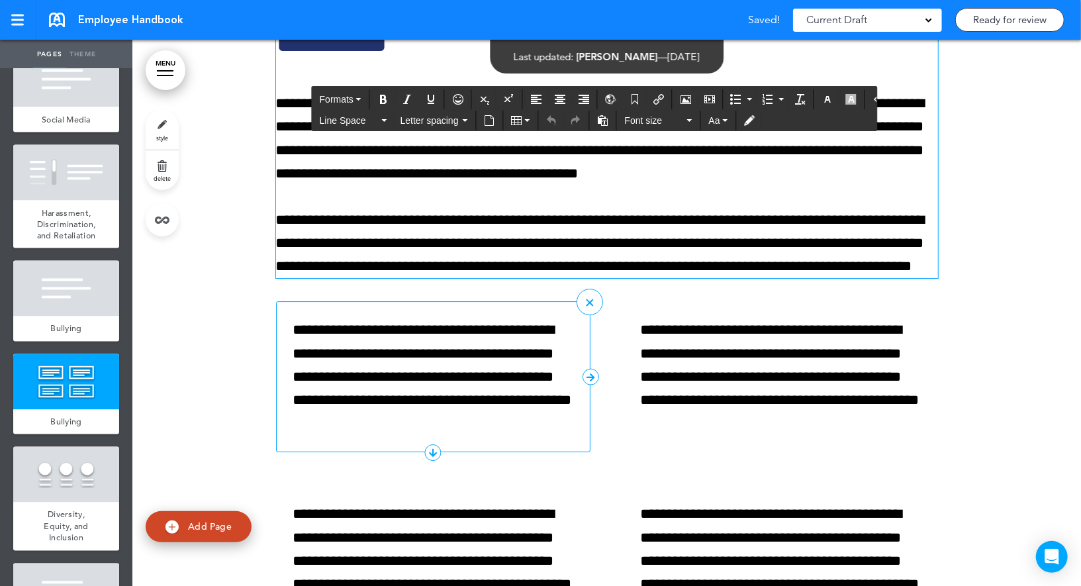
paste div
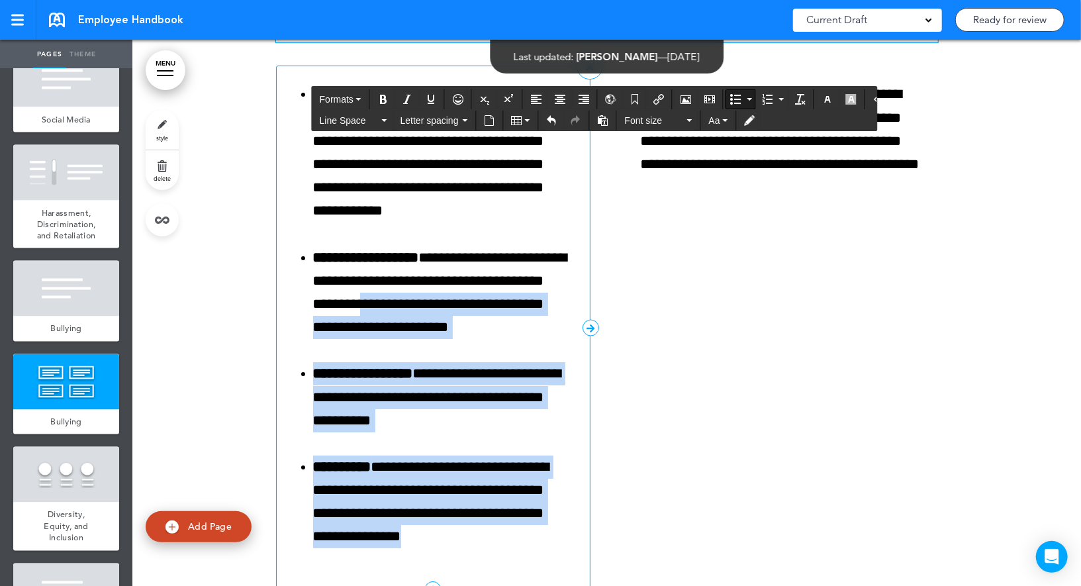
scroll to position [12647, 0]
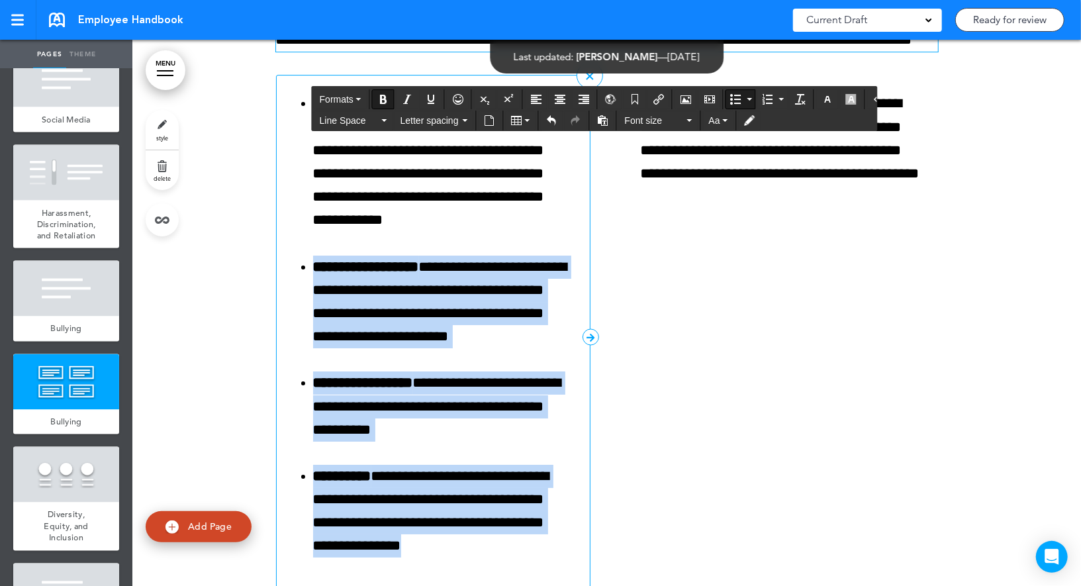
drag, startPoint x: 396, startPoint y: 415, endPoint x: 313, endPoint y: 339, distance: 112.4
click at [313, 339] on ul "**********" at bounding box center [433, 324] width 280 height 465
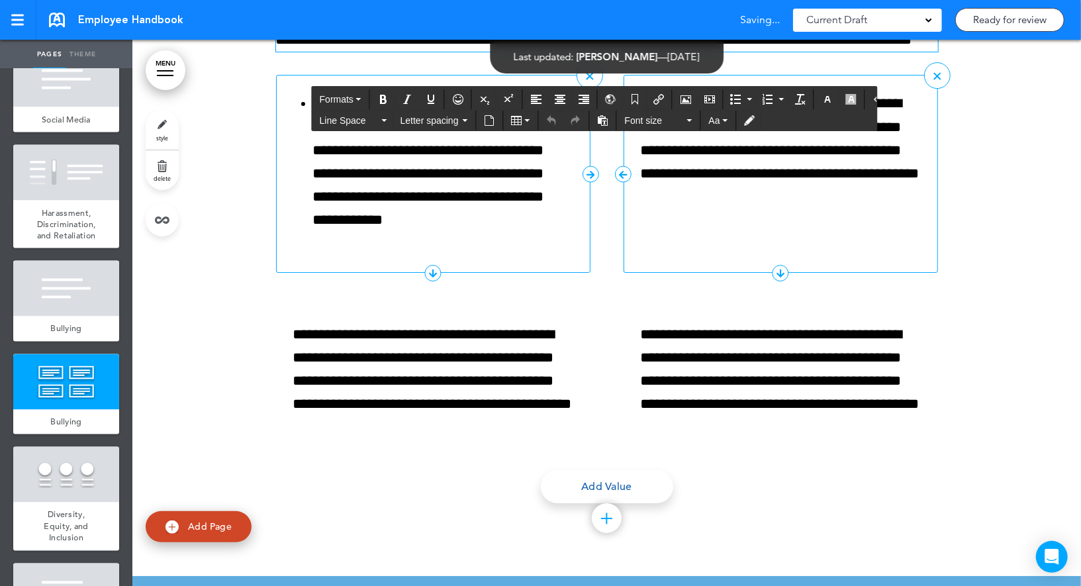
click at [660, 198] on p "**********" at bounding box center [781, 150] width 281 height 116
paste div
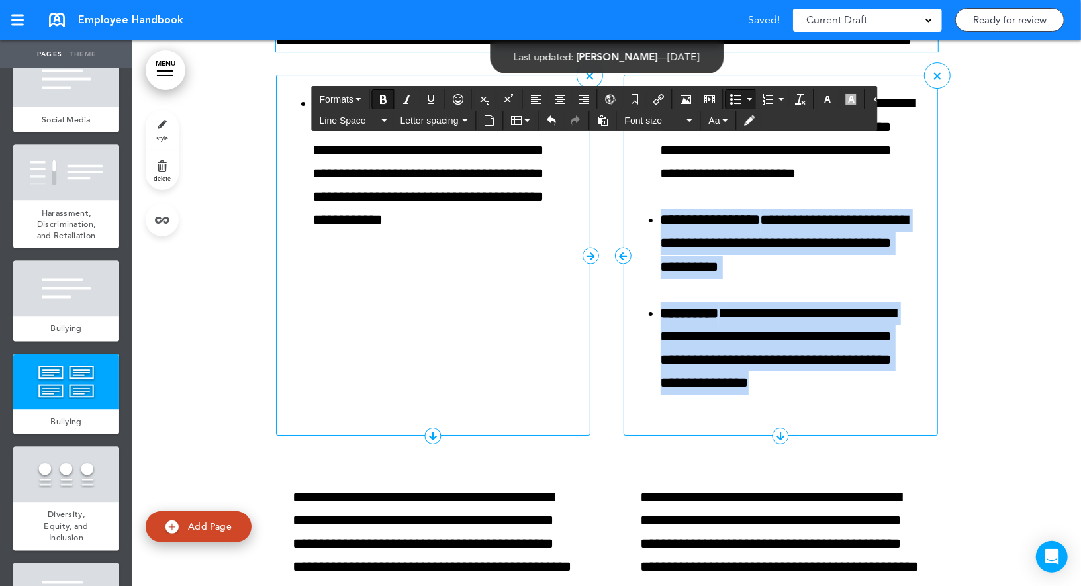
drag, startPoint x: 729, startPoint y: 457, endPoint x: 639, endPoint y: 294, distance: 186.0
click at [639, 294] on div "**********" at bounding box center [780, 255] width 314 height 360
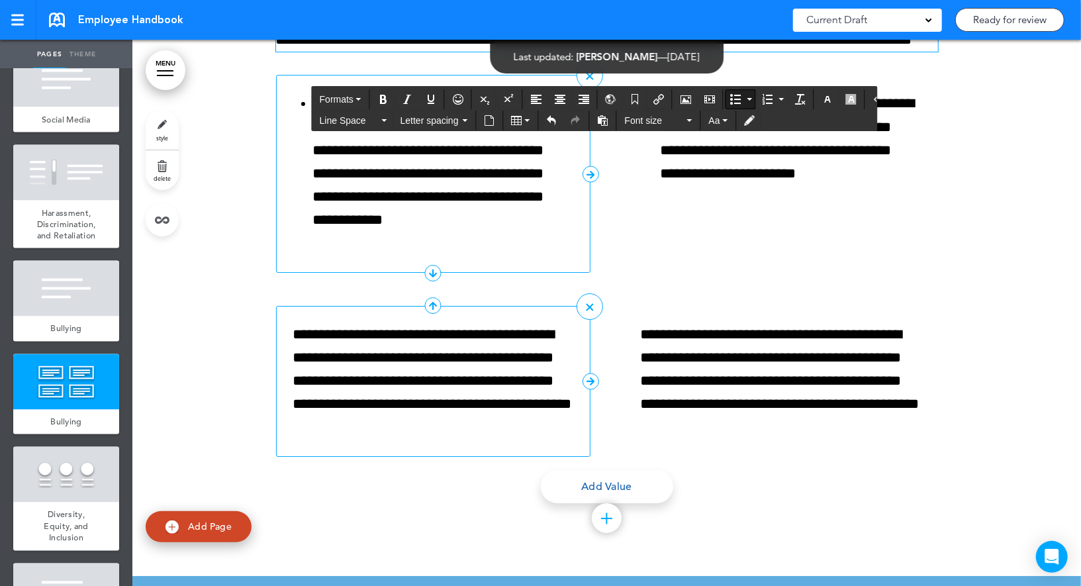
click at [418, 407] on p "**********" at bounding box center [433, 381] width 281 height 116
paste div
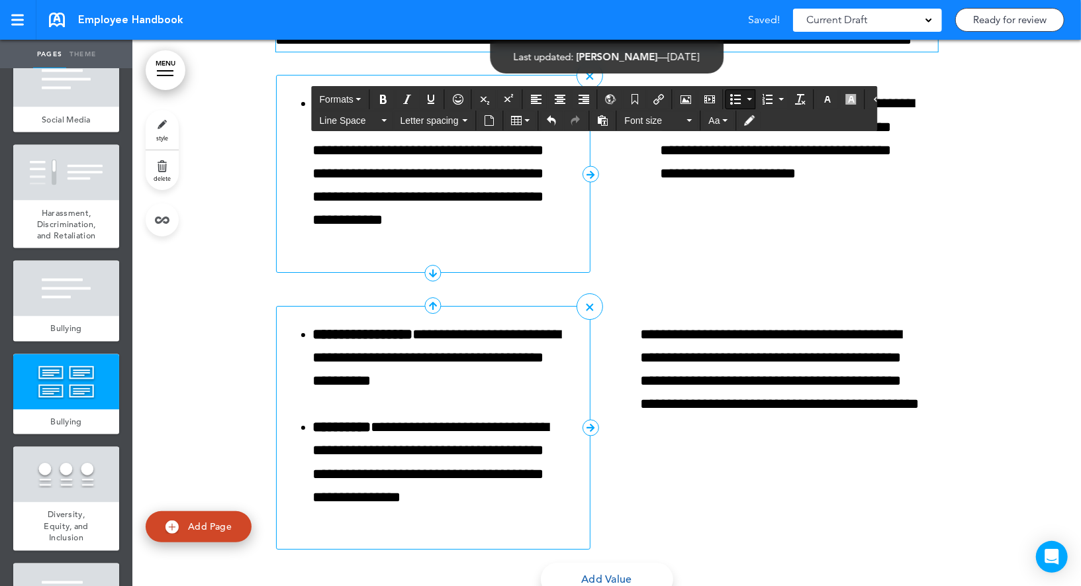
click at [396, 498] on li "**********" at bounding box center [443, 462] width 261 height 93
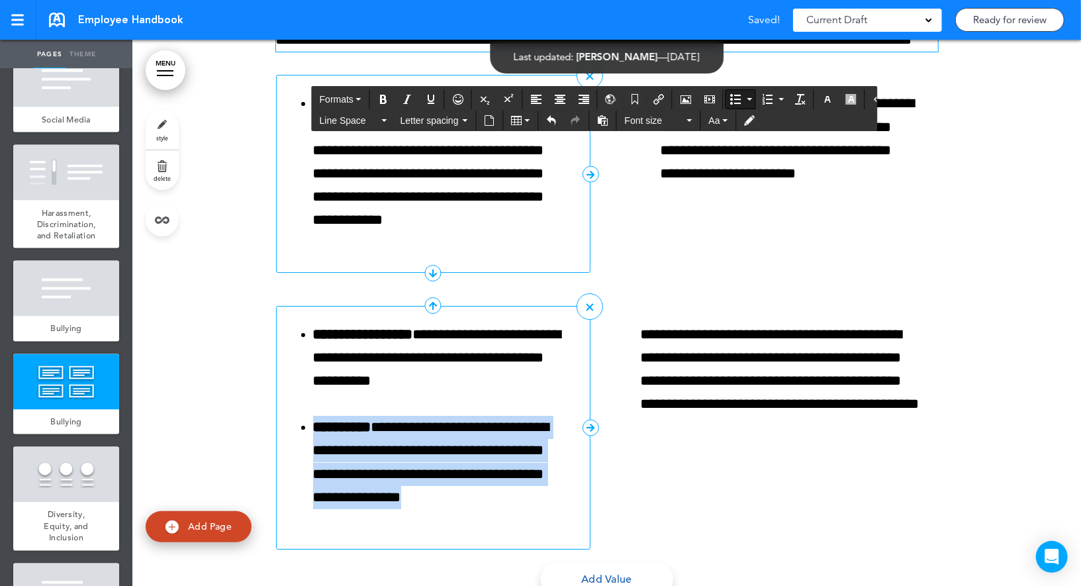
click at [396, 498] on li "**********" at bounding box center [443, 462] width 261 height 93
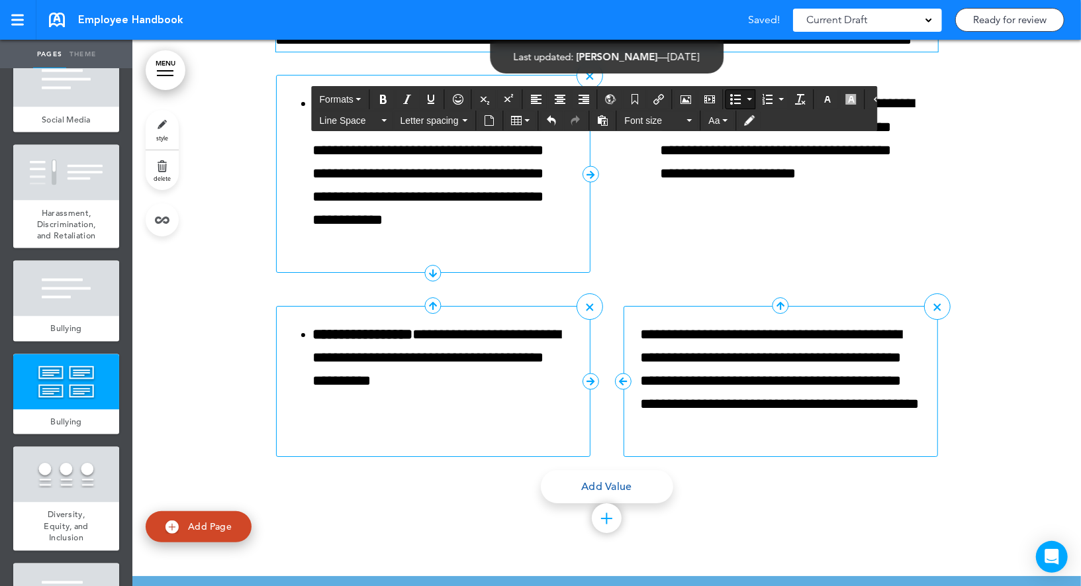
click at [705, 400] on p "**********" at bounding box center [781, 381] width 281 height 116
paste div
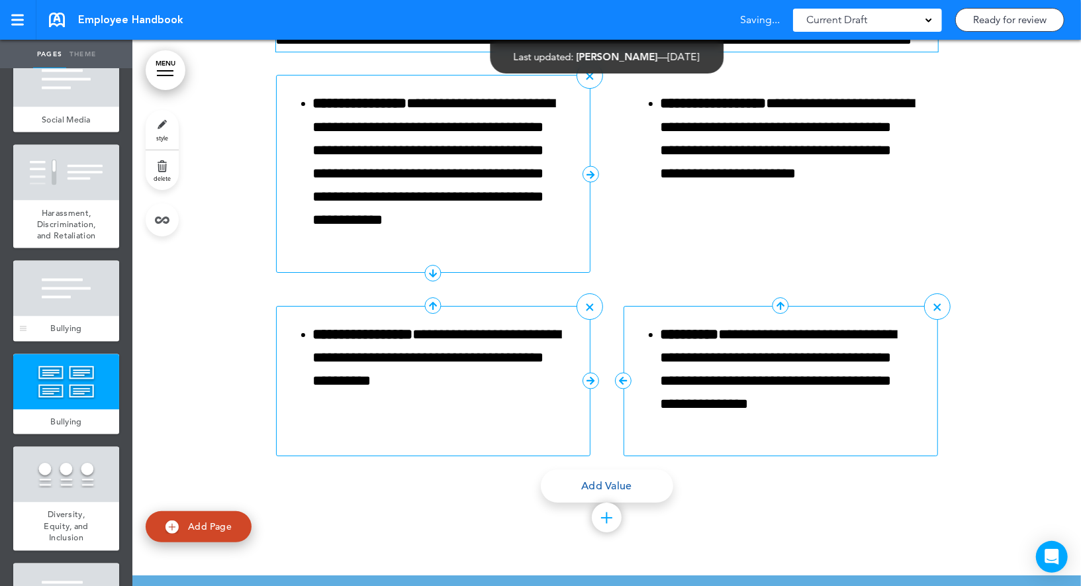
click at [81, 291] on div at bounding box center [66, 289] width 106 height 56
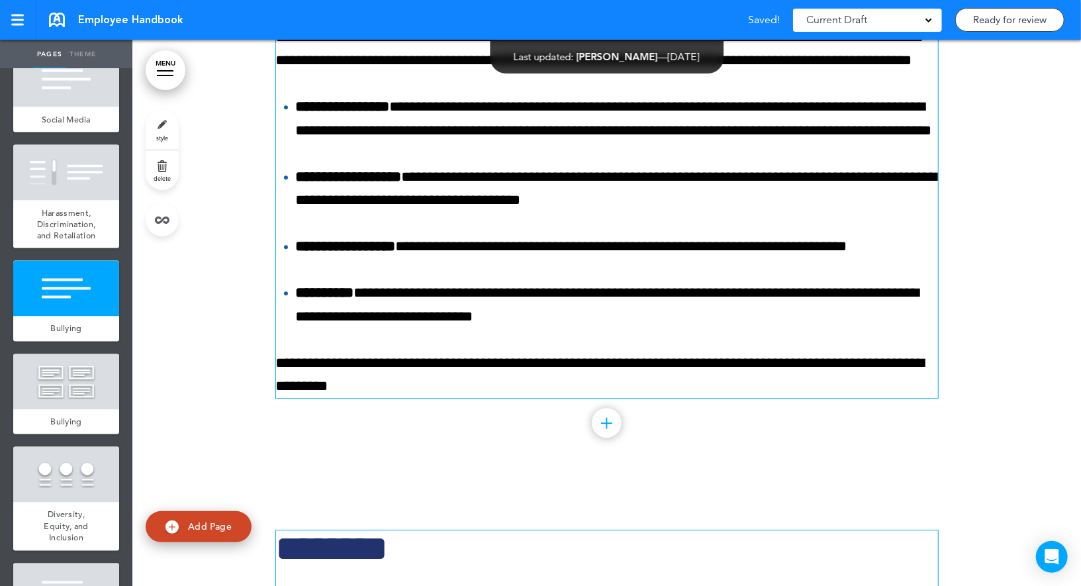
scroll to position [11938, 0]
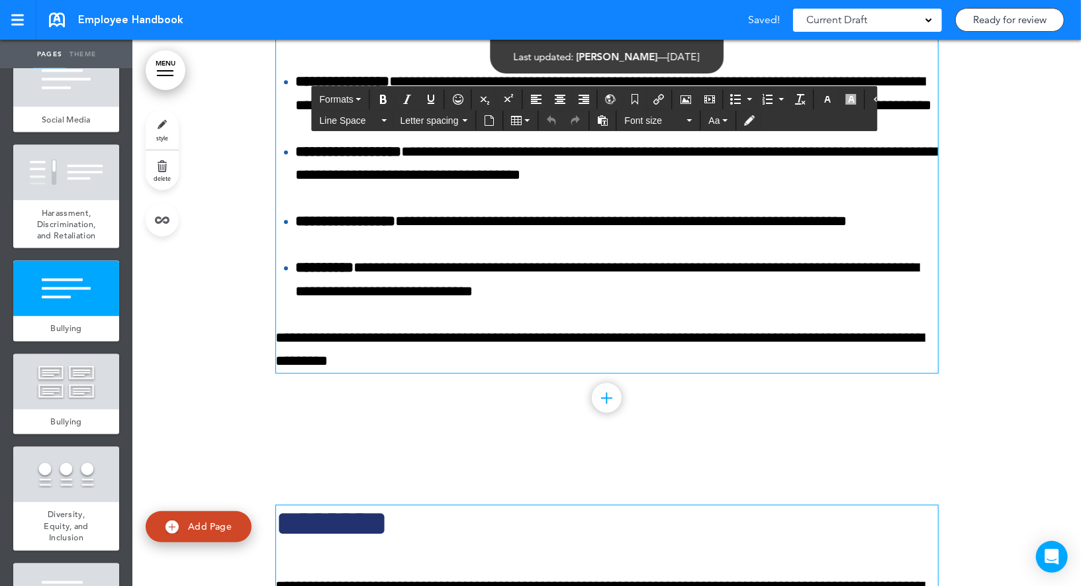
click at [394, 373] on p "**********" at bounding box center [607, 349] width 662 height 46
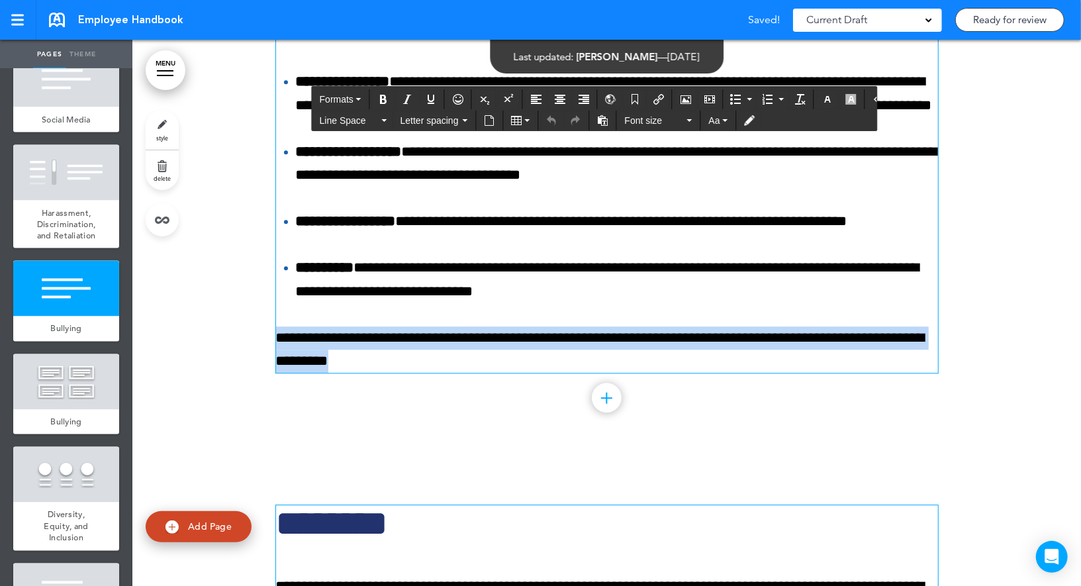
click at [394, 373] on p "**********" at bounding box center [607, 349] width 662 height 46
copy p "**********"
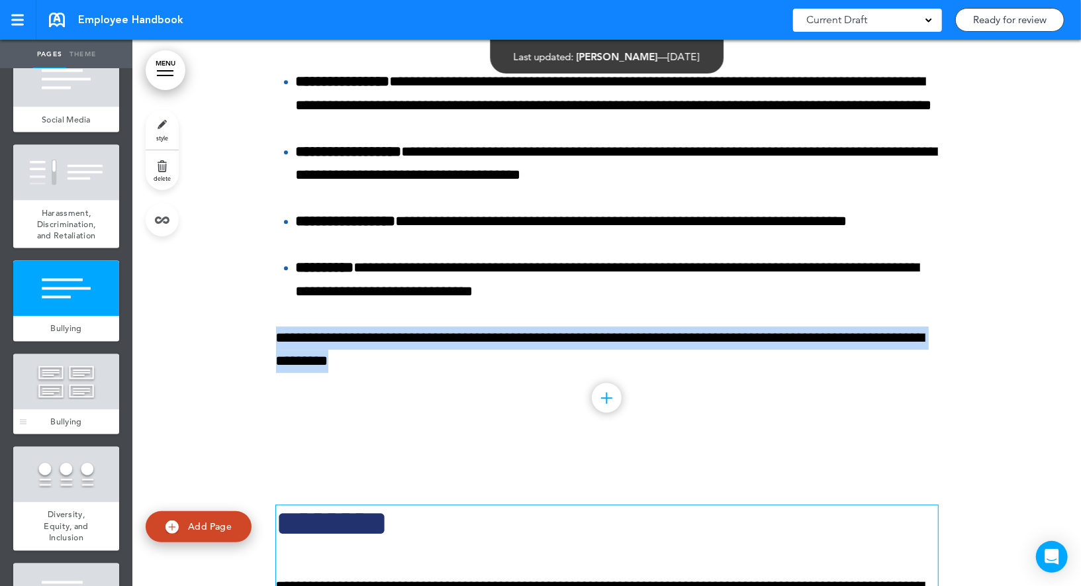
click at [102, 368] on div at bounding box center [66, 382] width 106 height 56
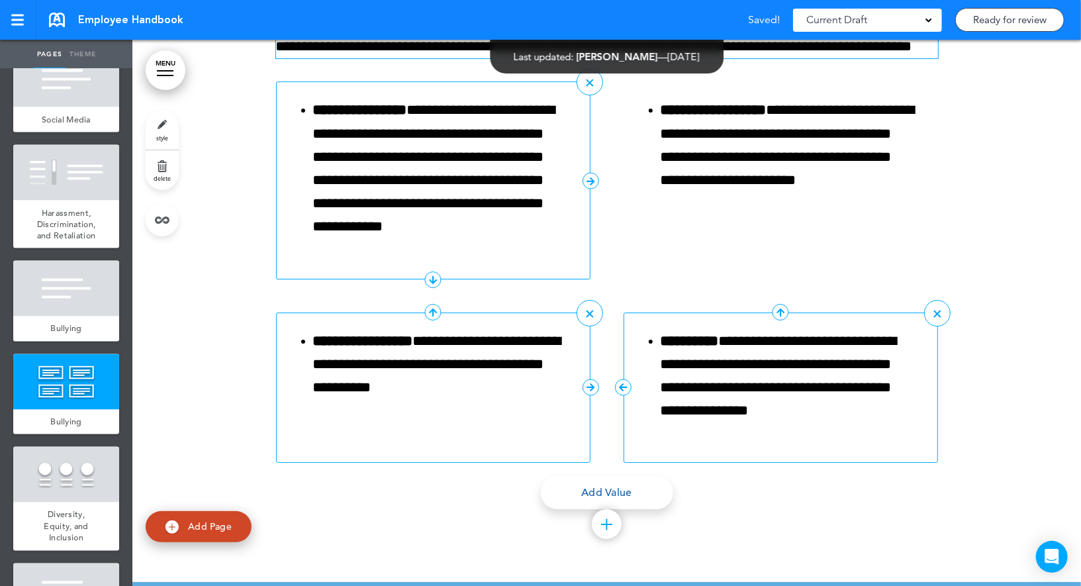
scroll to position [12807, 0]
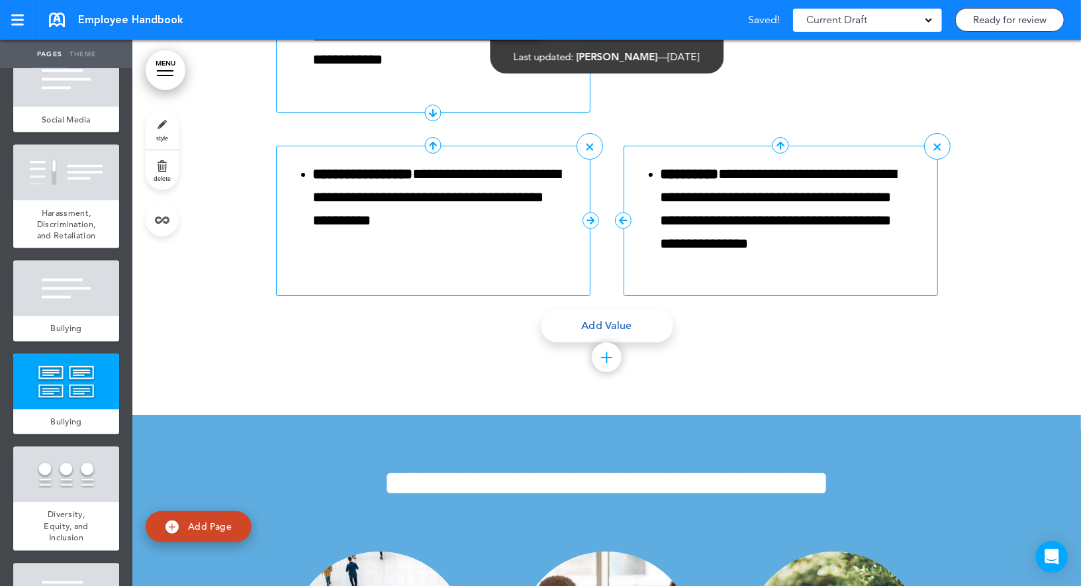
click at [606, 358] on div at bounding box center [606, 357] width 11 height 1
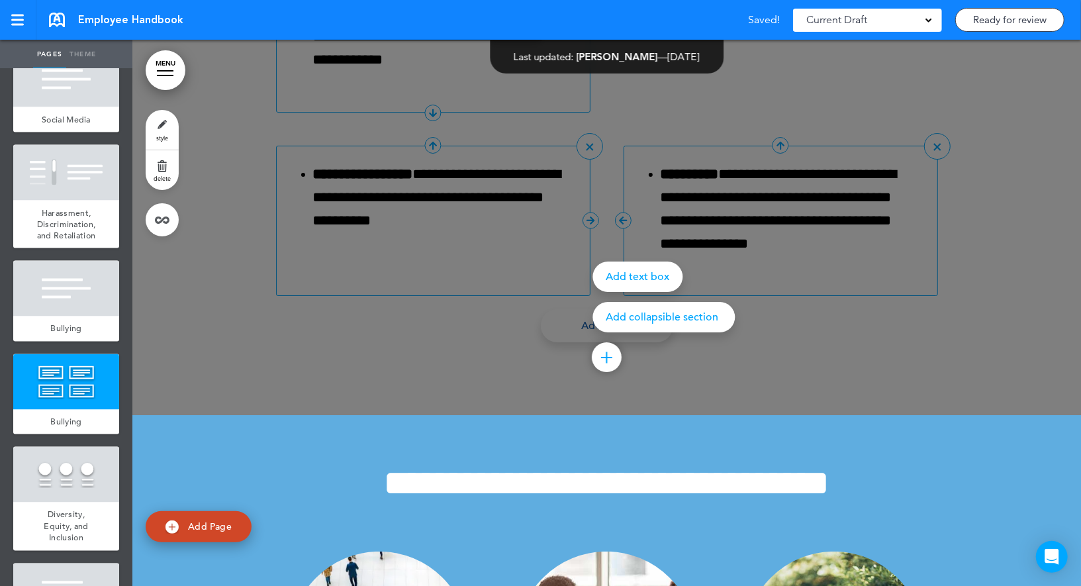
click at [622, 292] on div "Add text box" at bounding box center [637, 276] width 90 height 30
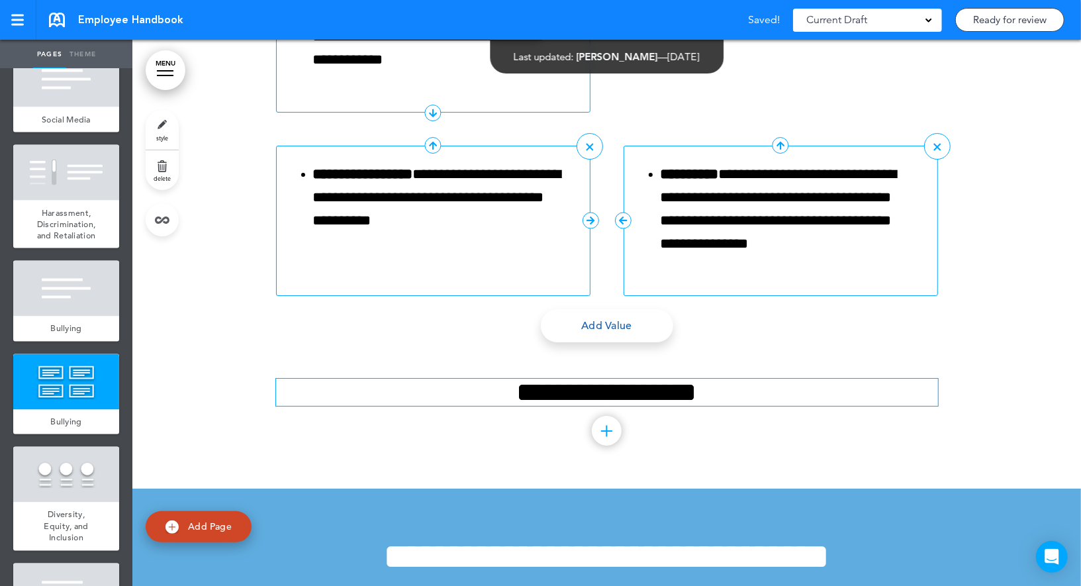
click at [521, 406] on h2 "**********" at bounding box center [607, 391] width 662 height 27
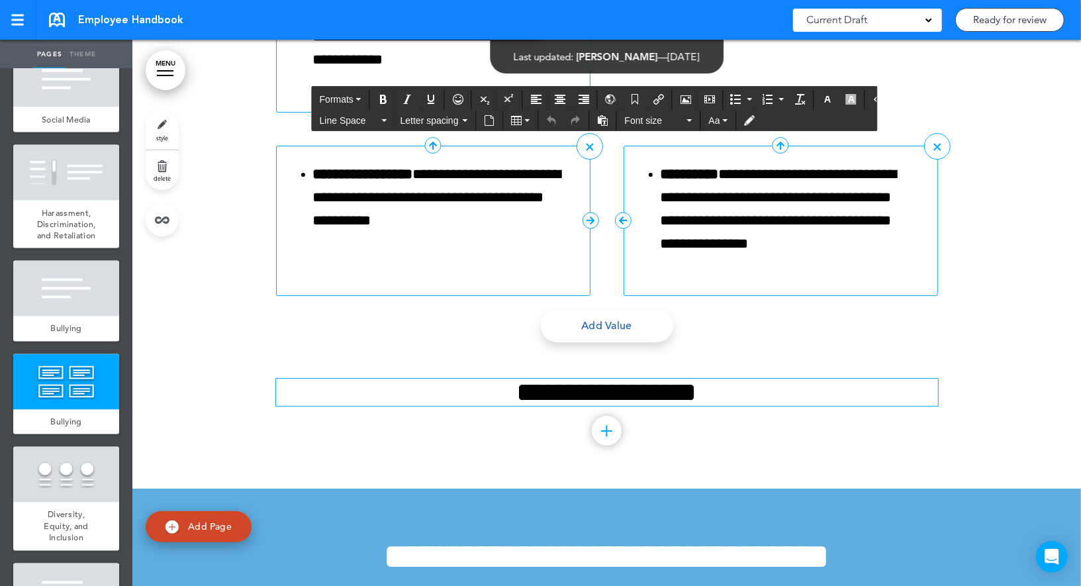
paste div
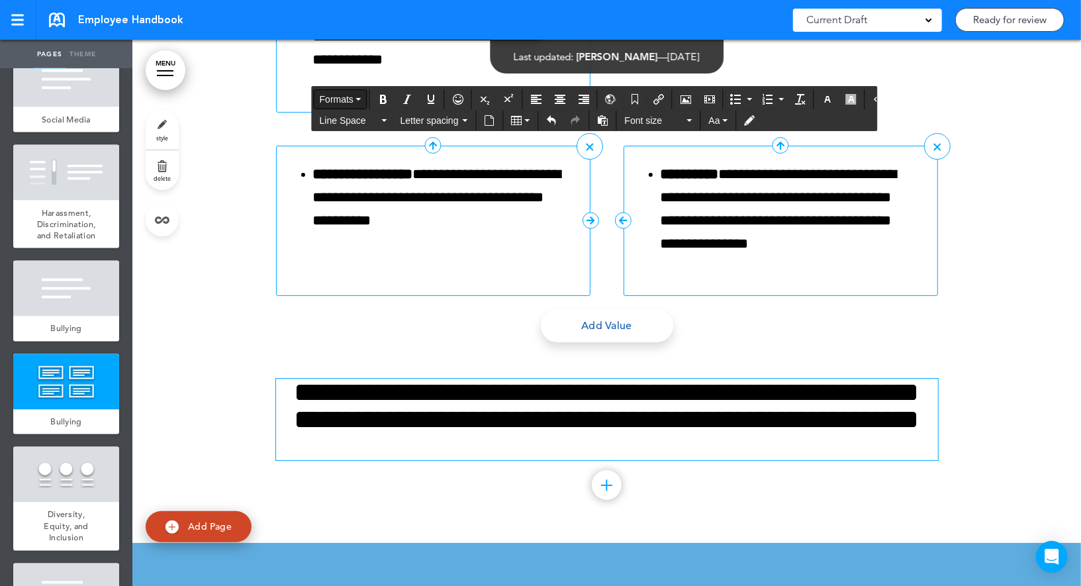
click at [350, 103] on span "Formats" at bounding box center [337, 99] width 34 height 11
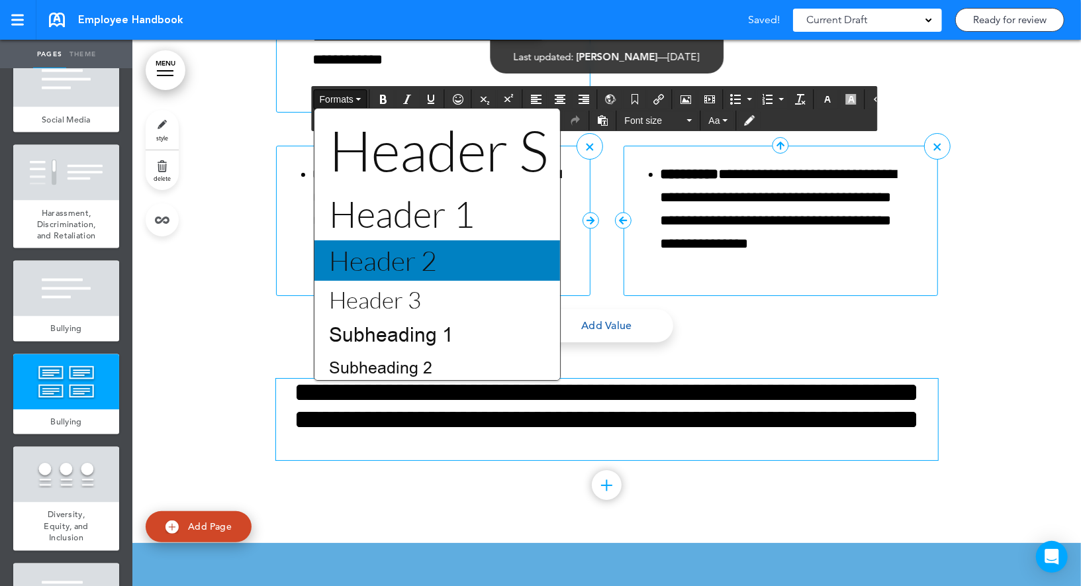
scroll to position [60, 0]
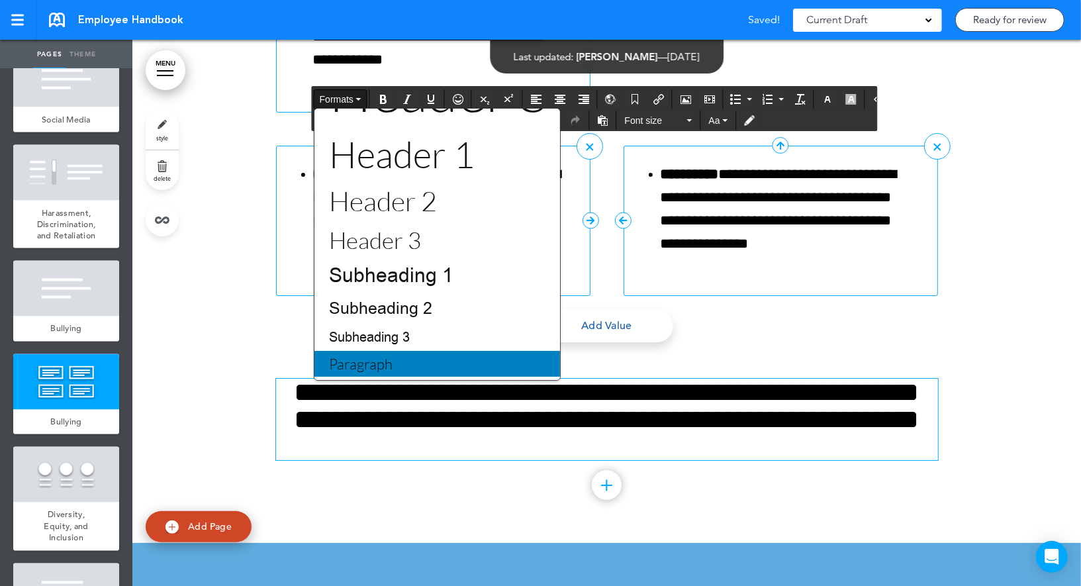
click at [373, 361] on span "Paragraph" at bounding box center [361, 364] width 66 height 18
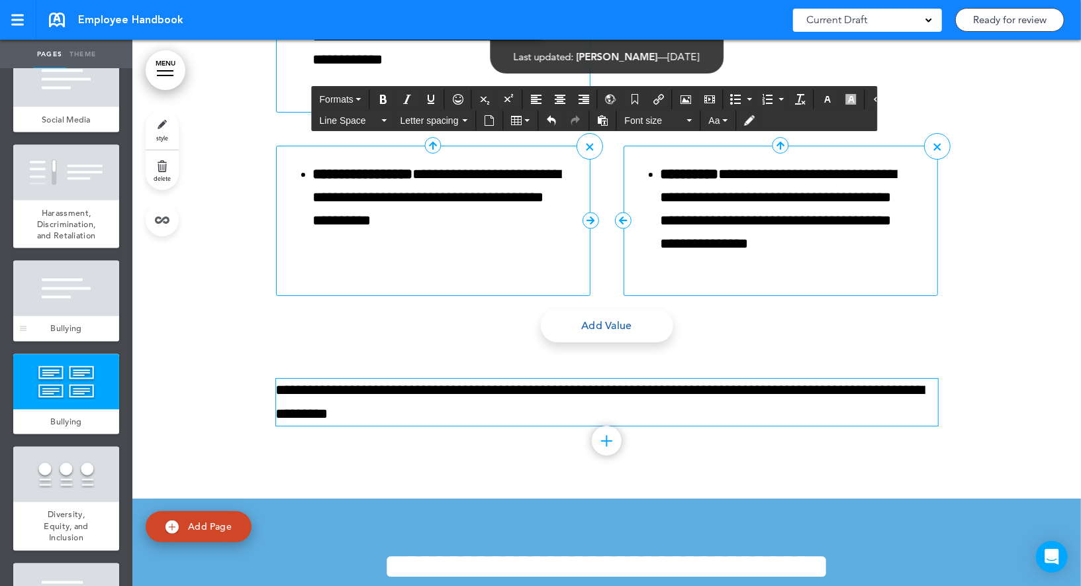
click at [102, 298] on div at bounding box center [66, 289] width 106 height 56
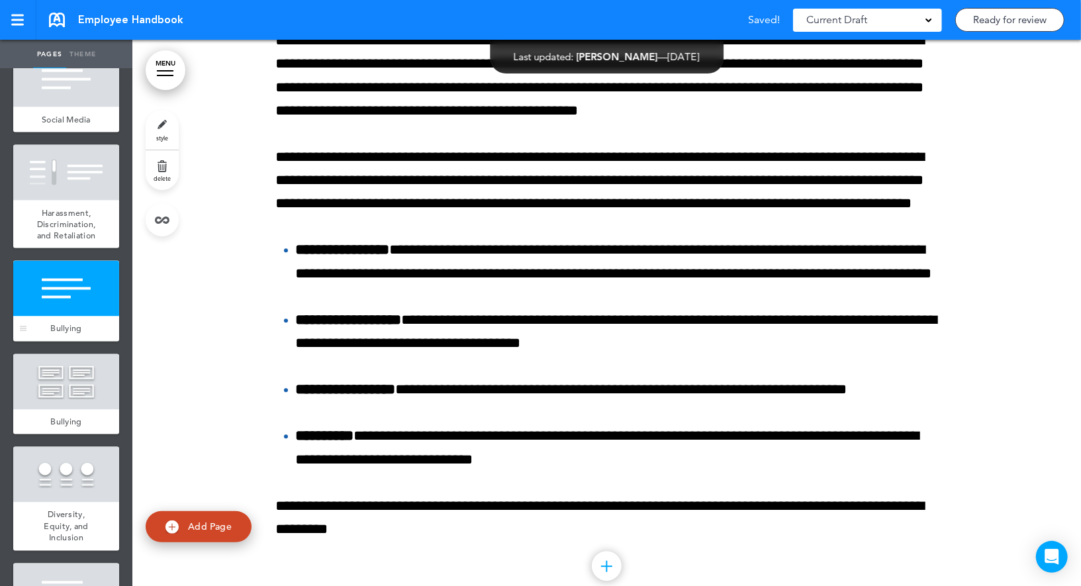
scroll to position [11708, 0]
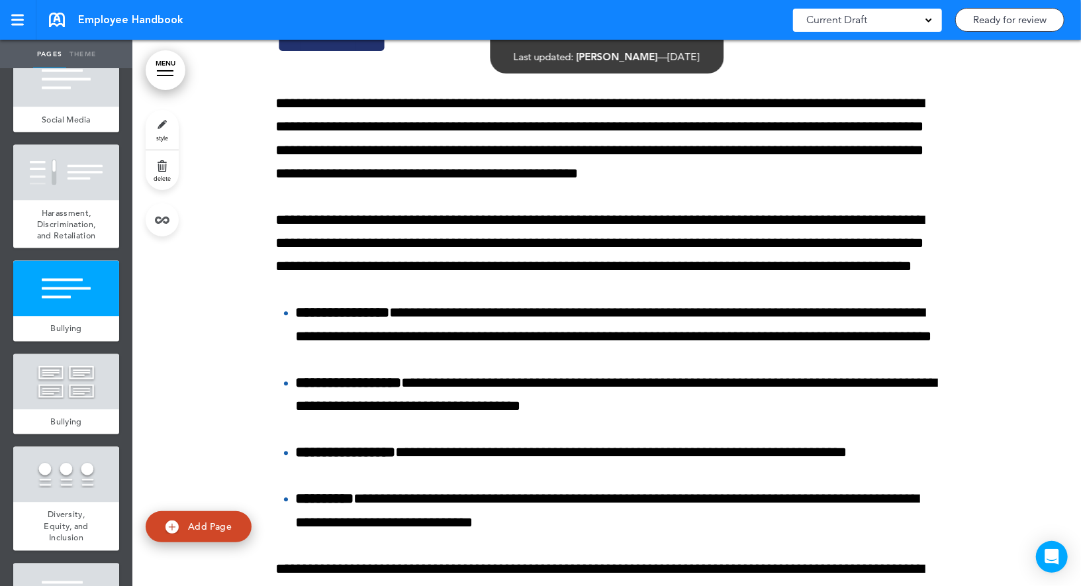
click at [168, 130] on link "style" at bounding box center [162, 130] width 33 height 40
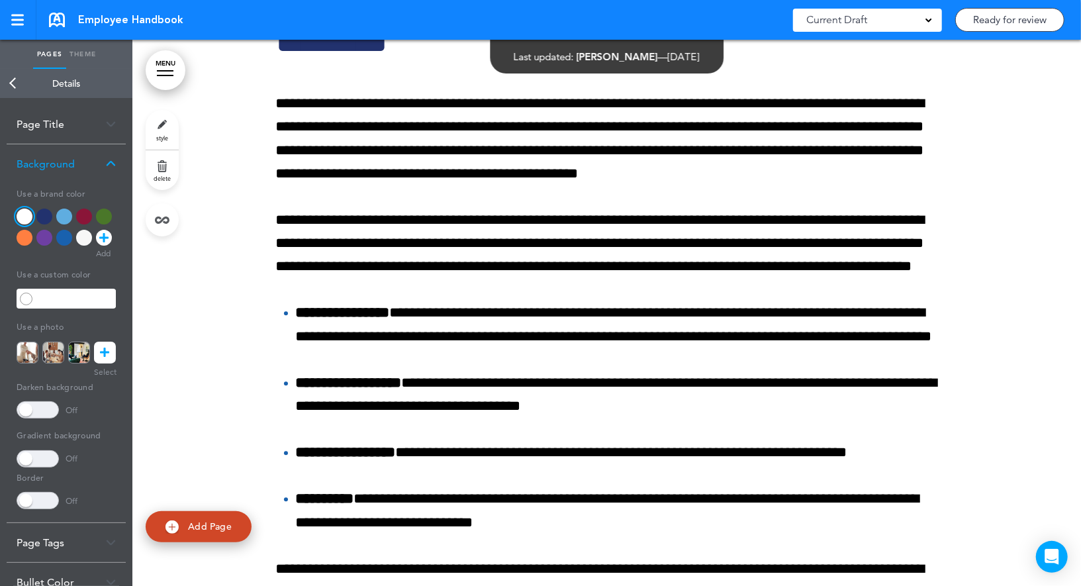
click at [93, 165] on div "Background" at bounding box center [66, 163] width 119 height 39
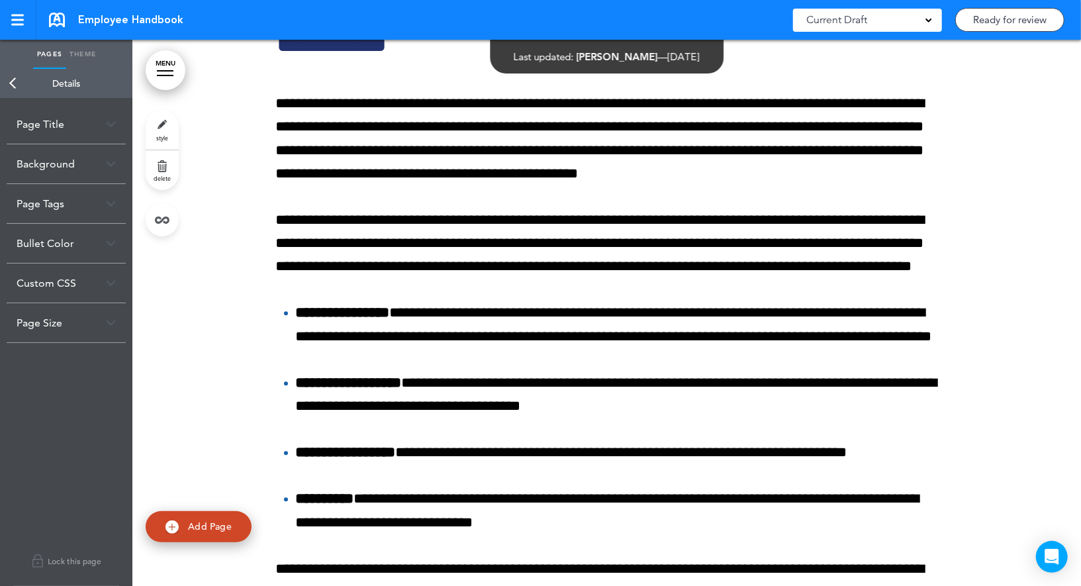
click at [62, 251] on div "Bullet Color" at bounding box center [66, 243] width 119 height 39
click at [56, 296] on input "******" at bounding box center [76, 298] width 80 height 19
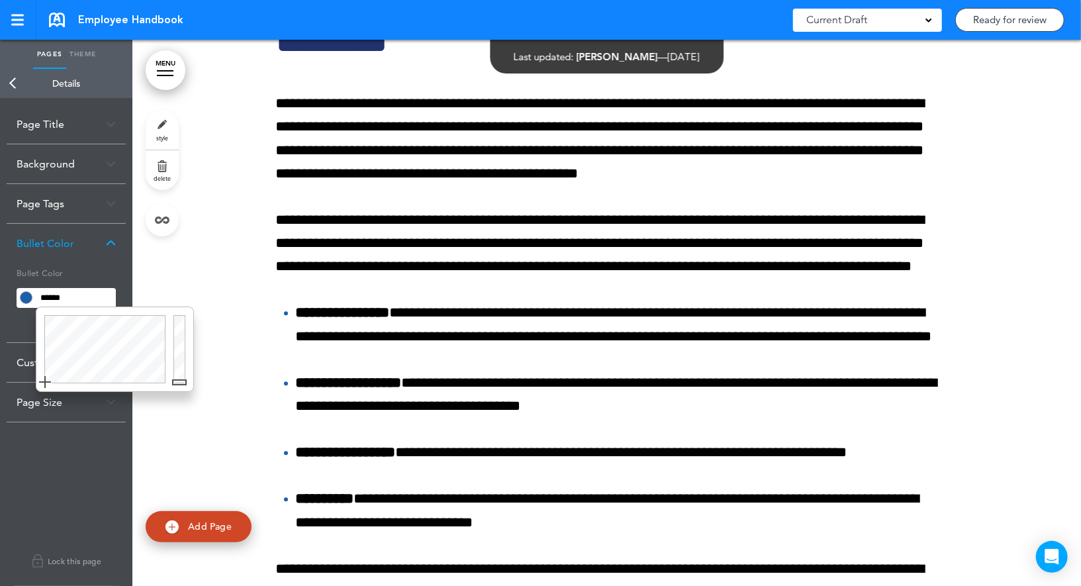
click at [56, 296] on input "******" at bounding box center [76, 298] width 80 height 19
click at [13, 85] on link "Back" at bounding box center [13, 83] width 26 height 29
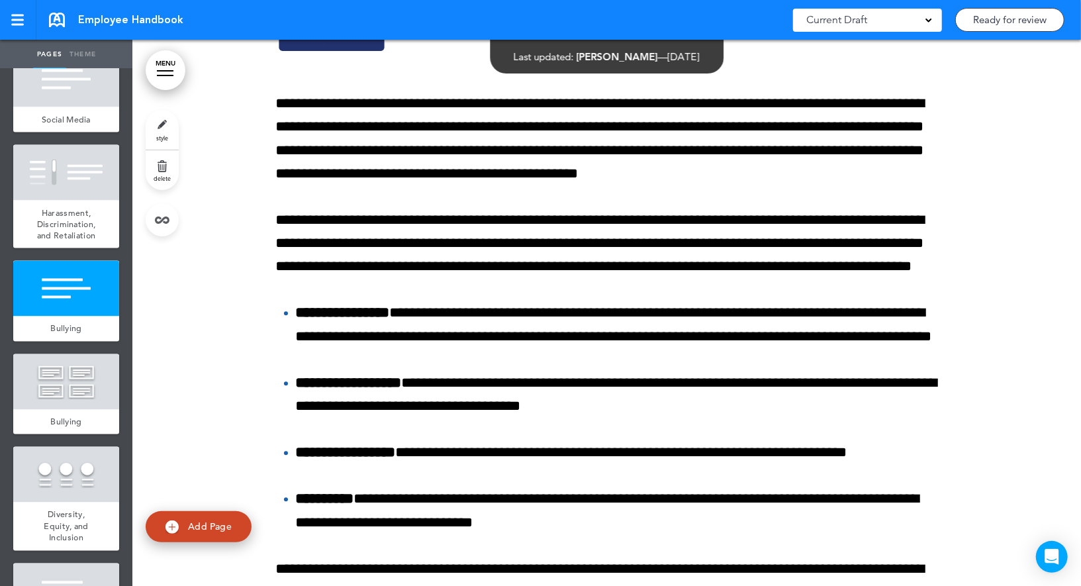
click at [164, 175] on span "delete" at bounding box center [162, 178] width 17 height 8
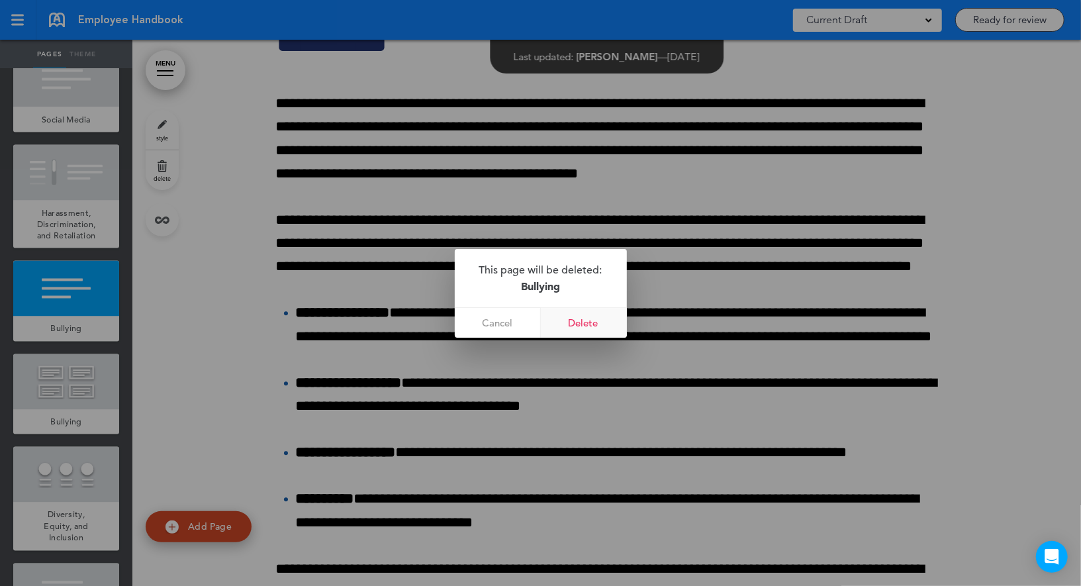
click at [590, 326] on link "Delete" at bounding box center [584, 323] width 86 height 30
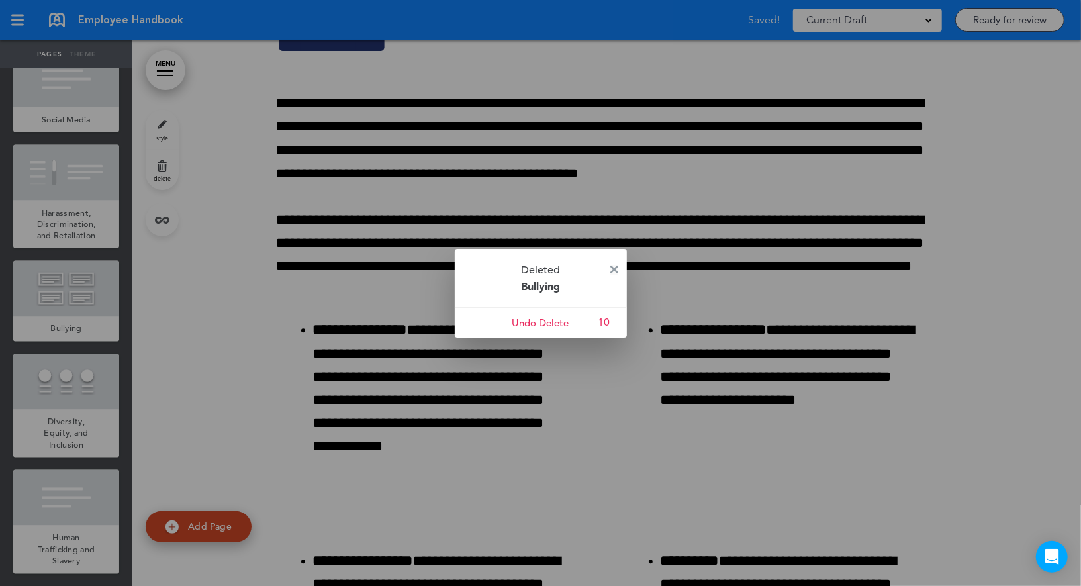
click at [613, 267] on img at bounding box center [614, 269] width 8 height 8
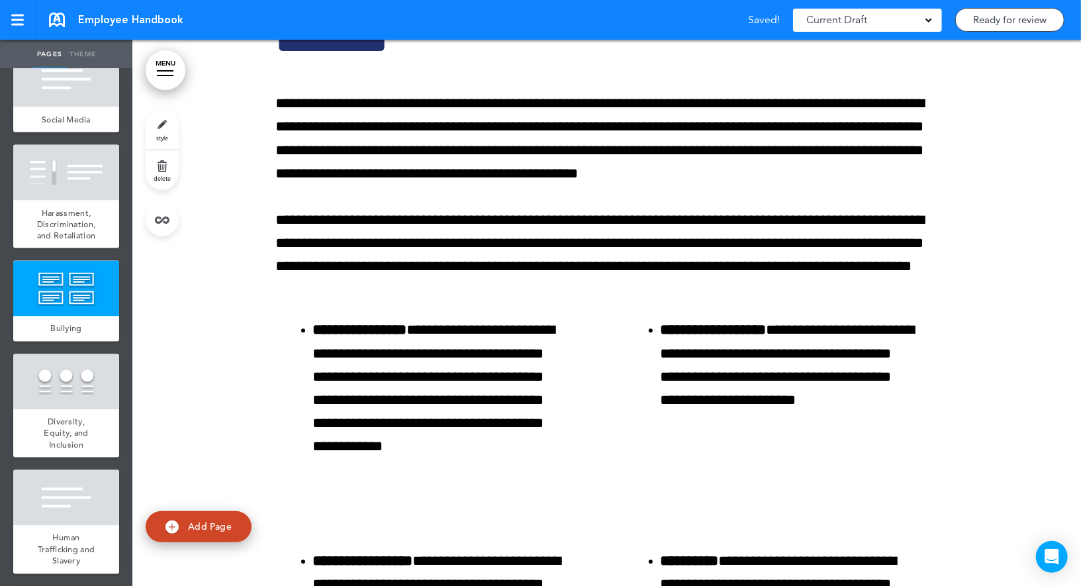
click at [154, 124] on link "style" at bounding box center [162, 130] width 33 height 40
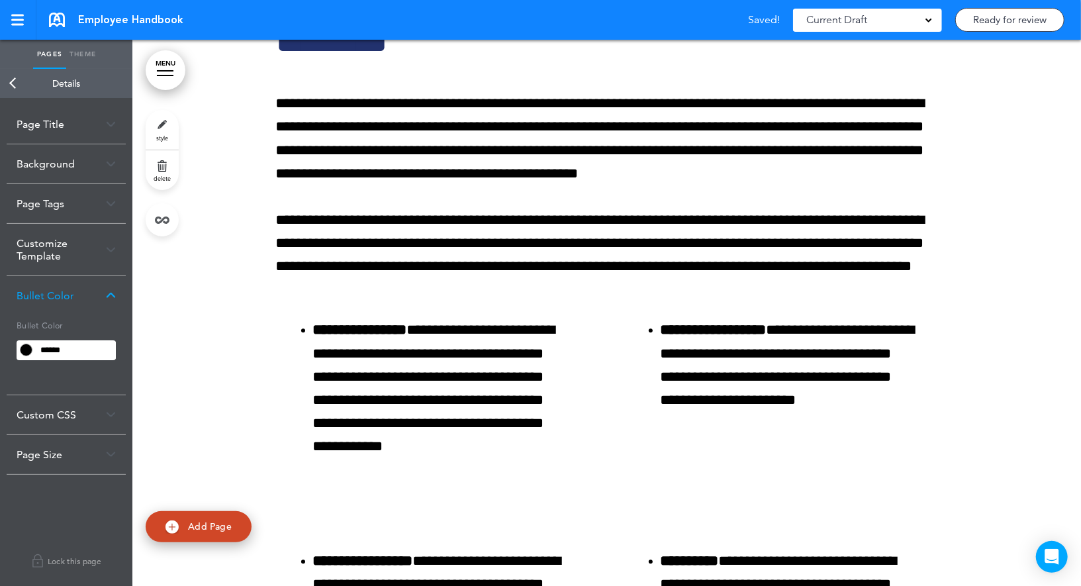
click at [49, 353] on input "******" at bounding box center [76, 350] width 80 height 19
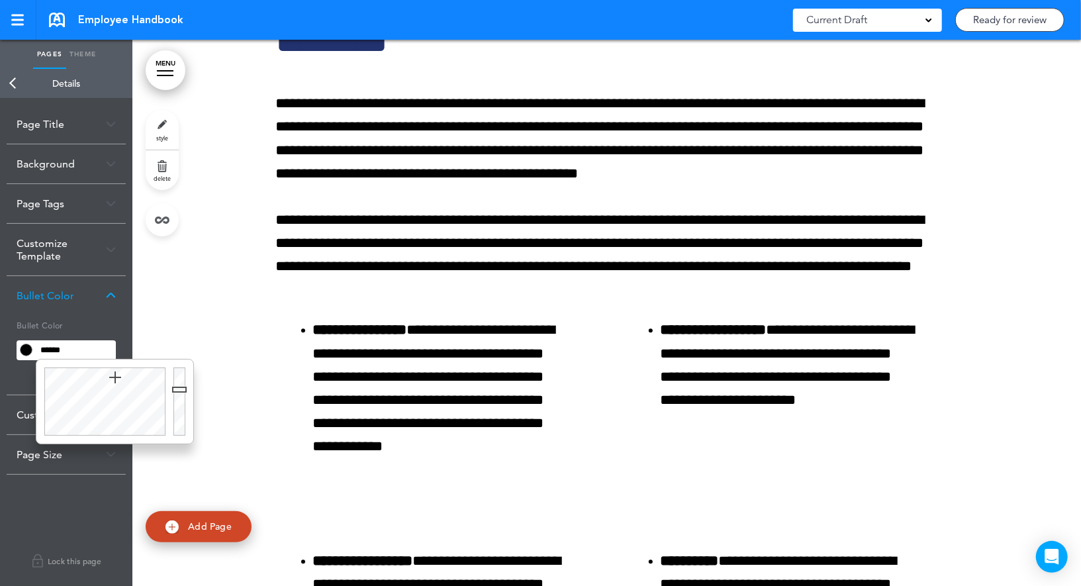
click at [49, 353] on input "******" at bounding box center [76, 350] width 80 height 19
paste input "text"
type input "******"
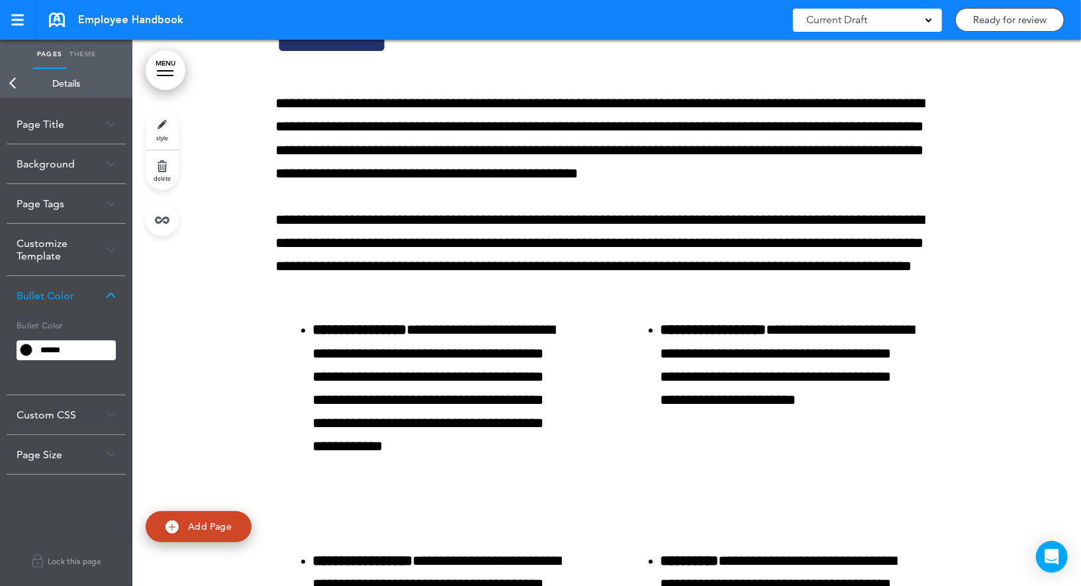
click at [60, 335] on div "Bullet Color ******" at bounding box center [66, 341] width 99 height 53
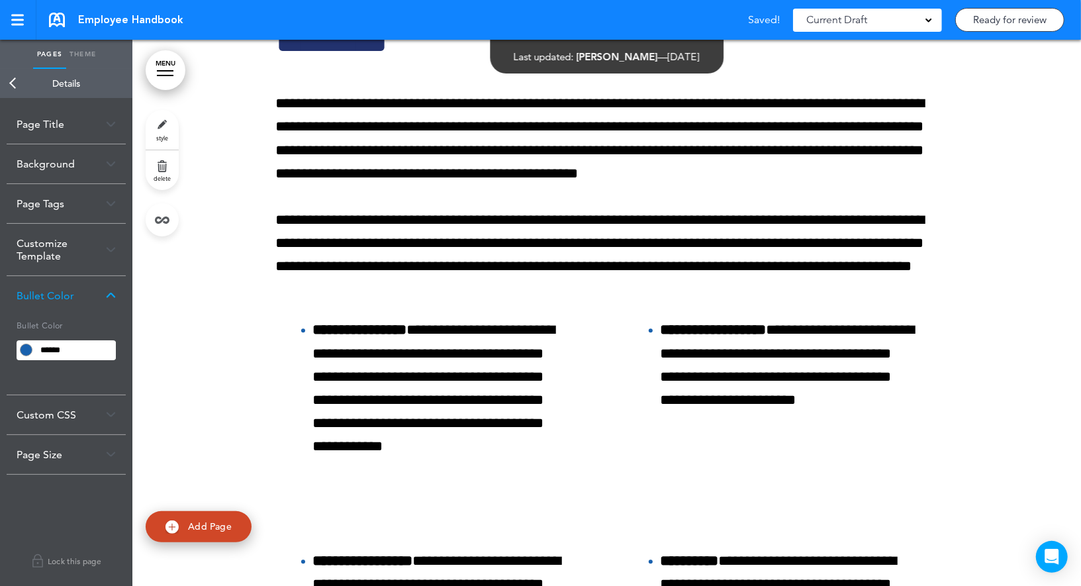
click at [14, 83] on link "Back" at bounding box center [13, 83] width 26 height 29
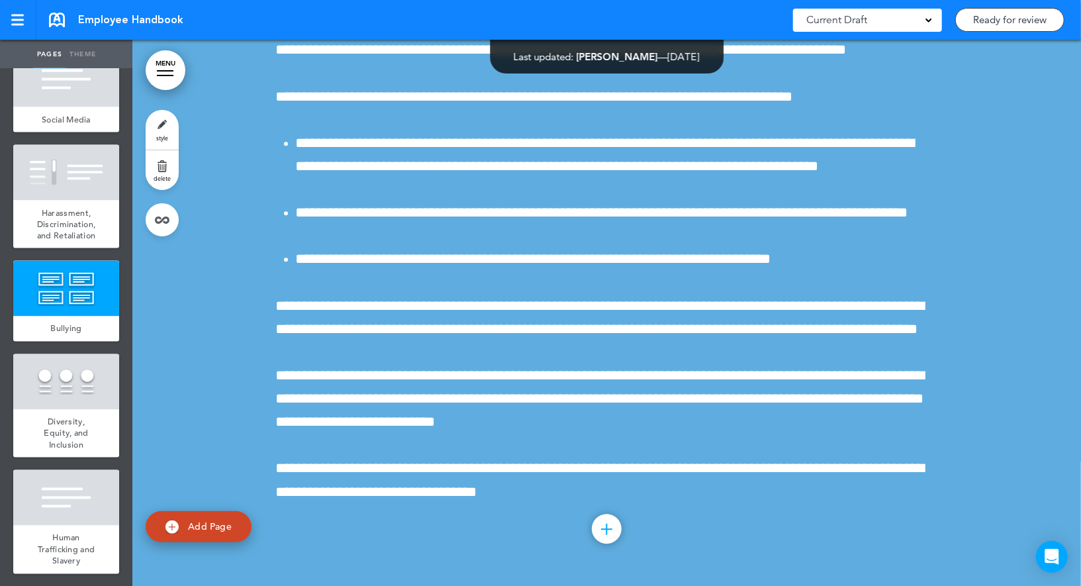
scroll to position [2162, 0]
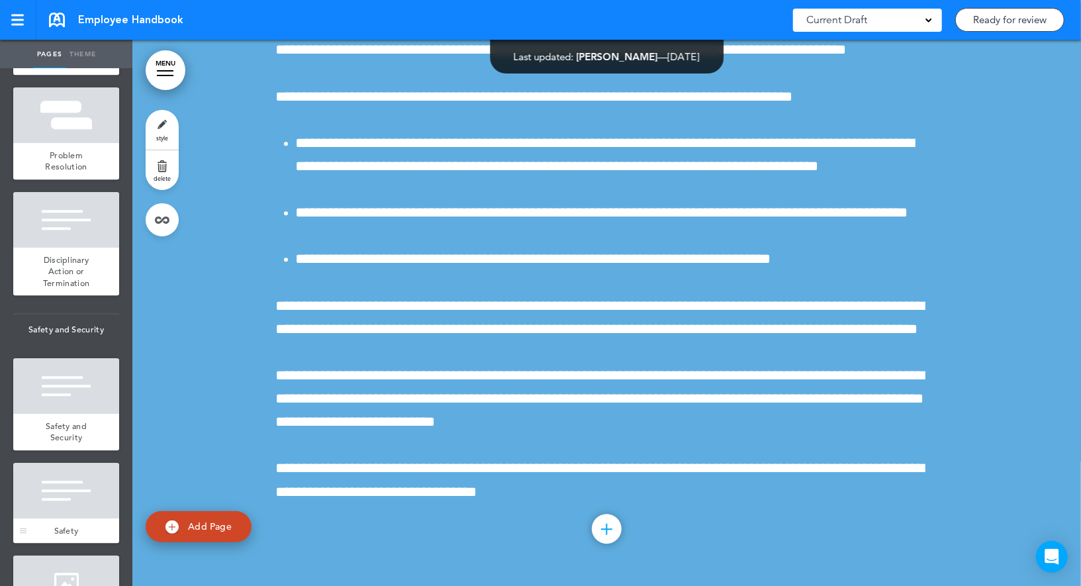
click at [85, 496] on div at bounding box center [66, 491] width 106 height 56
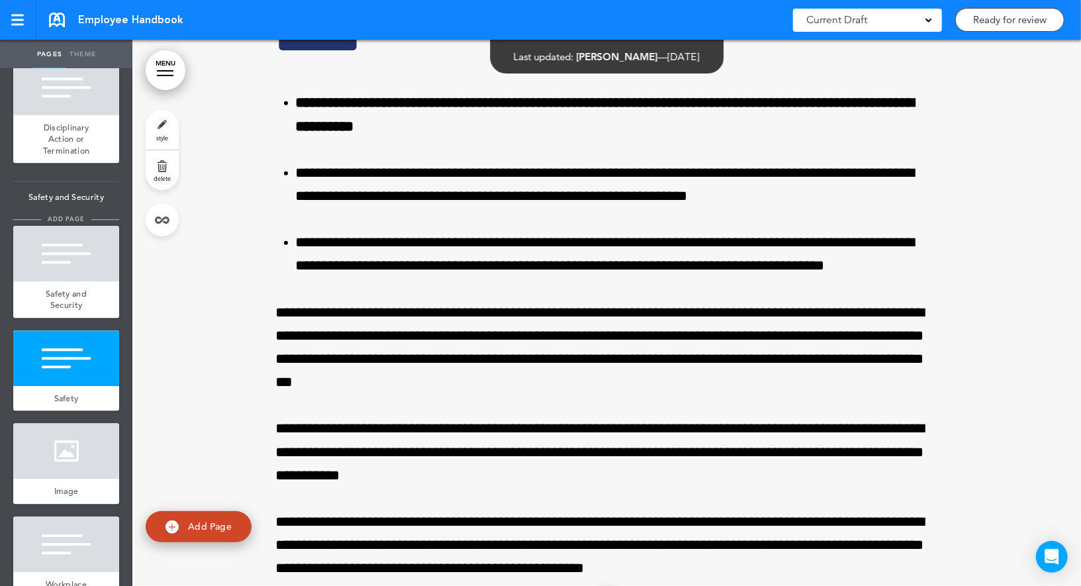
scroll to position [2296, 0]
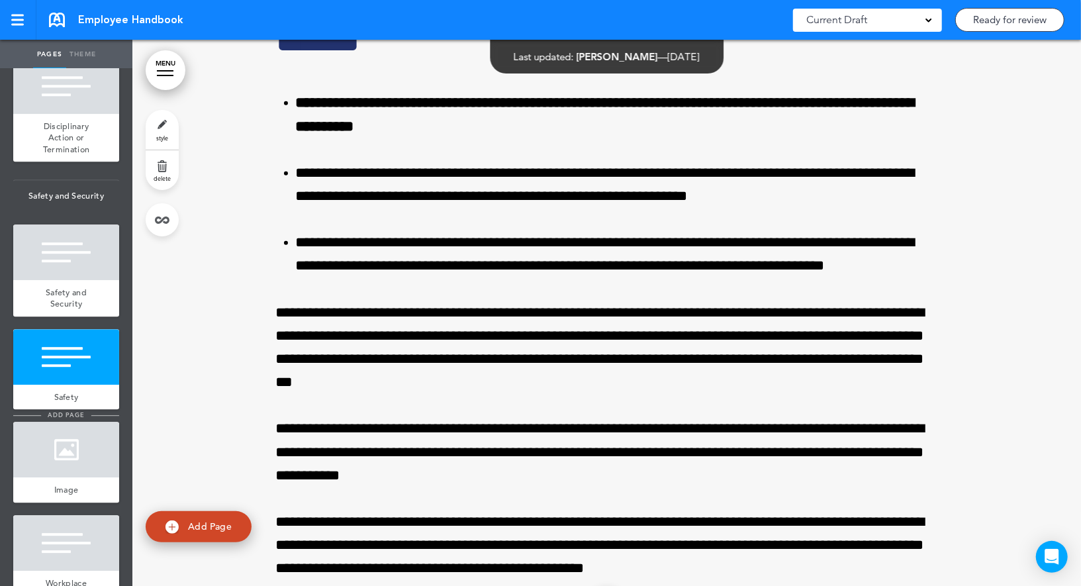
click at [67, 411] on span "add page" at bounding box center [66, 414] width 50 height 9
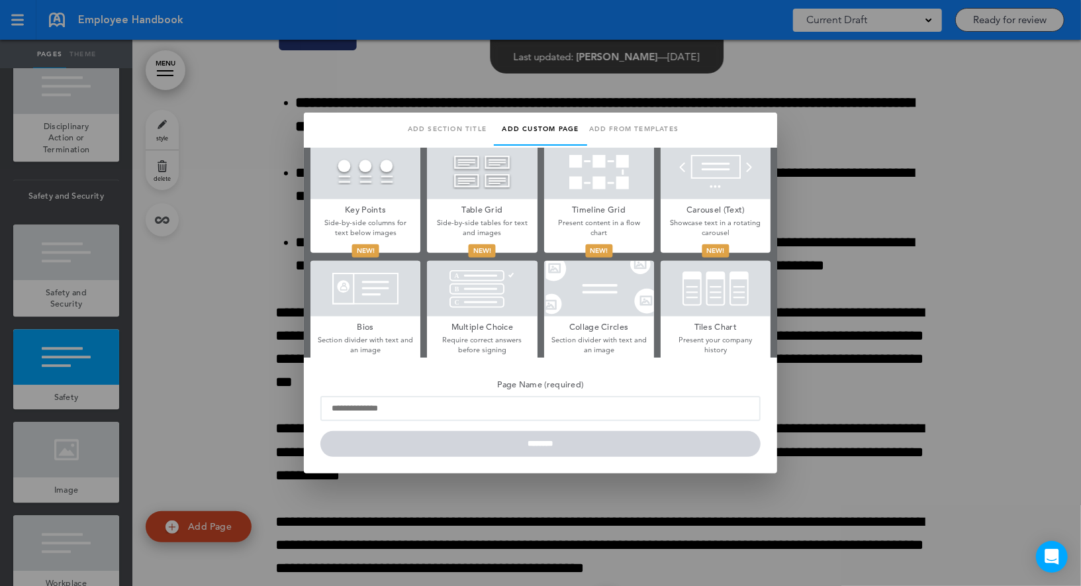
scroll to position [488, 0]
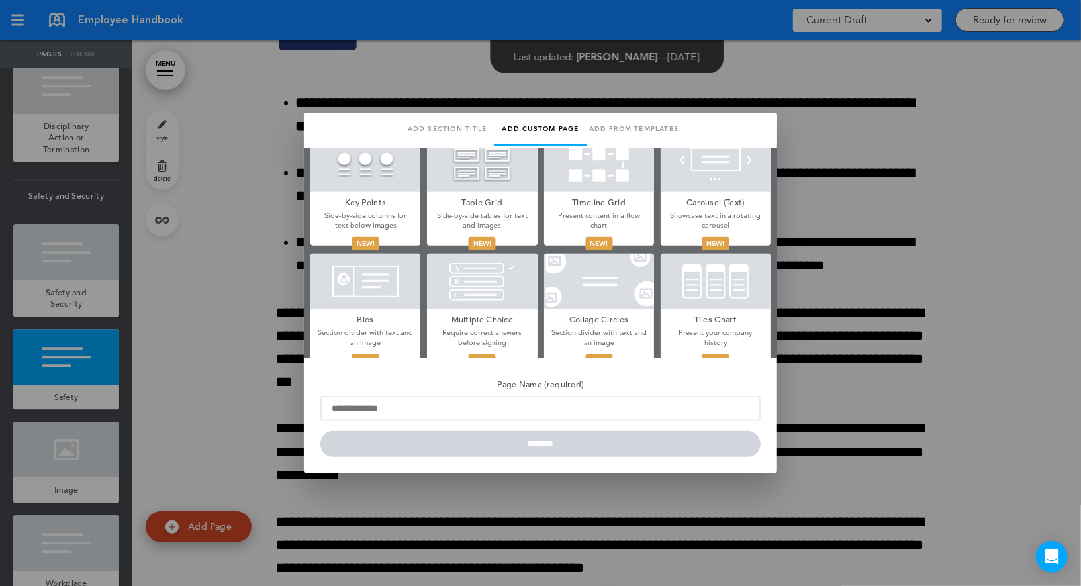
click at [697, 278] on div at bounding box center [715, 281] width 110 height 56
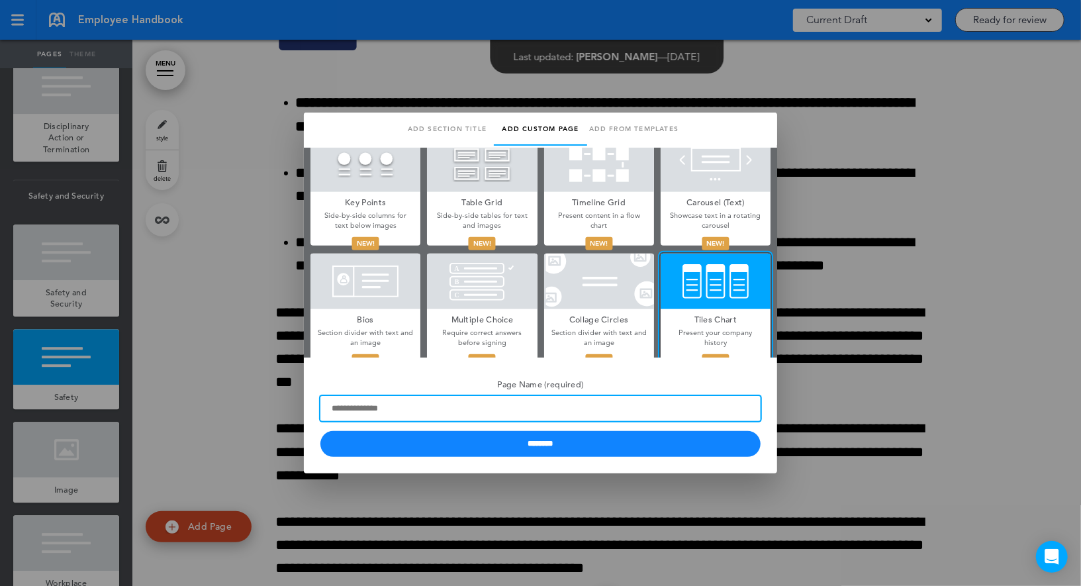
click at [444, 408] on input "Page Name (required)" at bounding box center [540, 408] width 440 height 25
paste input "******"
type input "******"
click at [320, 431] on input "********" at bounding box center [540, 444] width 440 height 26
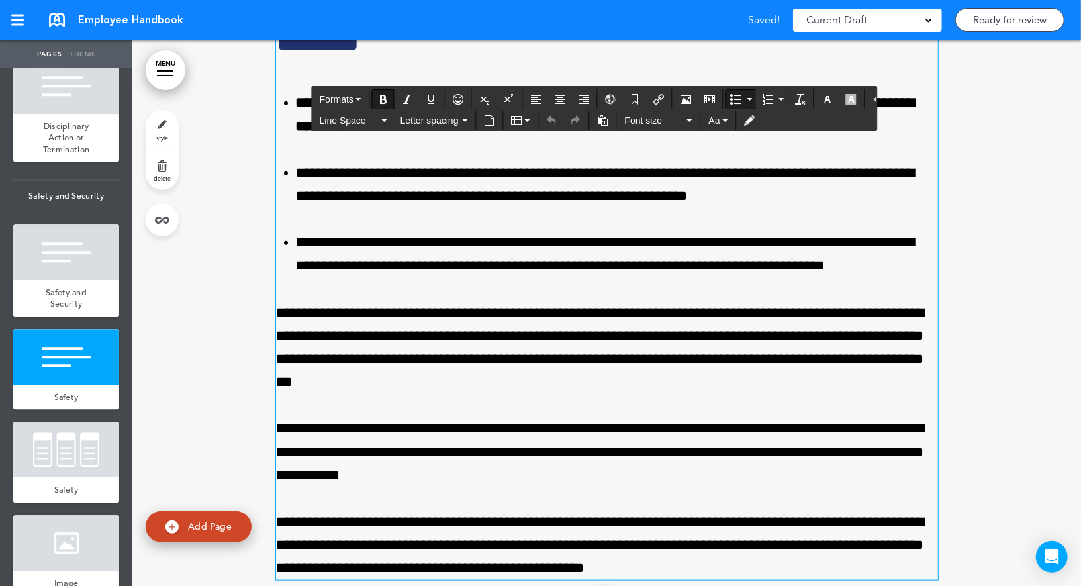
click at [286, 142] on div "**********" at bounding box center [607, 301] width 662 height 558
click at [286, 58] on h1 "******" at bounding box center [607, 40] width 662 height 36
copy h1 "******"
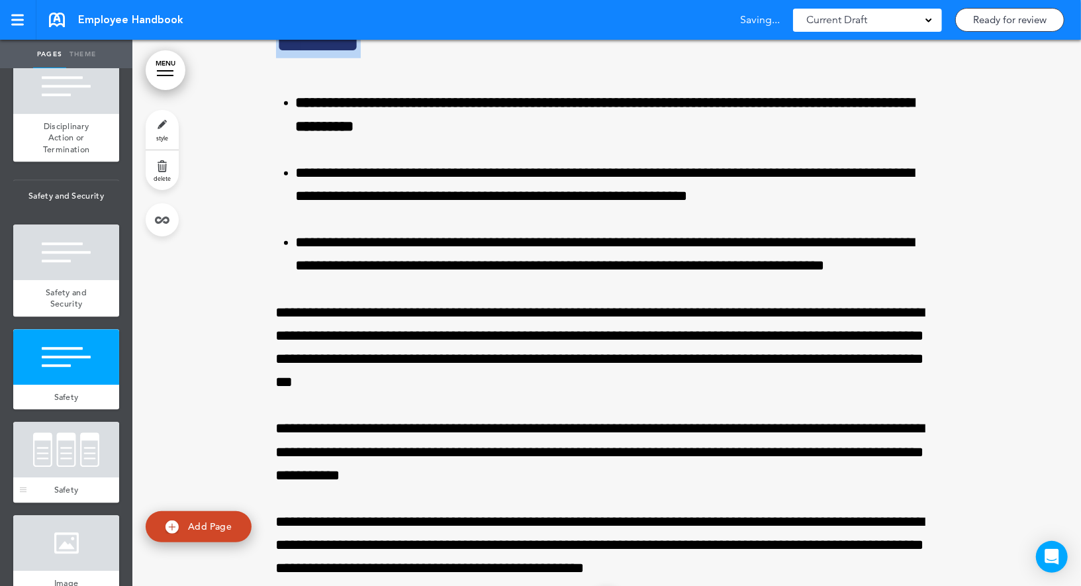
click at [83, 445] on div at bounding box center [66, 450] width 106 height 56
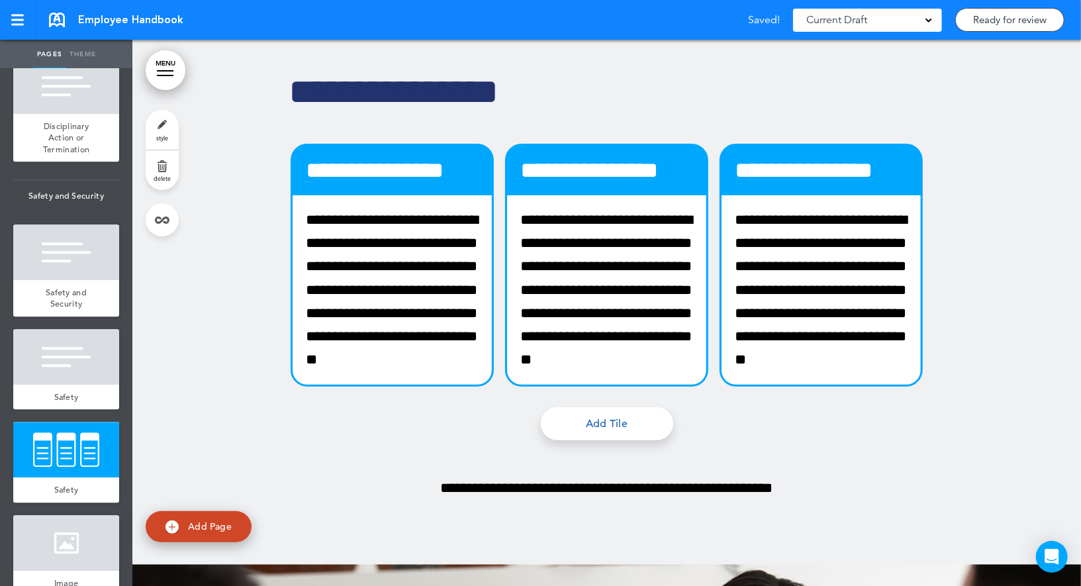
scroll to position [17507, 0]
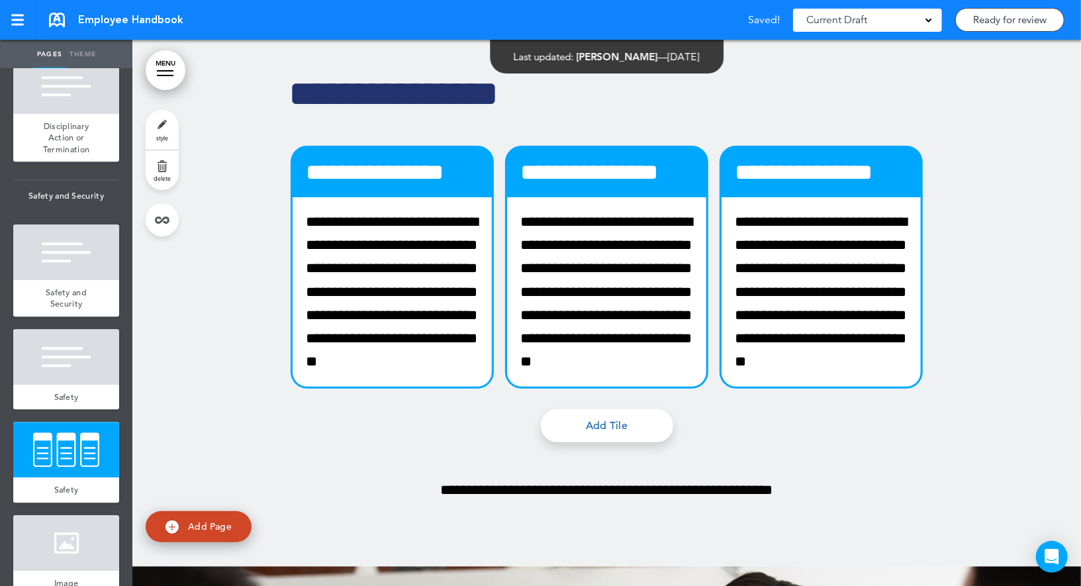
click at [169, 126] on link "style" at bounding box center [162, 130] width 33 height 40
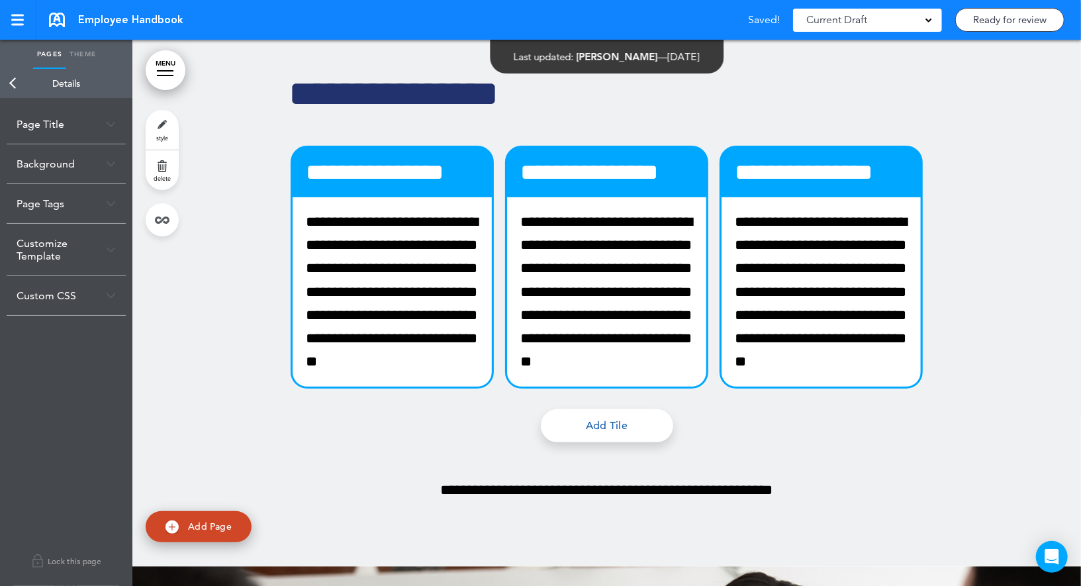
click at [85, 162] on div "Background" at bounding box center [66, 163] width 119 height 39
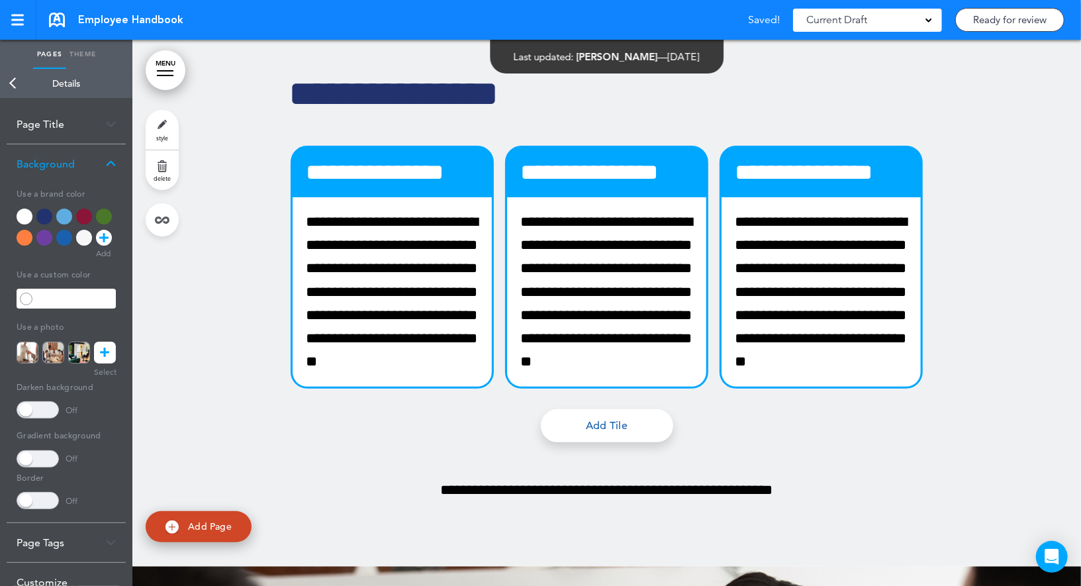
click at [87, 236] on div at bounding box center [84, 238] width 16 height 16
click at [339, 112] on h1 "**********" at bounding box center [606, 93] width 635 height 36
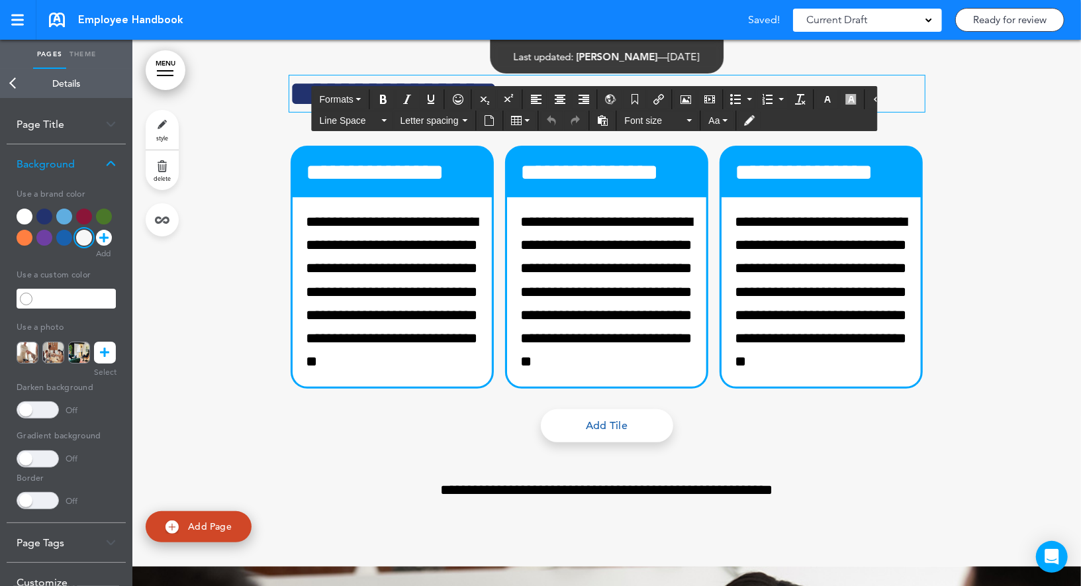
paste div
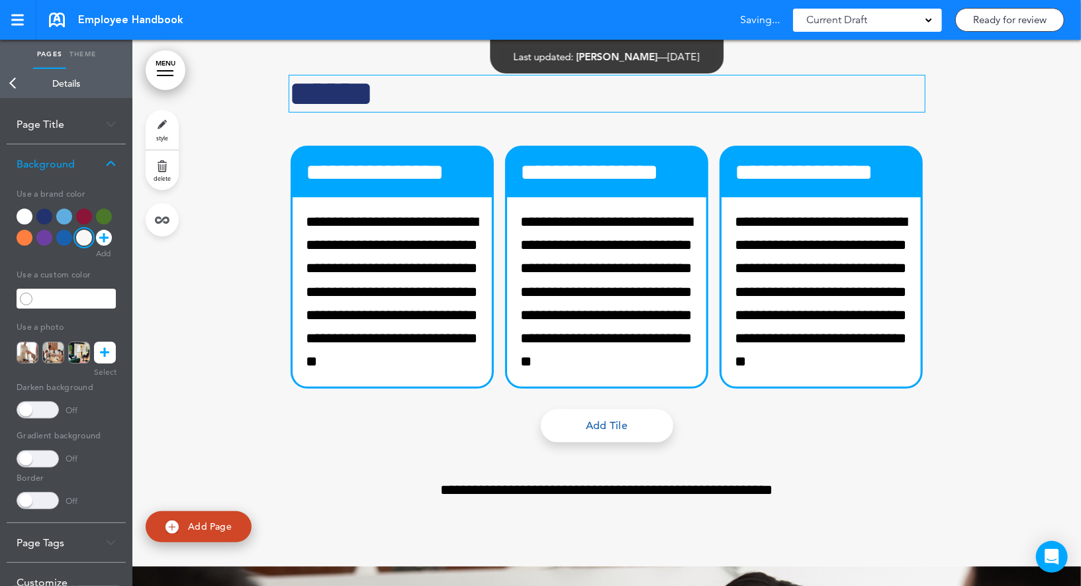
click at [13, 83] on link "Back" at bounding box center [13, 83] width 26 height 29
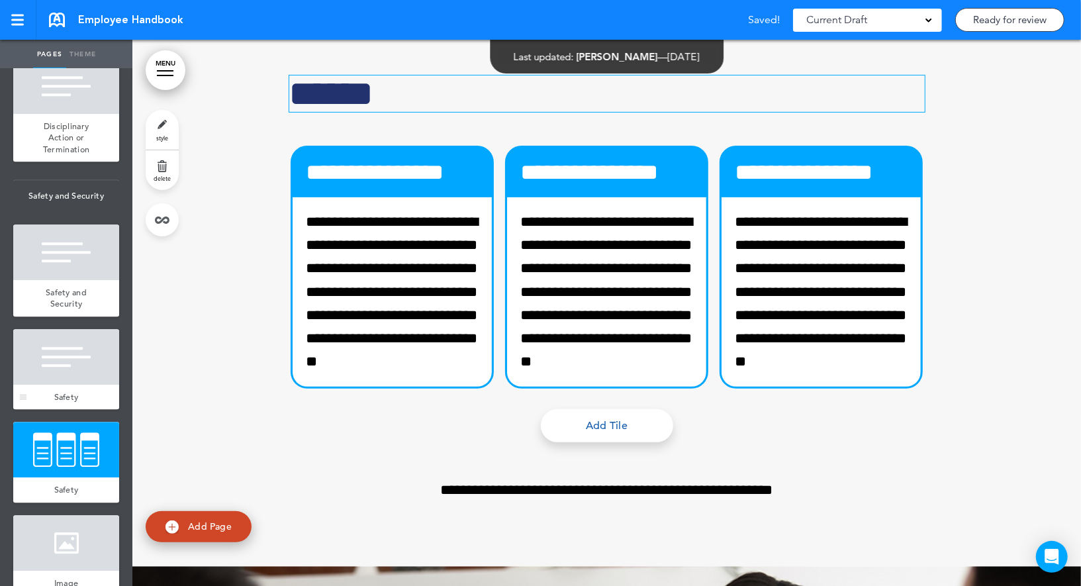
click at [69, 353] on div at bounding box center [66, 357] width 106 height 56
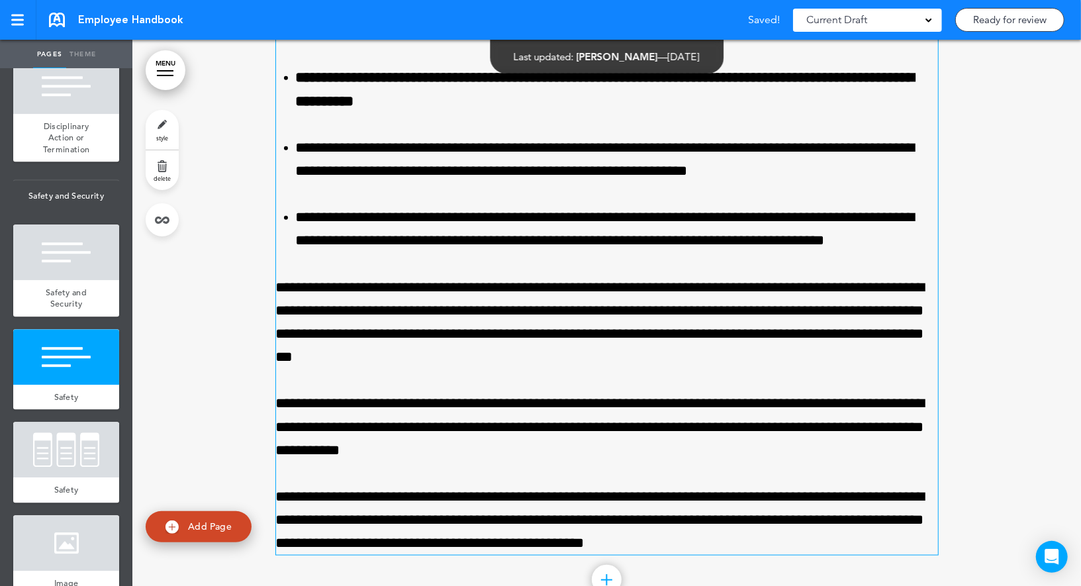
scroll to position [16865, 0]
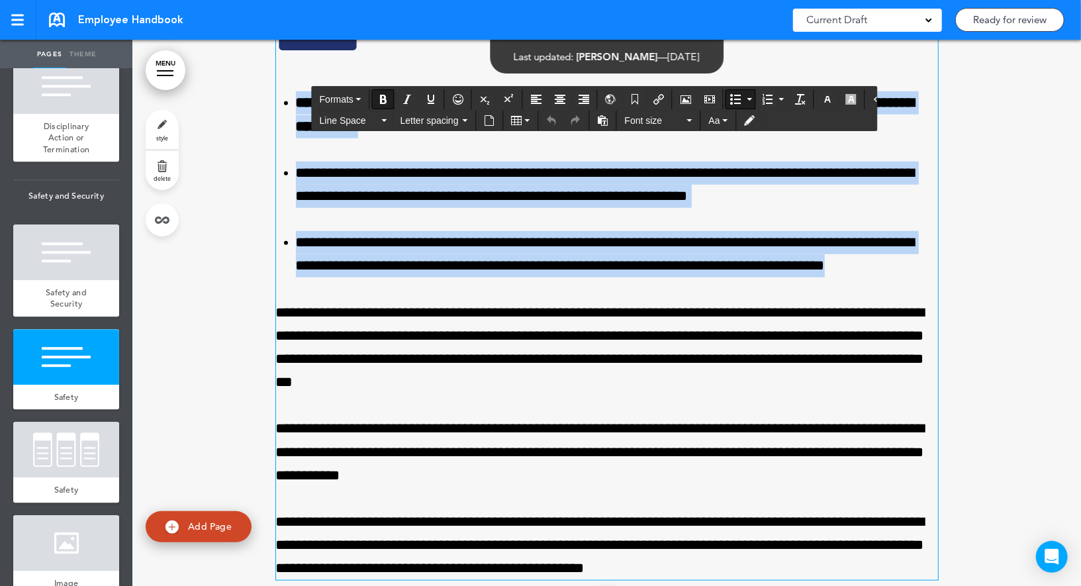
drag, startPoint x: 916, startPoint y: 333, endPoint x: 287, endPoint y: 160, distance: 652.5
click at [287, 160] on ul "**********" at bounding box center [607, 184] width 662 height 186
copy ul "**********"
click at [75, 446] on div at bounding box center [66, 450] width 106 height 56
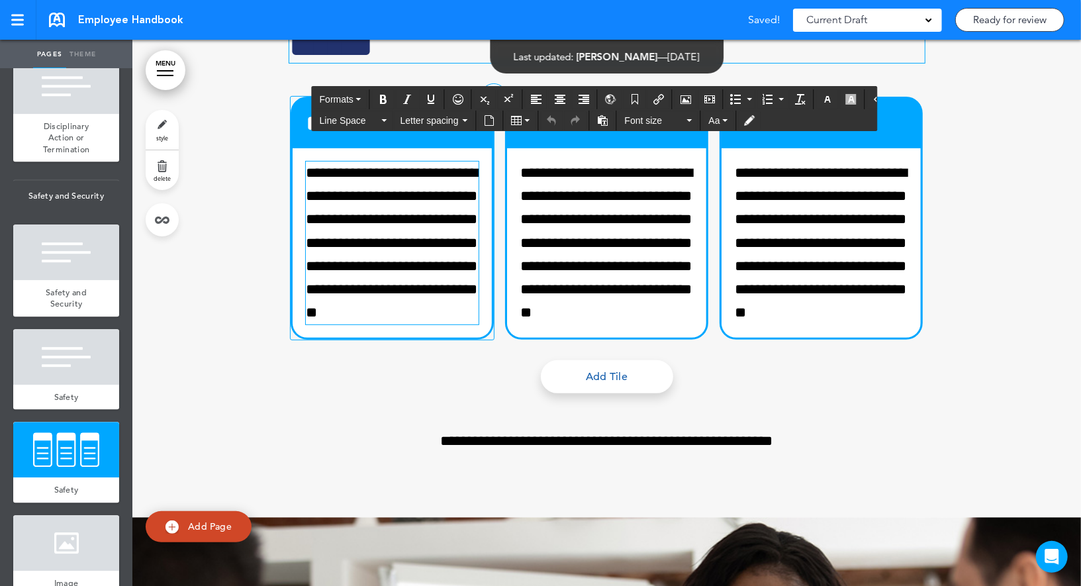
click at [365, 304] on p "**********" at bounding box center [392, 242] width 173 height 163
paste div
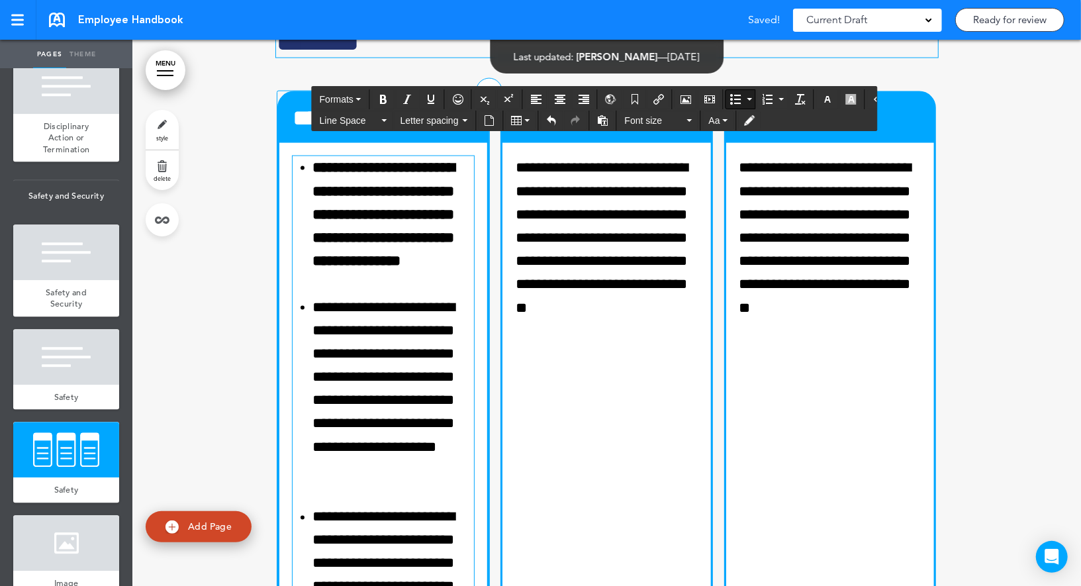
scroll to position [17556, 0]
click at [369, 434] on li "**********" at bounding box center [393, 389] width 163 height 187
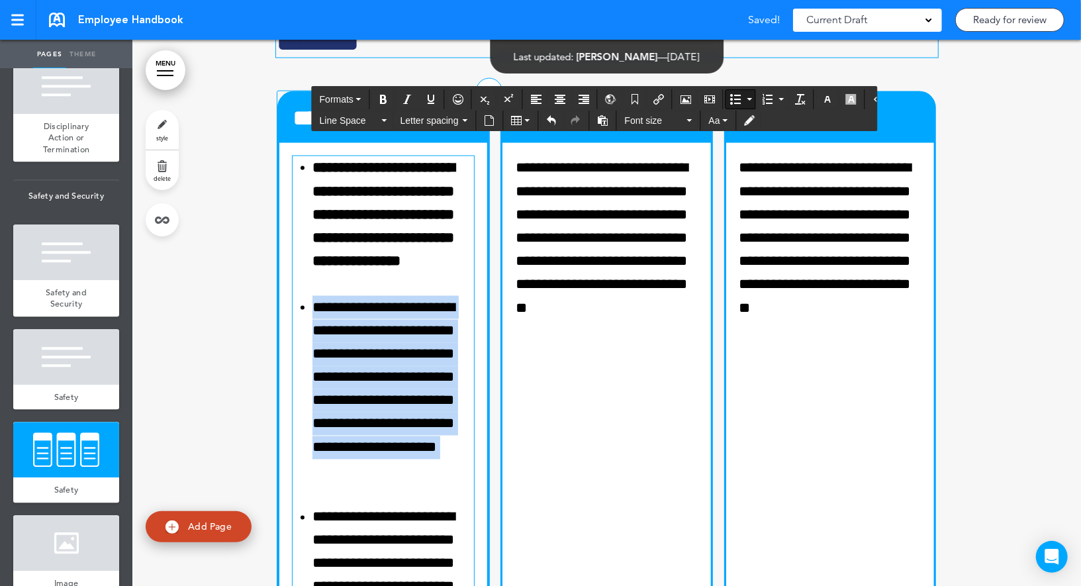
click at [369, 434] on li "**********" at bounding box center [393, 389] width 163 height 187
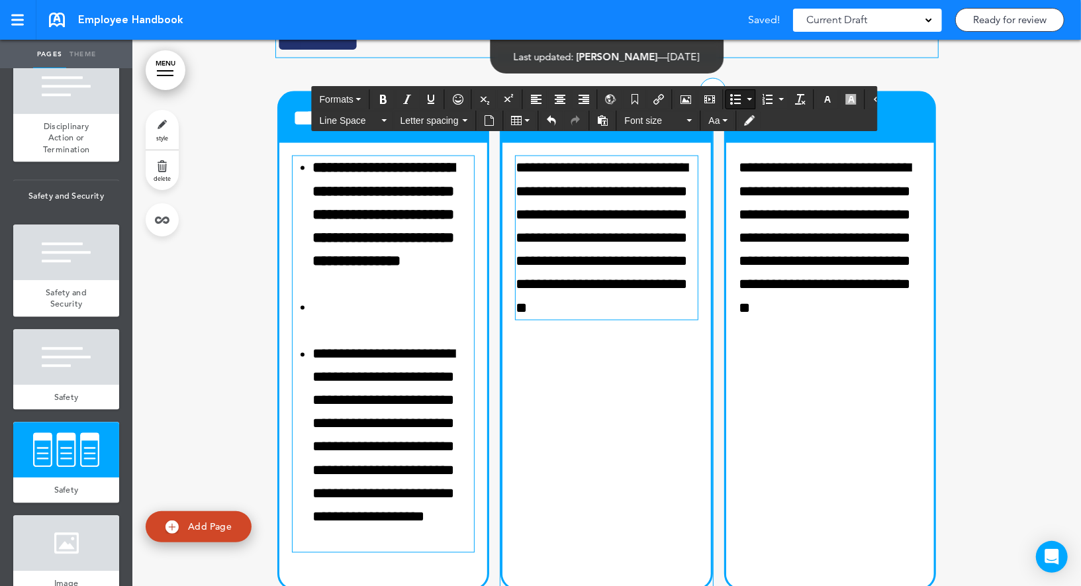
click at [656, 247] on p "**********" at bounding box center [606, 237] width 183 height 163
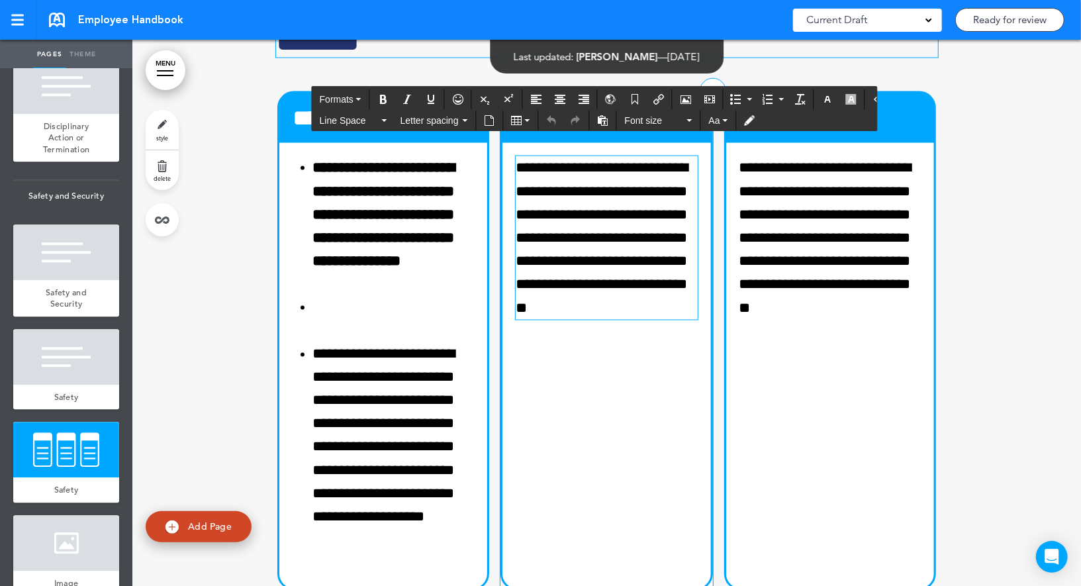
paste div
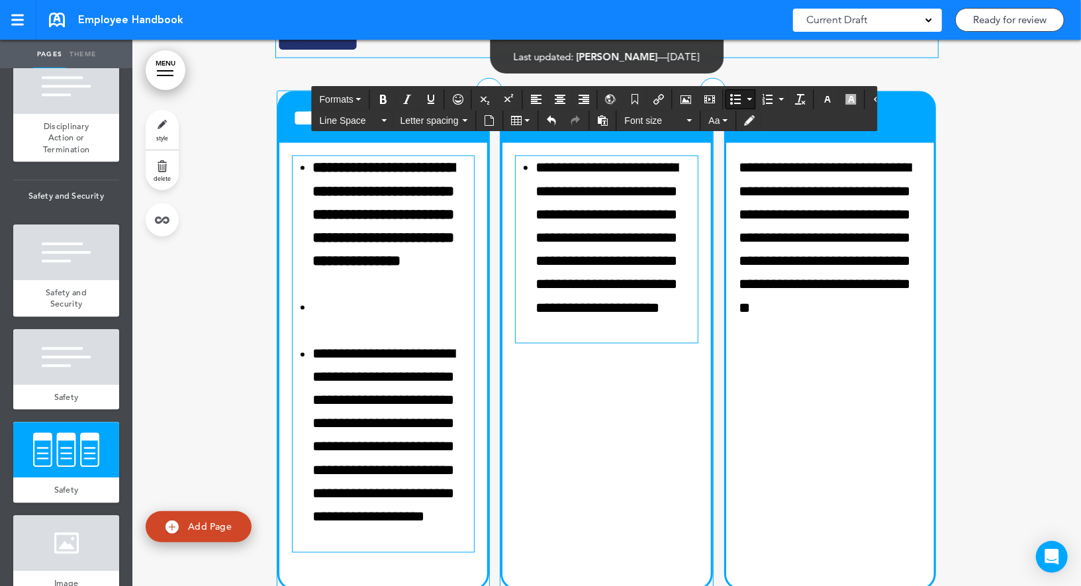
click at [384, 455] on li "**********" at bounding box center [393, 448] width 163 height 210
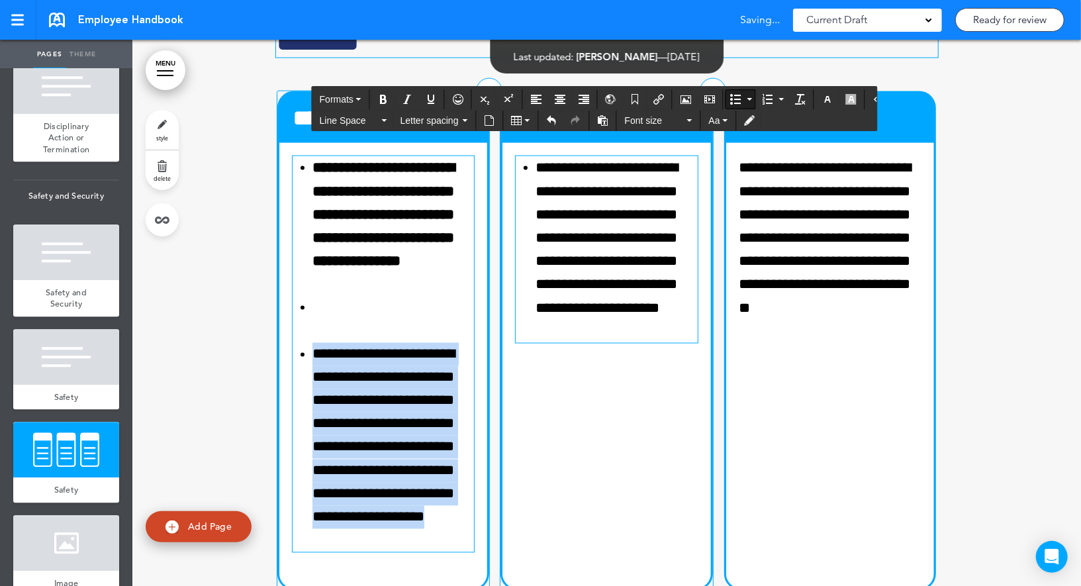
click at [384, 455] on li "**********" at bounding box center [393, 448] width 163 height 210
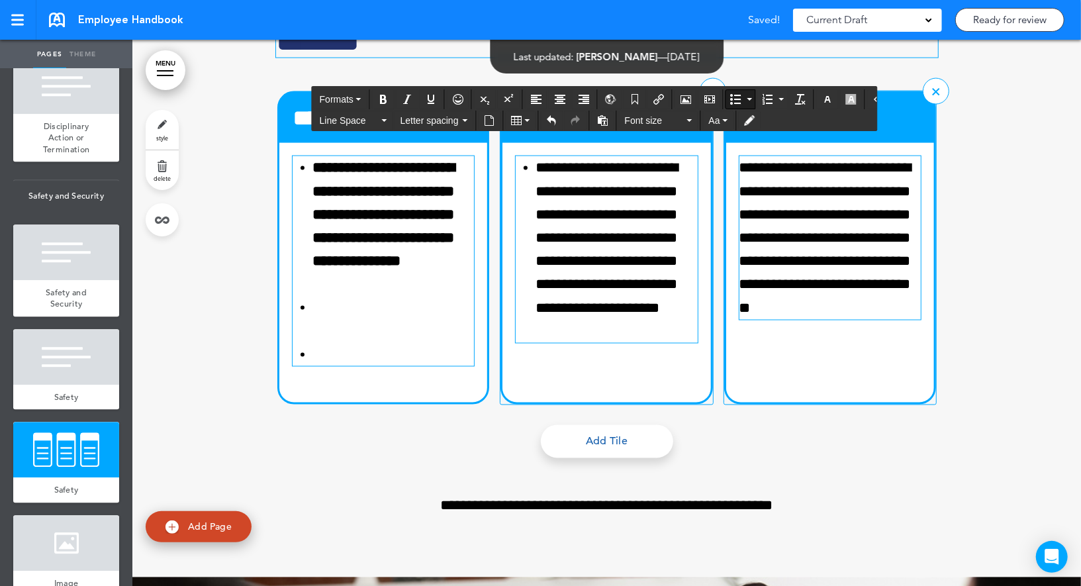
click at [752, 319] on p "**********" at bounding box center [830, 237] width 183 height 163
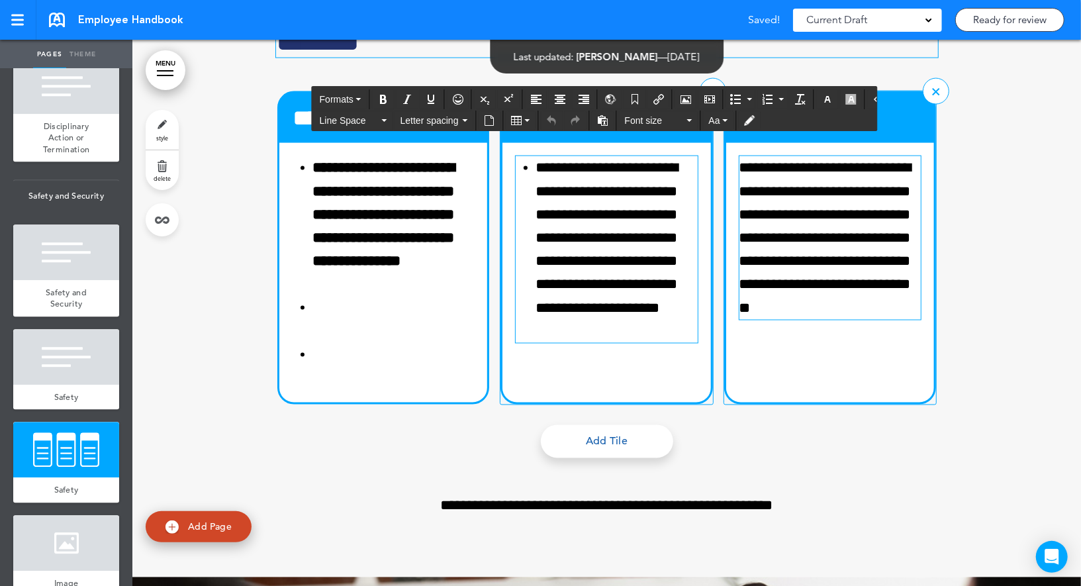
paste div
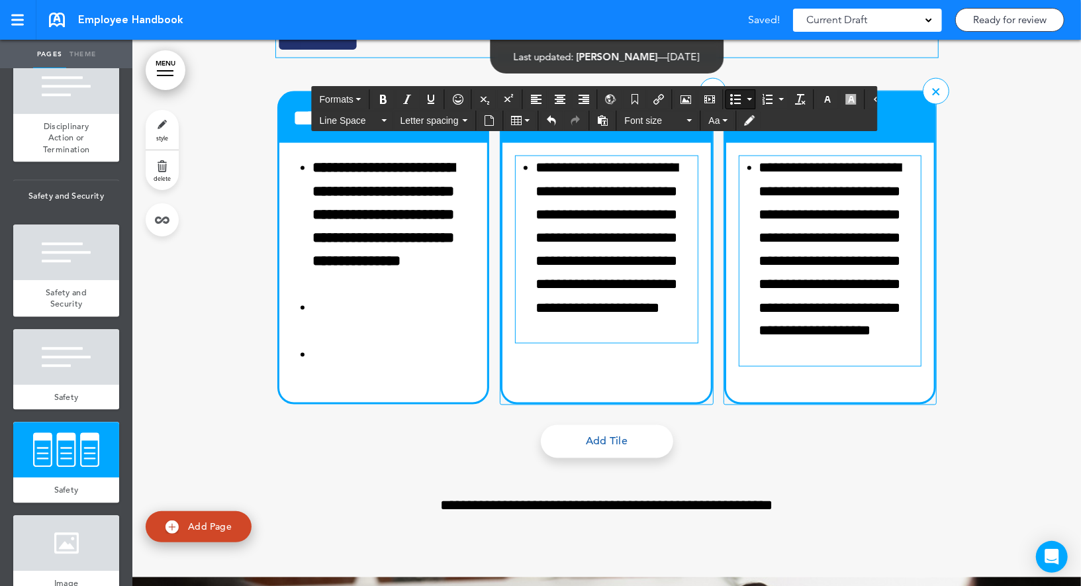
click at [730, 98] on icon "Bullet list" at bounding box center [735, 99] width 11 height 11
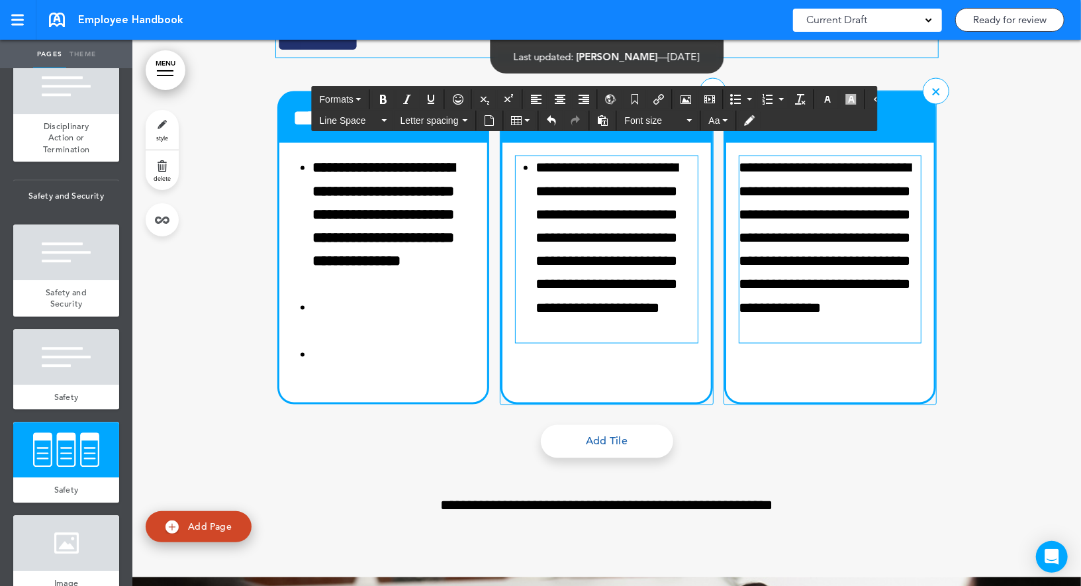
click at [606, 267] on li "**********" at bounding box center [616, 249] width 163 height 187
click at [726, 91] on button "Bullet list" at bounding box center [735, 99] width 19 height 19
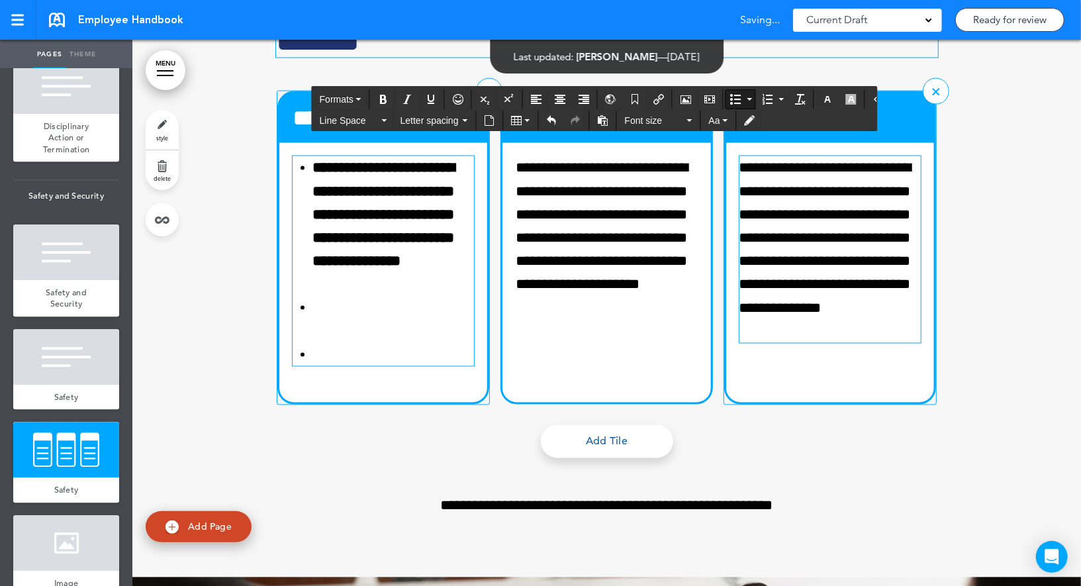
click at [392, 366] on li at bounding box center [393, 354] width 163 height 23
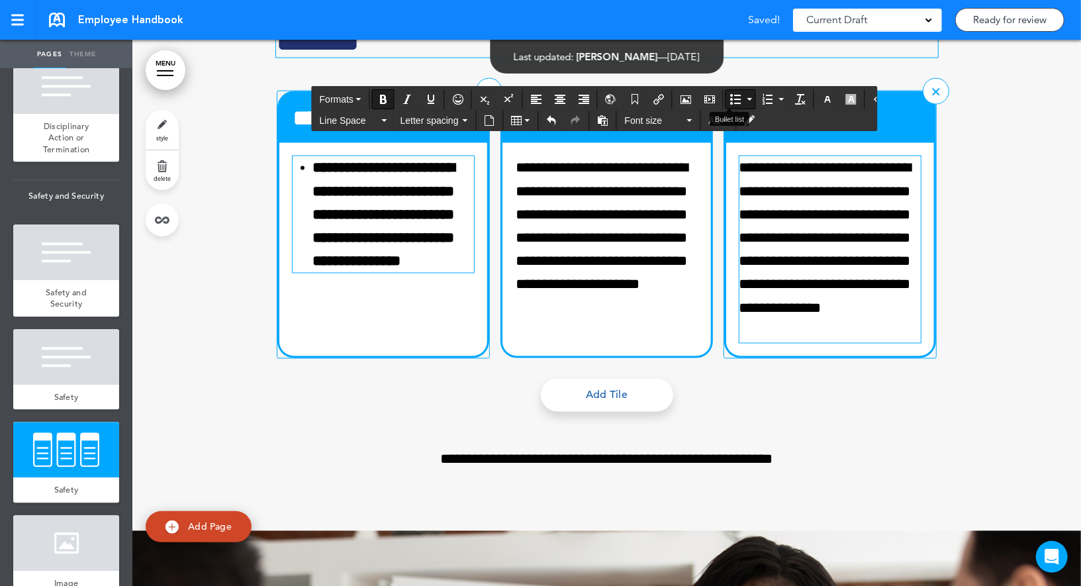
click at [730, 94] on icon "Bullet list" at bounding box center [735, 99] width 11 height 11
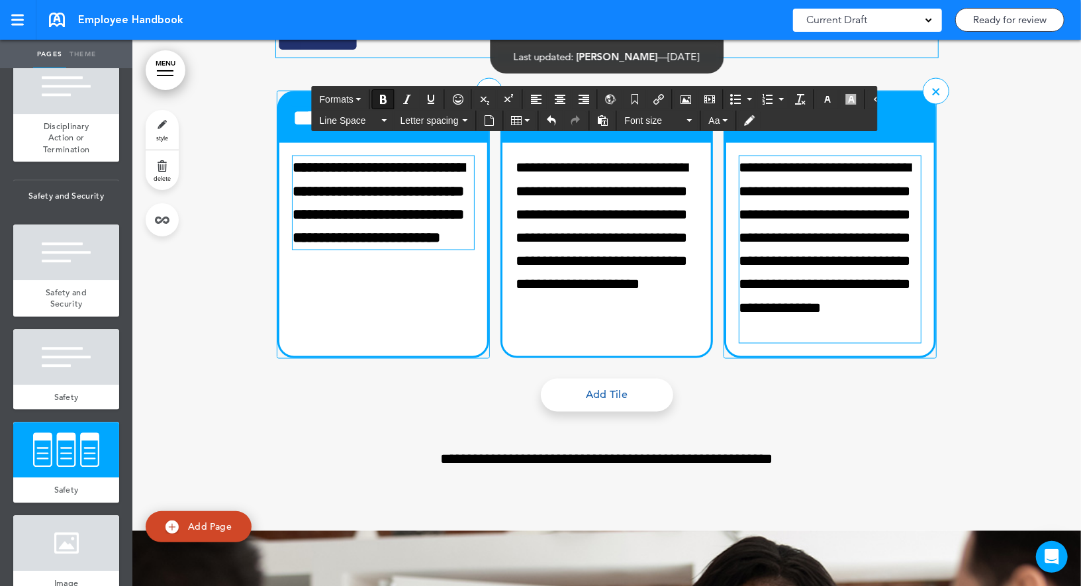
click at [410, 130] on h4 "**********" at bounding box center [383, 118] width 183 height 23
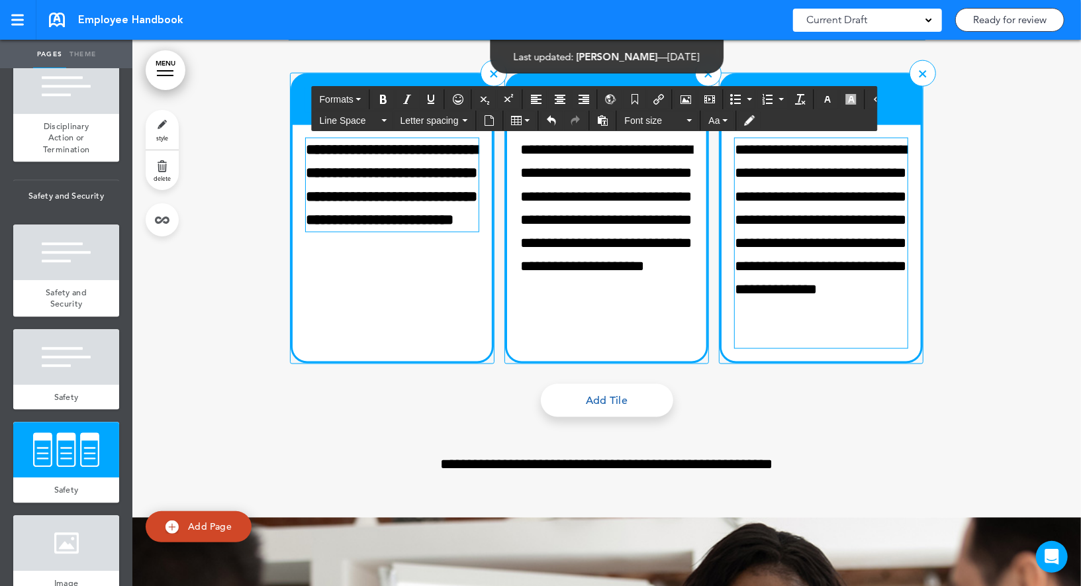
click at [572, 112] on h4 "**********" at bounding box center [606, 100] width 173 height 23
click at [752, 112] on h4 "**********" at bounding box center [820, 100] width 173 height 23
click at [77, 349] on div at bounding box center [66, 357] width 106 height 56
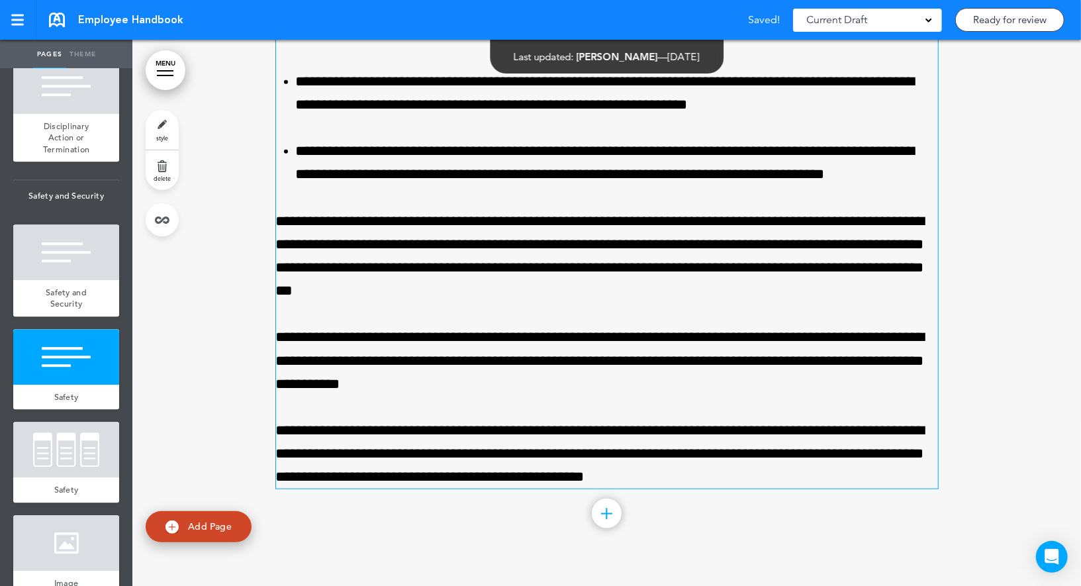
scroll to position [16970, 0]
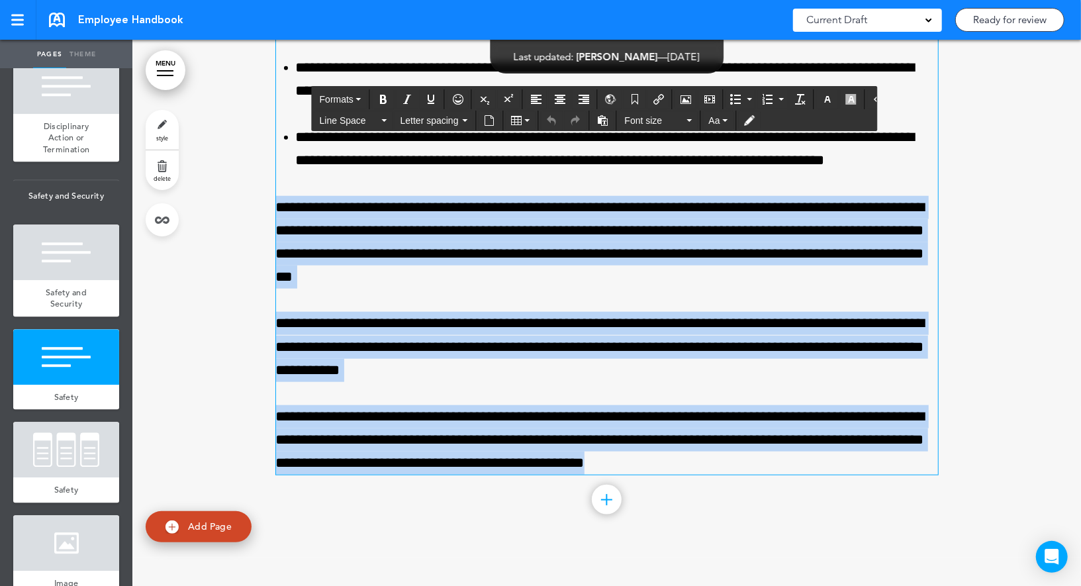
drag, startPoint x: 278, startPoint y: 276, endPoint x: 805, endPoint y: 550, distance: 593.7
click at [805, 550] on div "**********" at bounding box center [607, 212] width 662 height 690
copy div "**********"
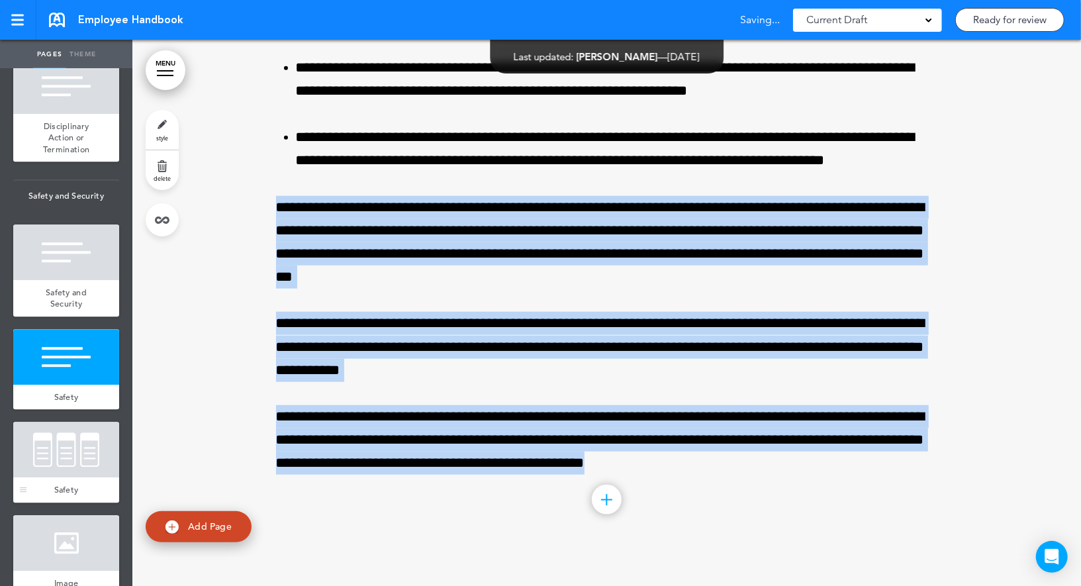
click at [98, 463] on div at bounding box center [66, 450] width 106 height 56
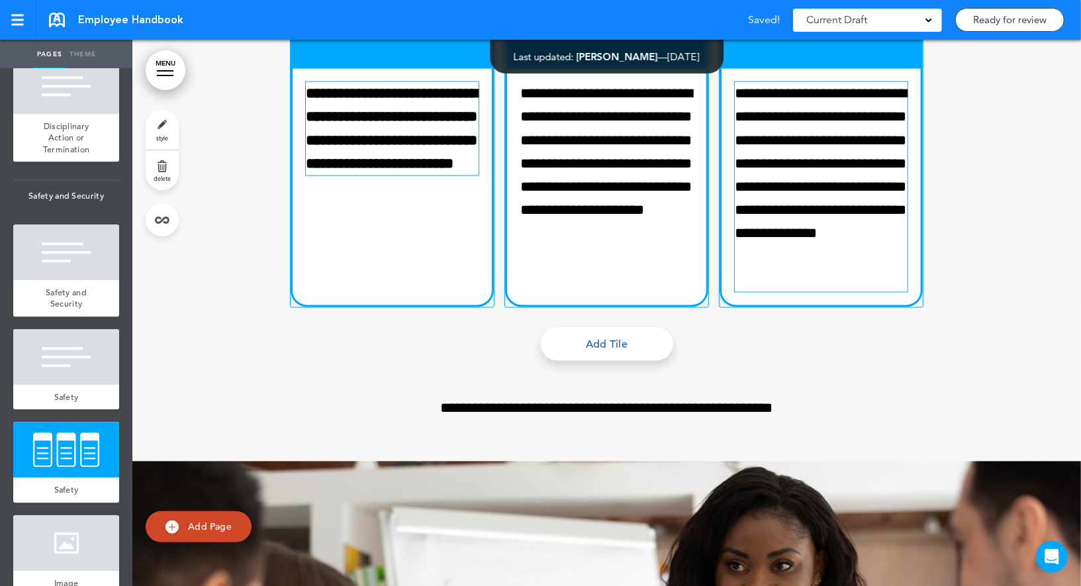
scroll to position [17617, 0]
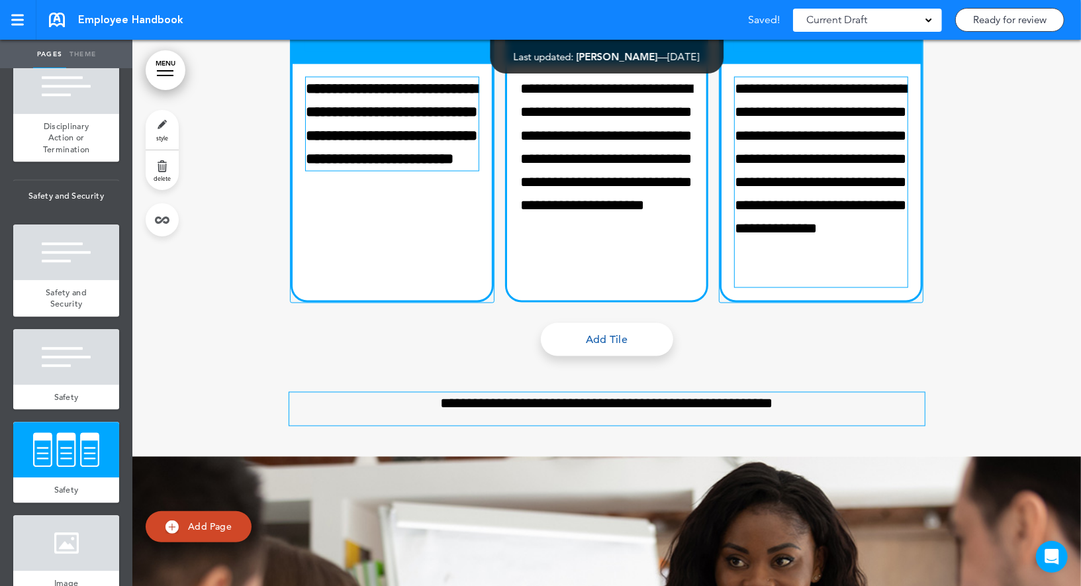
click at [507, 416] on p "**********" at bounding box center [606, 403] width 635 height 23
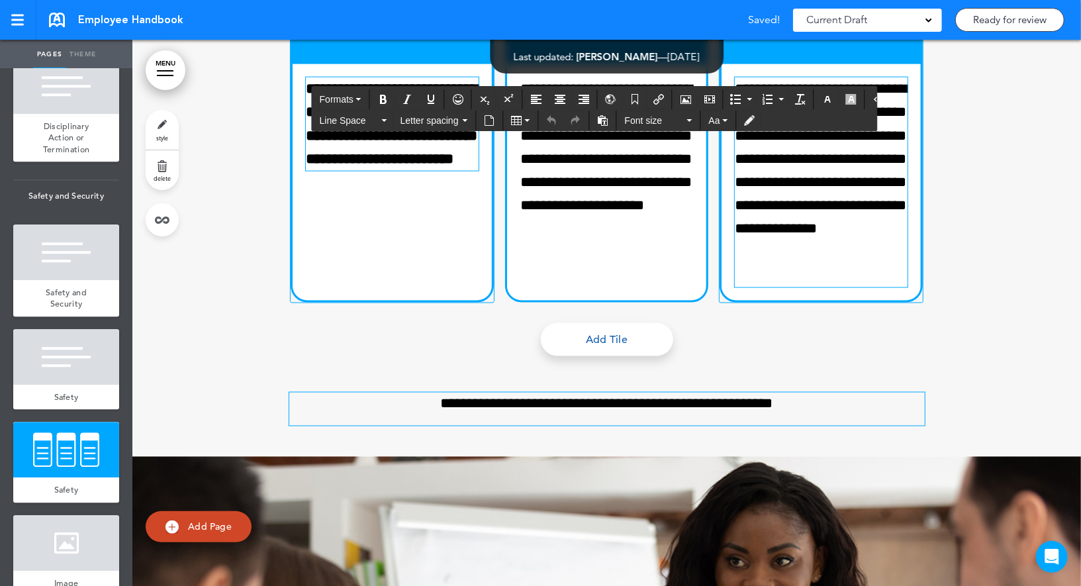
paste div
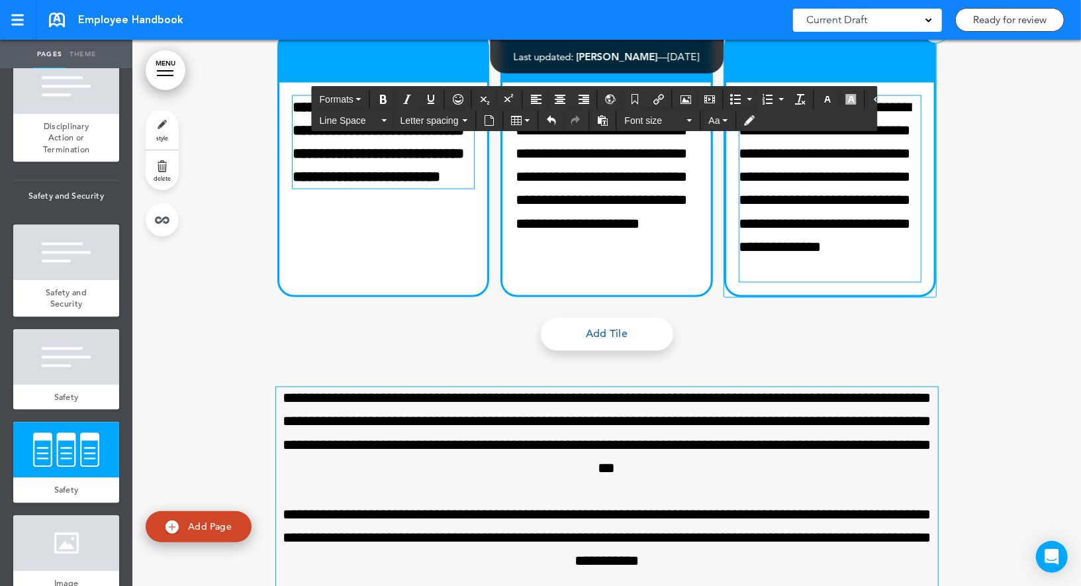
click at [170, 125] on link "style" at bounding box center [162, 130] width 33 height 40
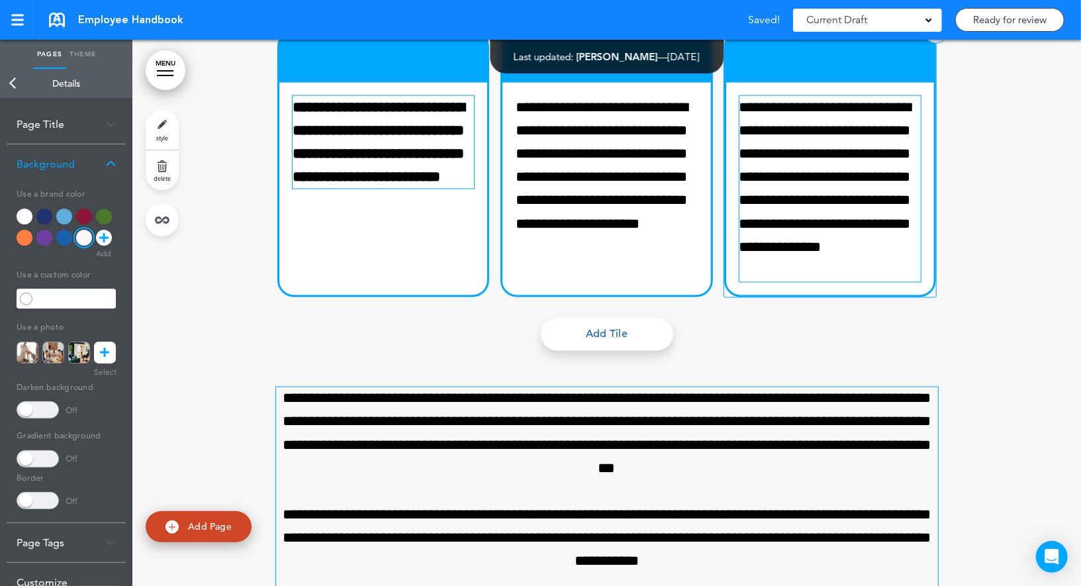
click at [95, 174] on div "Background" at bounding box center [66, 163] width 119 height 39
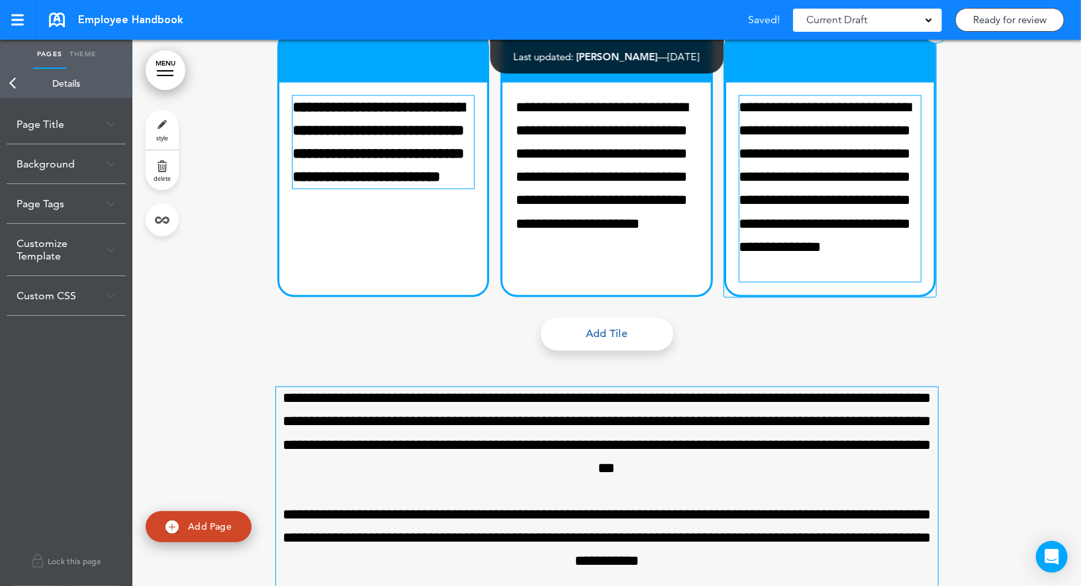
click at [71, 249] on div "Customize Template" at bounding box center [66, 250] width 119 height 52
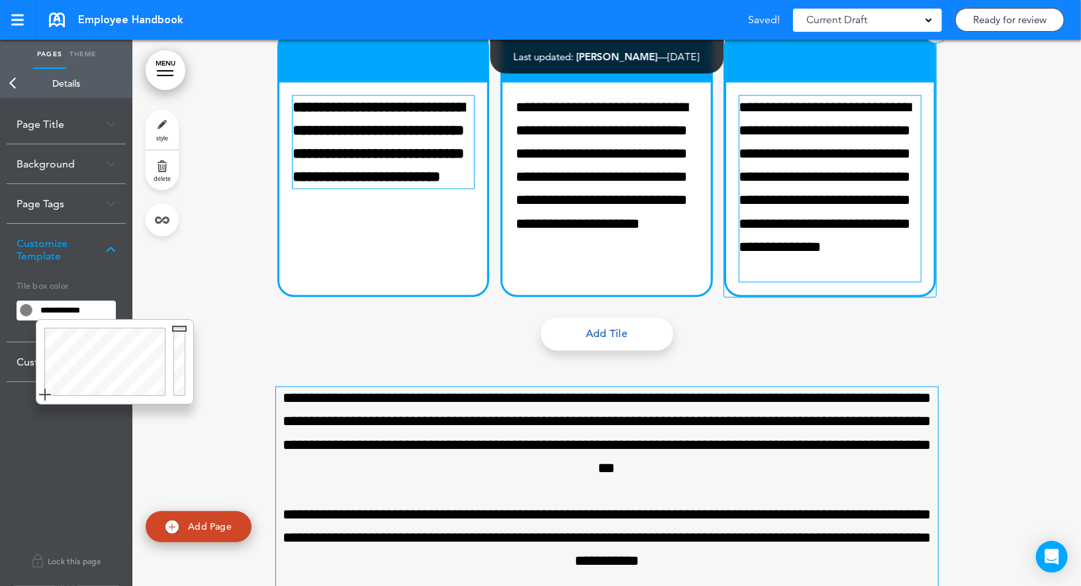
click at [54, 306] on input "**********" at bounding box center [76, 310] width 80 height 19
paste input "text"
type input "******"
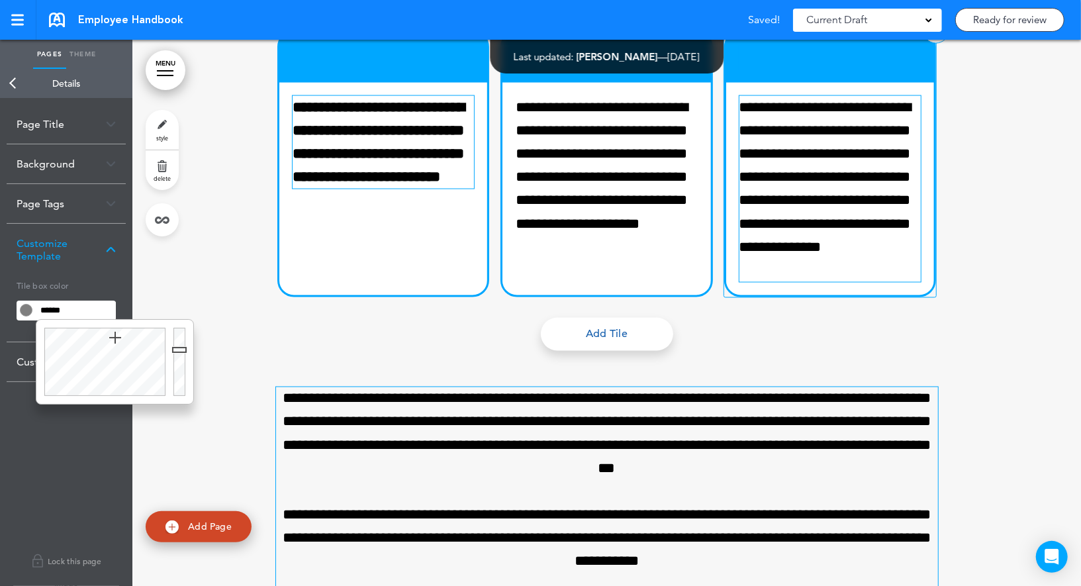
click at [67, 287] on h5 "Tile box color" at bounding box center [66, 284] width 99 height 19
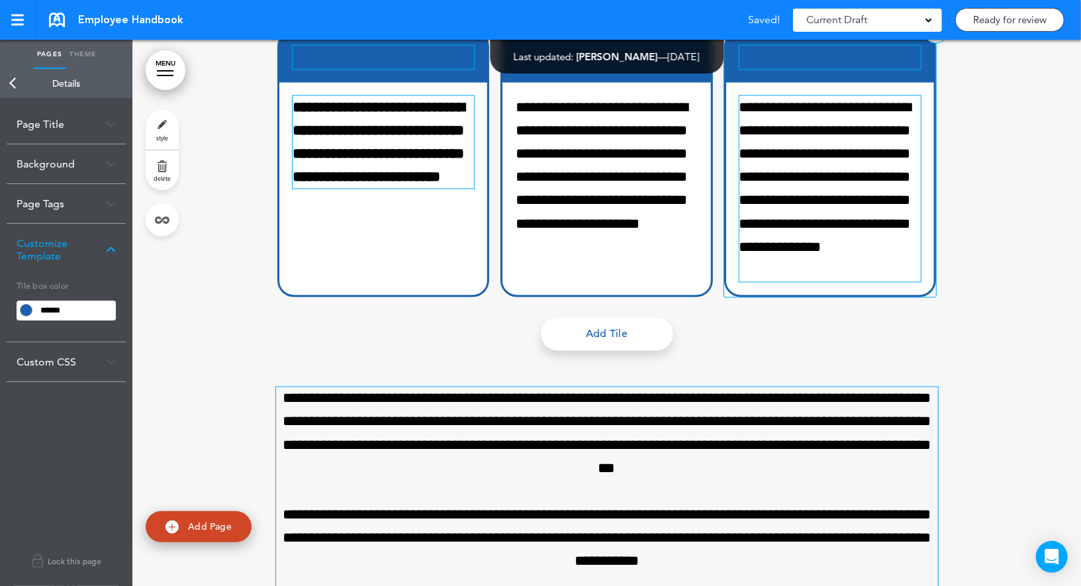
click at [17, 89] on link "Back" at bounding box center [13, 83] width 26 height 29
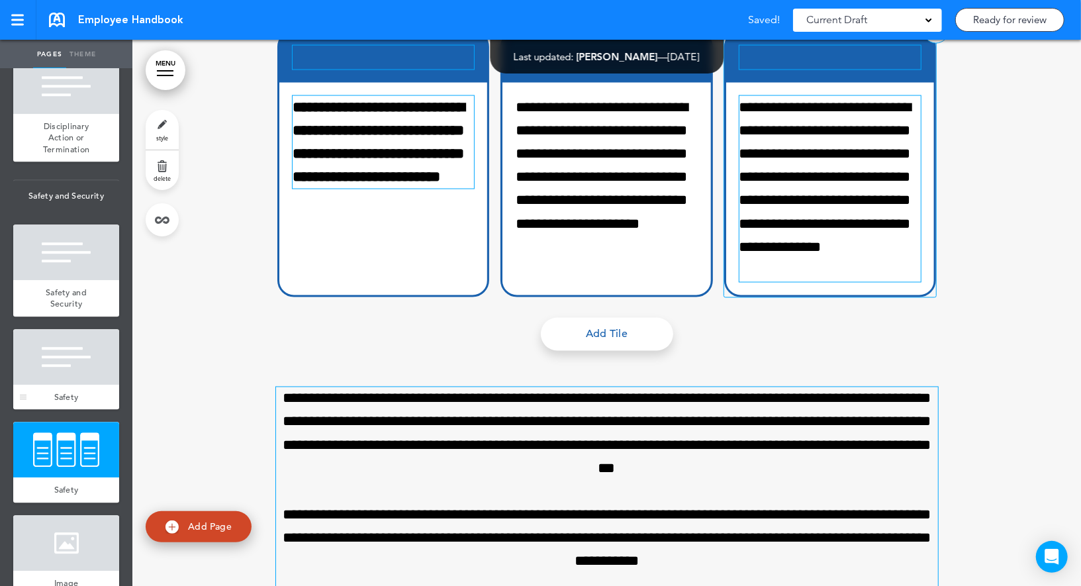
click at [62, 359] on div at bounding box center [66, 357] width 106 height 56
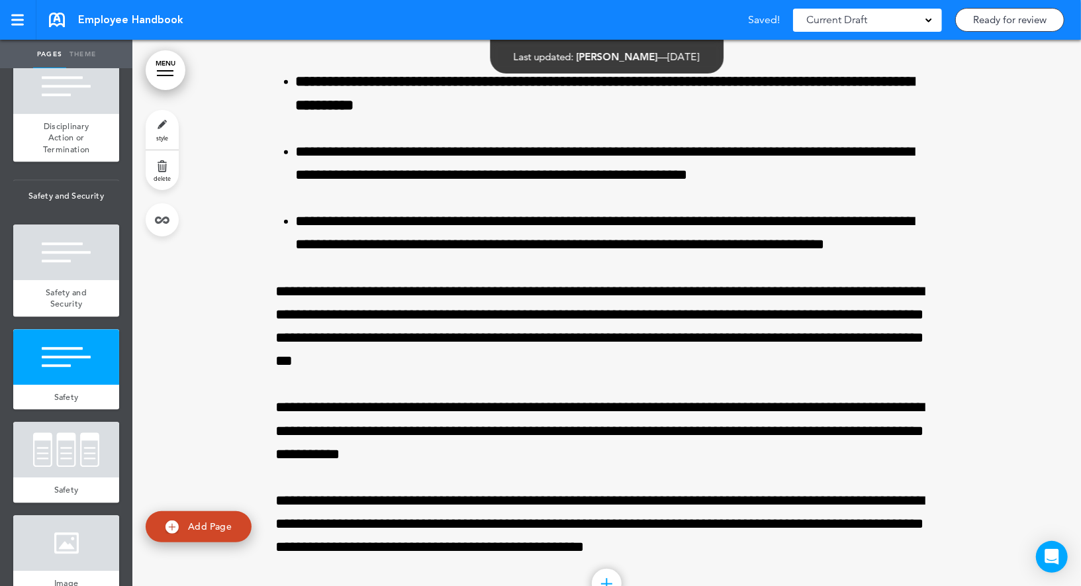
scroll to position [16865, 0]
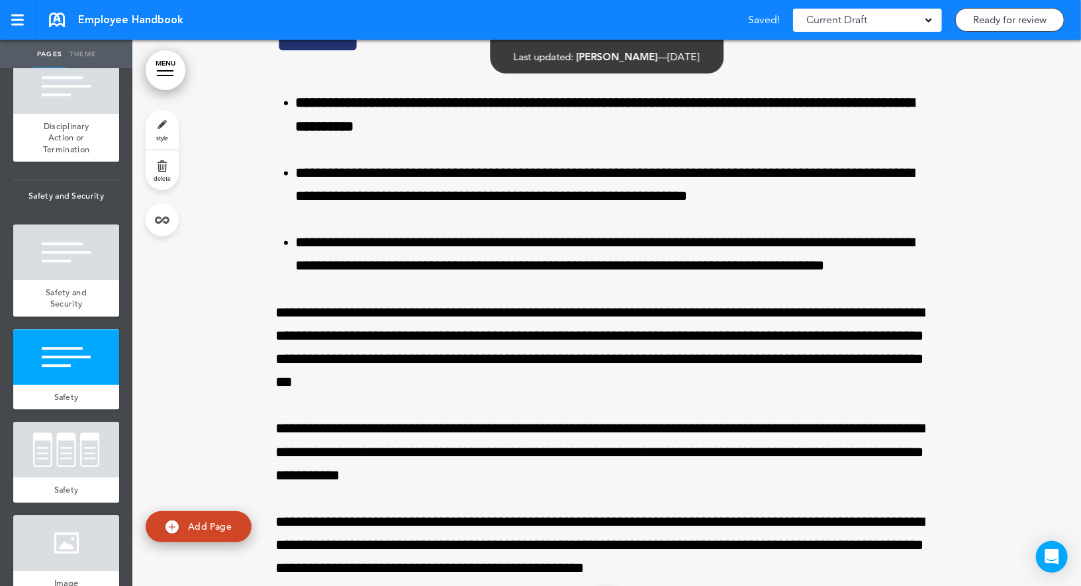
click at [165, 170] on link "delete" at bounding box center [162, 170] width 33 height 40
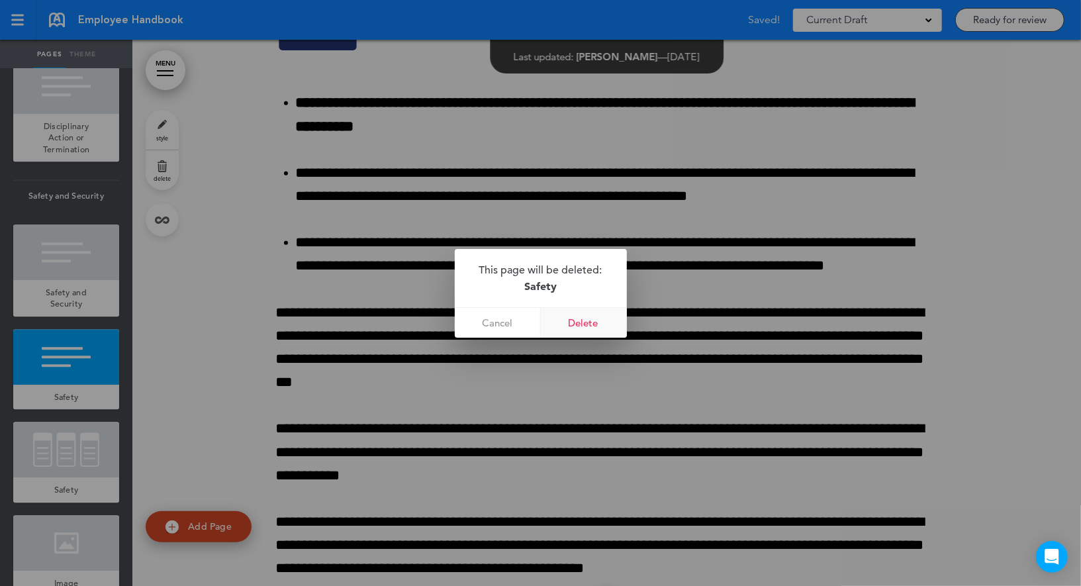
click at [583, 314] on link "Delete" at bounding box center [584, 323] width 86 height 30
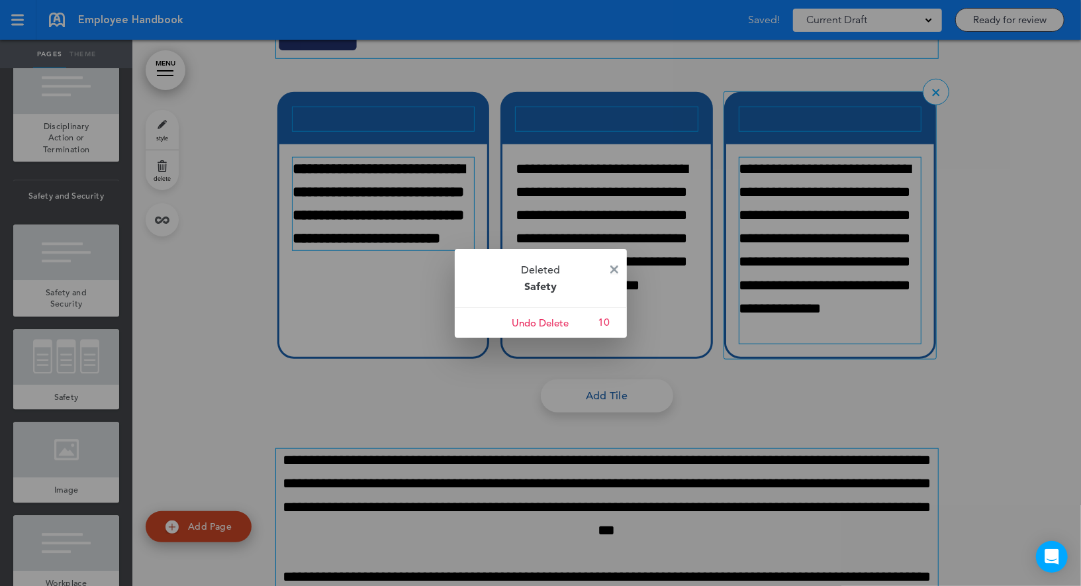
click at [611, 267] on img at bounding box center [614, 269] width 8 height 8
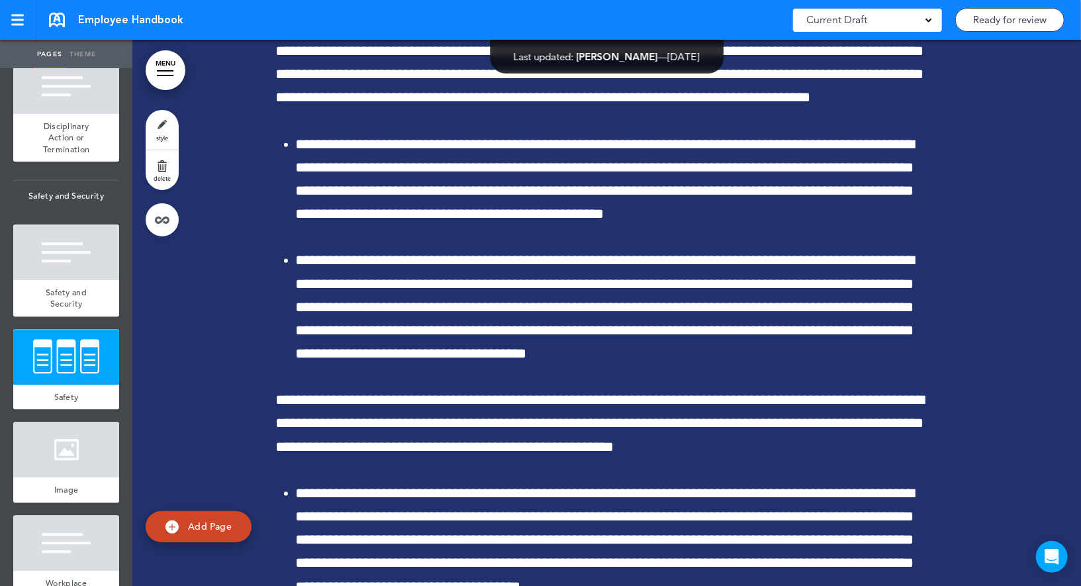
scroll to position [8004, 0]
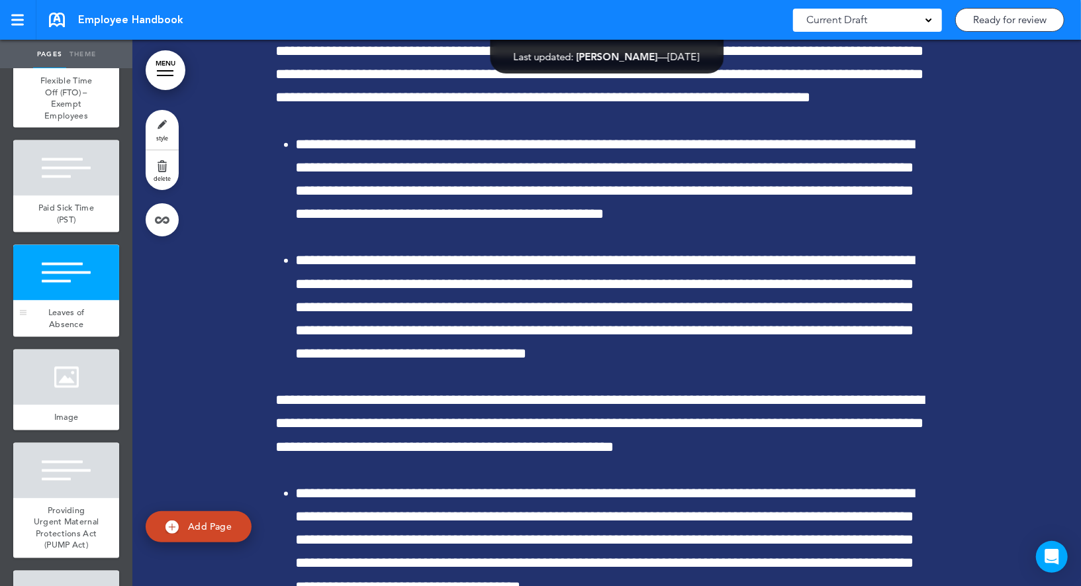
click at [99, 292] on div at bounding box center [66, 273] width 106 height 56
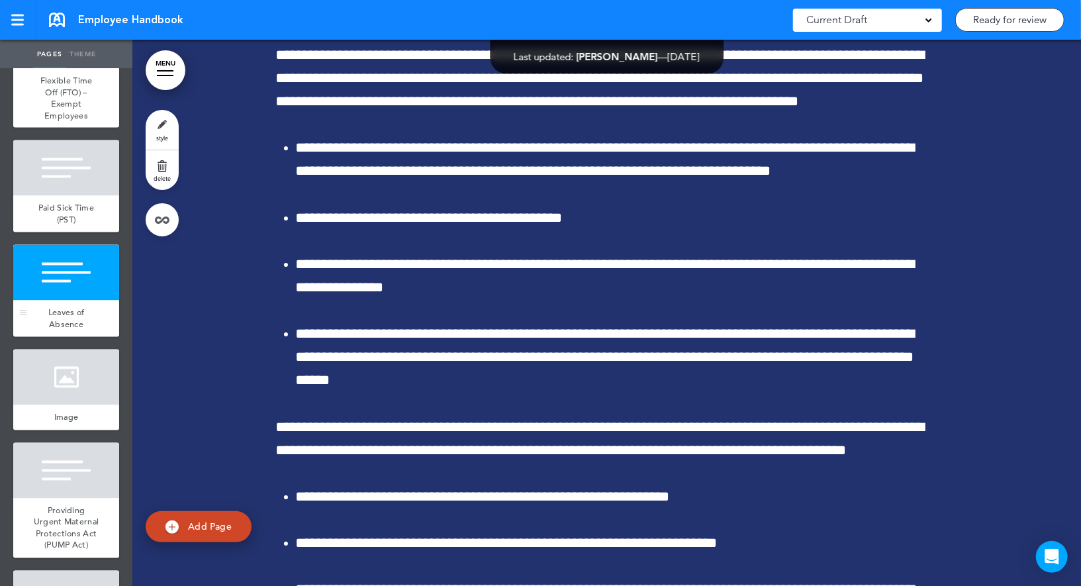
scroll to position [48519, 0]
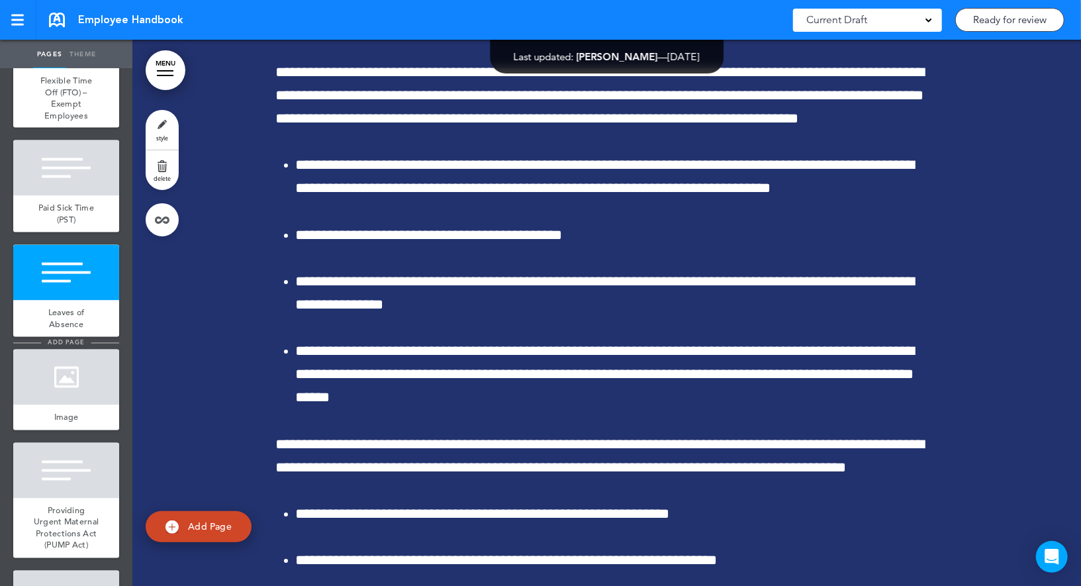
click at [77, 347] on span "add page" at bounding box center [66, 342] width 50 height 9
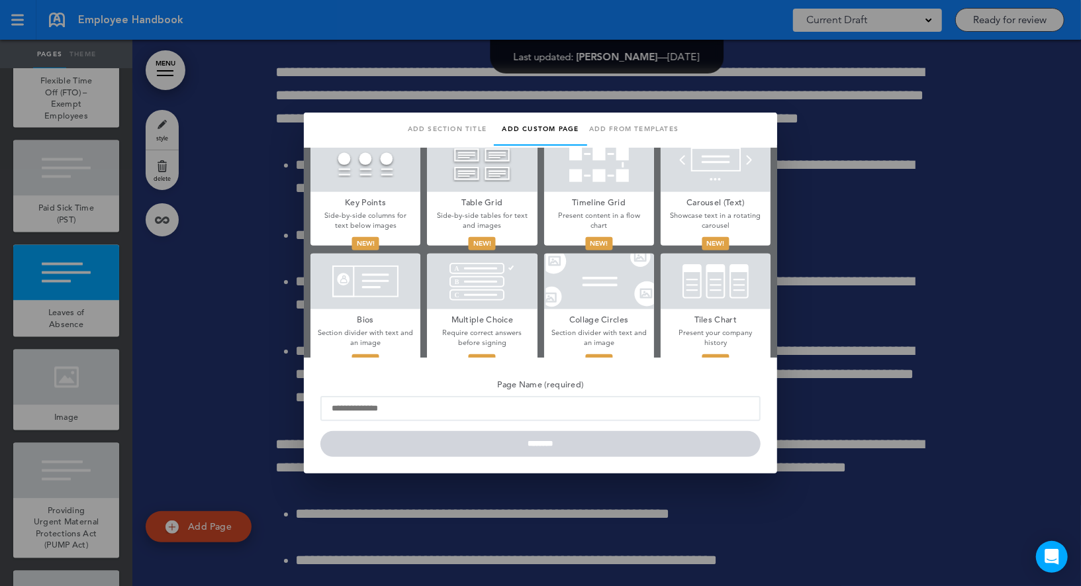
scroll to position [619, 0]
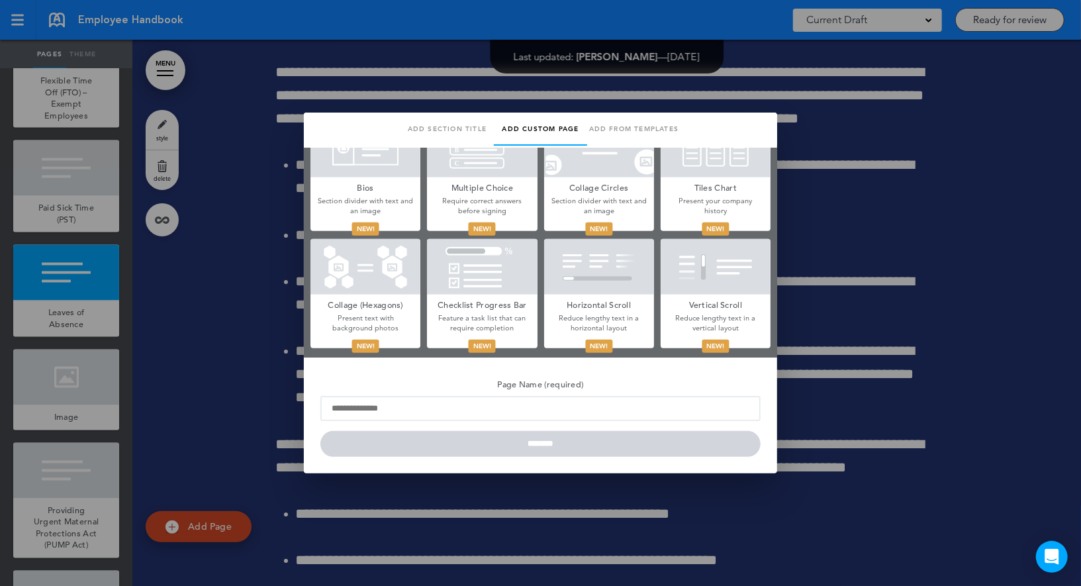
click at [697, 281] on div at bounding box center [715, 267] width 110 height 56
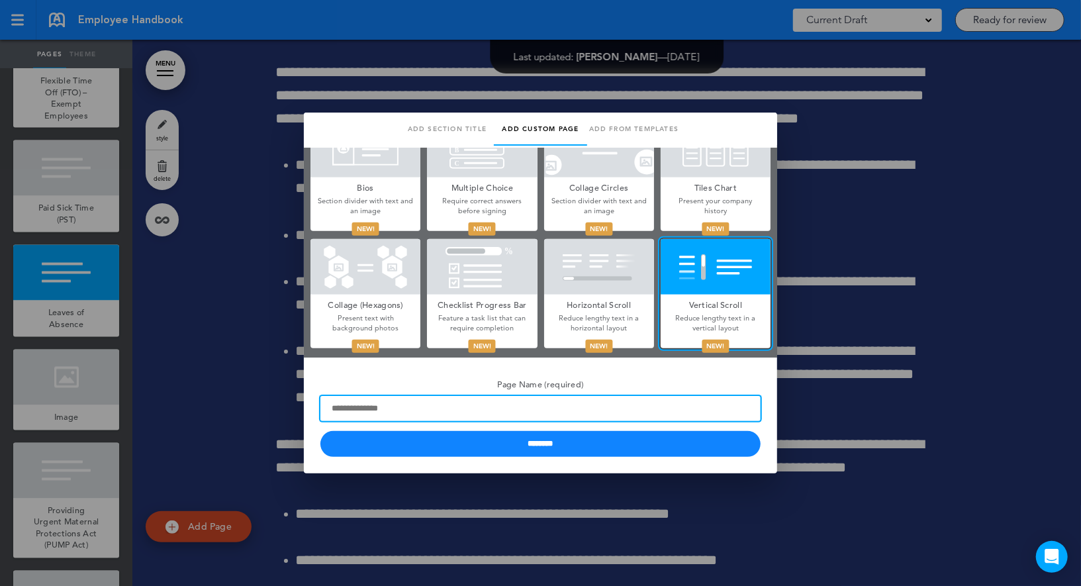
click at [508, 403] on input "Page Name (required)" at bounding box center [540, 408] width 440 height 25
paste input "**********"
type input "**********"
click at [320, 431] on input "********" at bounding box center [540, 444] width 440 height 26
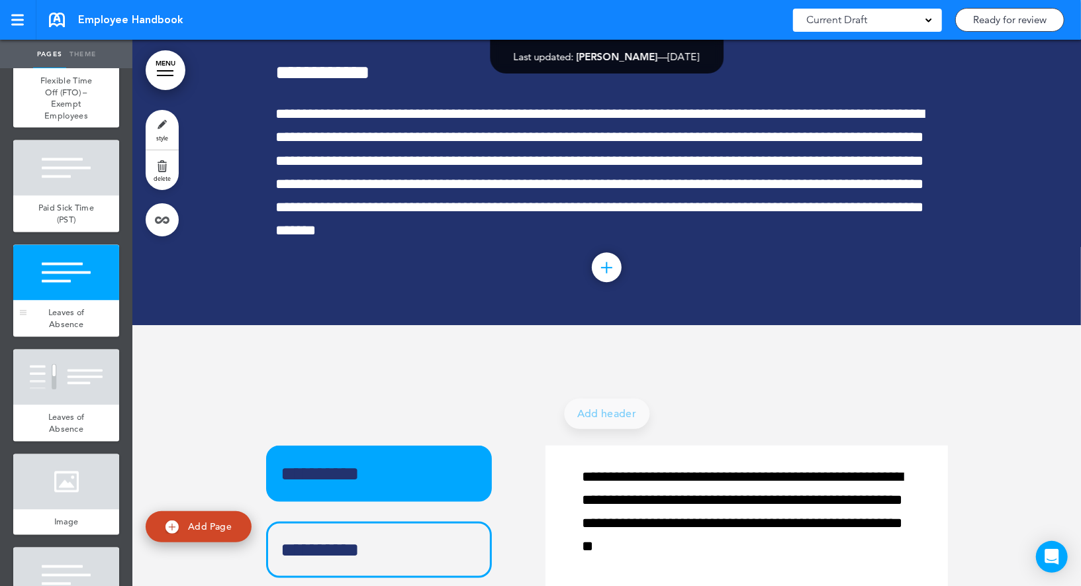
click at [96, 300] on div at bounding box center [66, 273] width 106 height 56
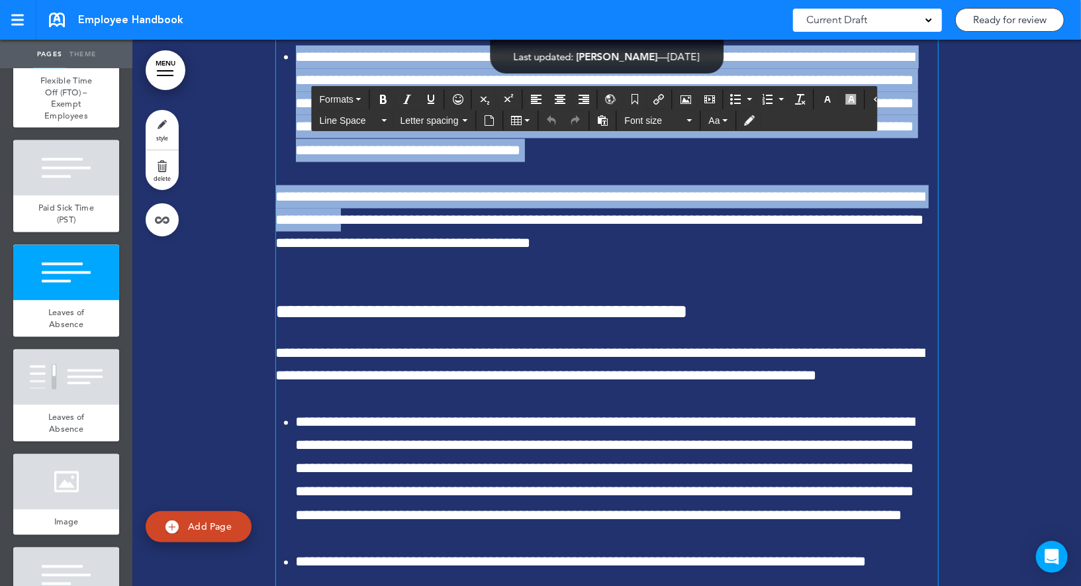
scroll to position [49981, 0]
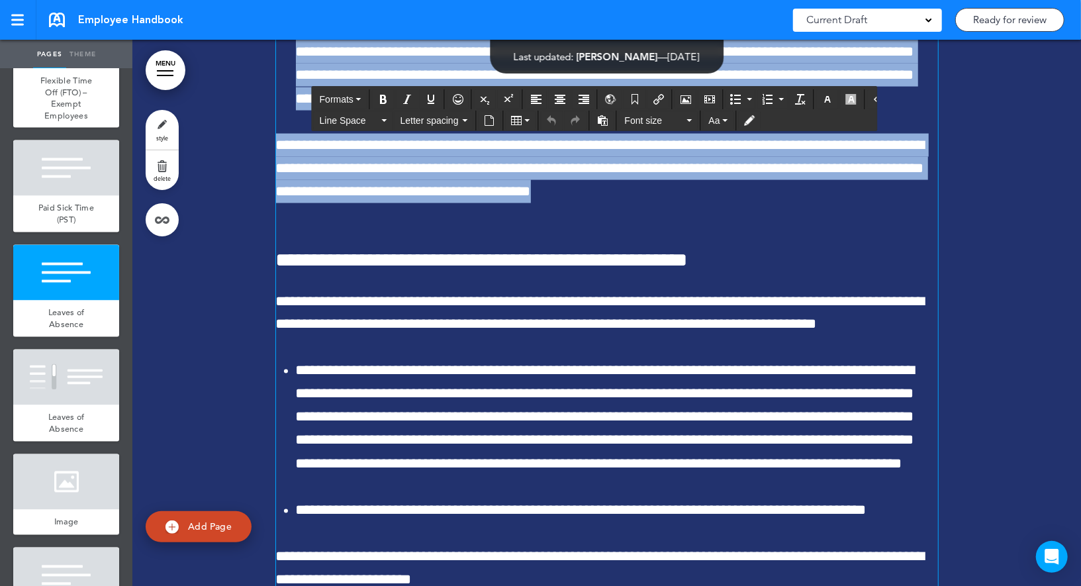
drag, startPoint x: 280, startPoint y: 107, endPoint x: 646, endPoint y: 296, distance: 412.0
copy div "**********"
click at [85, 387] on div at bounding box center [66, 377] width 106 height 56
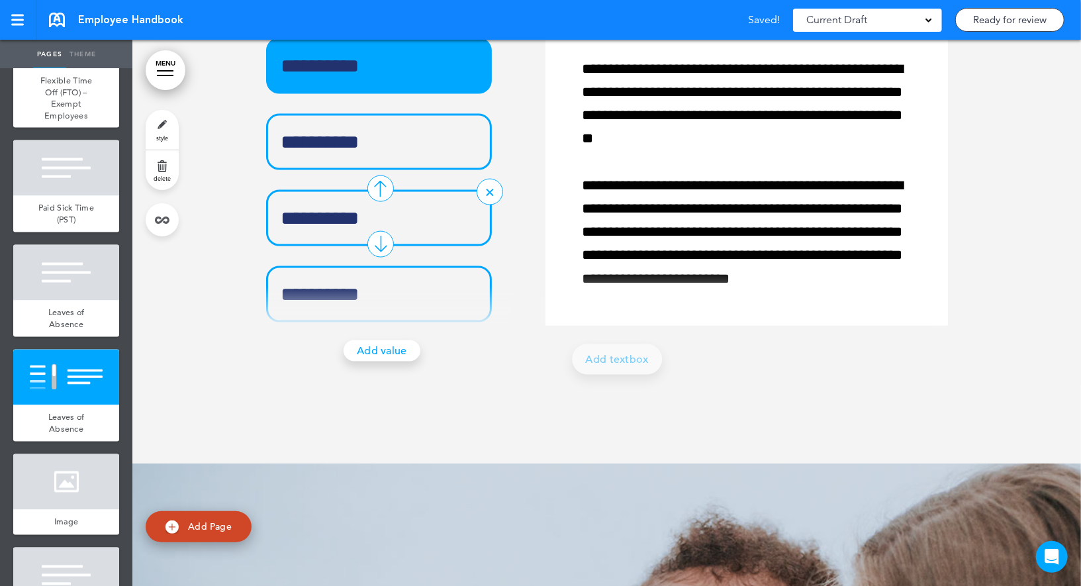
scroll to position [51407, 0]
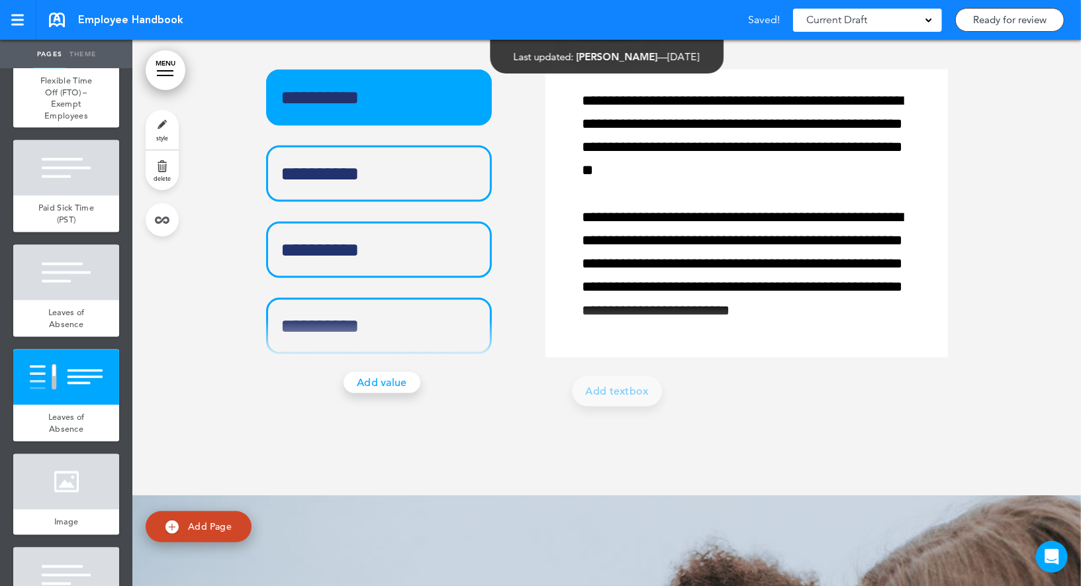
click at [176, 134] on link "style" at bounding box center [162, 130] width 33 height 40
type input "******"
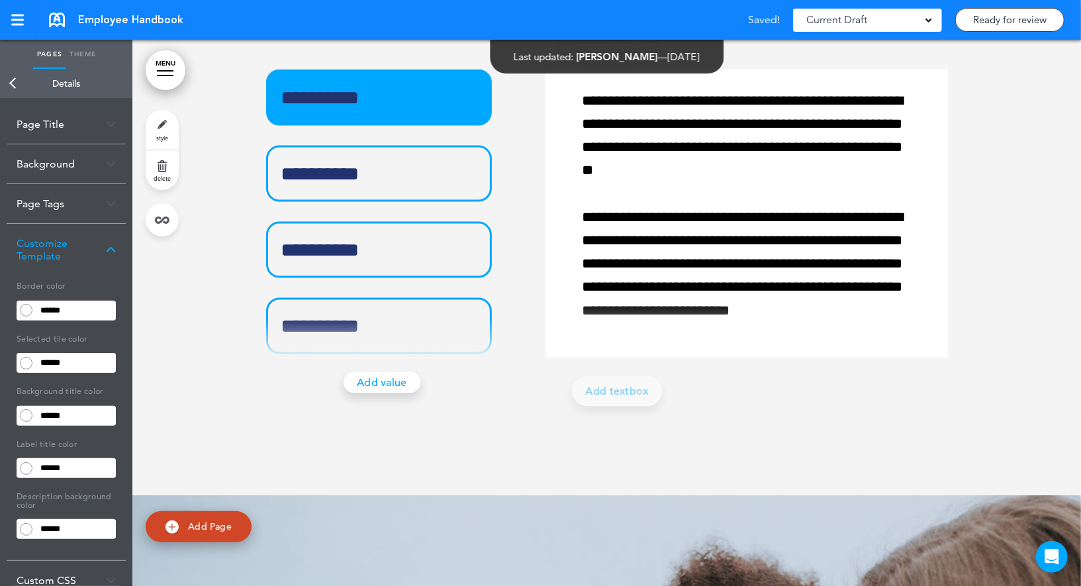
click at [74, 170] on div "Background" at bounding box center [66, 163] width 119 height 39
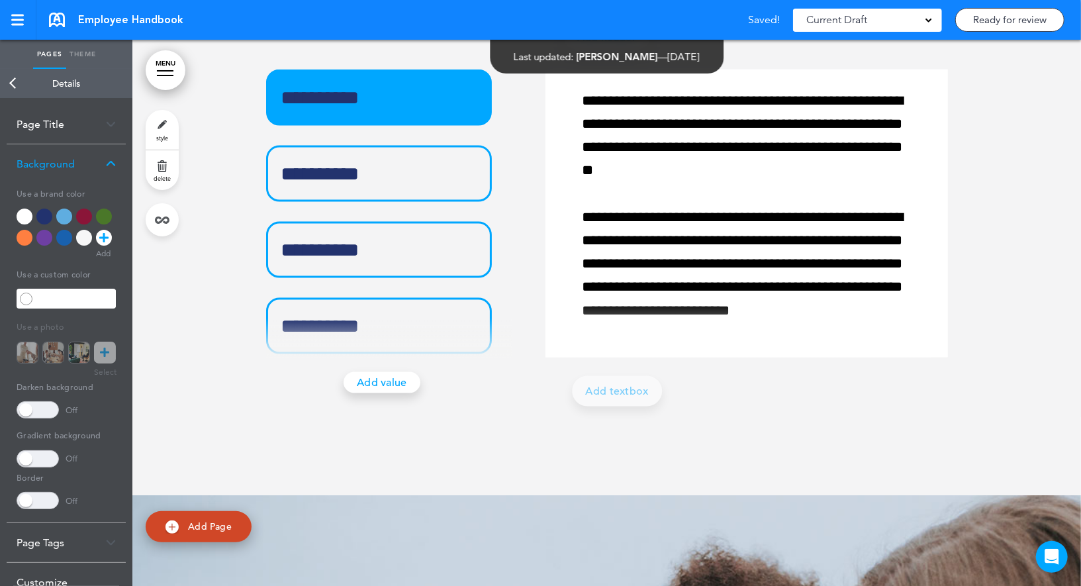
click at [46, 212] on div at bounding box center [44, 216] width 16 height 16
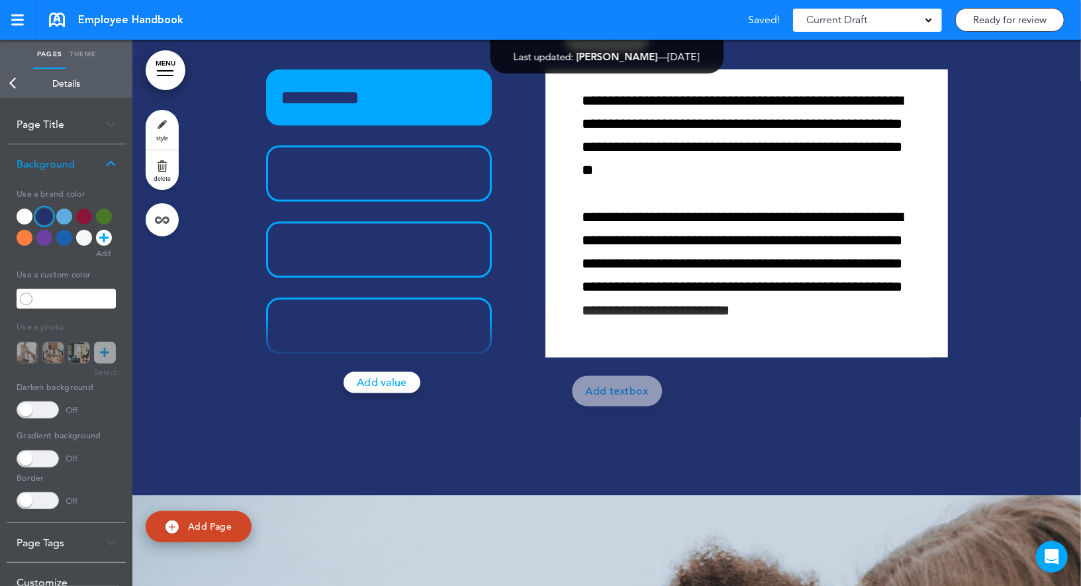
click at [587, 52] on link "Add header" at bounding box center [606, 37] width 85 height 30
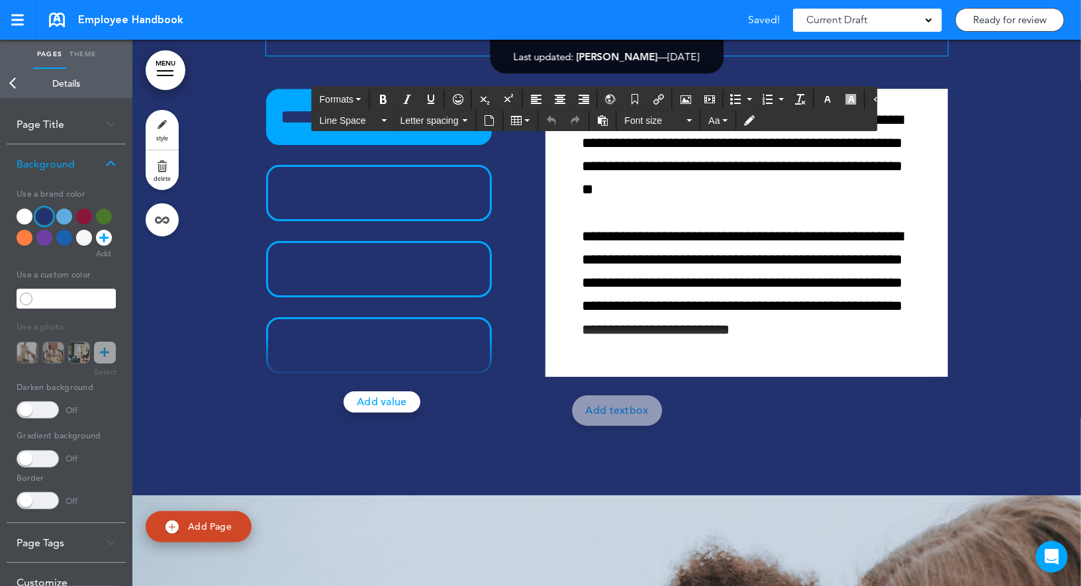
click at [576, 56] on h1 "**********" at bounding box center [607, 37] width 682 height 36
paste div
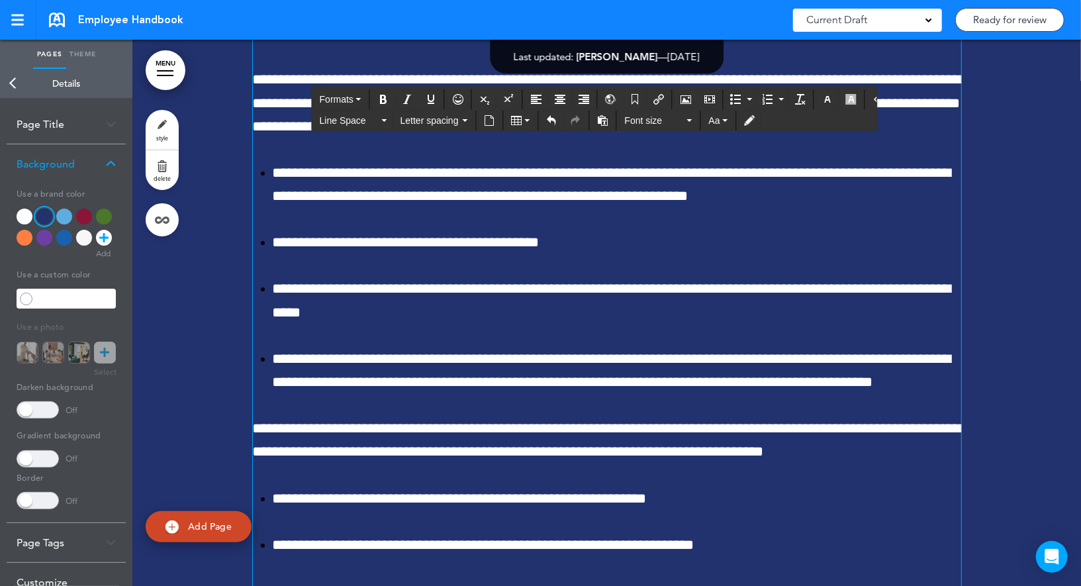
click at [97, 164] on div "Background" at bounding box center [66, 163] width 119 height 39
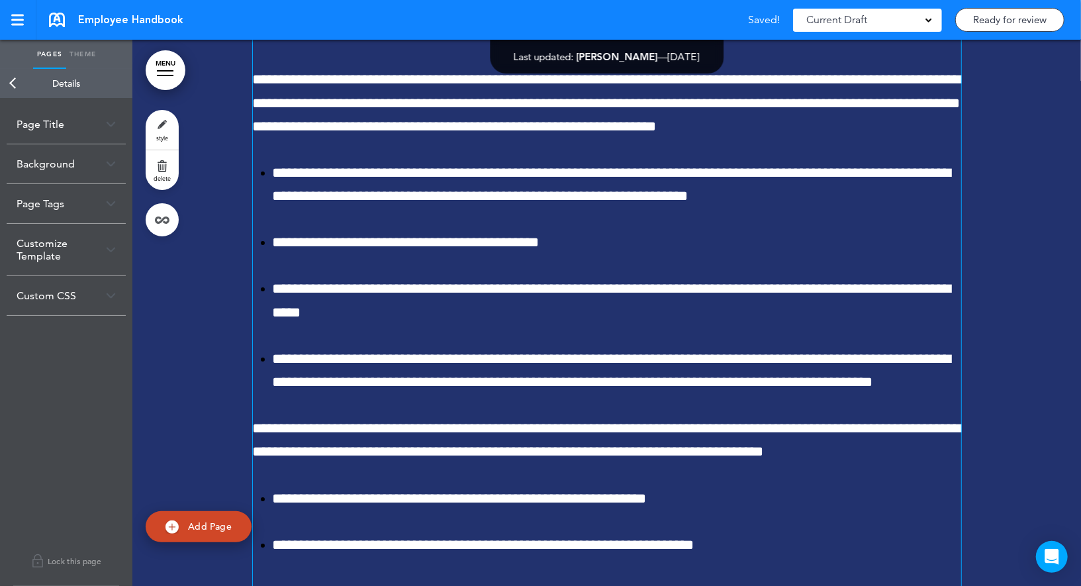
click at [73, 244] on div "Customize Template" at bounding box center [66, 250] width 119 height 52
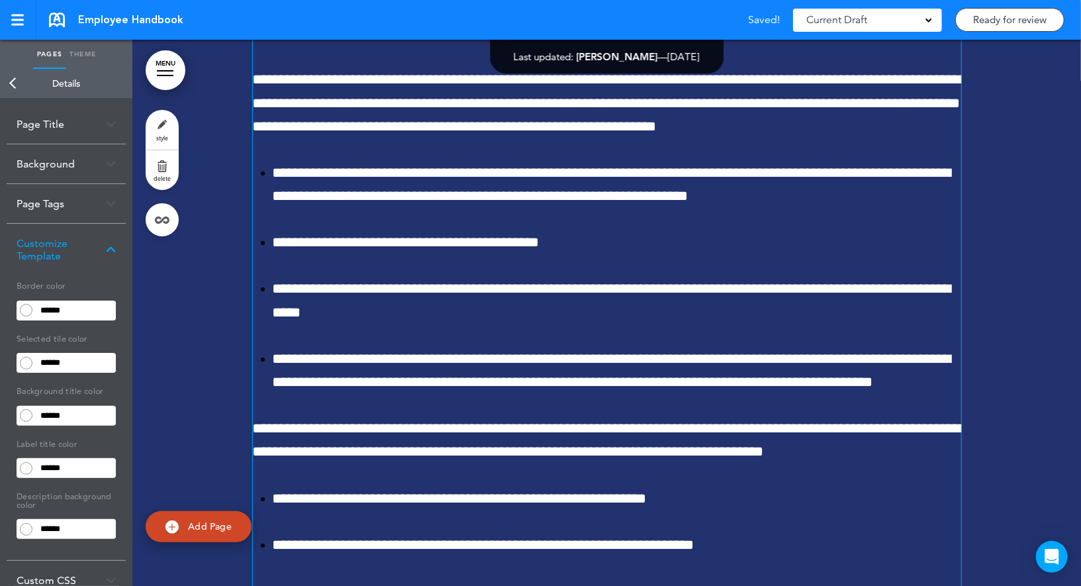
click at [71, 238] on div "Customize Template" at bounding box center [66, 250] width 119 height 52
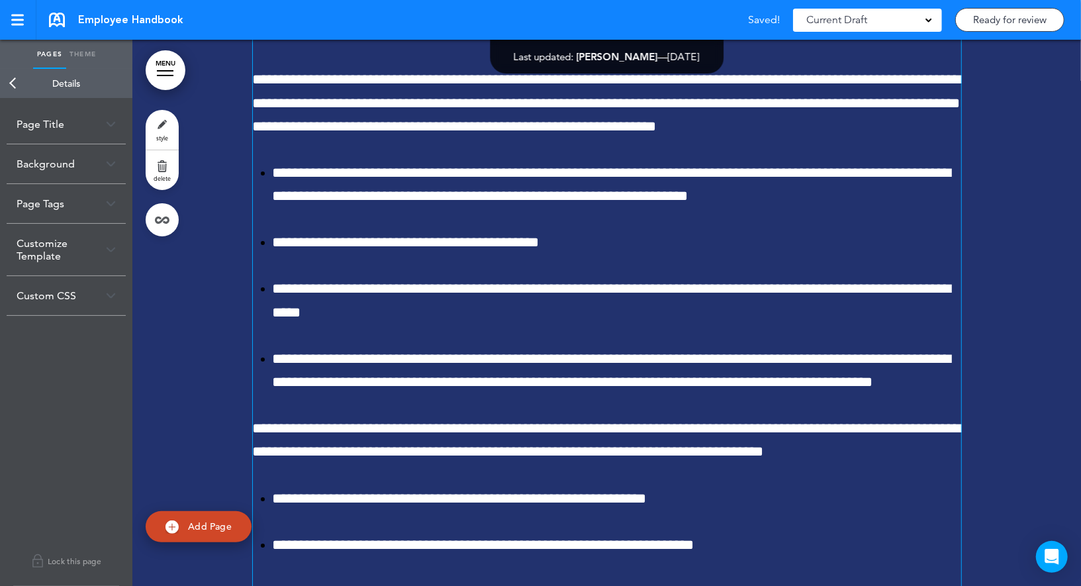
click at [13, 81] on link "Back" at bounding box center [13, 83] width 26 height 29
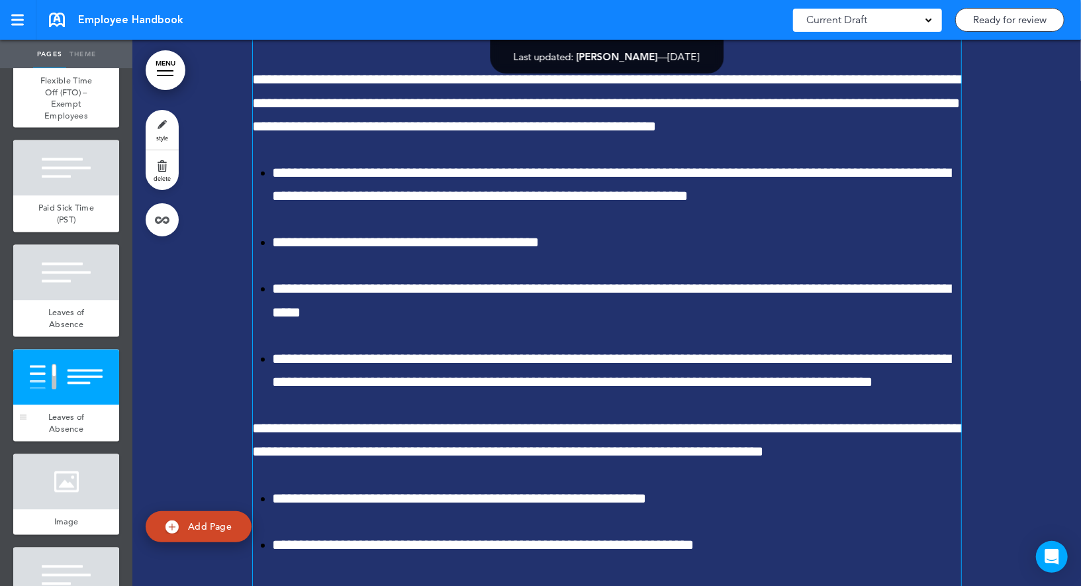
click at [54, 396] on div at bounding box center [66, 377] width 106 height 56
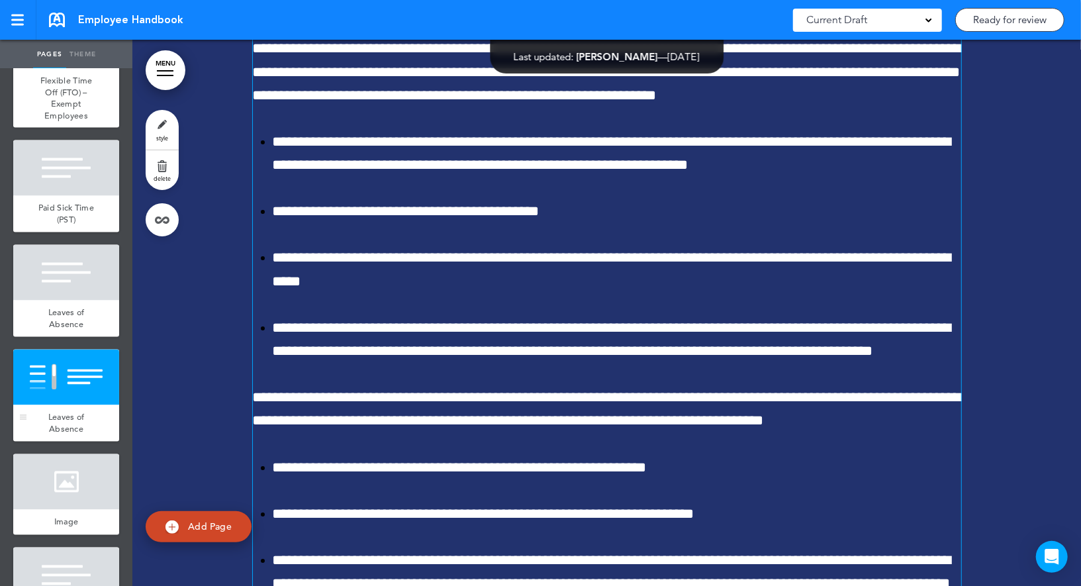
scroll to position [51439, 0]
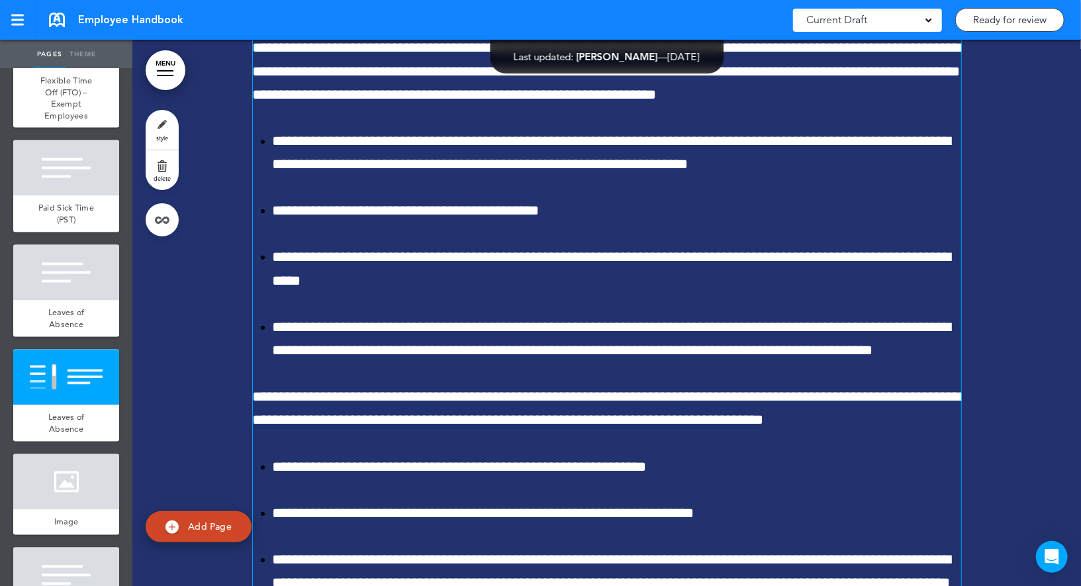
click at [172, 132] on link "style" at bounding box center [162, 130] width 33 height 40
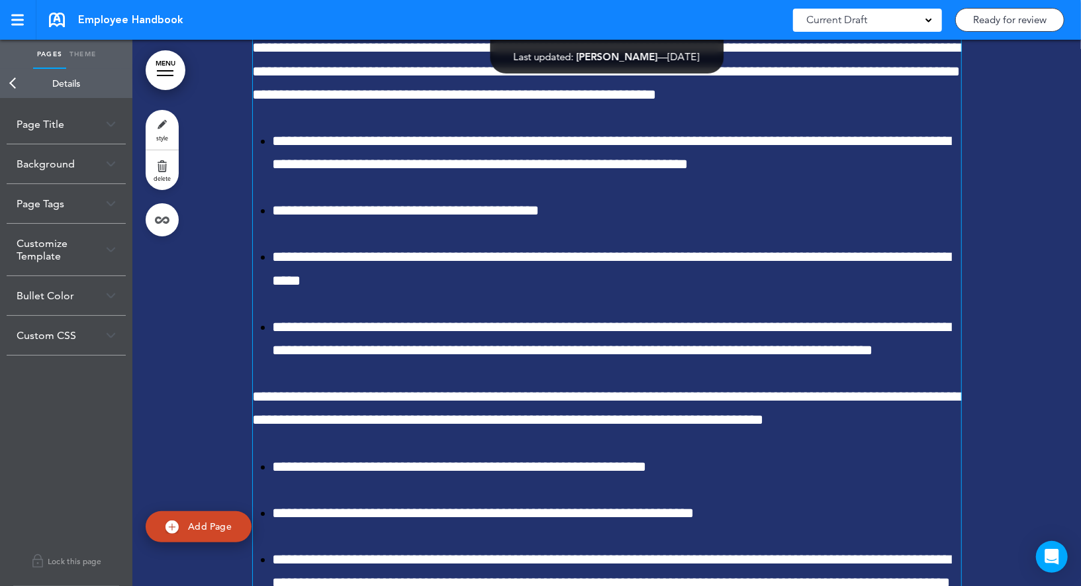
click at [69, 299] on div "Bullet Color" at bounding box center [66, 295] width 119 height 39
click at [52, 345] on input "******" at bounding box center [76, 350] width 80 height 19
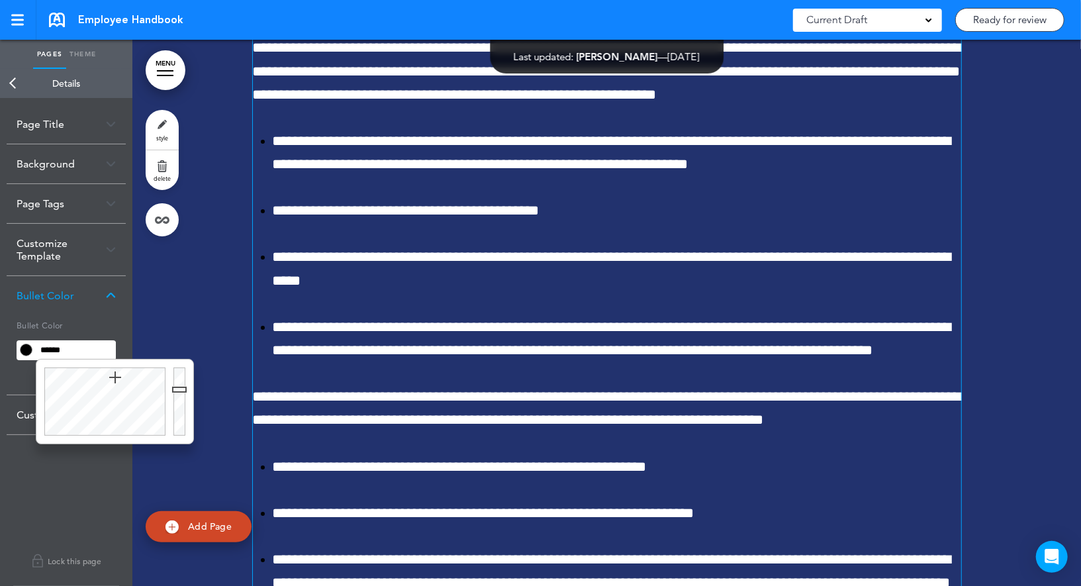
click at [52, 345] on input "******" at bounding box center [76, 350] width 80 height 19
type input "******"
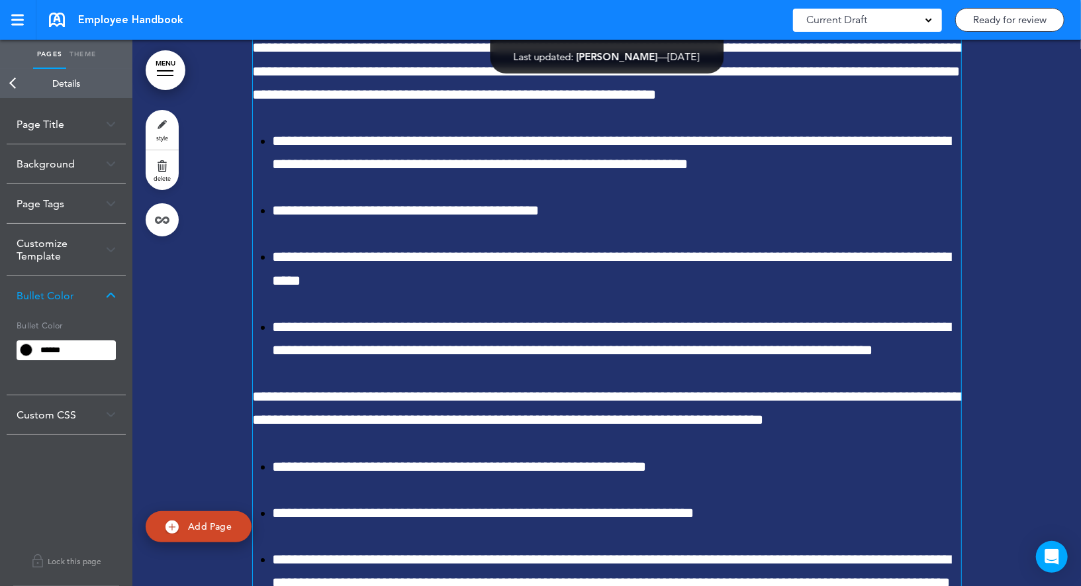
click at [61, 325] on h5 "Bullet Color" at bounding box center [66, 324] width 99 height 19
click at [14, 82] on link "Back" at bounding box center [13, 83] width 26 height 29
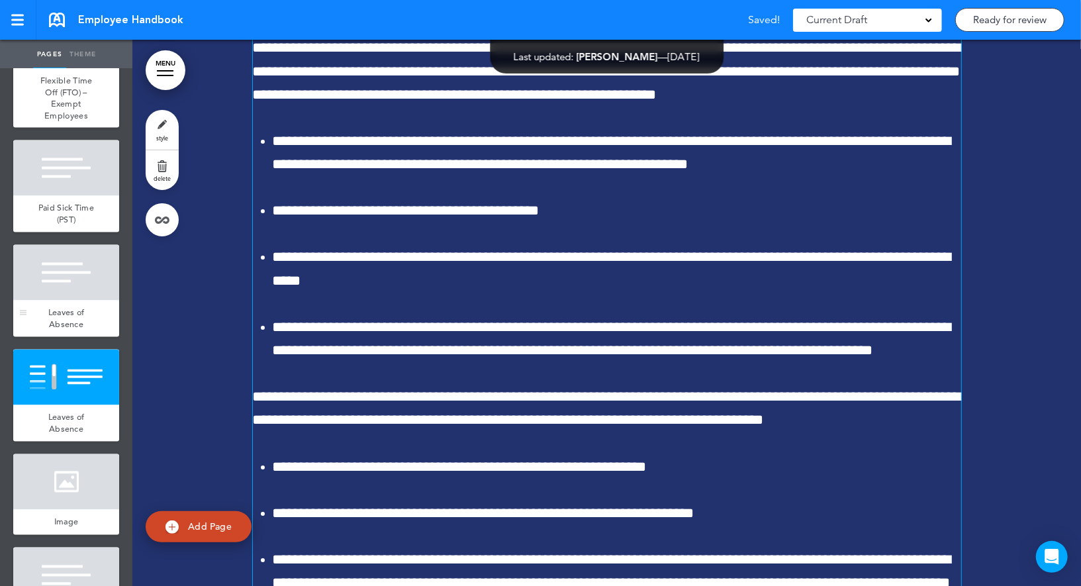
click at [78, 316] on div "Leaves of Absence" at bounding box center [66, 318] width 106 height 36
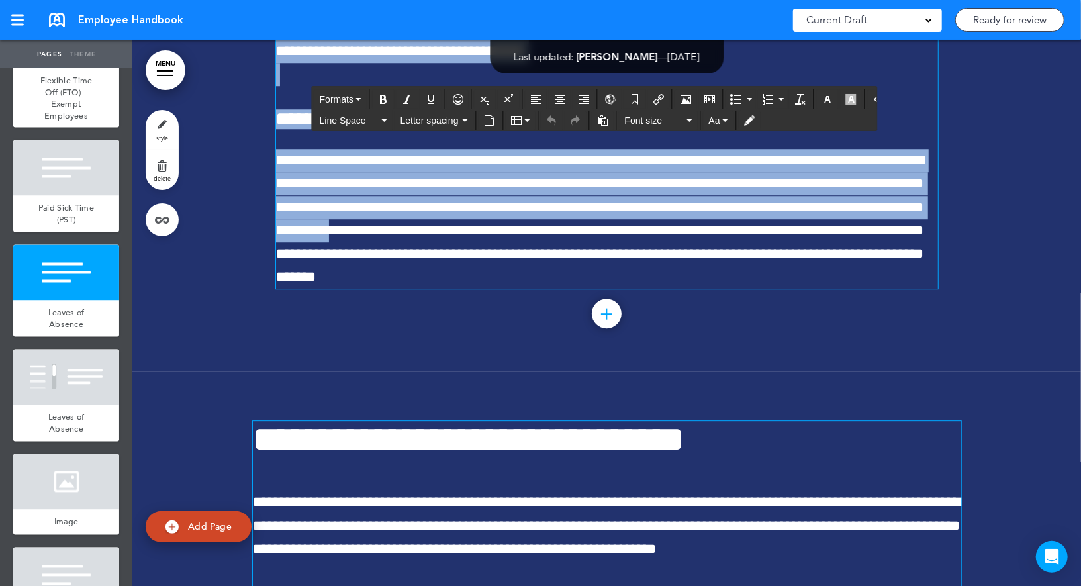
scroll to position [51016, 0]
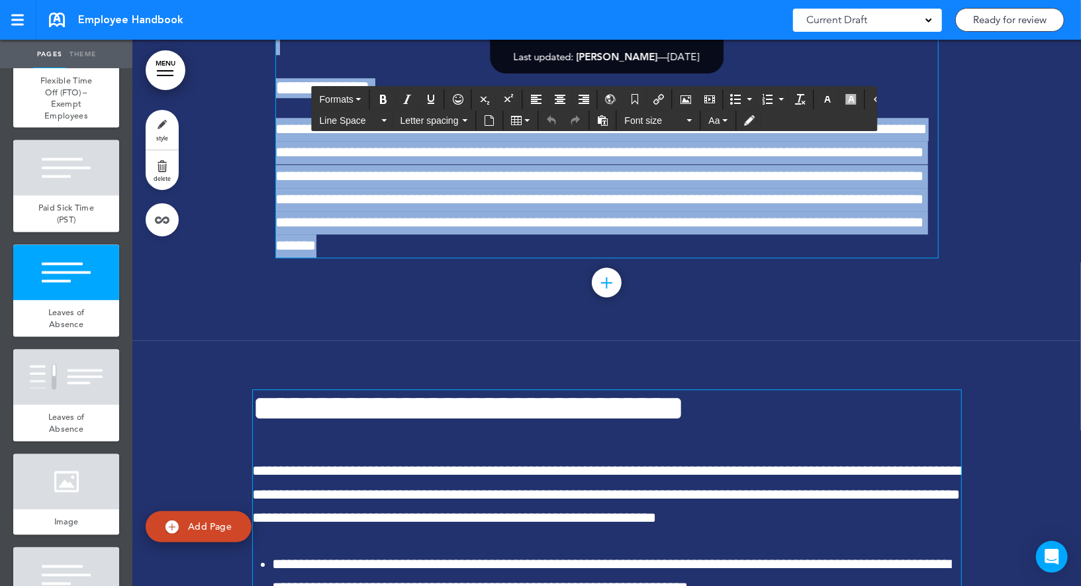
drag, startPoint x: 281, startPoint y: 268, endPoint x: 439, endPoint y: 384, distance: 196.0
copy div "**********"
click at [91, 398] on div at bounding box center [66, 377] width 106 height 56
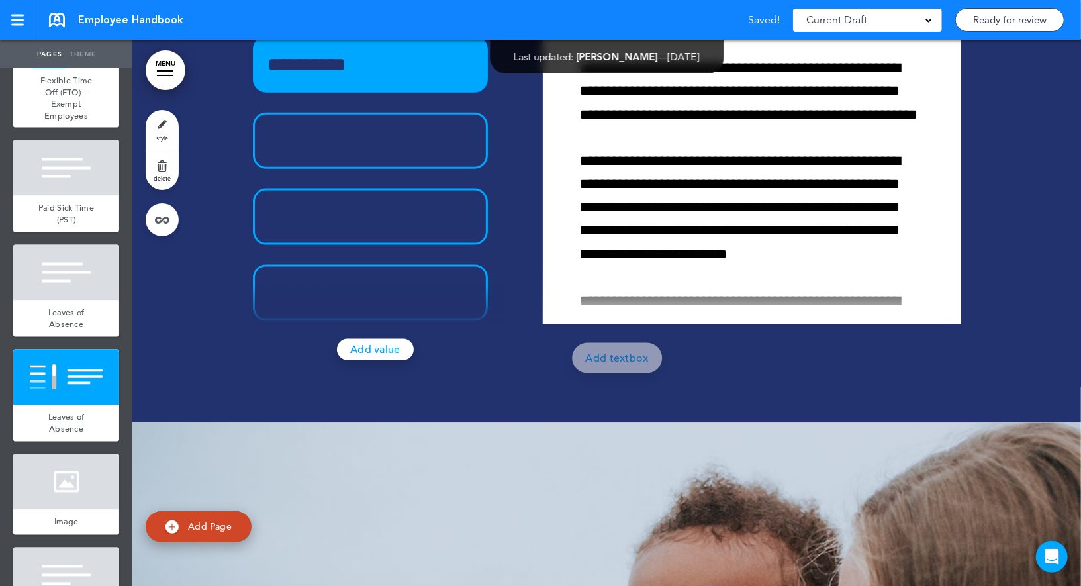
scroll to position [5, 0]
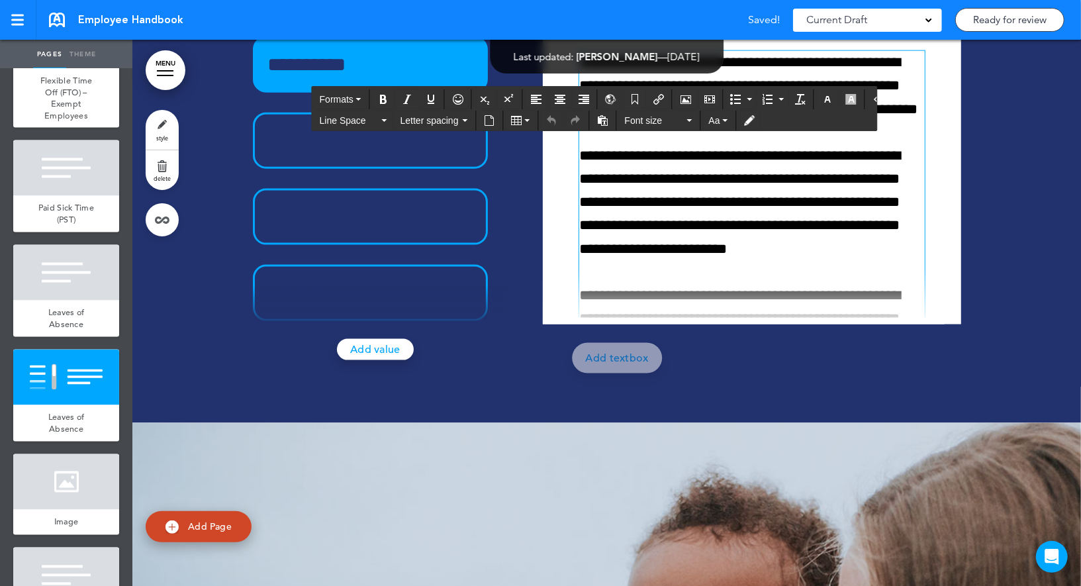
click at [705, 367] on p "**********" at bounding box center [748, 551] width 338 height 1001
paste div
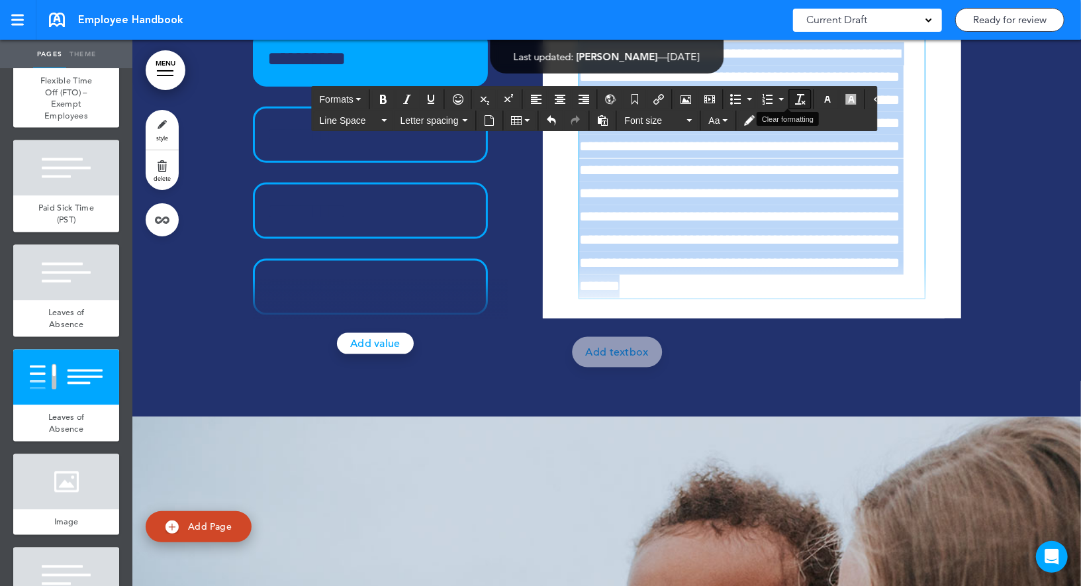
click at [795, 96] on icon "Clear formatting" at bounding box center [800, 99] width 11 height 11
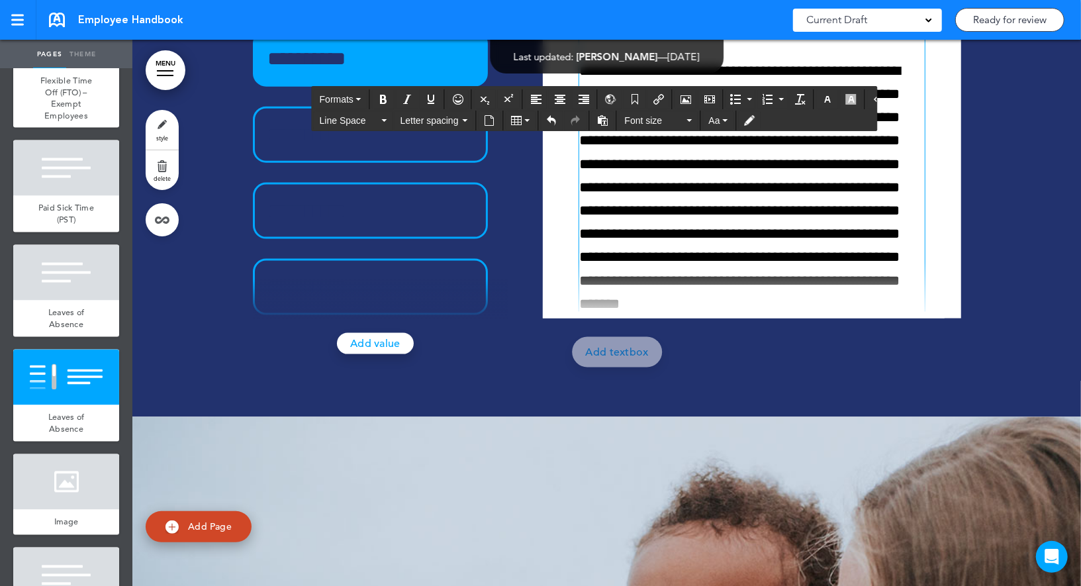
click at [676, 308] on p "**********" at bounding box center [748, 188] width 338 height 256
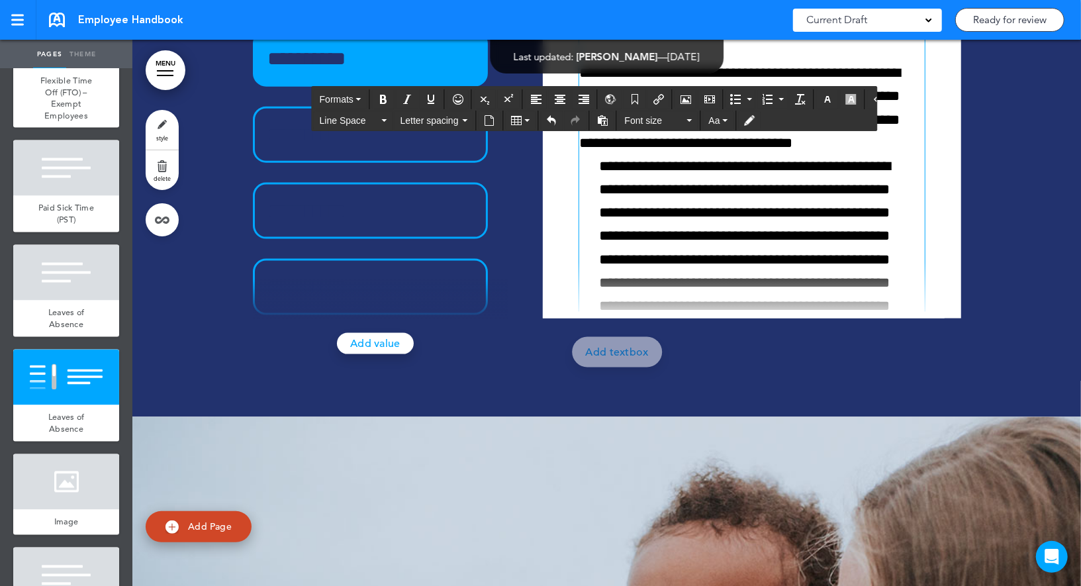
scroll to position [0, 0]
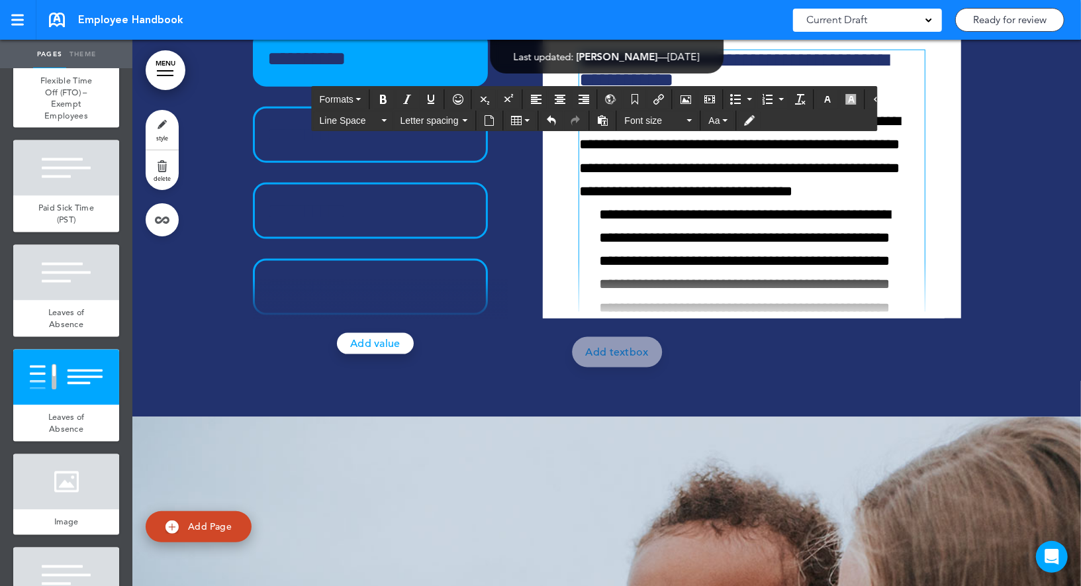
click at [646, 90] on h6 "**********" at bounding box center [748, 70] width 338 height 40
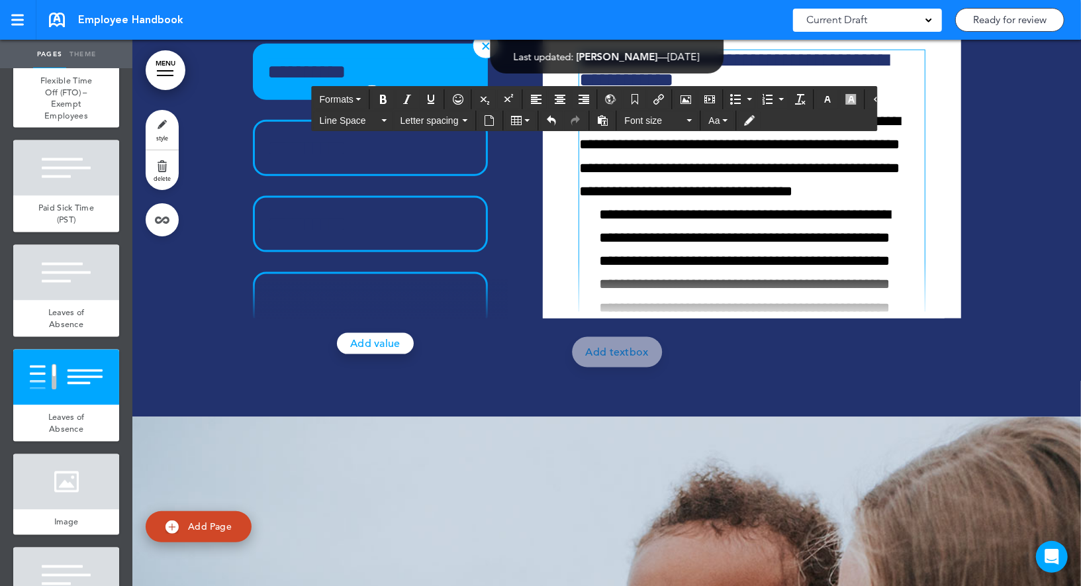
click at [382, 85] on p "**********" at bounding box center [367, 72] width 199 height 26
paste div
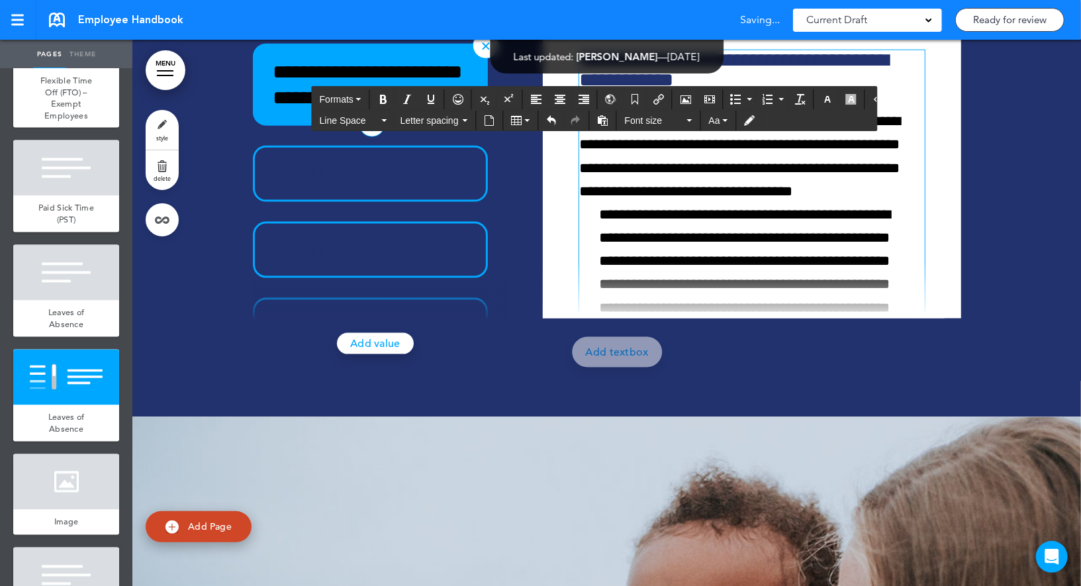
click at [673, 203] on p "**********" at bounding box center [748, 156] width 338 height 93
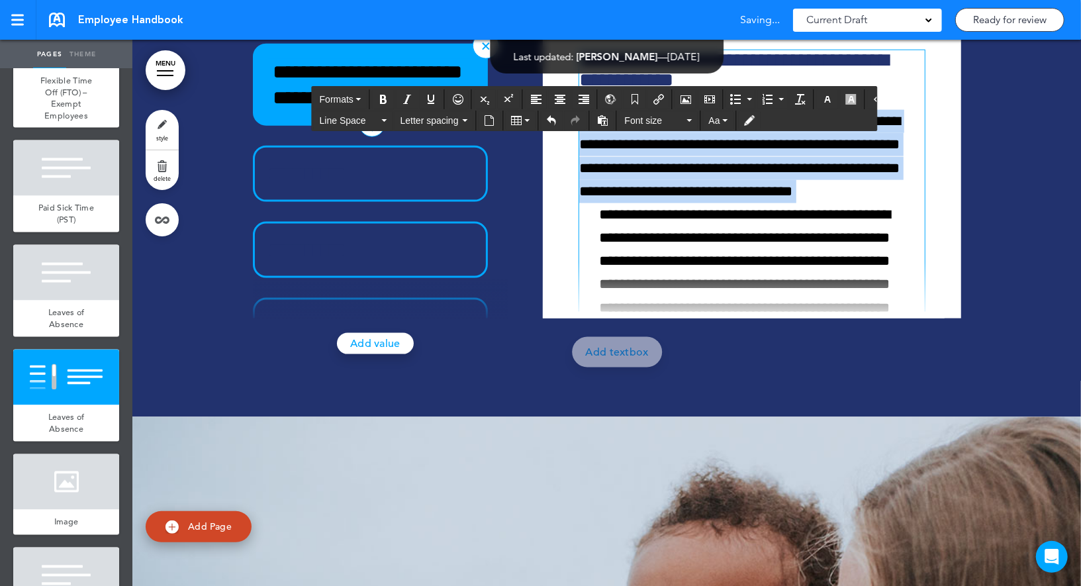
click at [673, 203] on p "**********" at bounding box center [748, 156] width 338 height 93
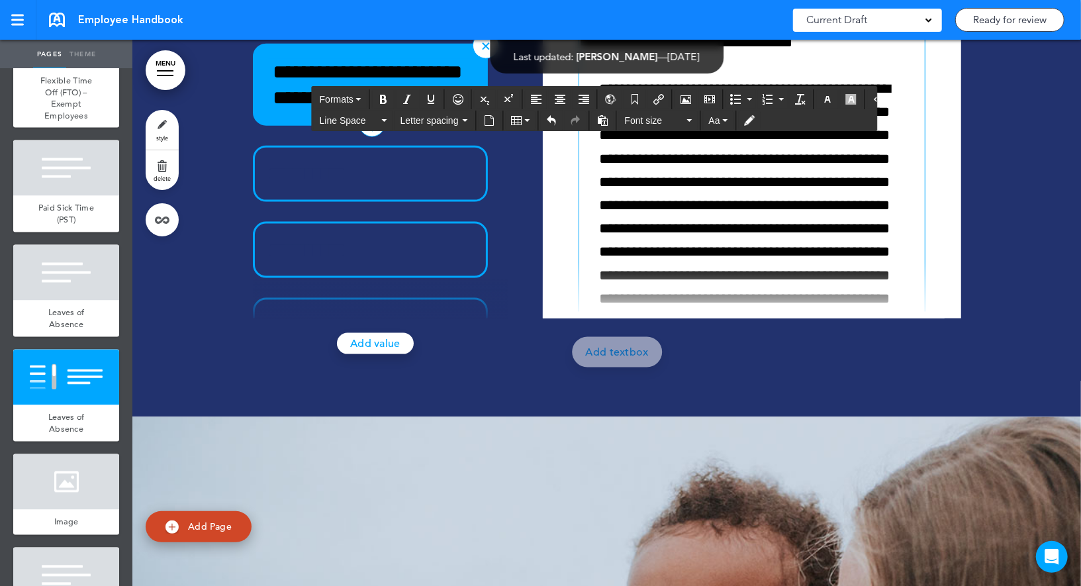
scroll to position [194, 0]
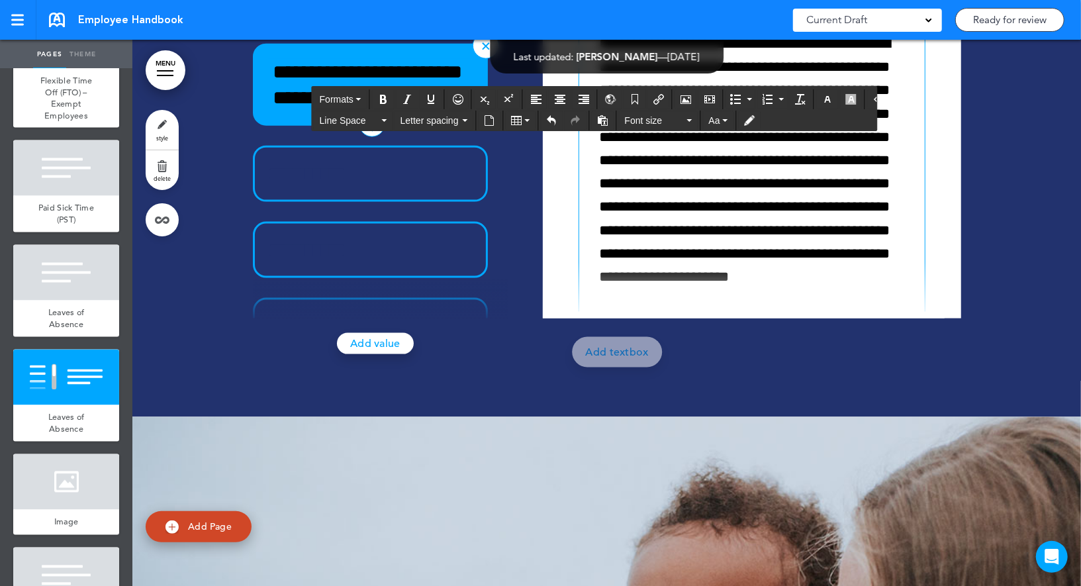
click at [739, 289] on li "**********" at bounding box center [758, 160] width 318 height 256
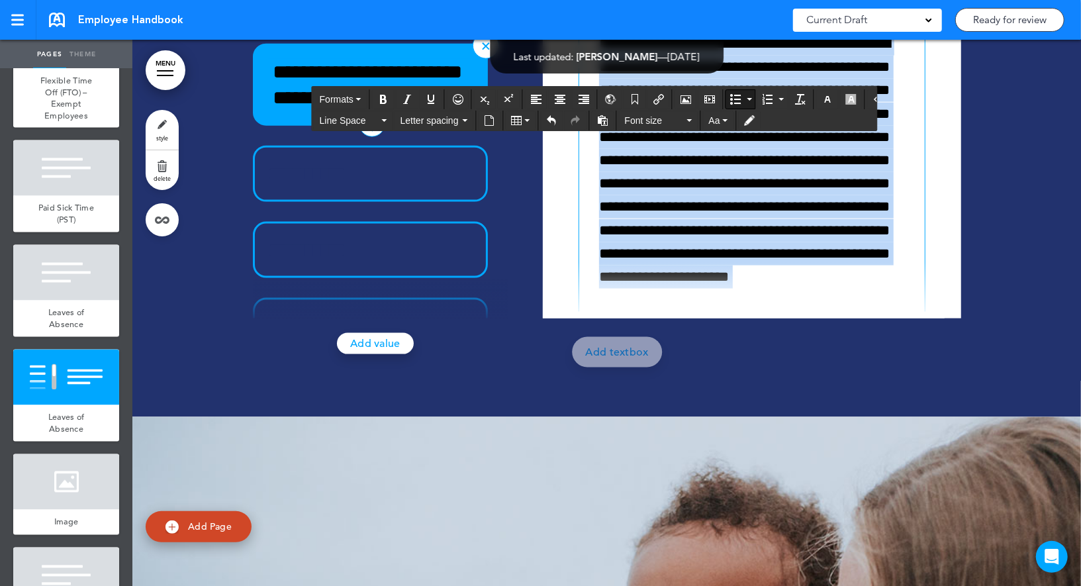
click at [739, 289] on li "**********" at bounding box center [758, 160] width 318 height 256
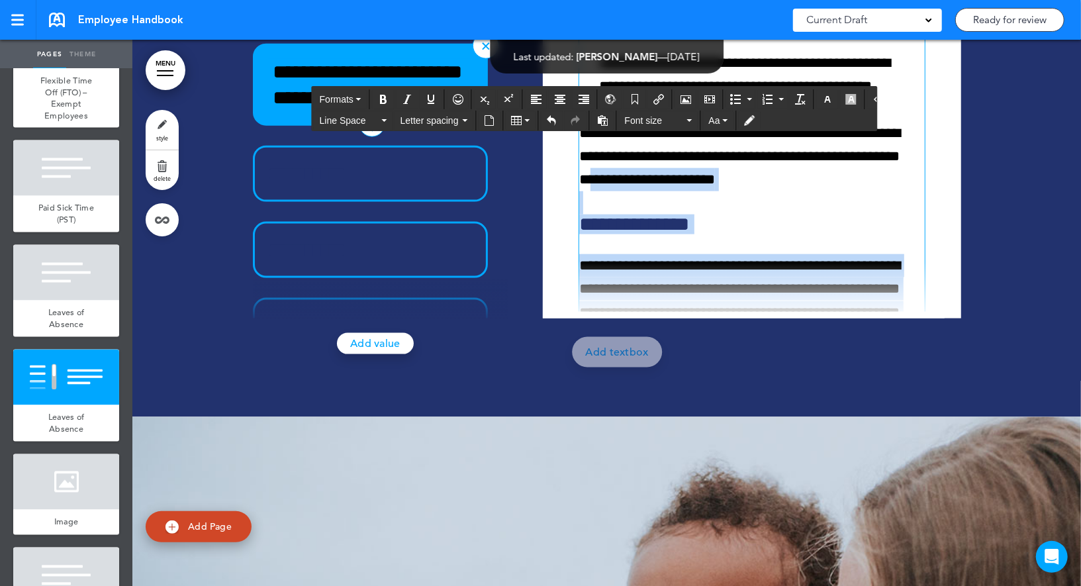
scroll to position [464, 0]
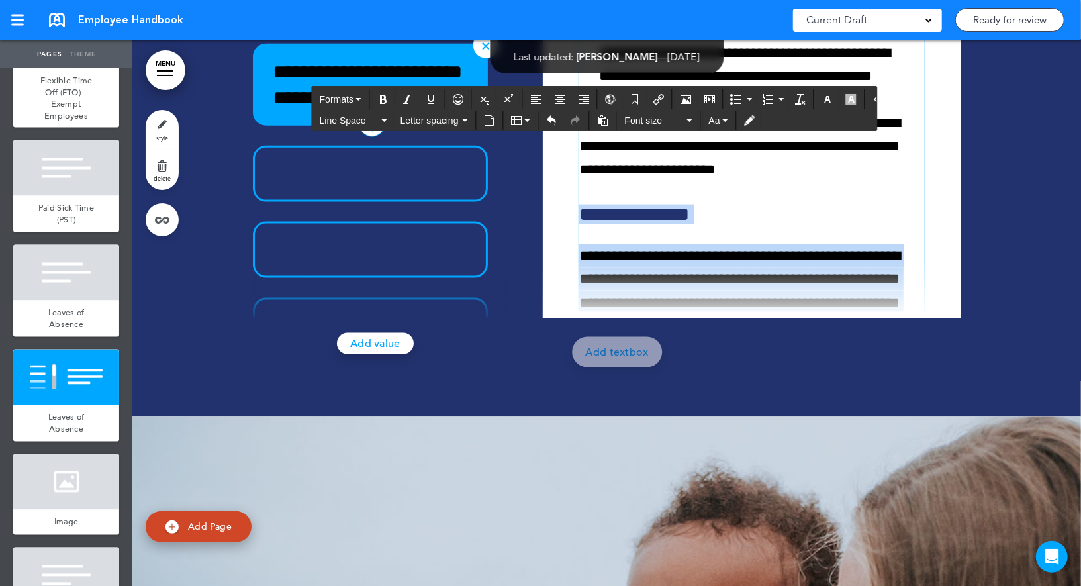
drag, startPoint x: 748, startPoint y: 480, endPoint x: 581, endPoint y: 401, distance: 184.7
click at [581, 401] on div "**********" at bounding box center [751, 374] width 345 height 1576
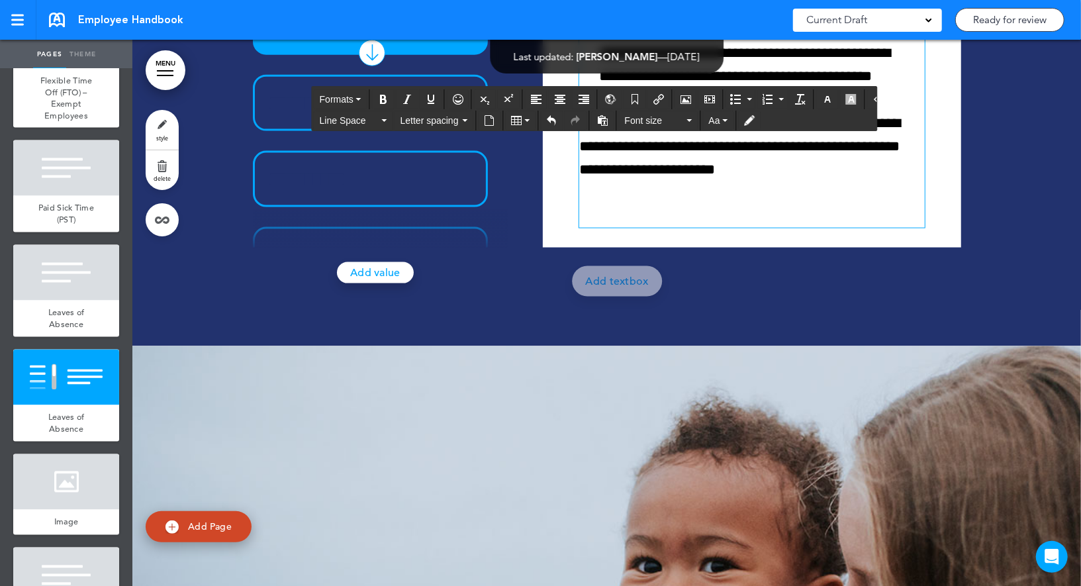
scroll to position [53073, 0]
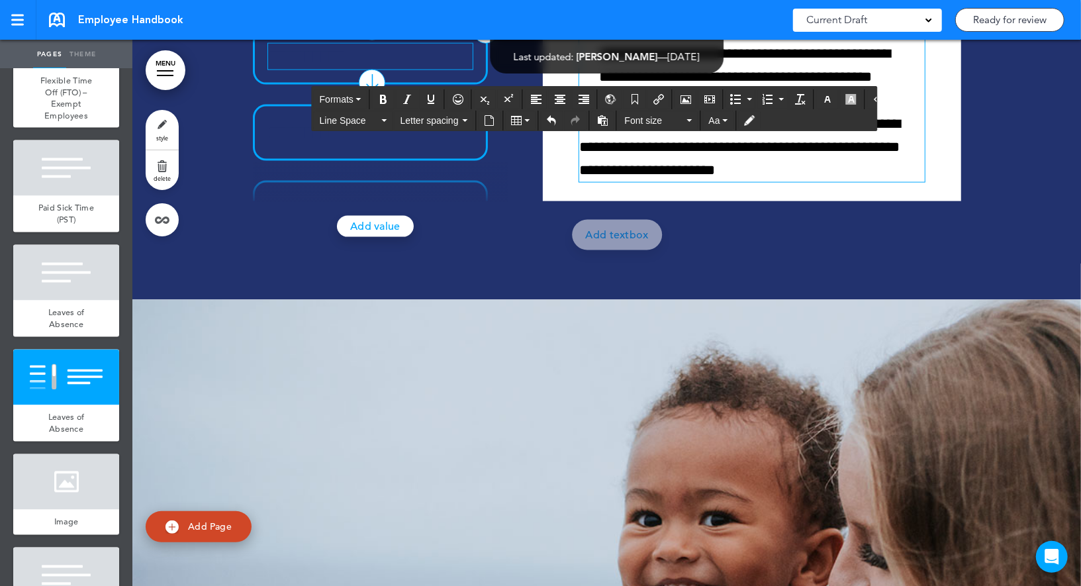
click at [404, 69] on p "**********" at bounding box center [367, 57] width 199 height 26
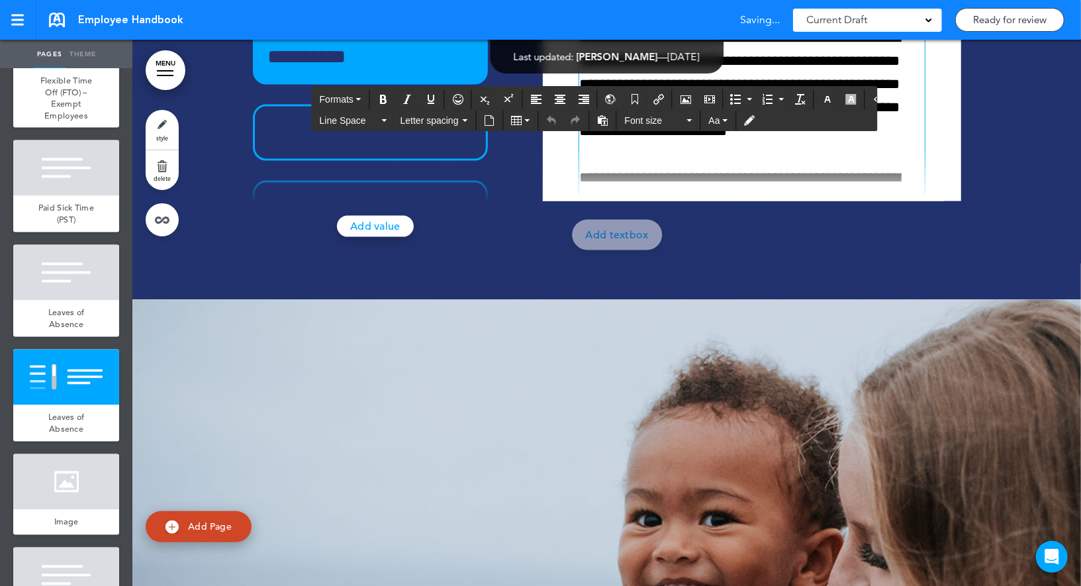
click at [683, 221] on p "**********" at bounding box center [748, 433] width 338 height 1001
paste div
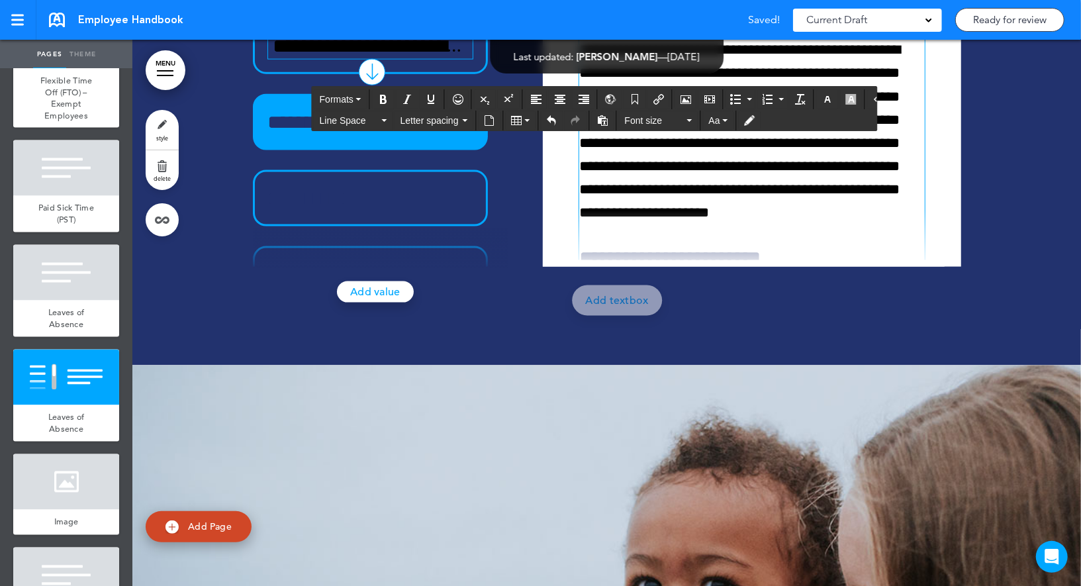
scroll to position [53007, 0]
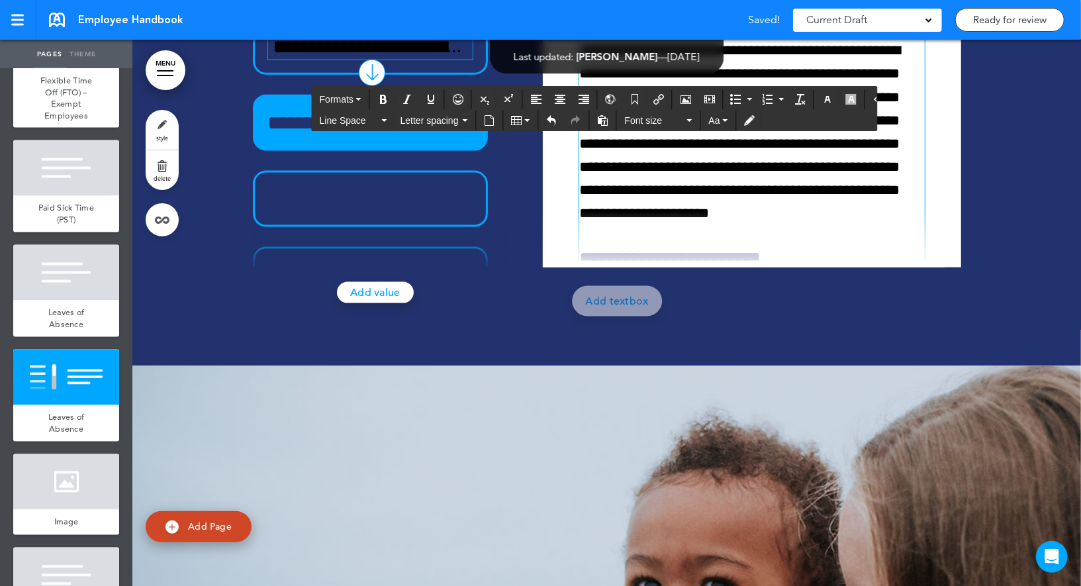
click at [664, 19] on h6 "**********" at bounding box center [748, 9] width 338 height 20
click at [406, 136] on p "**********" at bounding box center [367, 123] width 199 height 26
paste div
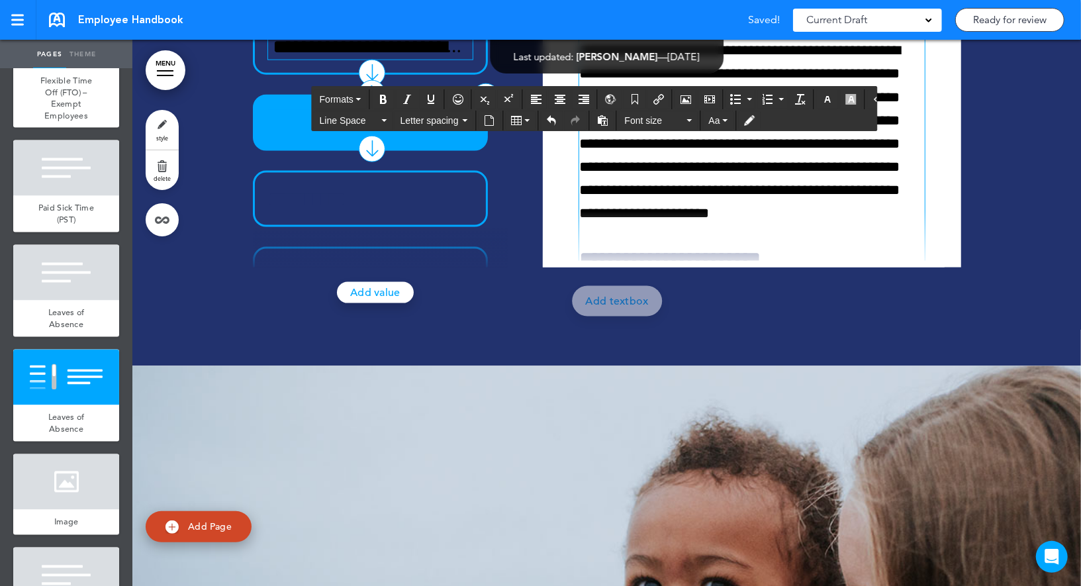
click at [611, 249] on p "**********" at bounding box center [748, 144] width 338 height 210
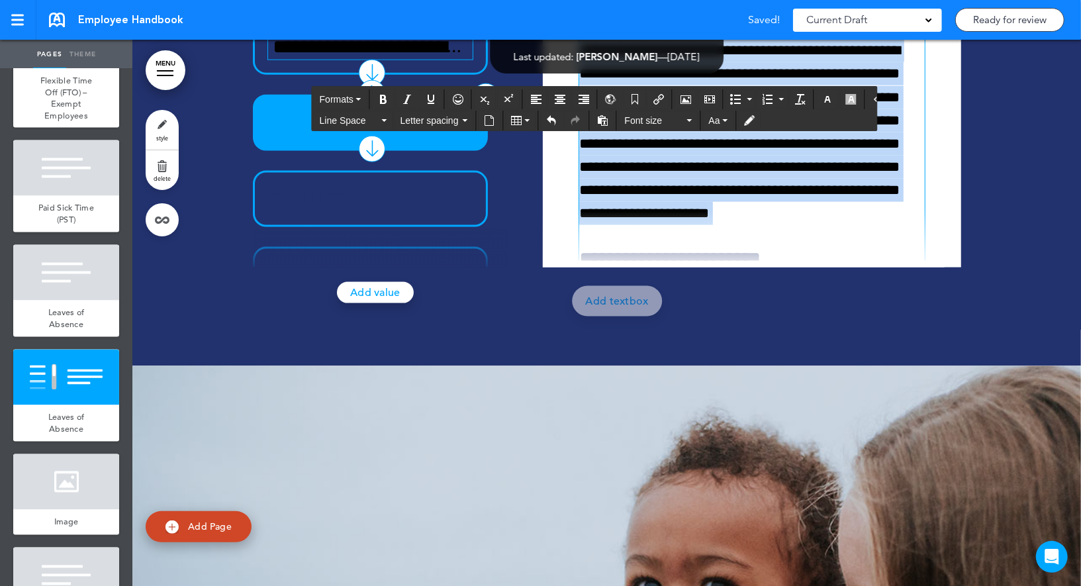
click at [611, 249] on p "**********" at bounding box center [748, 144] width 338 height 210
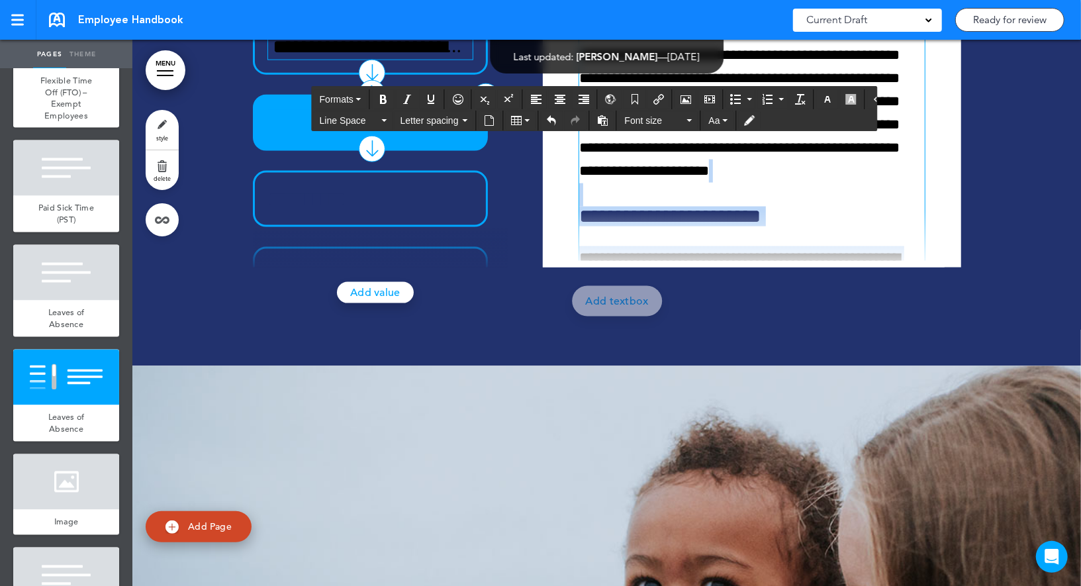
scroll to position [44, 0]
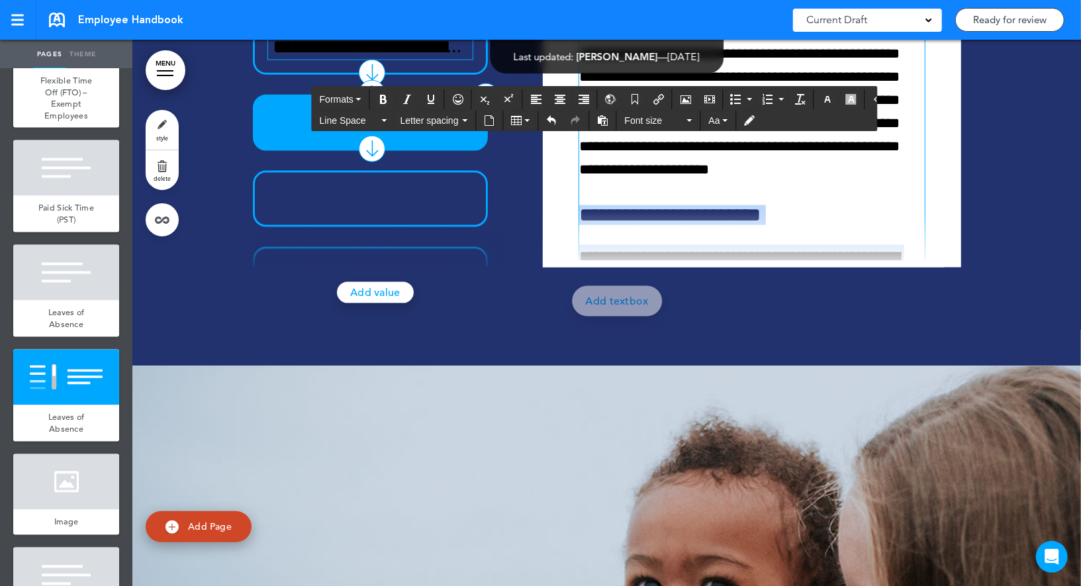
drag, startPoint x: 756, startPoint y: 428, endPoint x: 576, endPoint y: 402, distance: 181.3
click at [576, 261] on div "**********" at bounding box center [752, 123] width 398 height 275
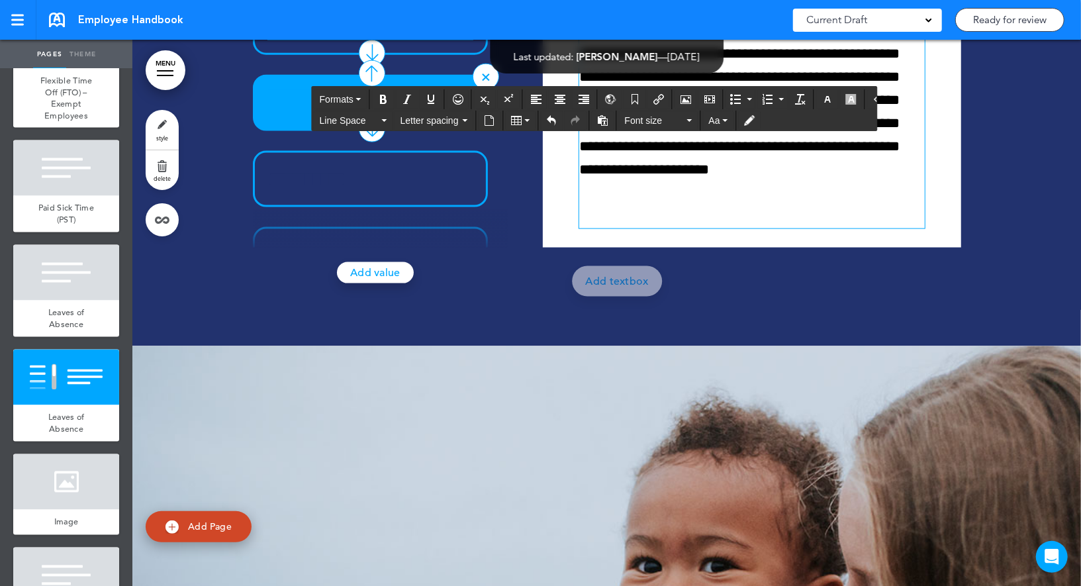
scroll to position [53051, 0]
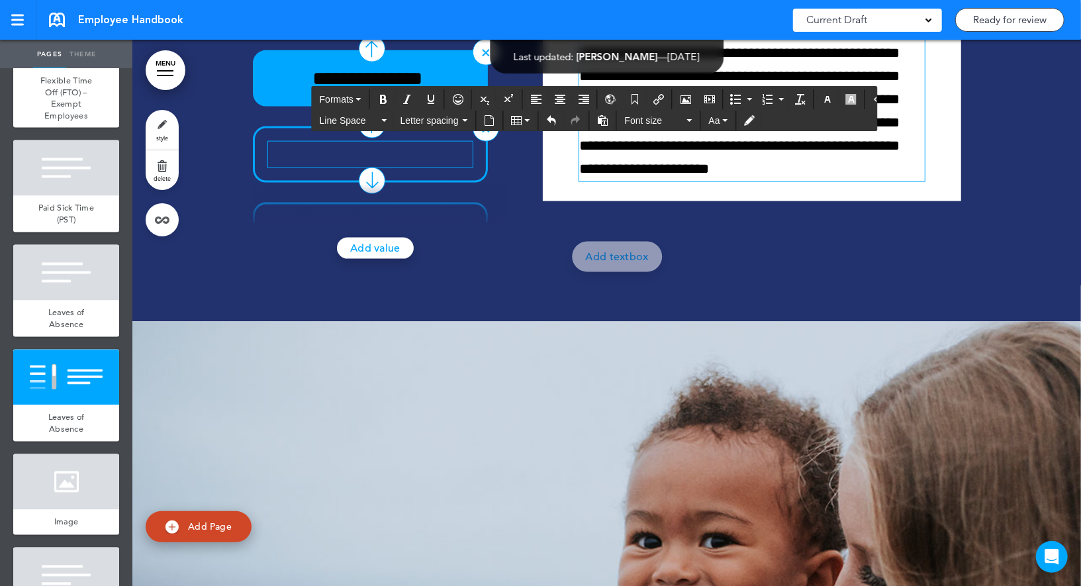
click at [412, 167] on p "**********" at bounding box center [367, 155] width 199 height 26
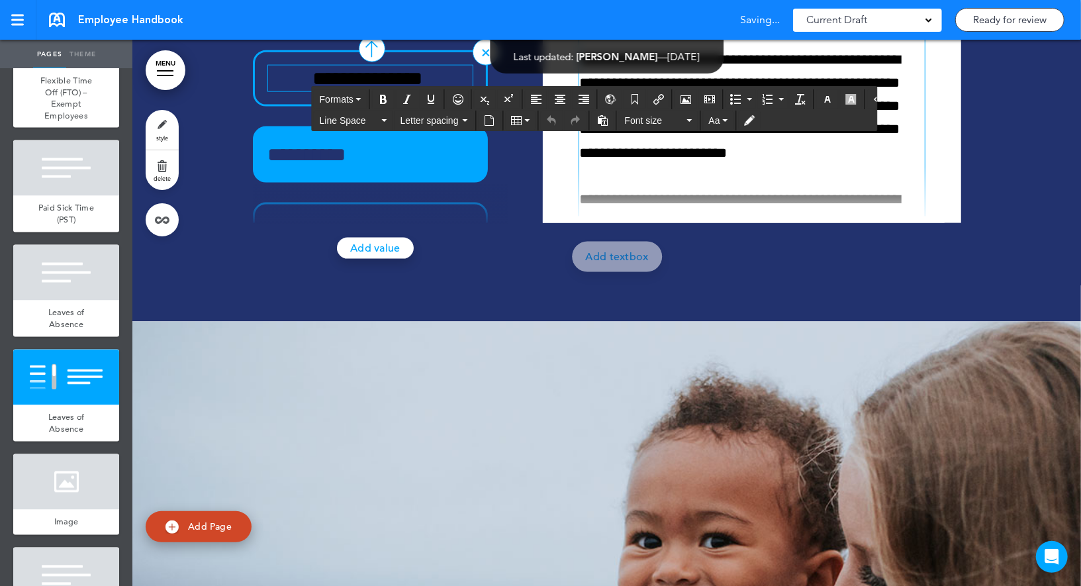
click at [586, 267] on p "**********" at bounding box center [748, 455] width 338 height 1001
paste div
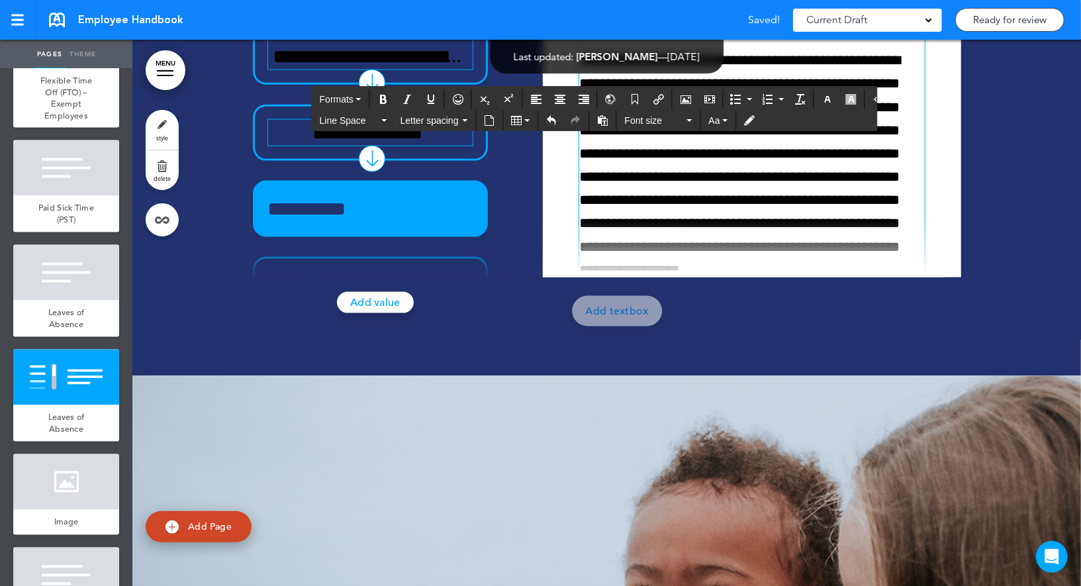
click at [609, 29] on h6 "**********" at bounding box center [748, 19] width 338 height 20
click at [372, 222] on p "**********" at bounding box center [367, 209] width 199 height 26
paste div
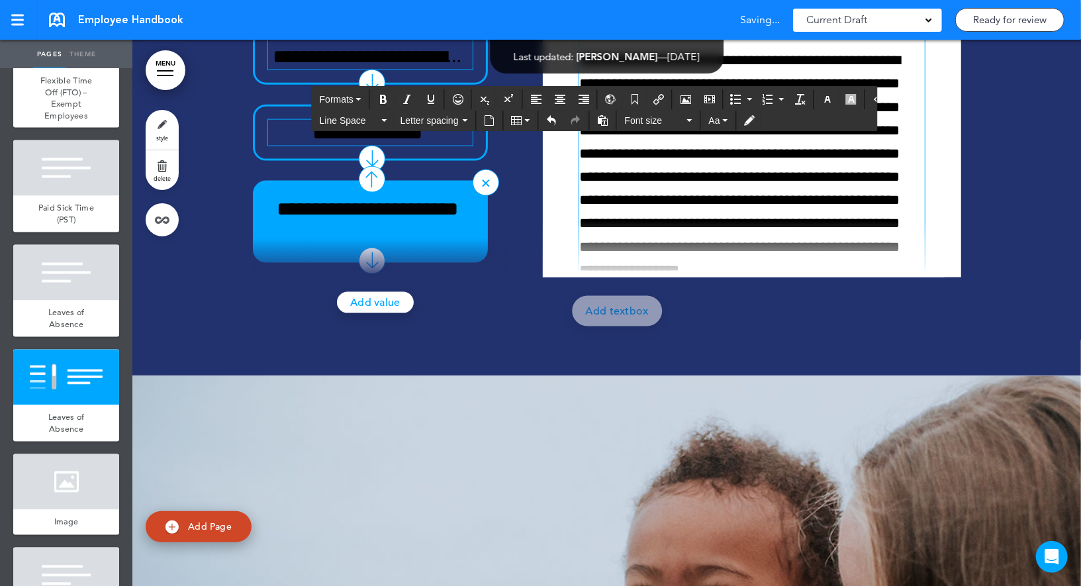
click at [657, 282] on p "**********" at bounding box center [748, 165] width 338 height 233
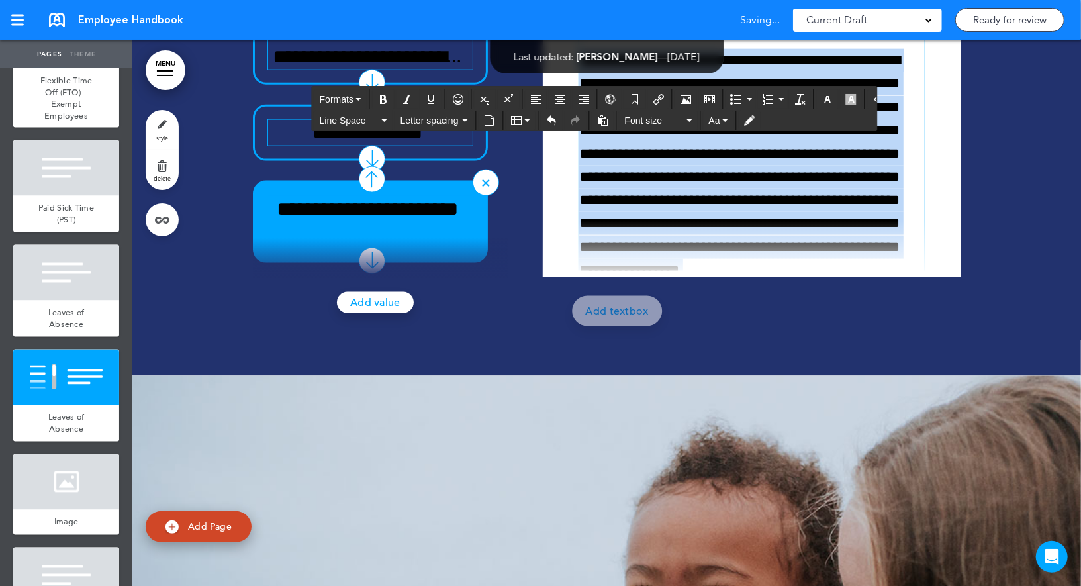
click at [657, 282] on p "**********" at bounding box center [748, 165] width 338 height 233
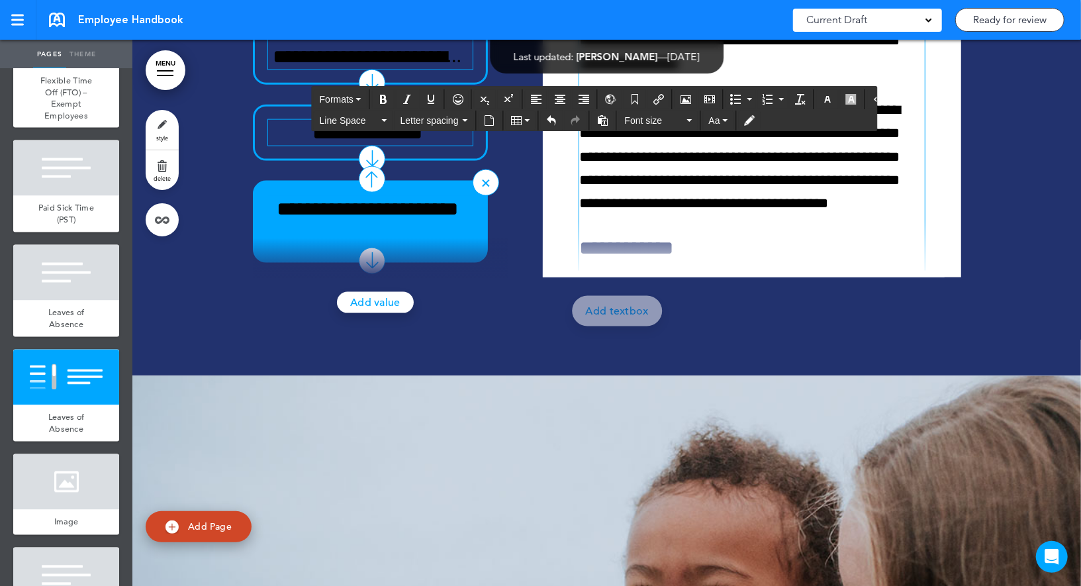
click at [657, 238] on p "**********" at bounding box center [748, 169] width 338 height 140
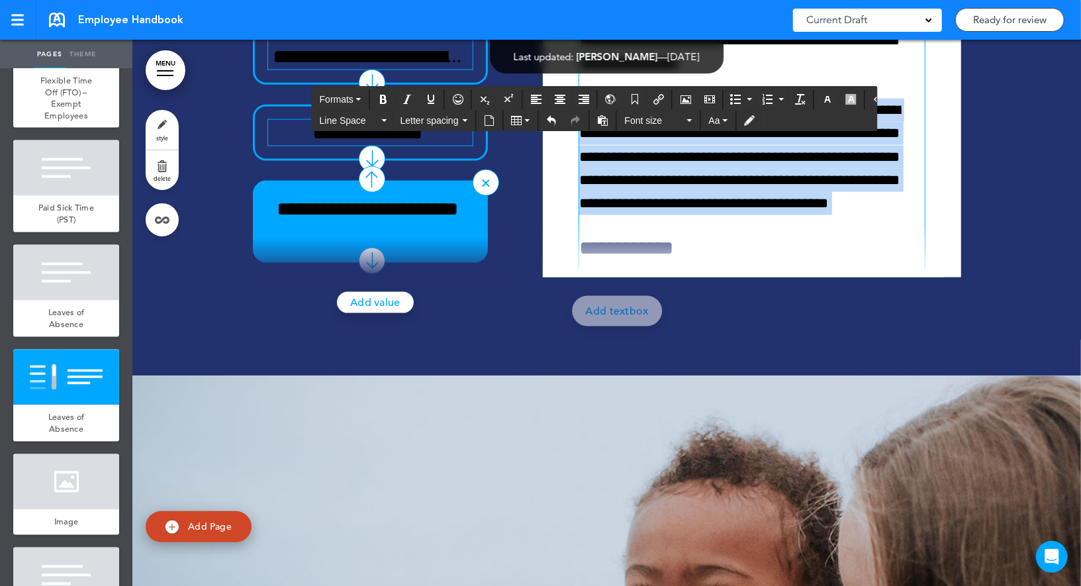
click at [657, 238] on p "**********" at bounding box center [748, 169] width 338 height 140
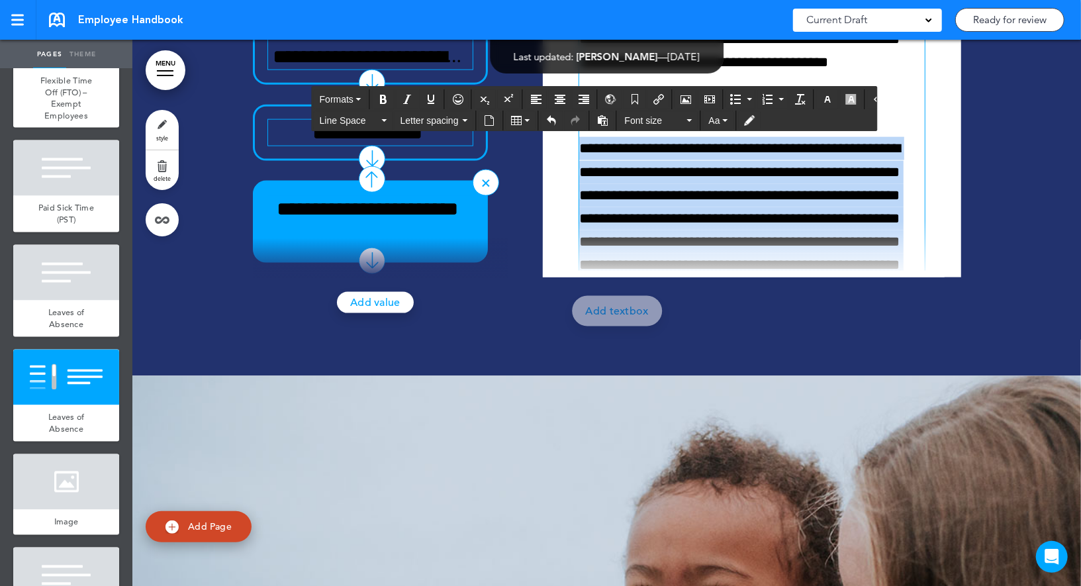
drag, startPoint x: 748, startPoint y: 437, endPoint x: 582, endPoint y: 303, distance: 213.6
click at [582, 303] on div "**********" at bounding box center [751, 27] width 345 height 731
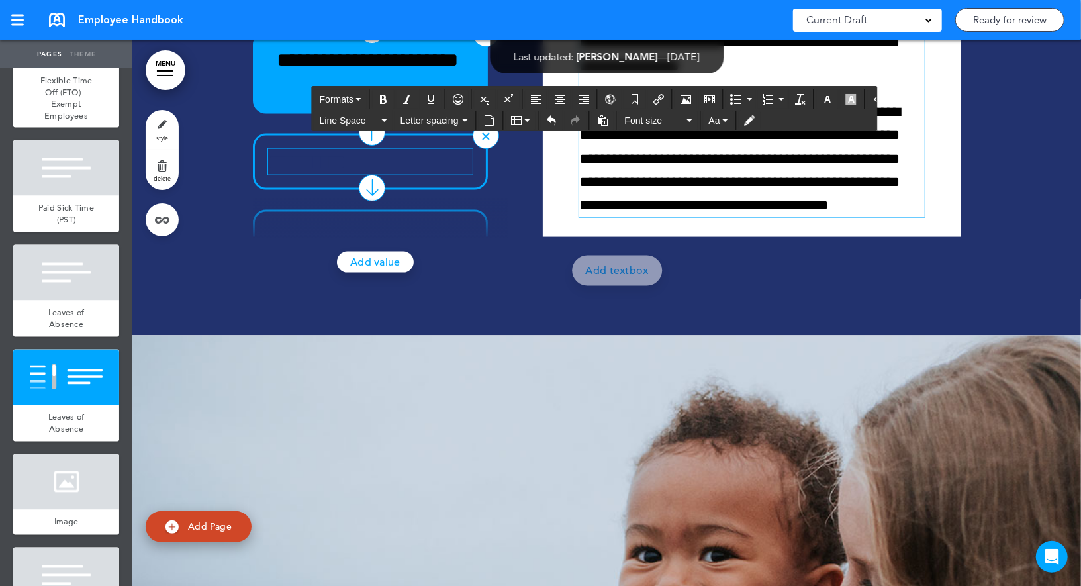
click at [404, 175] on p "**********" at bounding box center [367, 162] width 199 height 26
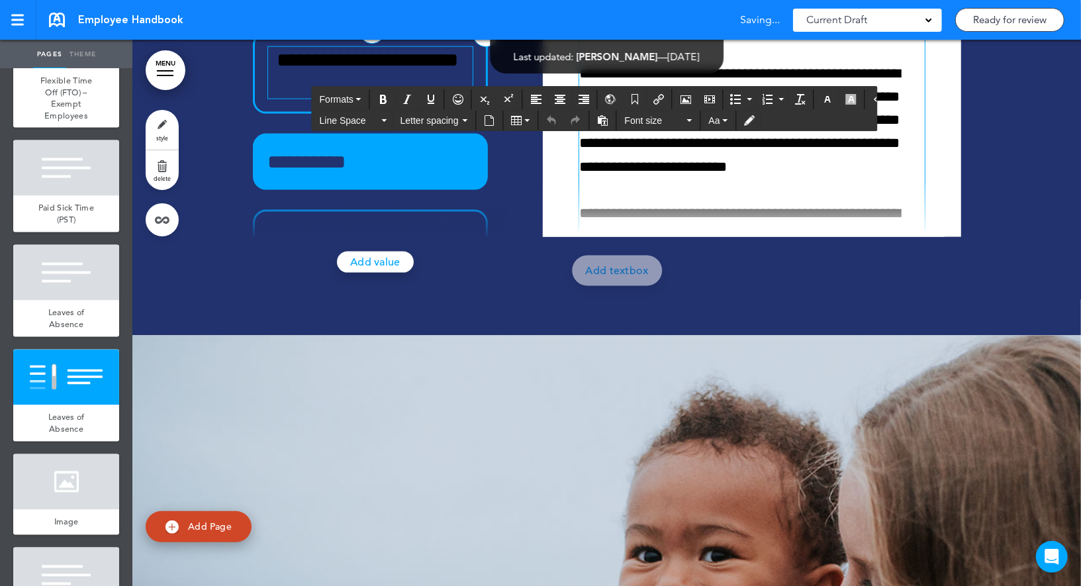
click at [601, 267] on p "**********" at bounding box center [748, 469] width 338 height 1001
paste div
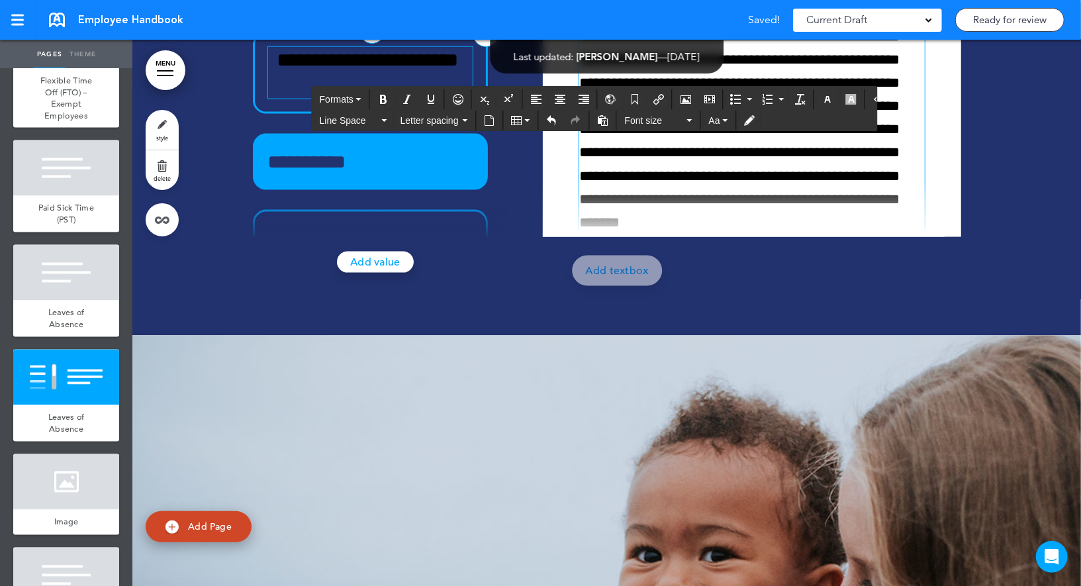
click at [641, 230] on p "**********" at bounding box center [748, 106] width 338 height 256
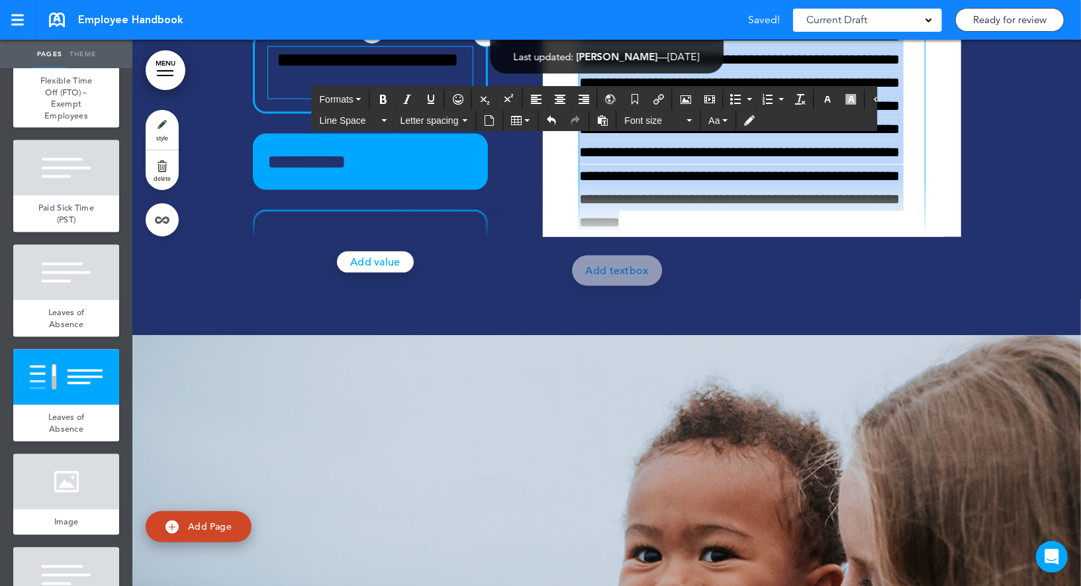
click at [641, 230] on p "**********" at bounding box center [748, 106] width 338 height 256
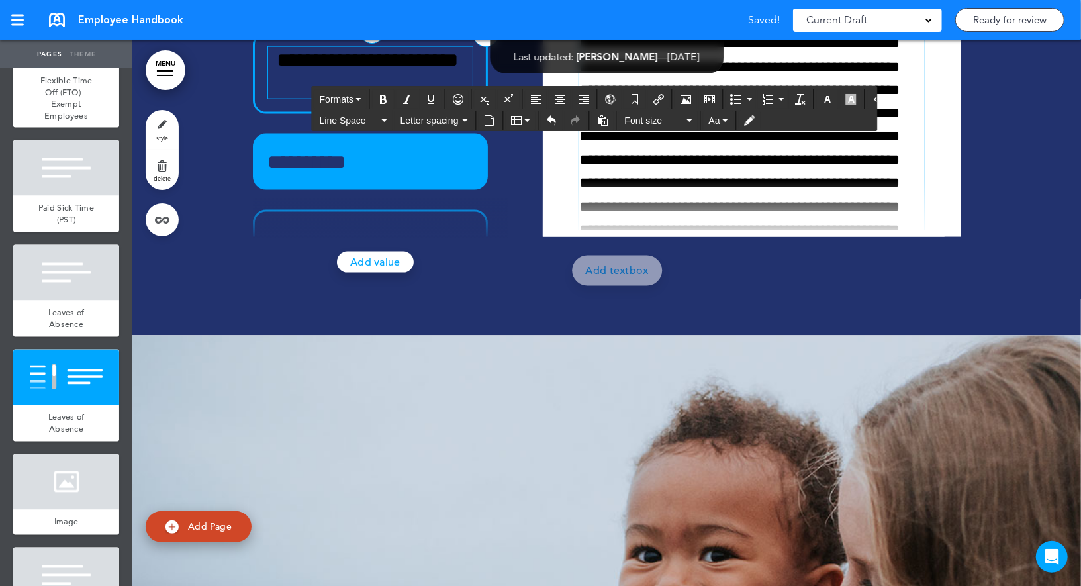
click at [386, 175] on p "**********" at bounding box center [367, 162] width 199 height 26
paste div
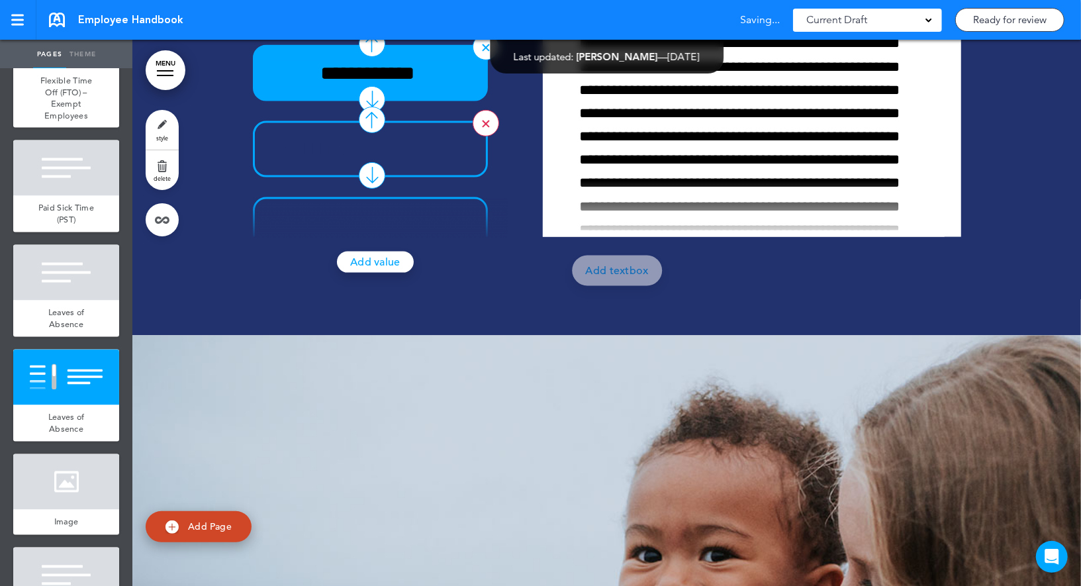
click at [475, 136] on link at bounding box center [485, 123] width 26 height 26
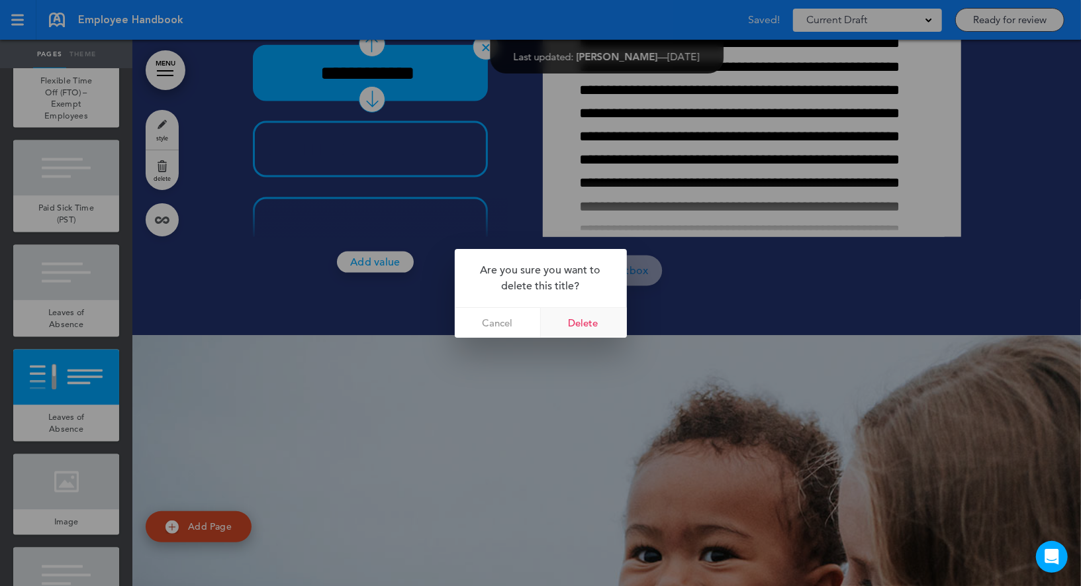
click at [574, 317] on link "Delete" at bounding box center [584, 323] width 86 height 30
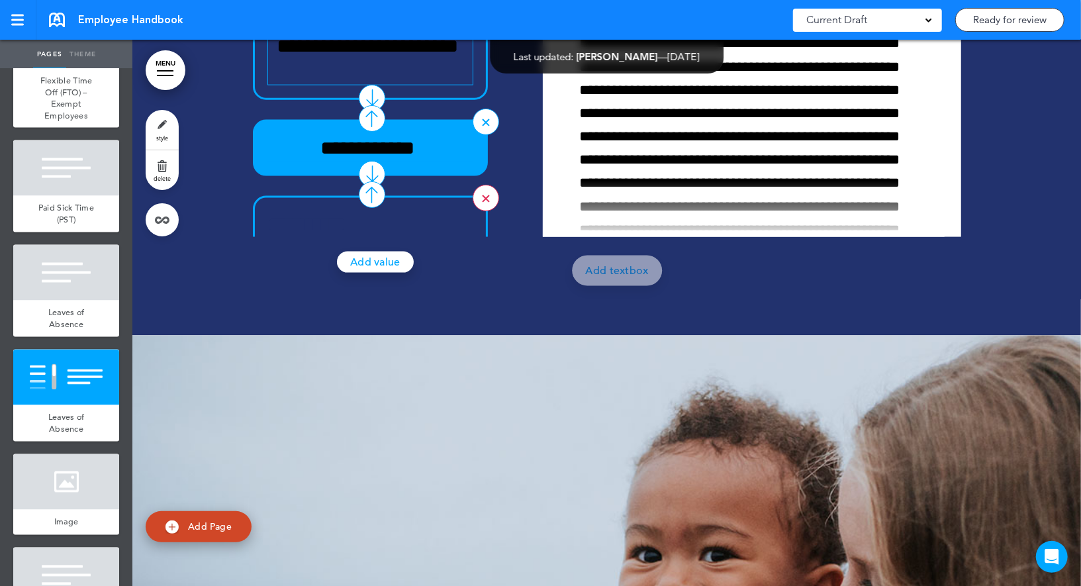
click at [488, 211] on link at bounding box center [485, 198] width 26 height 26
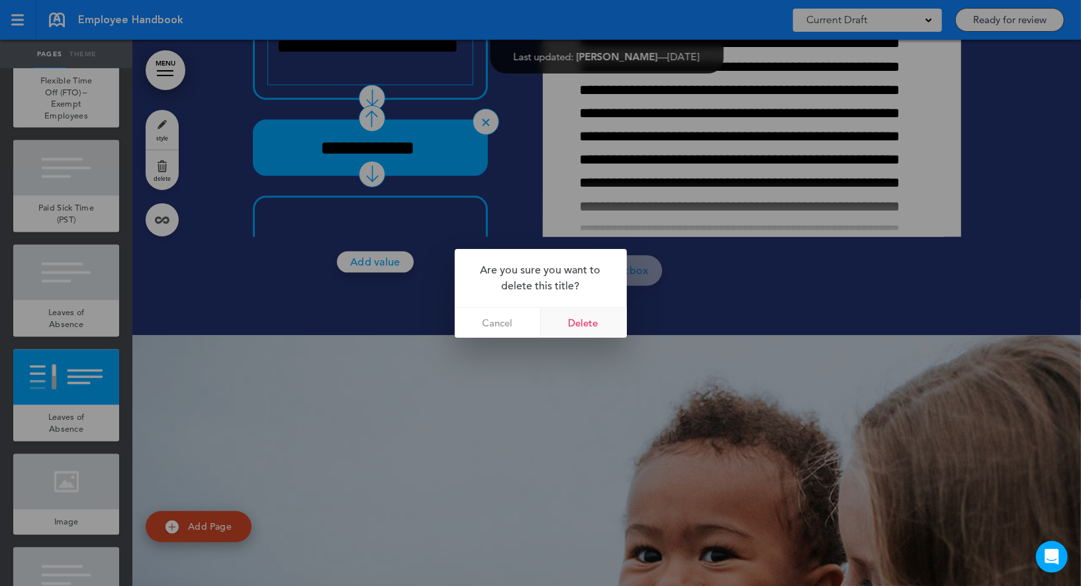
click at [596, 318] on link "Delete" at bounding box center [584, 323] width 86 height 30
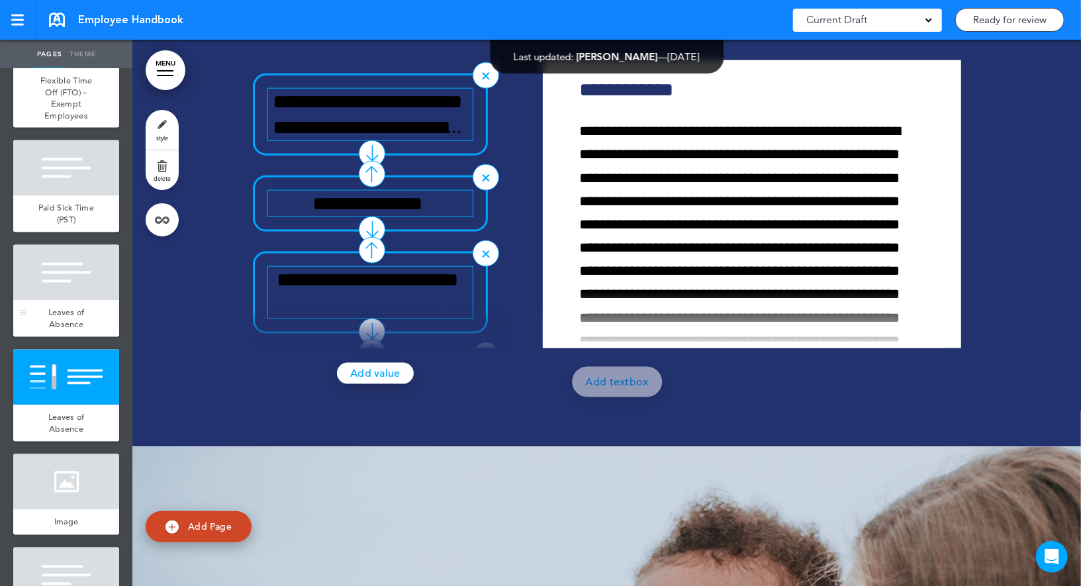
click at [83, 297] on div at bounding box center [66, 273] width 106 height 56
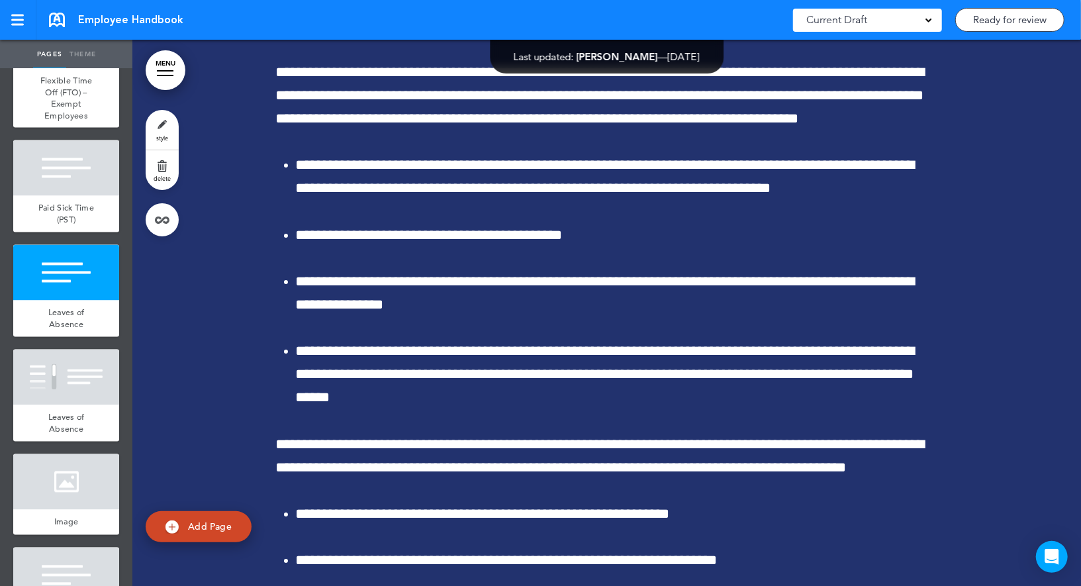
click at [166, 179] on span "delete" at bounding box center [162, 178] width 17 height 8
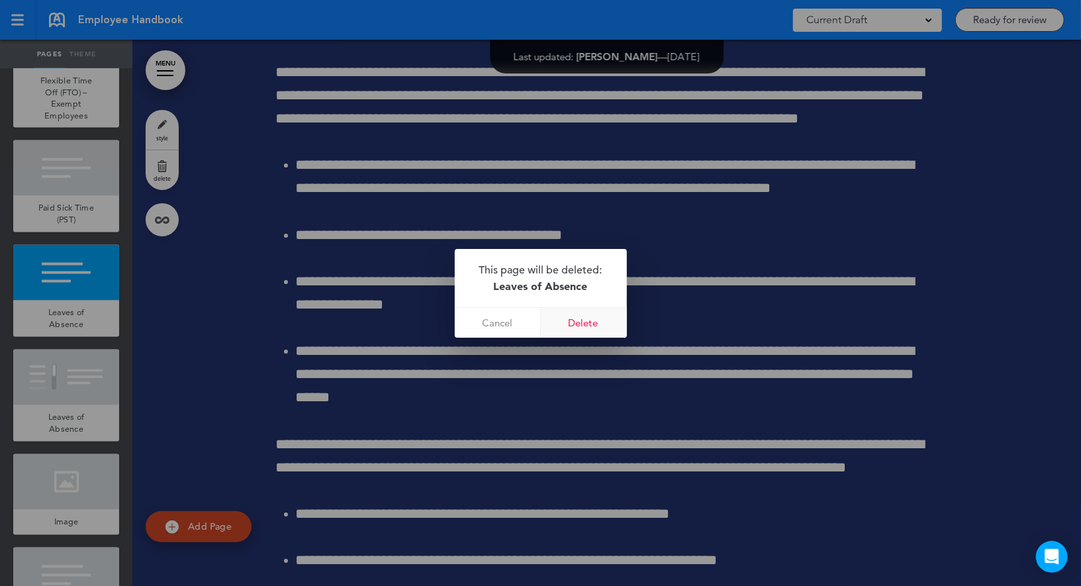
click at [583, 318] on link "Delete" at bounding box center [584, 323] width 86 height 30
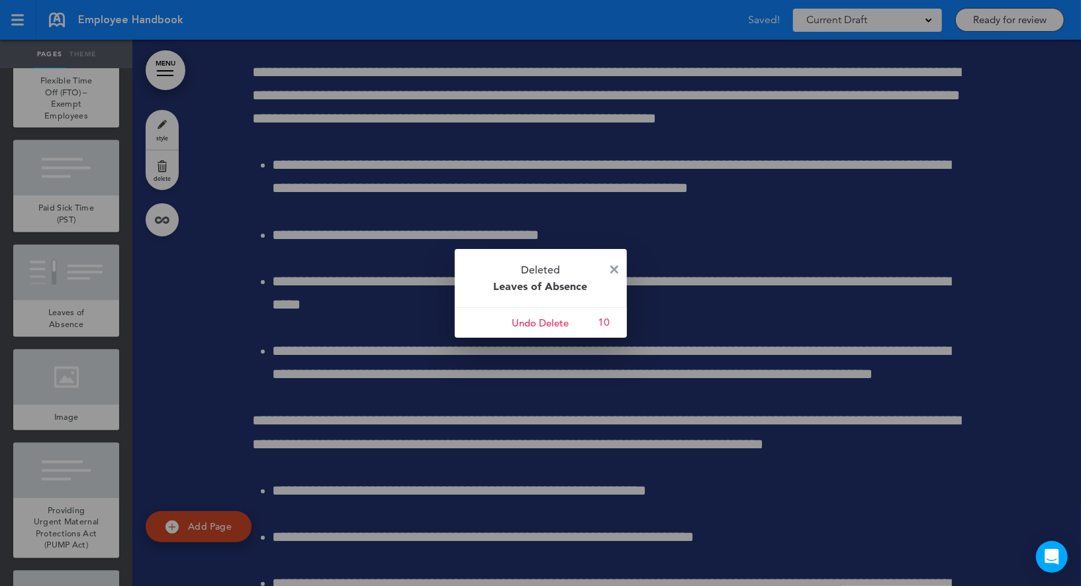
click at [613, 266] on img at bounding box center [614, 269] width 8 height 8
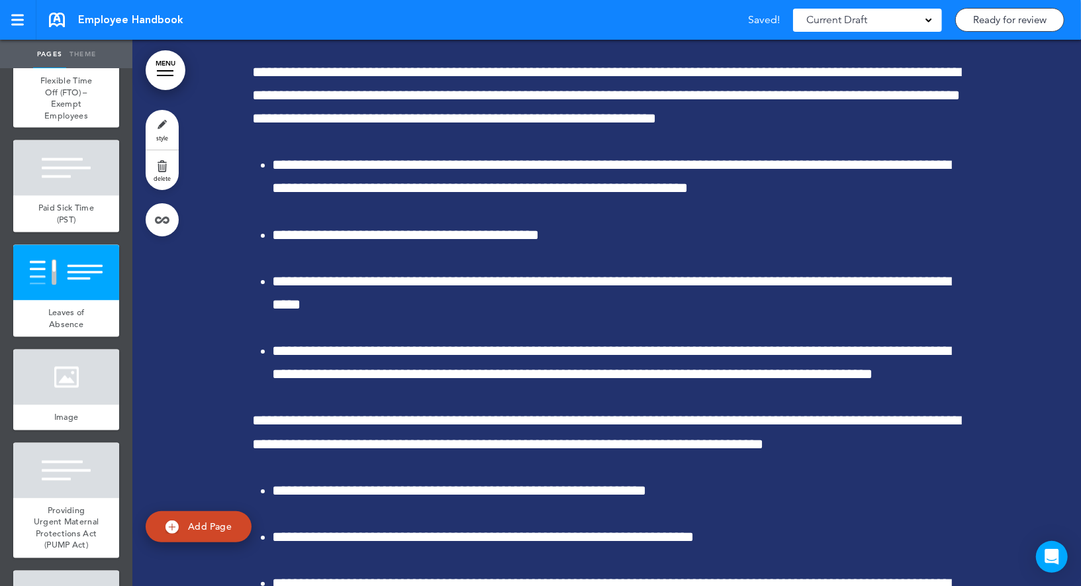
click at [162, 134] on span "style" at bounding box center [162, 138] width 12 height 8
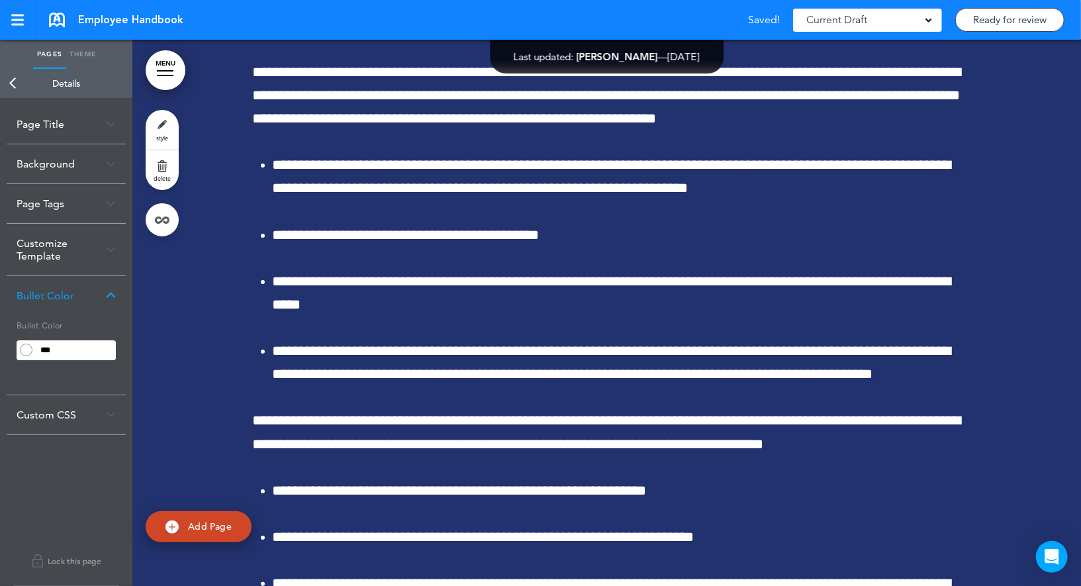
click at [52, 352] on input "***" at bounding box center [76, 350] width 80 height 19
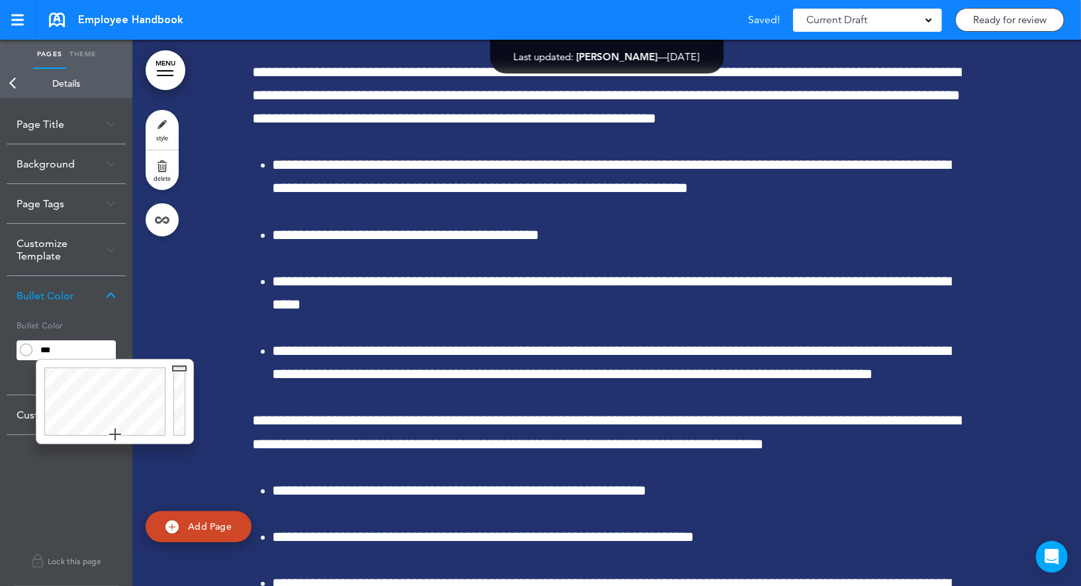
click at [52, 352] on input "***" at bounding box center [76, 350] width 80 height 19
type input "******"
drag, startPoint x: 180, startPoint y: 366, endPoint x: 179, endPoint y: 457, distance: 91.3
click at [179, 457] on body "Make this page common so it is available in other handbooks. This handbook Prev…" at bounding box center [540, 293] width 1081 height 586
click at [95, 320] on h5 "Bullet Color" at bounding box center [66, 324] width 99 height 19
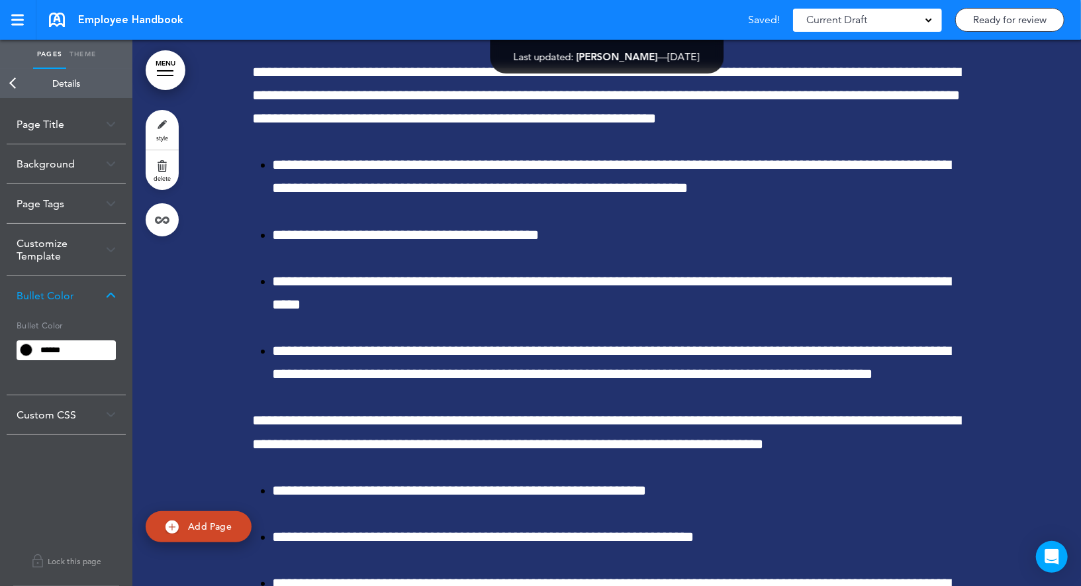
click at [15, 85] on link "Back" at bounding box center [13, 83] width 26 height 29
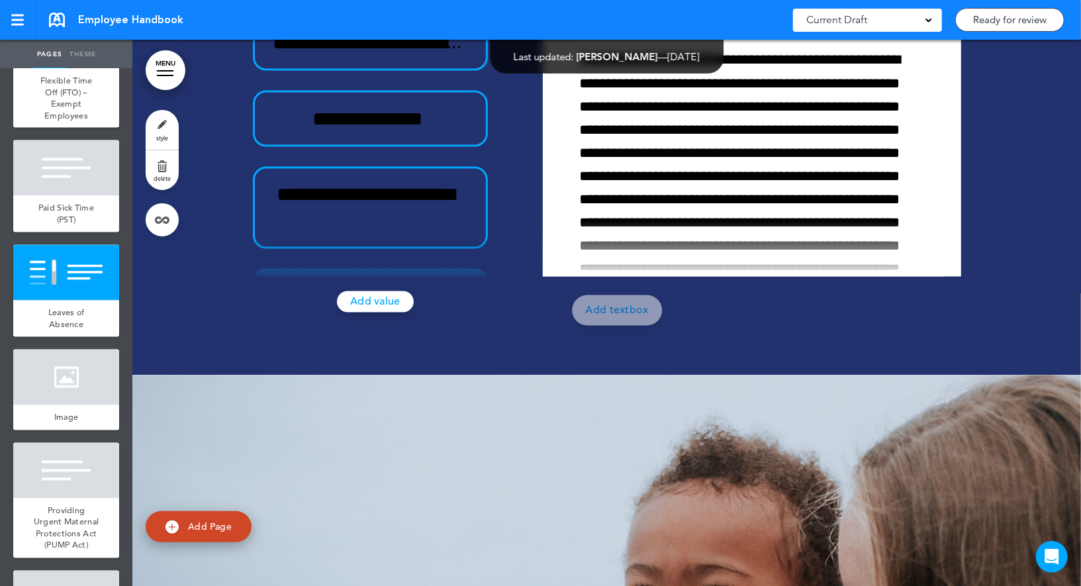
click at [165, 126] on link "style" at bounding box center [162, 130] width 33 height 40
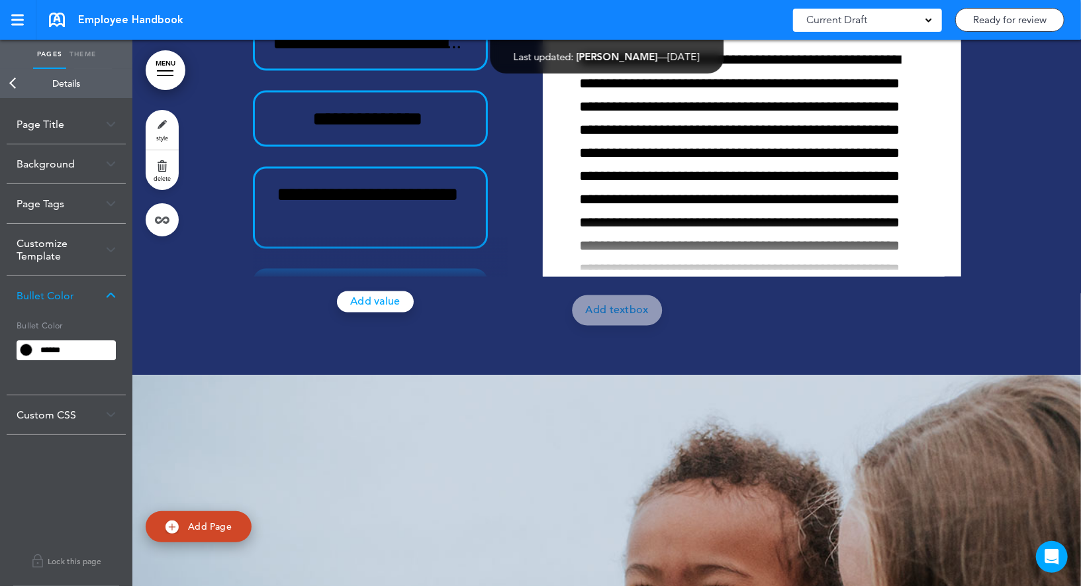
click at [63, 257] on div "Customize Template" at bounding box center [66, 250] width 119 height 52
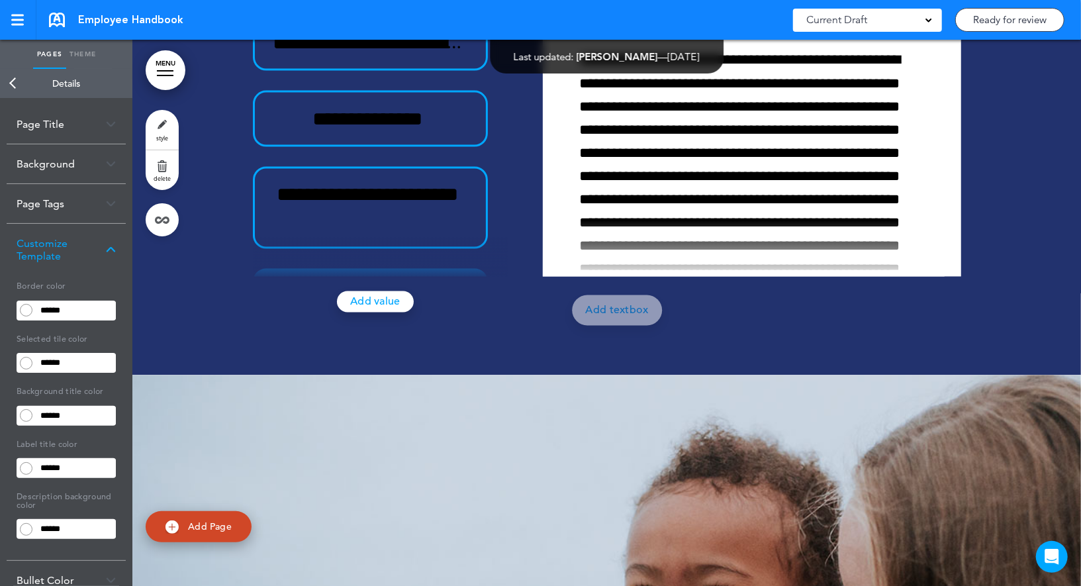
click at [56, 309] on input "******" at bounding box center [76, 310] width 80 height 19
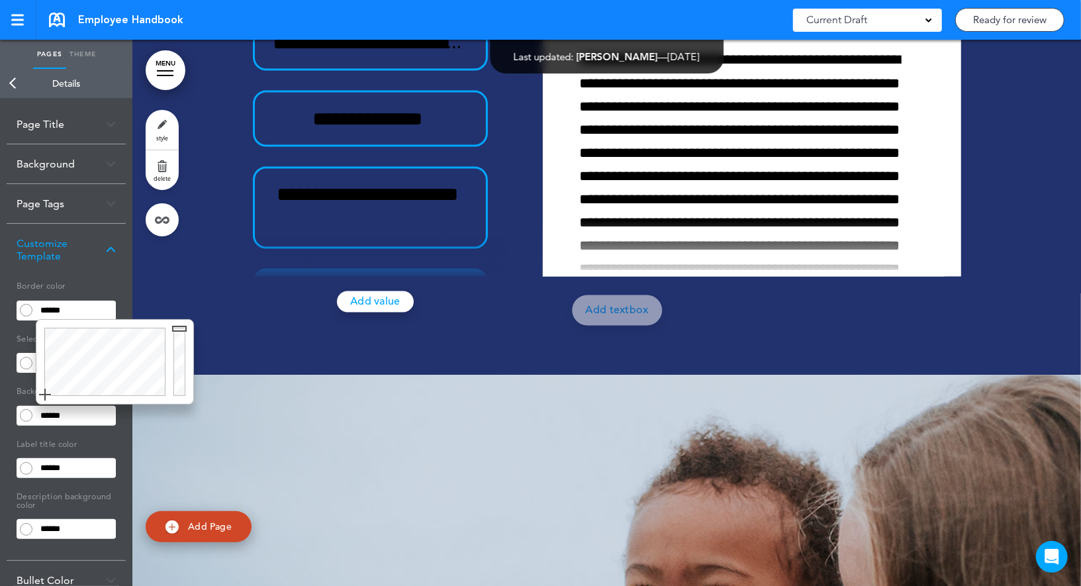
click at [56, 309] on input "******" at bounding box center [76, 310] width 80 height 19
paste input "text"
type input "******"
click at [75, 280] on body "Make this page common so it is available in other handbooks. This handbook Prev…" at bounding box center [540, 293] width 1081 height 586
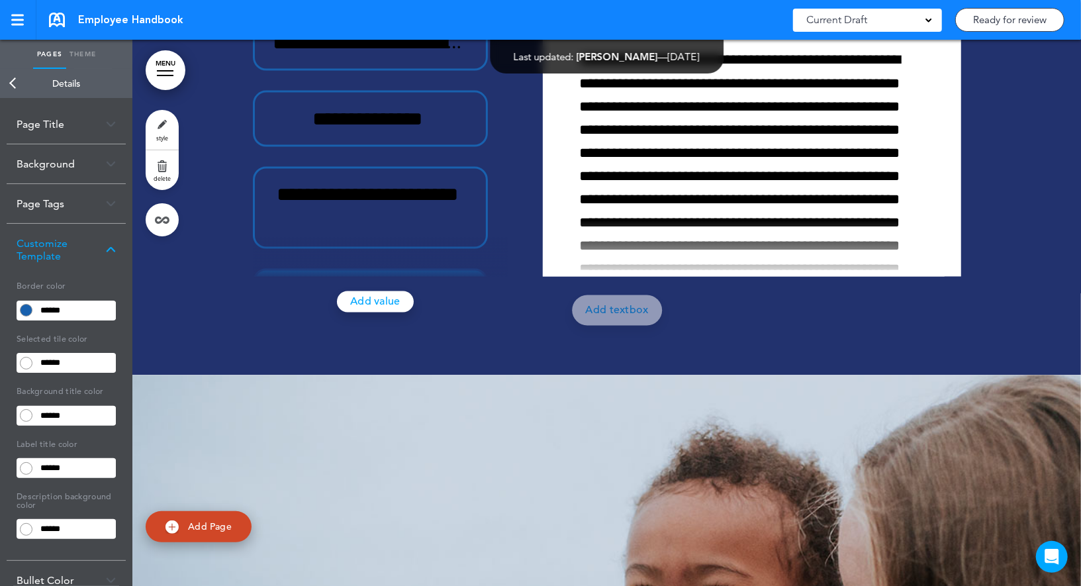
click at [52, 361] on input "******" at bounding box center [76, 362] width 80 height 19
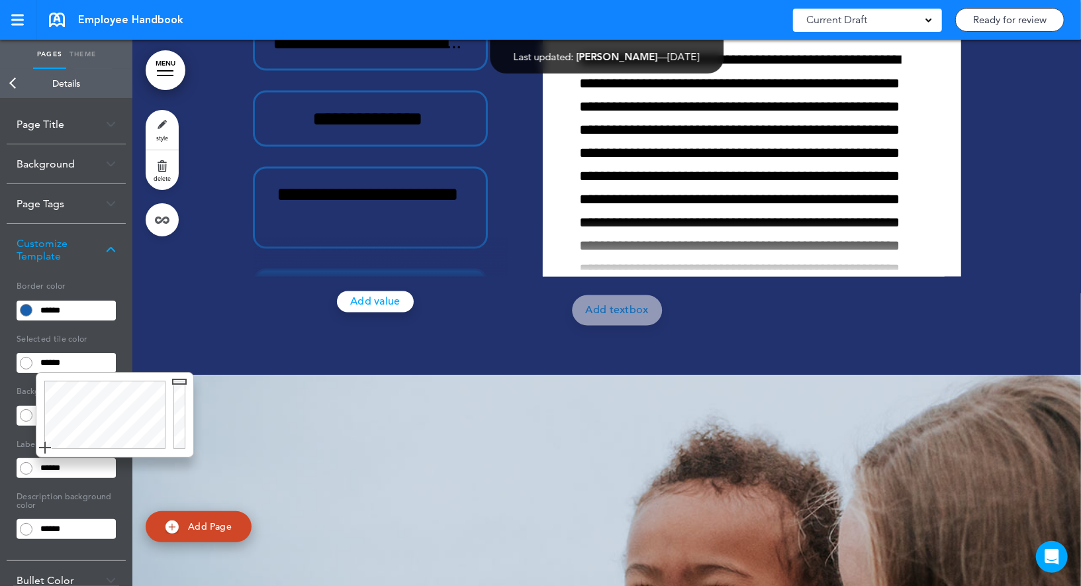
click at [52, 361] on input "******" at bounding box center [76, 362] width 80 height 19
paste input "text"
type input "******"
click at [67, 340] on body "Make this page common so it is available in other handbooks. This handbook Prev…" at bounding box center [540, 293] width 1081 height 586
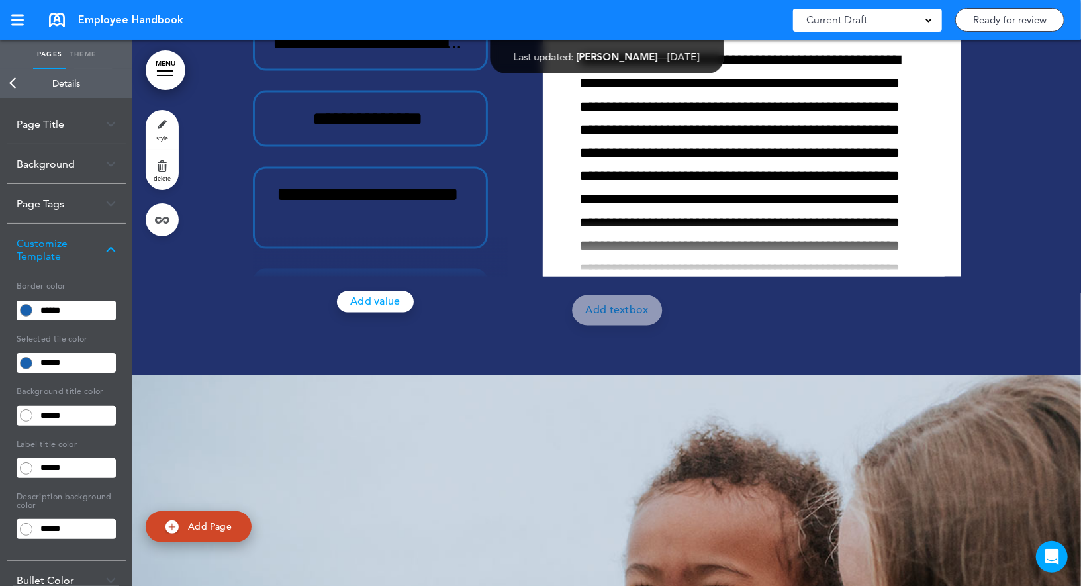
click at [50, 417] on input "******" at bounding box center [76, 415] width 80 height 19
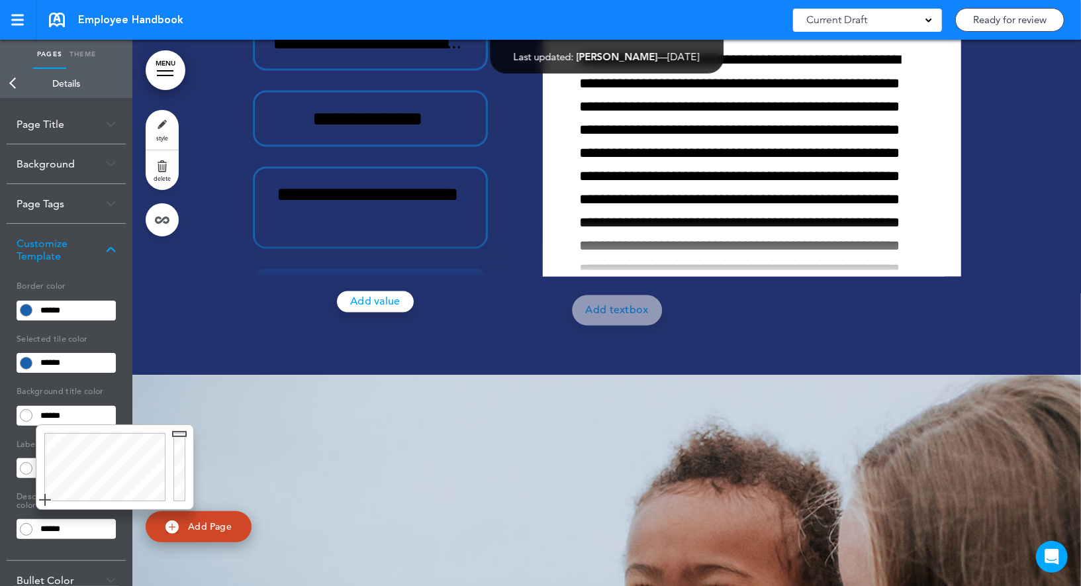
paste input "text"
type input "******"
click at [63, 403] on body "Make this page common so it is available in other handbooks. This handbook Prev…" at bounding box center [540, 293] width 1081 height 586
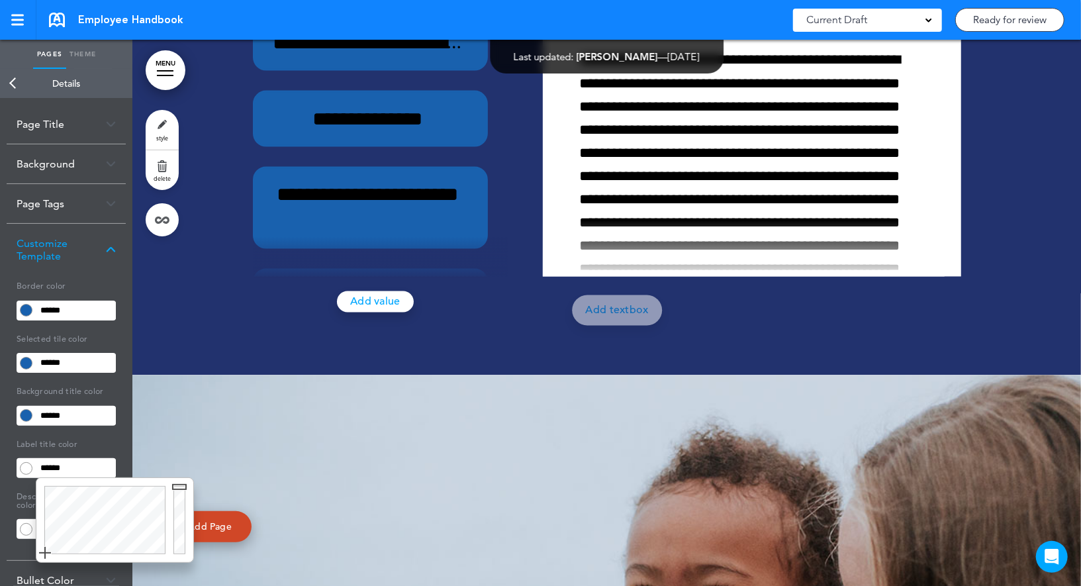
click at [62, 464] on input "******" at bounding box center [76, 468] width 80 height 19
drag, startPoint x: 181, startPoint y: 484, endPoint x: 181, endPoint y: 472, distance: 11.2
click at [181, 472] on body "Make this page common so it is available in other handbooks. This handbook Prev…" at bounding box center [540, 293] width 1081 height 586
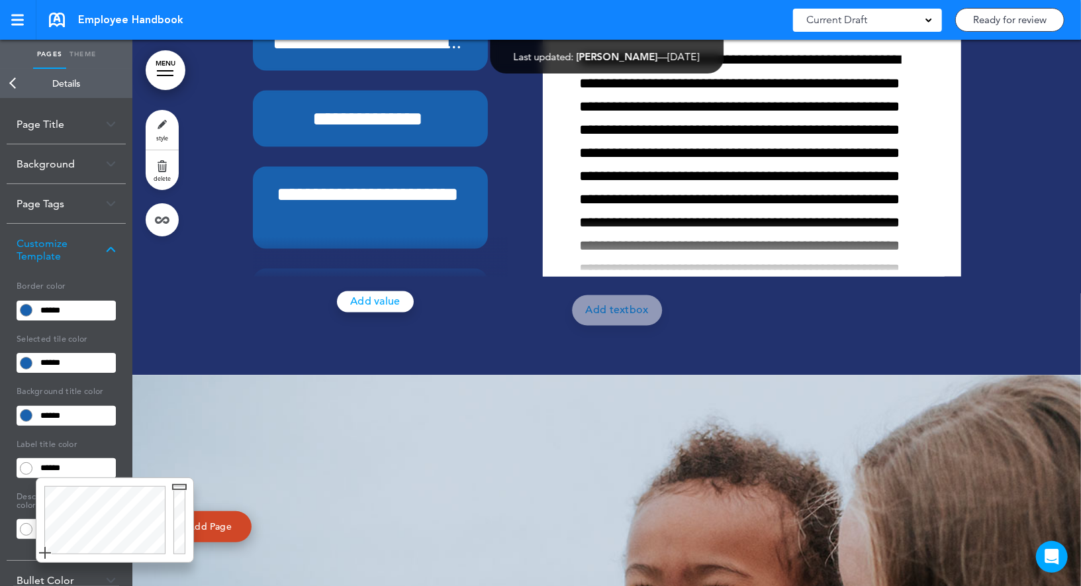
click at [21, 84] on link "Back" at bounding box center [13, 83] width 26 height 29
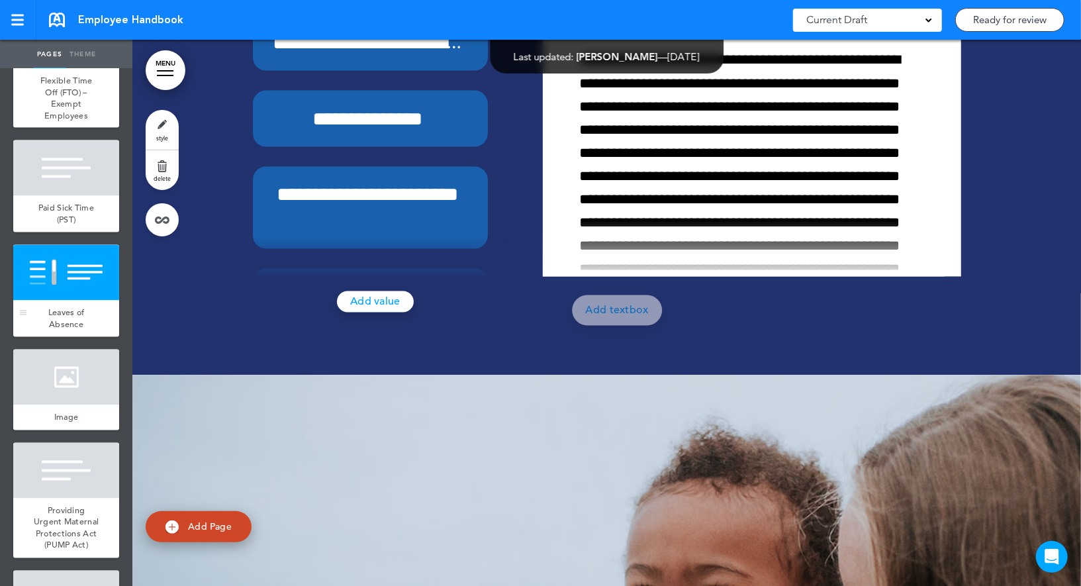
click at [79, 299] on div at bounding box center [66, 273] width 106 height 56
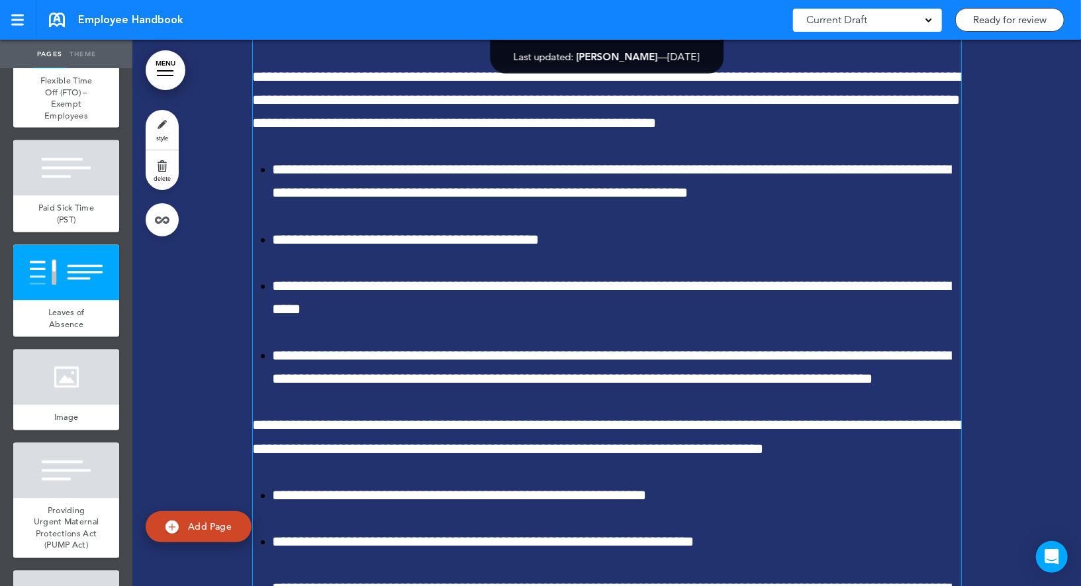
scroll to position [48511, 0]
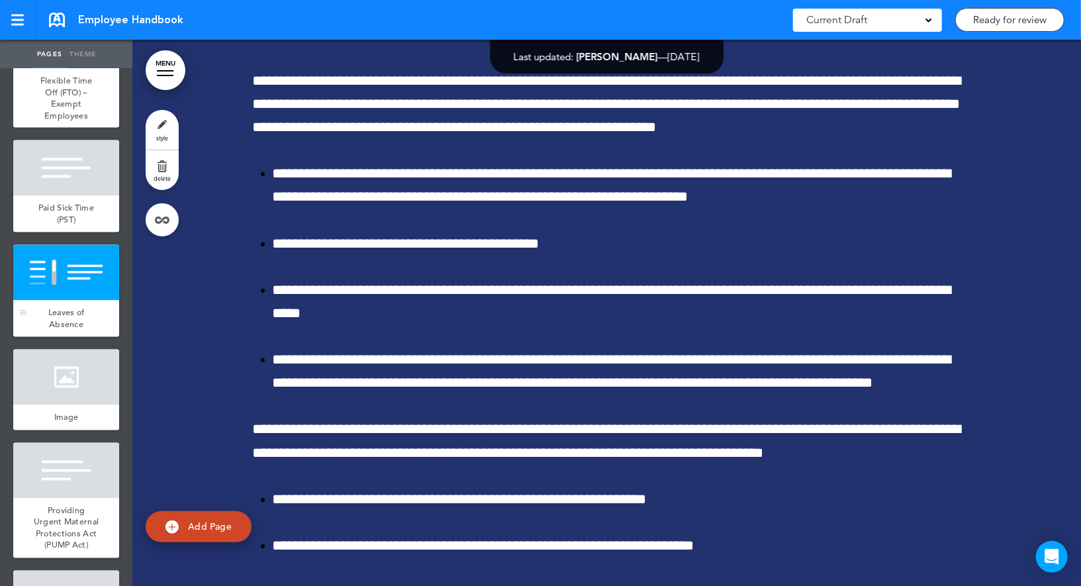
click at [91, 310] on div "Leaves of Absence" at bounding box center [66, 318] width 106 height 36
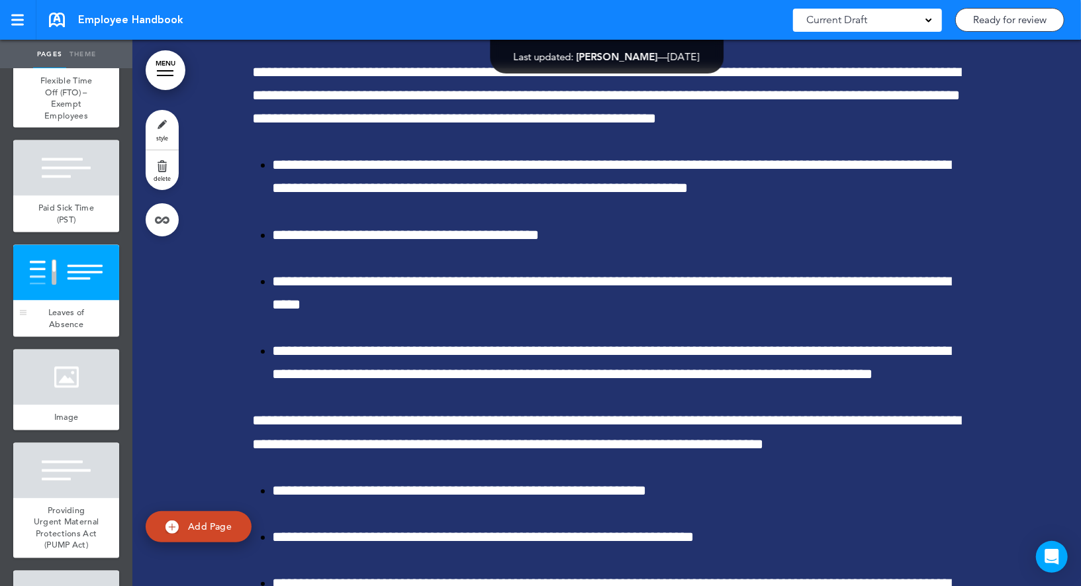
scroll to position [48519, 0]
click at [91, 310] on div "Leaves of Absence" at bounding box center [66, 318] width 106 height 36
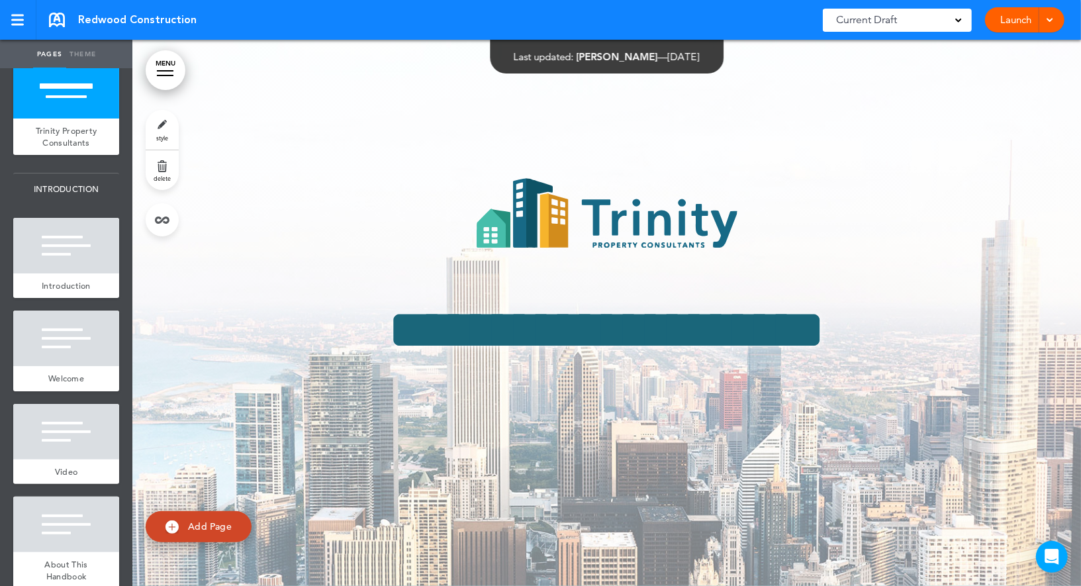
scroll to position [21, 0]
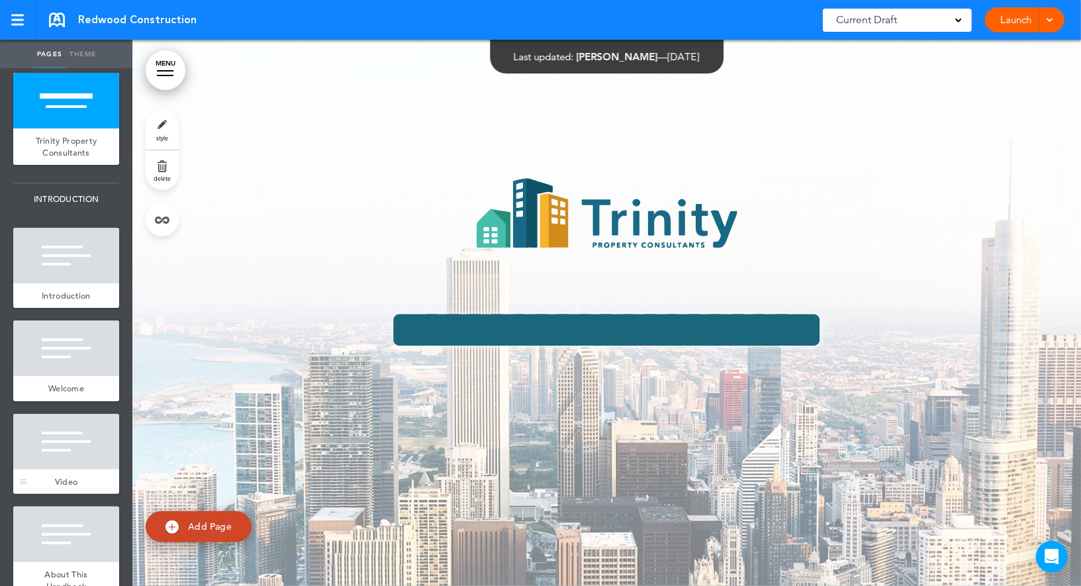
click at [54, 443] on div at bounding box center [66, 442] width 106 height 56
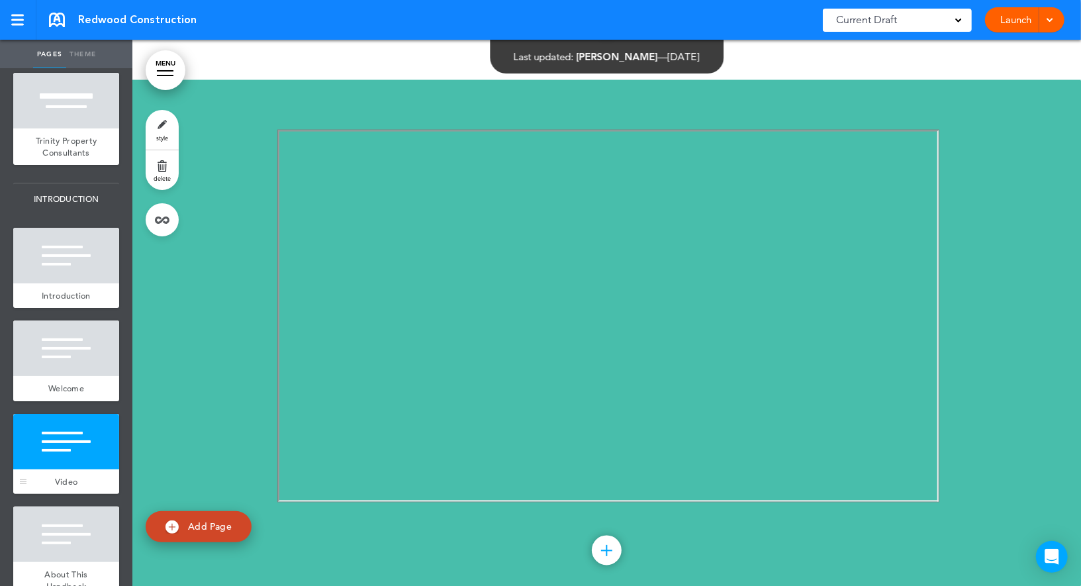
scroll to position [1512, 0]
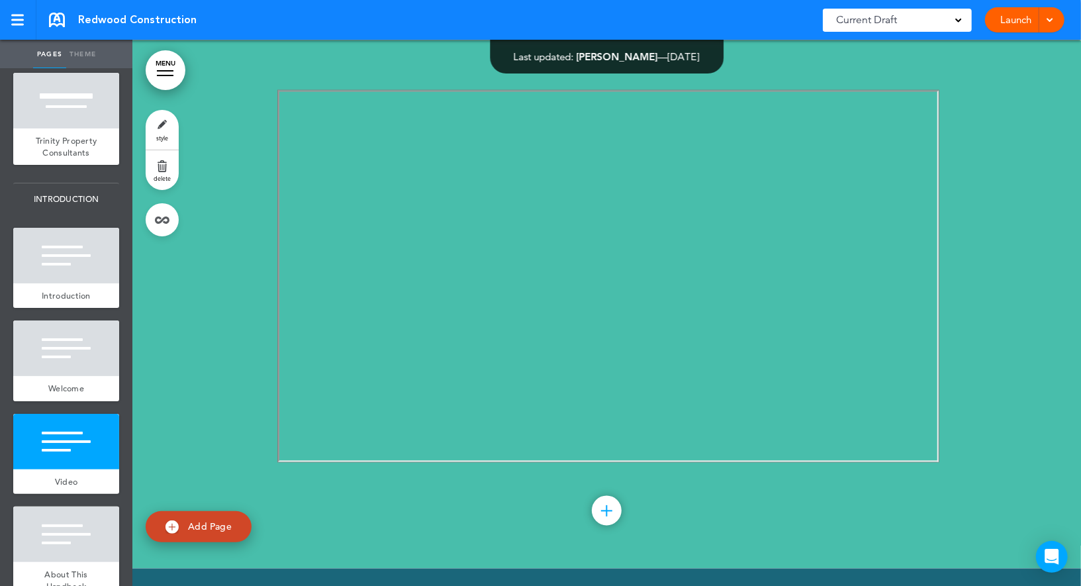
click at [167, 177] on span "delete" at bounding box center [162, 178] width 17 height 8
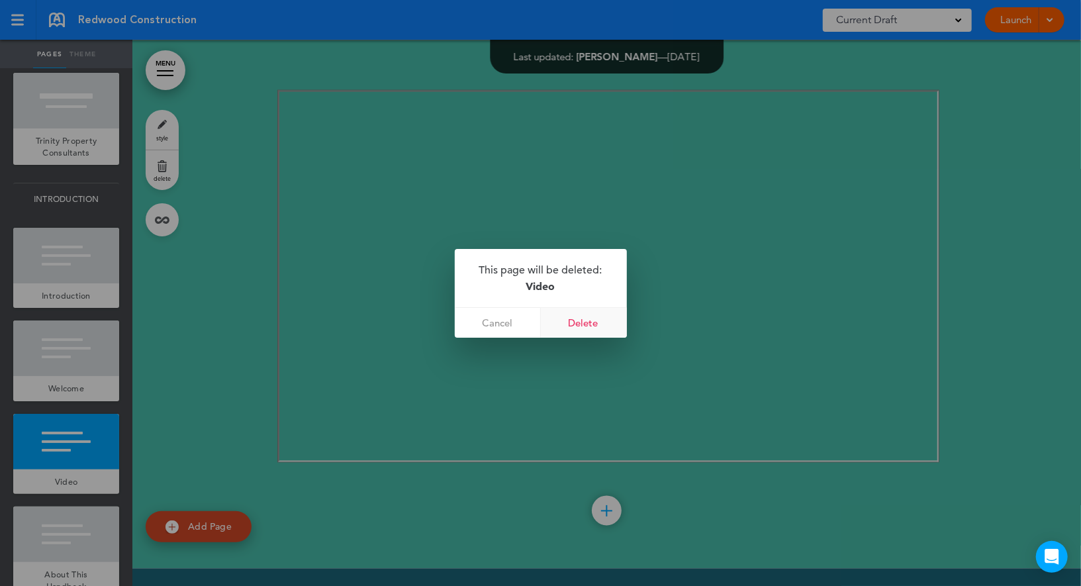
click at [600, 308] on link "Delete" at bounding box center [584, 323] width 86 height 30
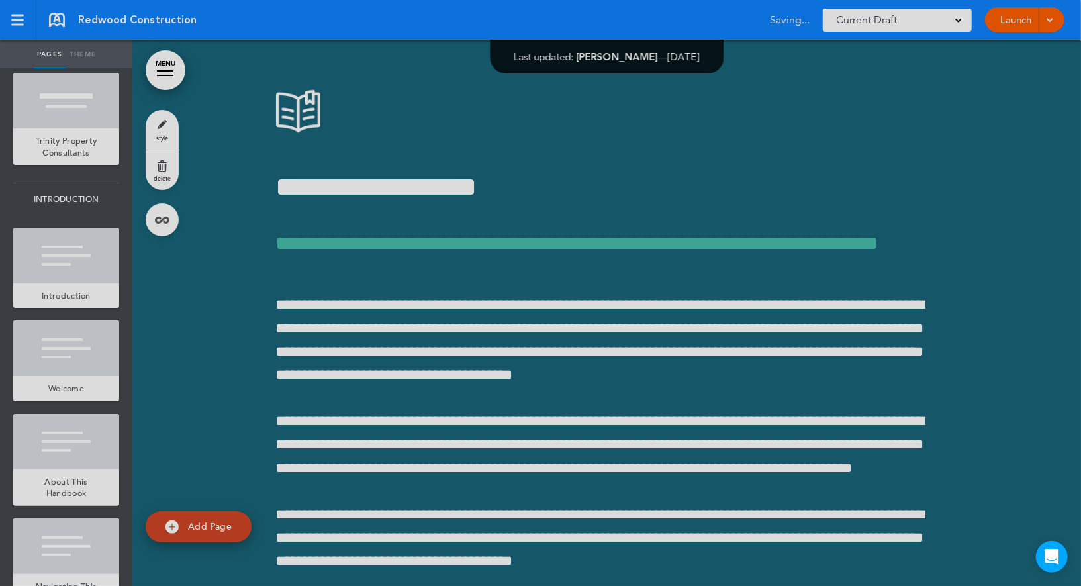
scroll to position [593, 0]
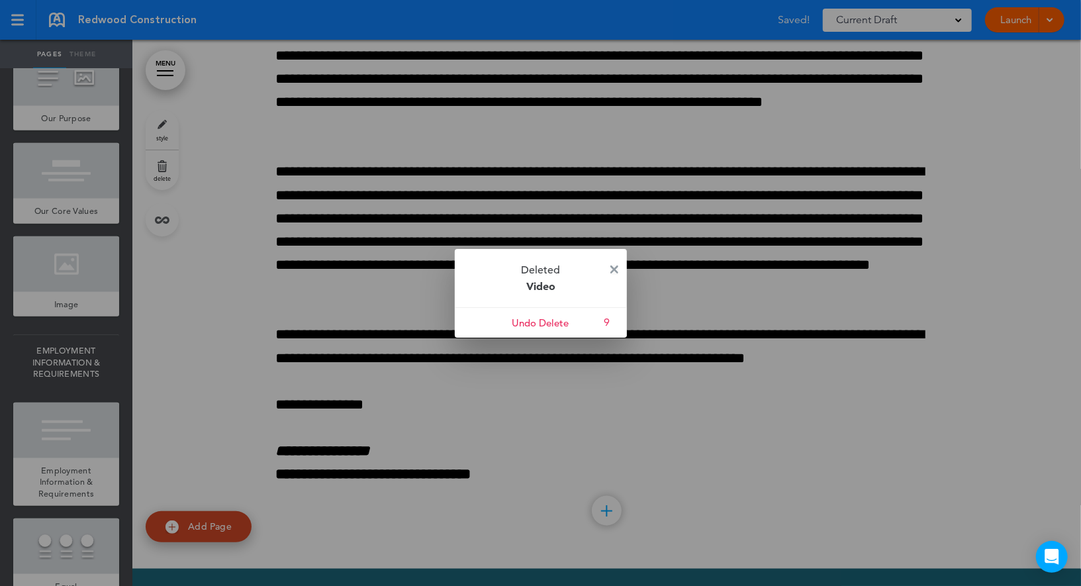
click at [617, 270] on img at bounding box center [614, 269] width 8 height 8
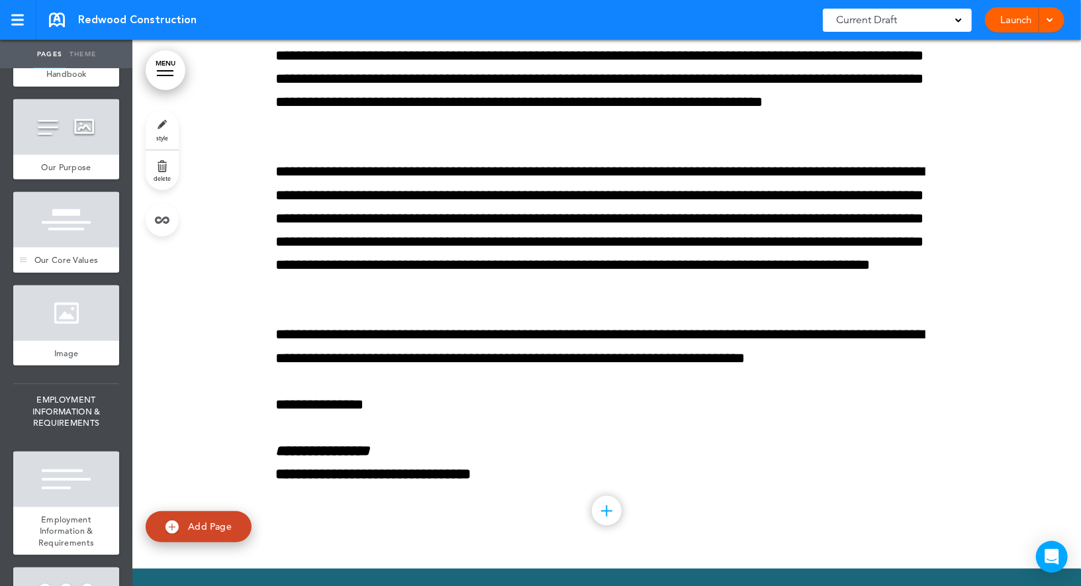
scroll to position [524, 0]
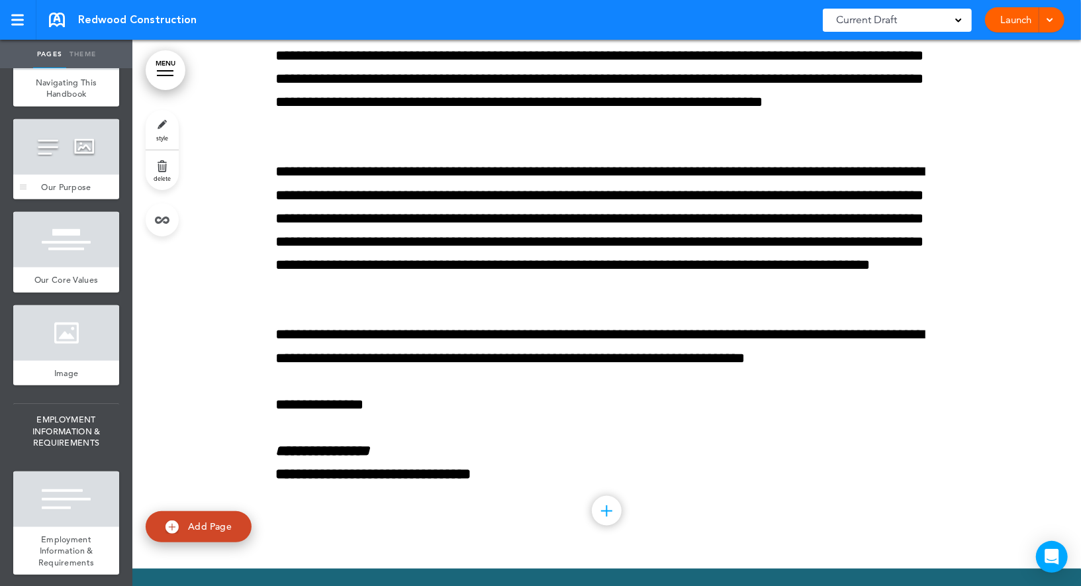
click at [88, 156] on div at bounding box center [66, 147] width 106 height 56
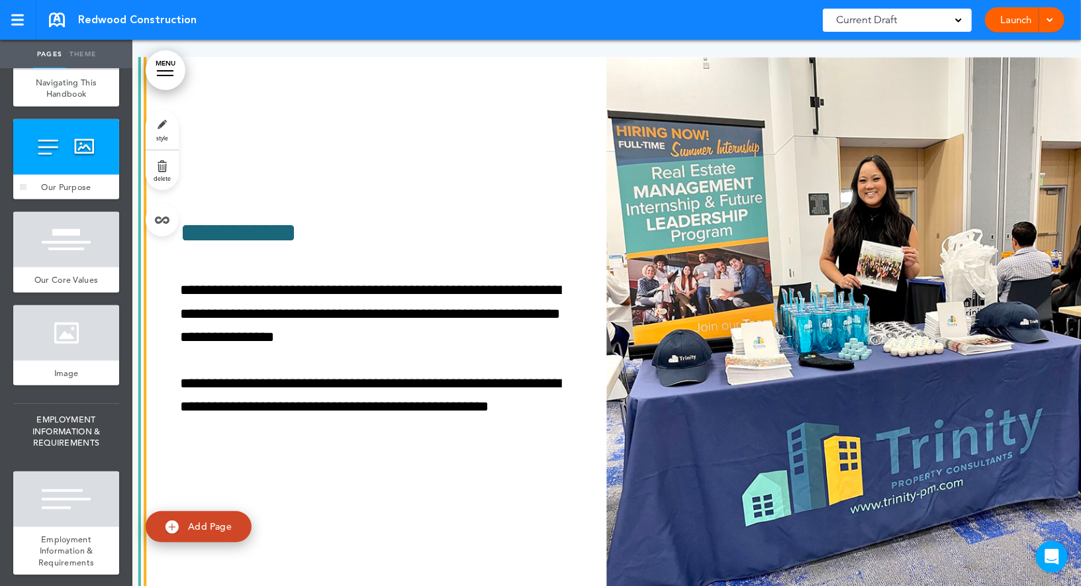
scroll to position [2880, 0]
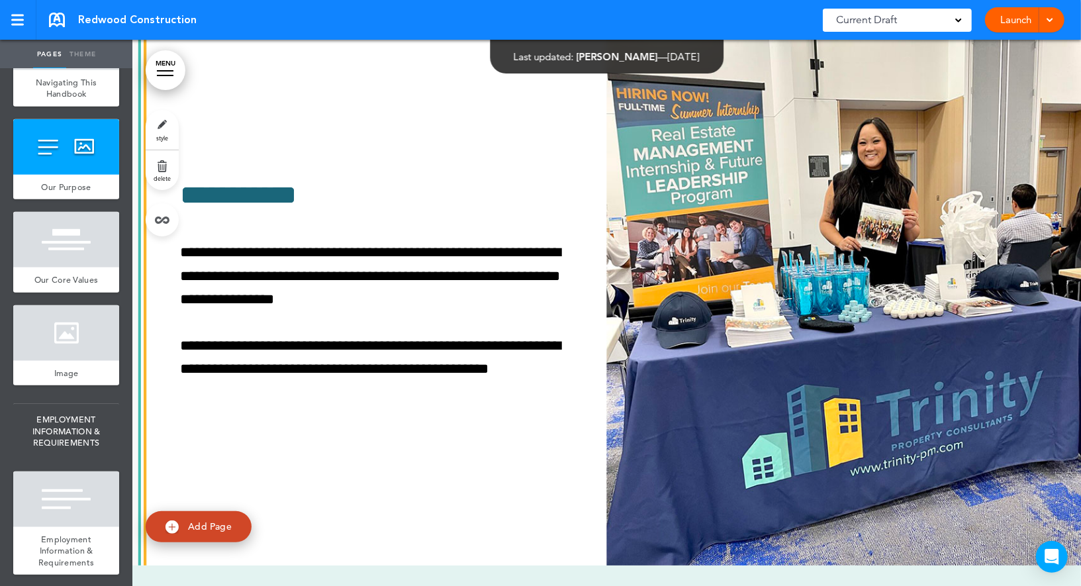
click at [166, 163] on link "delete" at bounding box center [162, 170] width 33 height 40
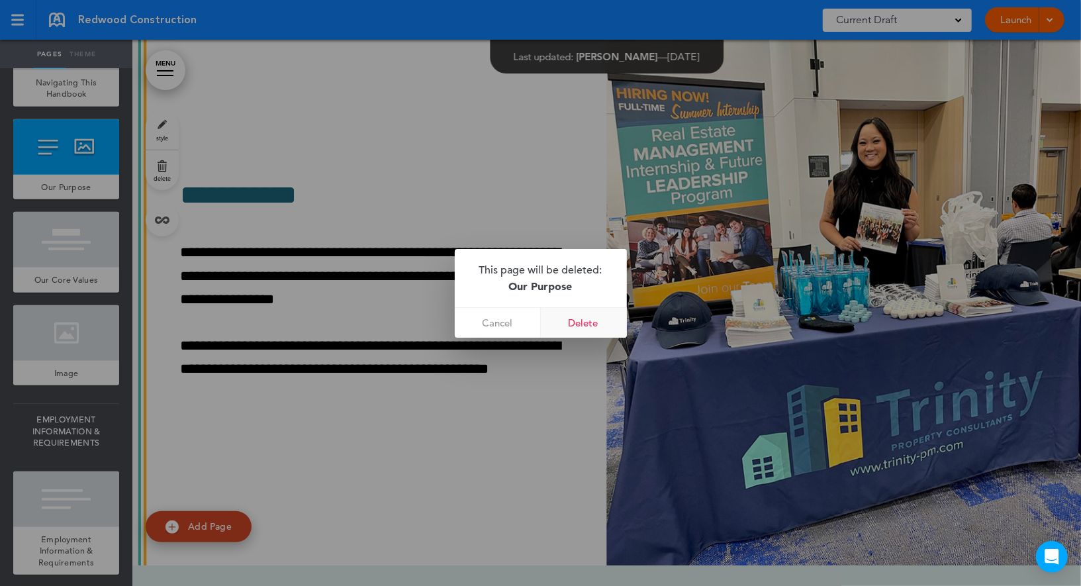
click at [573, 316] on link "Delete" at bounding box center [584, 323] width 86 height 30
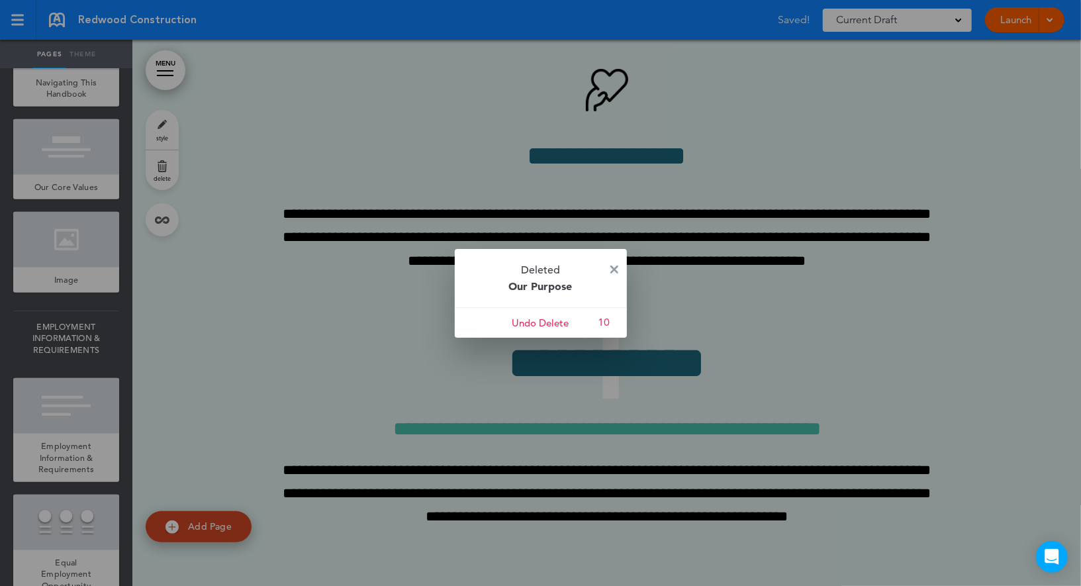
click at [611, 265] on img at bounding box center [614, 269] width 8 height 8
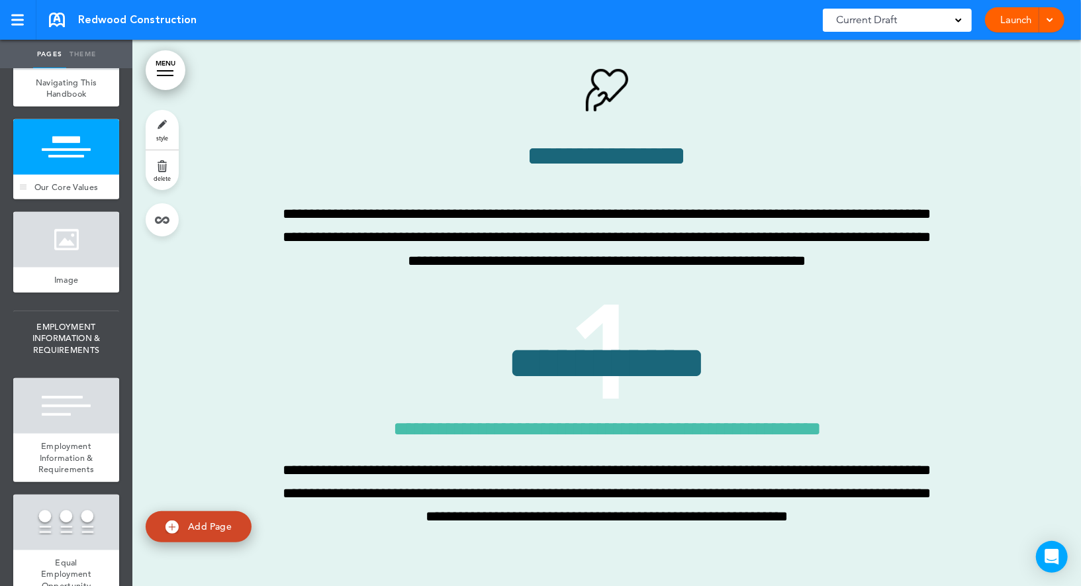
click at [93, 162] on div at bounding box center [66, 147] width 106 height 56
click at [166, 177] on span "delete" at bounding box center [162, 178] width 17 height 8
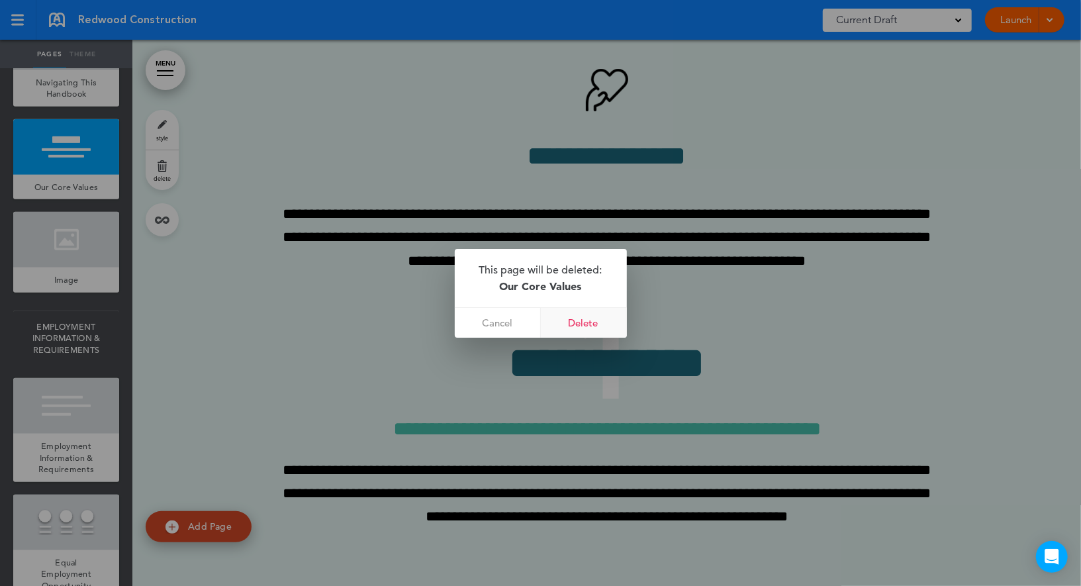
click at [601, 328] on link "Delete" at bounding box center [584, 323] width 86 height 30
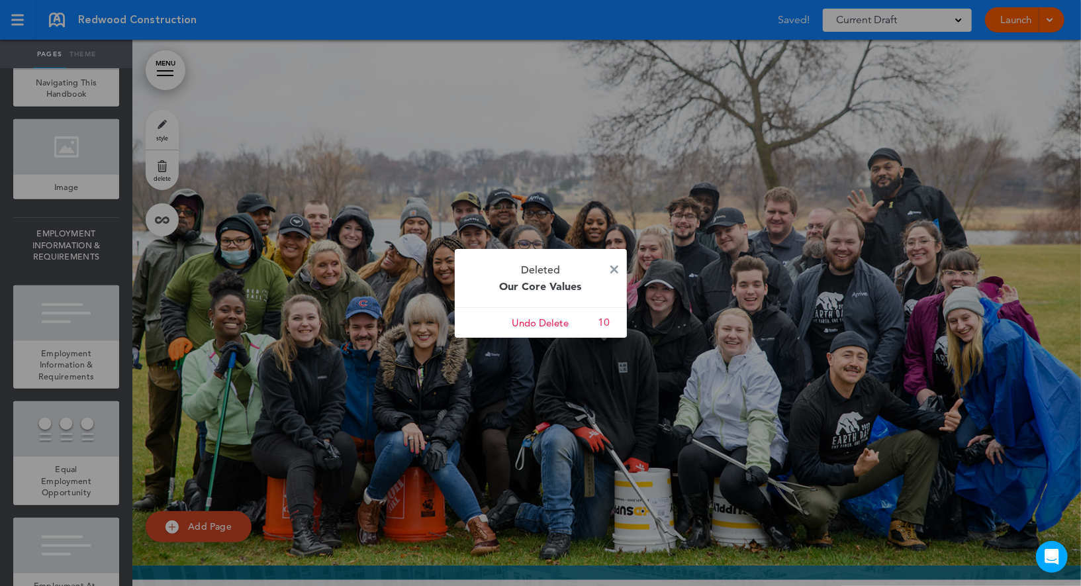
click at [615, 267] on img at bounding box center [614, 269] width 8 height 8
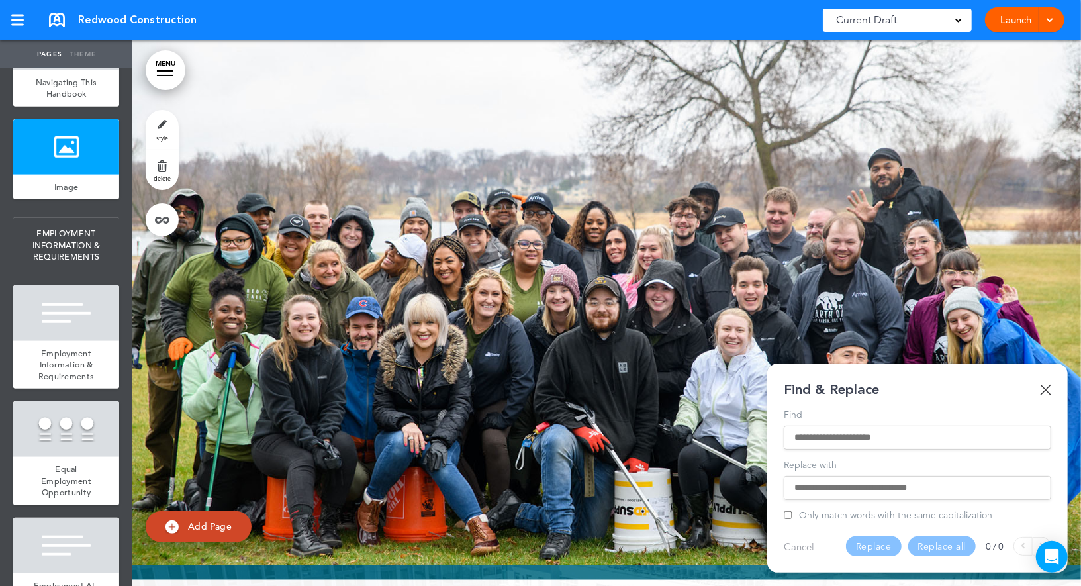
click at [811, 438] on input "Find" at bounding box center [917, 437] width 246 height 9
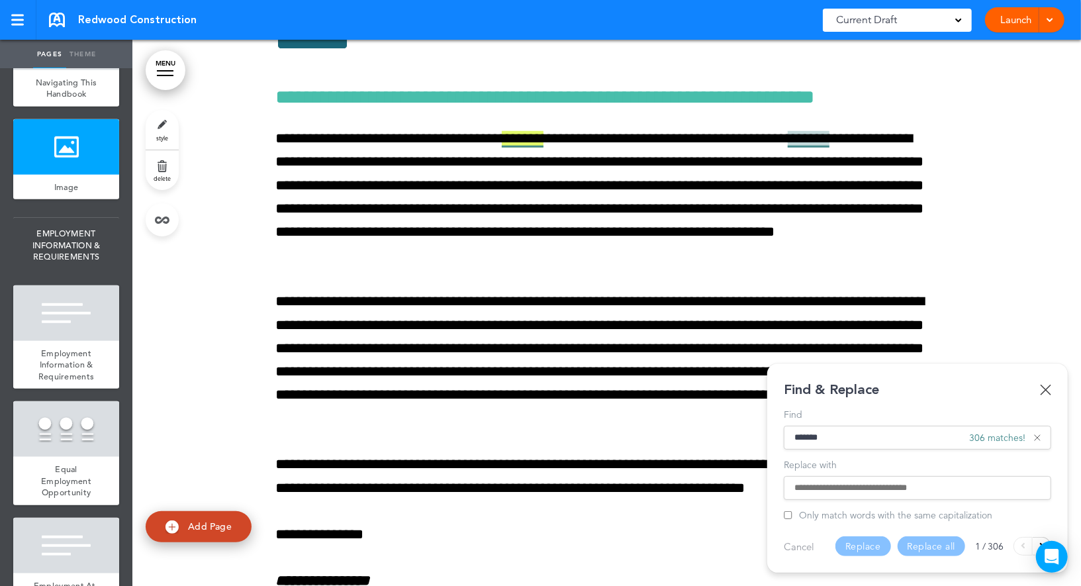
scroll to position [850, 0]
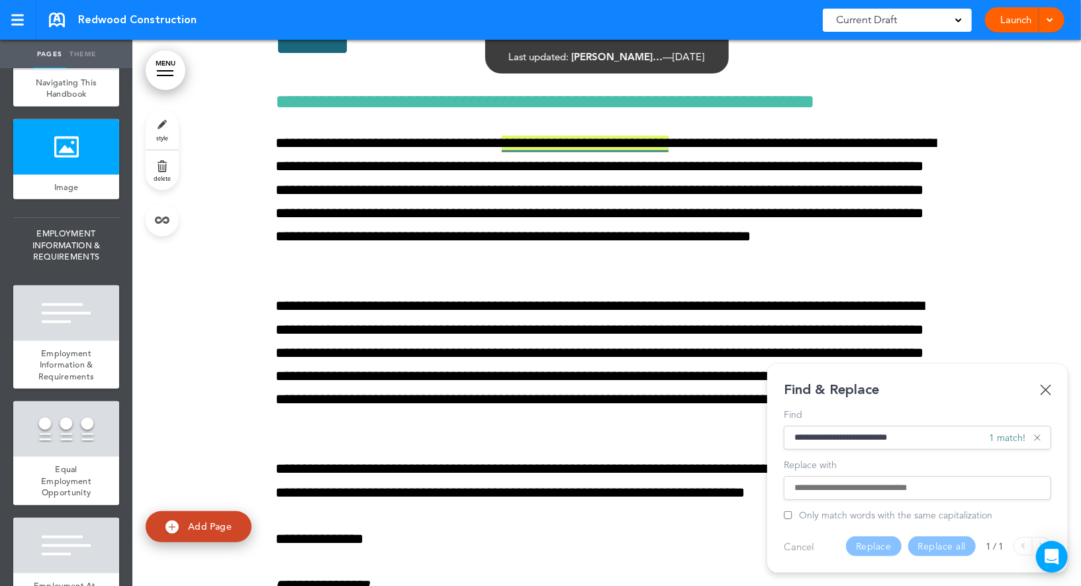
type input "**********"
click at [837, 500] on div "**********" at bounding box center [916, 465] width 267 height 110
click at [837, 486] on input "Replace with" at bounding box center [917, 487] width 246 height 9
paste input "**********"
type input "**********"
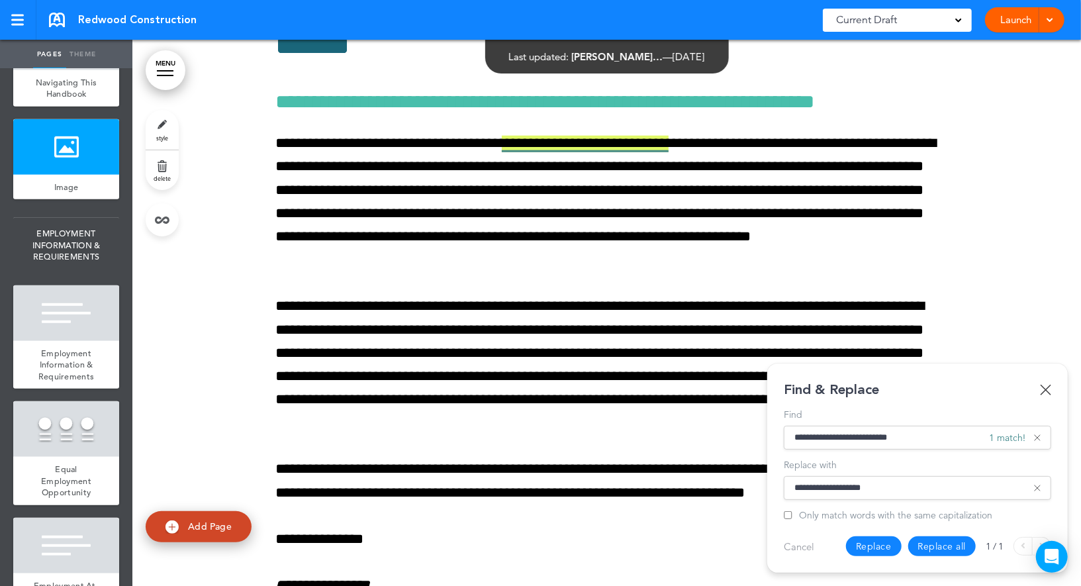
click at [873, 544] on button "Replace" at bounding box center [874, 546] width 56 height 20
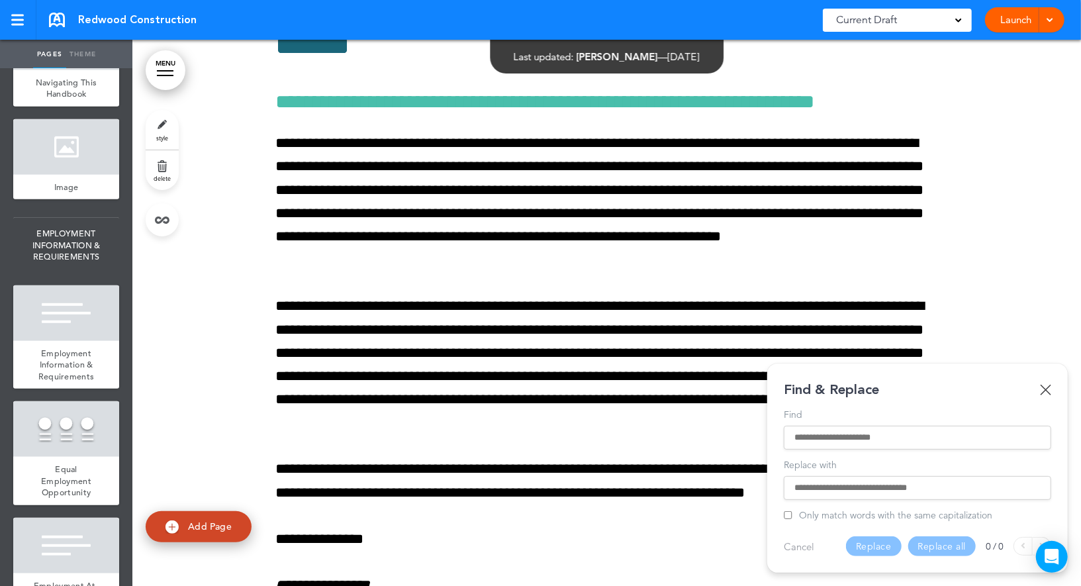
click at [865, 435] on input "Find" at bounding box center [917, 437] width 246 height 9
type input "*******"
click at [864, 486] on input "Replace with" at bounding box center [917, 487] width 246 height 9
paste input "*******"
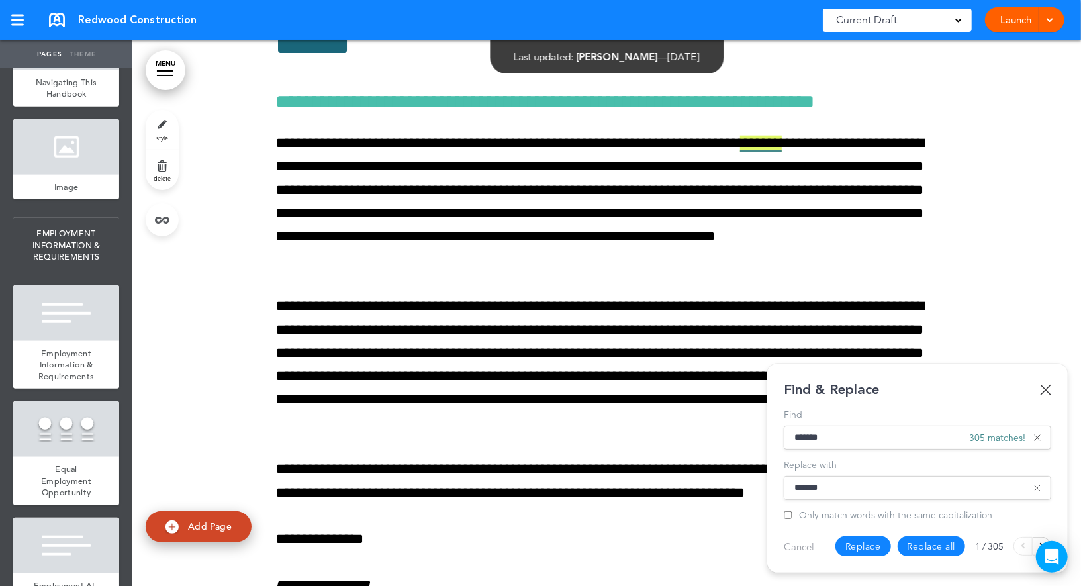
type input "*******"
click at [867, 551] on button "Replace" at bounding box center [863, 546] width 56 height 20
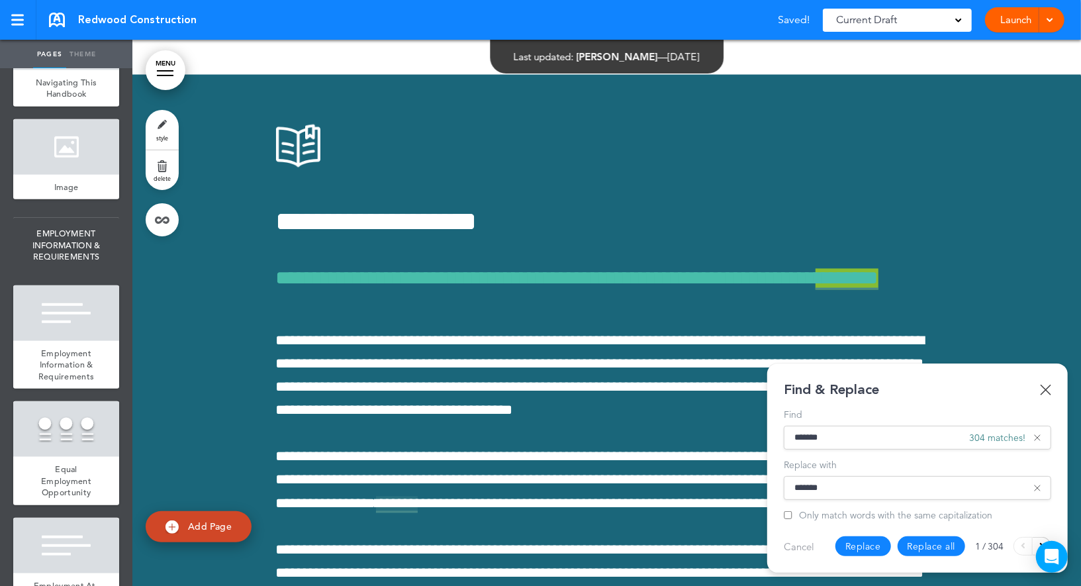
scroll to position [1629, 0]
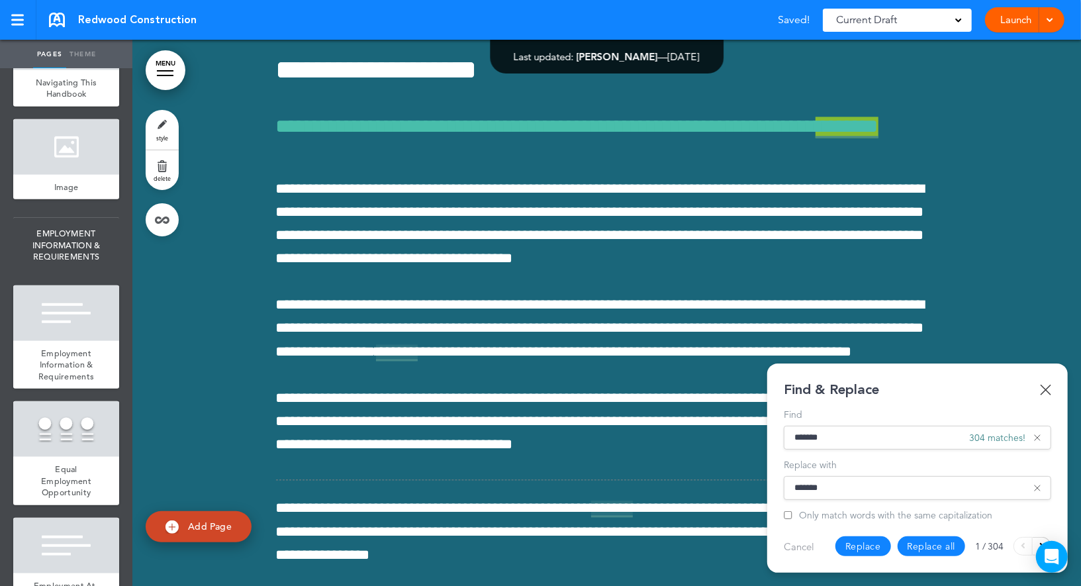
click at [911, 547] on button "Replace all" at bounding box center [931, 546] width 68 height 20
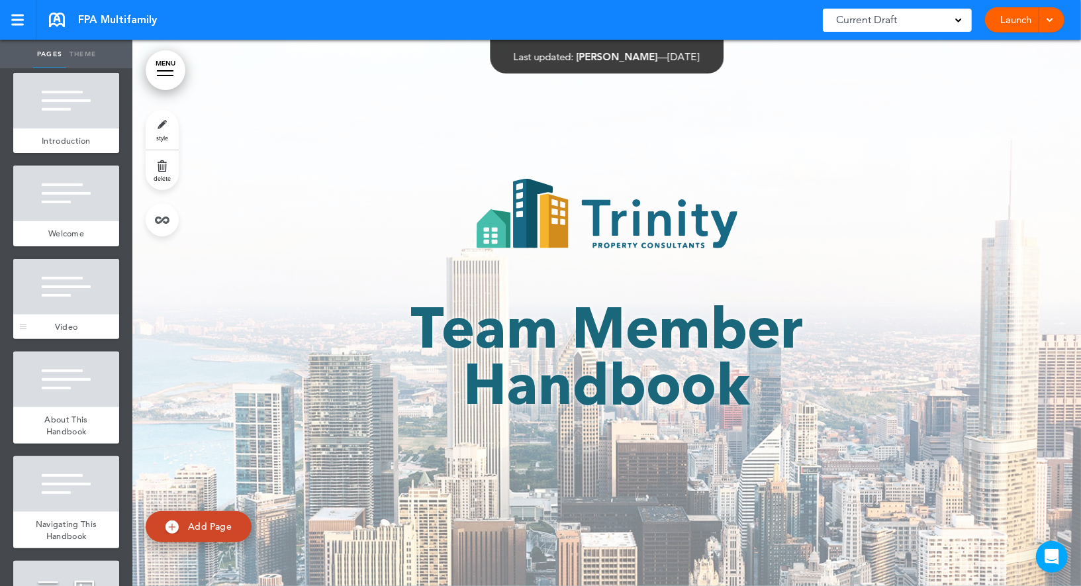
click at [93, 289] on div at bounding box center [66, 287] width 106 height 56
click at [77, 288] on div at bounding box center [66, 287] width 106 height 56
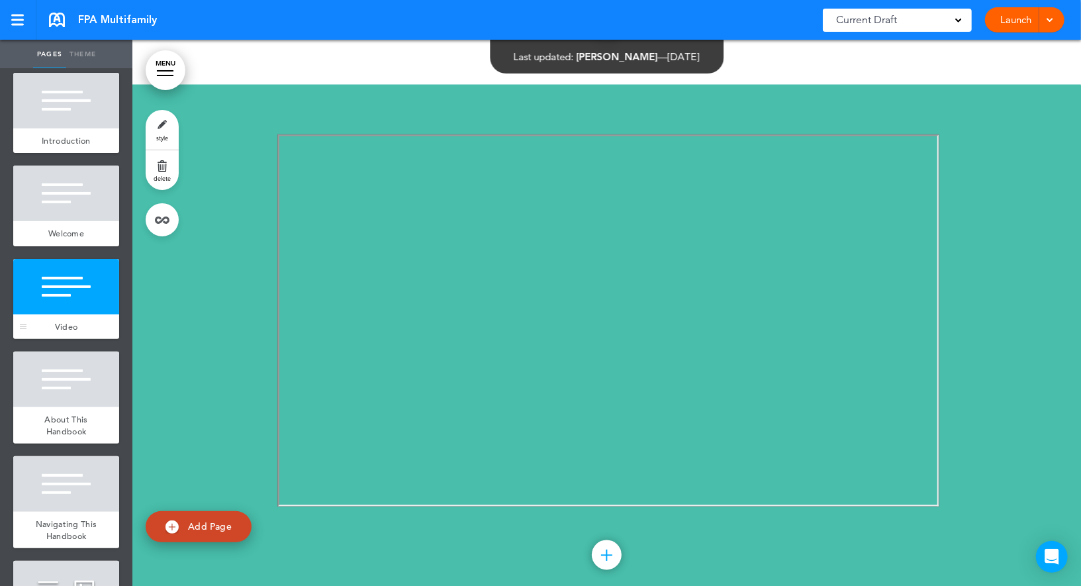
scroll to position [1512, 0]
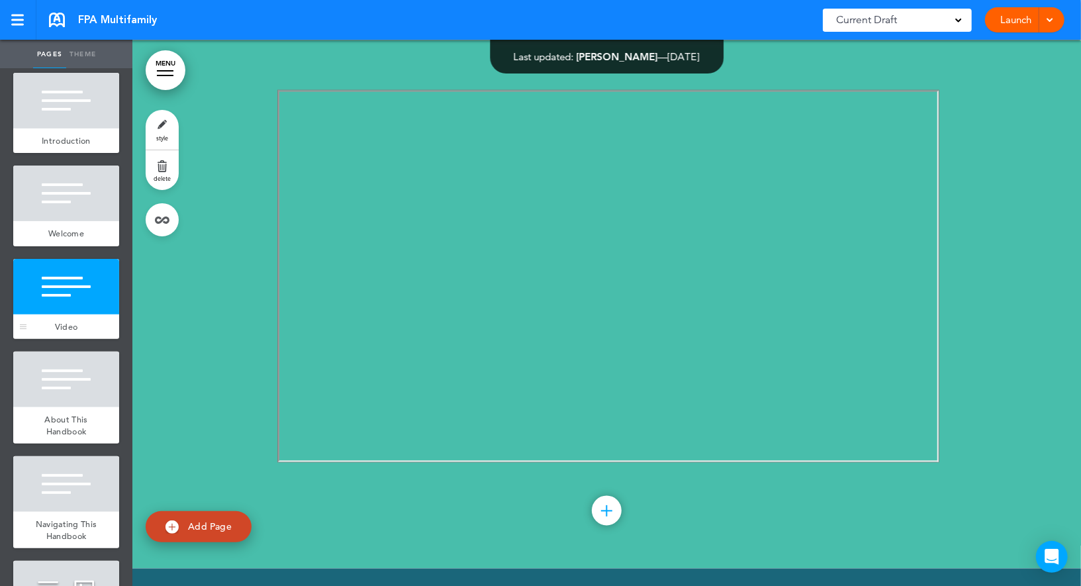
click at [77, 288] on div at bounding box center [66, 287] width 106 height 56
click at [156, 174] on link "delete" at bounding box center [162, 170] width 33 height 40
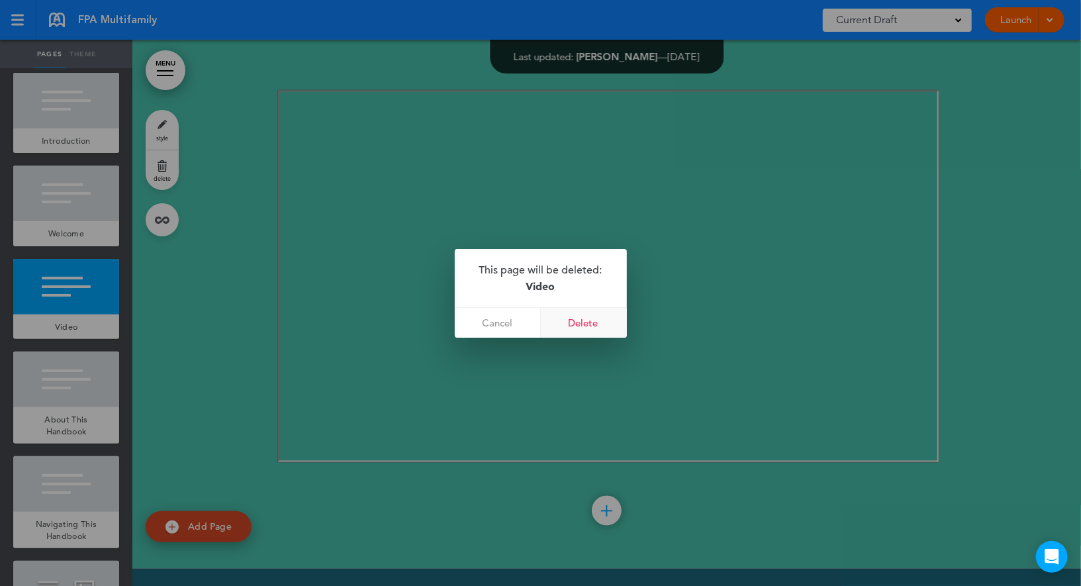
click at [590, 318] on link "Delete" at bounding box center [584, 323] width 86 height 30
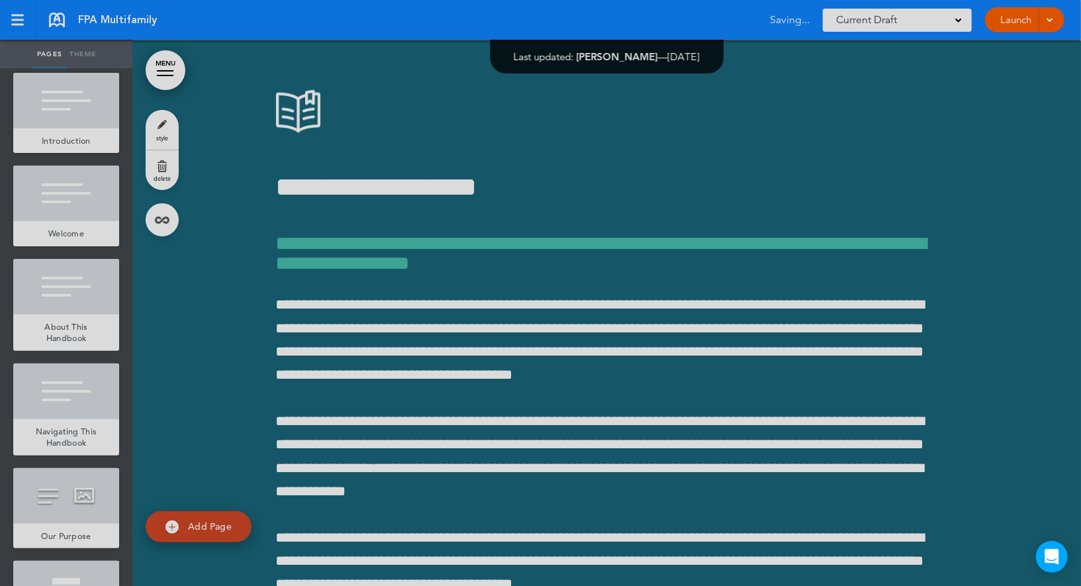
scroll to position [984, 0]
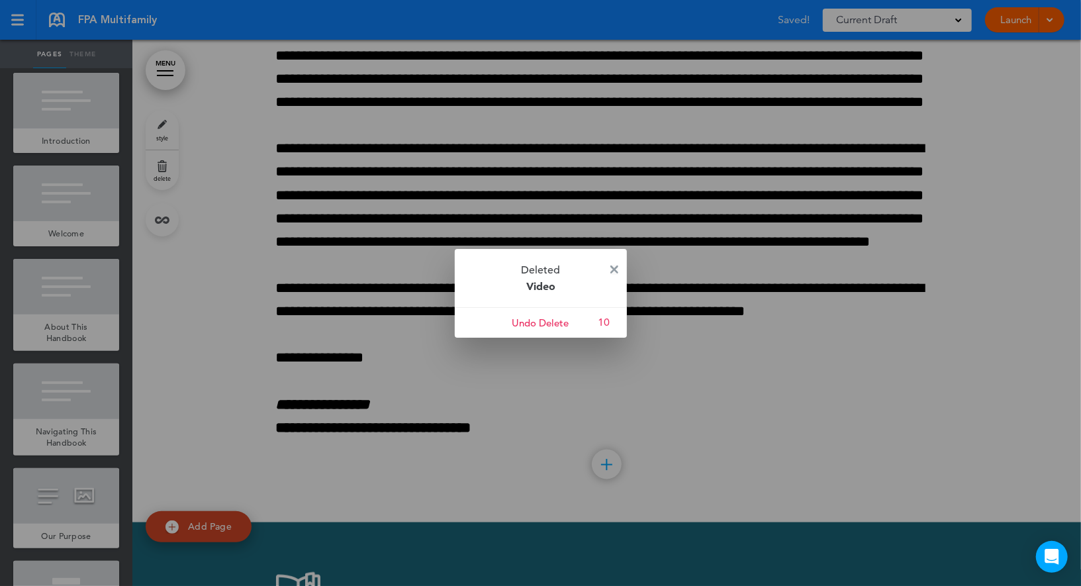
click at [615, 266] on img at bounding box center [614, 269] width 8 height 8
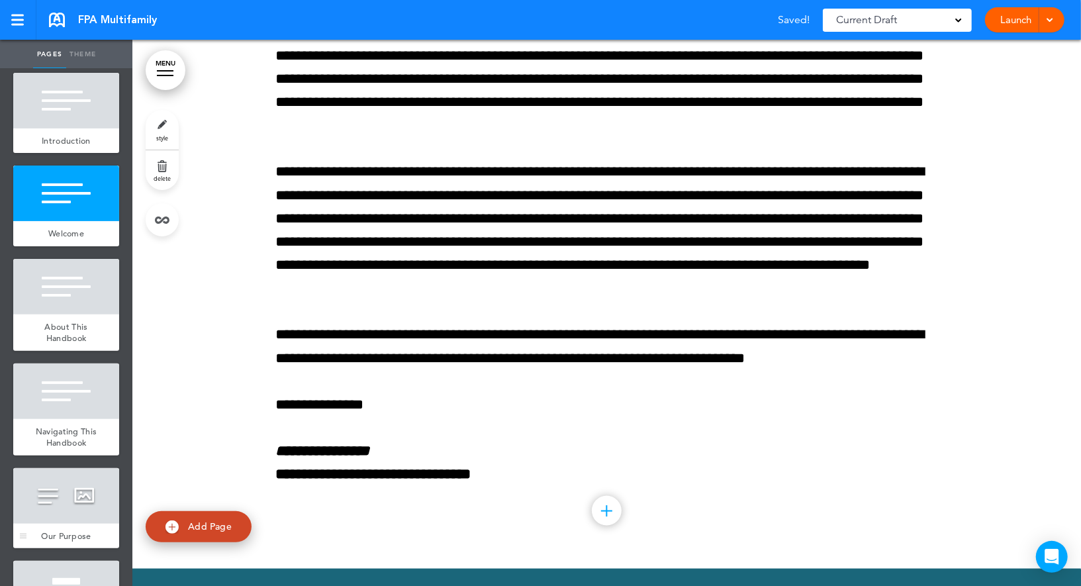
click at [72, 486] on div at bounding box center [66, 496] width 106 height 56
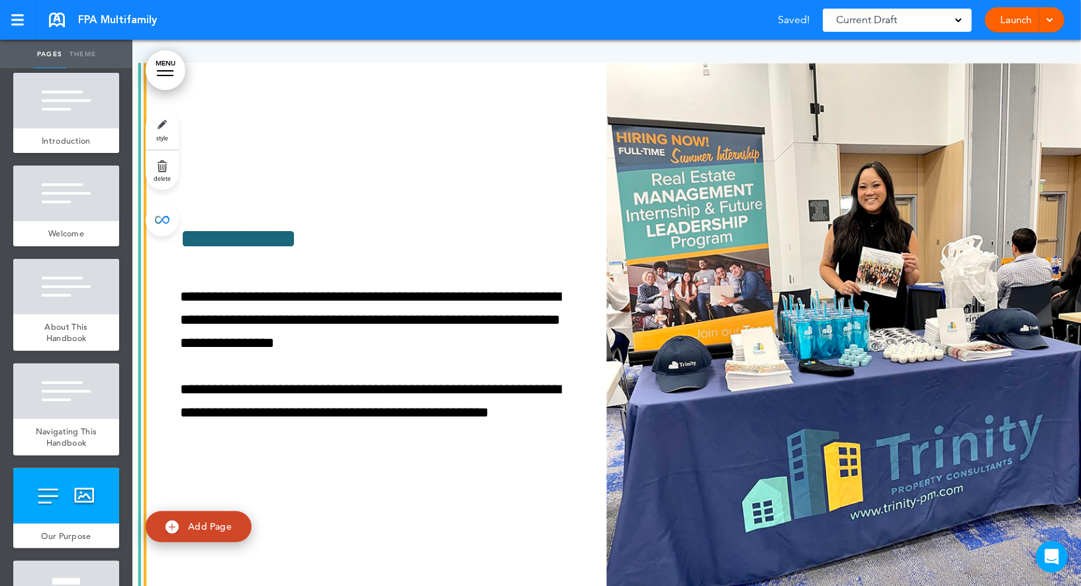
scroll to position [2880, 0]
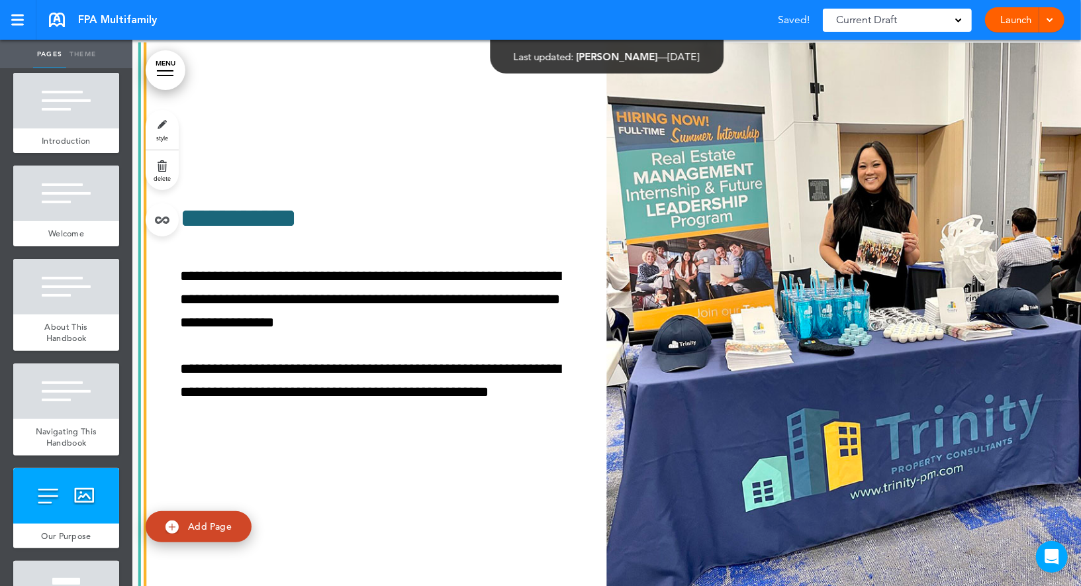
click at [168, 175] on span "delete" at bounding box center [162, 178] width 17 height 8
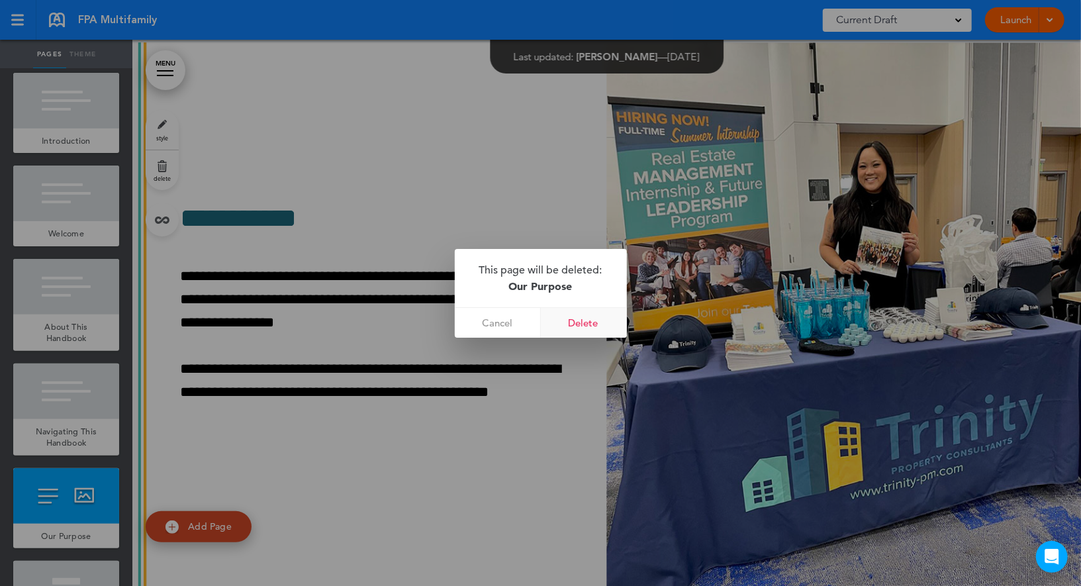
click at [609, 323] on link "Delete" at bounding box center [584, 323] width 86 height 30
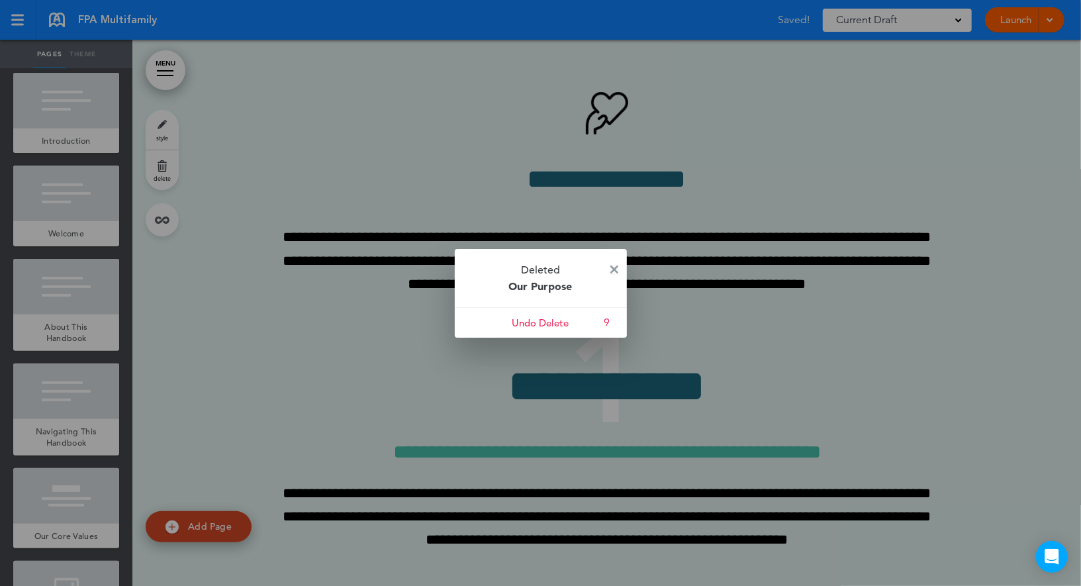
click at [613, 267] on img at bounding box center [614, 269] width 8 height 8
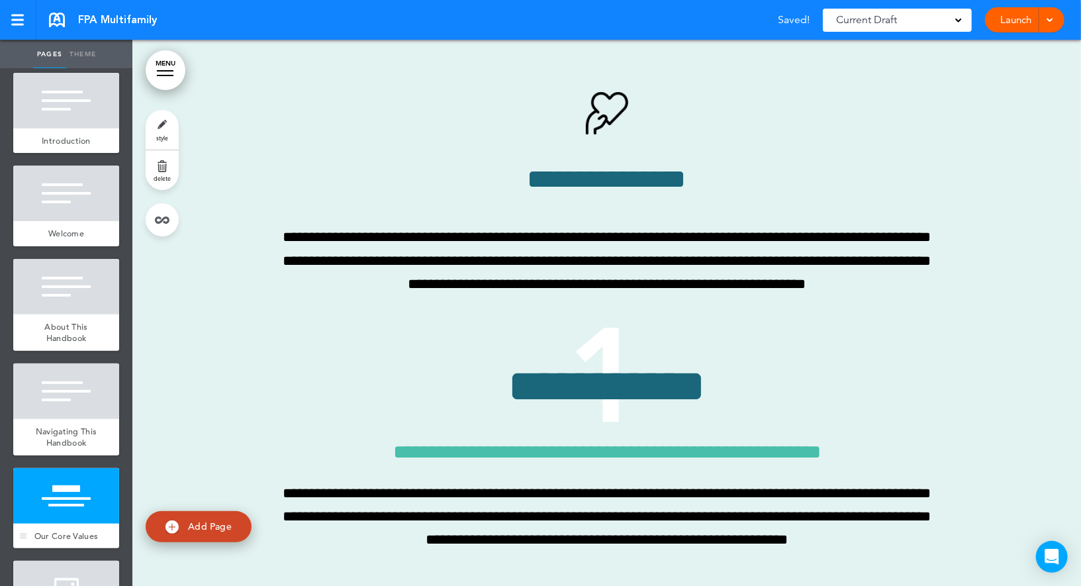
click at [62, 498] on div at bounding box center [66, 496] width 106 height 56
click at [172, 182] on link "delete" at bounding box center [162, 170] width 33 height 40
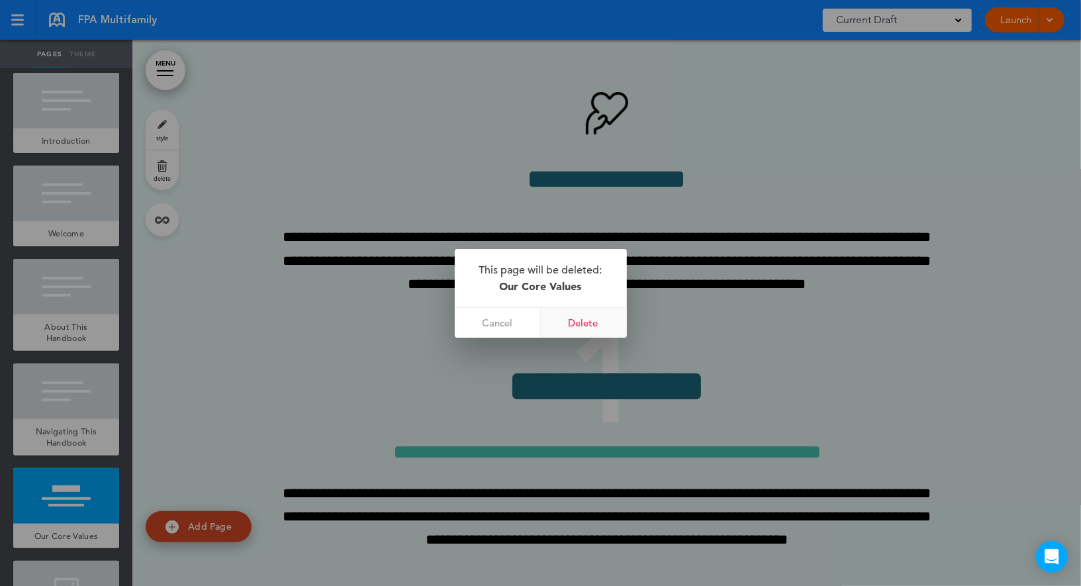
click at [586, 324] on link "Delete" at bounding box center [584, 323] width 86 height 30
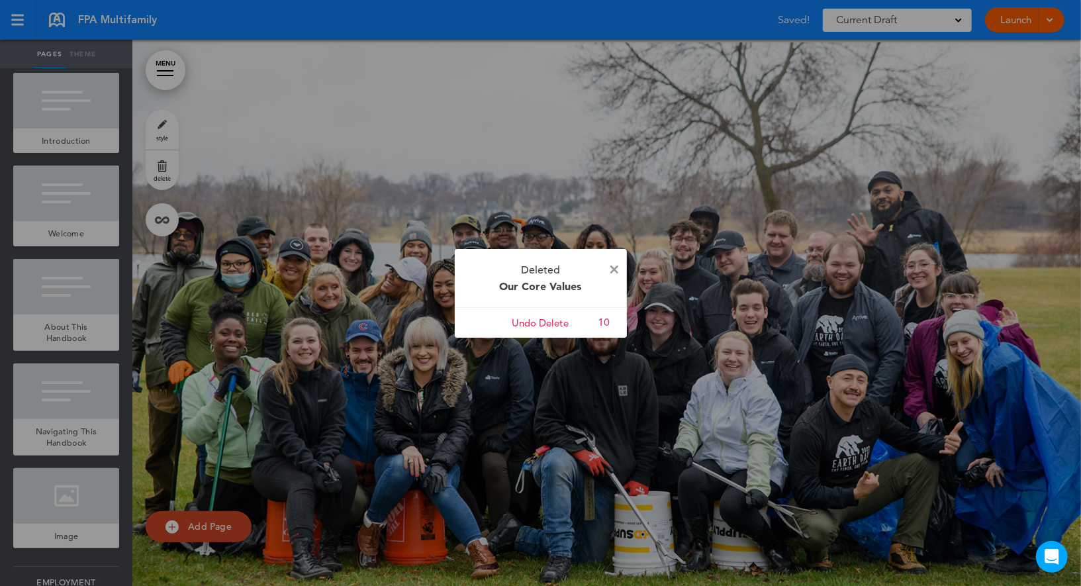
click at [613, 268] on img at bounding box center [614, 269] width 8 height 8
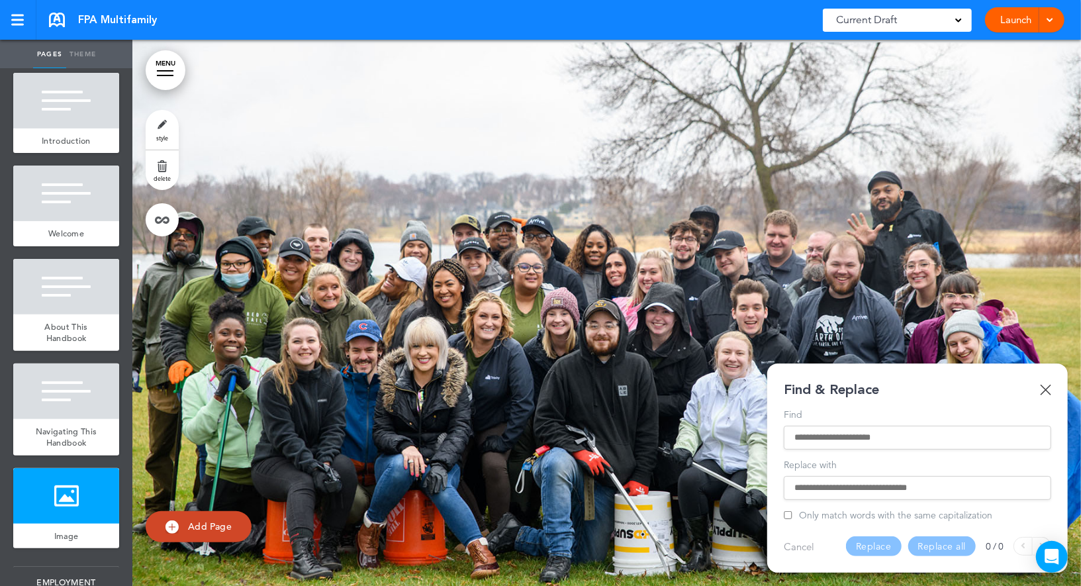
click at [893, 437] on input "Find" at bounding box center [917, 437] width 246 height 9
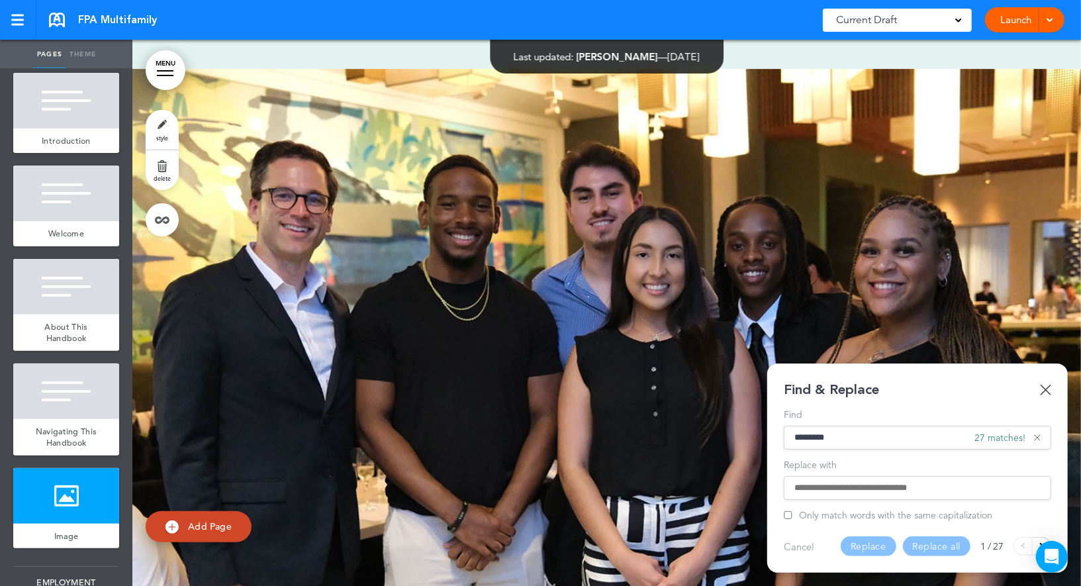
scroll to position [12373, 0]
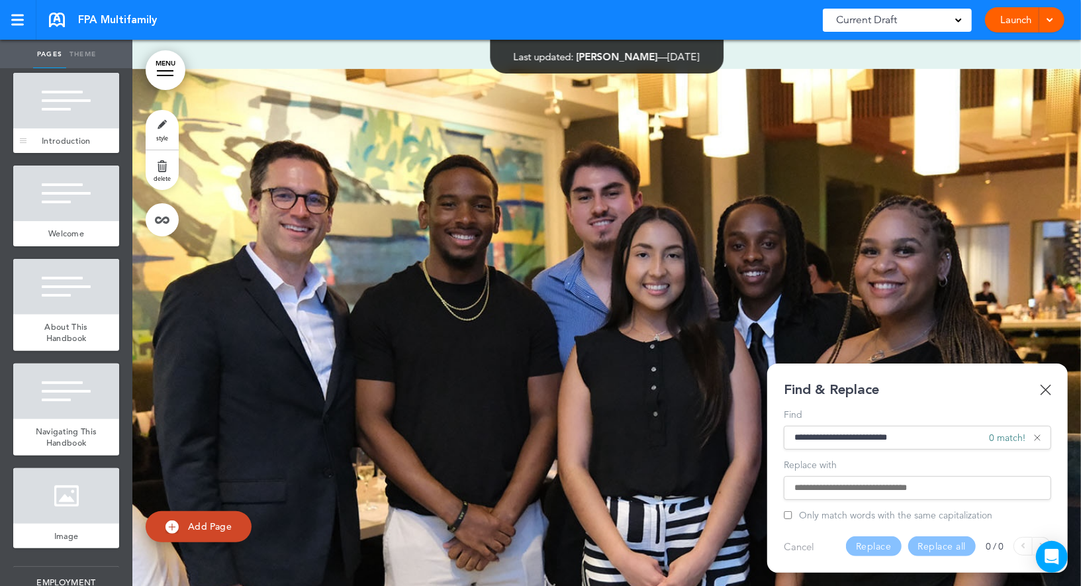
click at [66, 97] on div at bounding box center [66, 101] width 106 height 56
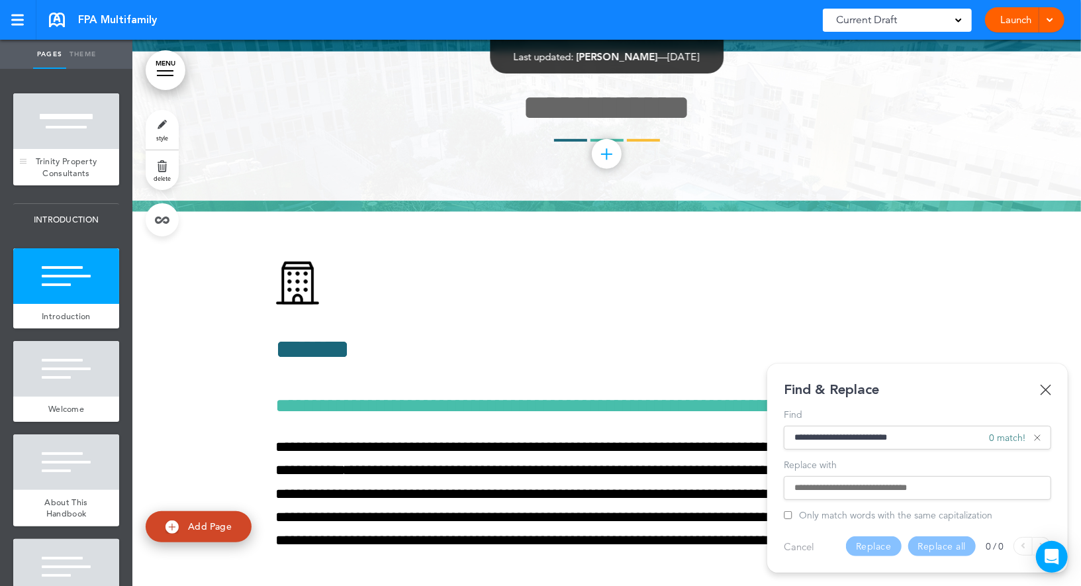
click at [66, 132] on div at bounding box center [66, 121] width 106 height 56
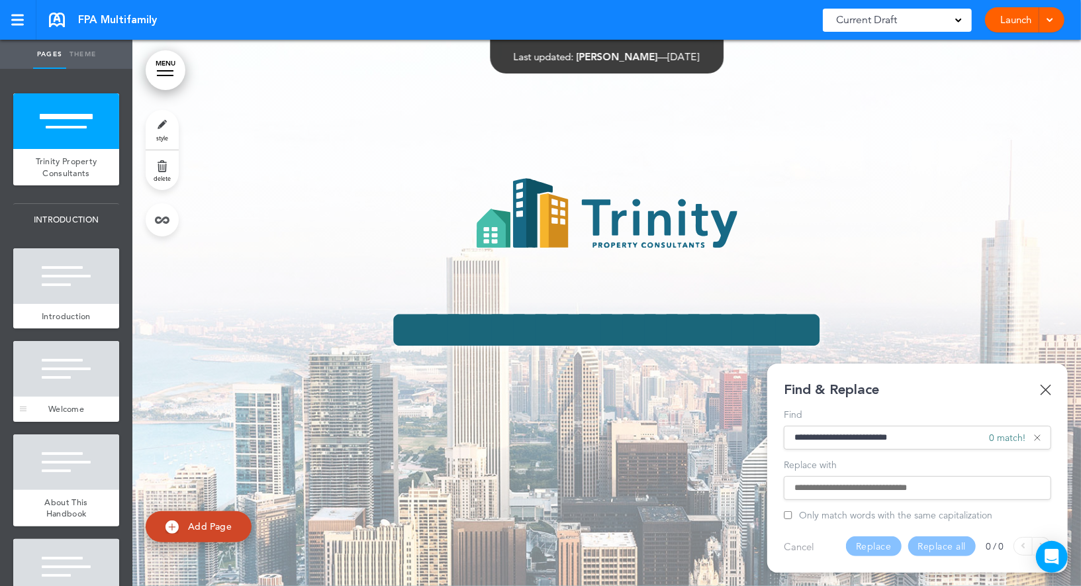
click at [54, 367] on div at bounding box center [66, 369] width 106 height 56
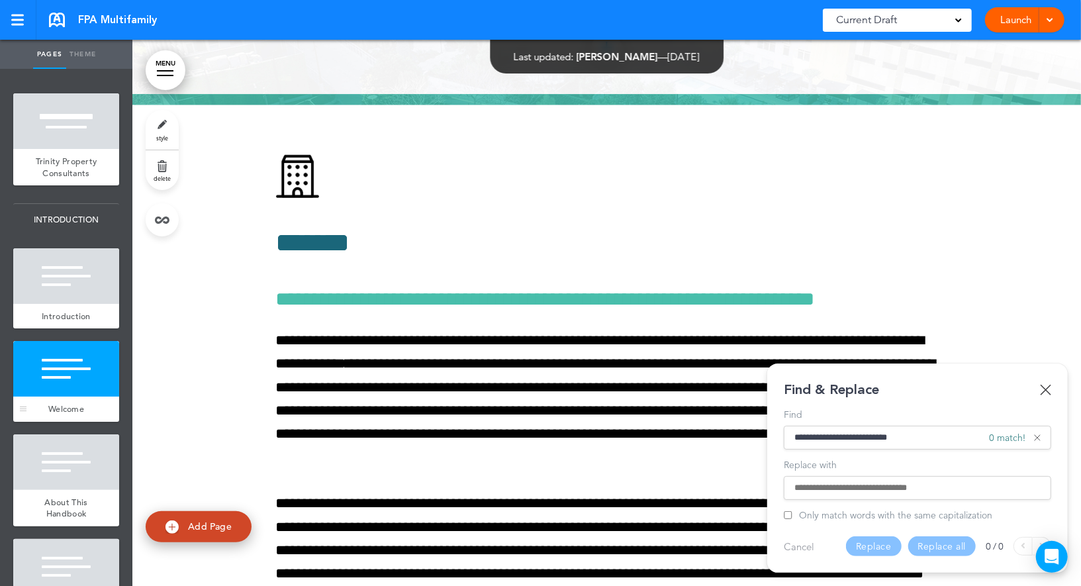
scroll to position [718, 0]
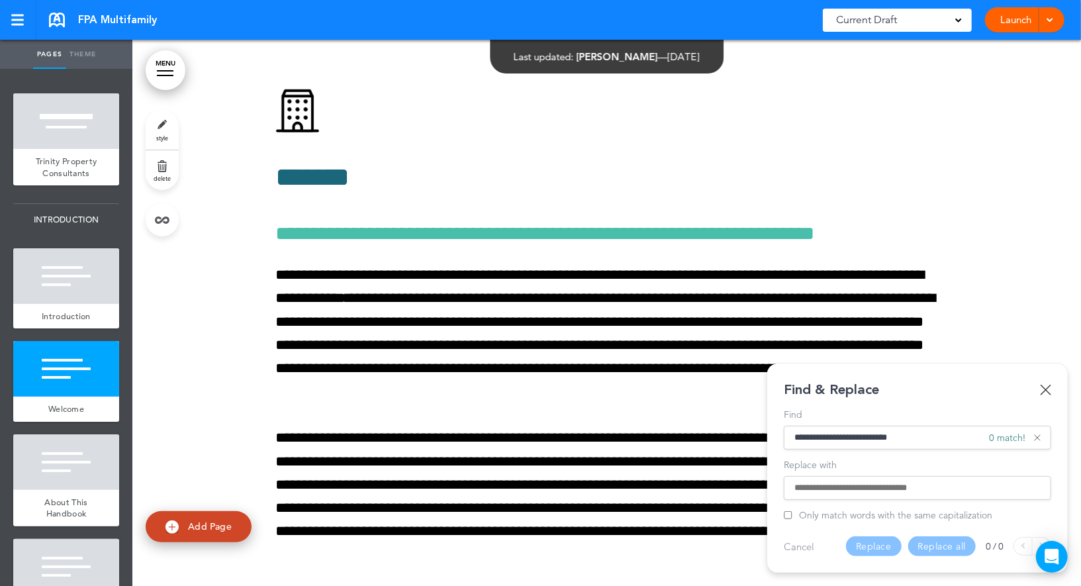
click at [838, 437] on input "**********" at bounding box center [917, 437] width 246 height 9
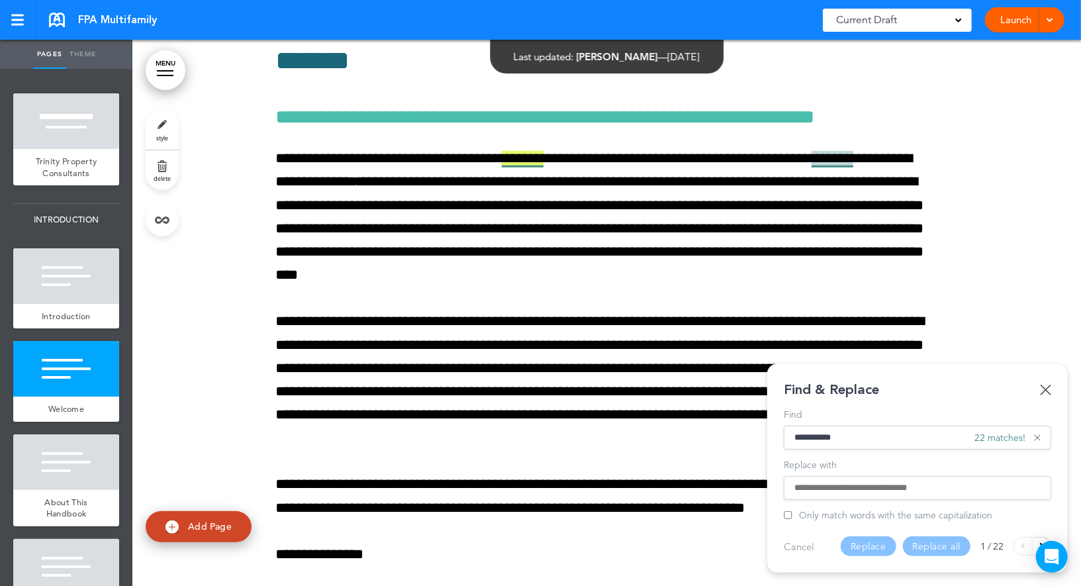
scroll to position [850, 0]
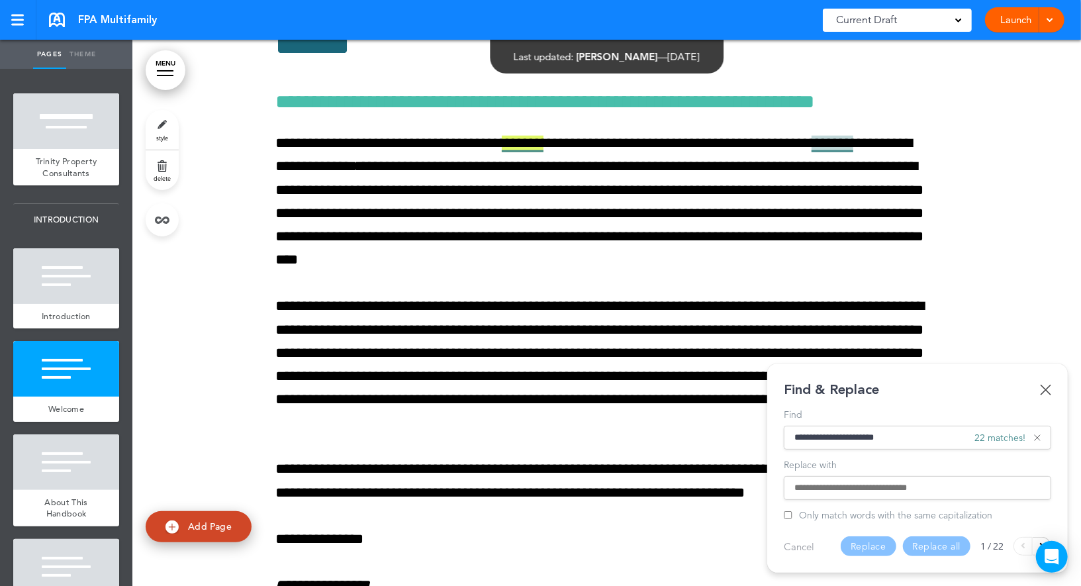
type input "**********"
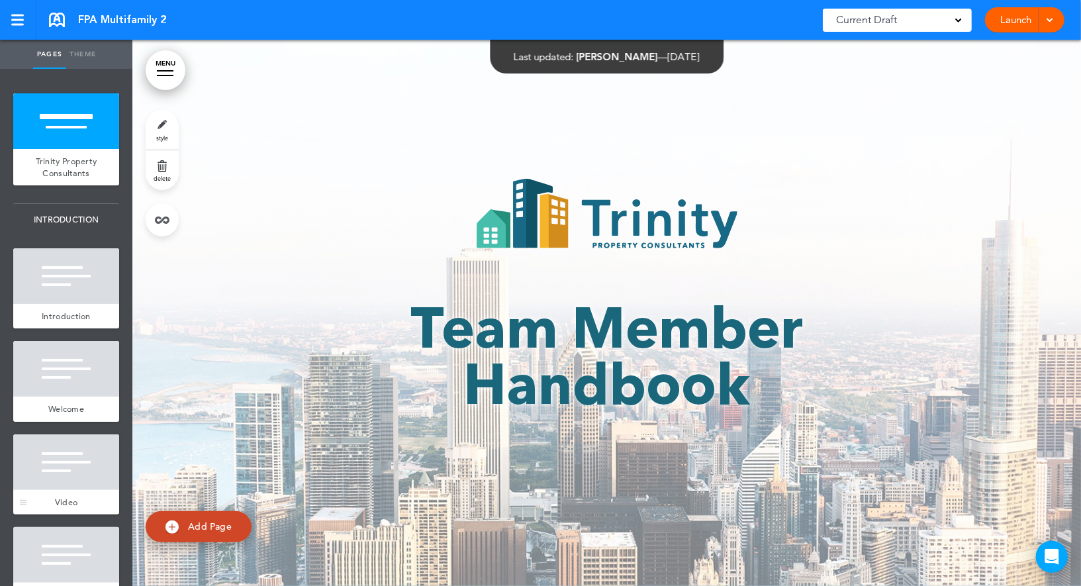
click at [64, 493] on div "Video" at bounding box center [66, 502] width 106 height 25
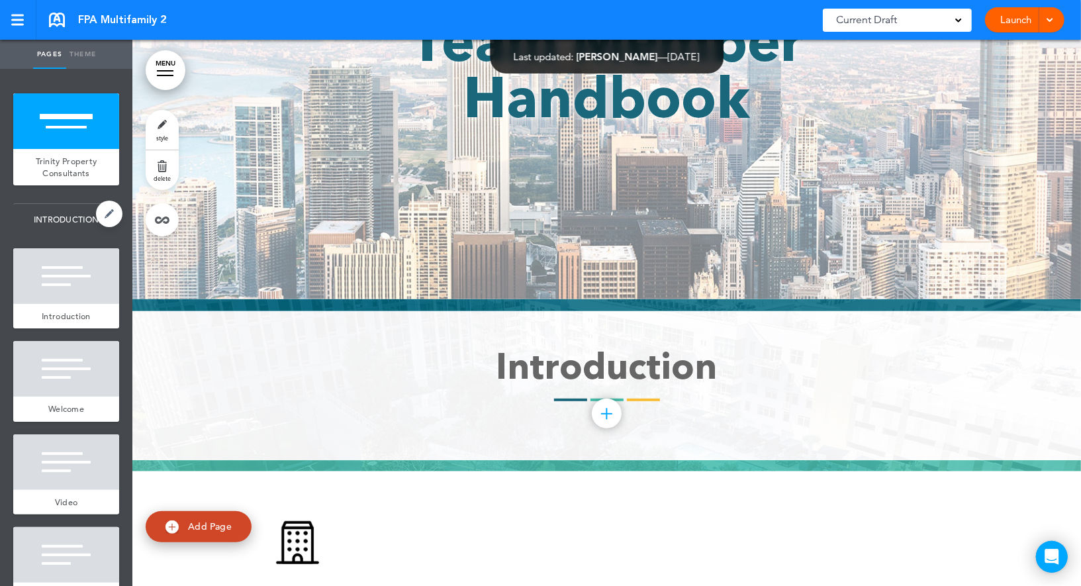
click at [69, 462] on div at bounding box center [66, 462] width 106 height 56
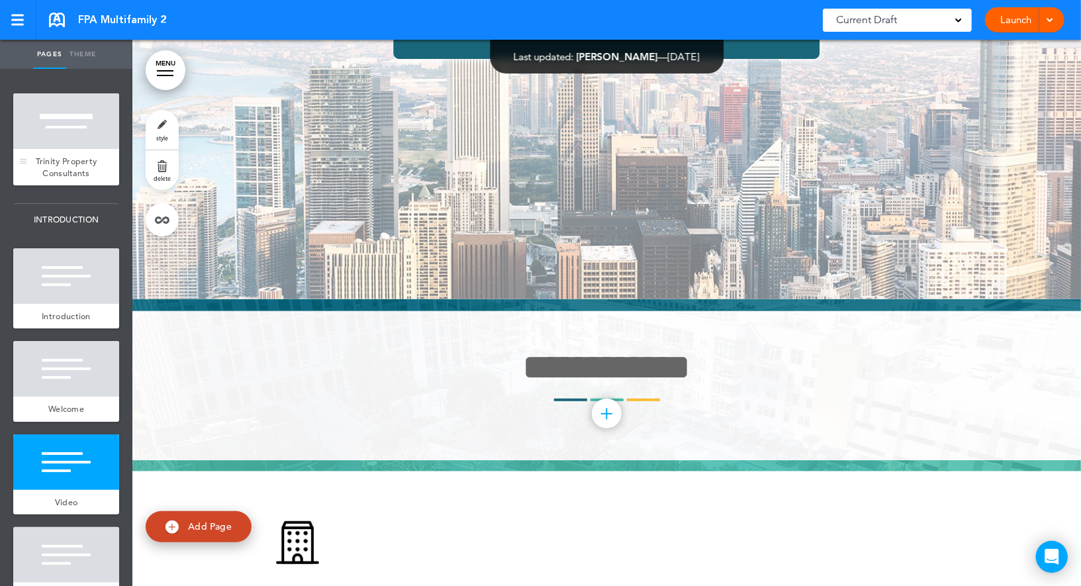
scroll to position [1512, 0]
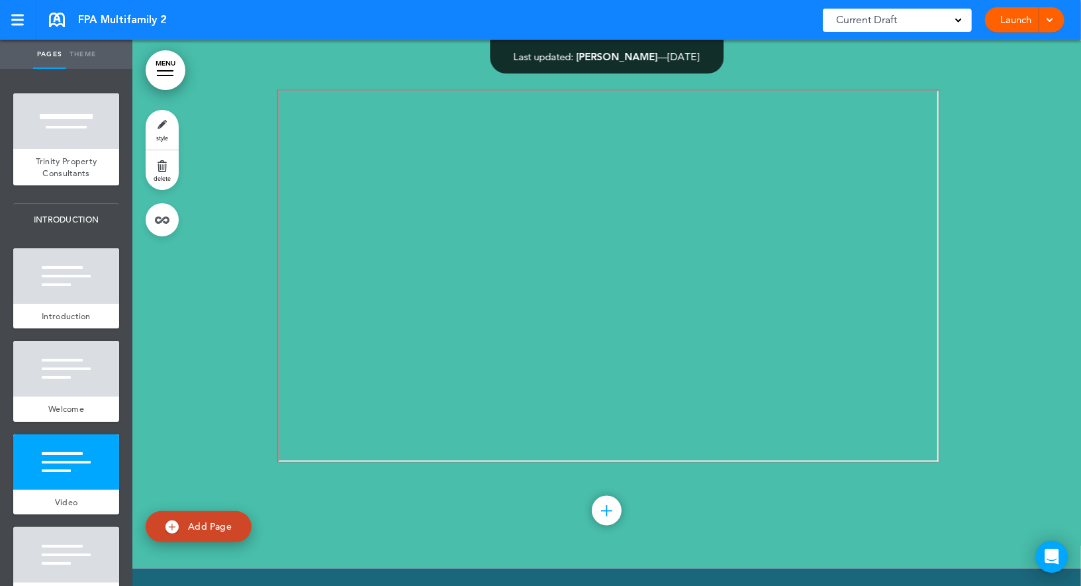
click at [166, 171] on link "delete" at bounding box center [162, 170] width 33 height 40
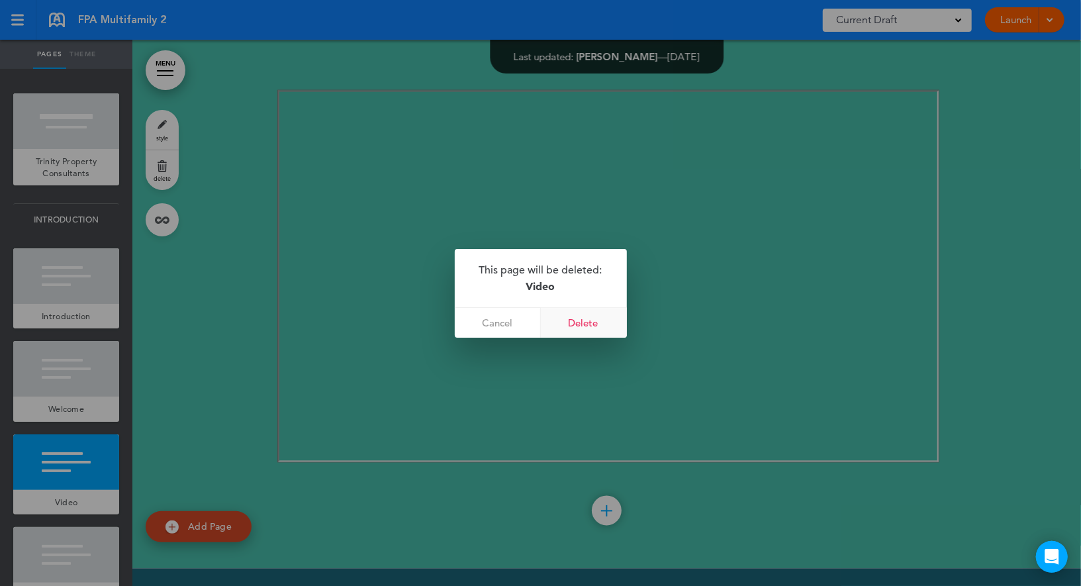
click at [579, 314] on link "Delete" at bounding box center [584, 323] width 86 height 30
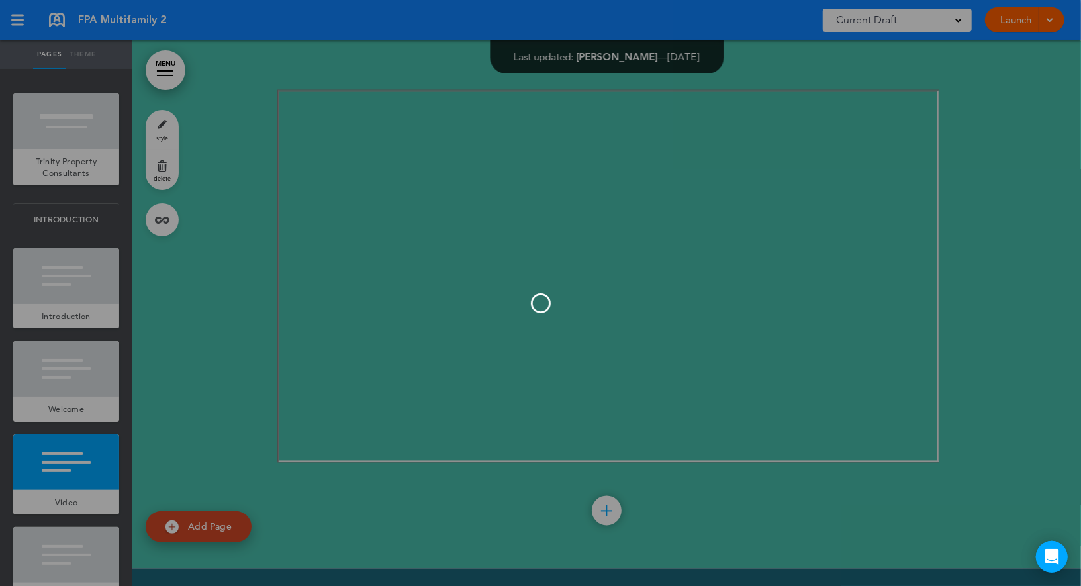
scroll to position [984, 0]
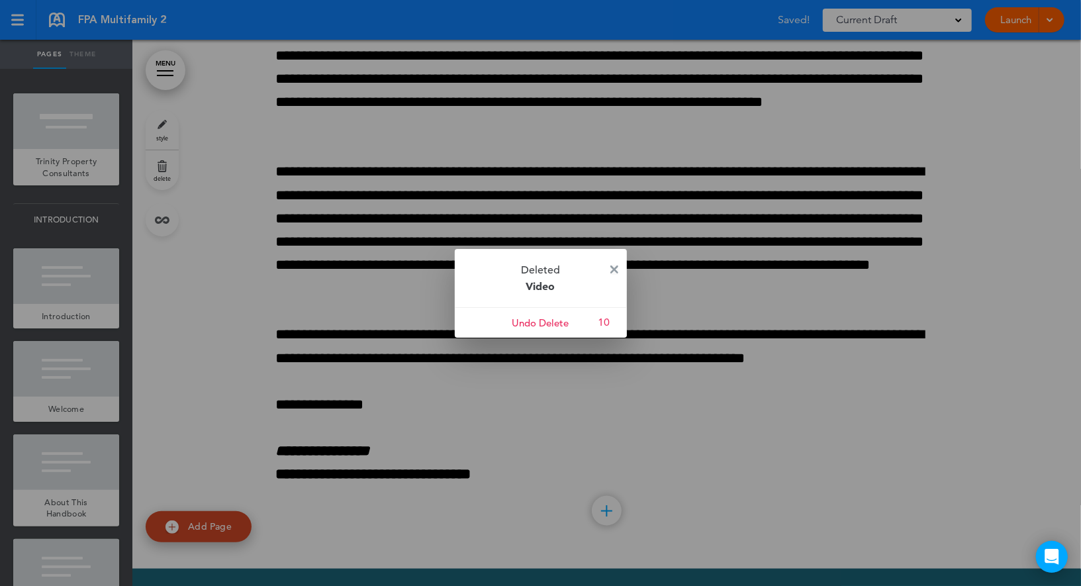
click at [611, 266] on img at bounding box center [614, 269] width 8 height 8
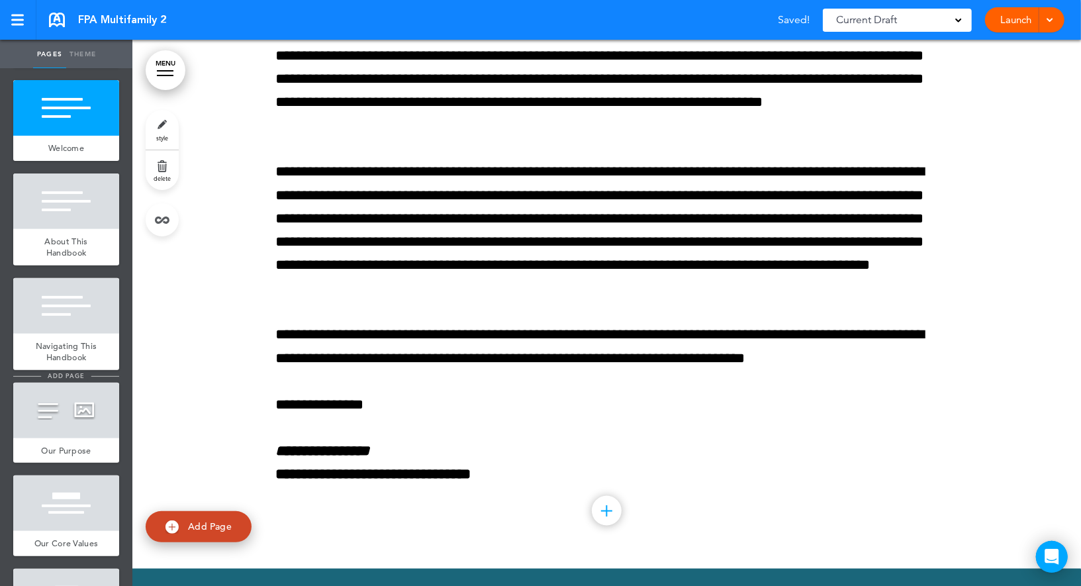
scroll to position [282, 0]
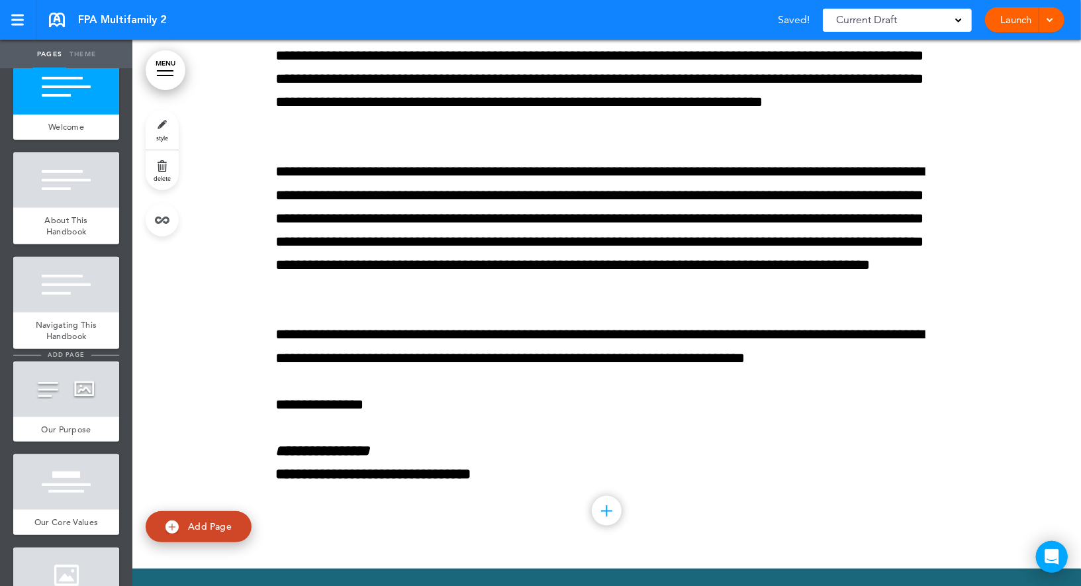
click at [81, 447] on span "add page" at bounding box center [66, 447] width 50 height 9
type input "********"
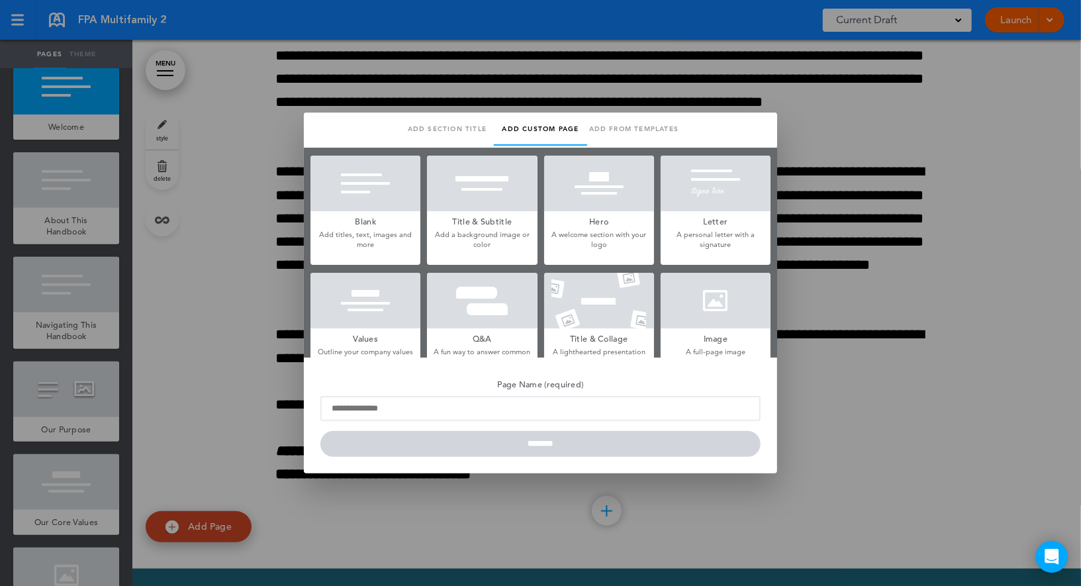
click at [88, 399] on div at bounding box center [540, 293] width 1081 height 586
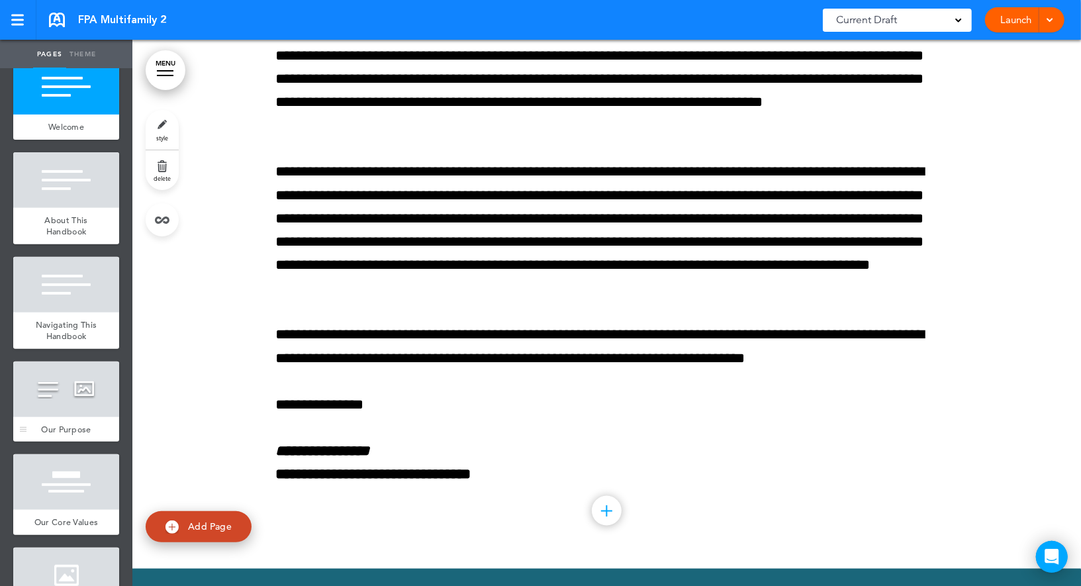
click at [68, 389] on div at bounding box center [66, 389] width 106 height 56
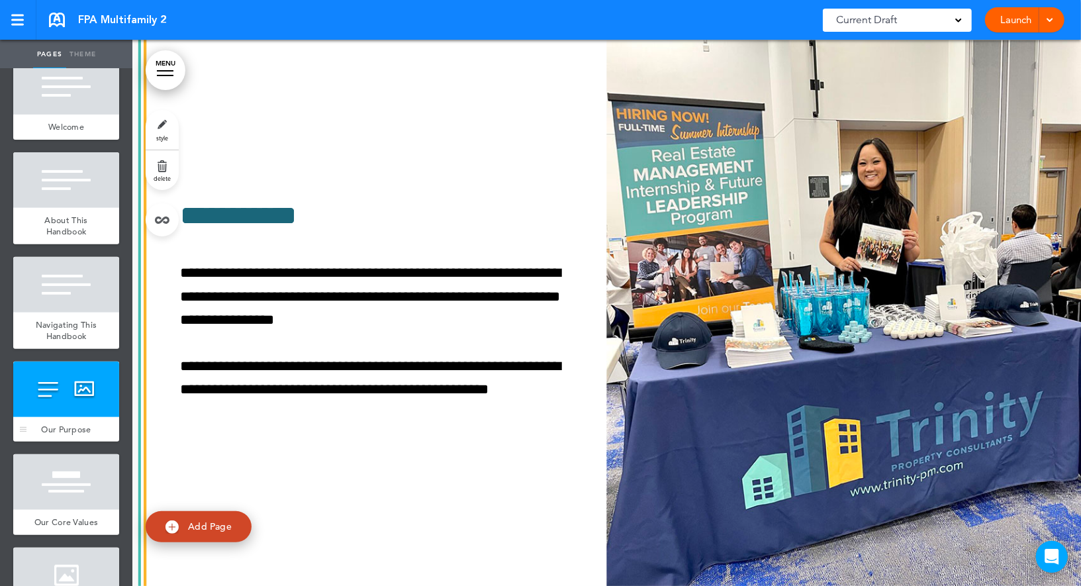
scroll to position [2880, 0]
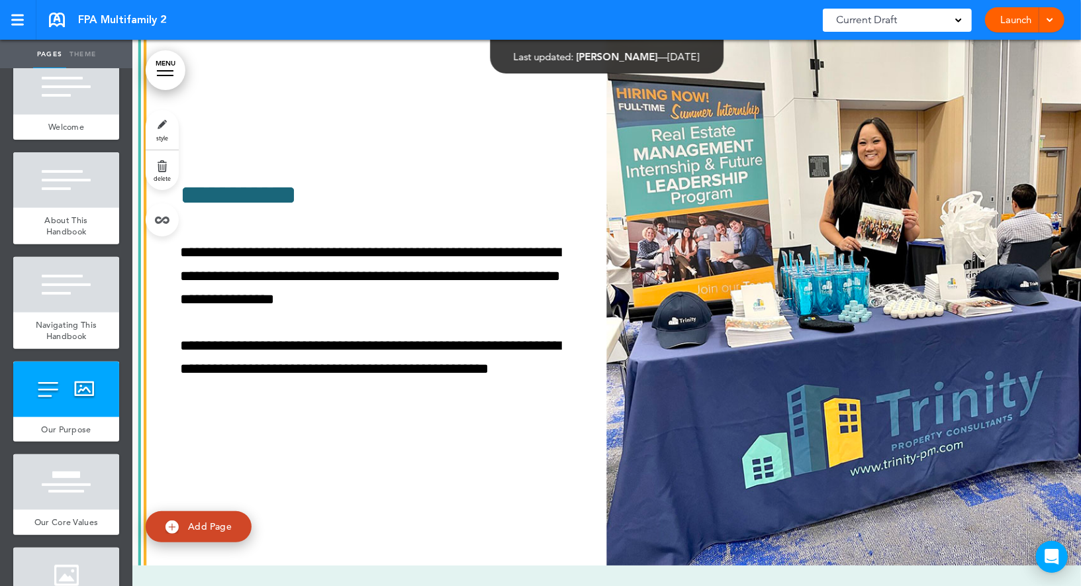
click at [172, 175] on link "delete" at bounding box center [162, 170] width 33 height 40
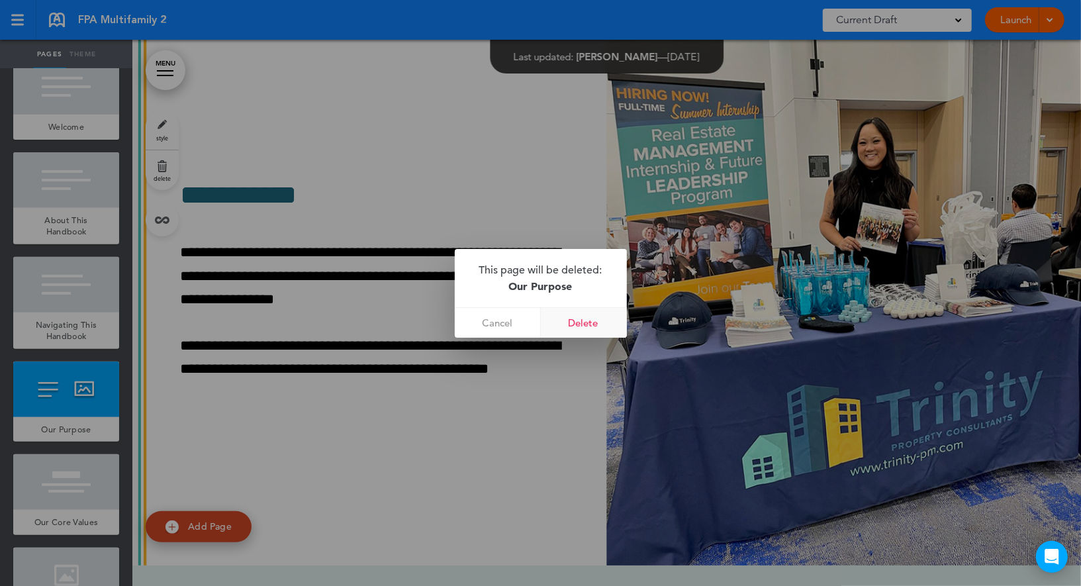
click at [586, 326] on link "Delete" at bounding box center [584, 323] width 86 height 30
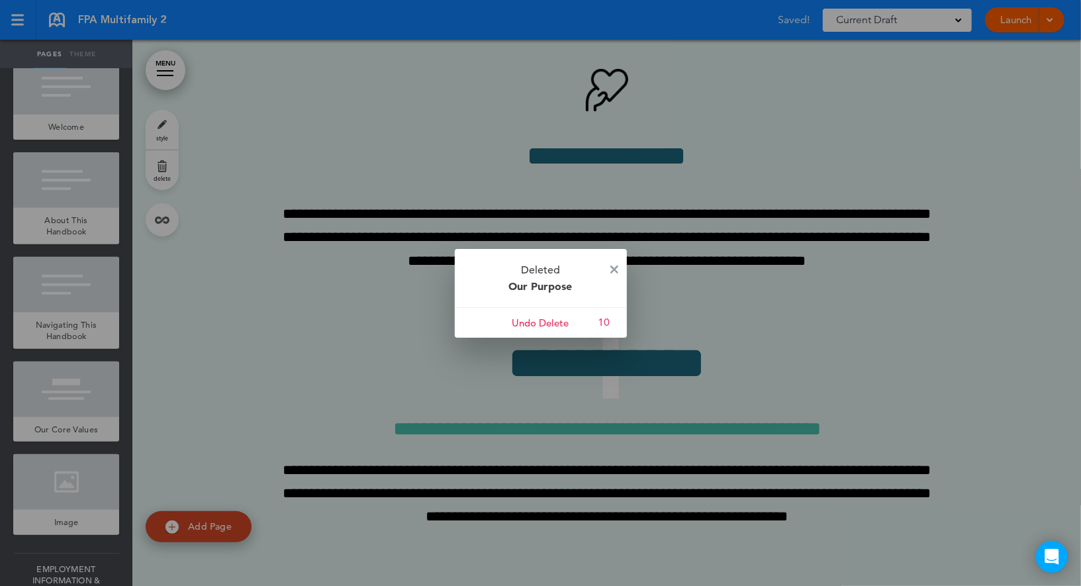
click at [618, 269] on p "Deleted Our Purpose" at bounding box center [541, 278] width 172 height 58
click at [611, 266] on img at bounding box center [614, 269] width 8 height 8
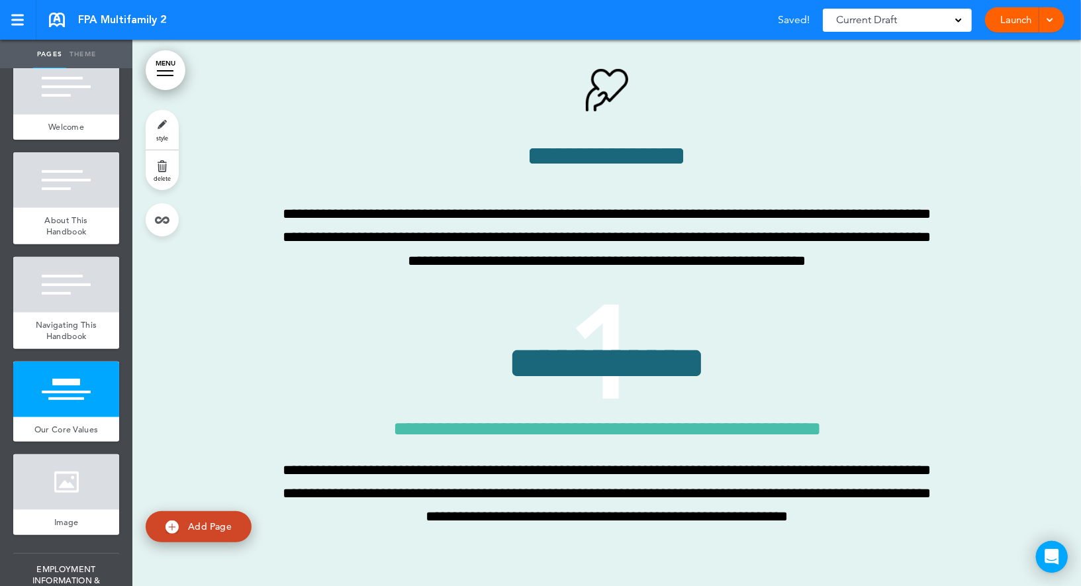
click at [172, 170] on link "delete" at bounding box center [162, 170] width 33 height 40
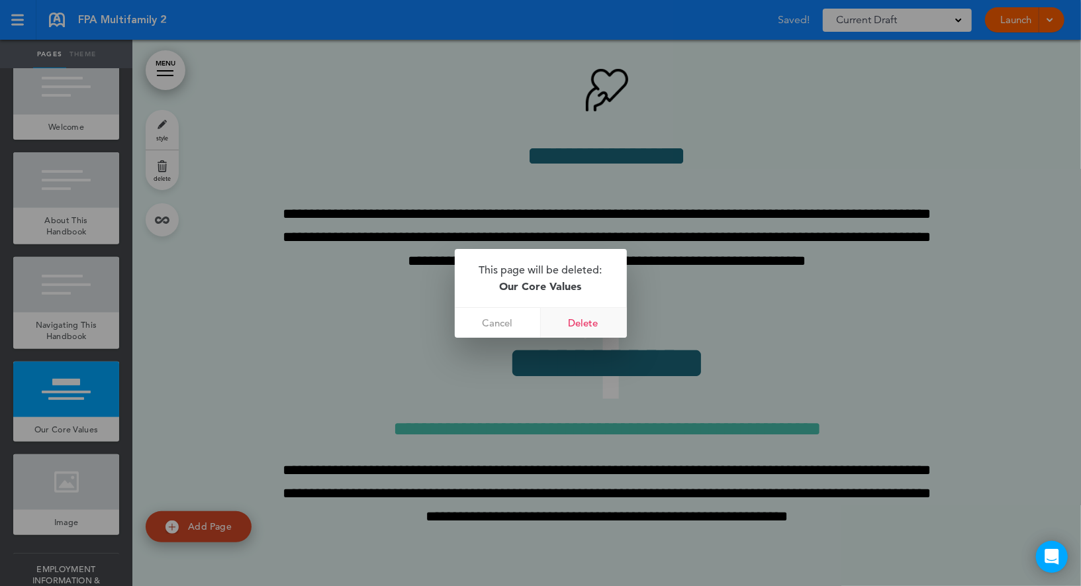
click at [609, 316] on link "Delete" at bounding box center [584, 323] width 86 height 30
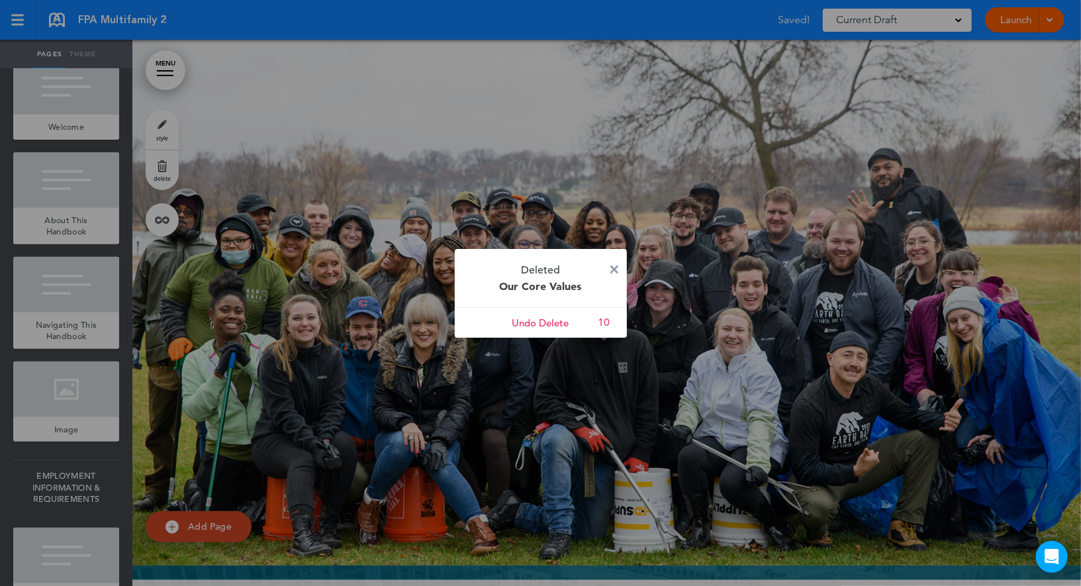
click at [612, 266] on img at bounding box center [614, 269] width 8 height 8
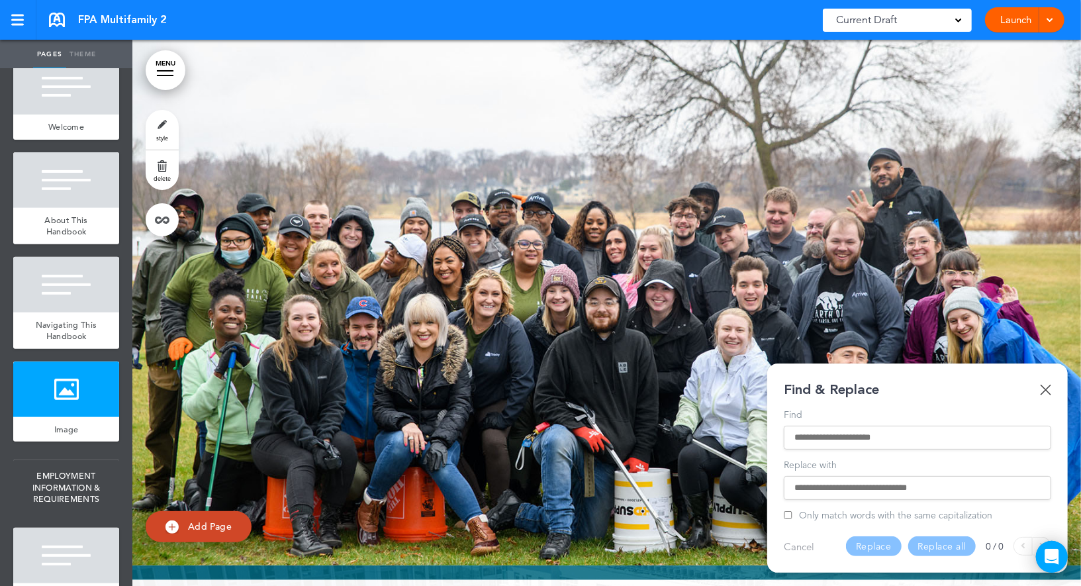
click at [830, 435] on input "Find" at bounding box center [917, 437] width 246 height 9
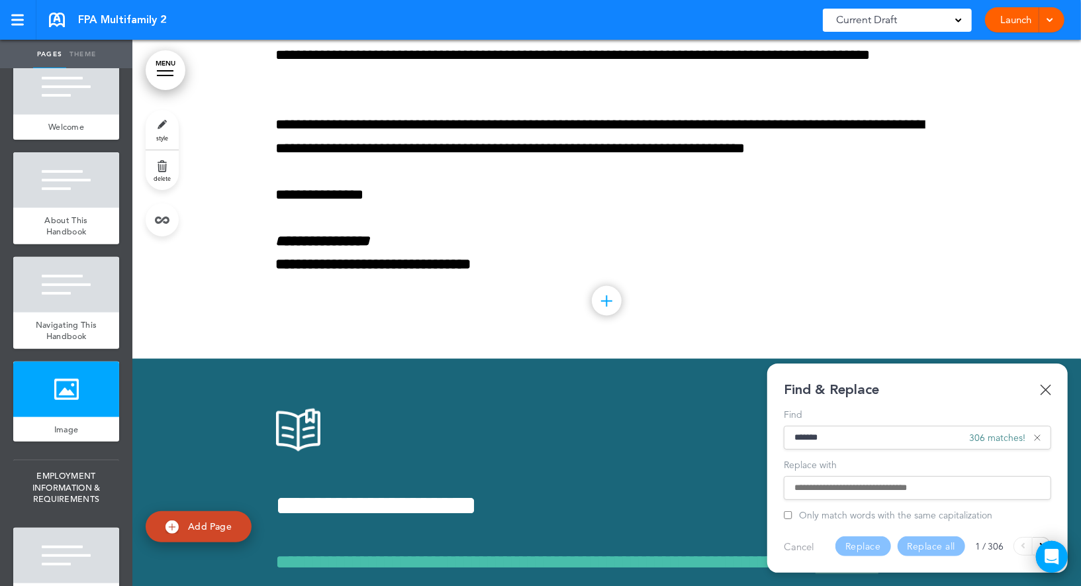
scroll to position [850, 0]
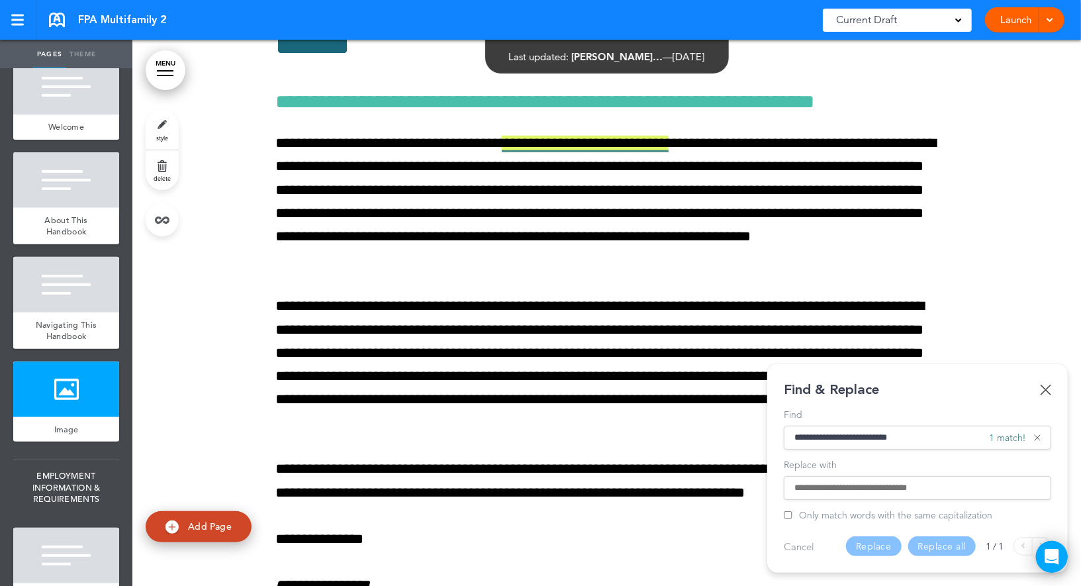
type input "**********"
click at [842, 484] on input "Replace with" at bounding box center [917, 487] width 246 height 9
paste input "**********"
type input "**********"
click at [877, 542] on button "Replace" at bounding box center [874, 546] width 56 height 20
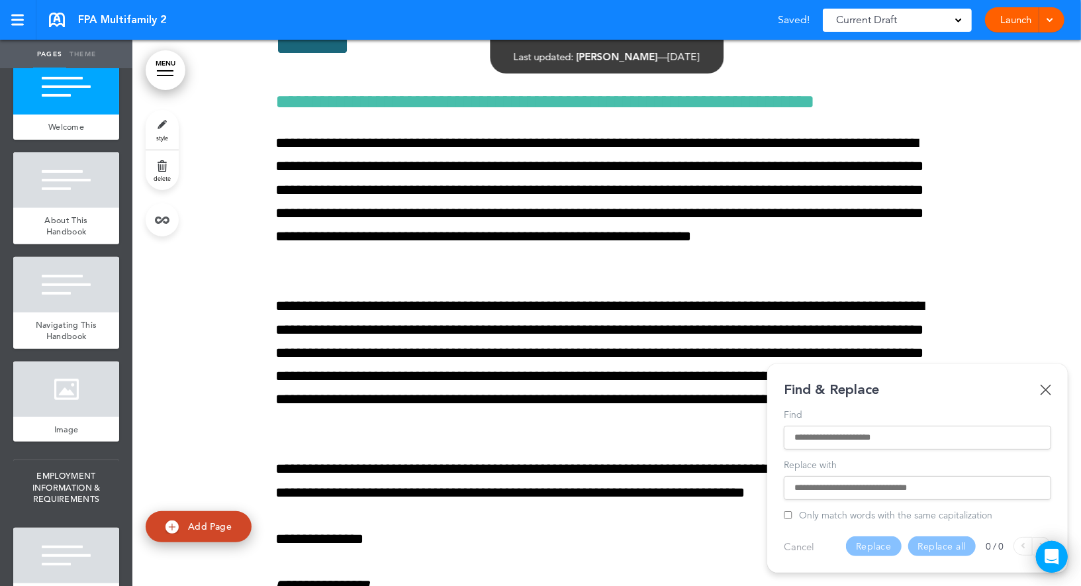
click at [809, 435] on input "Find" at bounding box center [917, 437] width 246 height 9
type input "*******"
click at [877, 487] on input "Replace with" at bounding box center [917, 487] width 246 height 9
paste input "**********"
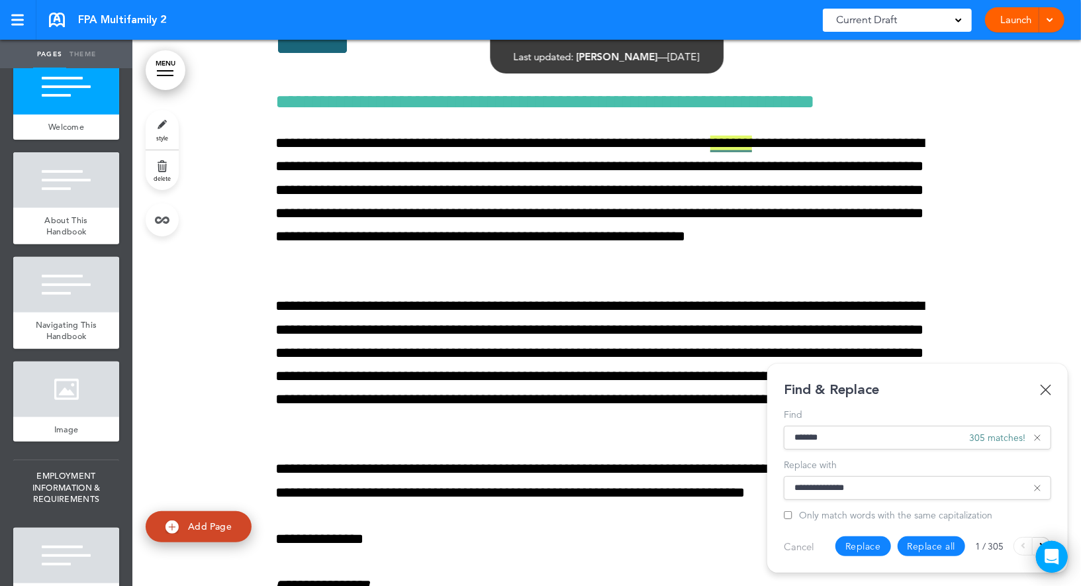
type input "**********"
click at [909, 541] on button "Replace all" at bounding box center [931, 546] width 68 height 20
